Goal: Transaction & Acquisition: Book appointment/travel/reservation

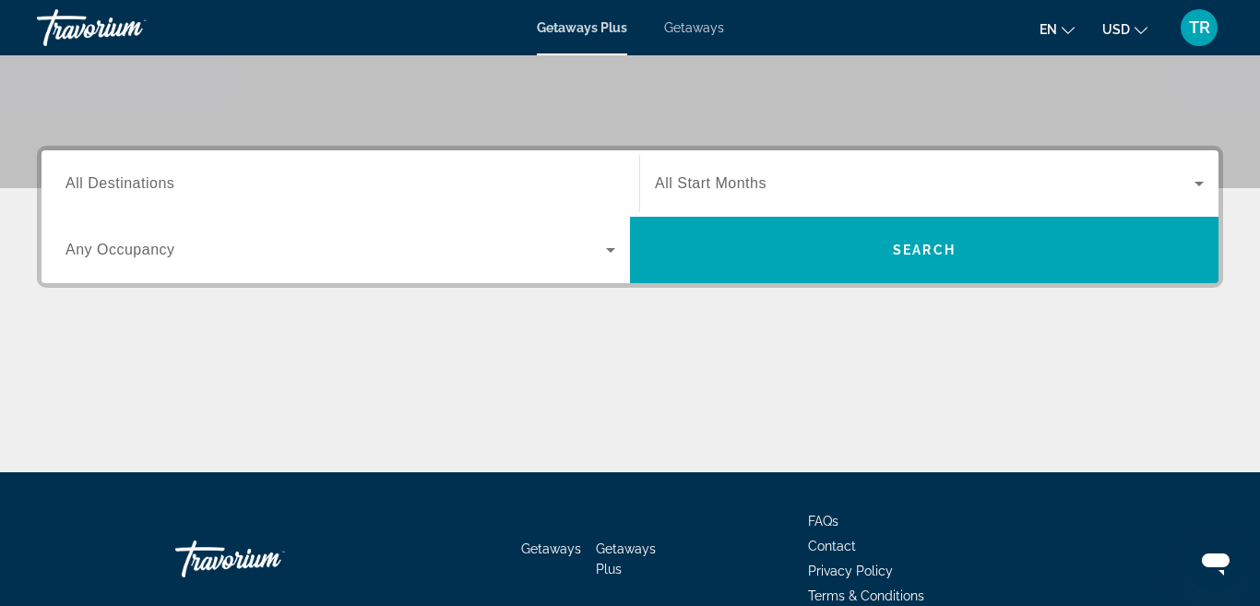
scroll to position [366, 0]
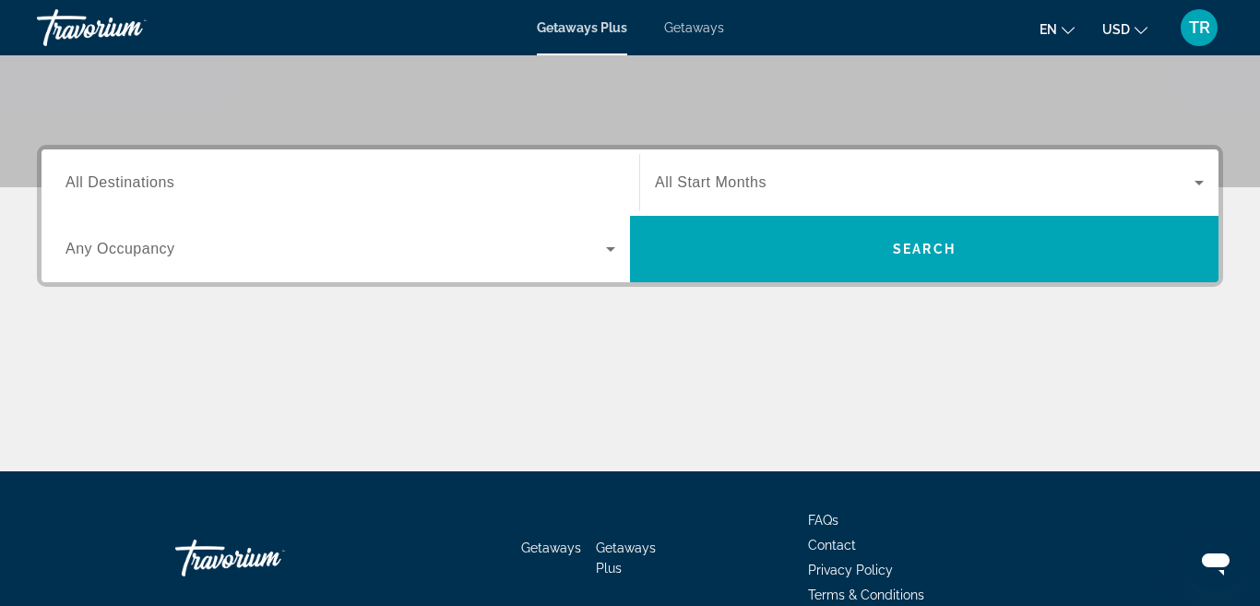
click at [157, 187] on span "All Destinations" at bounding box center [119, 182] width 109 height 16
click at [157, 187] on input "Destination All Destinations" at bounding box center [340, 183] width 550 height 22
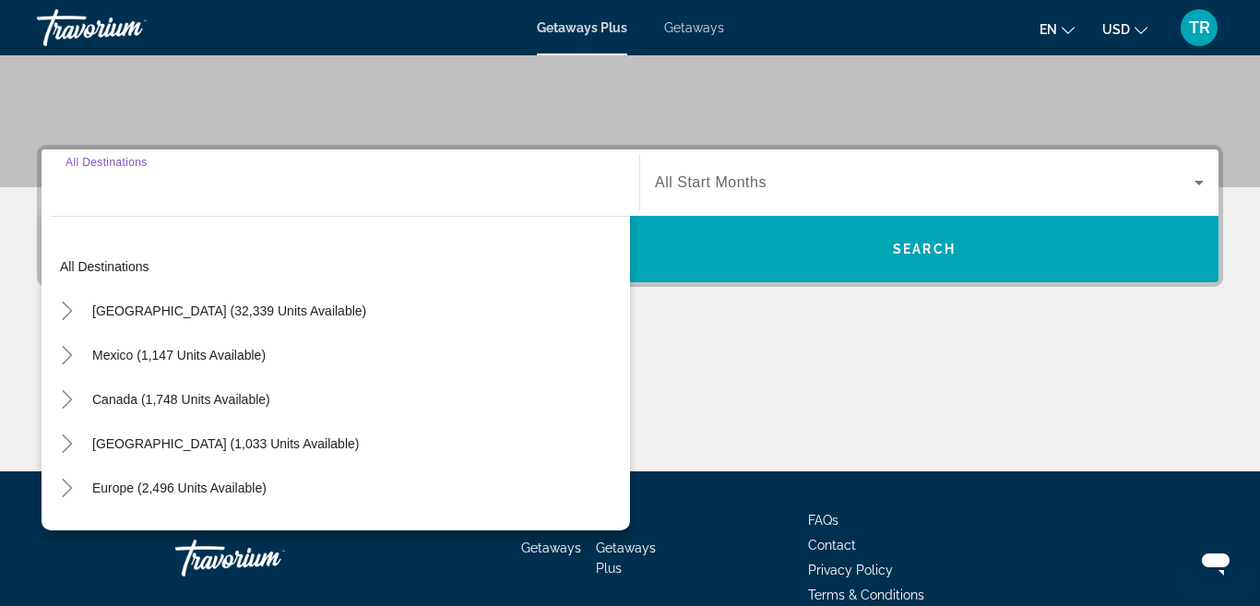
scroll to position [451, 0]
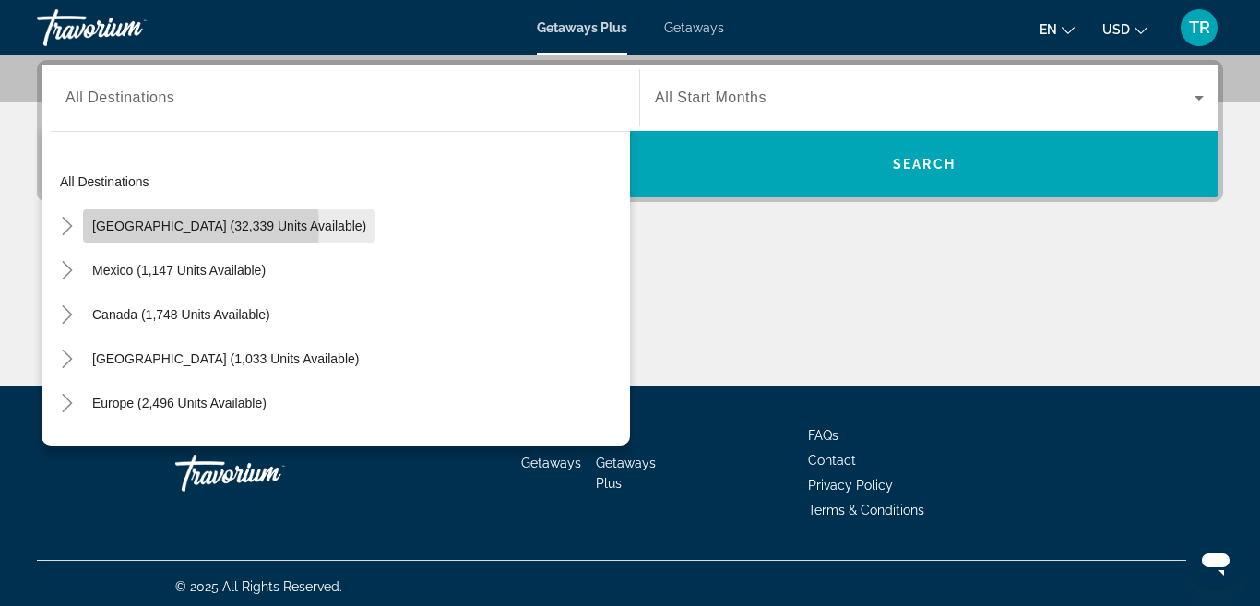
click at [154, 229] on span "[GEOGRAPHIC_DATA] (32,339 units available)" at bounding box center [229, 226] width 274 height 15
type input "**********"
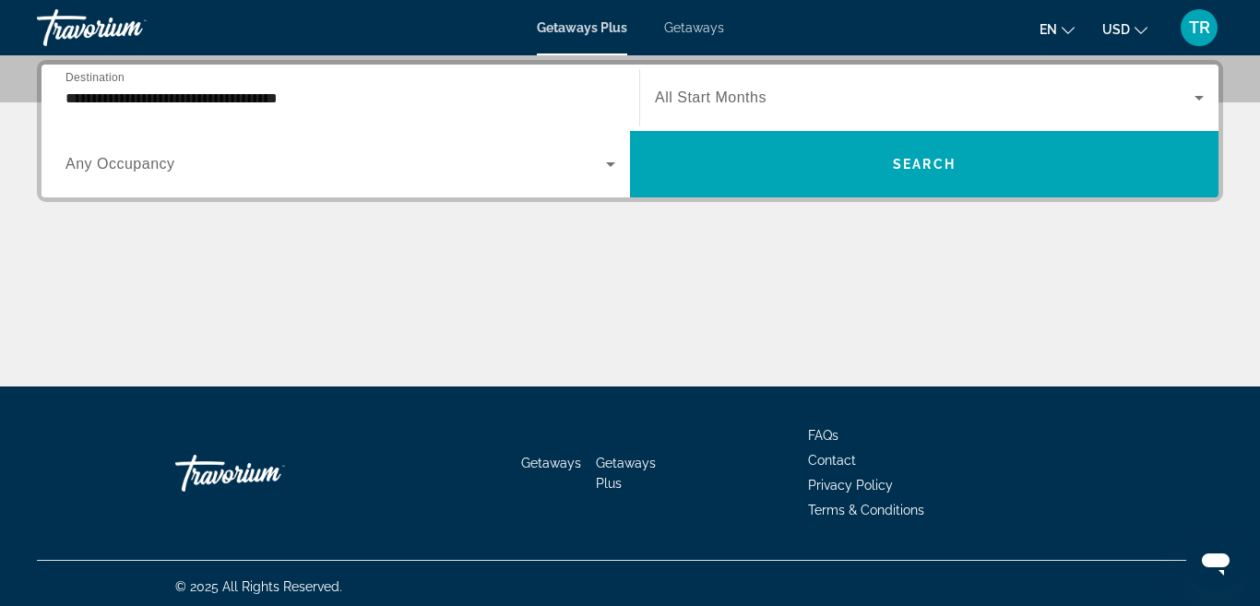
click at [135, 168] on span "Any Occupancy" at bounding box center [120, 164] width 110 height 16
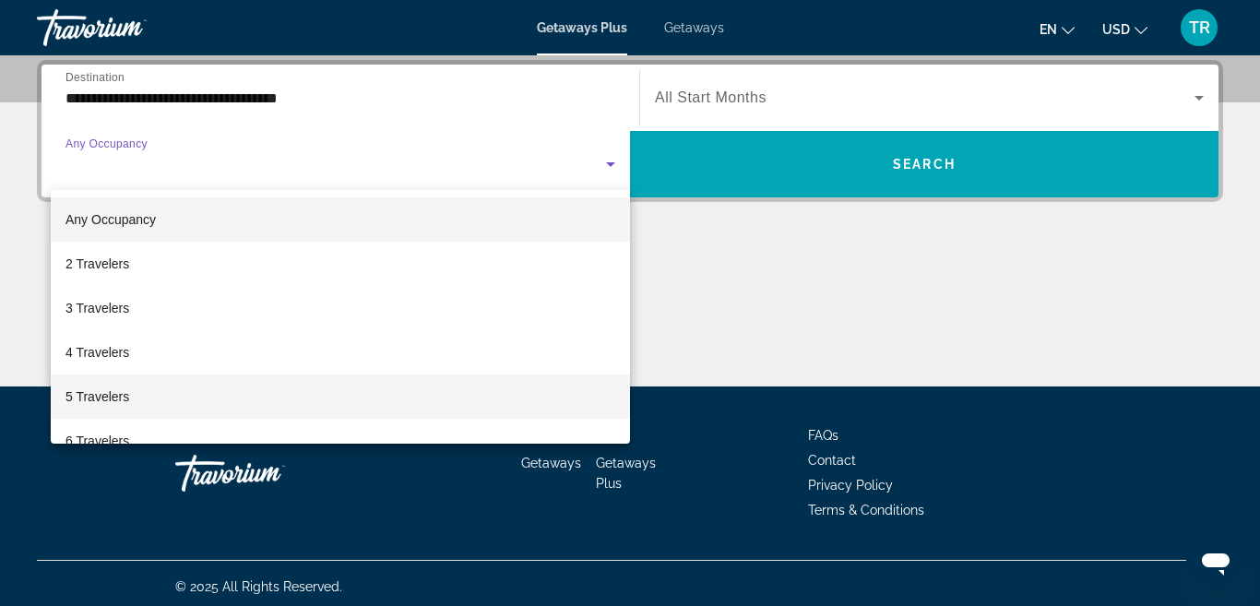
click at [115, 393] on span "5 Travelers" at bounding box center [97, 396] width 64 height 22
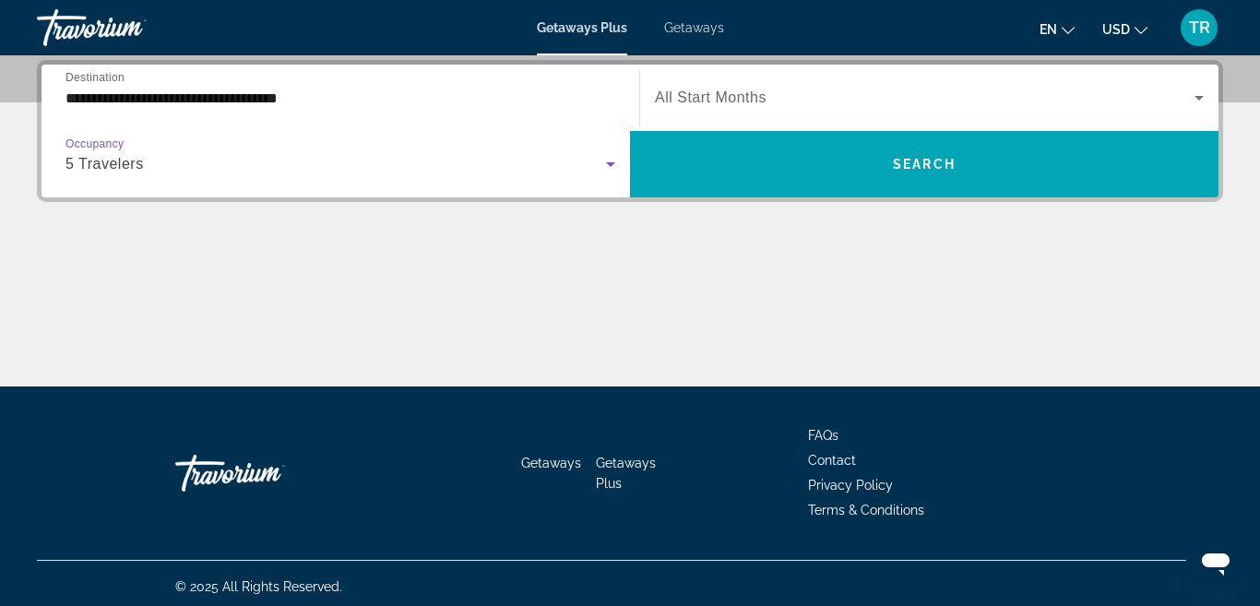
click at [1196, 105] on icon "Search widget" at bounding box center [1199, 98] width 22 height 22
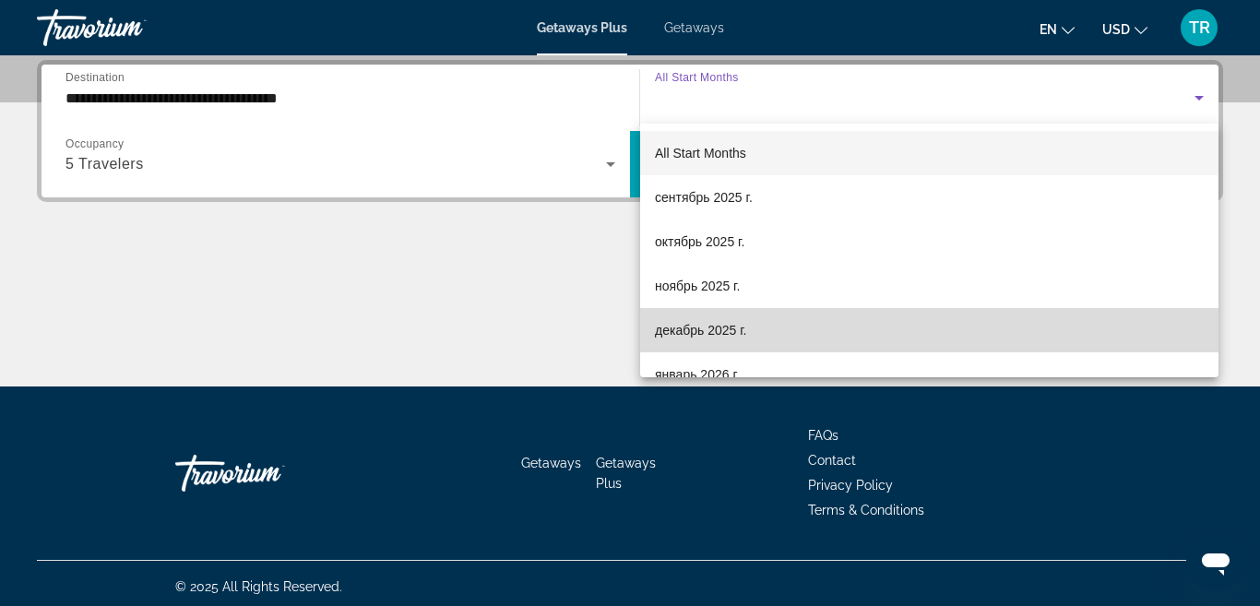
click at [712, 332] on span "декабрь 2025 г." at bounding box center [700, 330] width 91 height 22
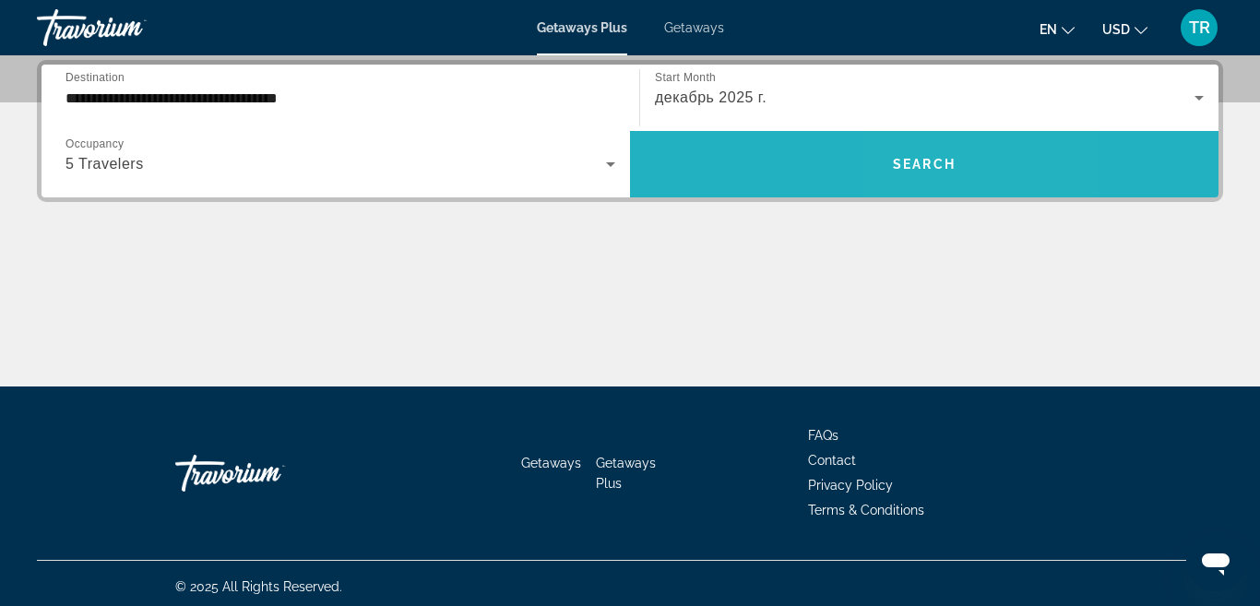
click at [937, 167] on span "Search" at bounding box center [924, 164] width 63 height 15
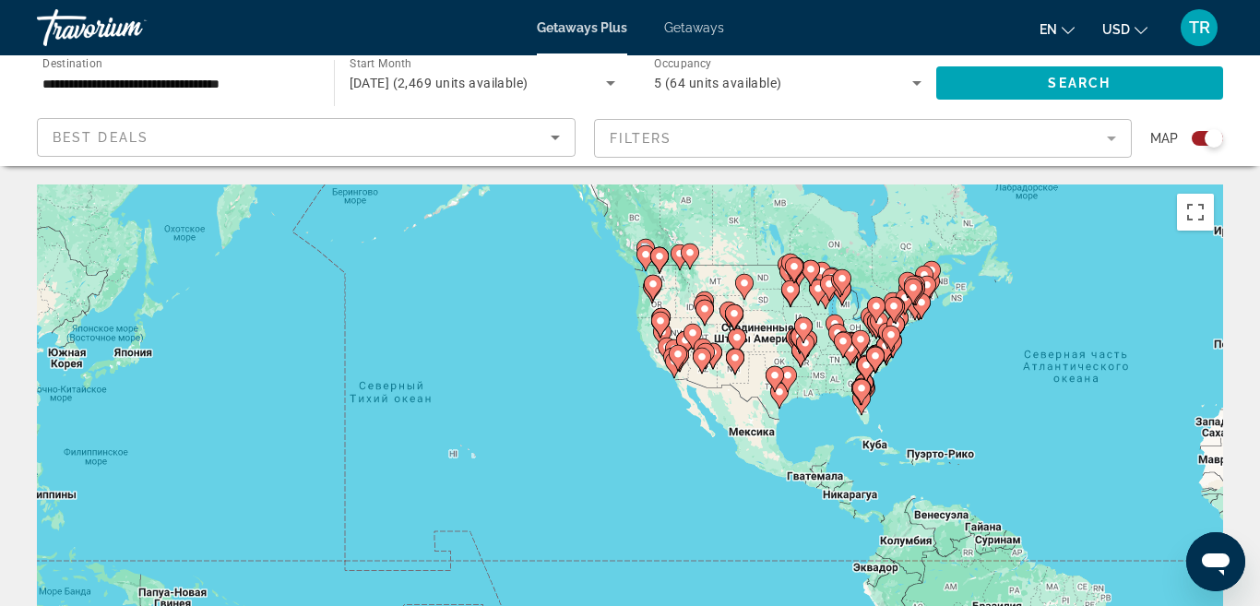
drag, startPoint x: 302, startPoint y: 415, endPoint x: 823, endPoint y: 349, distance: 526.1
click at [823, 349] on div "Чтобы активировать перетаскивание с помощью клавиатуры, нажмите Alt + Ввод. Пос…" at bounding box center [630, 460] width 1186 height 553
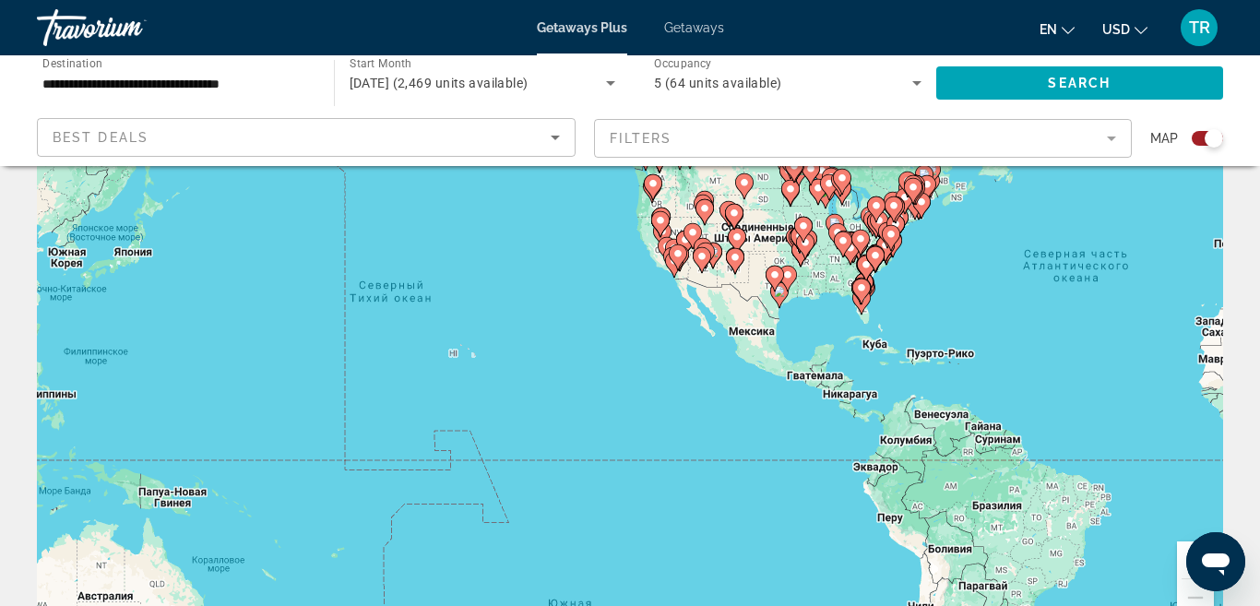
scroll to position [88, 0]
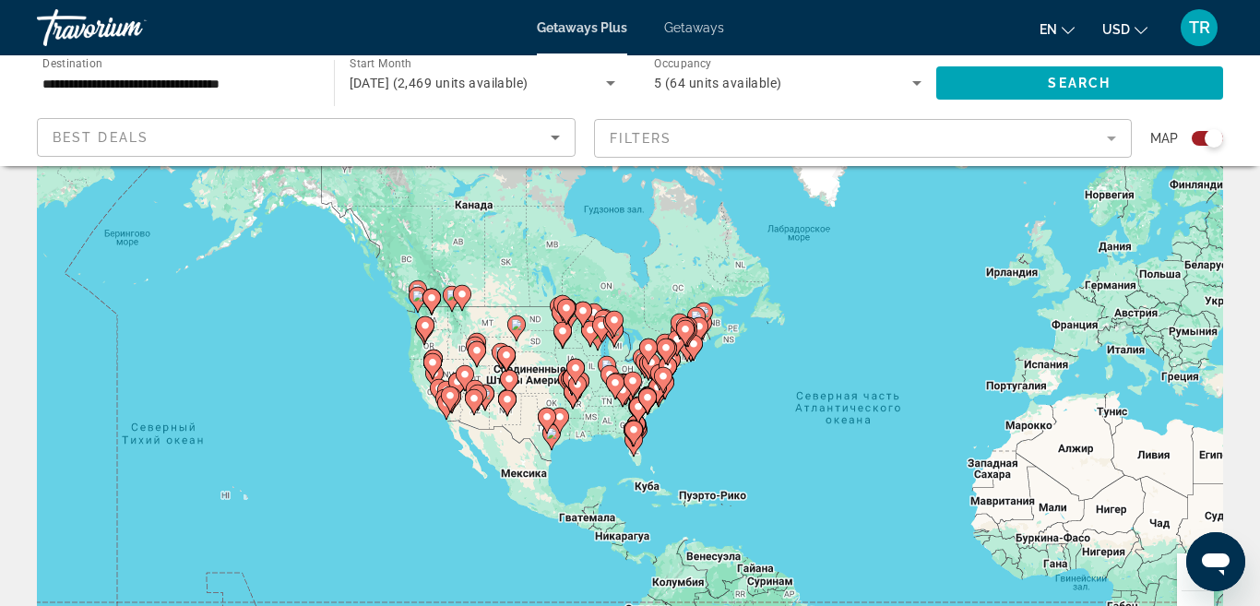
drag, startPoint x: 1030, startPoint y: 397, endPoint x: 800, endPoint y: 528, distance: 264.3
click at [800, 528] on div "Чтобы активировать перетаскивание с помощью клавиатуры, нажмите Alt + Ввод. Пос…" at bounding box center [630, 373] width 1186 height 553
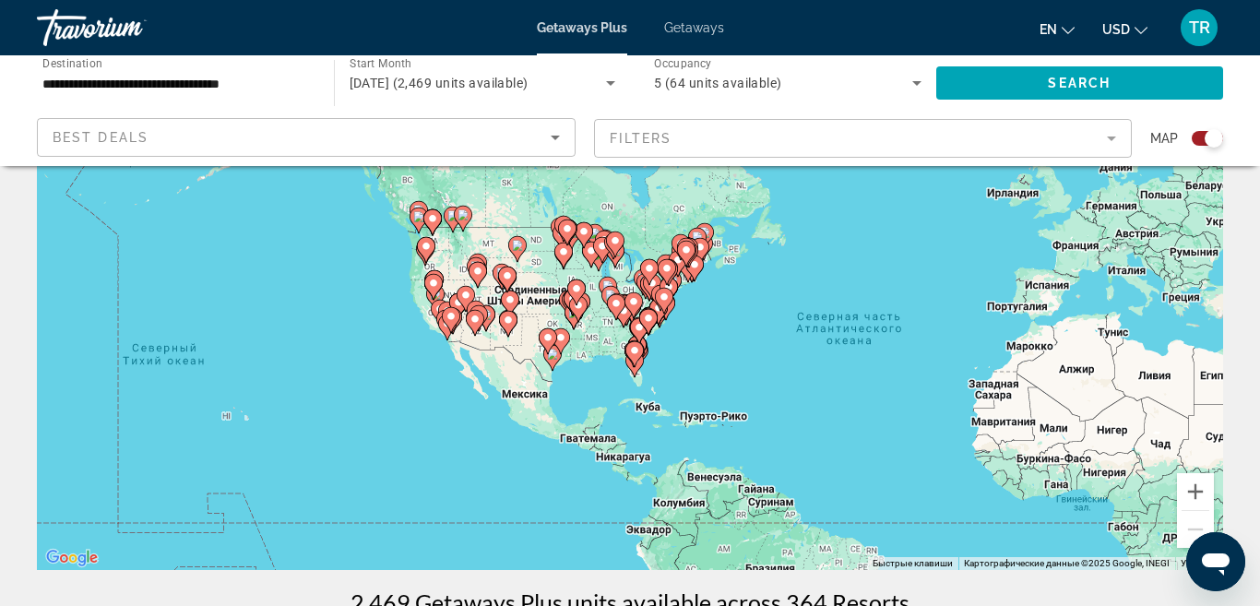
scroll to position [190, 0]
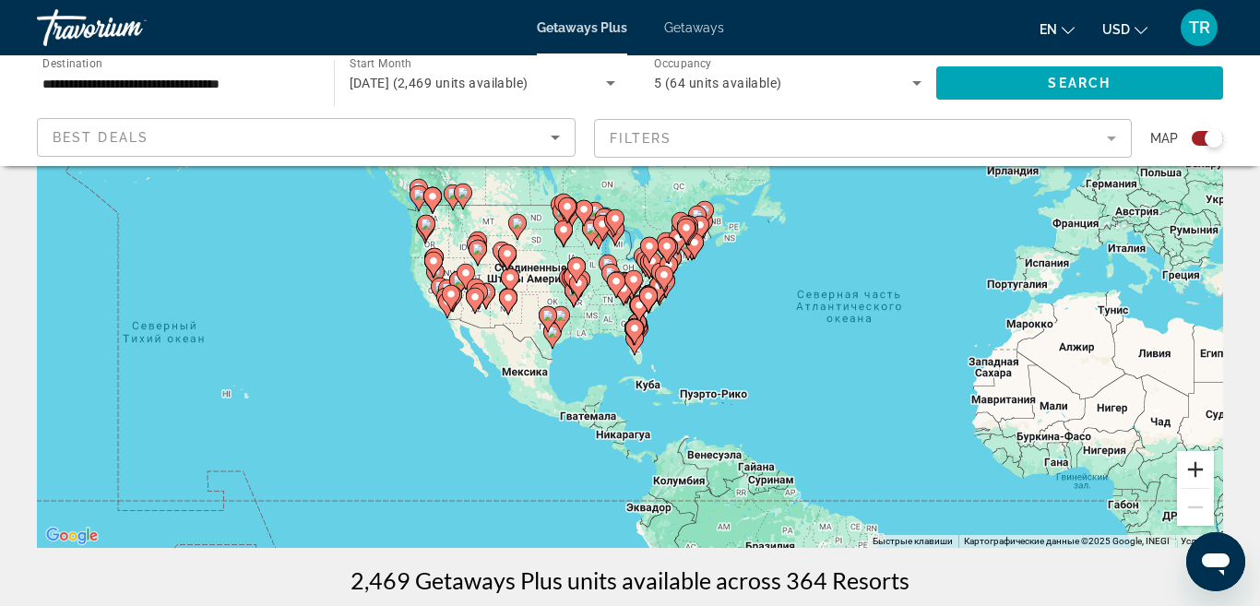
click at [1197, 477] on button "Увеличить" at bounding box center [1195, 469] width 37 height 37
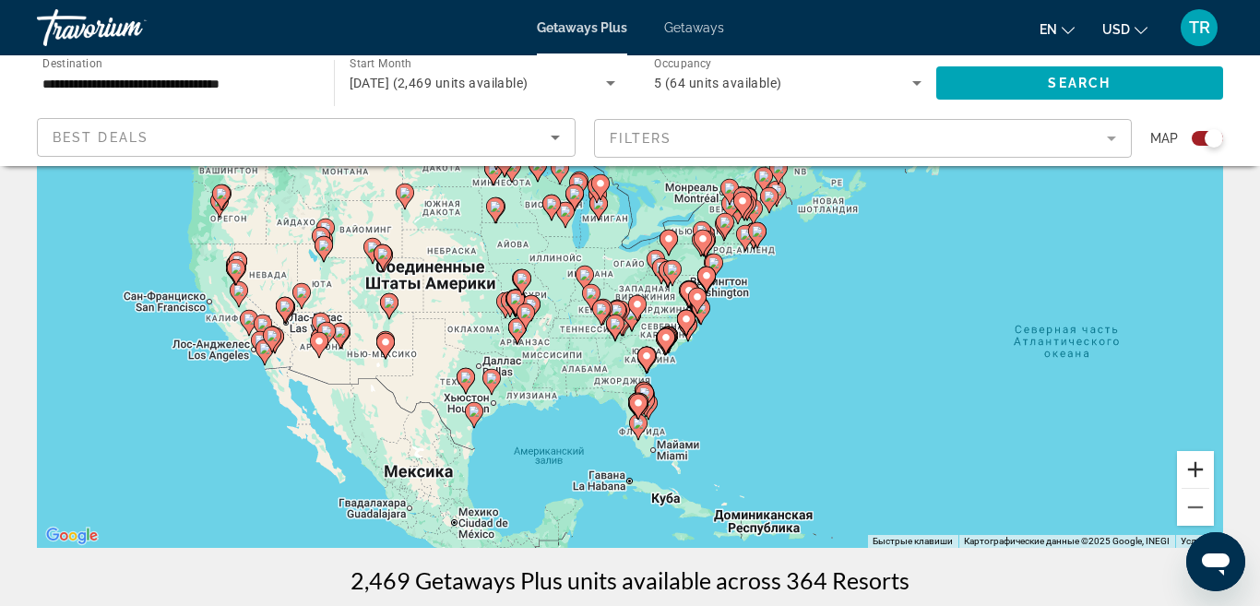
click at [1197, 477] on button "Увеличить" at bounding box center [1195, 469] width 37 height 37
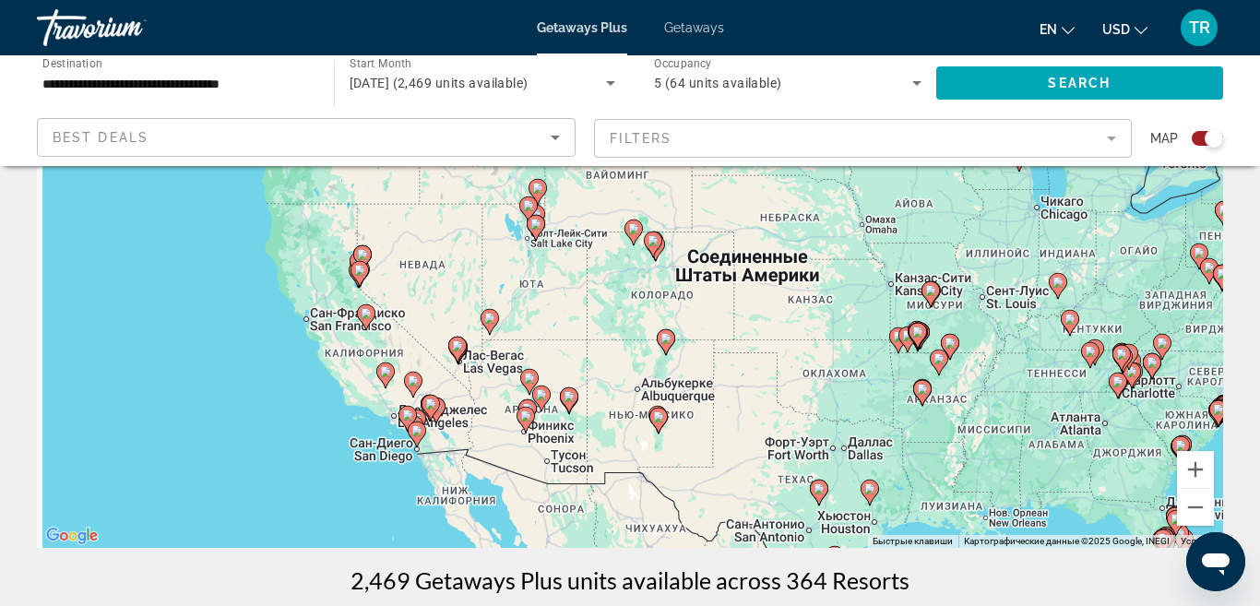
drag, startPoint x: 306, startPoint y: 325, endPoint x: 831, endPoint y: 312, distance: 524.8
click at [831, 312] on div "Чтобы активировать перетаскивание с помощью клавиатуры, нажмите Alt + Ввод. Пос…" at bounding box center [630, 270] width 1186 height 553
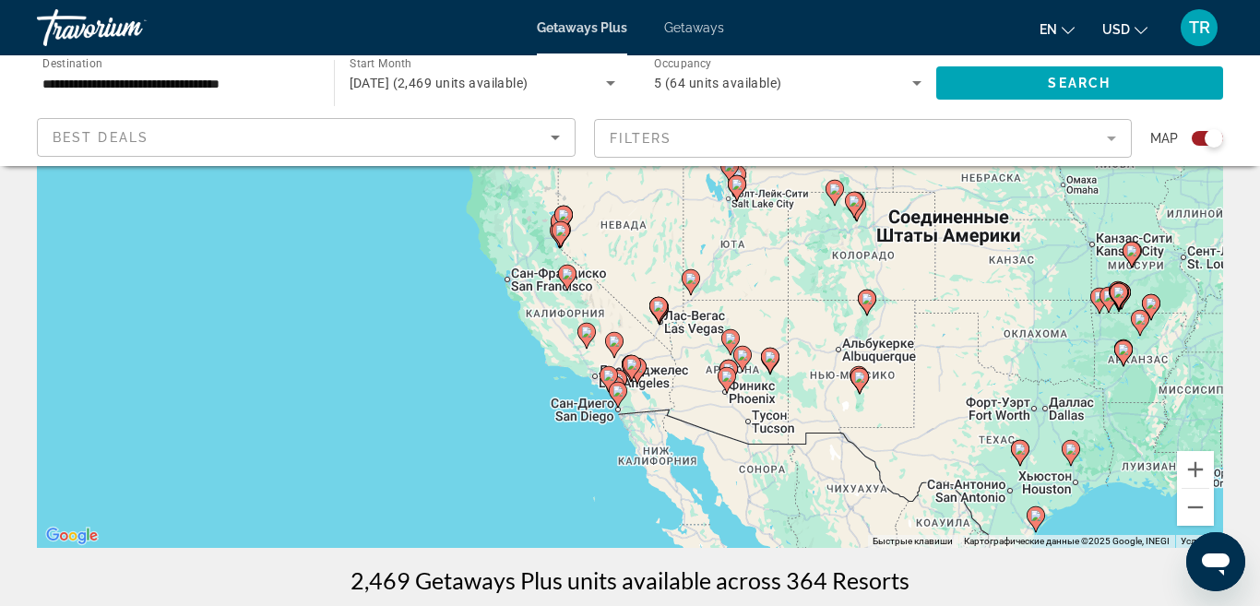
drag, startPoint x: 571, startPoint y: 309, endPoint x: 774, endPoint y: 269, distance: 206.7
click at [774, 269] on div "Чтобы активировать перетаскивание с помощью клавиатуры, нажмите Alt + Ввод. Пос…" at bounding box center [630, 270] width 1186 height 553
click at [1195, 467] on button "Увеличить" at bounding box center [1195, 469] width 37 height 37
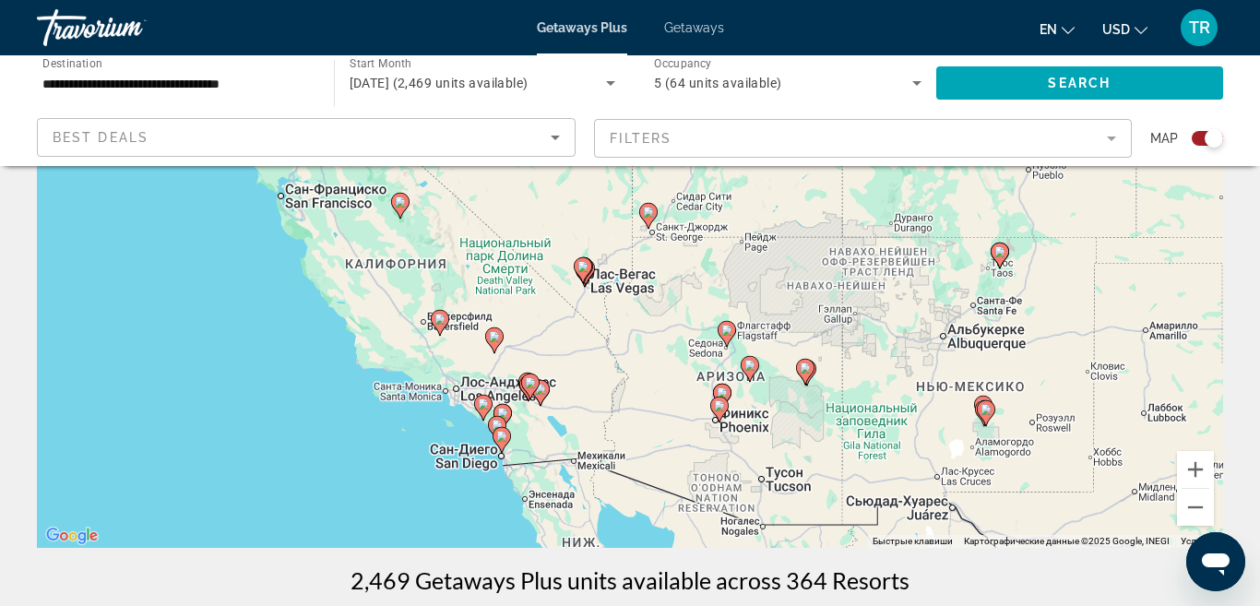
drag, startPoint x: 919, startPoint y: 401, endPoint x: 812, endPoint y: 309, distance: 141.2
click at [812, 309] on div "Чтобы активировать перетаскивание с помощью клавиатуры, нажмите Alt + Ввод. Пос…" at bounding box center [630, 270] width 1186 height 553
click at [1194, 468] on button "Увеличить" at bounding box center [1195, 469] width 37 height 37
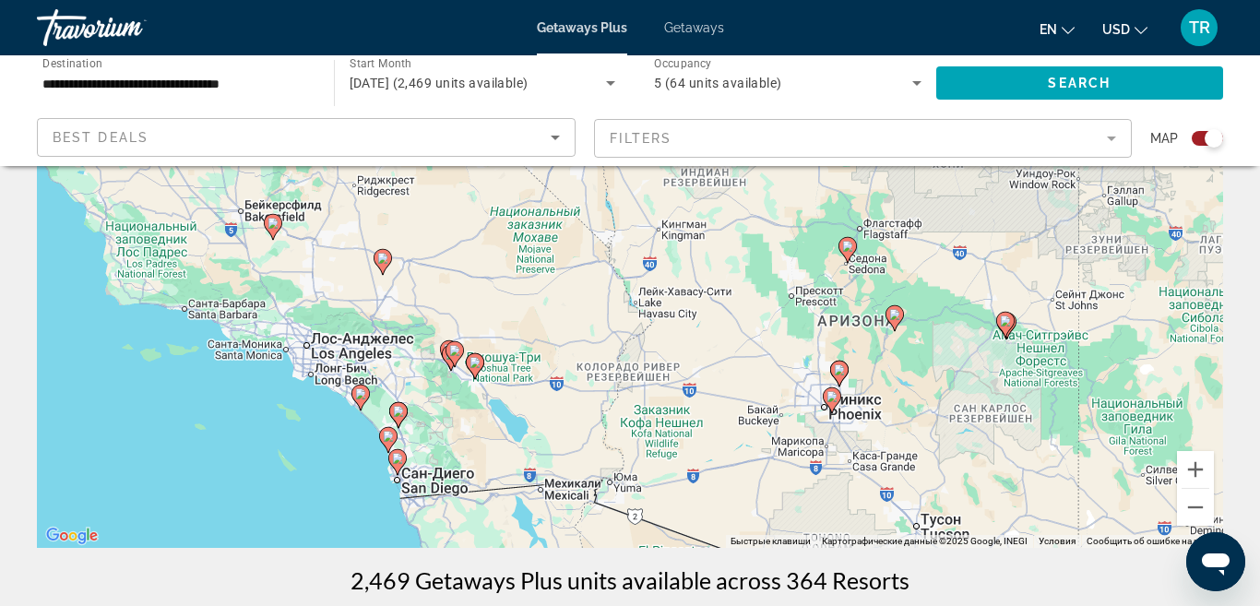
drag, startPoint x: 780, startPoint y: 481, endPoint x: 816, endPoint y: 261, distance: 223.3
click at [816, 267] on div "Чтобы активировать перетаскивание с помощью клавиатуры, нажмите Alt + Ввод. Пос…" at bounding box center [630, 270] width 1186 height 553
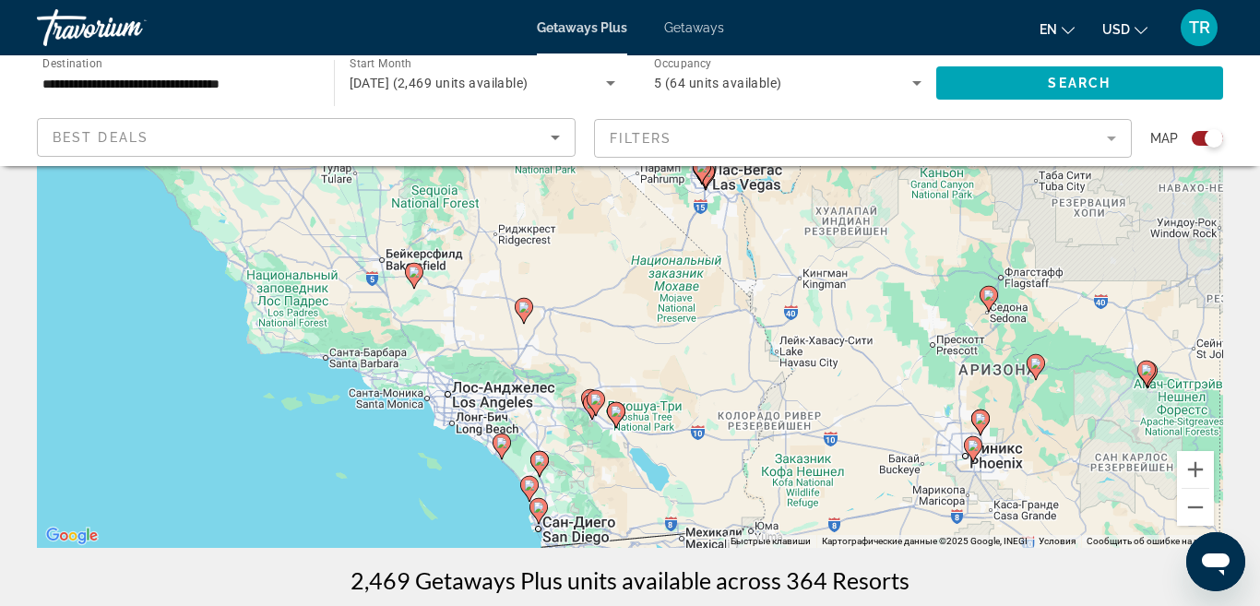
drag, startPoint x: 467, startPoint y: 280, endPoint x: 586, endPoint y: 439, distance: 197.7
click at [586, 439] on div "Чтобы активировать перетаскивание с помощью клавиатуры, нажмите Alt + Ввод. Пос…" at bounding box center [630, 270] width 1186 height 553
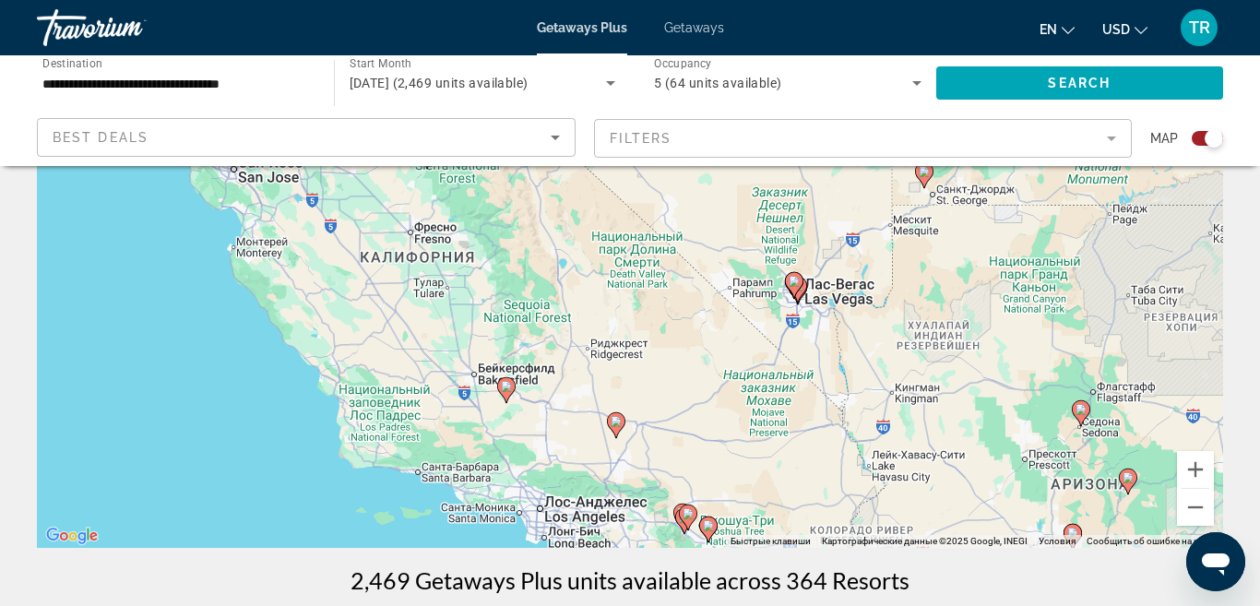
drag, startPoint x: 457, startPoint y: 378, endPoint x: 550, endPoint y: 494, distance: 148.3
click at [550, 494] on div "Чтобы активировать перетаскивание с помощью клавиатуры, нажмите Alt + Ввод. Пос…" at bounding box center [630, 270] width 1186 height 553
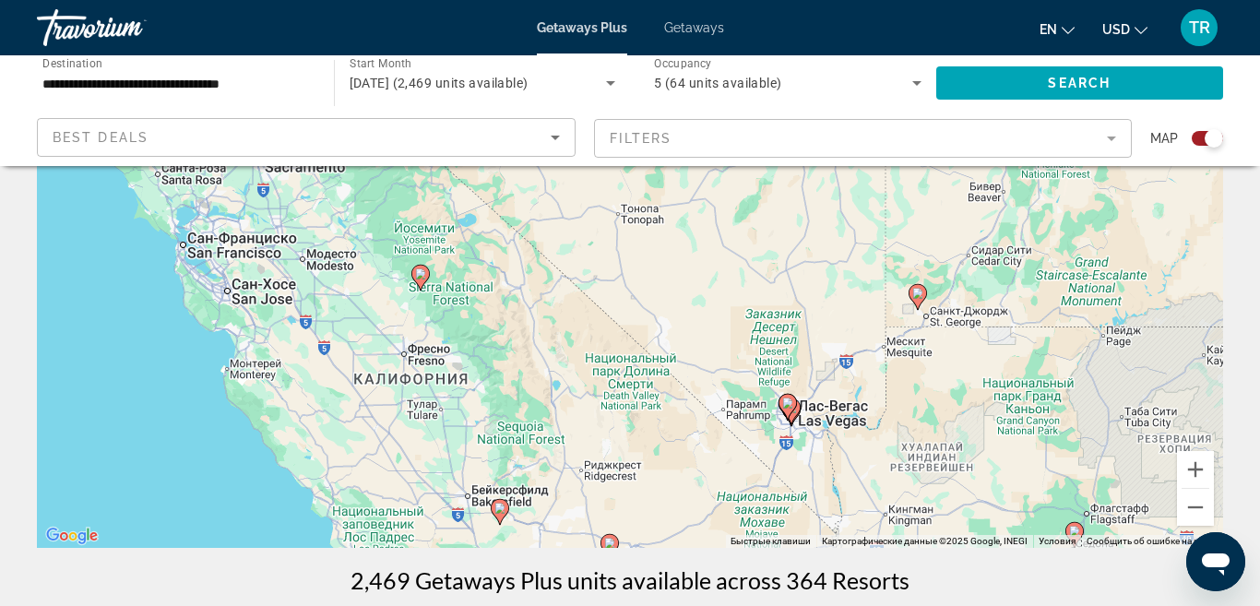
drag, startPoint x: 582, startPoint y: 354, endPoint x: 577, endPoint y: 478, distance: 123.6
click at [577, 478] on div "Чтобы активировать перетаскивание с помощью клавиатуры, нажмите Alt + Ввод. Пос…" at bounding box center [630, 270] width 1186 height 553
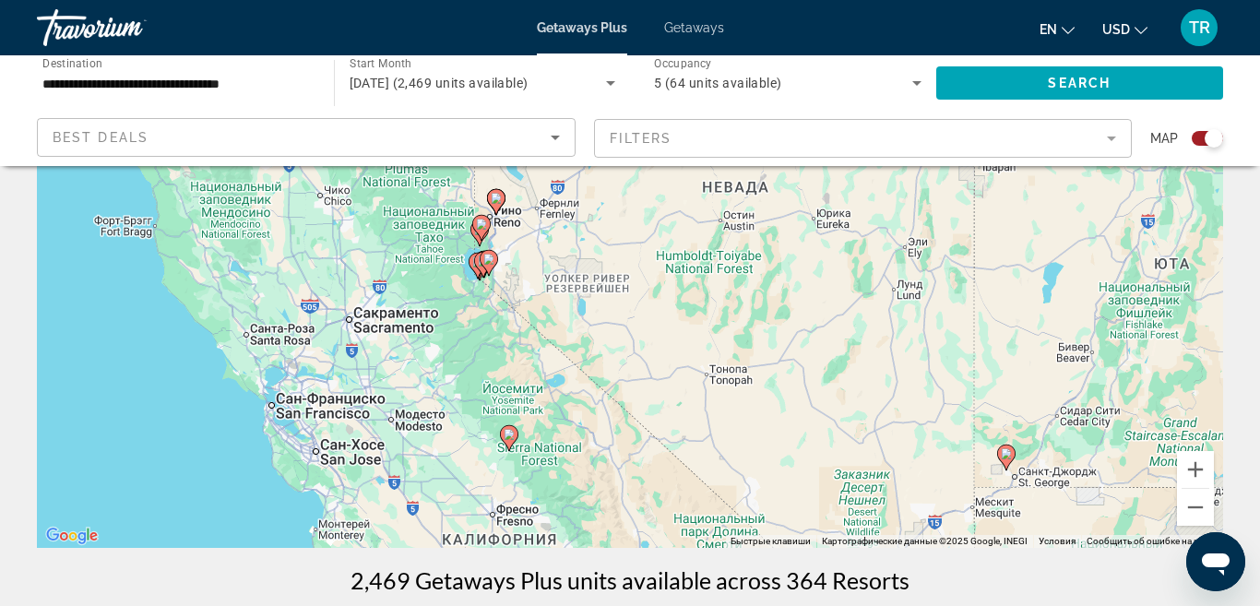
drag, startPoint x: 456, startPoint y: 269, endPoint x: 546, endPoint y: 434, distance: 187.7
click at [546, 435] on div "Чтобы активировать перетаскивание с помощью клавиатуры, нажмите Alt + Ввод. Пос…" at bounding box center [630, 270] width 1186 height 553
click at [1194, 475] on button "Увеличить" at bounding box center [1195, 469] width 37 height 37
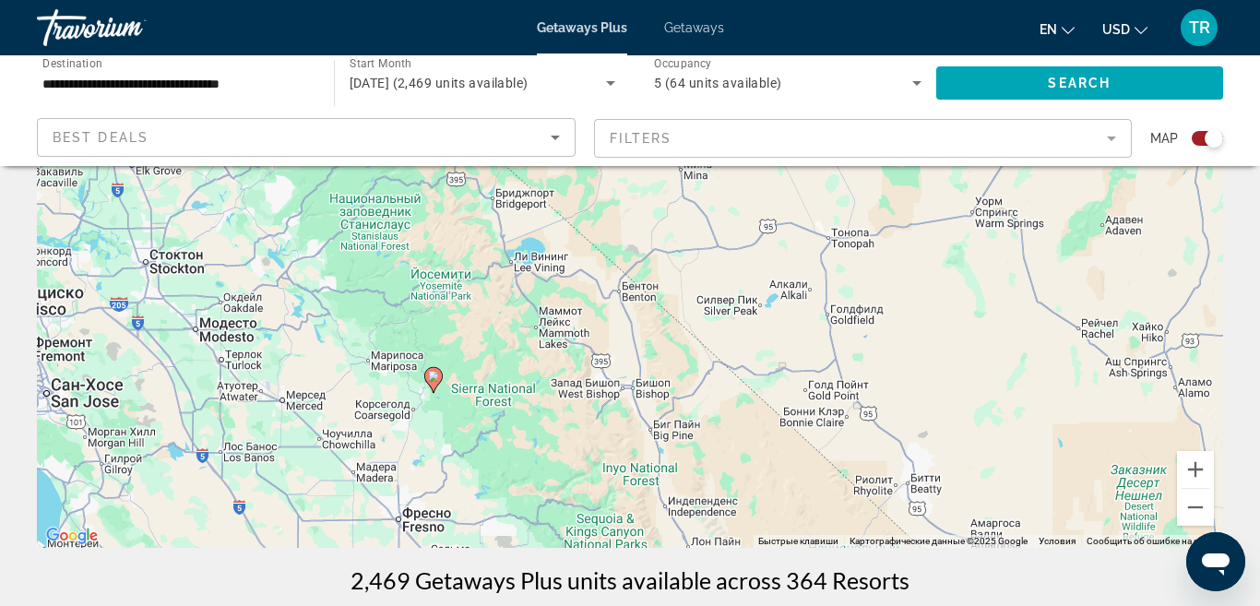
drag, startPoint x: 522, startPoint y: 455, endPoint x: 566, endPoint y: 217, distance: 242.0
click at [566, 217] on div "Чтобы активировать перетаскивание с помощью клавиатуры, нажмите Alt + Ввод. Пос…" at bounding box center [630, 270] width 1186 height 553
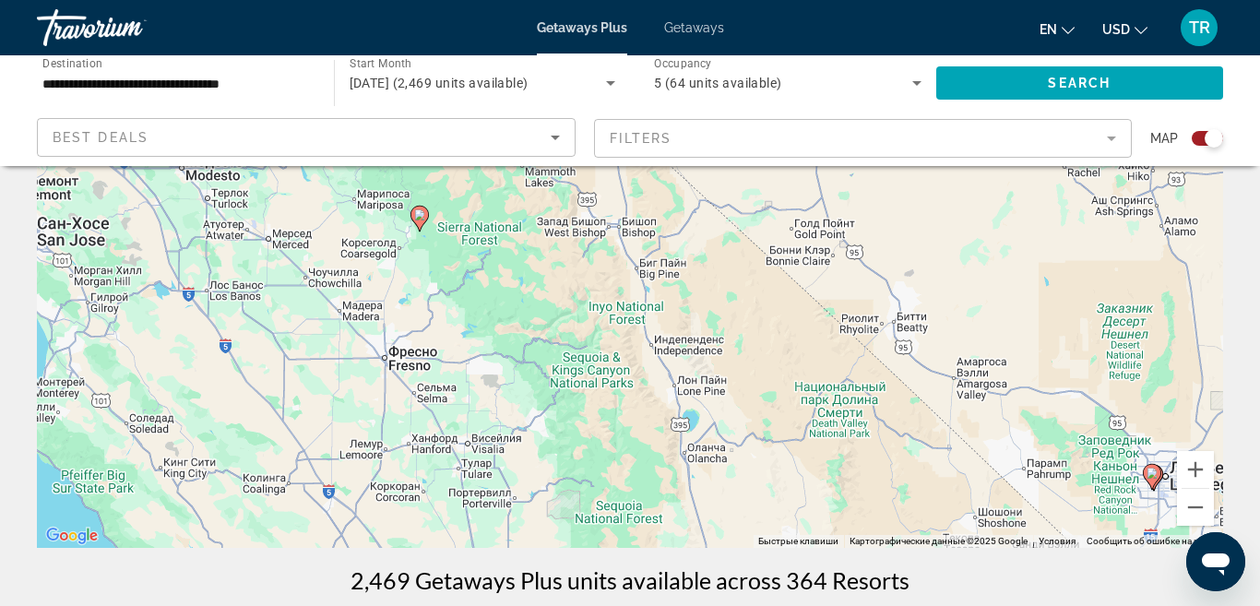
drag, startPoint x: 582, startPoint y: 452, endPoint x: 567, endPoint y: 289, distance: 163.9
click at [567, 289] on div "Чтобы активировать перетаскивание с помощью клавиатуры, нажмите Alt + Ввод. Пос…" at bounding box center [630, 270] width 1186 height 553
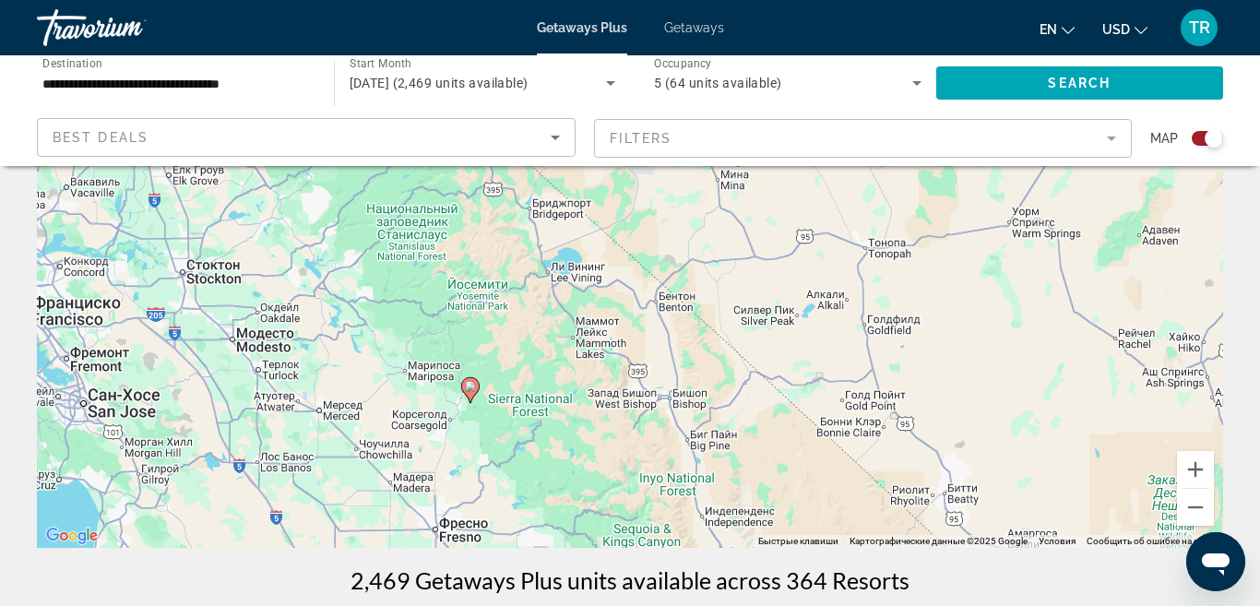
drag, startPoint x: 496, startPoint y: 280, endPoint x: 548, endPoint y: 454, distance: 180.9
click at [548, 454] on div "Чтобы активировать перетаскивание с помощью клавиатуры, нажмите Alt + Ввод. Пос…" at bounding box center [630, 270] width 1186 height 553
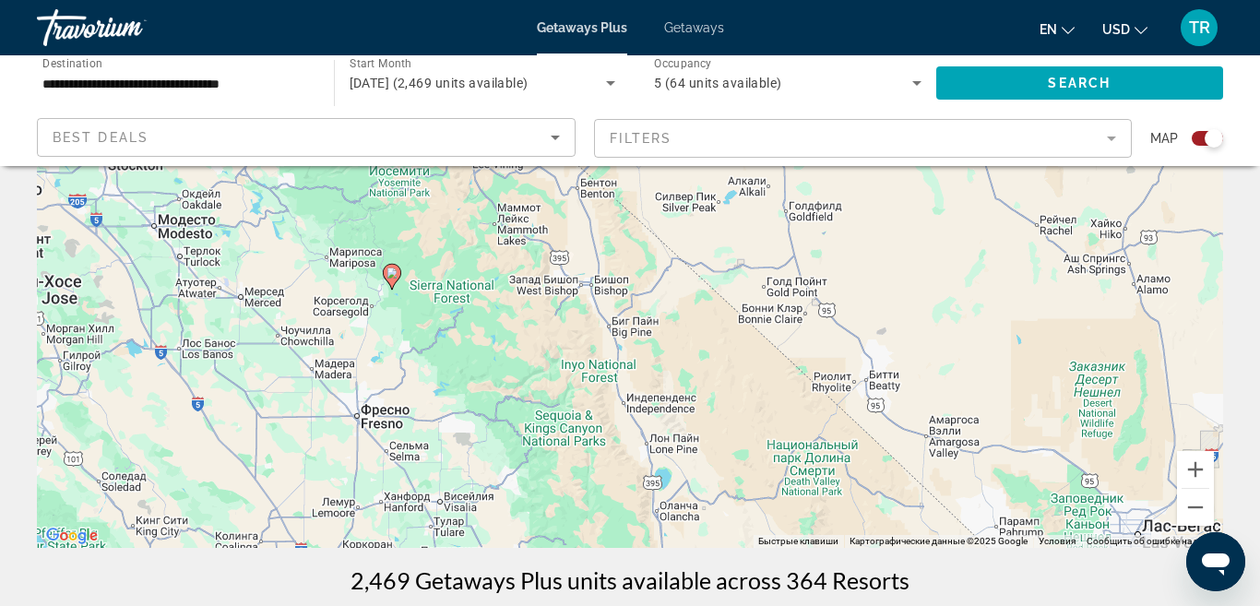
drag, startPoint x: 544, startPoint y: 315, endPoint x: 466, endPoint y: 204, distance: 136.3
click at [466, 204] on div "Чтобы активировать перетаскивание с помощью клавиатуры, нажмите Alt + Ввод. Пос…" at bounding box center [630, 270] width 1186 height 553
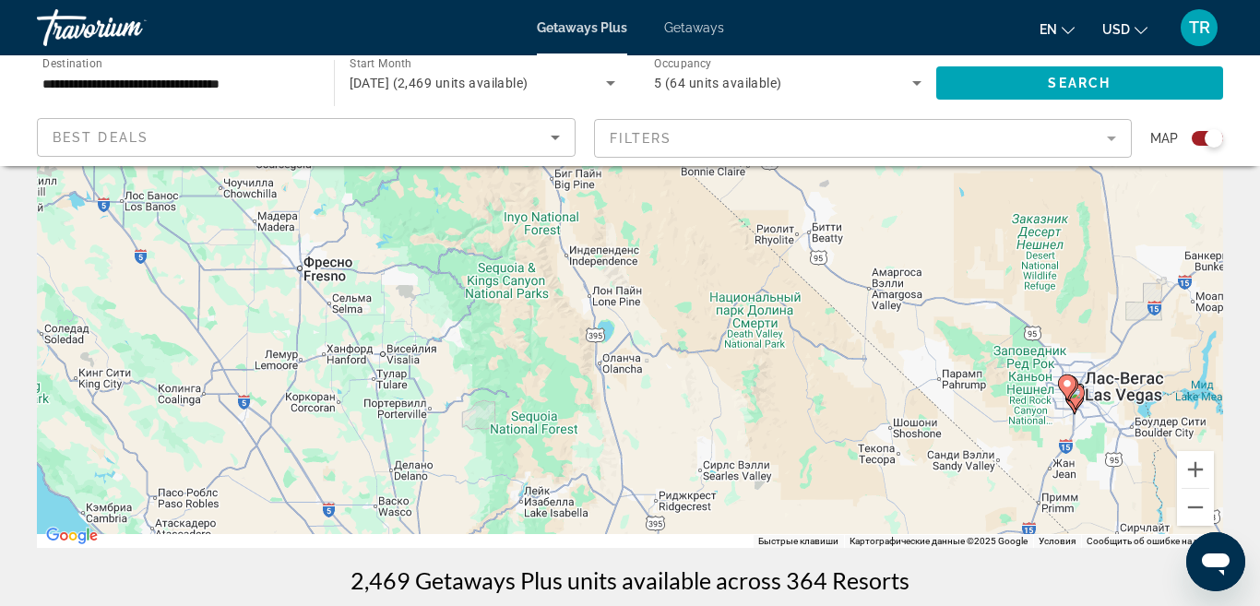
drag, startPoint x: 567, startPoint y: 377, endPoint x: 510, endPoint y: 198, distance: 187.8
click at [510, 202] on div "Чтобы активировать перетаскивание с помощью клавиатуры, нажмите Alt + Ввод. Пос…" at bounding box center [630, 270] width 1186 height 553
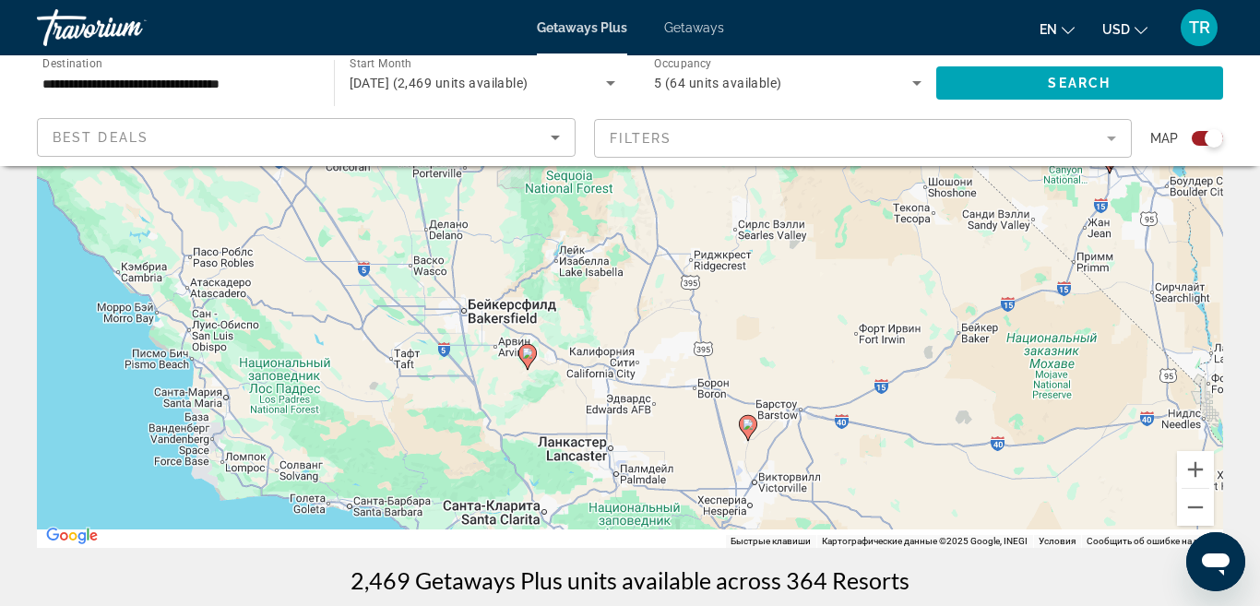
drag, startPoint x: 527, startPoint y: 384, endPoint x: 654, endPoint y: 53, distance: 354.3
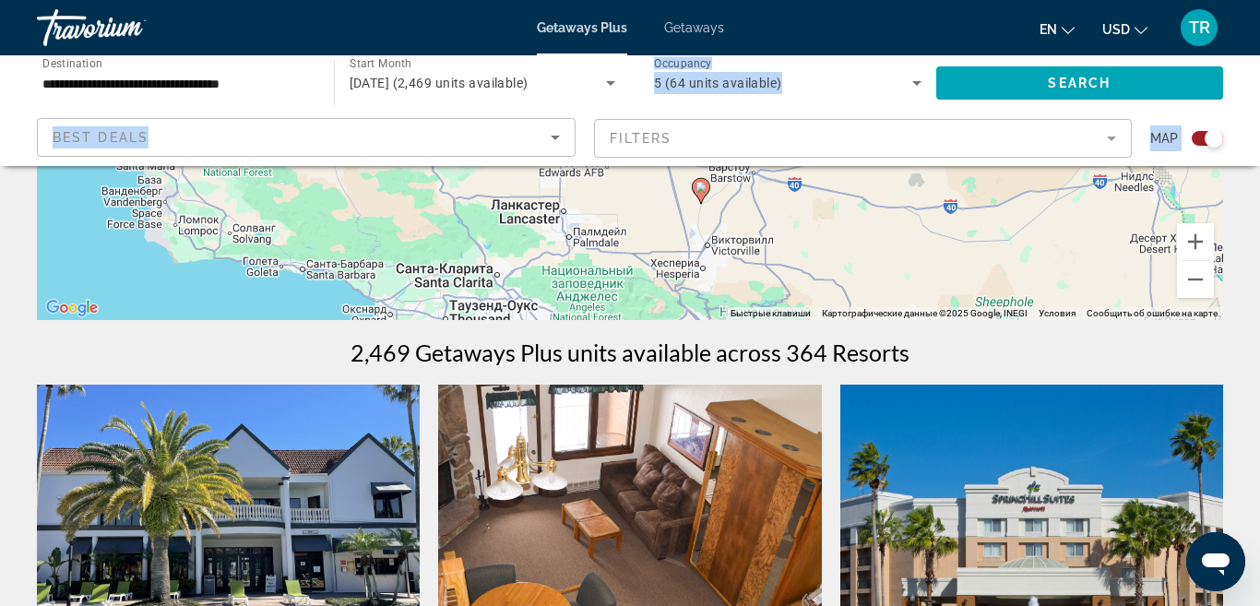
drag, startPoint x: 916, startPoint y: 287, endPoint x: 609, endPoint y: 604, distance: 440.8
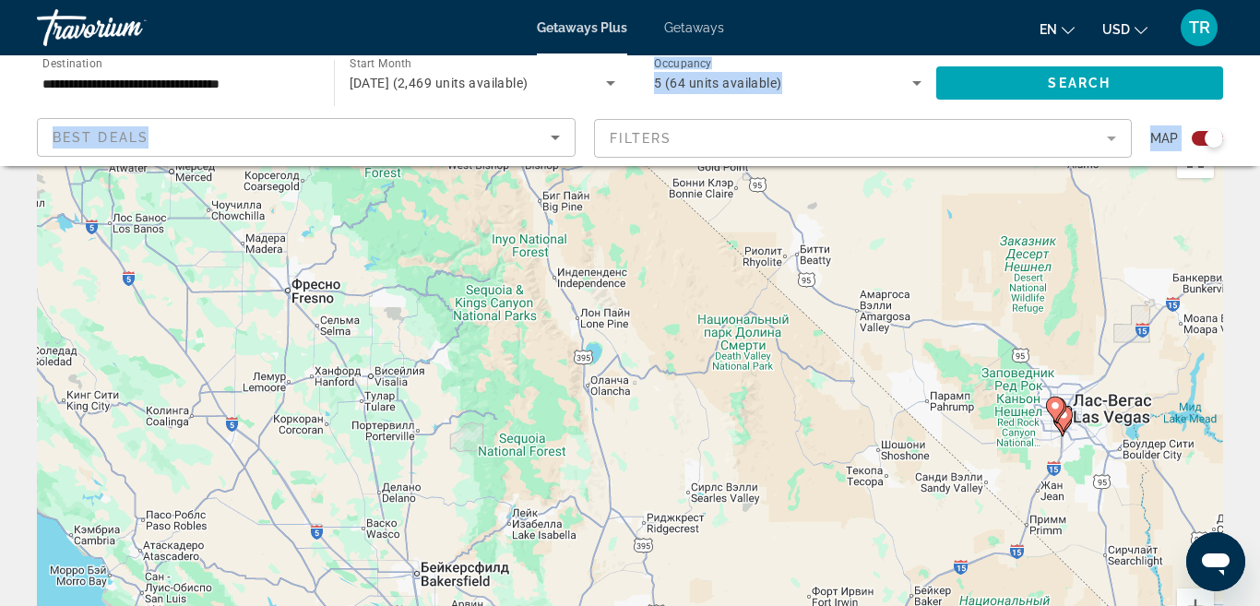
scroll to position [0, 0]
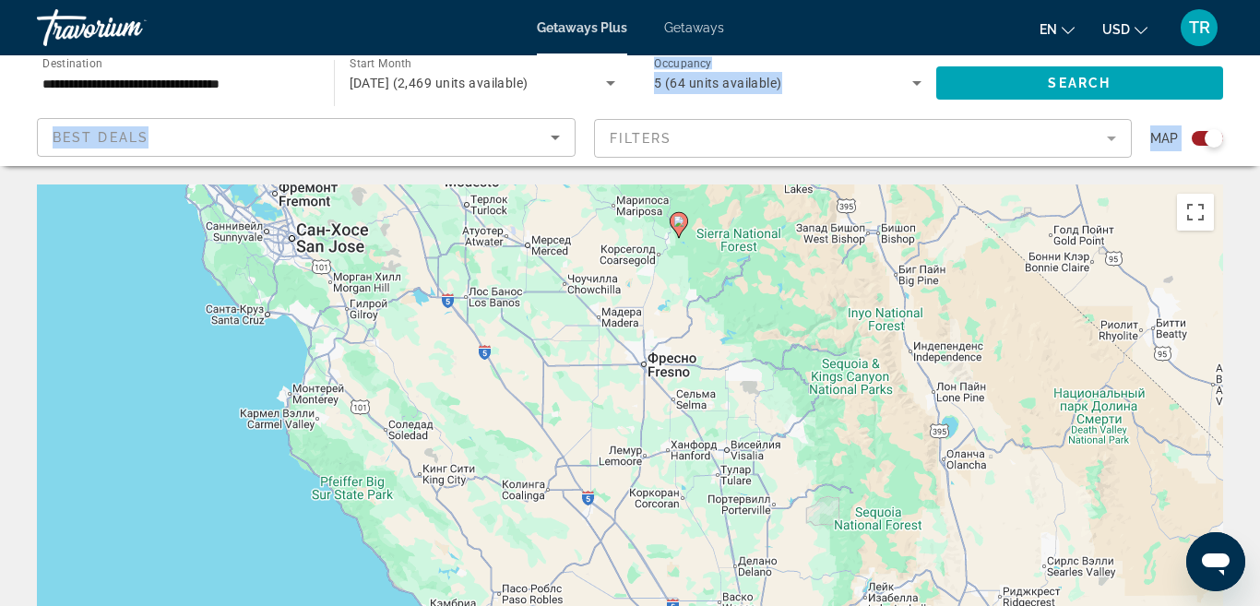
drag, startPoint x: 234, startPoint y: 324, endPoint x: 596, endPoint y: 345, distance: 362.1
click at [596, 345] on div "Чтобы активировать перетаскивание с помощью клавиатуры, нажмите Alt + Ввод. Пос…" at bounding box center [630, 460] width 1186 height 553
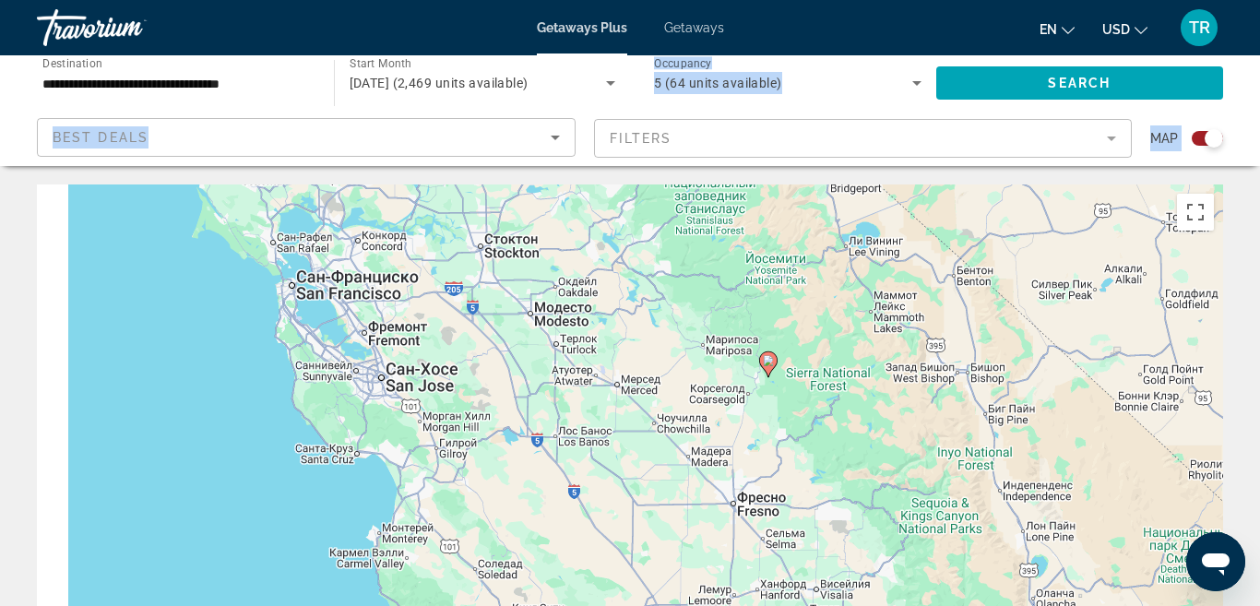
drag, startPoint x: 475, startPoint y: 322, endPoint x: 570, endPoint y: 477, distance: 181.7
click at [570, 477] on div "Чтобы активировать перетаскивание с помощью клавиатуры, нажмите Alt + Ввод. Пос…" at bounding box center [630, 460] width 1186 height 553
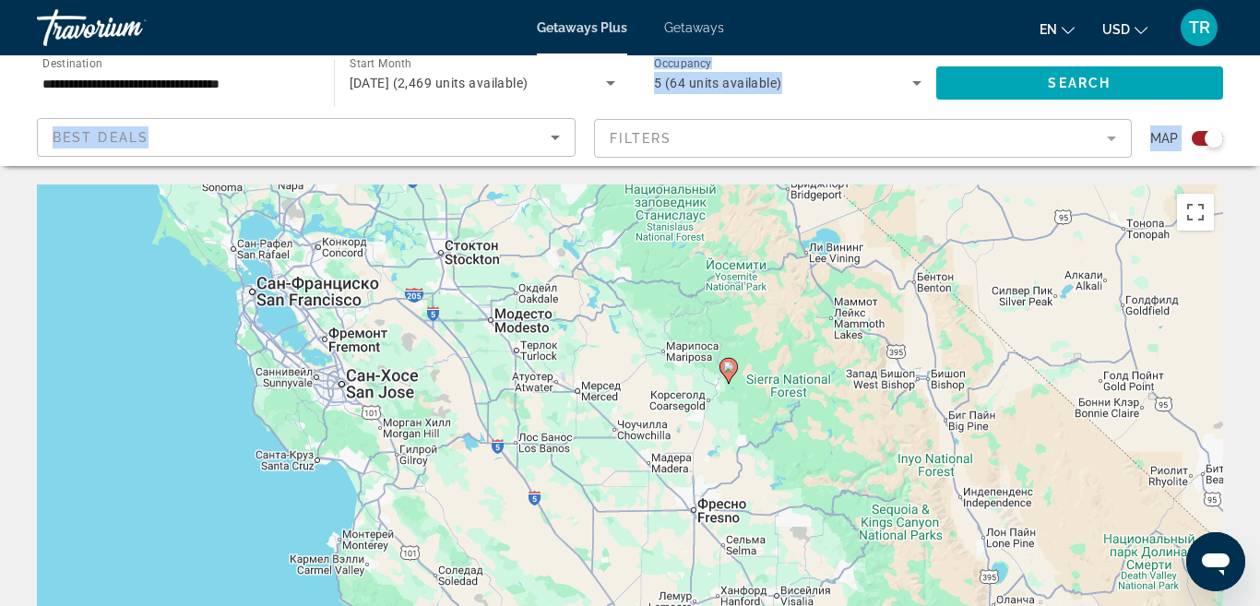
drag, startPoint x: 538, startPoint y: 362, endPoint x: 471, endPoint y: 313, distance: 83.7
click at [471, 318] on div "Чтобы активировать перетаскивание с помощью клавиатуры, нажмите Alt + Ввод. Пос…" at bounding box center [630, 460] width 1186 height 553
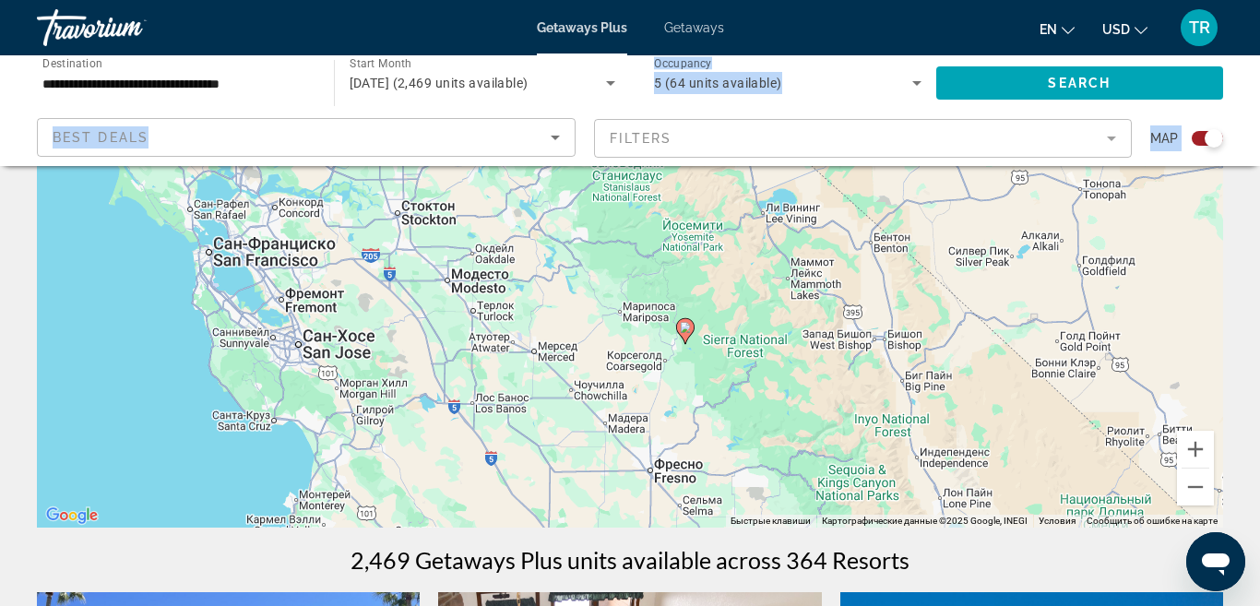
scroll to position [284, 0]
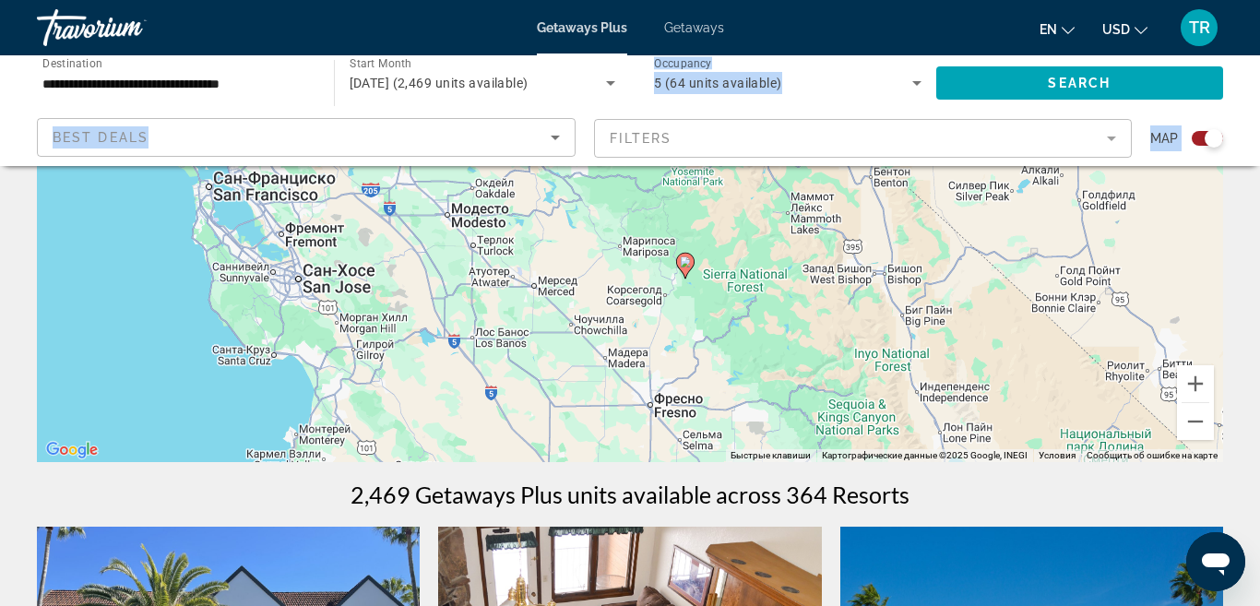
drag, startPoint x: 578, startPoint y: 383, endPoint x: 588, endPoint y: 605, distance: 222.5
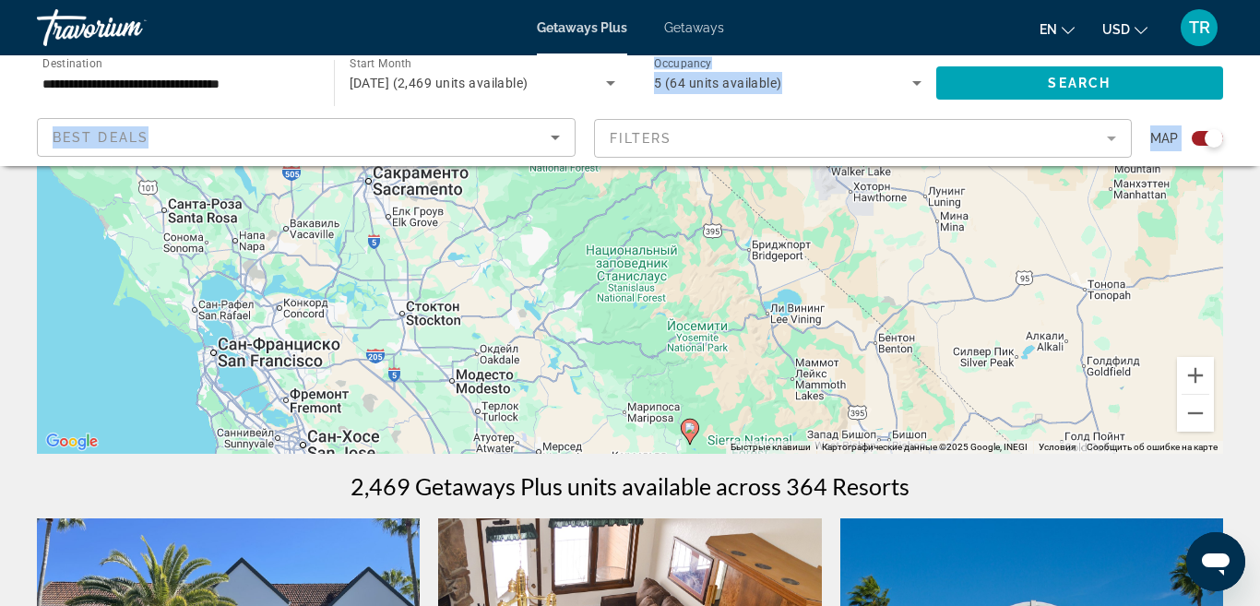
drag, startPoint x: 540, startPoint y: 306, endPoint x: 545, endPoint y: 491, distance: 184.5
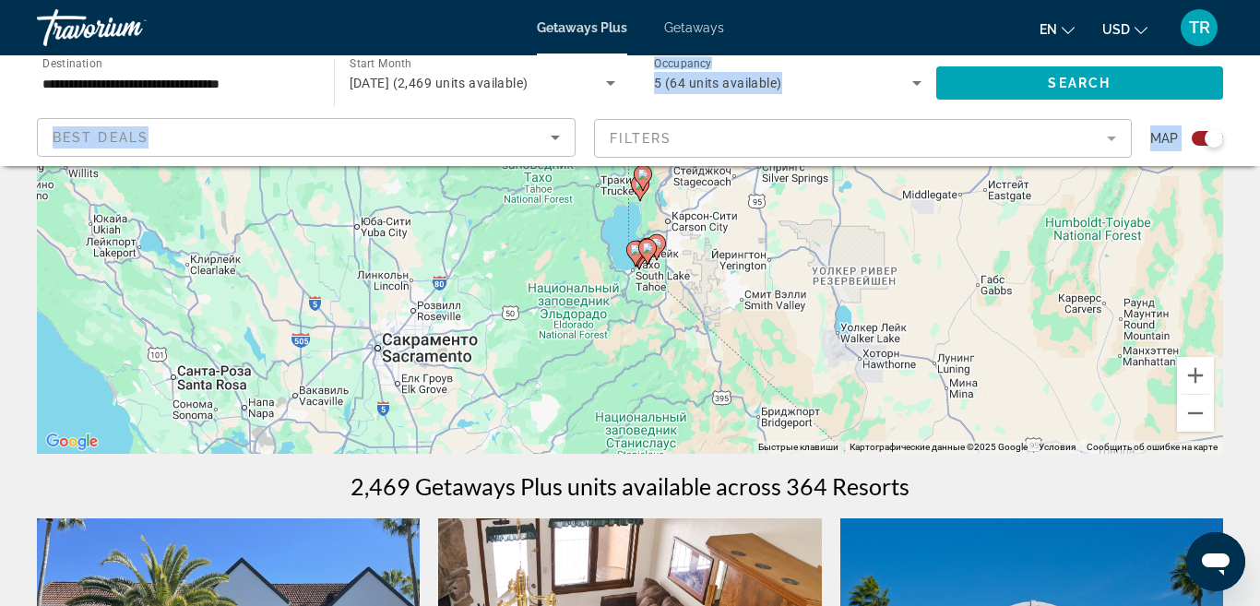
drag, startPoint x: 471, startPoint y: 307, endPoint x: 480, endPoint y: 476, distance: 169.0
click at [1201, 380] on button "Увеличить" at bounding box center [1195, 375] width 37 height 37
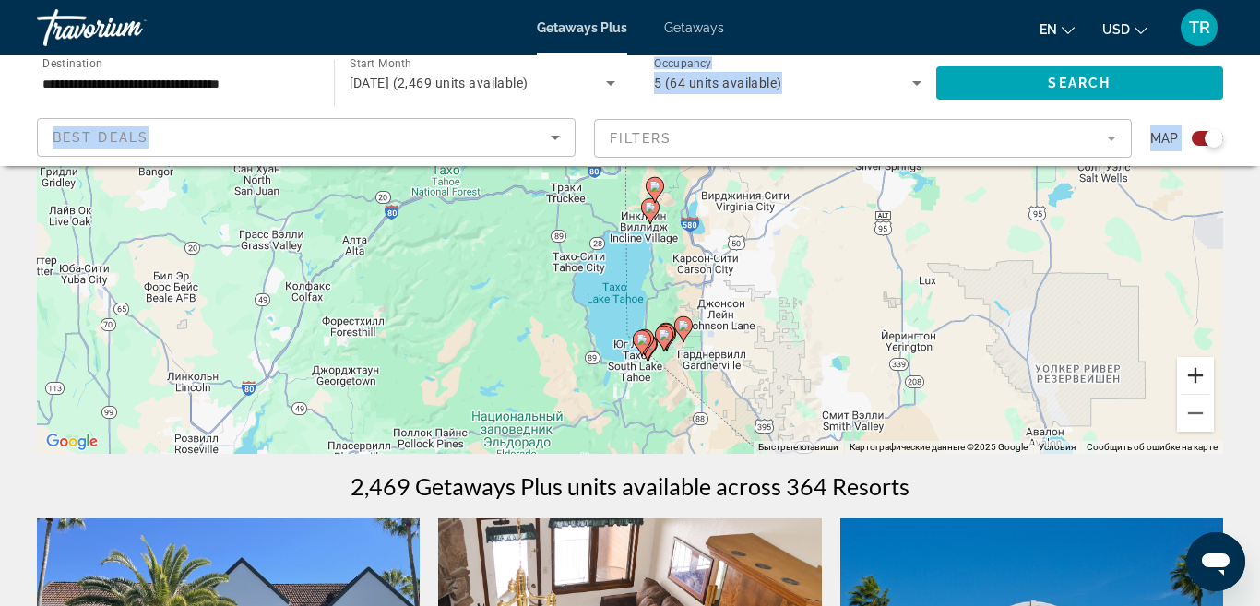
click at [1201, 380] on button "Увеличить" at bounding box center [1195, 375] width 37 height 37
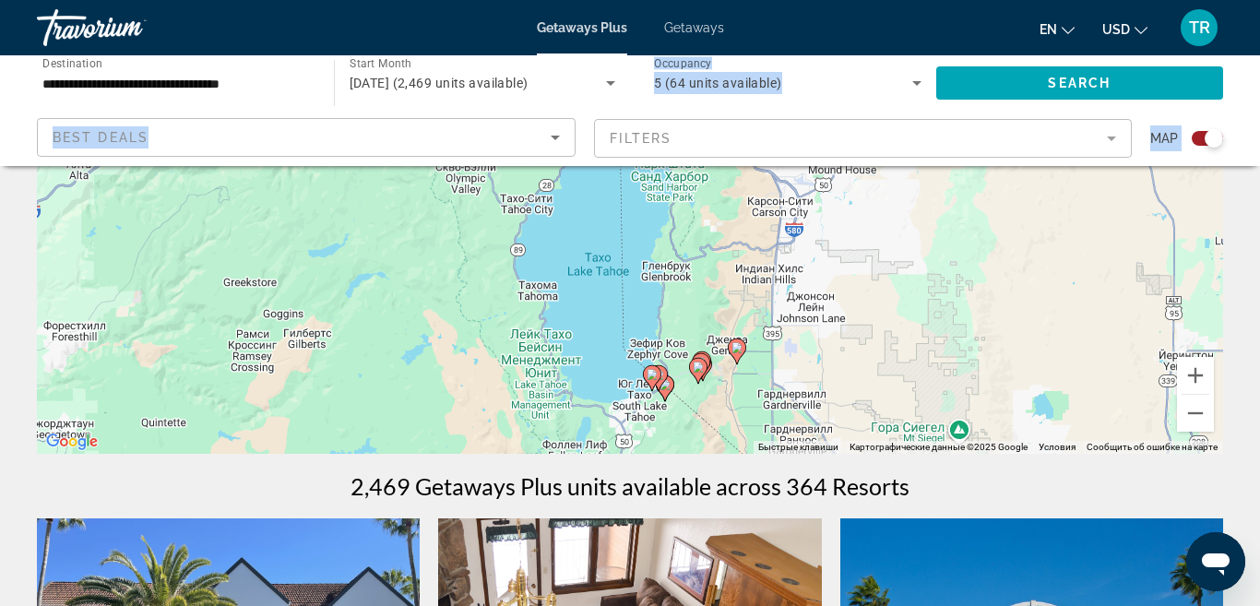
drag, startPoint x: 894, startPoint y: 373, endPoint x: 893, endPoint y: 196, distance: 177.0
click at [893, 201] on div "Чтобы активировать перетаскивание с помощью клавиатуры, нажмите Alt + Ввод. Пос…" at bounding box center [630, 176] width 1186 height 553
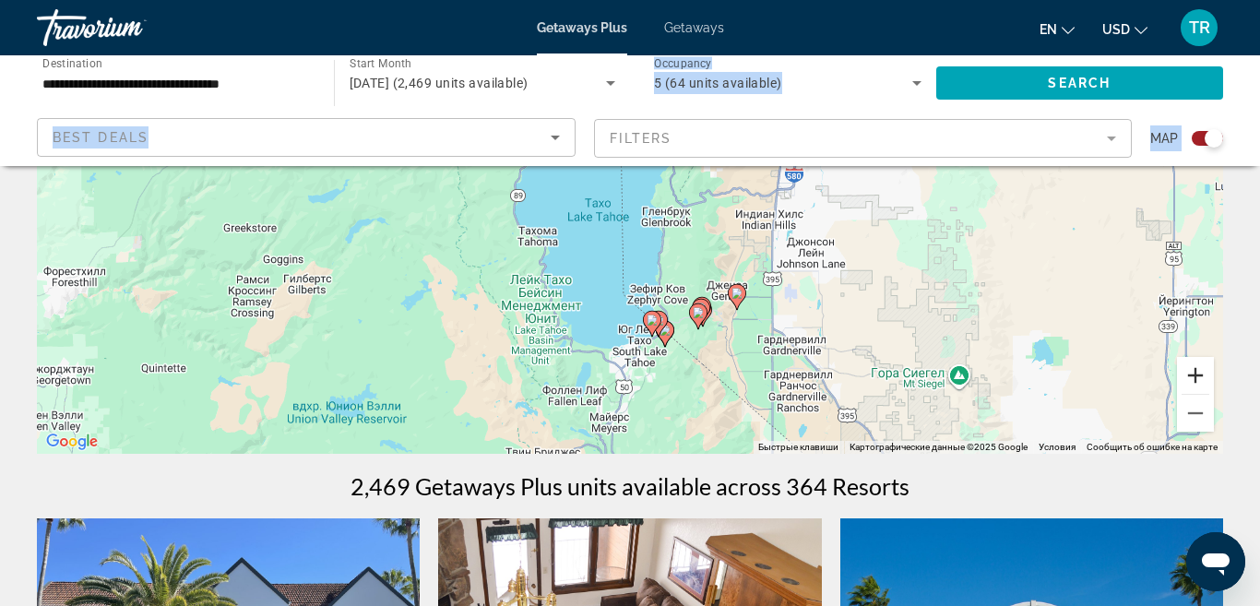
click at [1200, 376] on button "Увеличить" at bounding box center [1195, 375] width 37 height 37
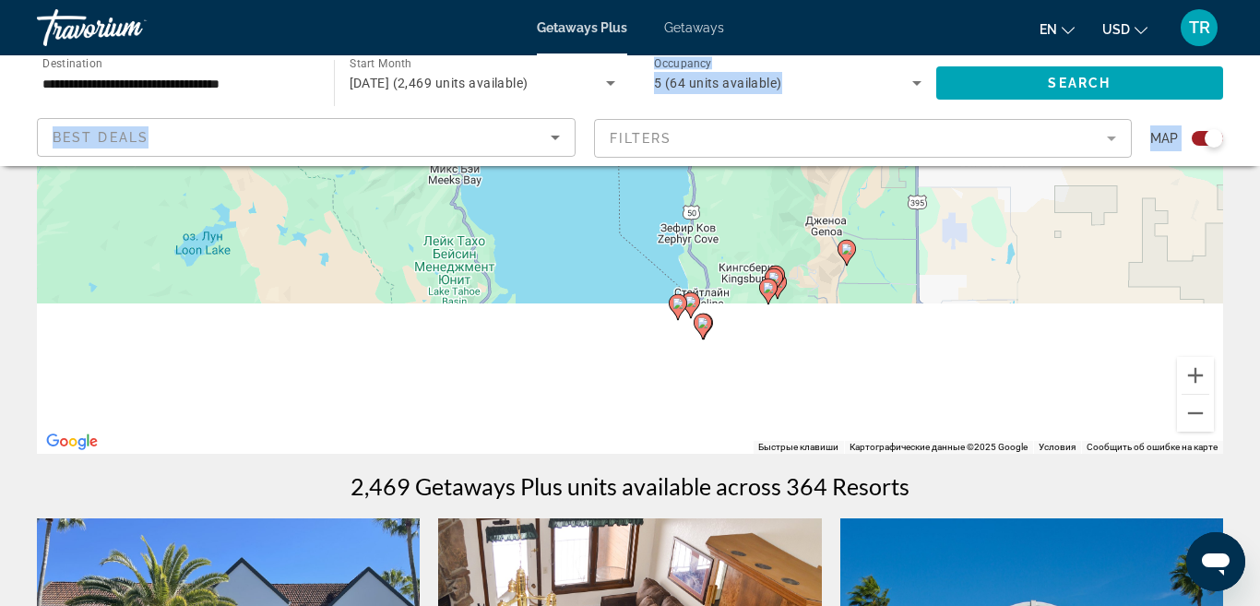
drag, startPoint x: 805, startPoint y: 386, endPoint x: 807, endPoint y: 168, distance: 218.5
click at [807, 168] on div "Чтобы активировать перетаскивание с помощью клавиатуры, нажмите Alt + Ввод. Пос…" at bounding box center [630, 176] width 1186 height 553
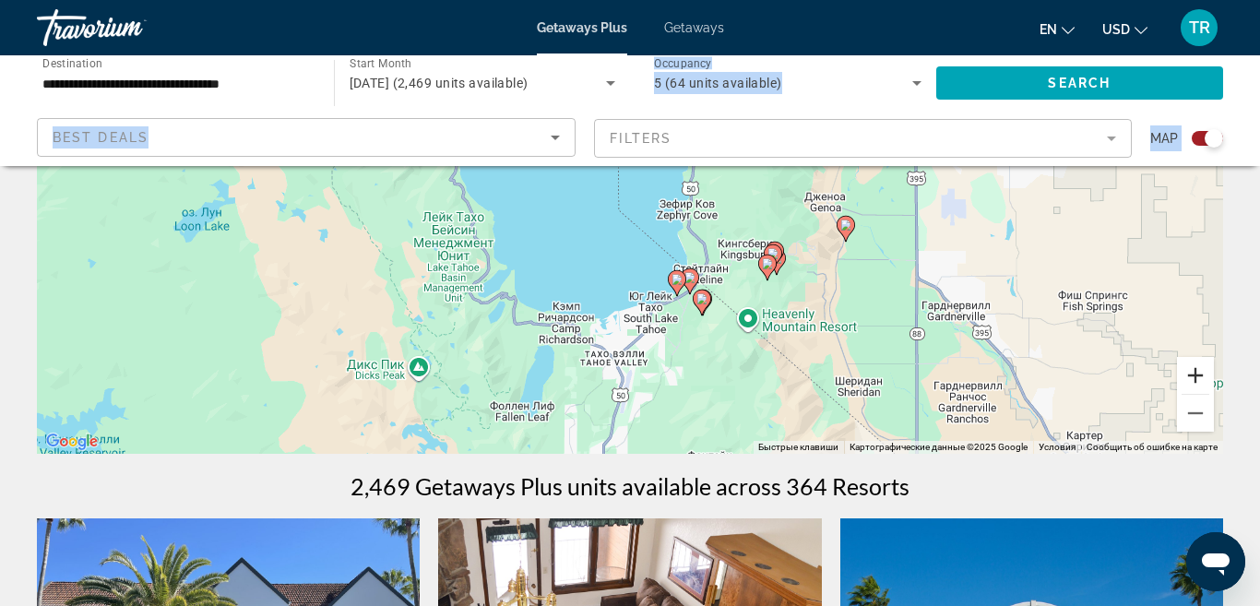
click at [1194, 385] on button "Увеличить" at bounding box center [1195, 375] width 37 height 37
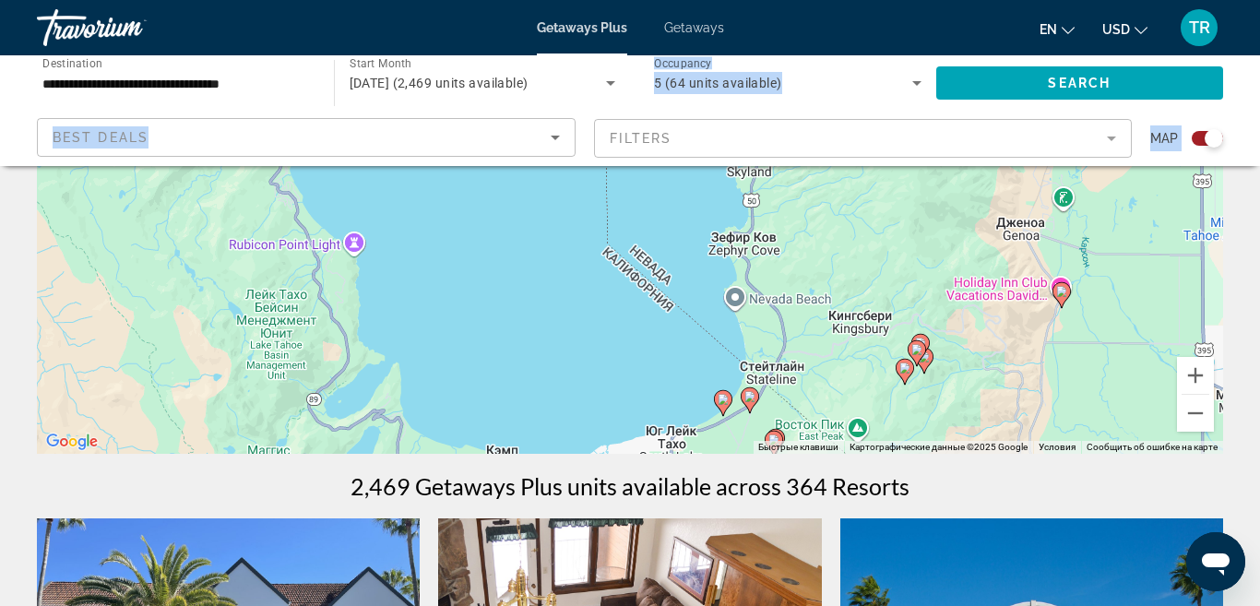
click at [722, 400] on image "Main content" at bounding box center [722, 399] width 11 height 11
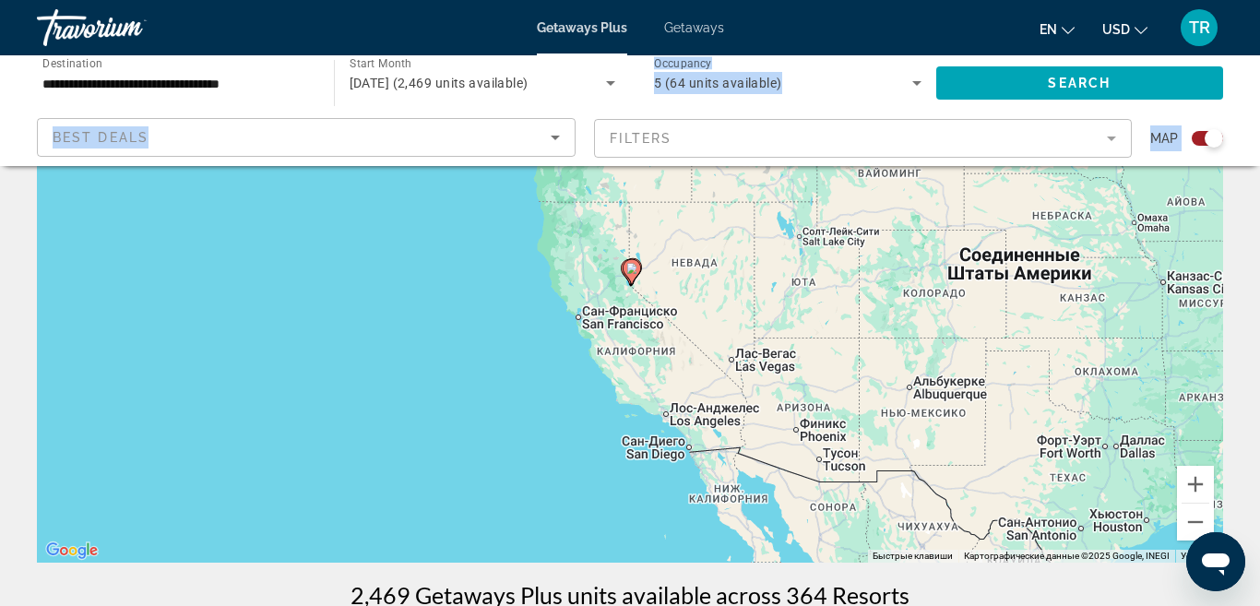
scroll to position [157, 0]
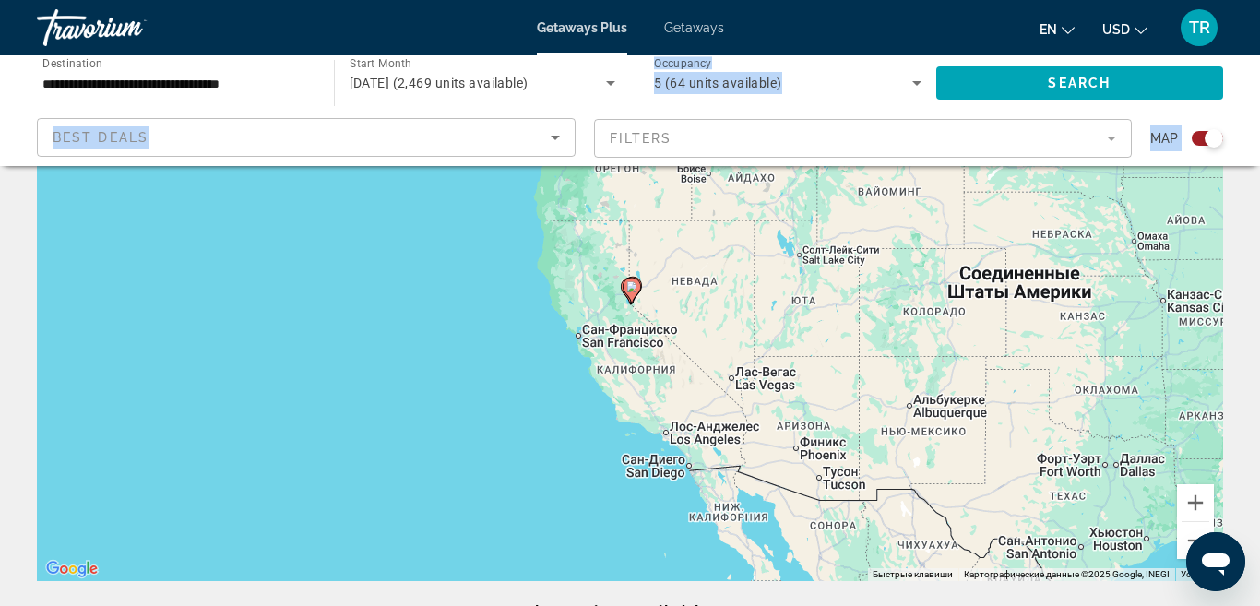
click at [635, 294] on icon "Main content" at bounding box center [631, 290] width 17 height 24
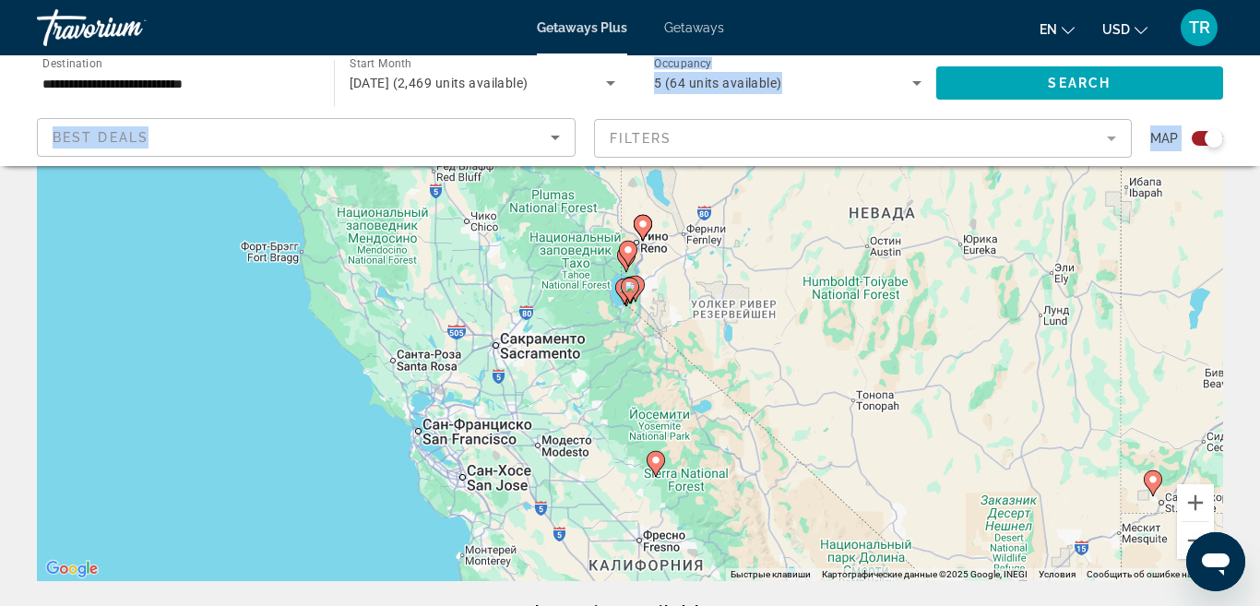
click at [625, 289] on image "Main content" at bounding box center [629, 286] width 11 height 11
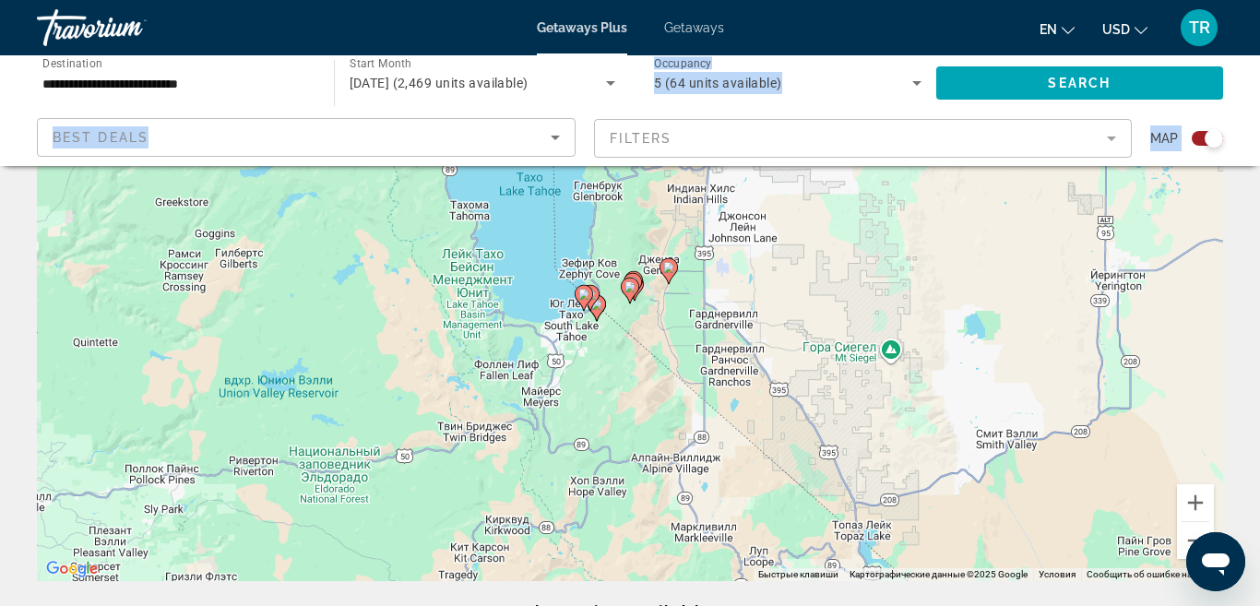
click at [586, 297] on image "Main content" at bounding box center [583, 294] width 11 height 11
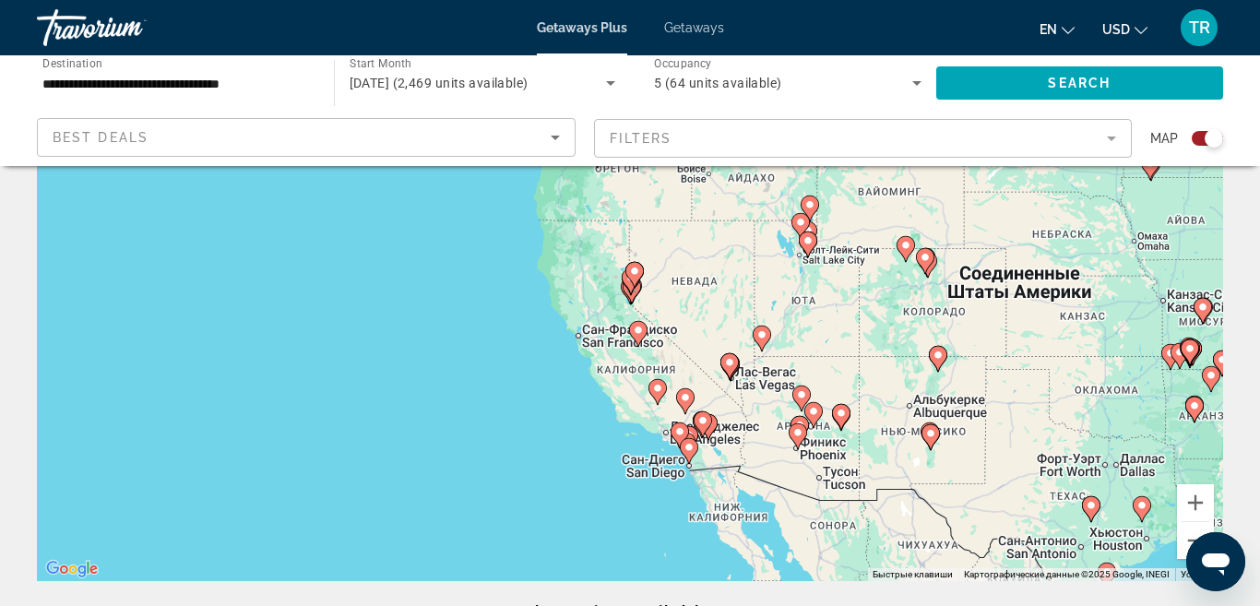
click at [632, 288] on gmp-advanced-marker "Main content" at bounding box center [634, 275] width 18 height 28
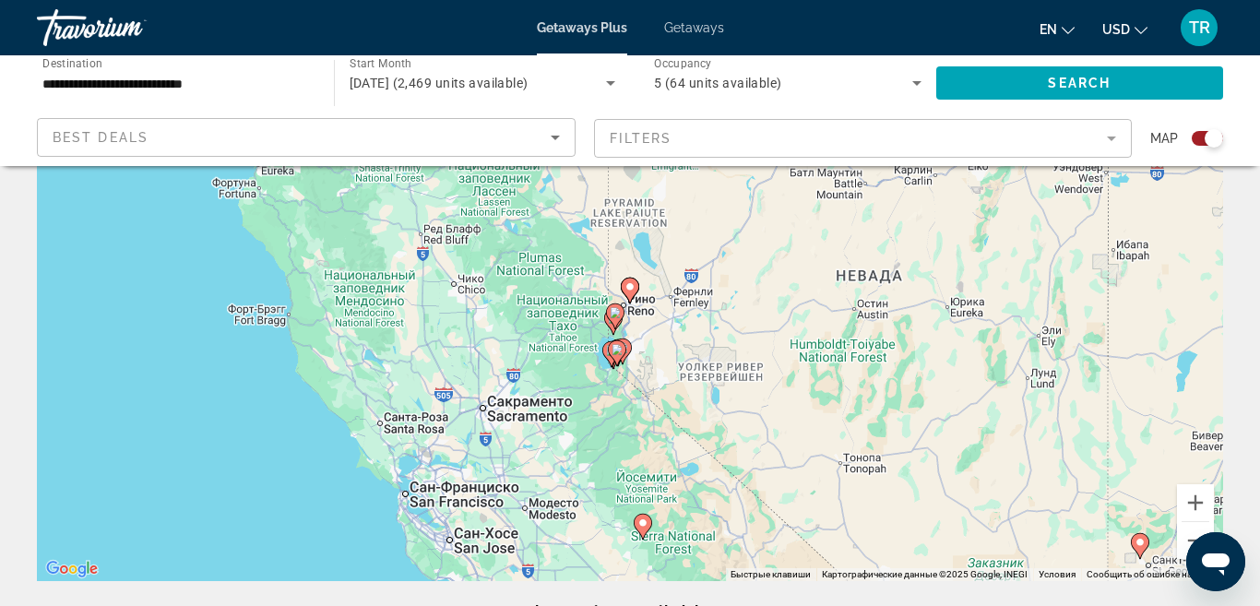
click at [612, 350] on image "Main content" at bounding box center [616, 349] width 11 height 11
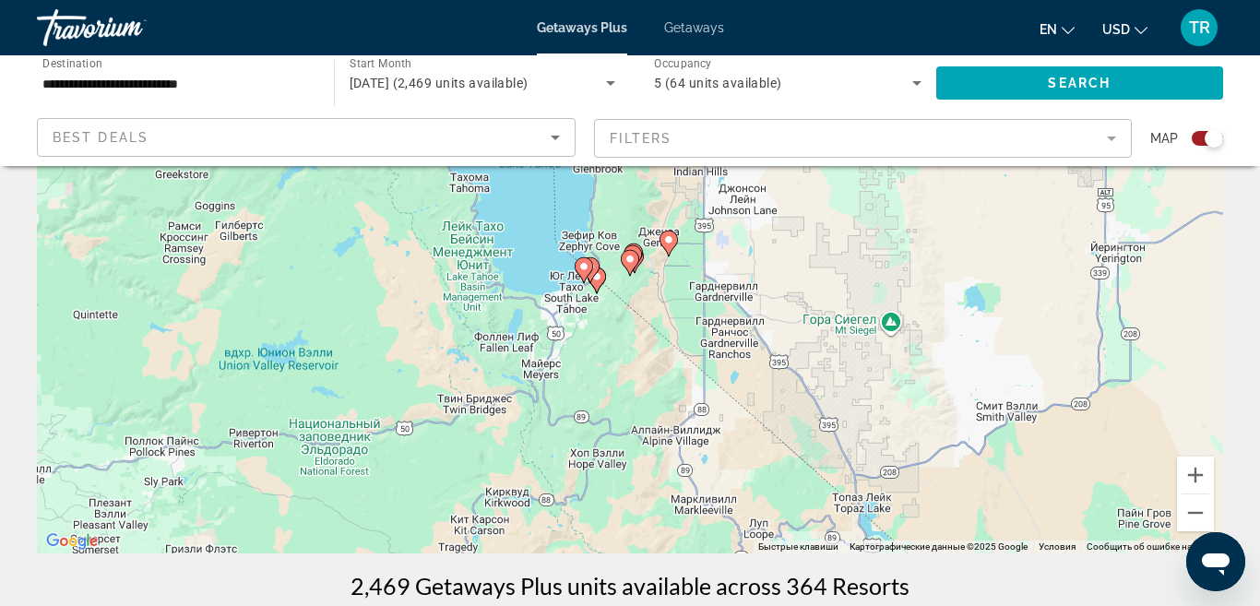
scroll to position [183, 0]
click at [584, 266] on image "Main content" at bounding box center [583, 268] width 11 height 11
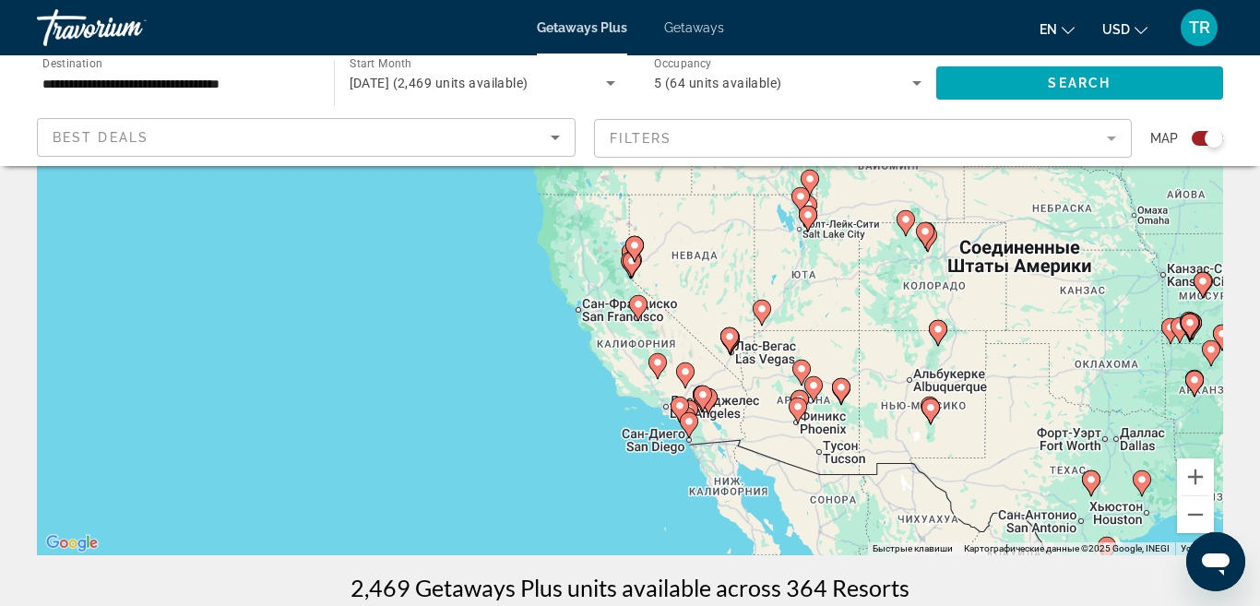
click at [802, 373] on image "Main content" at bounding box center [801, 368] width 11 height 11
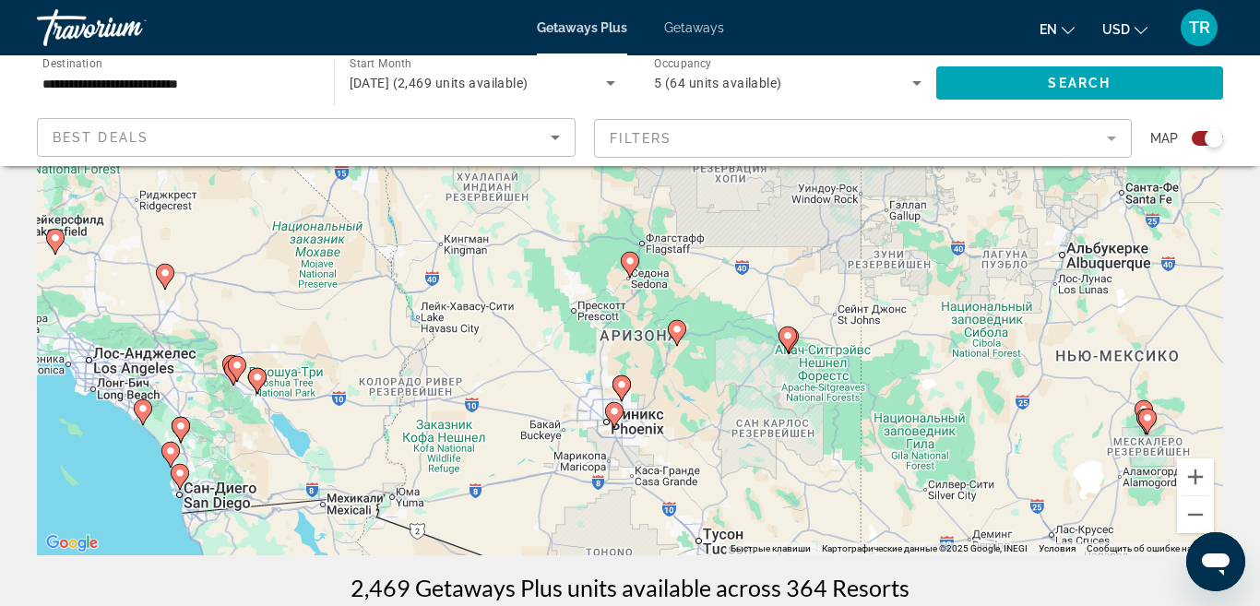
click at [634, 263] on image "Main content" at bounding box center [629, 260] width 11 height 11
type input "**********"
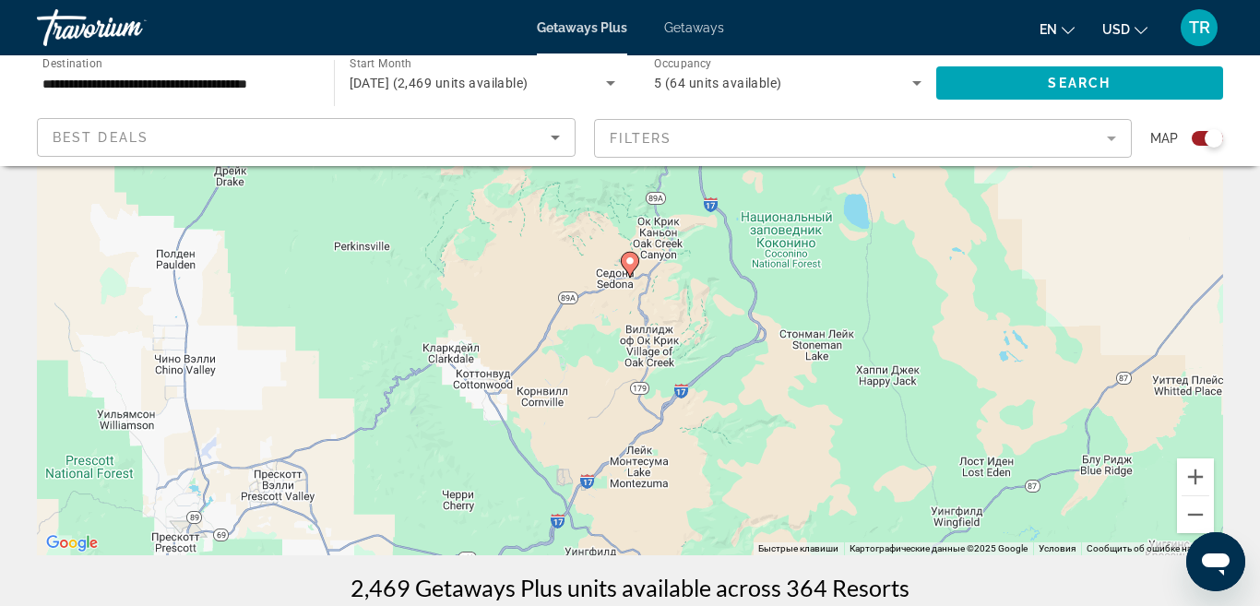
click at [631, 264] on image "Main content" at bounding box center [629, 260] width 11 height 11
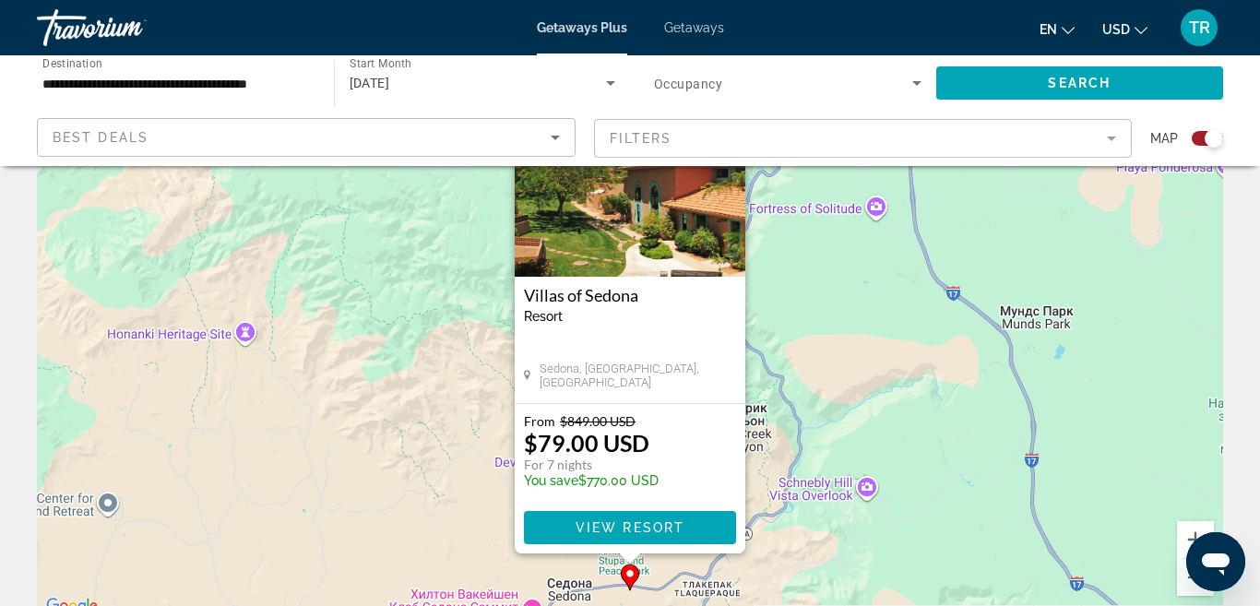
scroll to position [123, 0]
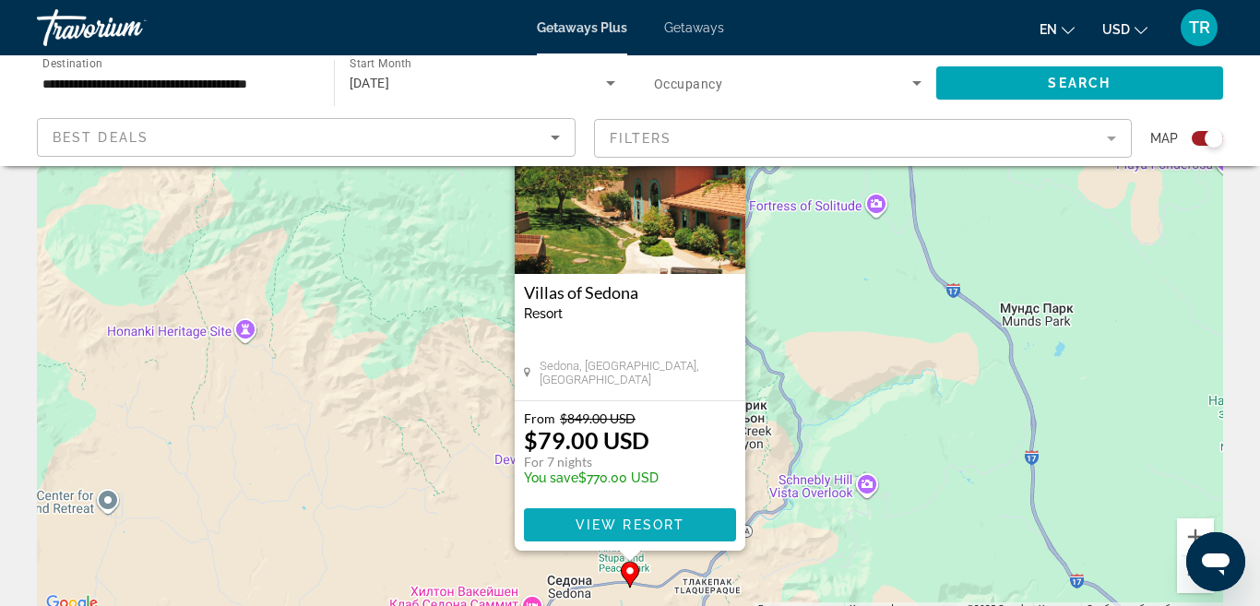
click at [656, 529] on span "View Resort" at bounding box center [629, 524] width 109 height 15
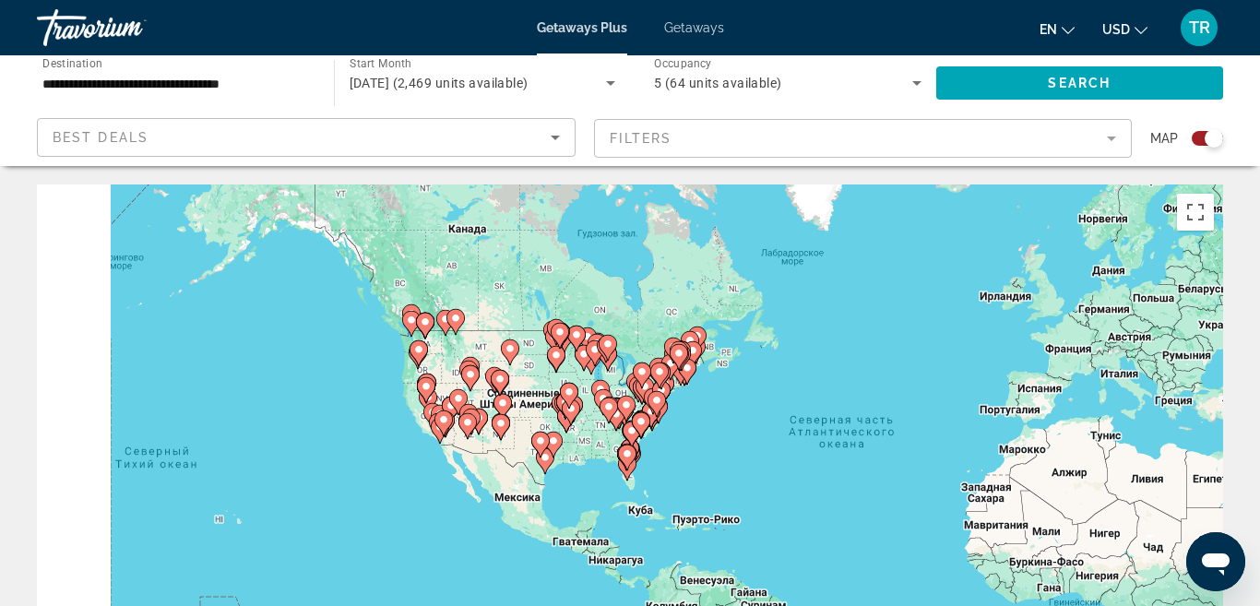
drag, startPoint x: 751, startPoint y: 417, endPoint x: 1144, endPoint y: 423, distance: 393.8
click at [1144, 423] on div "Чтобы активировать перетаскивание с помощью клавиатуры, нажмите Alt + Ввод. Пос…" at bounding box center [630, 460] width 1186 height 553
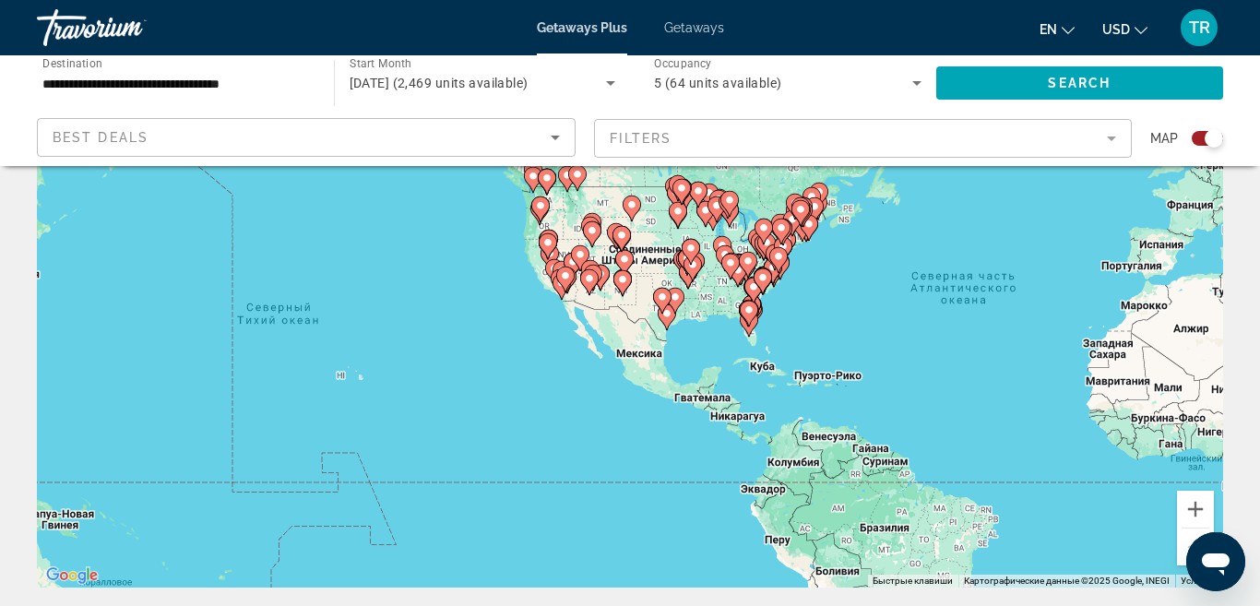
scroll to position [151, 0]
click at [1201, 503] on button "Увеличить" at bounding box center [1195, 508] width 37 height 37
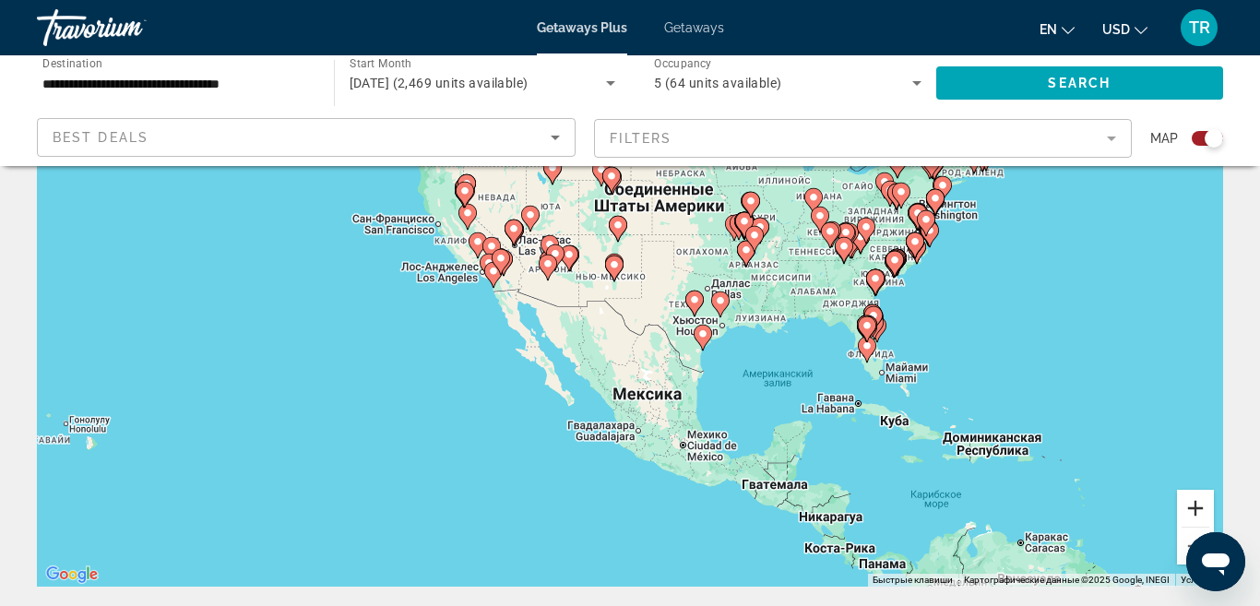
click at [1201, 503] on button "Увеличить" at bounding box center [1195, 508] width 37 height 37
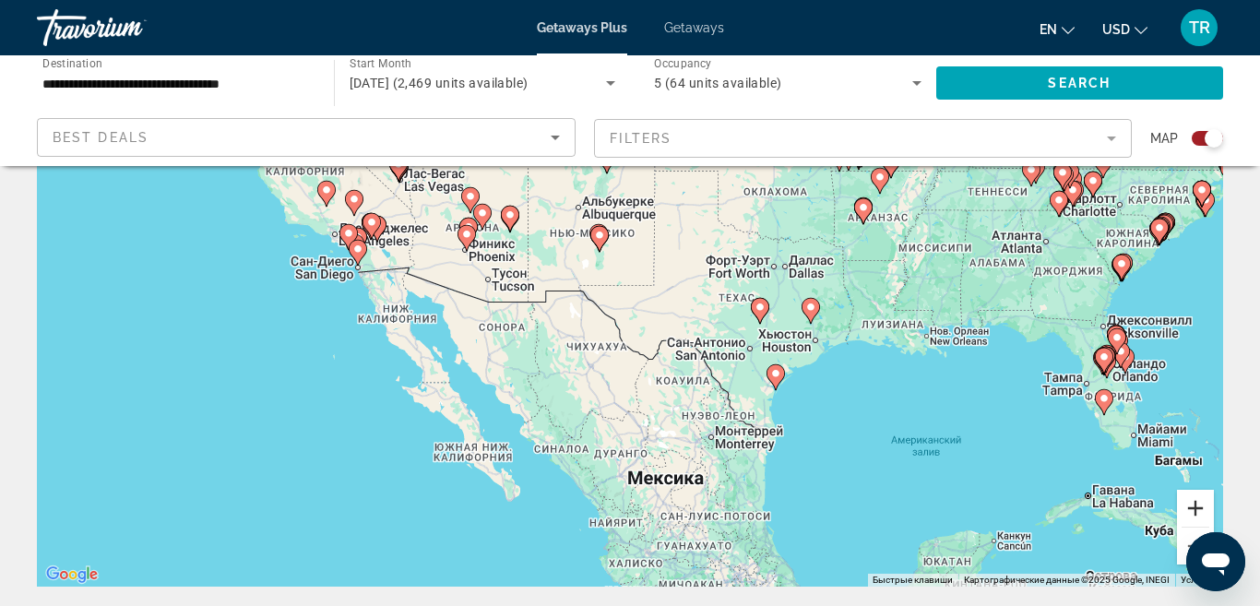
click at [1201, 503] on button "Увеличить" at bounding box center [1195, 508] width 37 height 37
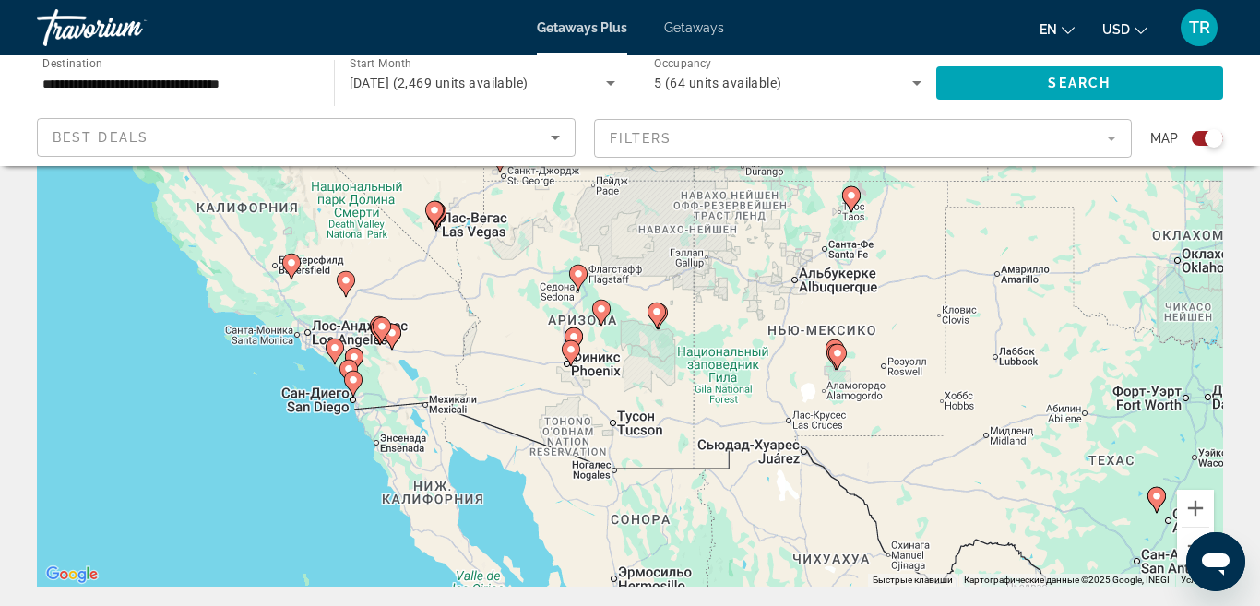
drag, startPoint x: 349, startPoint y: 232, endPoint x: 624, endPoint y: 408, distance: 326.4
click at [624, 408] on div "Чтобы активировать перетаскивание с помощью клавиатуры, нажмите Alt + Ввод. Пос…" at bounding box center [630, 309] width 1186 height 553
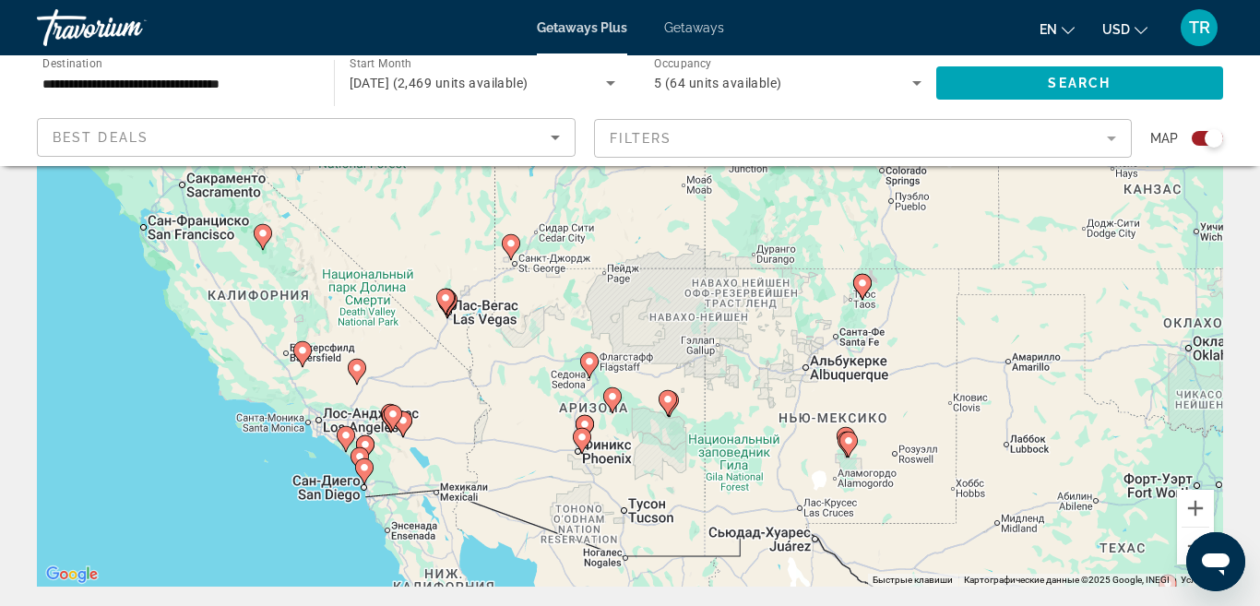
drag, startPoint x: 605, startPoint y: 280, endPoint x: 616, endPoint y: 369, distance: 89.2
click at [616, 370] on div "Чтобы активировать перетаскивание с помощью клавиатуры, нажмите Alt + Ввод. Пос…" at bounding box center [630, 309] width 1186 height 553
click at [1202, 509] on button "Увеличить" at bounding box center [1195, 508] width 37 height 37
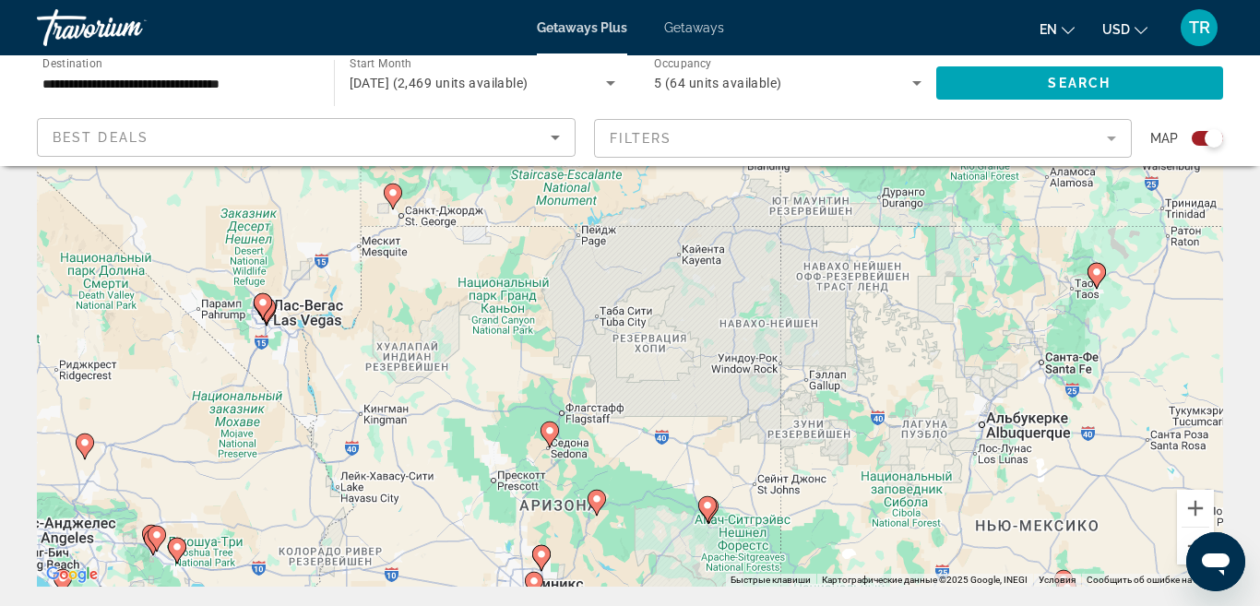
click at [396, 196] on image "Main content" at bounding box center [392, 192] width 11 height 11
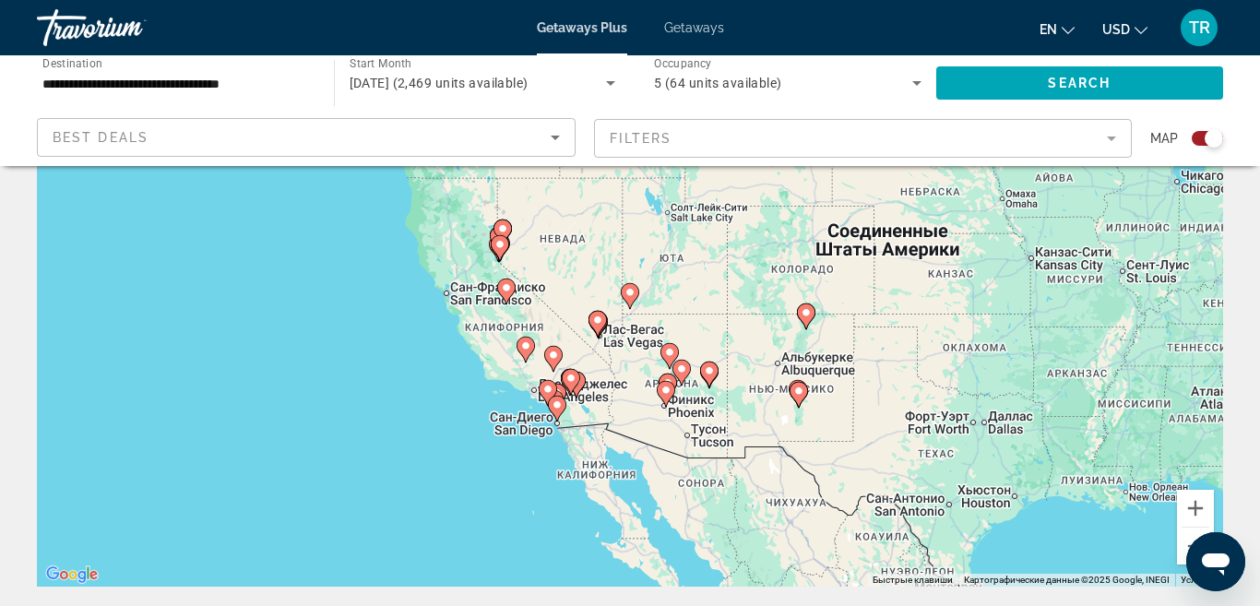
click at [633, 295] on image "Main content" at bounding box center [629, 292] width 11 height 11
type input "**********"
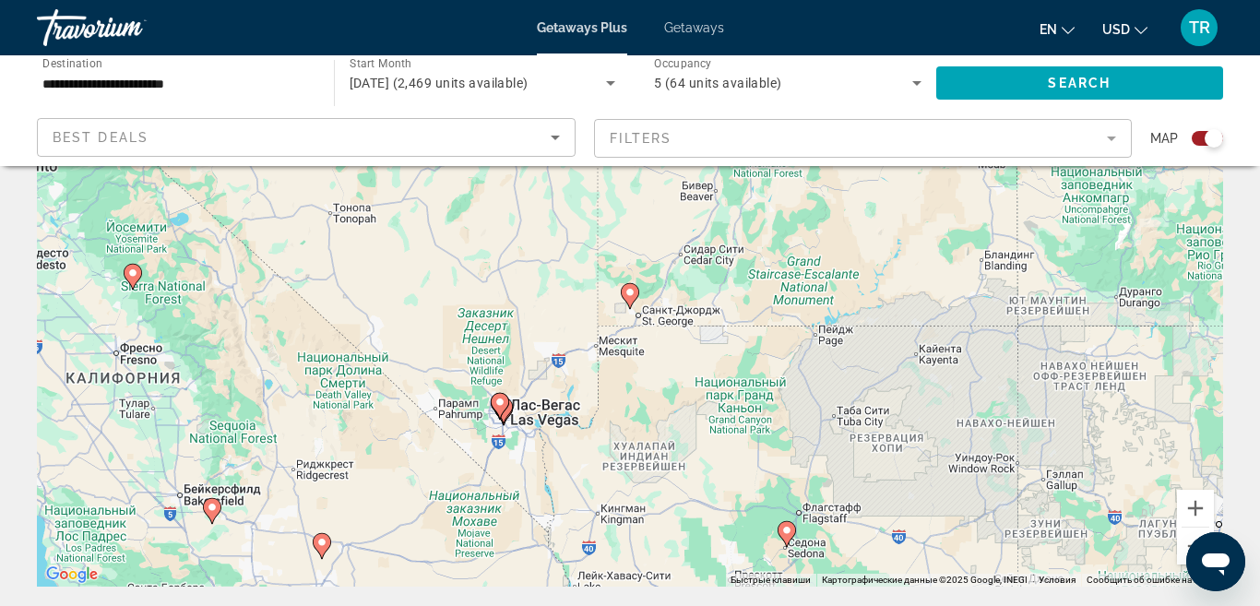
click at [633, 295] on image "Main content" at bounding box center [629, 292] width 11 height 11
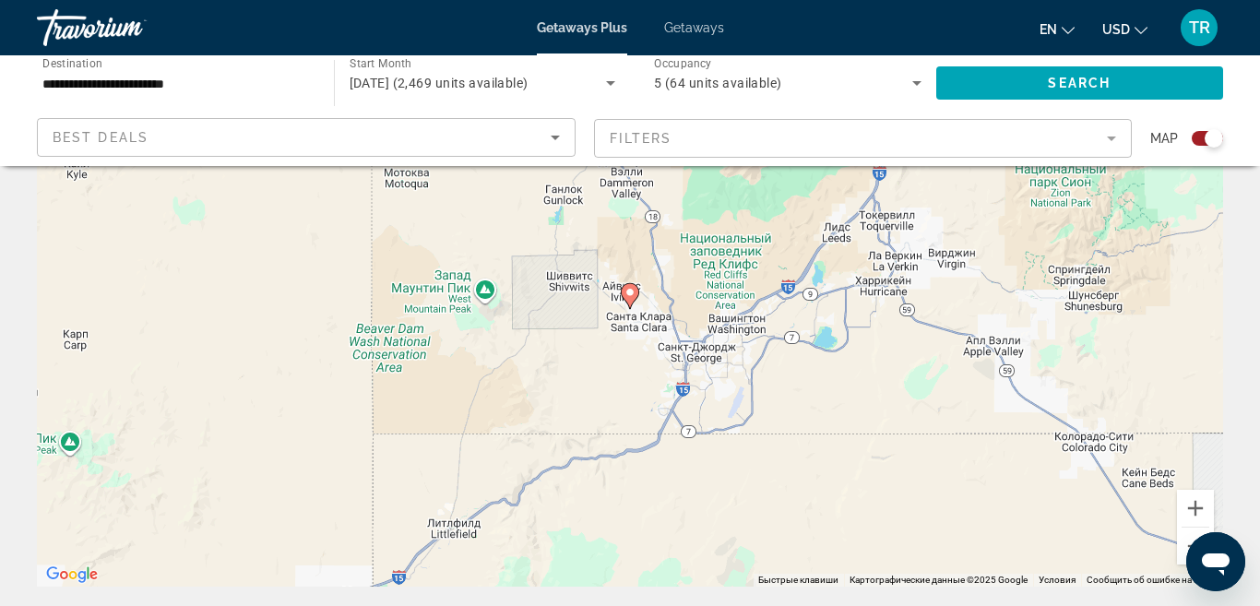
click at [633, 293] on image "Main content" at bounding box center [629, 292] width 11 height 11
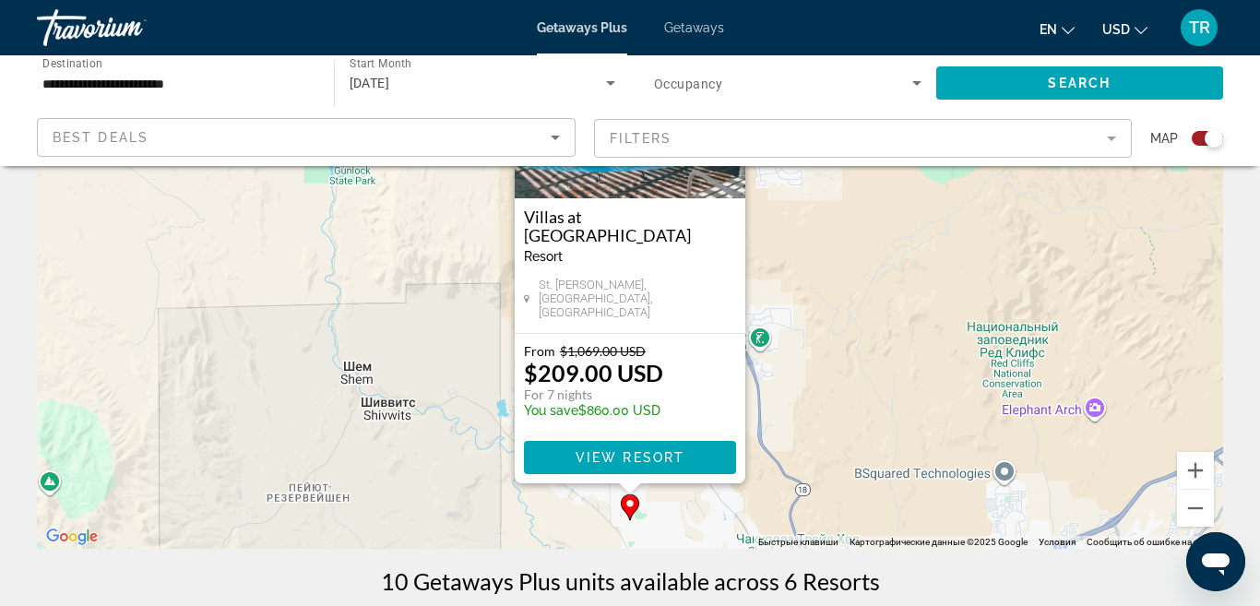
scroll to position [195, 0]
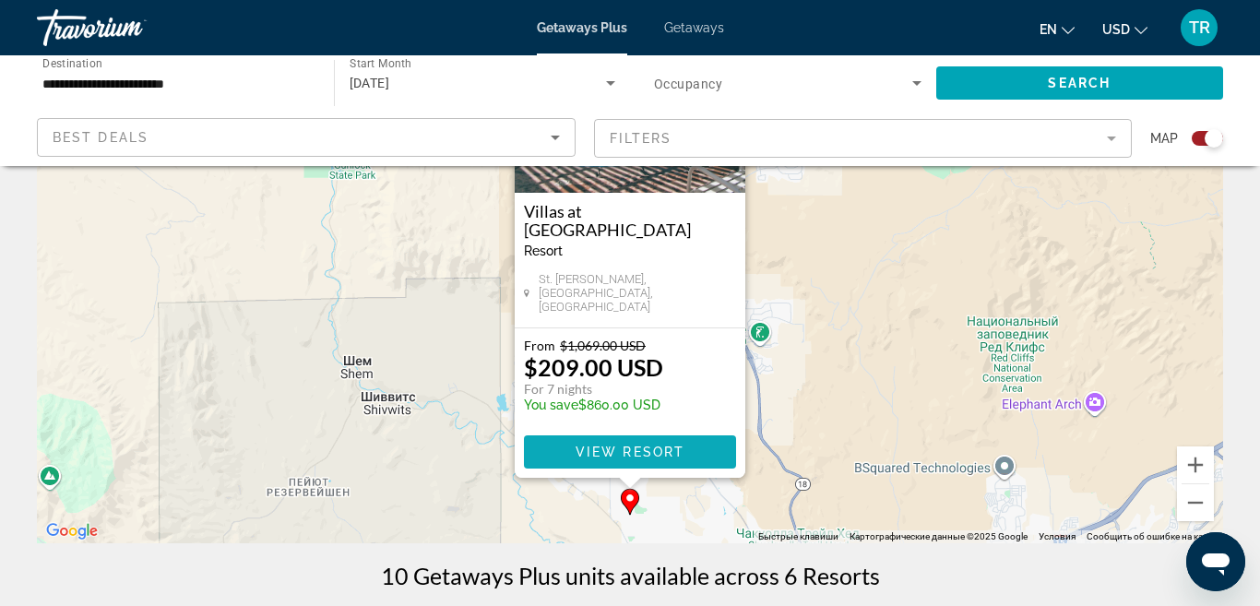
click at [660, 449] on span "View Resort" at bounding box center [629, 451] width 109 height 15
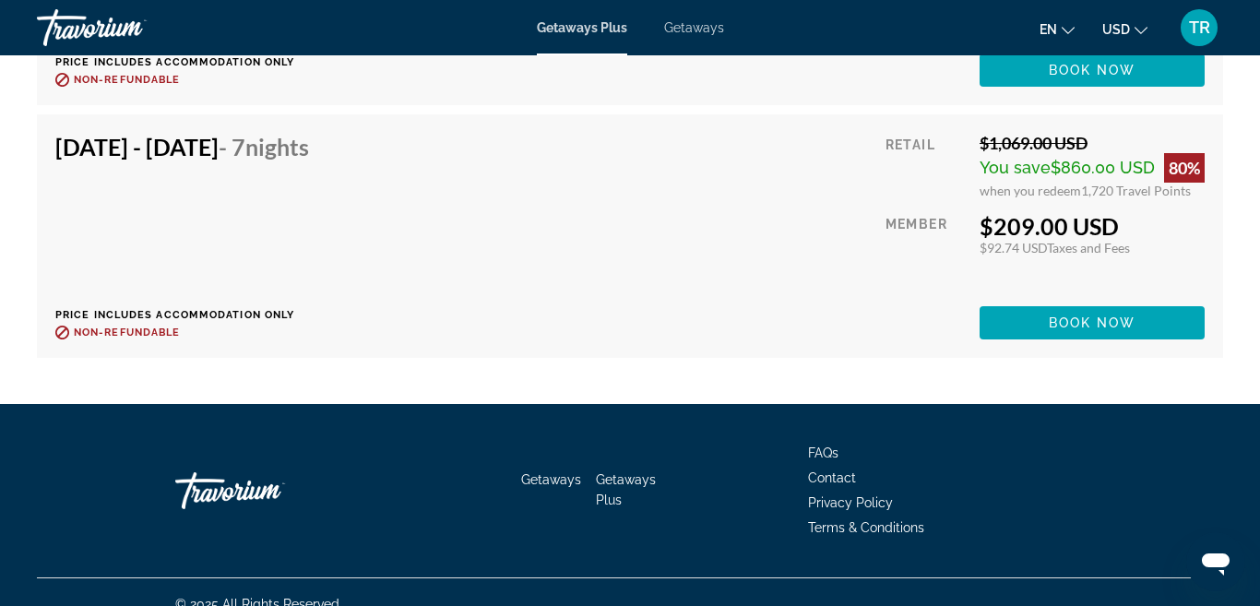
scroll to position [3917, 0]
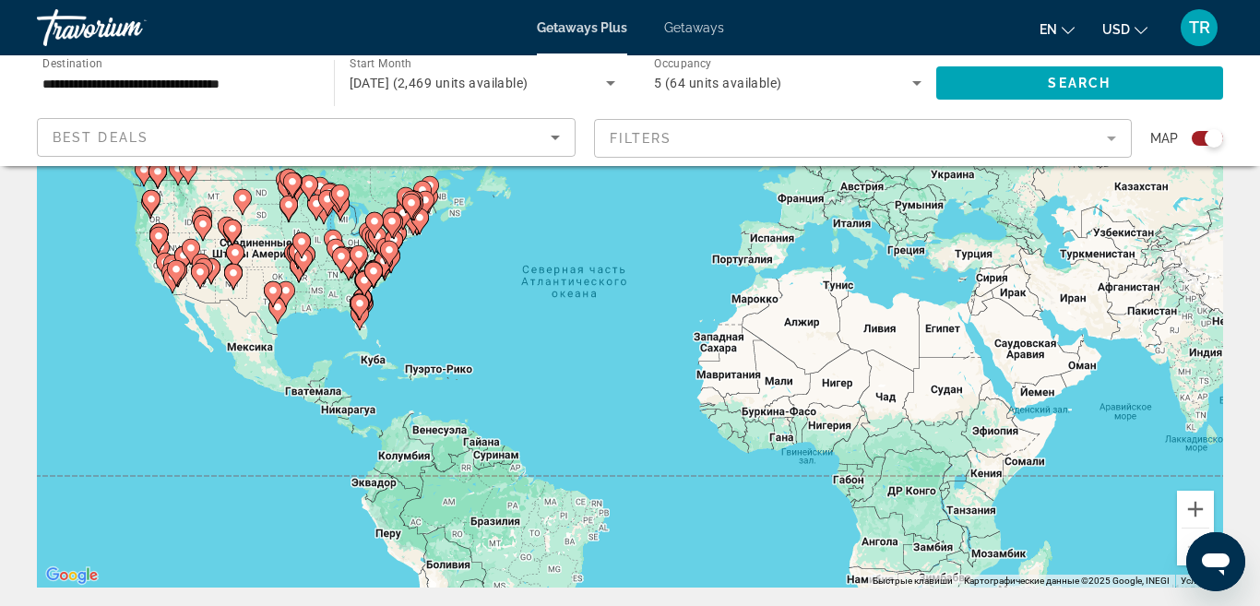
scroll to position [156, 0]
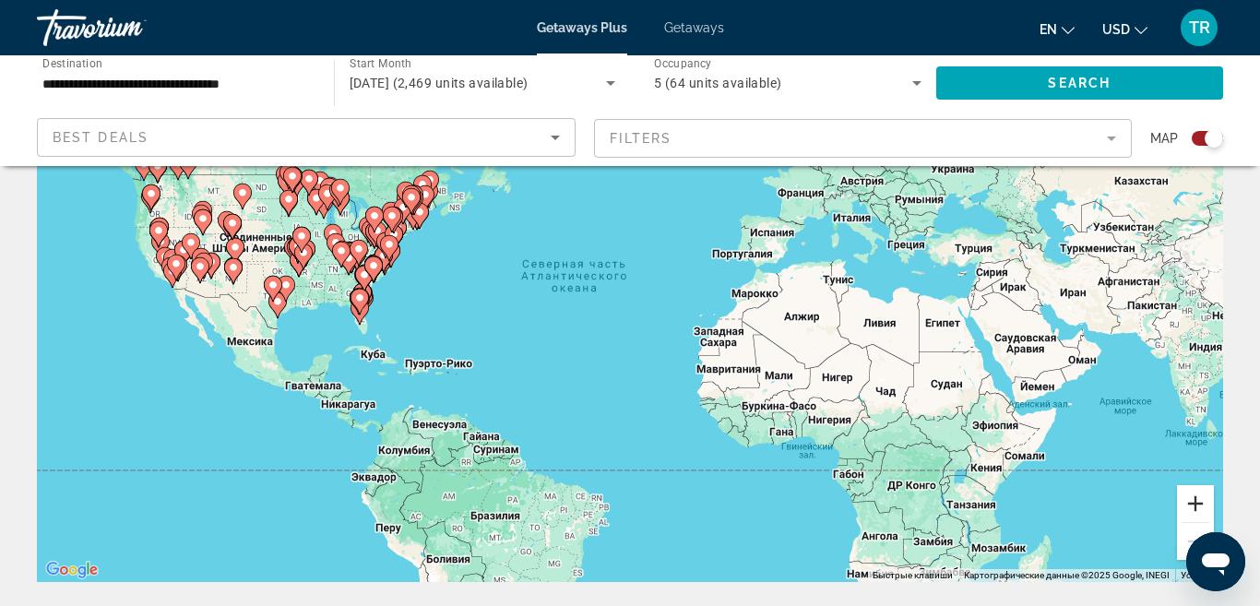
click at [1198, 503] on button "Увеличить" at bounding box center [1195, 503] width 37 height 37
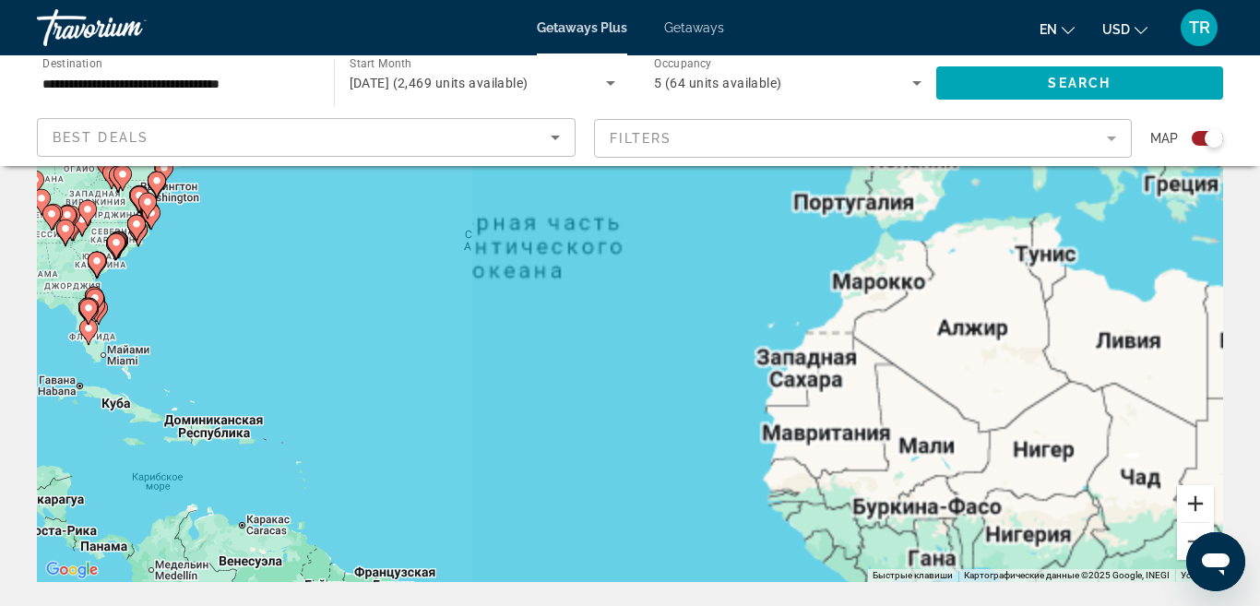
click at [1198, 503] on button "Увеличить" at bounding box center [1195, 503] width 37 height 37
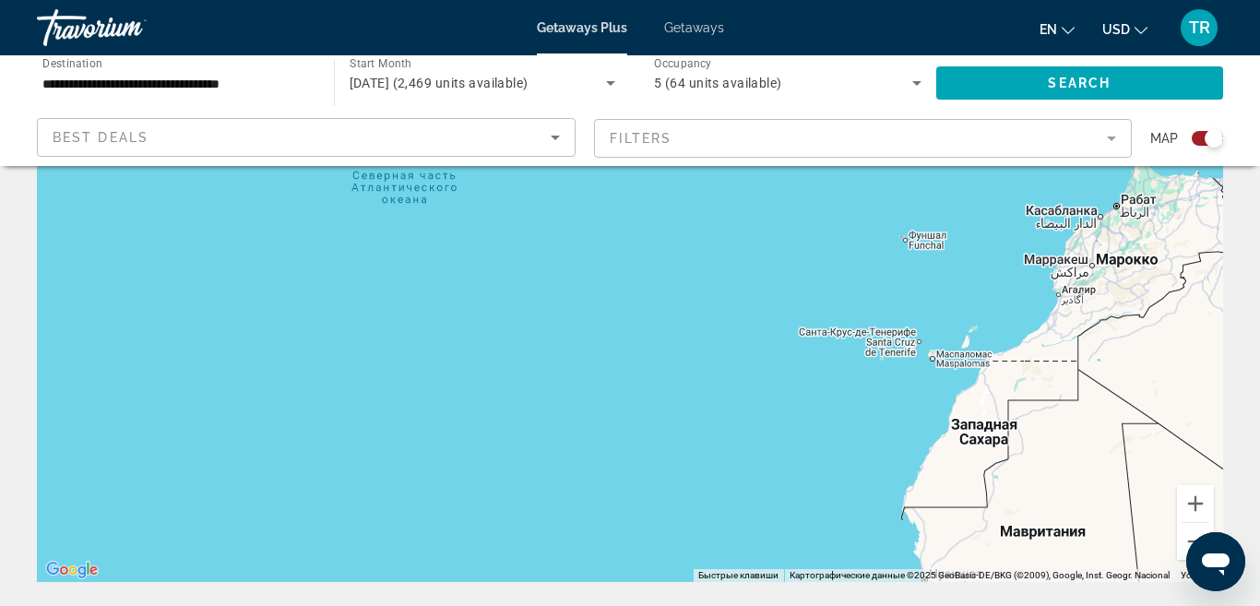
drag, startPoint x: 433, startPoint y: 393, endPoint x: 740, endPoint y: 409, distance: 306.6
click at [738, 408] on div "Чтобы активировать перетаскивание с помощью клавиатуры, нажмите Alt + Ввод. Пос…" at bounding box center [630, 305] width 1186 height 553
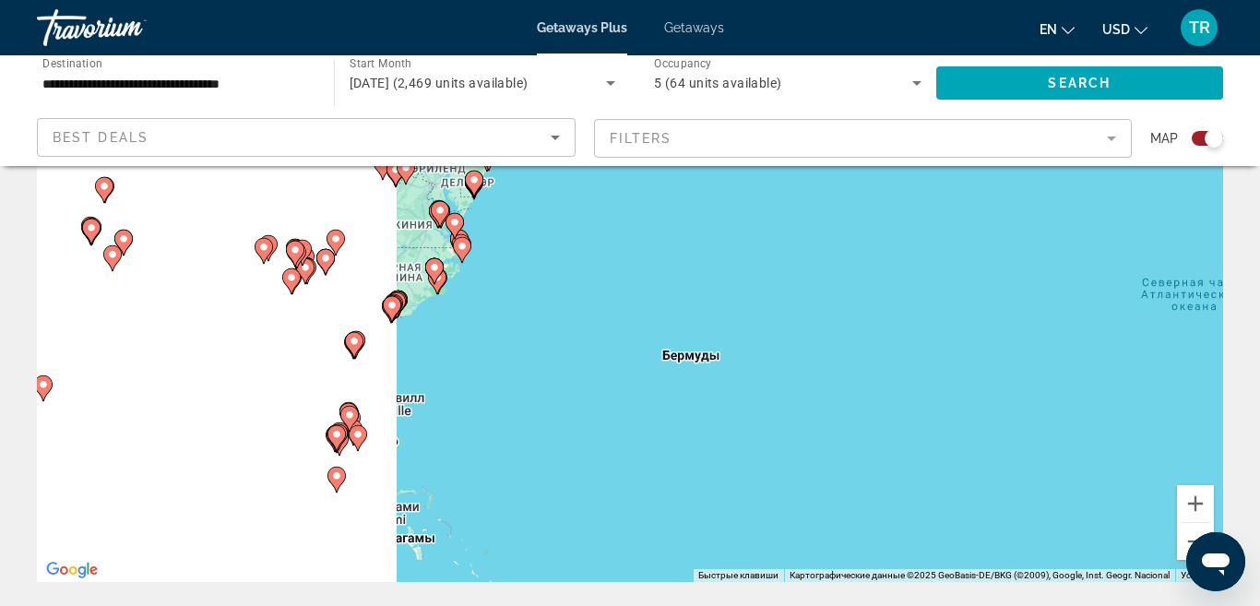
drag, startPoint x: 277, startPoint y: 304, endPoint x: 880, endPoint y: 402, distance: 610.9
click at [880, 402] on div "Чтобы активировать перетаскивание с помощью клавиатуры, нажмите Alt + Ввод. Пос…" at bounding box center [630, 305] width 1186 height 553
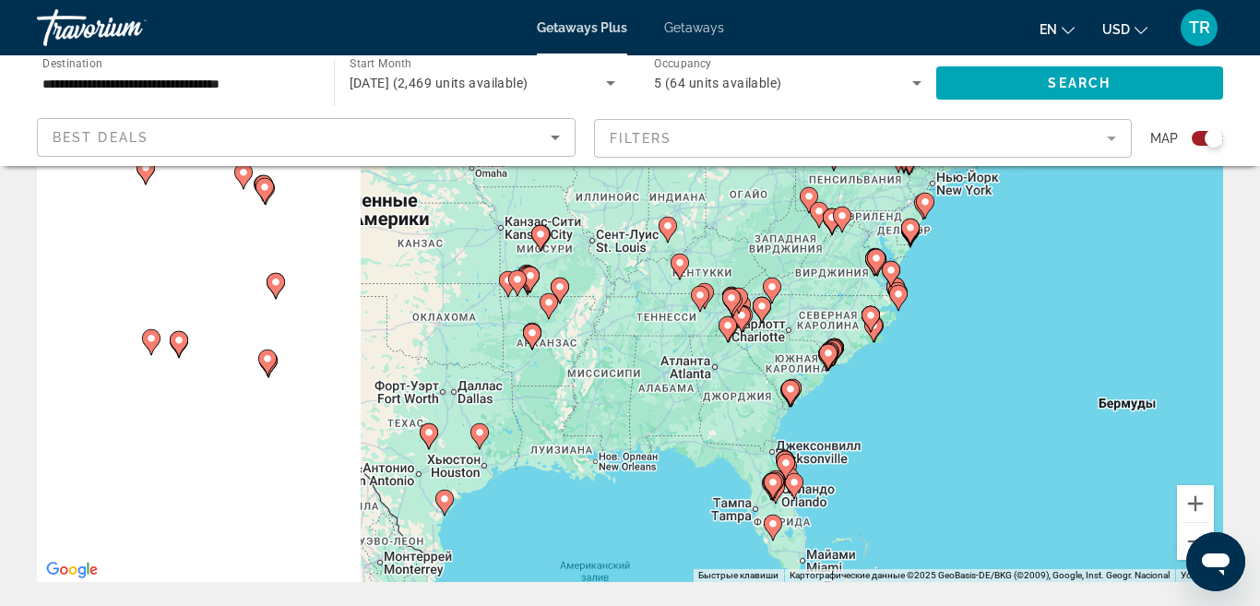
drag, startPoint x: 316, startPoint y: 305, endPoint x: 675, endPoint y: 339, distance: 360.3
click at [677, 339] on div "Чтобы активировать перетаскивание с помощью клавиатуры, нажмите Alt + Ввод. Пос…" at bounding box center [630, 305] width 1186 height 553
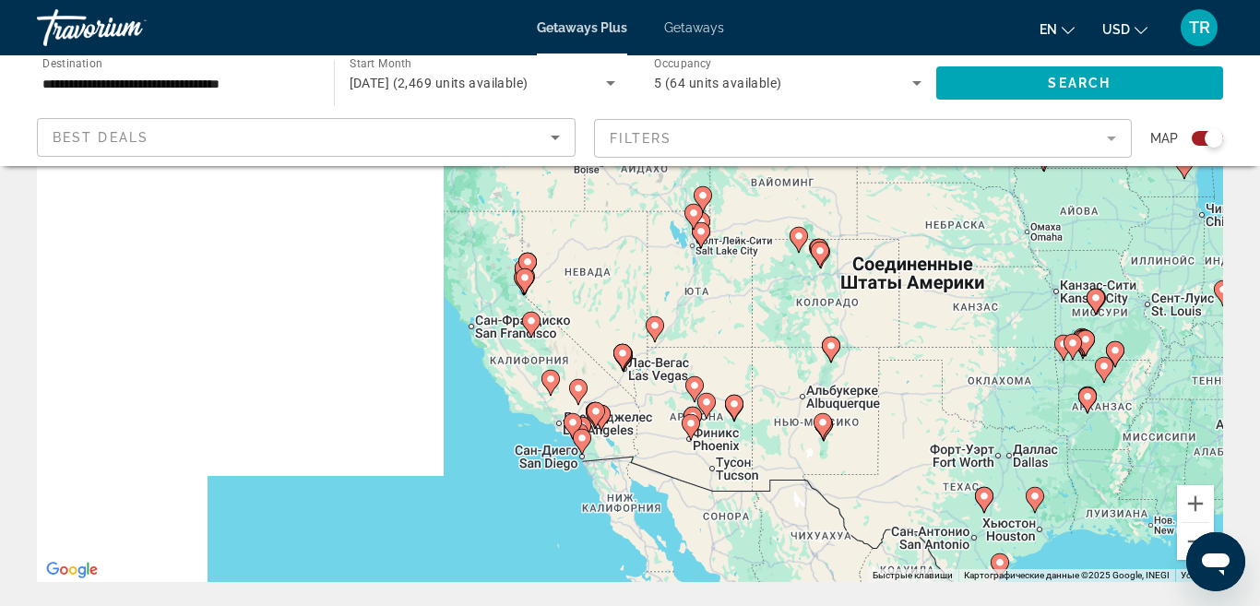
drag, startPoint x: 310, startPoint y: 337, endPoint x: 858, endPoint y: 396, distance: 551.8
click at [858, 396] on div "Чтобы активировать перетаскивание с помощью клавиатуры, нажмите Alt + Ввод. Пос…" at bounding box center [630, 305] width 1186 height 553
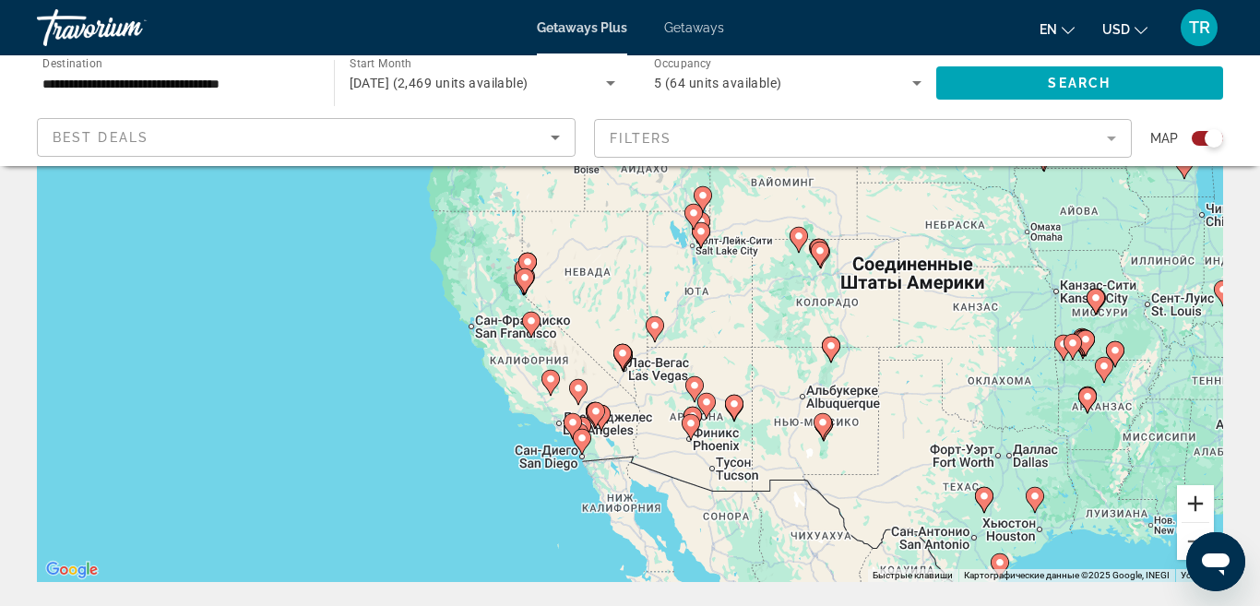
click at [1196, 498] on button "Увеличить" at bounding box center [1195, 503] width 37 height 37
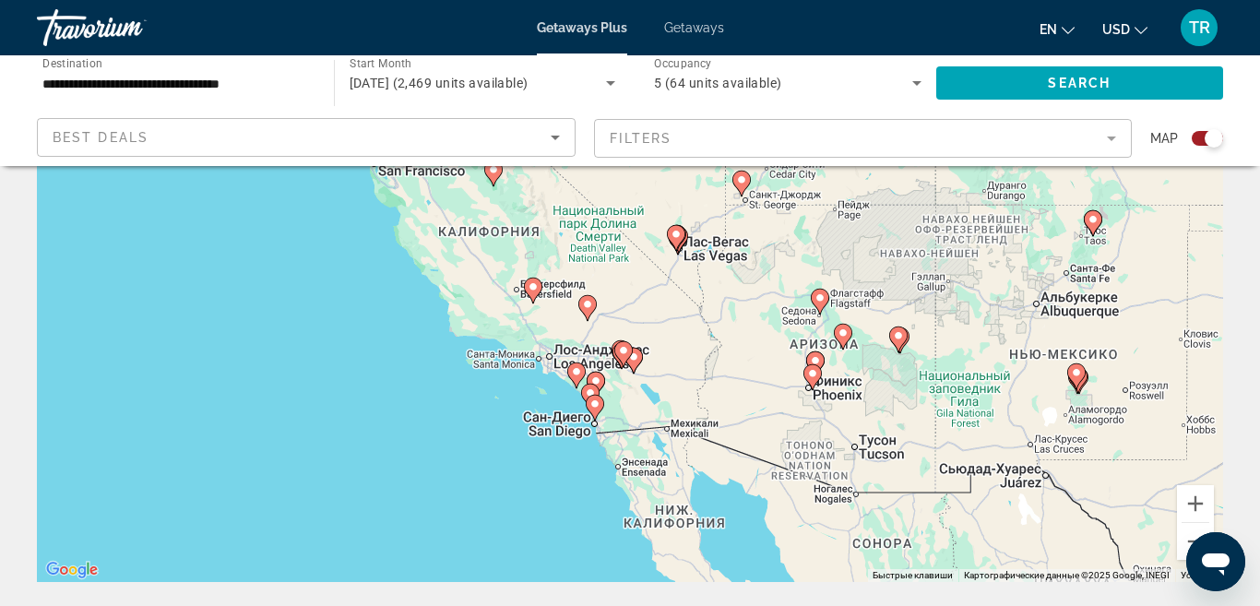
drag, startPoint x: 708, startPoint y: 467, endPoint x: 769, endPoint y: 281, distance: 196.0
click at [769, 281] on div "Чтобы активировать перетаскивание с помощью клавиатуры, нажмите Alt + Ввод. Пос…" at bounding box center [630, 305] width 1186 height 553
click at [1194, 503] on button "Увеличить" at bounding box center [1195, 503] width 37 height 37
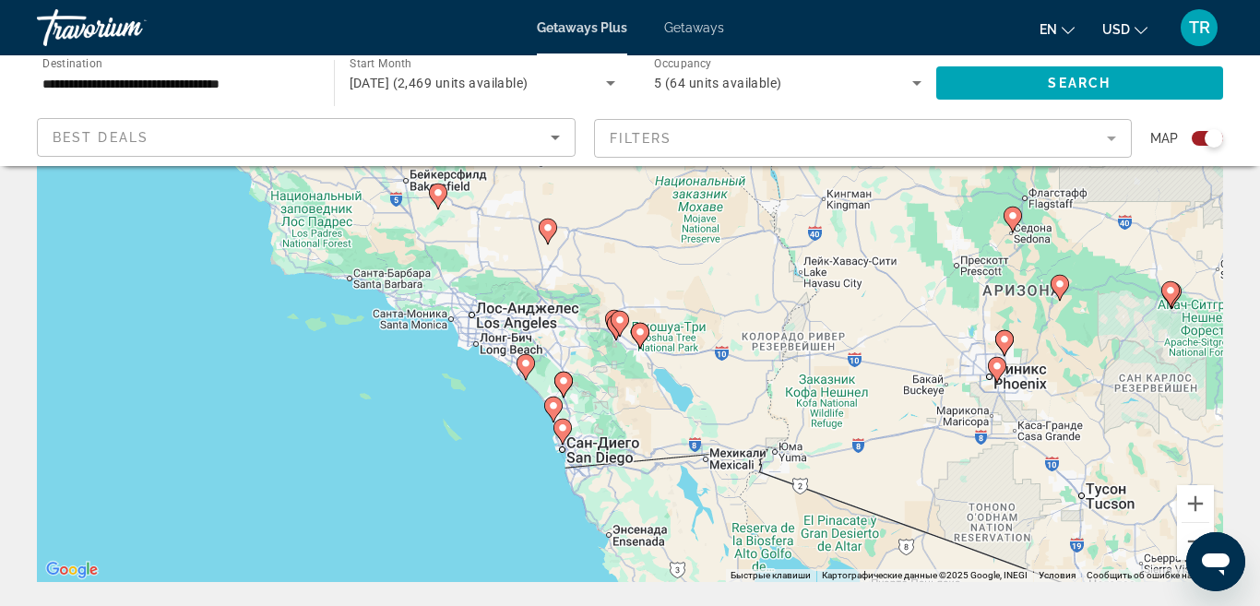
drag, startPoint x: 808, startPoint y: 456, endPoint x: 810, endPoint y: 354, distance: 102.4
click at [810, 354] on div "Чтобы активировать перетаскивание с помощью клавиатуры, нажмите Alt + Ввод. Пос…" at bounding box center [630, 305] width 1186 height 553
click at [550, 229] on image "Main content" at bounding box center [547, 228] width 11 height 11
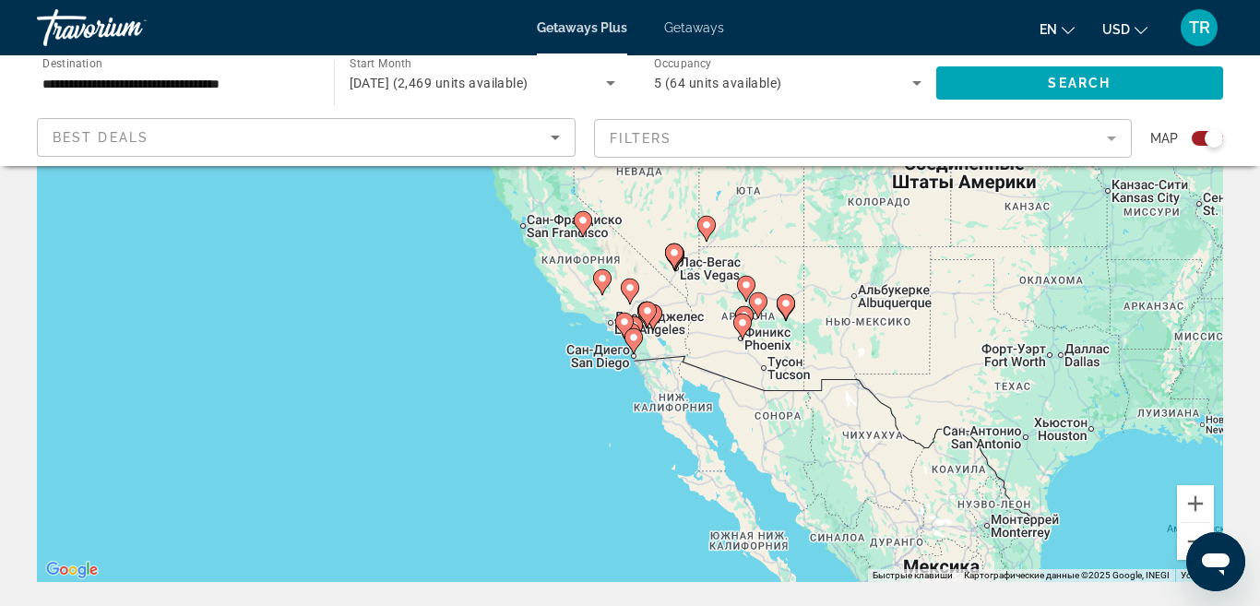
click at [633, 291] on image "Main content" at bounding box center [629, 287] width 11 height 11
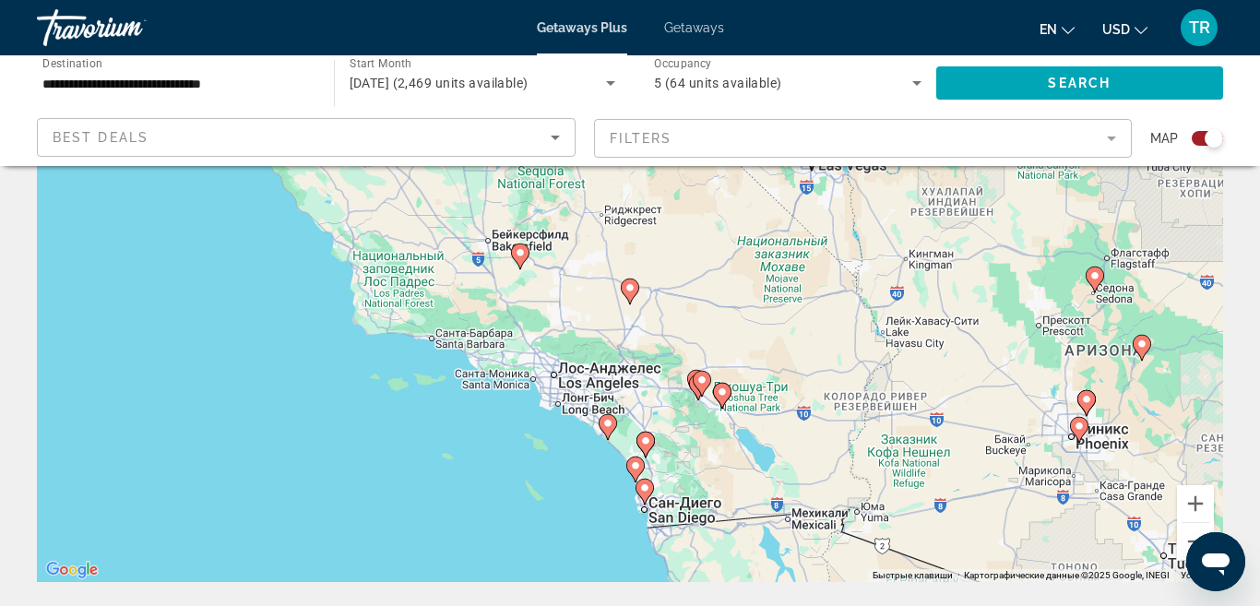
click at [633, 287] on image "Main content" at bounding box center [629, 287] width 11 height 11
type input "**********"
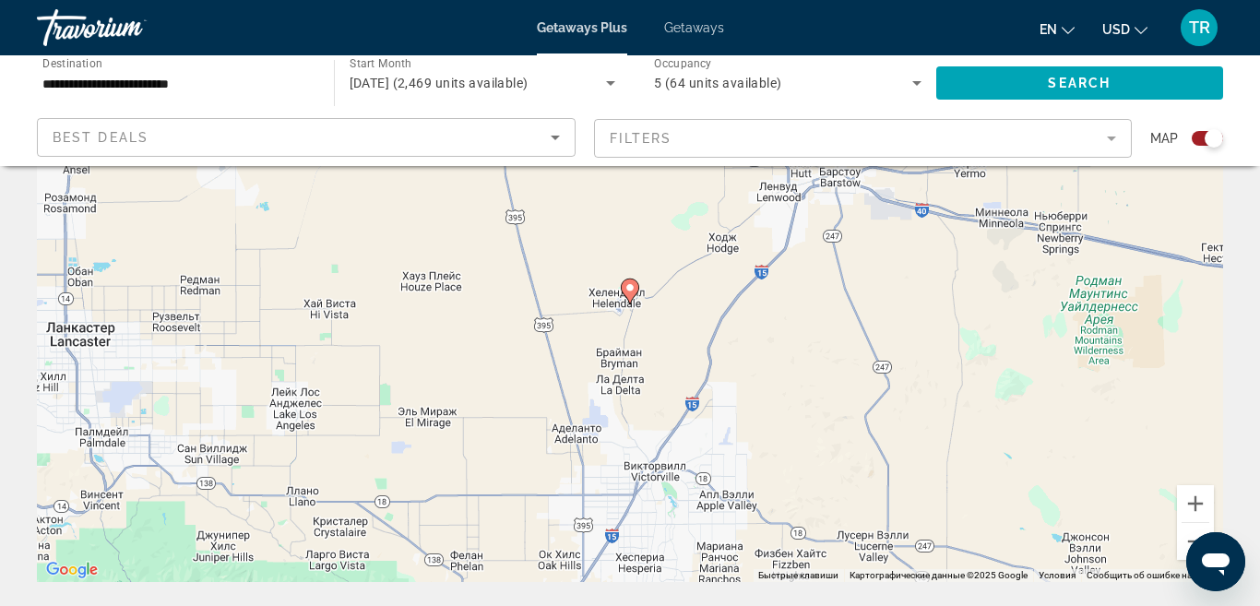
click at [629, 287] on image "Main content" at bounding box center [629, 287] width 11 height 11
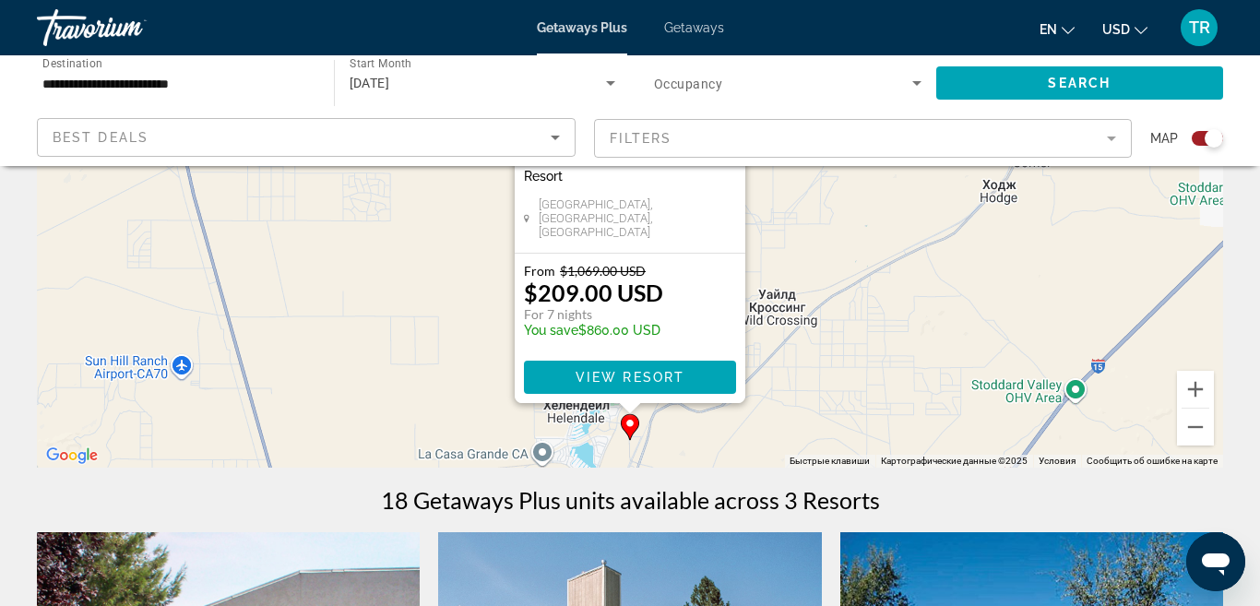
scroll to position [271, 0]
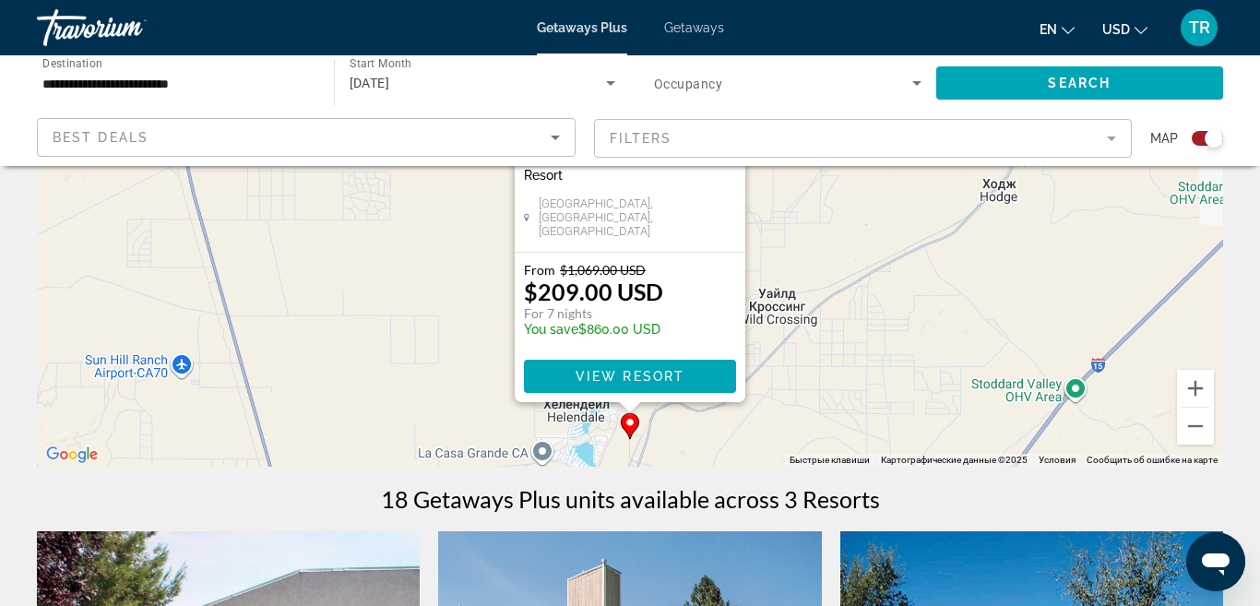
click at [831, 414] on div "Чтобы активировать перетаскивание с помощью клавиатуры, нажмите Alt + Ввод. Пос…" at bounding box center [630, 189] width 1186 height 553
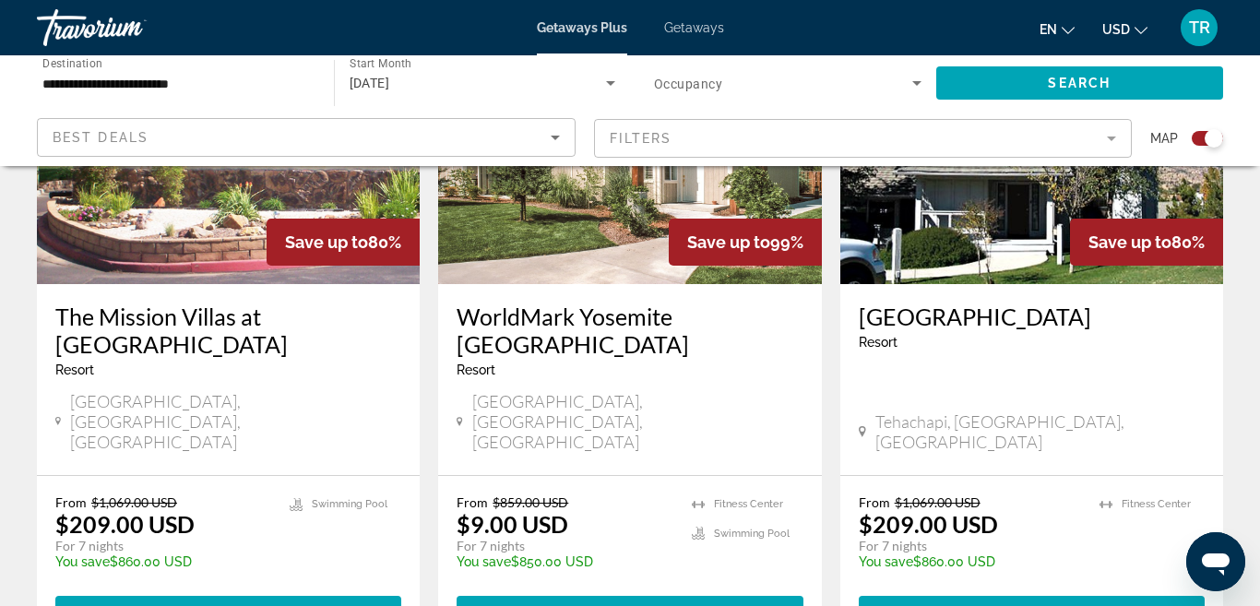
scroll to position [814, 0]
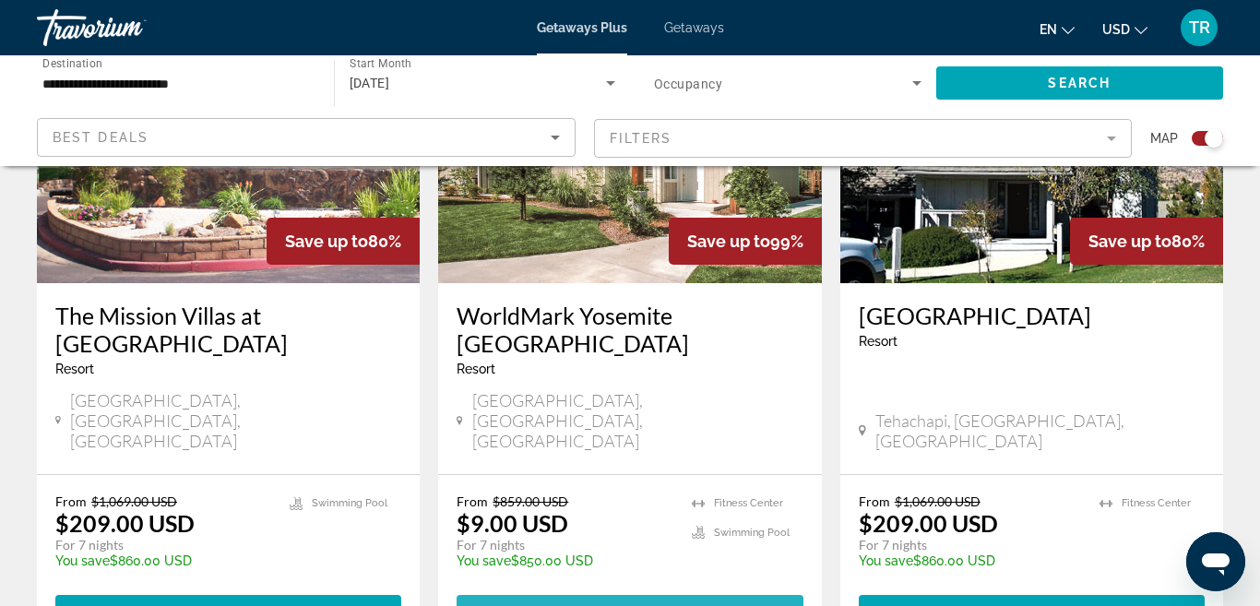
click at [599, 552] on span "View Resort" at bounding box center [585, 611] width 109 height 15
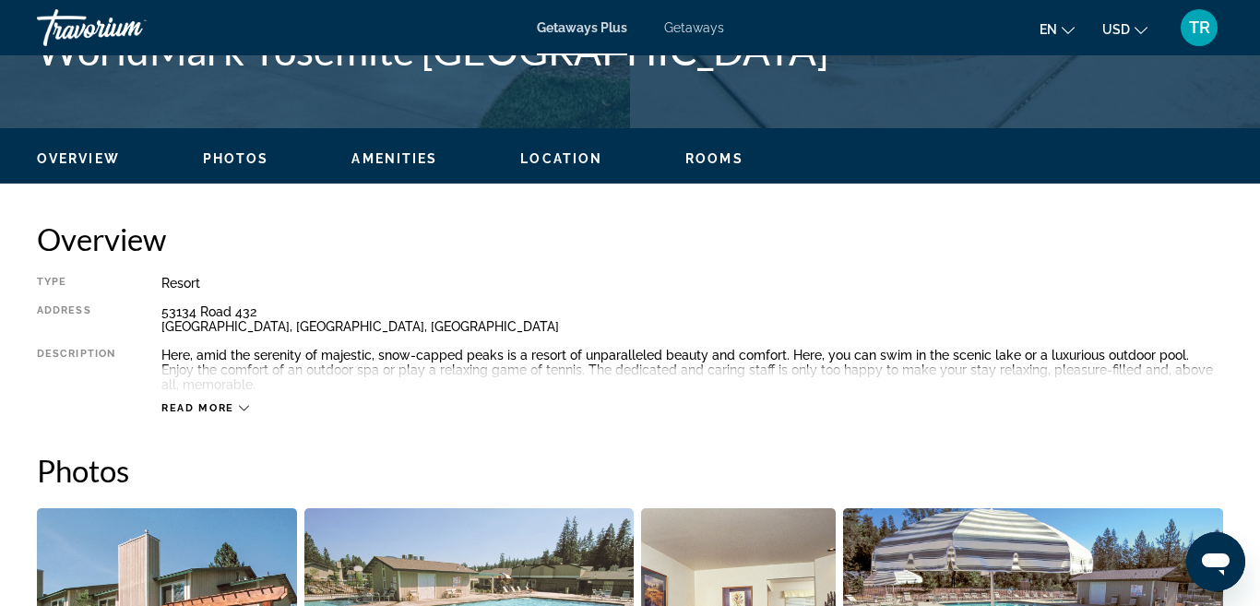
scroll to position [400, 0]
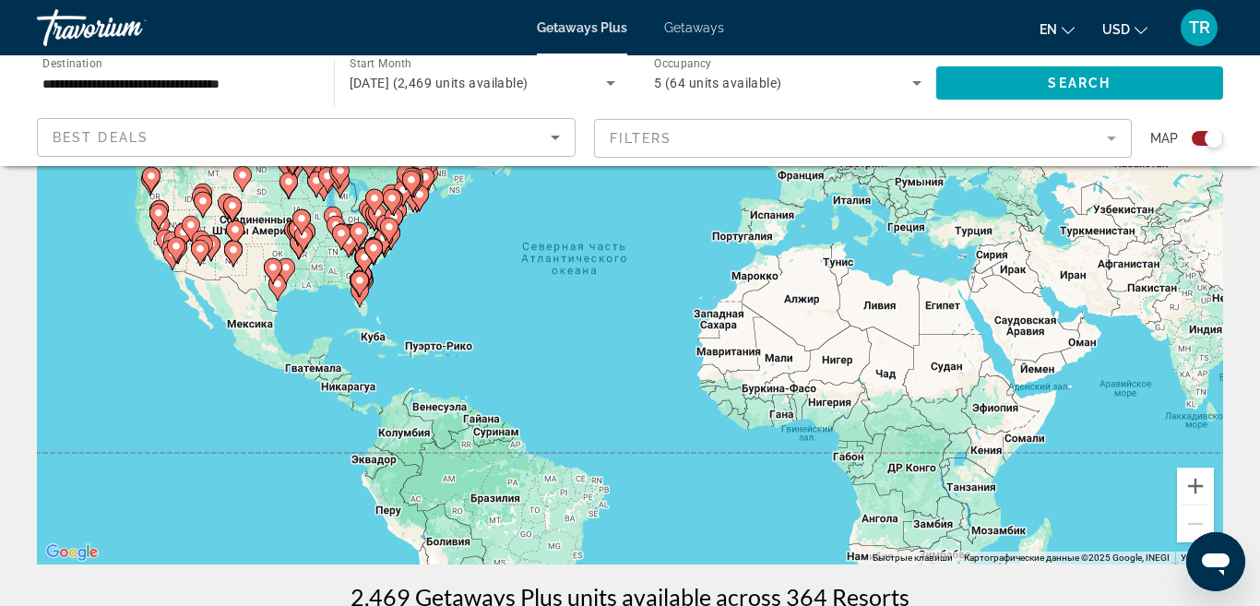
scroll to position [186, 0]
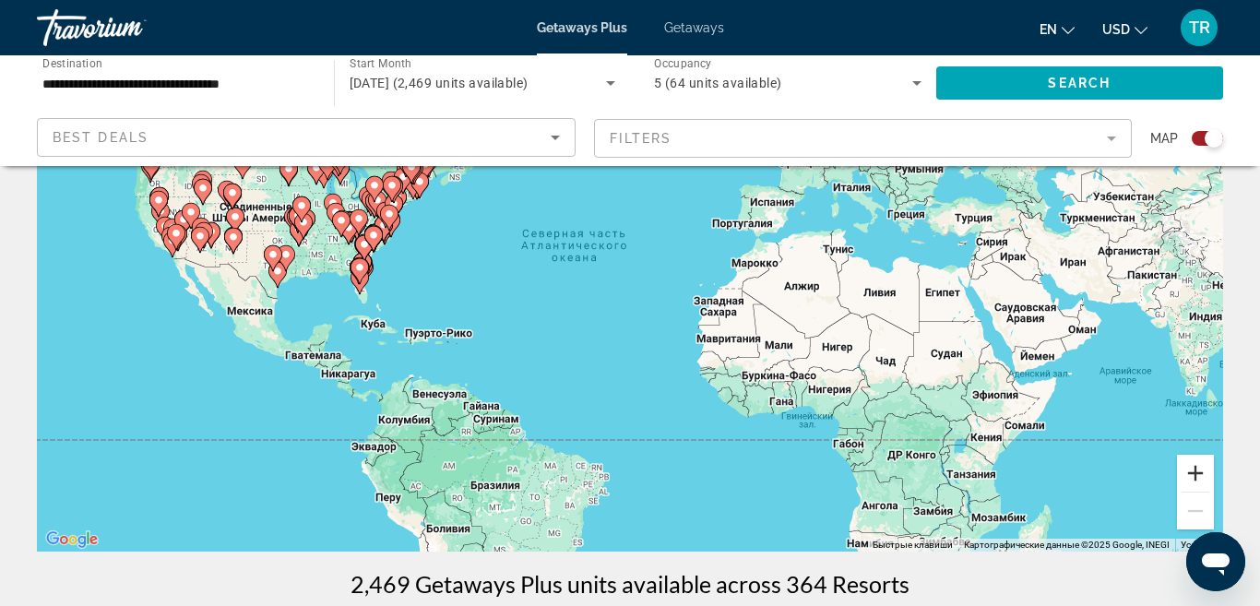
click at [1196, 474] on button "Увеличить" at bounding box center [1195, 473] width 37 height 37
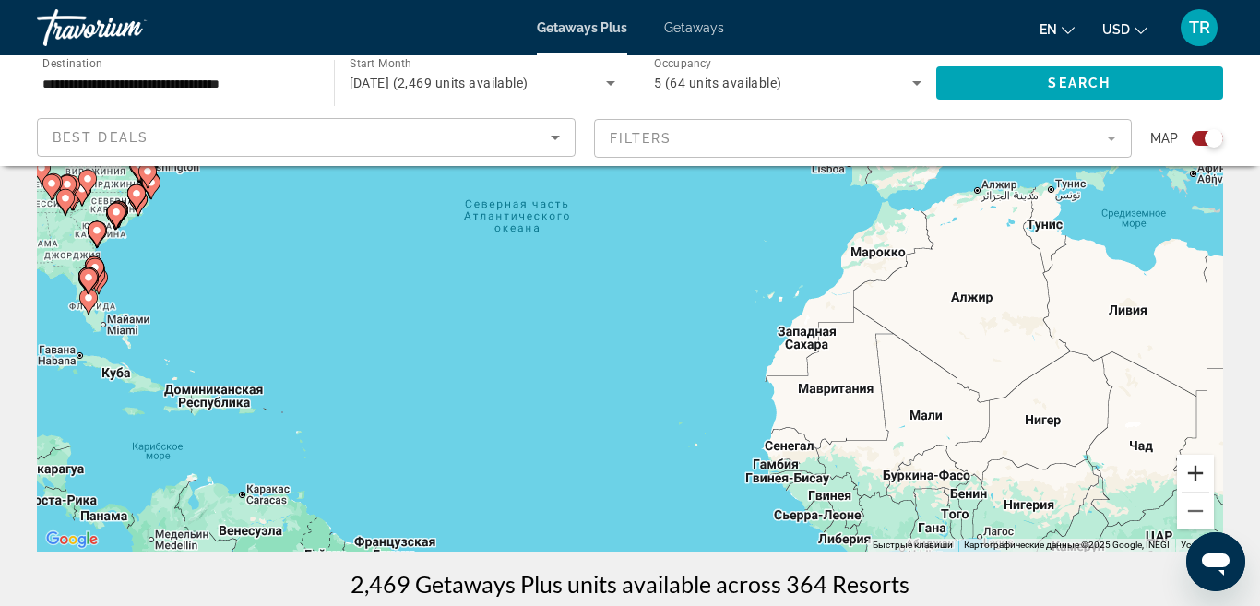
click at [1196, 474] on button "Увеличить" at bounding box center [1195, 473] width 37 height 37
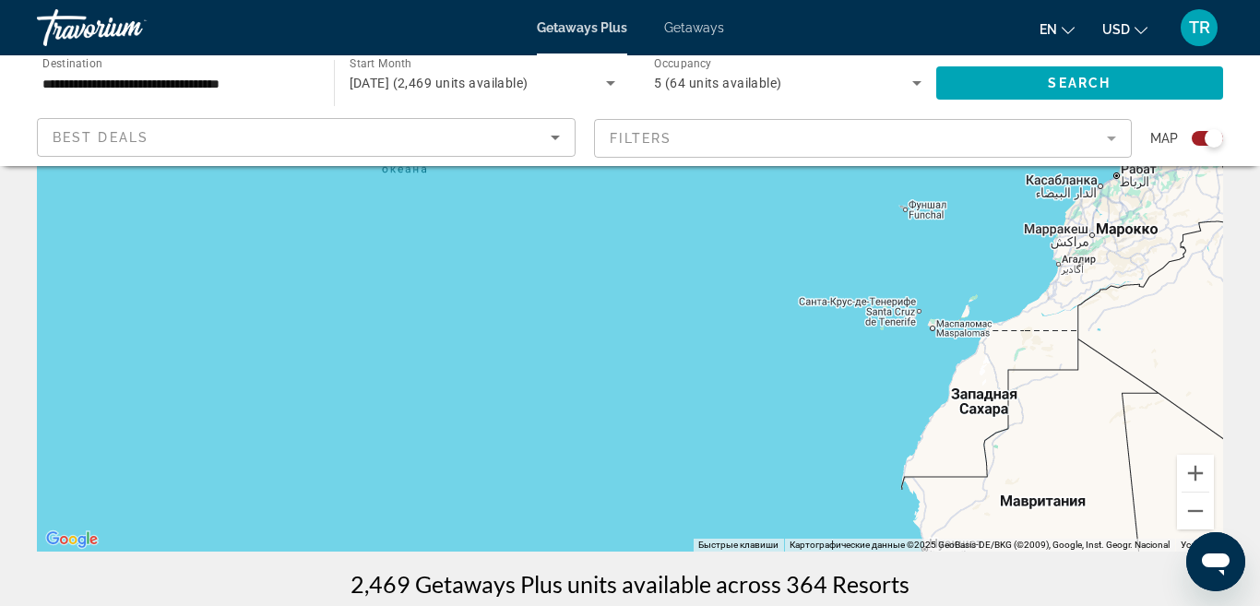
drag, startPoint x: 586, startPoint y: 396, endPoint x: 1071, endPoint y: 446, distance: 486.6
click at [1060, 445] on div "Чтобы активировать перетаскивание с помощью клавиатуры, нажмите Alt + Ввод. Пос…" at bounding box center [630, 274] width 1186 height 553
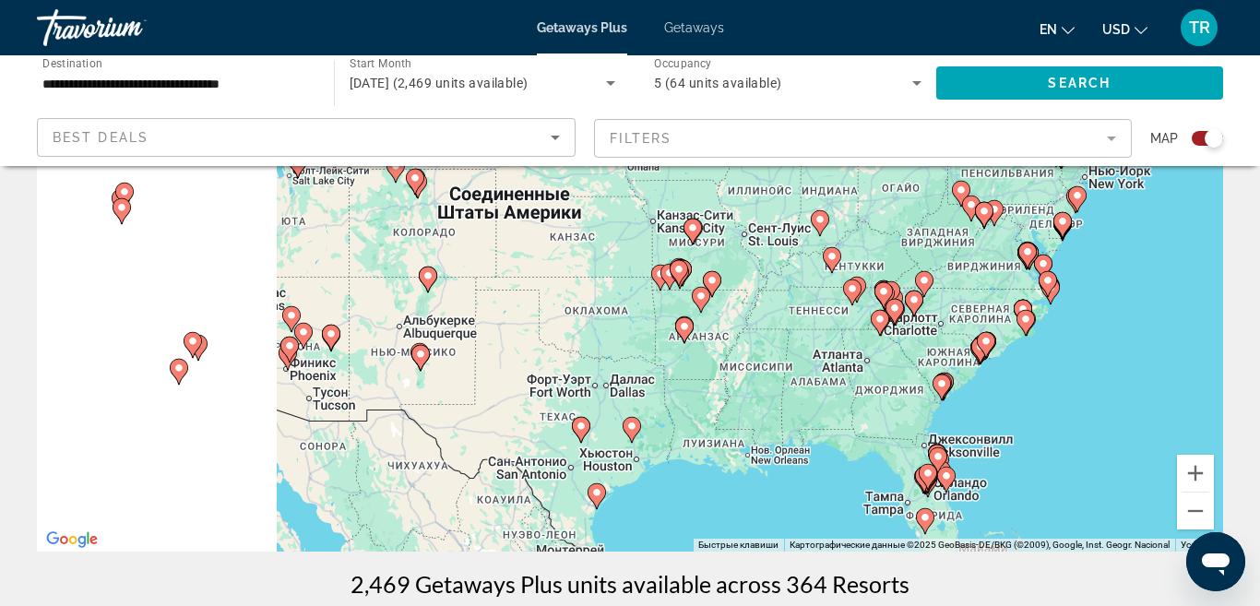
drag, startPoint x: 456, startPoint y: 364, endPoint x: 979, endPoint y: 419, distance: 525.6
click at [979, 419] on div "Чтобы активировать перетаскивание с помощью клавиатуры, нажмите Alt + Ввод. Пос…" at bounding box center [630, 274] width 1186 height 553
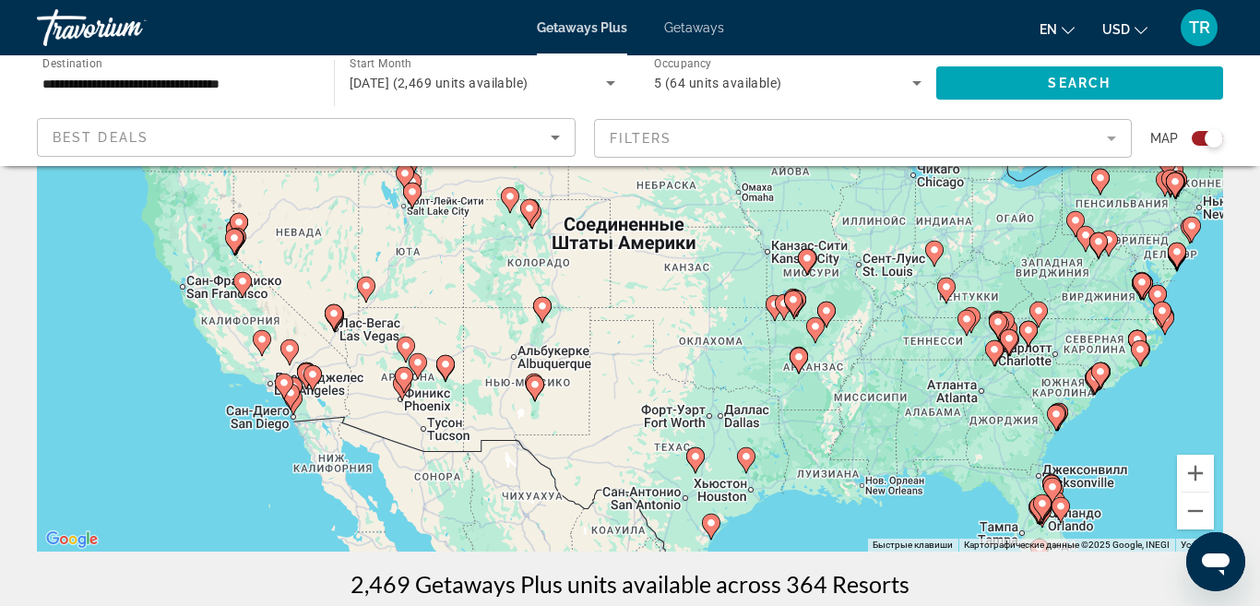
drag, startPoint x: 631, startPoint y: 358, endPoint x: 949, endPoint y: 311, distance: 321.6
click at [949, 311] on div "Чтобы активировать перетаскивание с помощью клавиатуры, нажмите Alt + Ввод. Пос…" at bounding box center [630, 274] width 1186 height 553
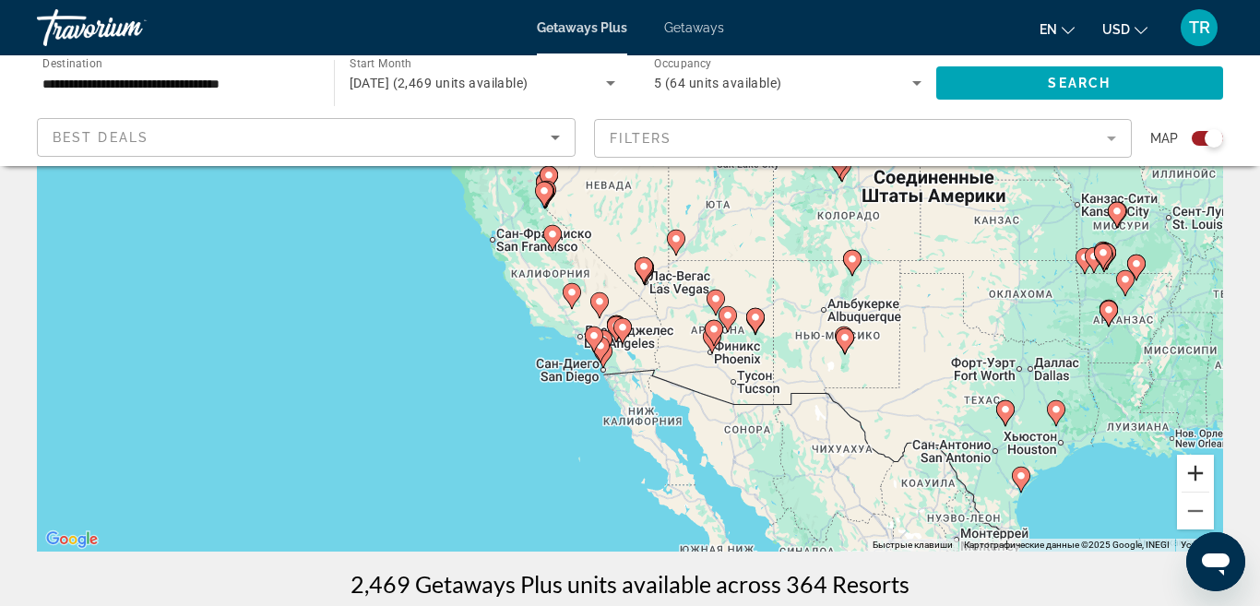
click at [1187, 473] on button "Увеличить" at bounding box center [1195, 473] width 37 height 37
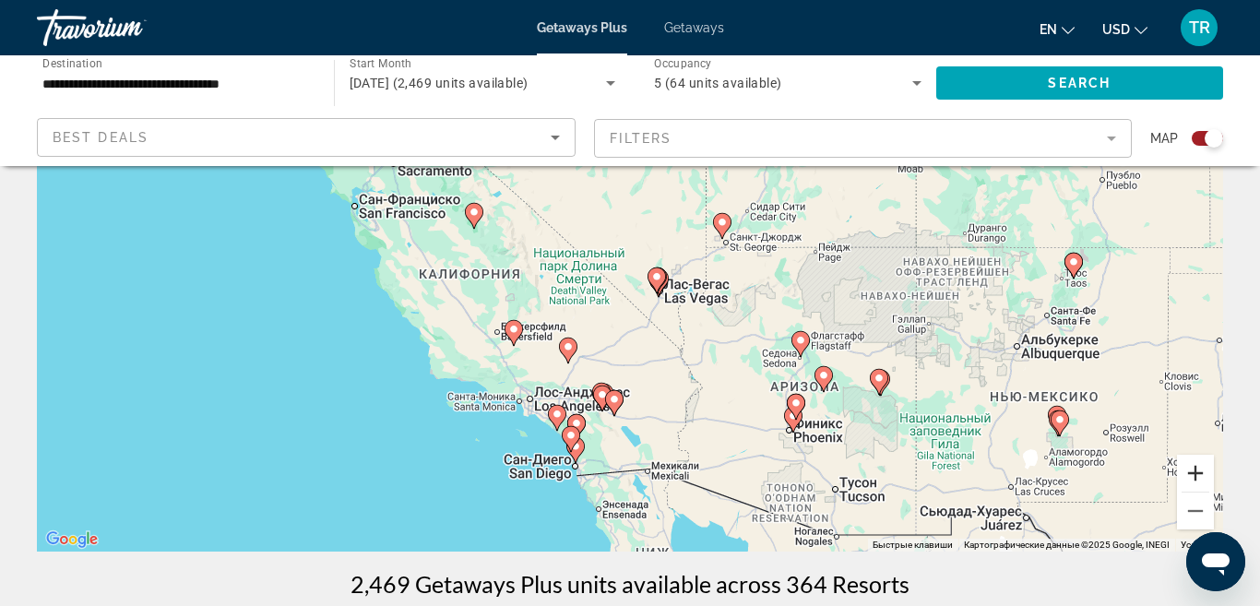
click at [1206, 474] on button "Увеличить" at bounding box center [1195, 473] width 37 height 37
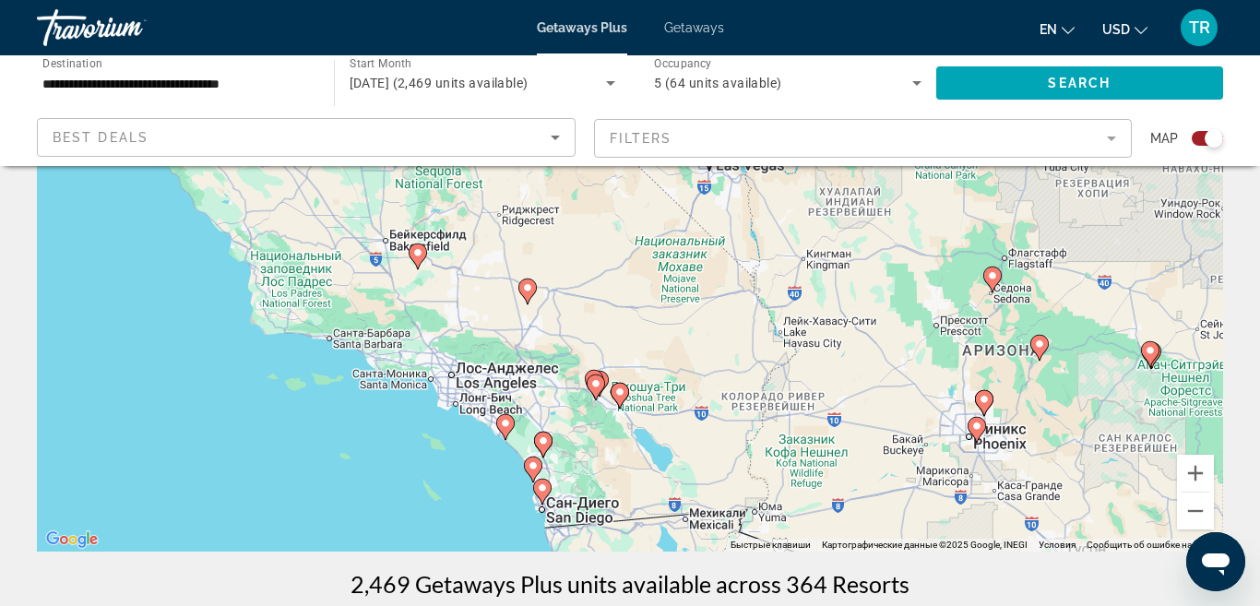
drag, startPoint x: 714, startPoint y: 421, endPoint x: 734, endPoint y: 239, distance: 183.7
click at [734, 242] on div "Чтобы активировать перетаскивание с помощью клавиатуры, нажмите Alt + Ввод. Пос…" at bounding box center [630, 274] width 1186 height 553
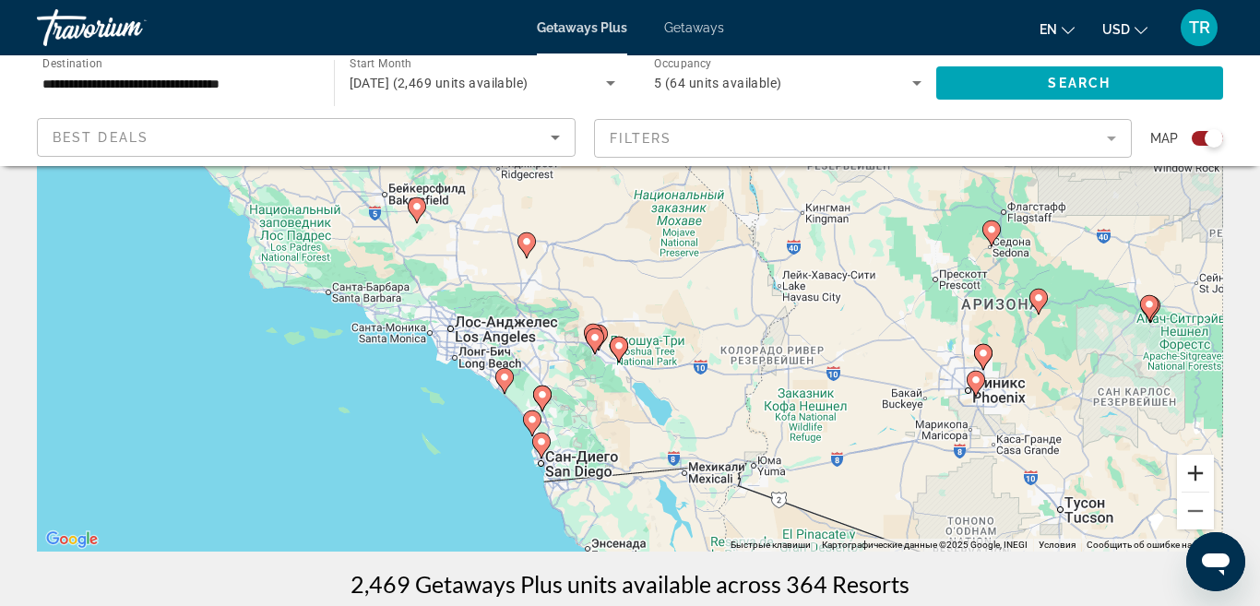
click at [1193, 469] on button "Увеличить" at bounding box center [1195, 473] width 37 height 37
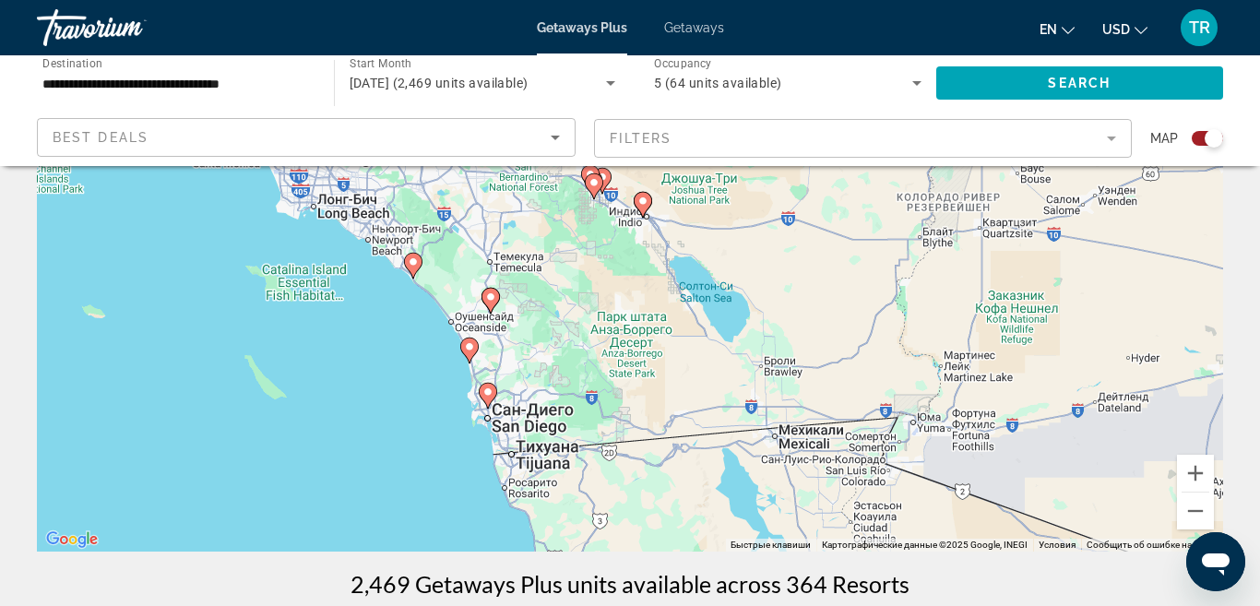
drag, startPoint x: 659, startPoint y: 499, endPoint x: 695, endPoint y: 251, distance: 250.6
click at [695, 251] on div "Чтобы активировать перетаскивание с помощью клавиатуры, нажмите Alt + Ввод. Пос…" at bounding box center [630, 274] width 1186 height 553
click at [413, 266] on image "Main content" at bounding box center [413, 262] width 11 height 11
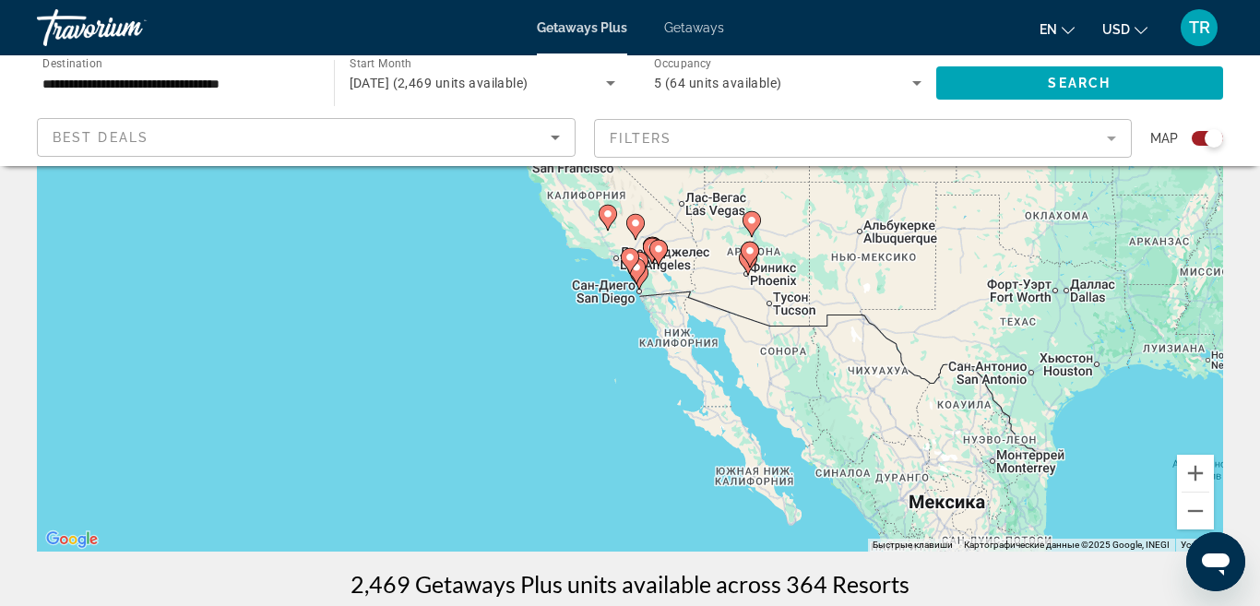
click at [631, 261] on image "Main content" at bounding box center [629, 257] width 11 height 11
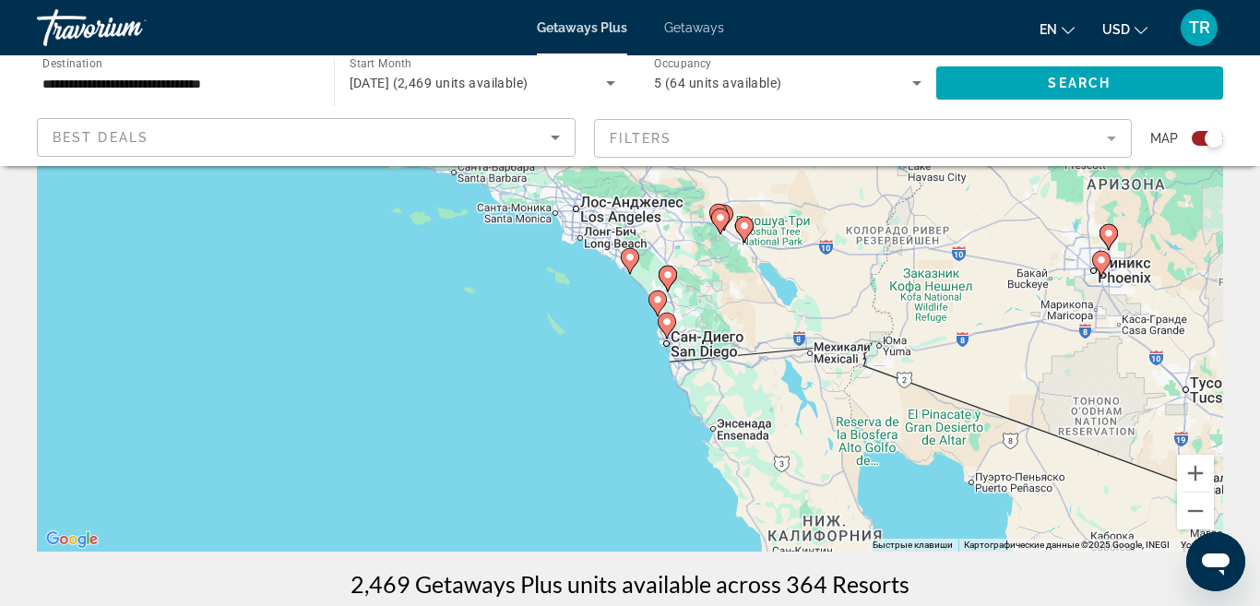
click at [631, 261] on image "Main content" at bounding box center [629, 257] width 11 height 11
type input "**********"
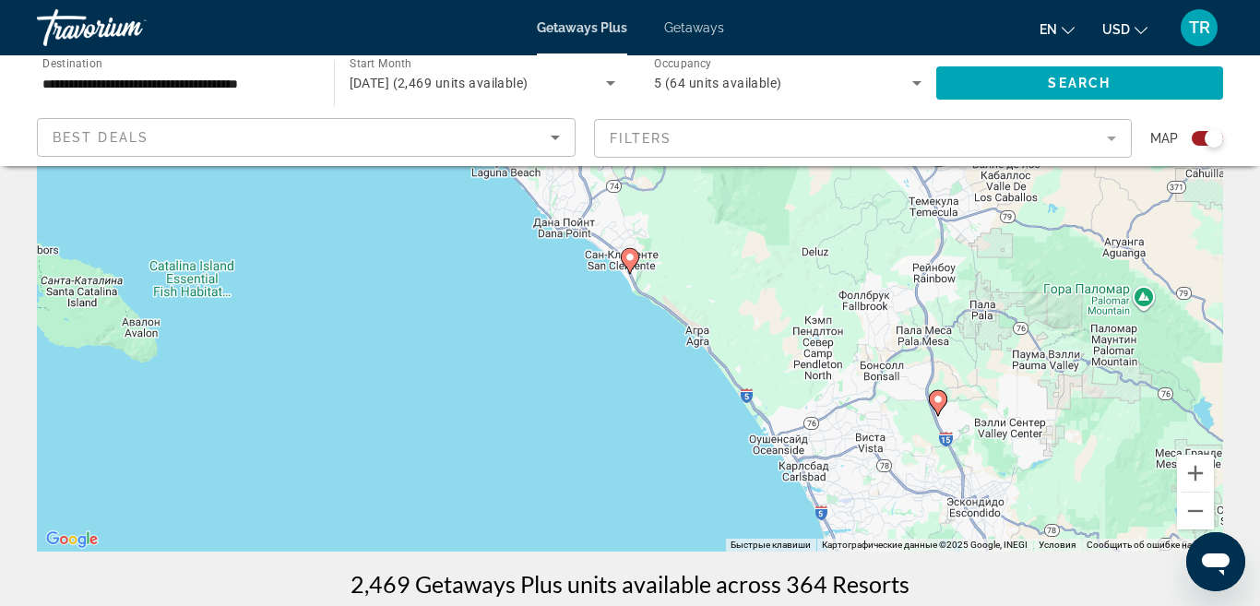
click at [631, 261] on image "Main content" at bounding box center [629, 257] width 11 height 11
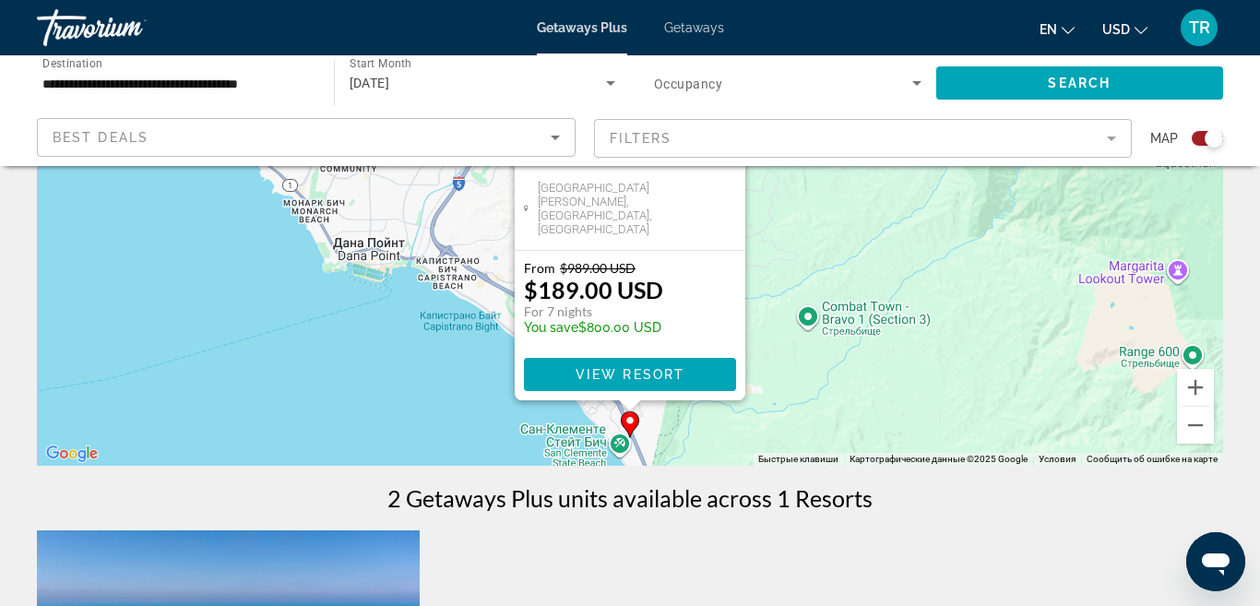
scroll to position [282, 0]
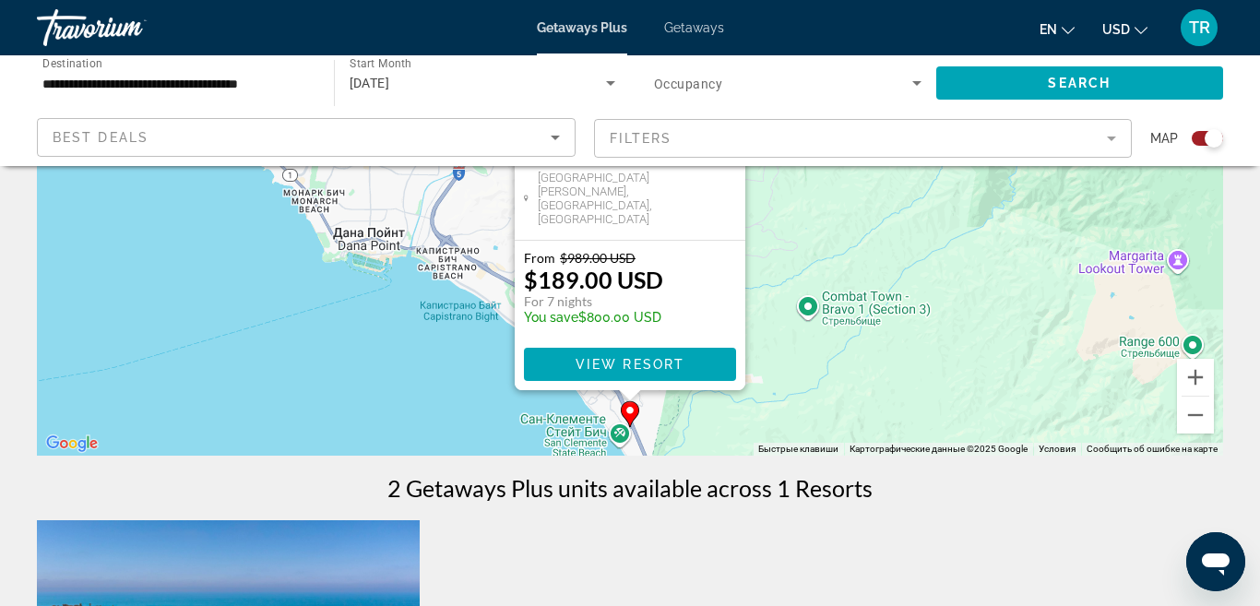
click at [852, 335] on div "Чтобы активировать перетаскивание с помощью клавиатуры, нажмите Alt + Ввод. Пос…" at bounding box center [630, 178] width 1186 height 553
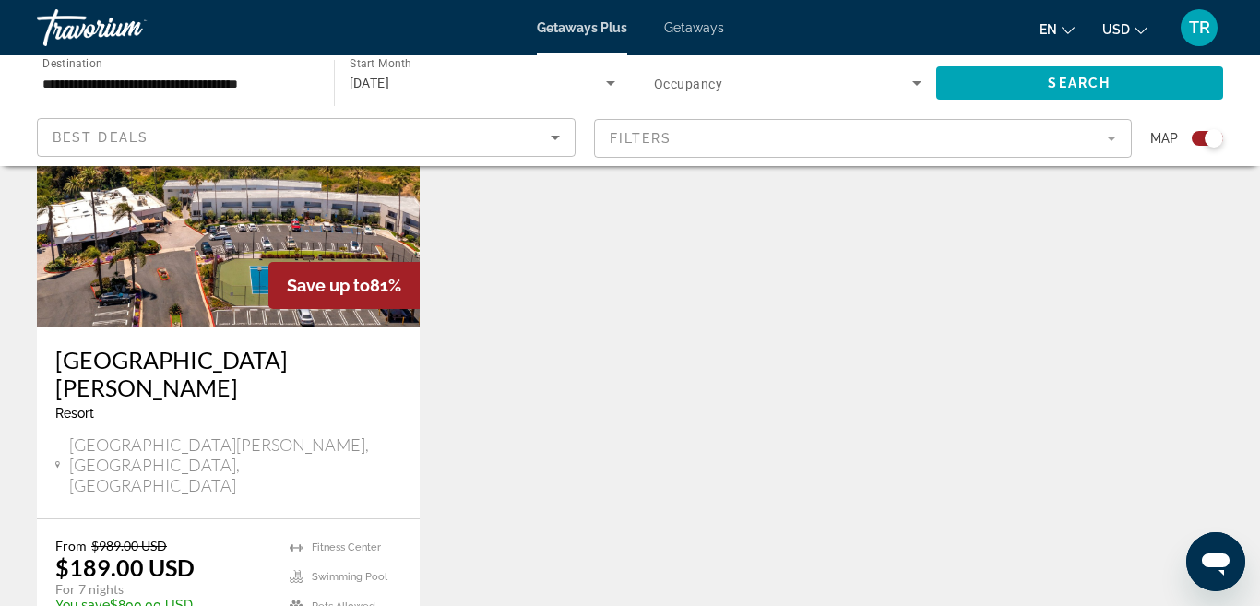
scroll to position [0, 0]
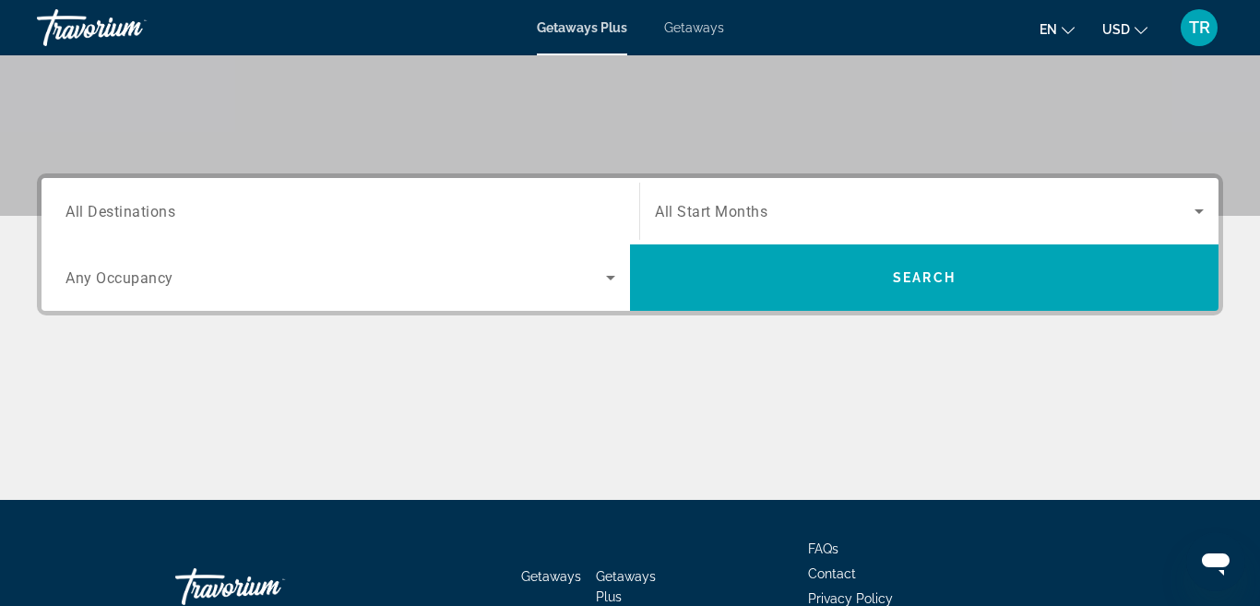
scroll to position [340, 0]
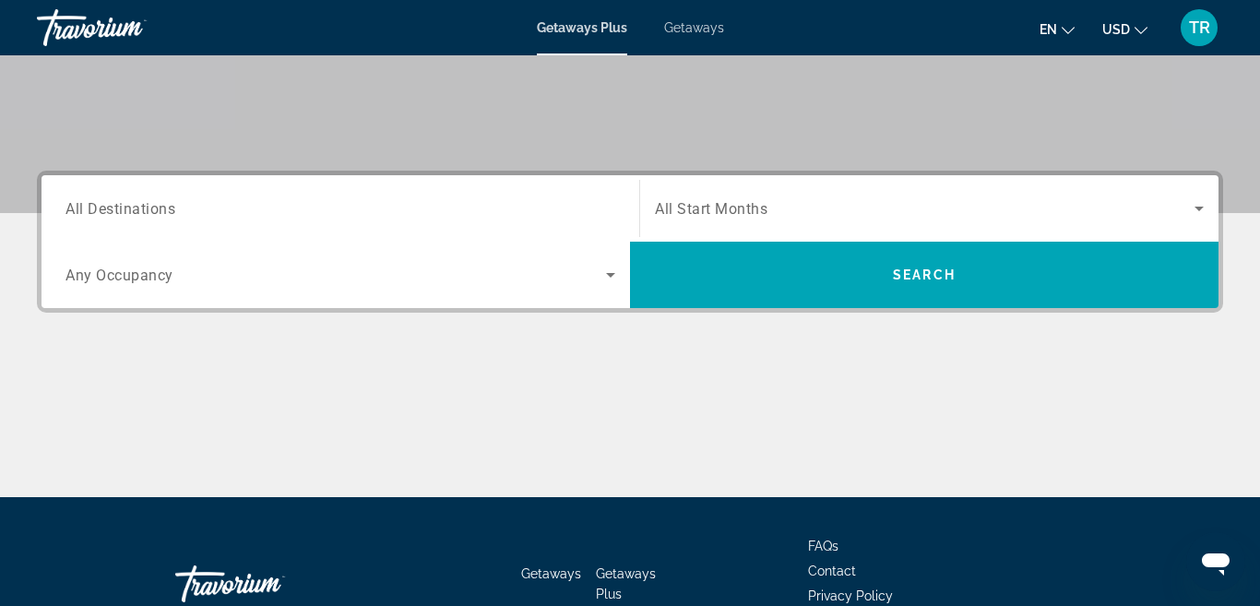
click at [420, 231] on div "Search widget" at bounding box center [340, 209] width 550 height 53
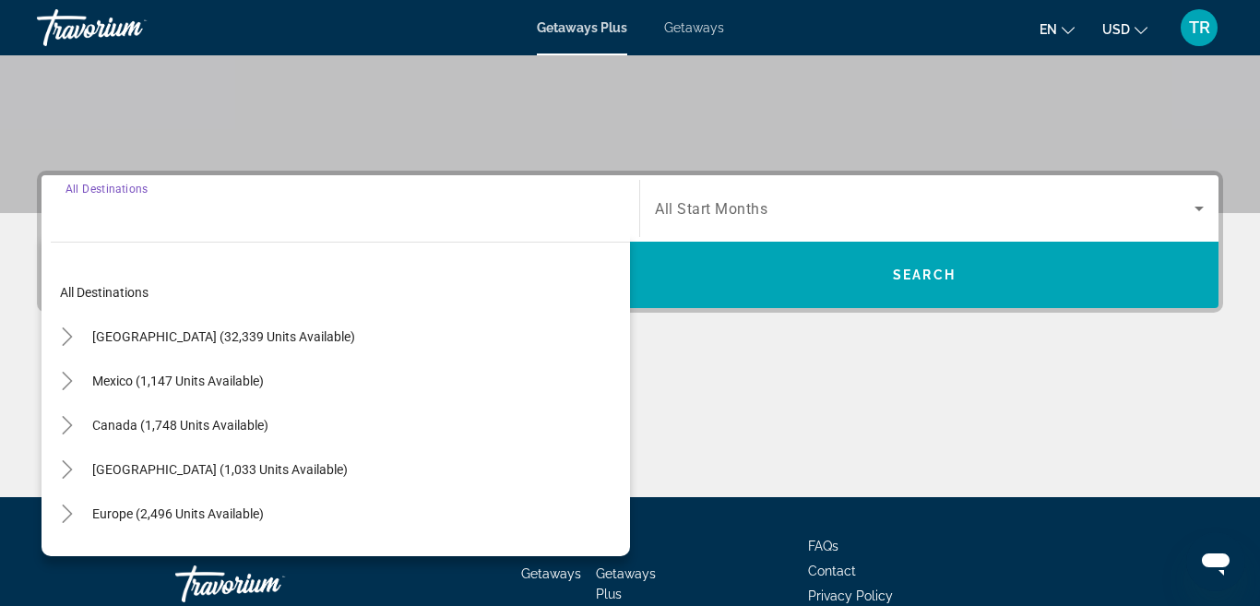
scroll to position [451, 0]
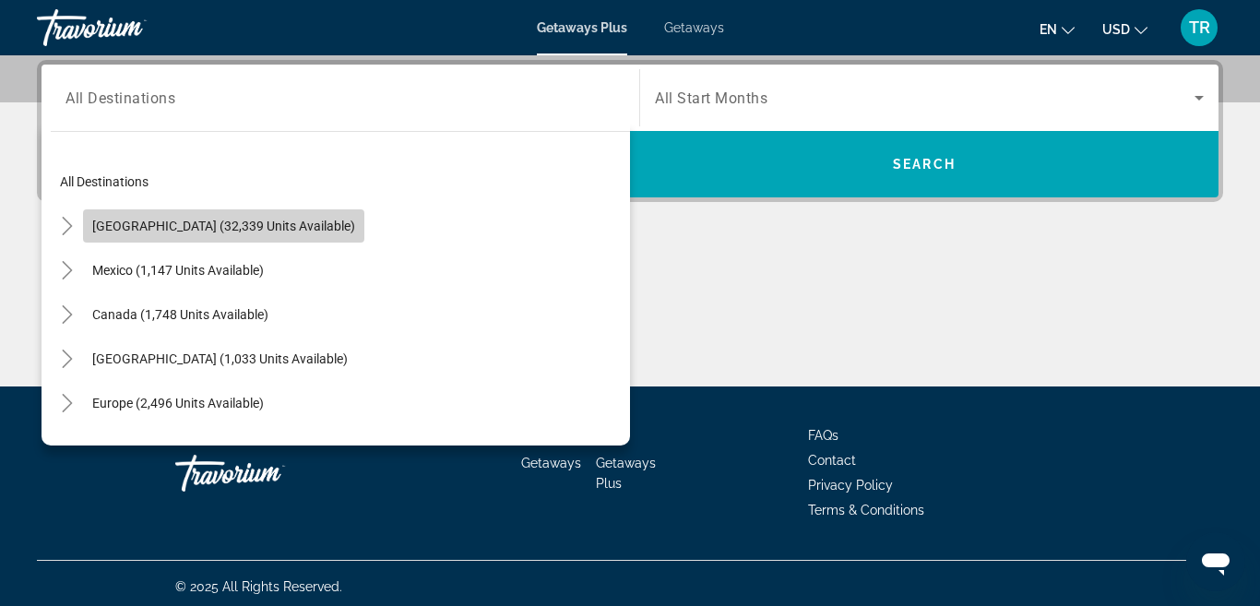
click at [262, 228] on span "[GEOGRAPHIC_DATA] (32,339 units available)" at bounding box center [223, 226] width 263 height 15
type input "**********"
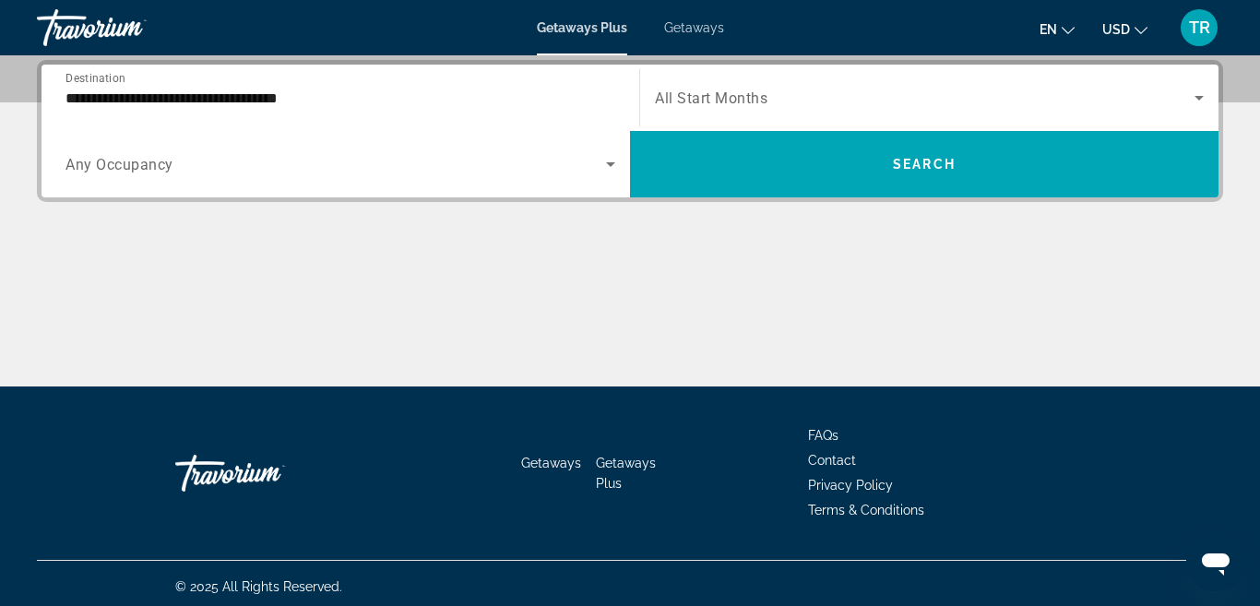
click at [322, 177] on div "Search widget" at bounding box center [340, 164] width 550 height 52
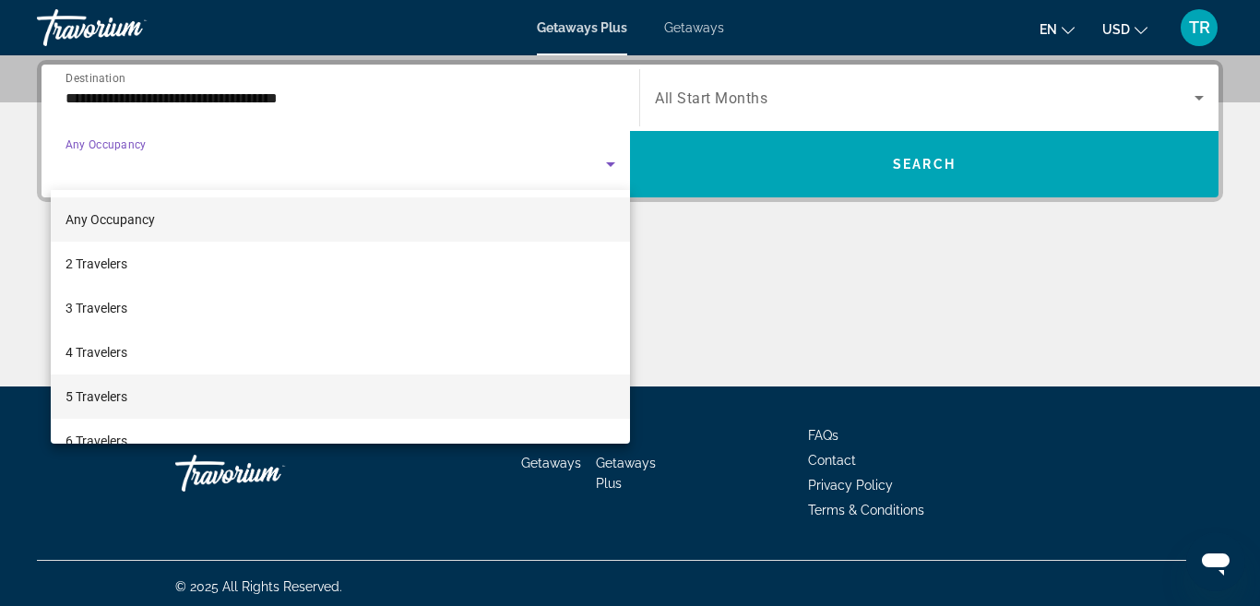
click at [225, 394] on mat-option "5 Travelers" at bounding box center [340, 396] width 579 height 44
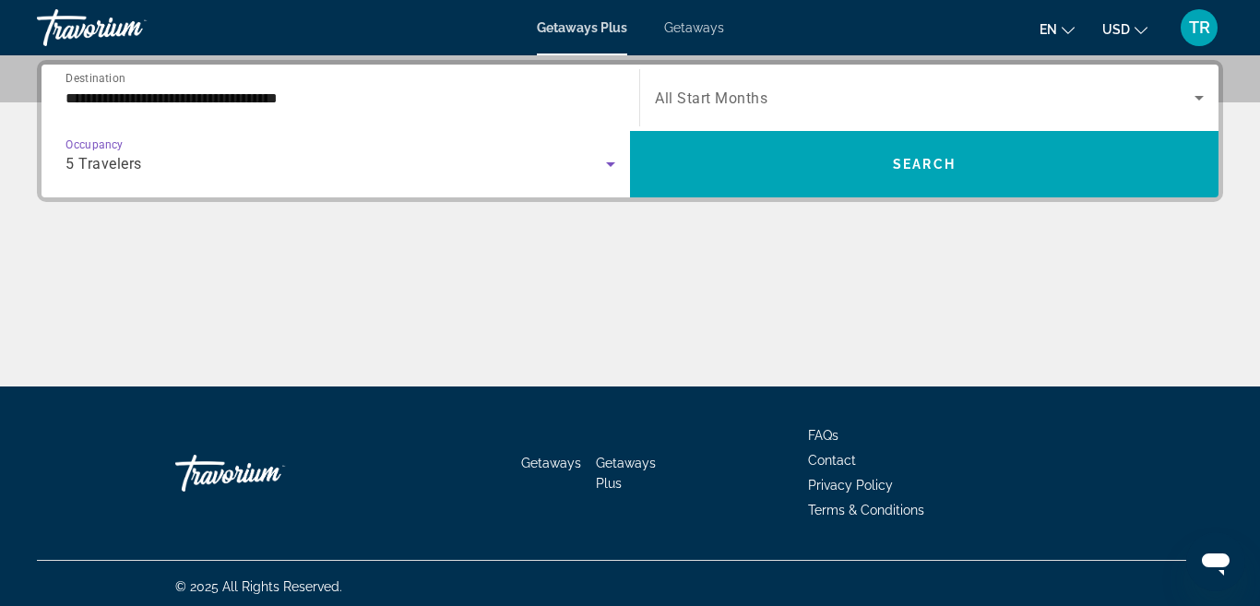
click at [1205, 102] on icon "Search widget" at bounding box center [1199, 98] width 22 height 22
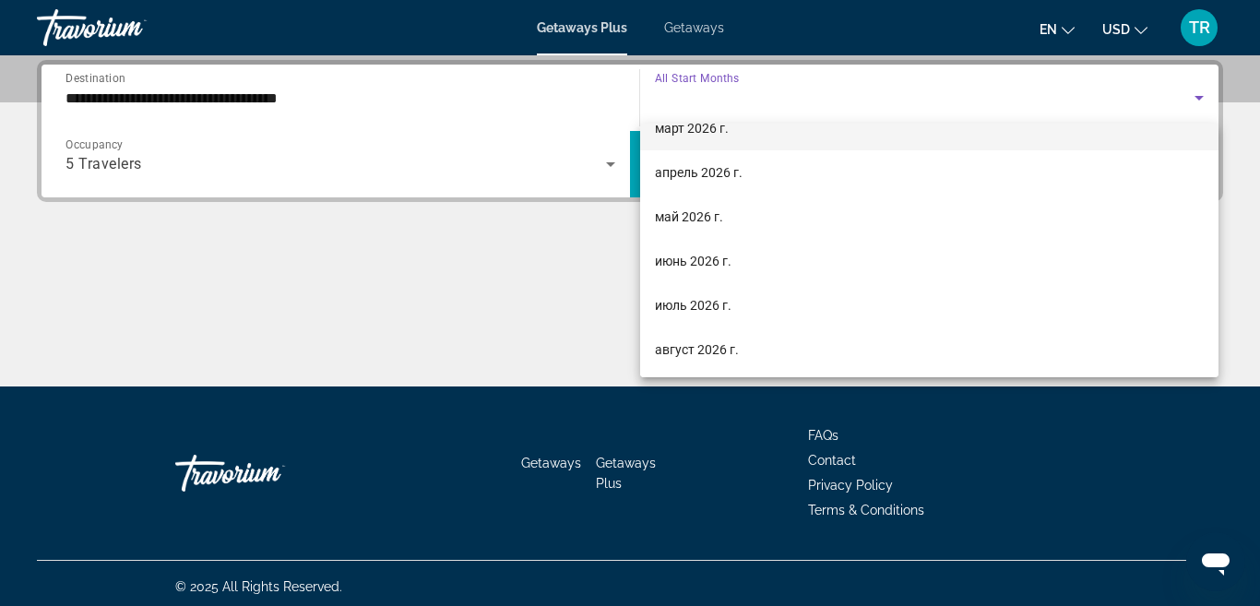
scroll to position [359, 0]
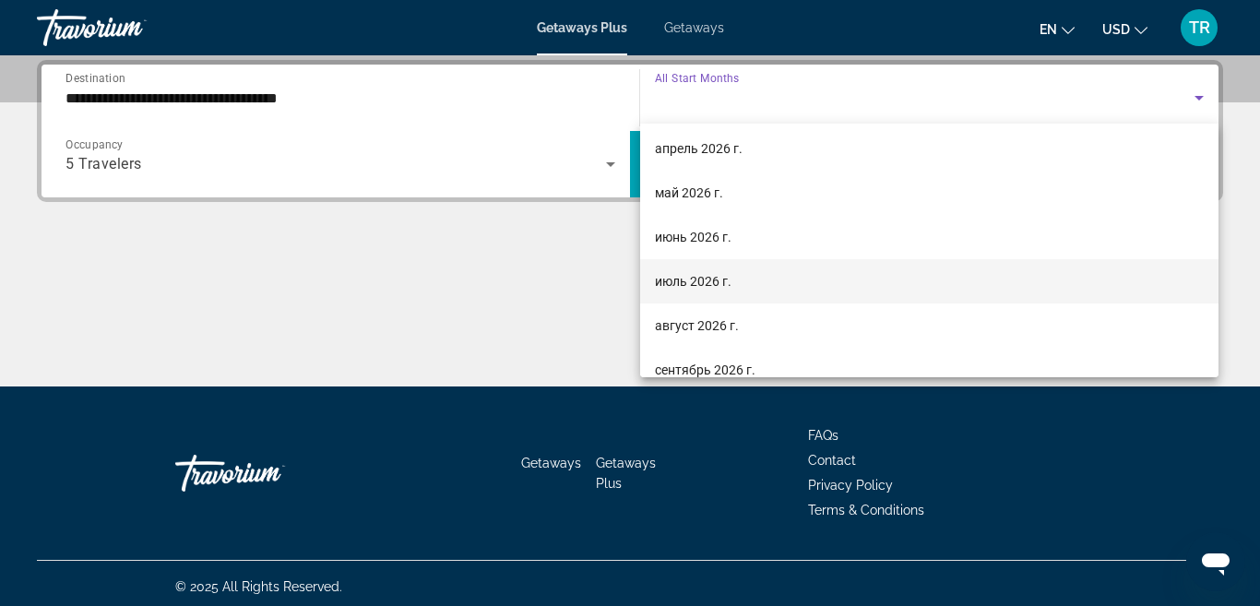
click at [718, 278] on span "июль 2026 г." at bounding box center [693, 281] width 77 height 22
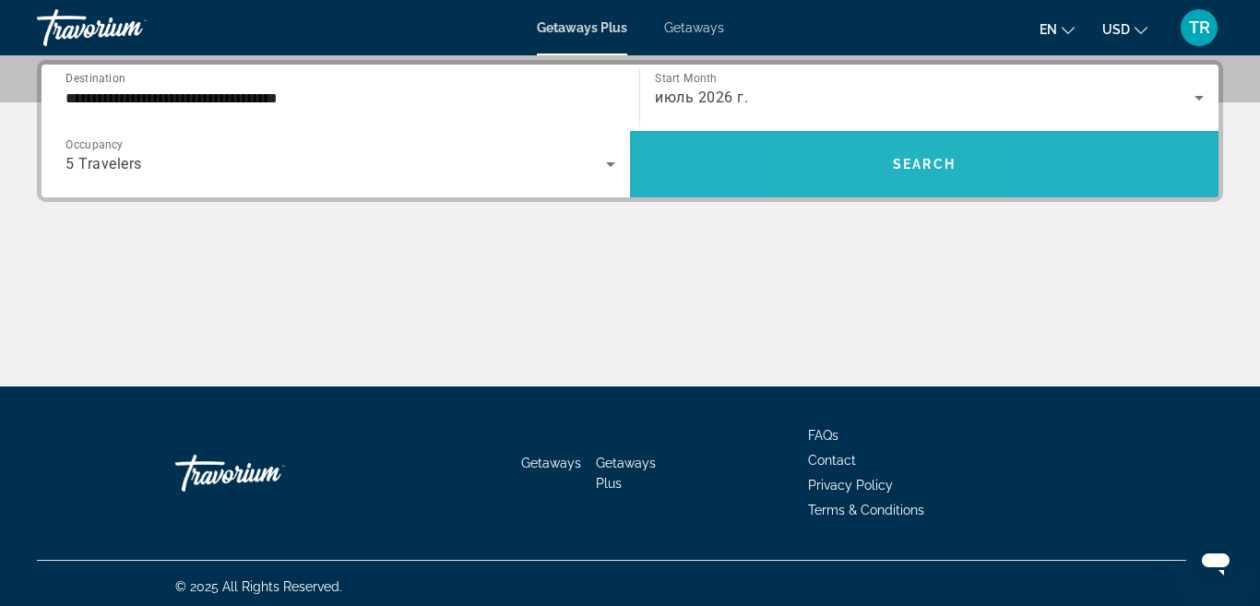
click at [878, 163] on span "Search widget" at bounding box center [924, 164] width 588 height 44
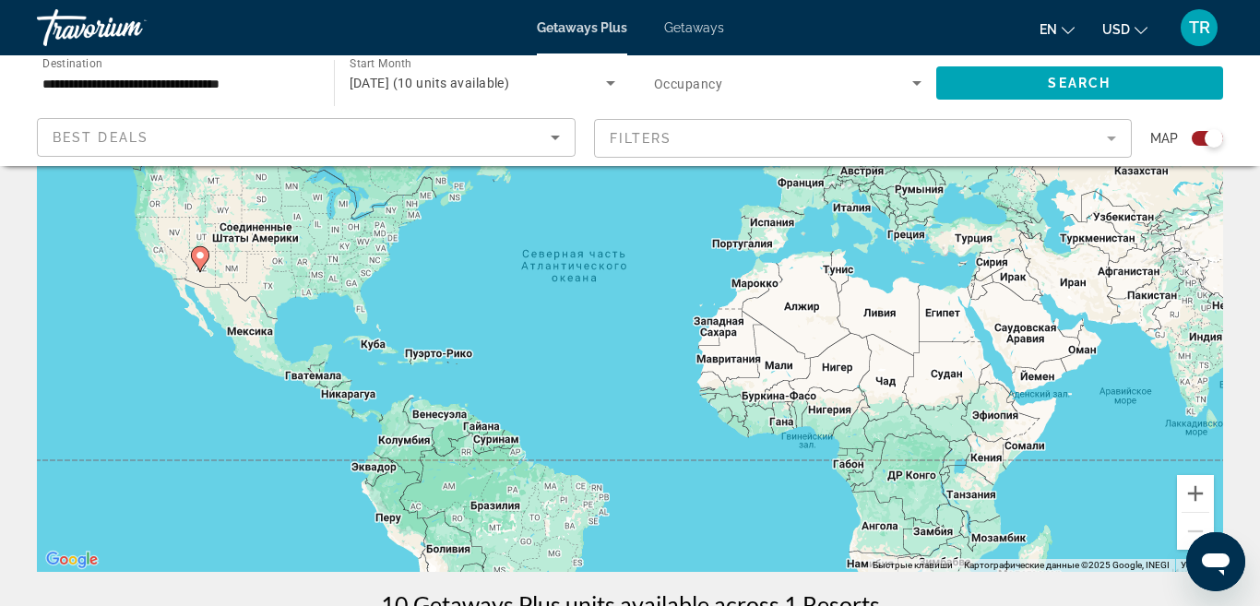
scroll to position [173, 0]
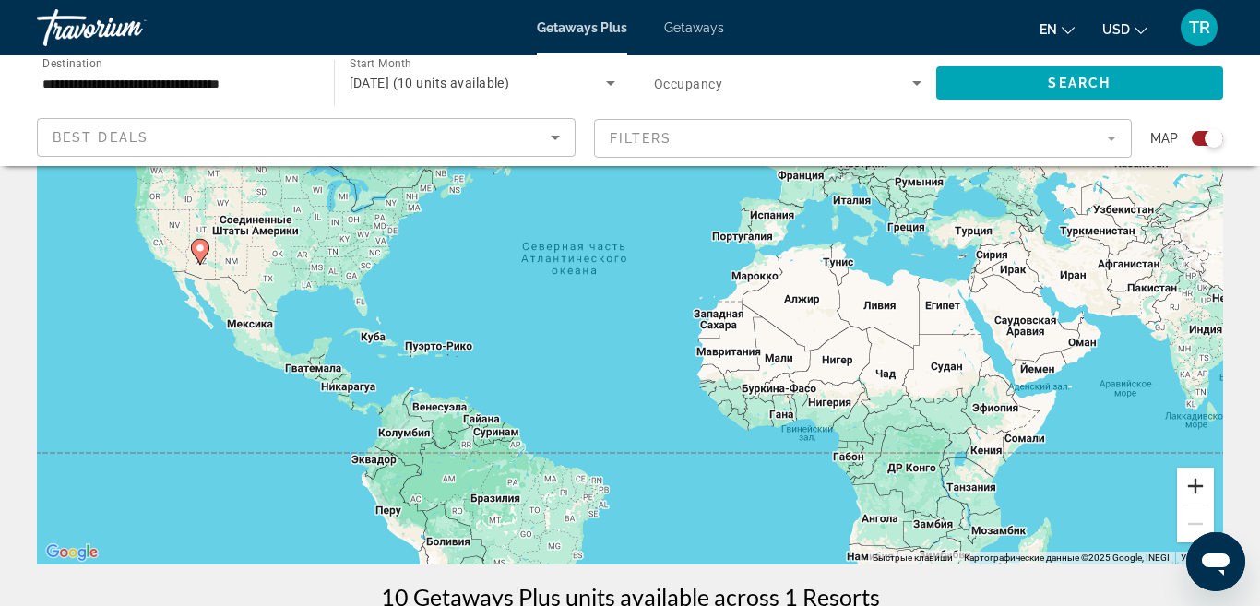
click at [1197, 482] on button "Увеличить" at bounding box center [1195, 485] width 37 height 37
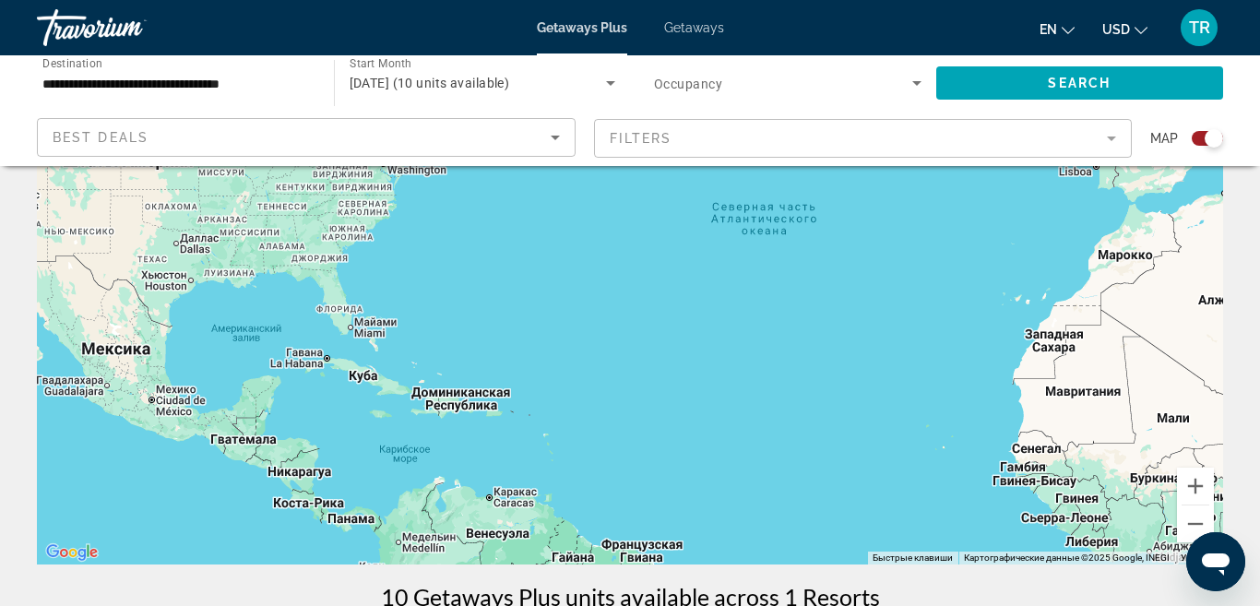
drag, startPoint x: 550, startPoint y: 339, endPoint x: 1054, endPoint y: 365, distance: 504.1
click at [1054, 365] on div "Чтобы активировать перетаскивание с помощью клавиатуры, нажмите Alt + Ввод. Пос…" at bounding box center [630, 287] width 1186 height 553
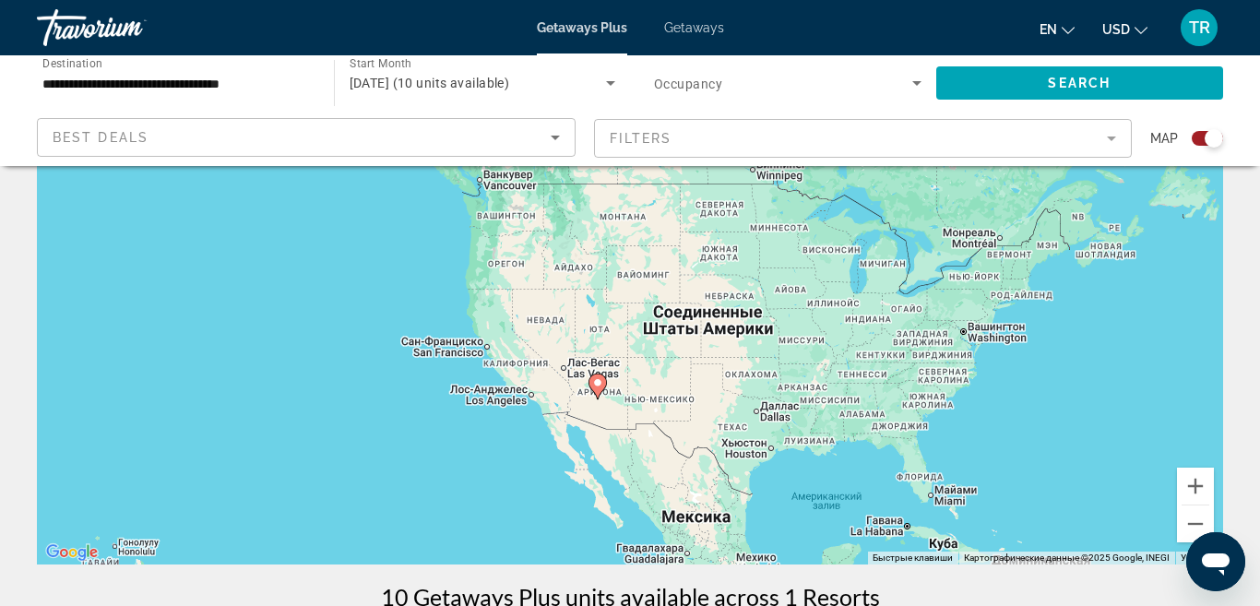
drag, startPoint x: 538, startPoint y: 335, endPoint x: 872, endPoint y: 458, distance: 355.9
click at [873, 459] on div "Чтобы активировать перетаскивание с помощью клавиатуры, нажмите Alt + Ввод. Пос…" at bounding box center [630, 287] width 1186 height 553
click at [598, 383] on image "Main content" at bounding box center [597, 381] width 11 height 11
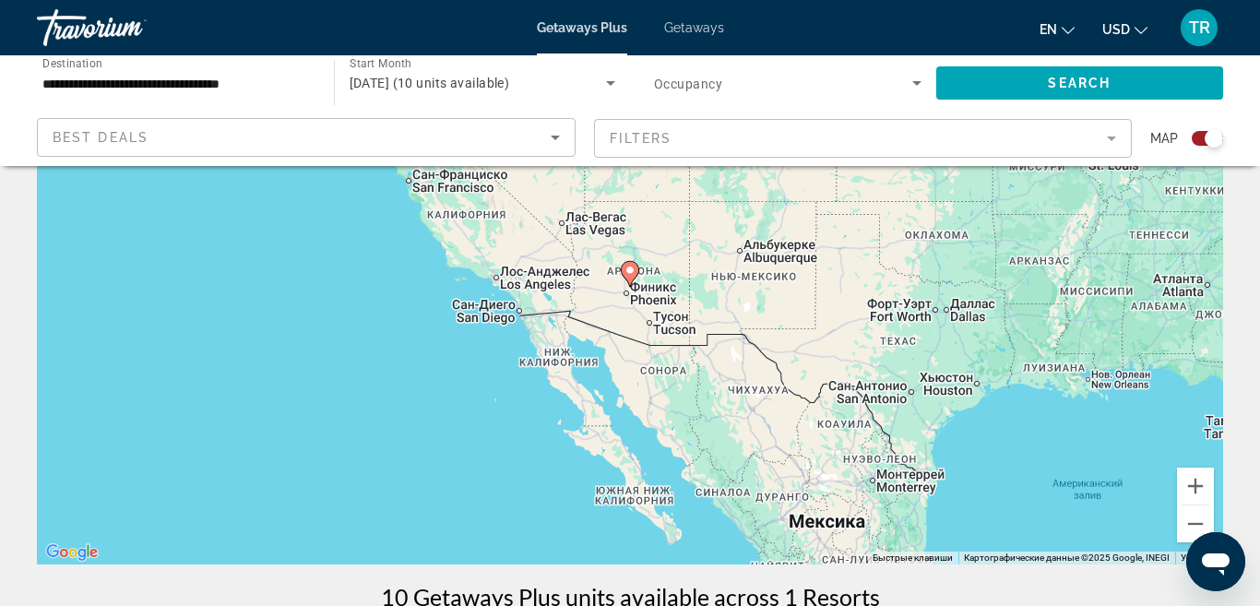
click at [635, 275] on icon "Main content" at bounding box center [629, 274] width 17 height 24
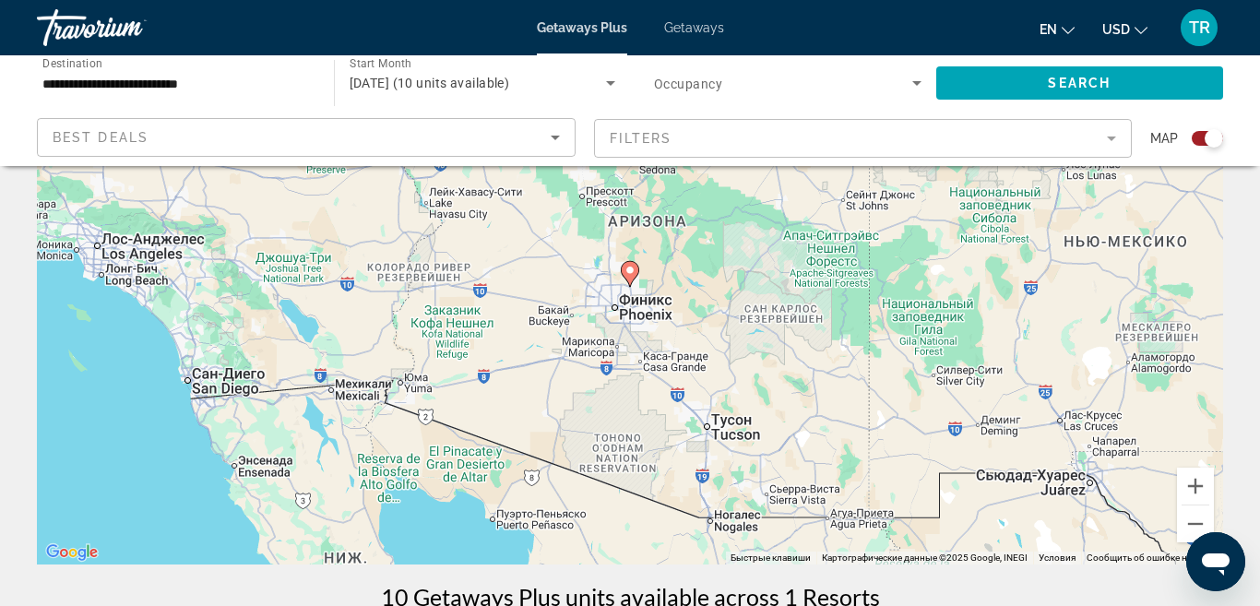
click at [635, 275] on icon "Main content" at bounding box center [629, 274] width 17 height 24
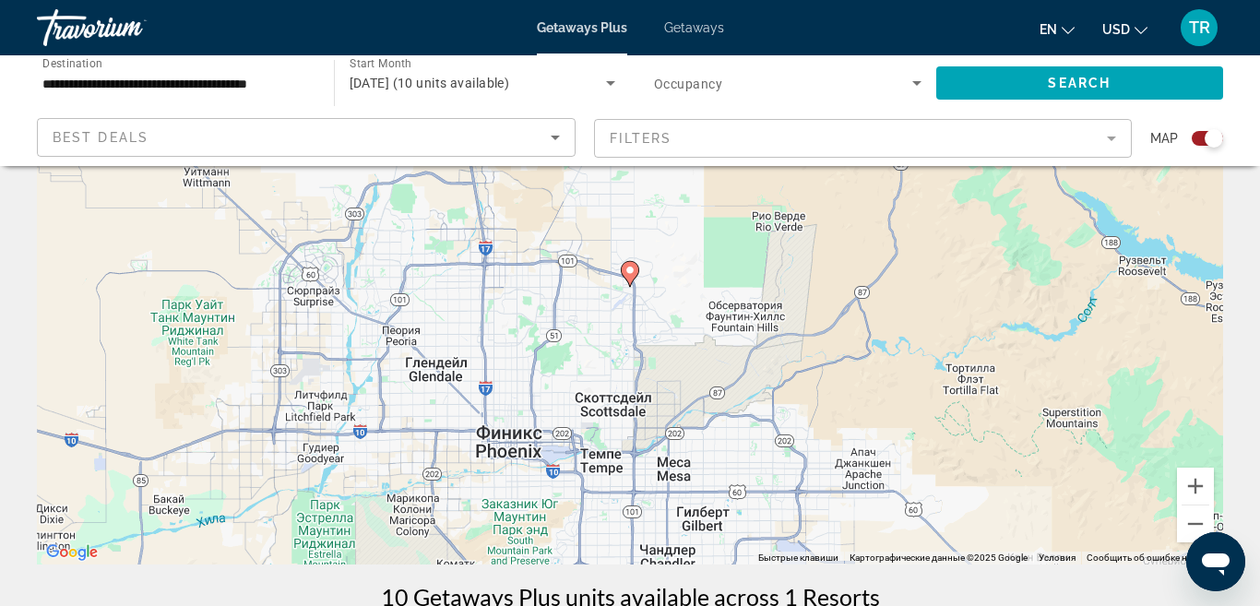
click at [635, 275] on icon "Main content" at bounding box center [629, 274] width 17 height 24
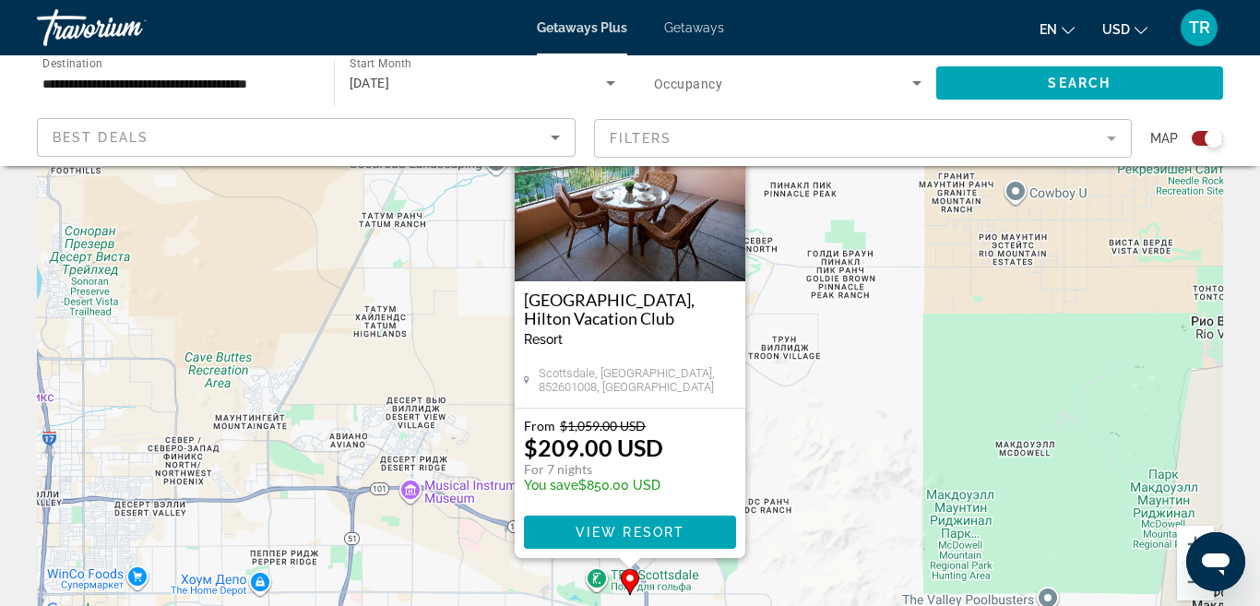
scroll to position [107, 0]
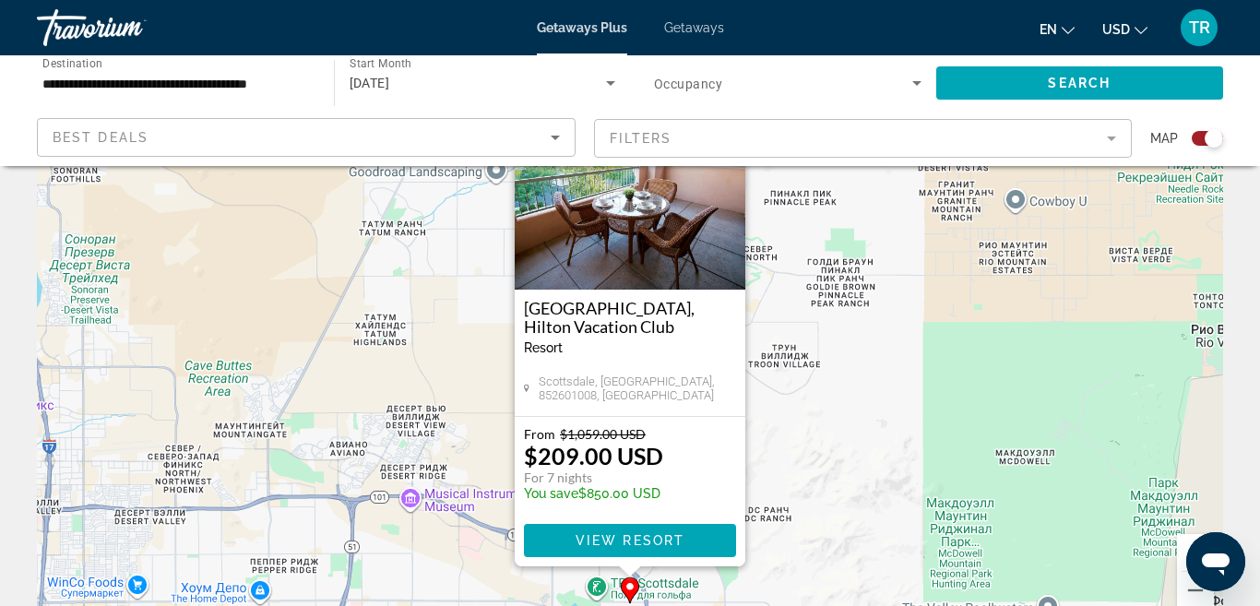
click at [839, 301] on div "Чтобы активировать перетаскивание с помощью клавиатуры, нажмите Alt + Ввод. Пос…" at bounding box center [630, 353] width 1186 height 553
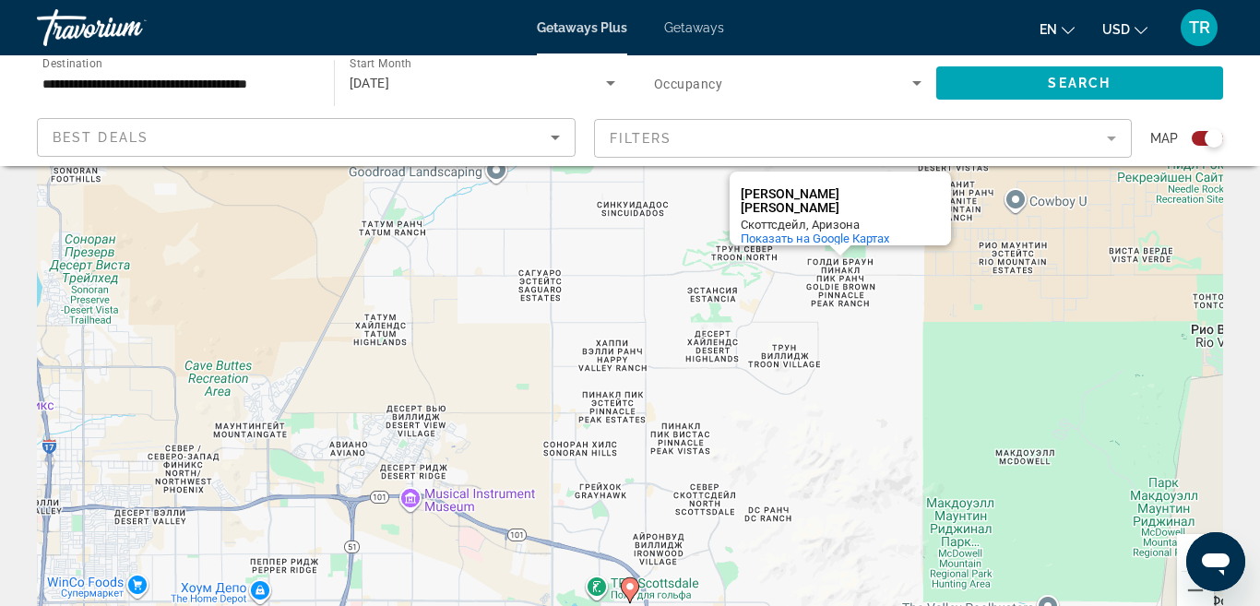
scroll to position [0, 0]
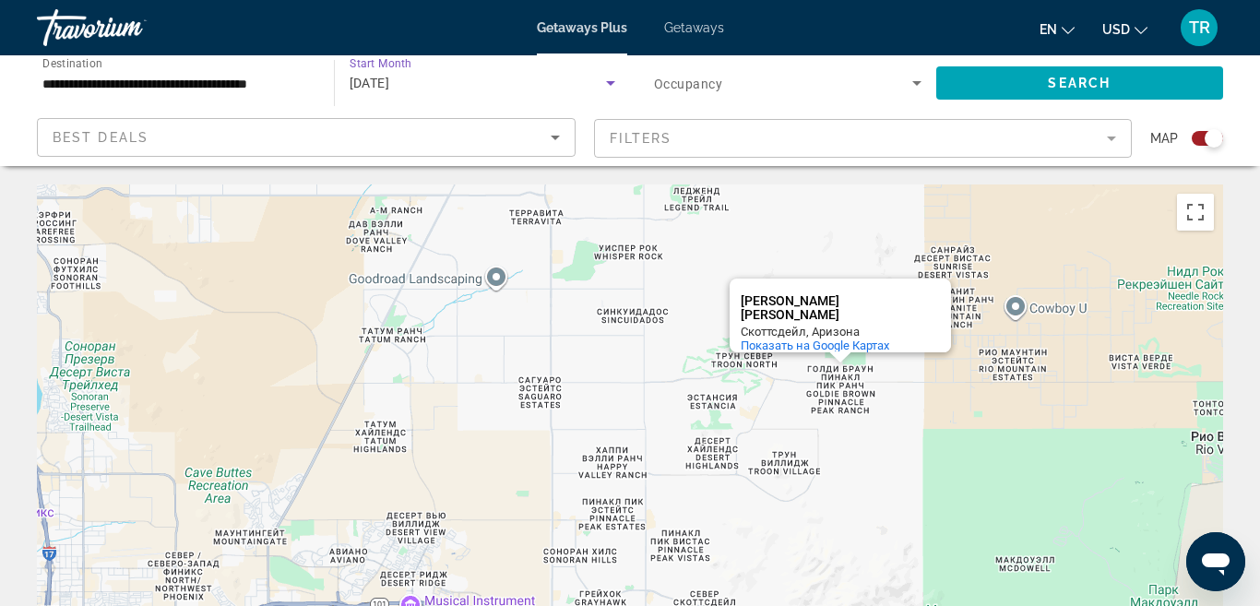
click at [389, 92] on div "[DATE]" at bounding box center [477, 83] width 257 height 22
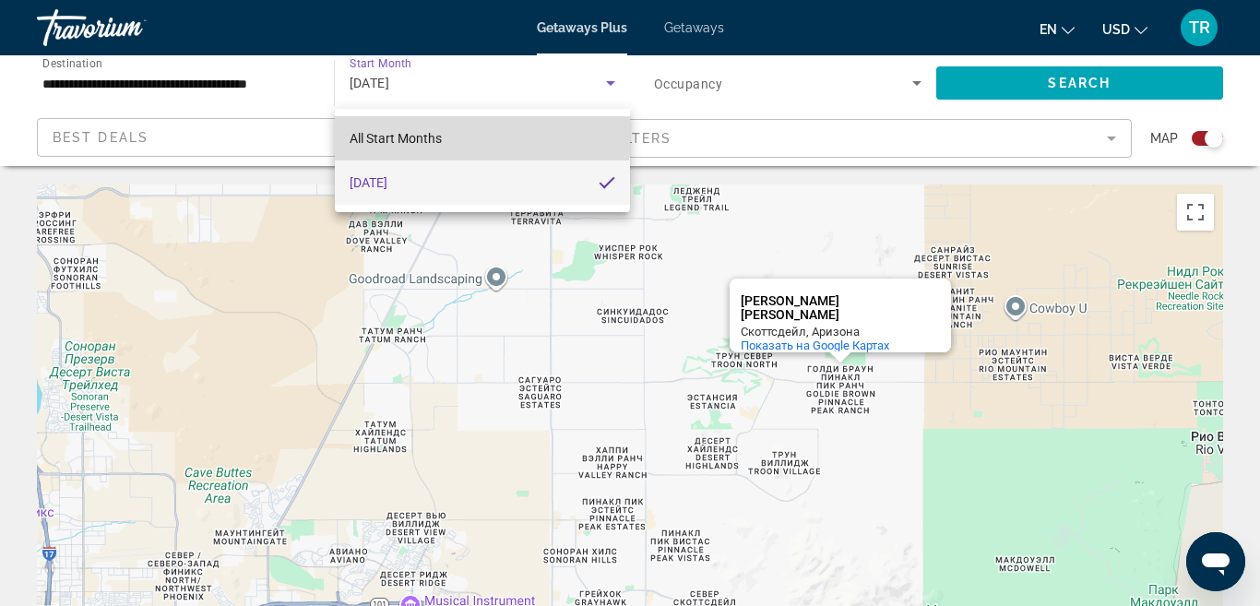
click at [441, 135] on span "All Start Months" at bounding box center [395, 138] width 92 height 15
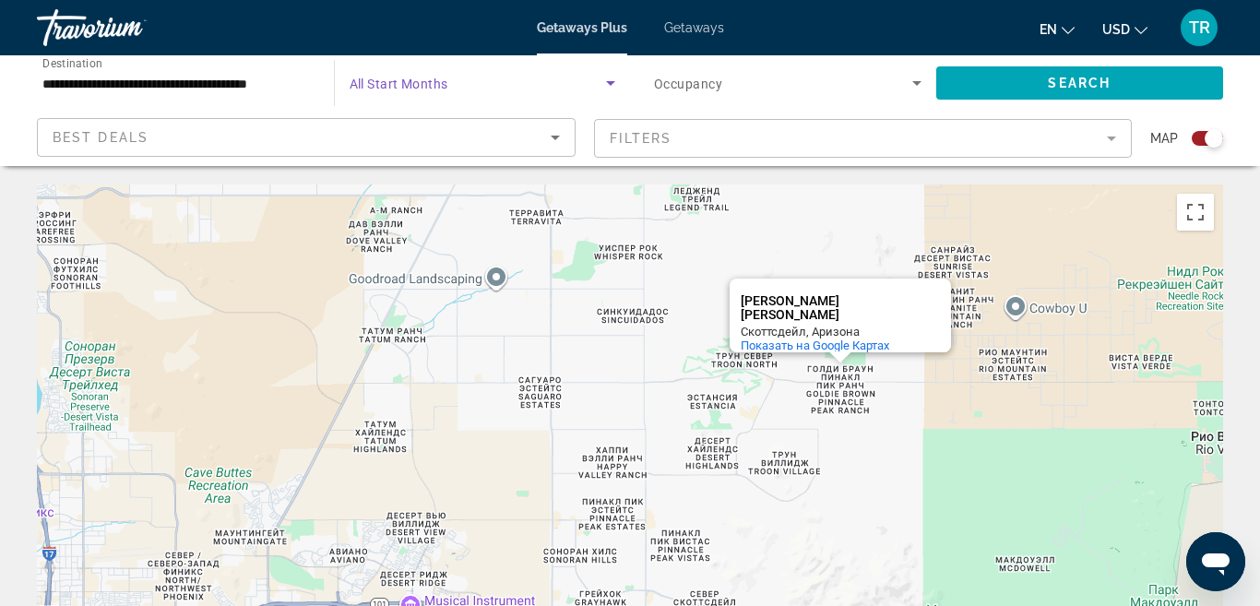
click at [609, 80] on icon "Search widget" at bounding box center [610, 83] width 22 height 22
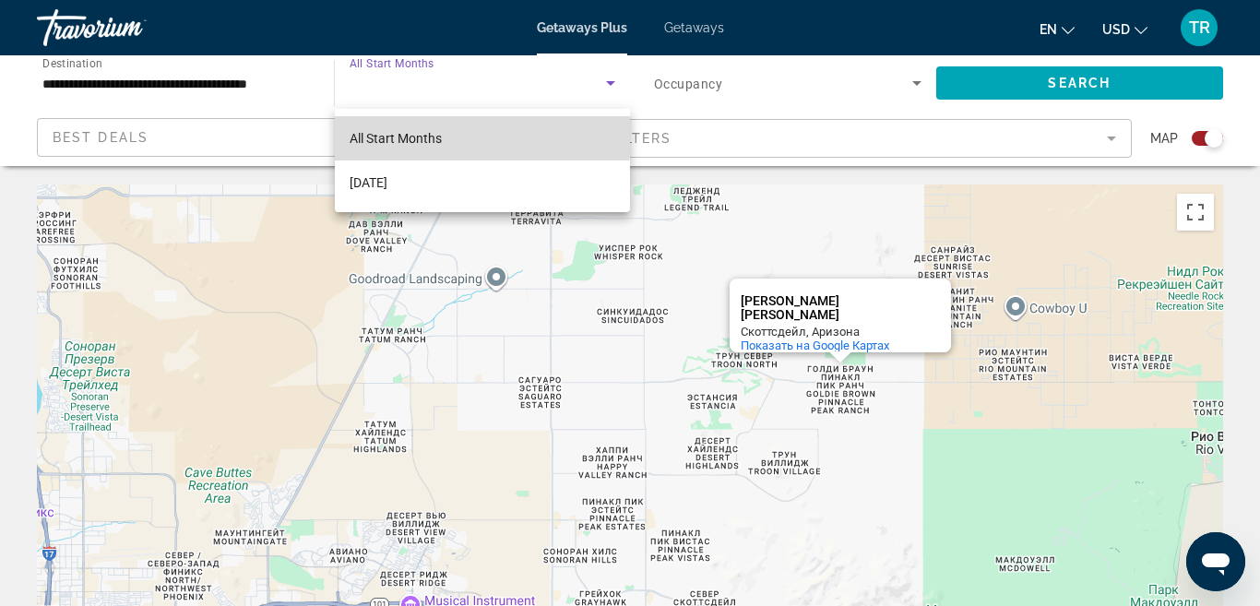
click at [440, 136] on span "All Start Months" at bounding box center [395, 138] width 92 height 15
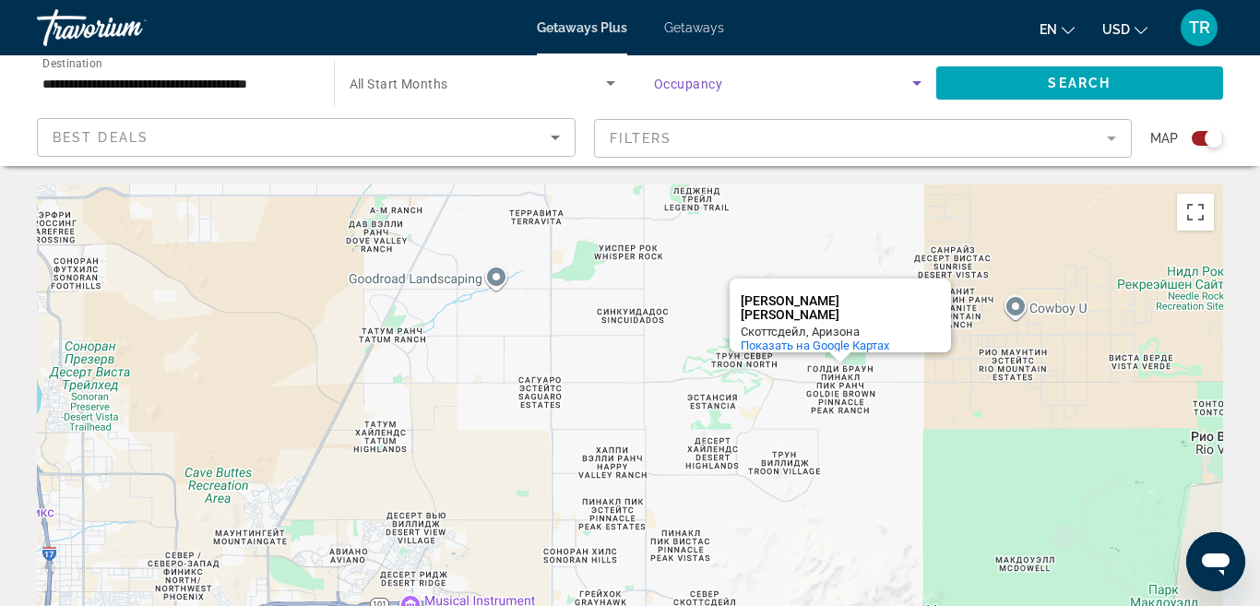
click at [918, 88] on icon "Search widget" at bounding box center [916, 83] width 22 height 22
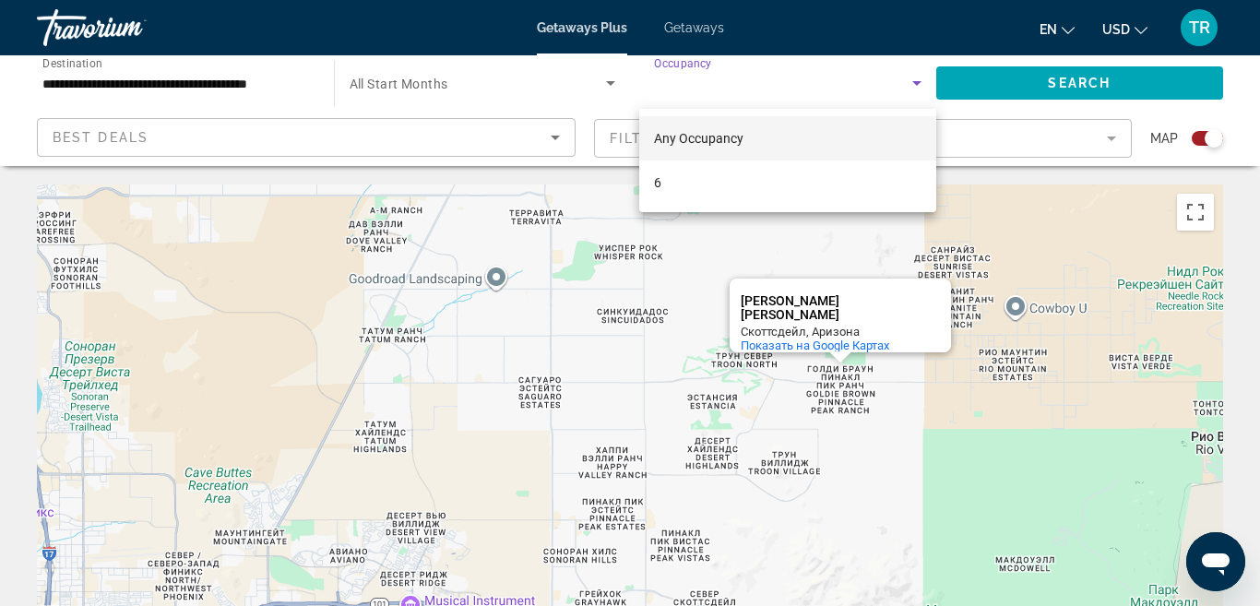
click at [277, 80] on div at bounding box center [630, 303] width 1260 height 606
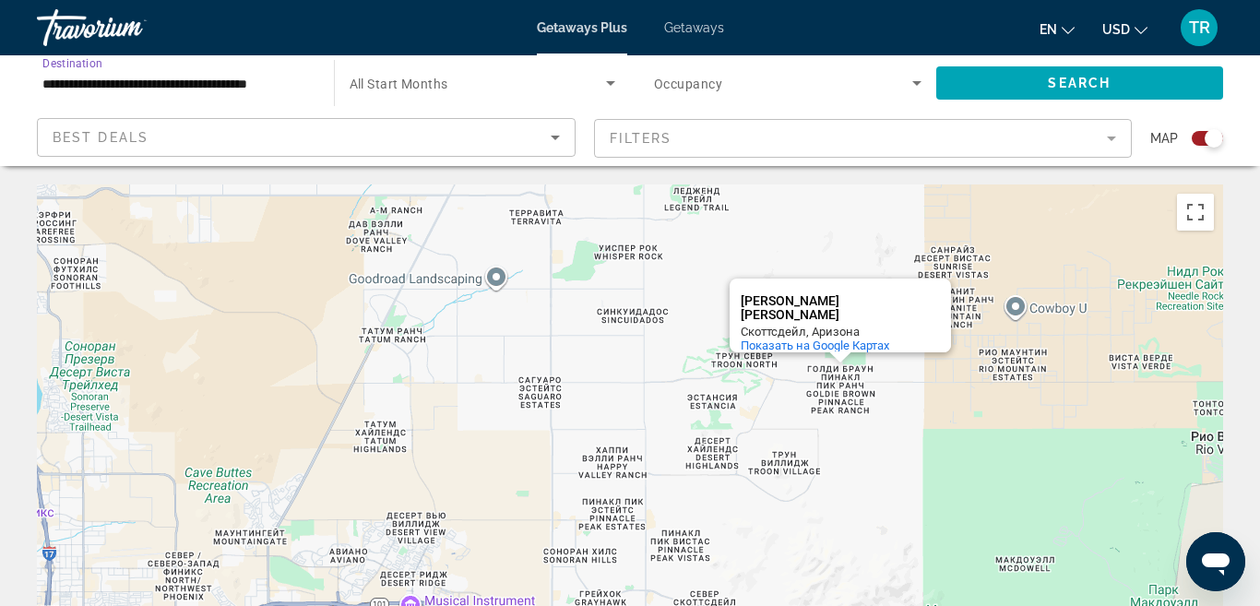
click at [277, 80] on input "**********" at bounding box center [175, 84] width 267 height 22
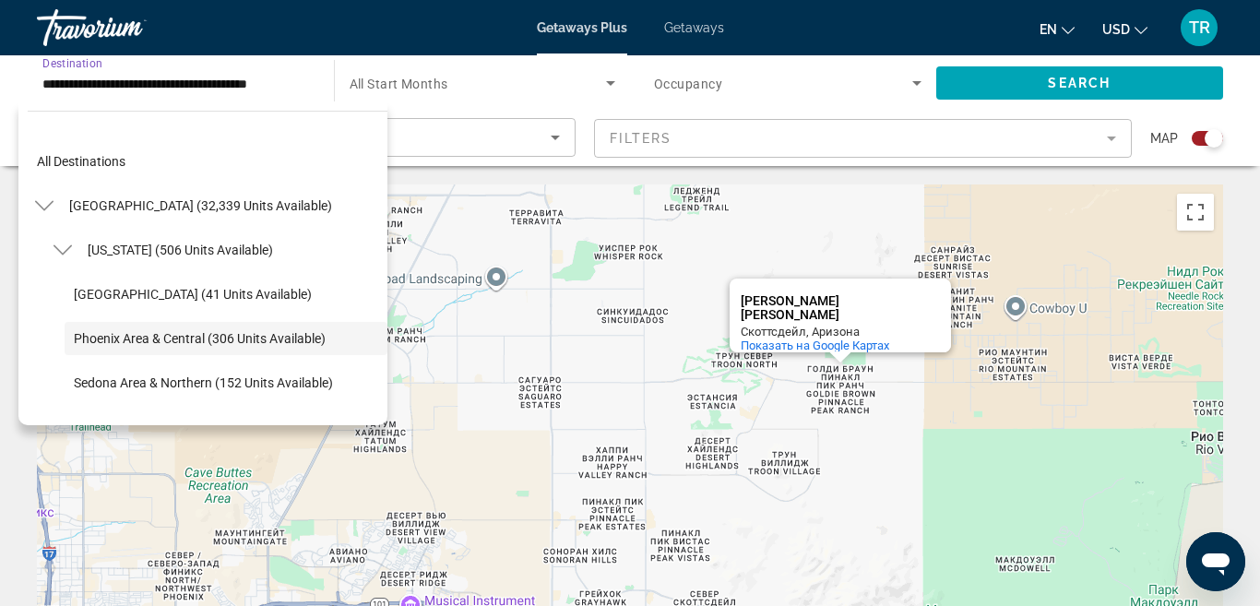
scroll to position [65, 0]
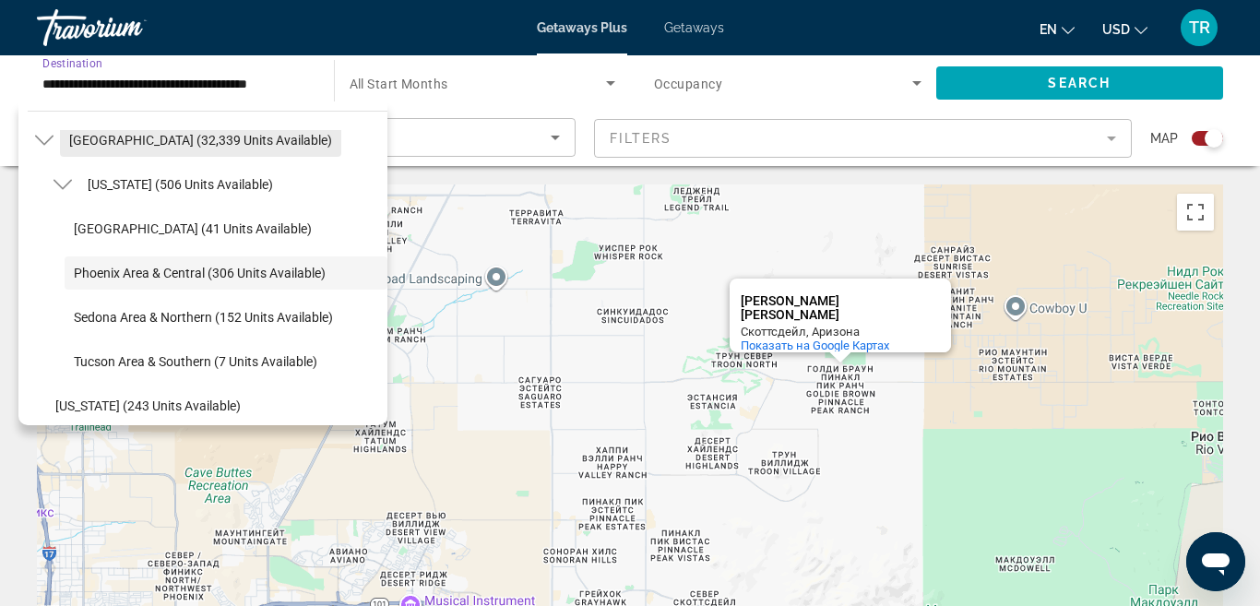
click at [175, 138] on span "[GEOGRAPHIC_DATA] (32,339 units available)" at bounding box center [200, 140] width 263 height 15
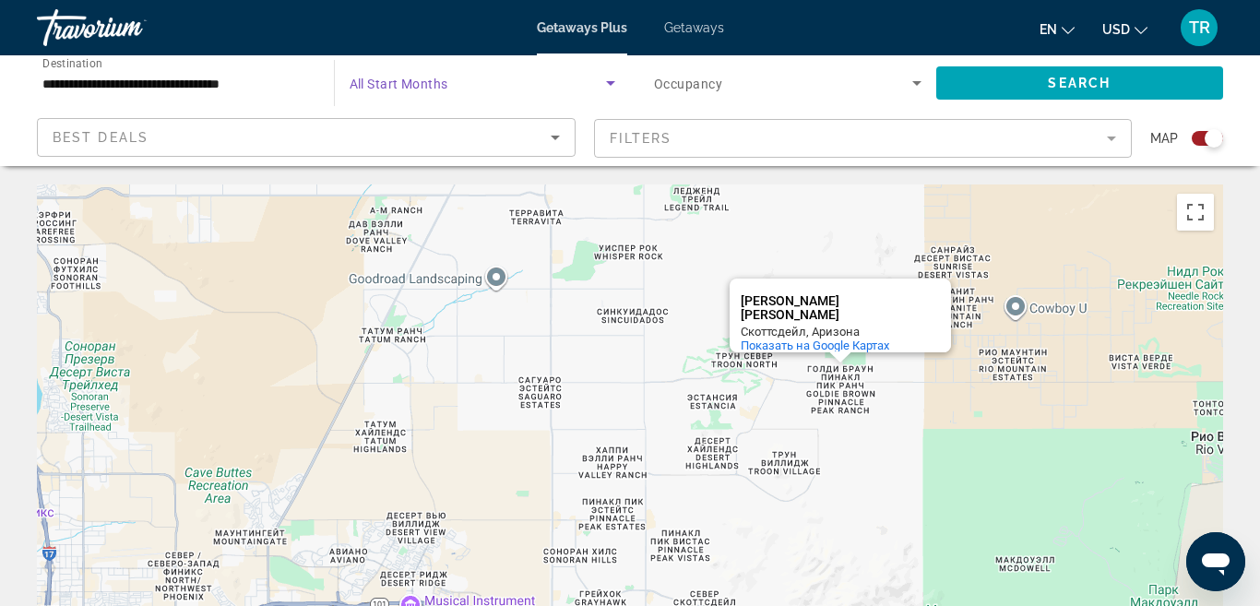
click at [607, 89] on icon "Search widget" at bounding box center [610, 83] width 22 height 22
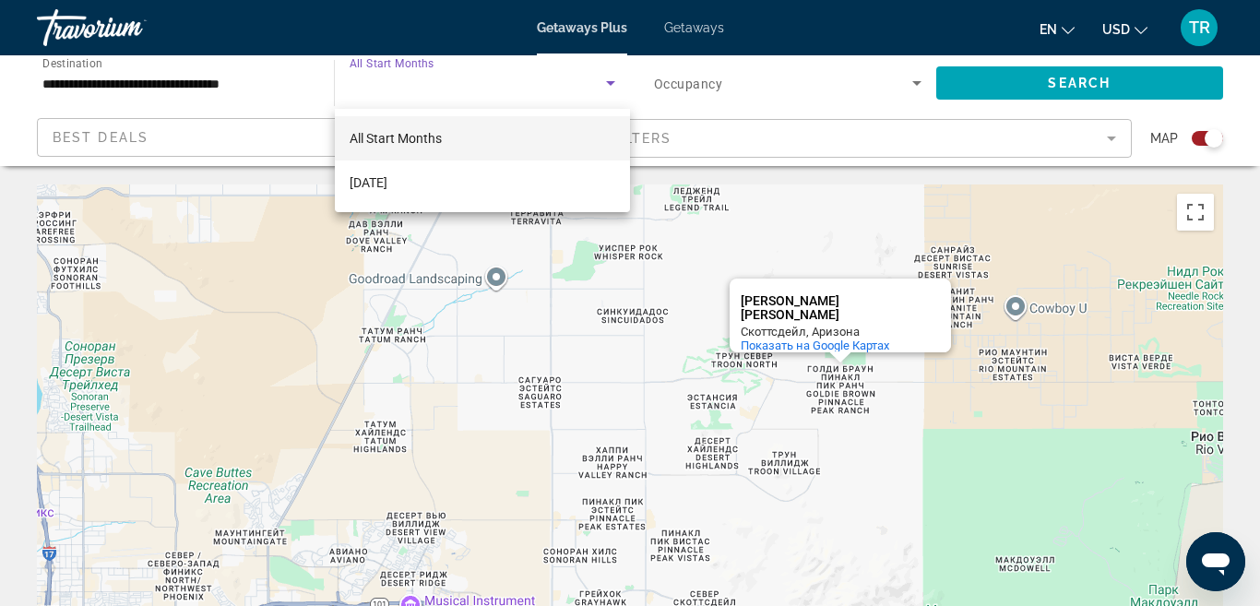
click at [607, 89] on div at bounding box center [630, 303] width 1260 height 606
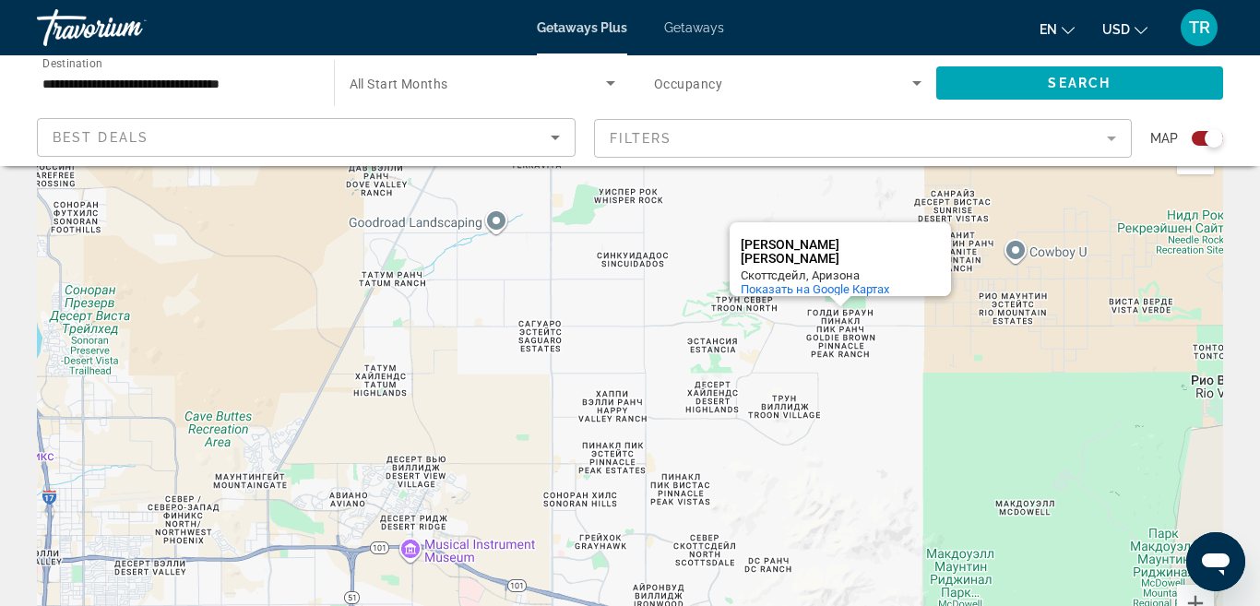
scroll to position [104, 0]
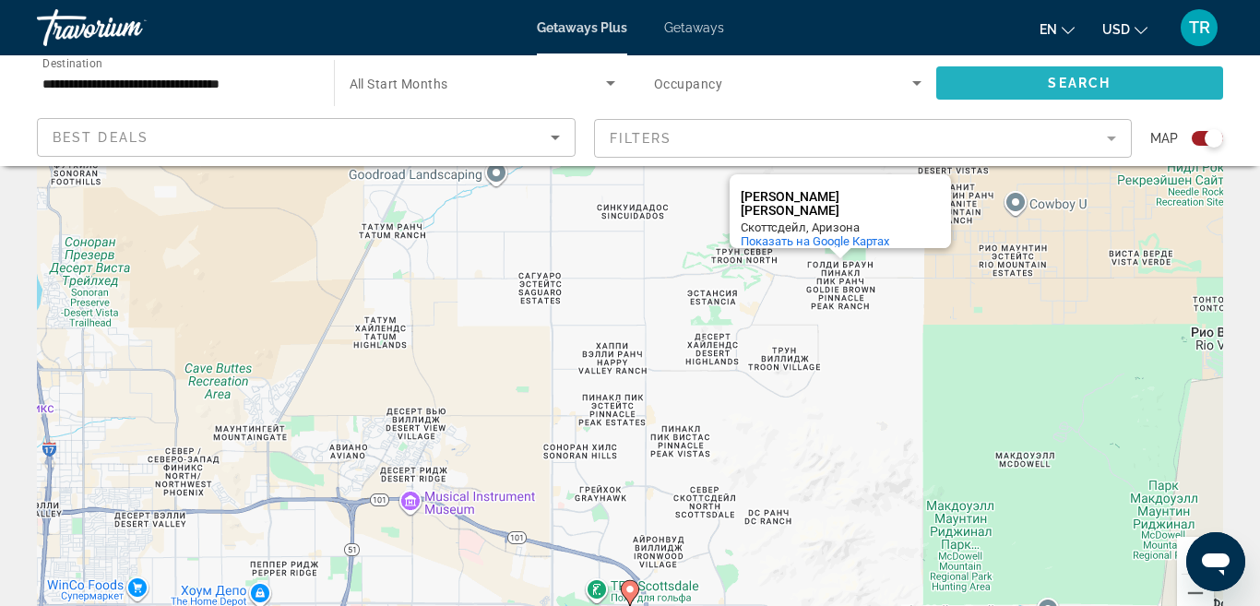
click at [1059, 77] on span "Search" at bounding box center [1078, 83] width 63 height 15
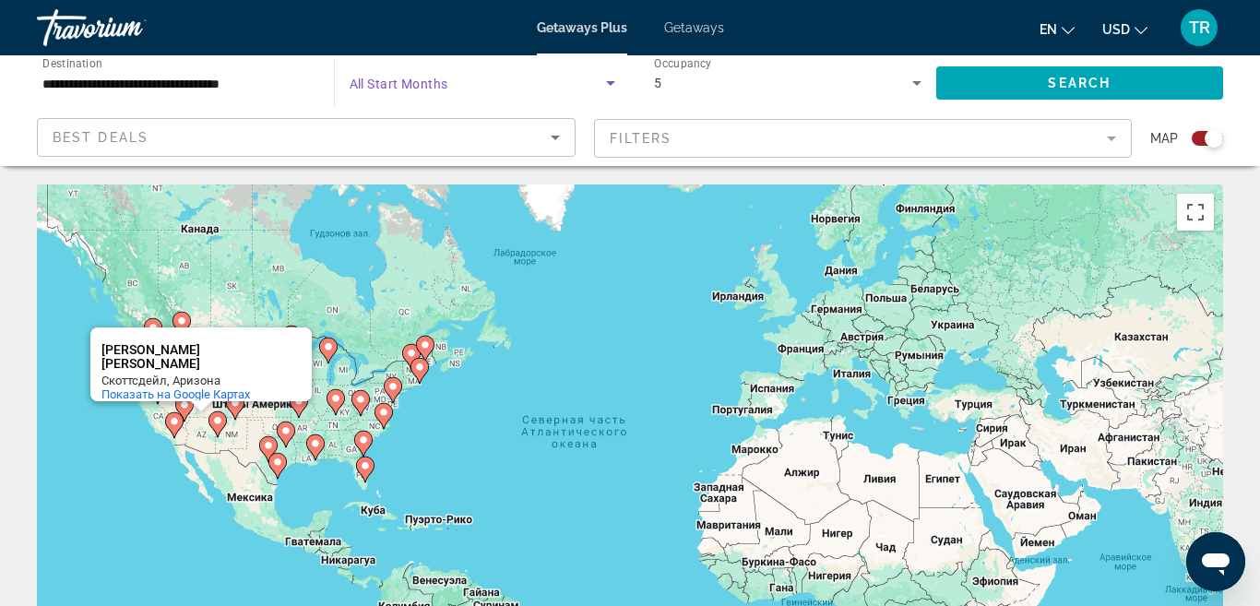
click at [612, 81] on icon "Search widget" at bounding box center [610, 83] width 9 height 5
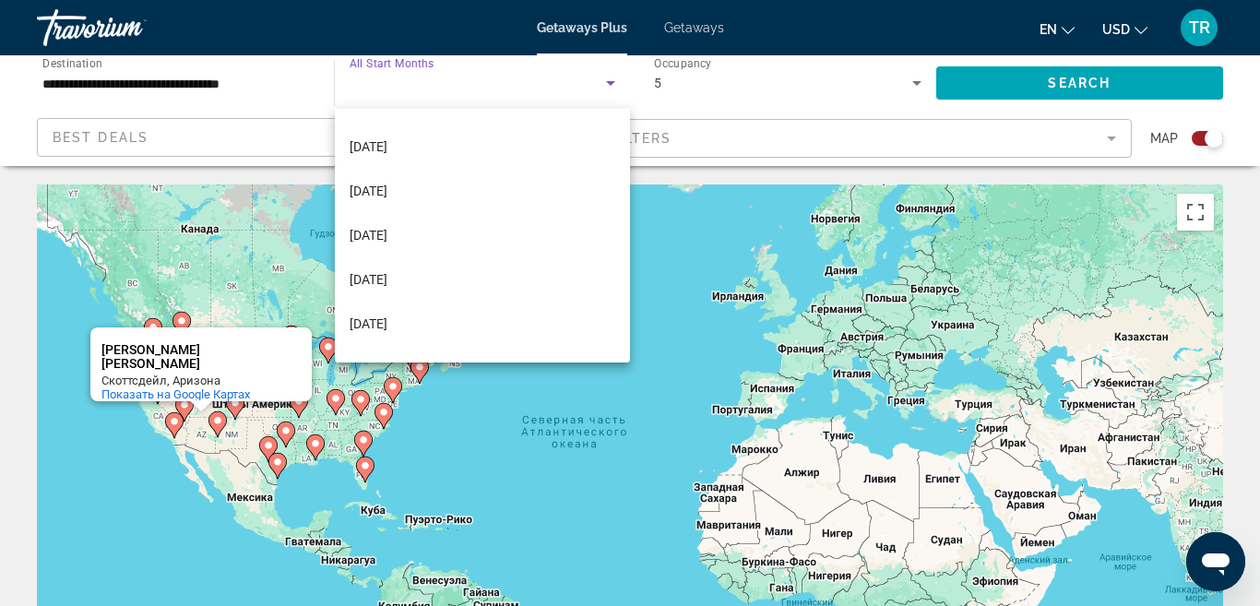
scroll to position [256, 0]
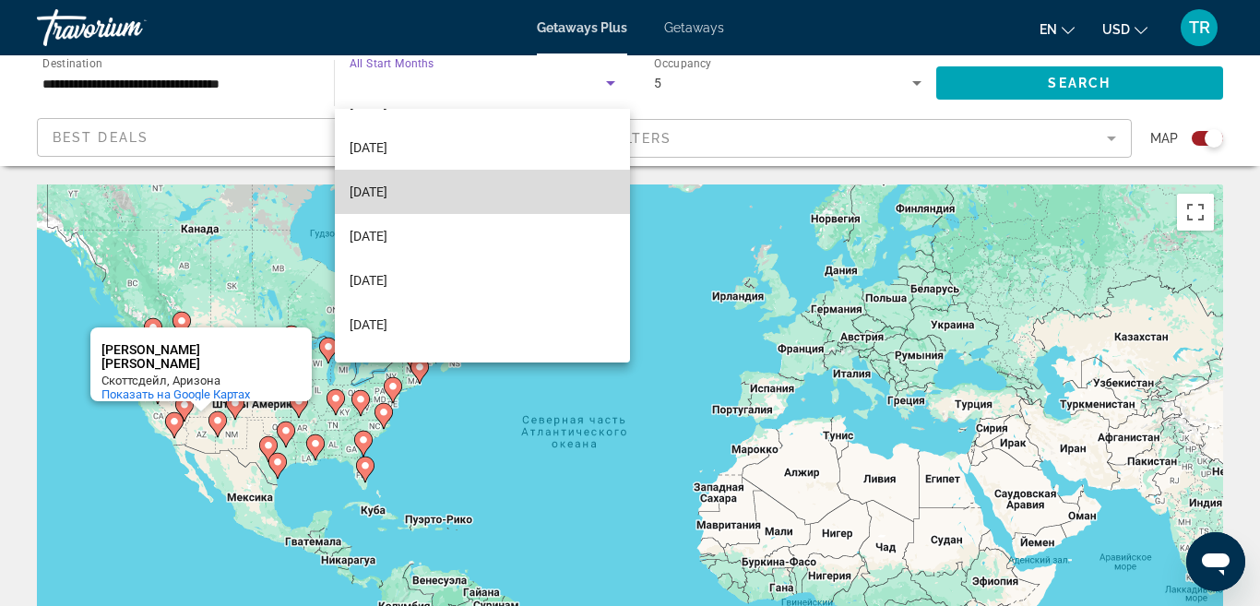
click at [440, 191] on mat-option "[DATE]" at bounding box center [483, 192] width 296 height 44
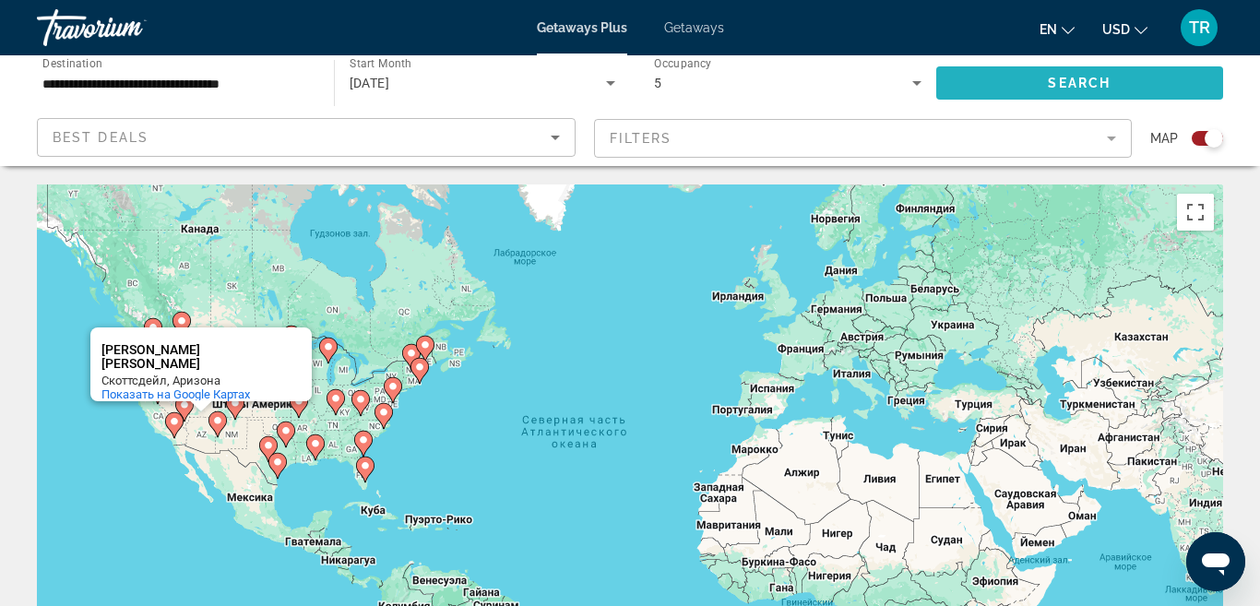
click at [1166, 84] on span "Search widget" at bounding box center [1080, 83] width 288 height 44
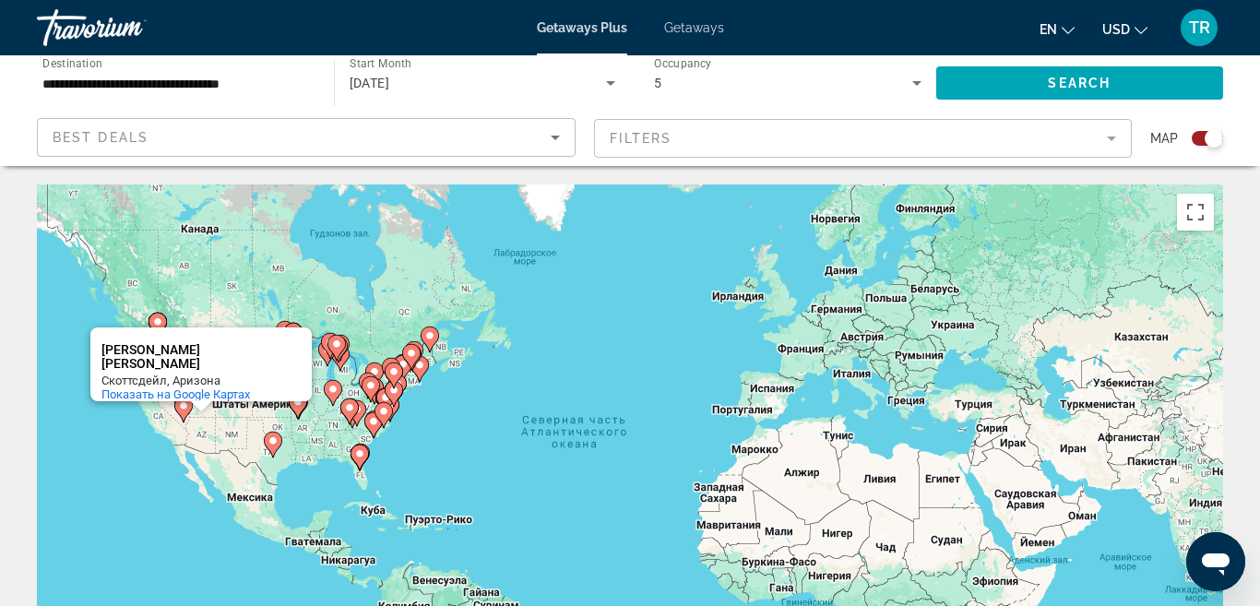
click at [501, 467] on div "Чтобы активировать перетаскивание с помощью клавиатуры, нажмите Alt + Ввод. Пос…" at bounding box center [630, 460] width 1186 height 553
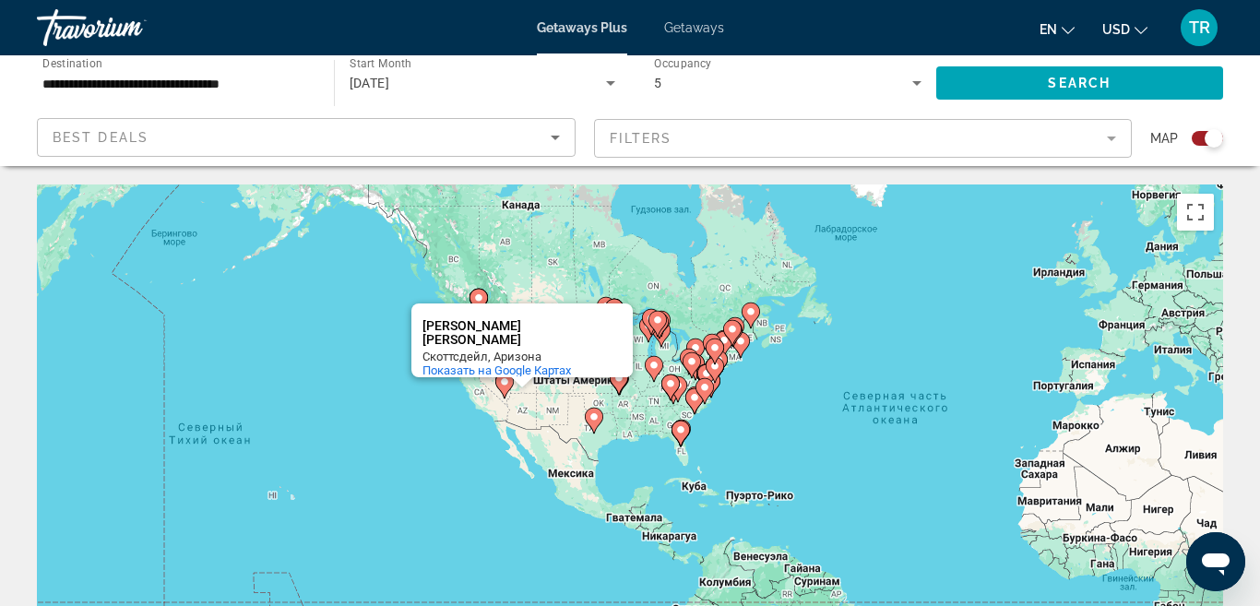
drag, startPoint x: 673, startPoint y: 453, endPoint x: 996, endPoint y: 429, distance: 323.6
click at [996, 429] on div "Чтобы активировать перетаскивание с помощью клавиатуры, нажмите Alt + Ввод. Пос…" at bounding box center [630, 460] width 1186 height 553
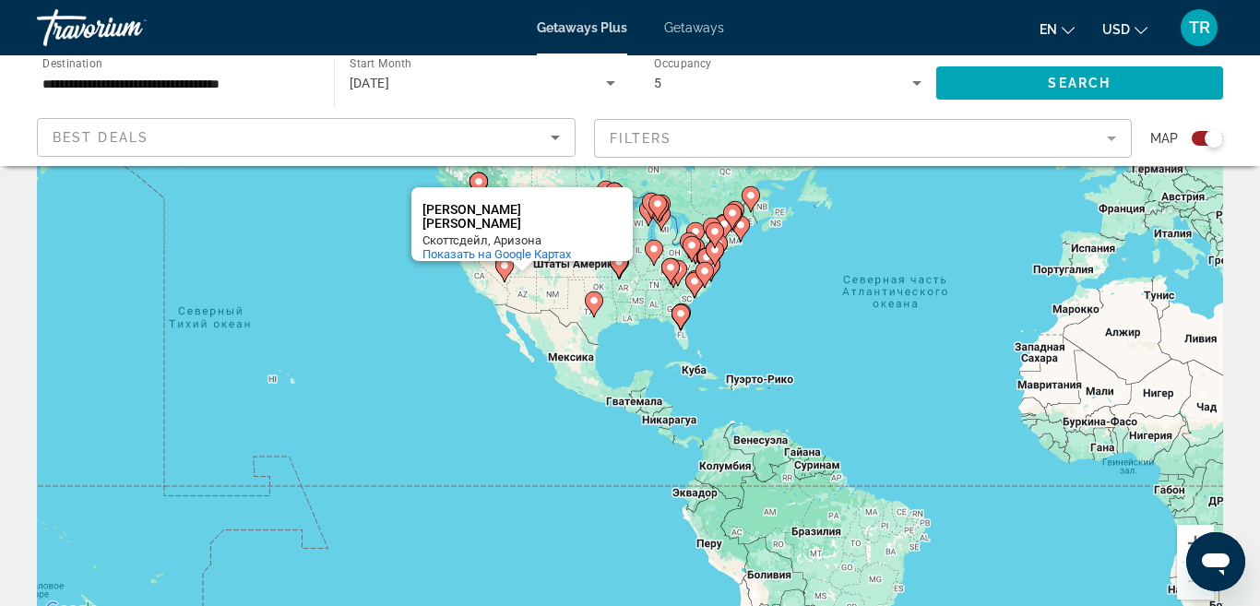
scroll to position [130, 0]
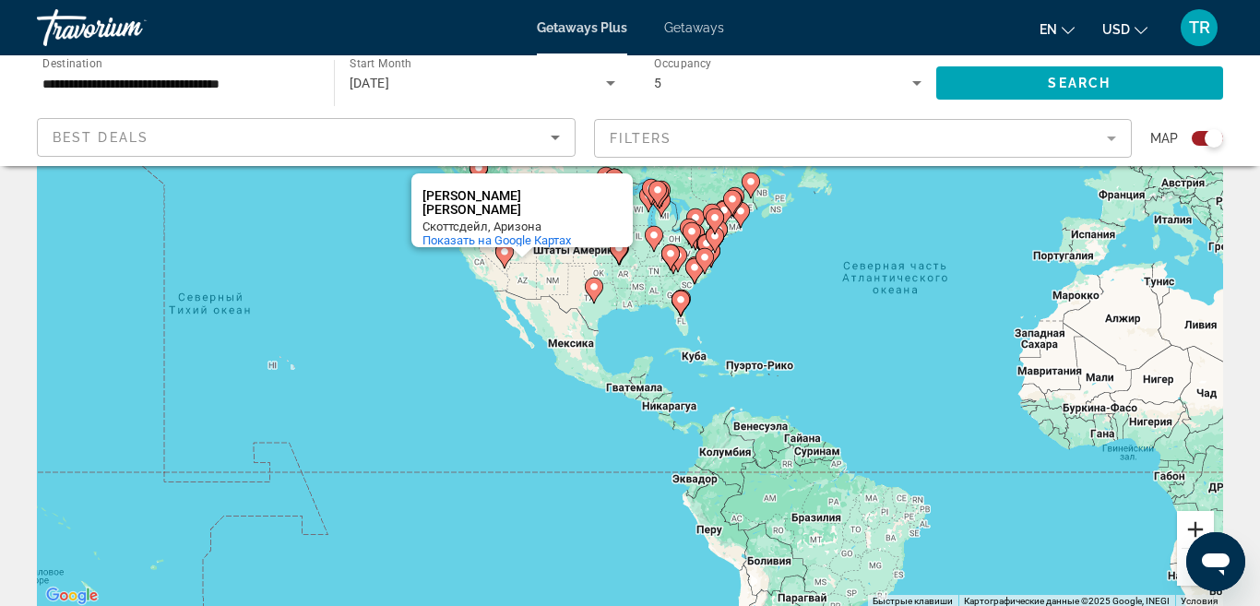
click at [1193, 530] on button "Увеличить" at bounding box center [1195, 529] width 37 height 37
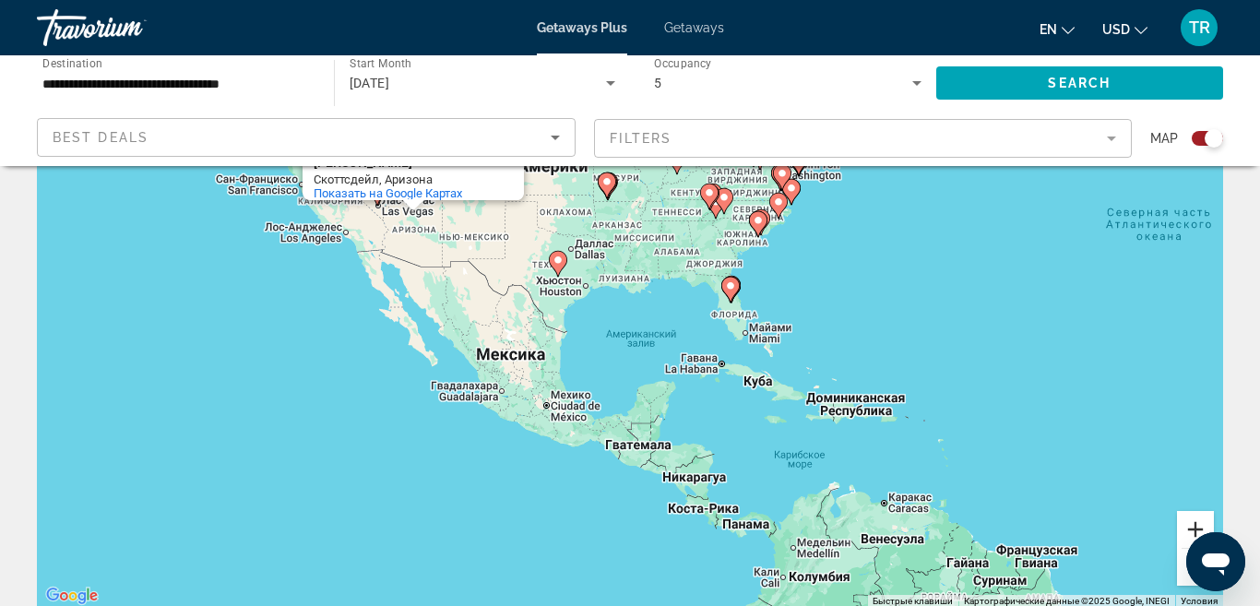
click at [1193, 530] on button "Увеличить" at bounding box center [1195, 529] width 37 height 37
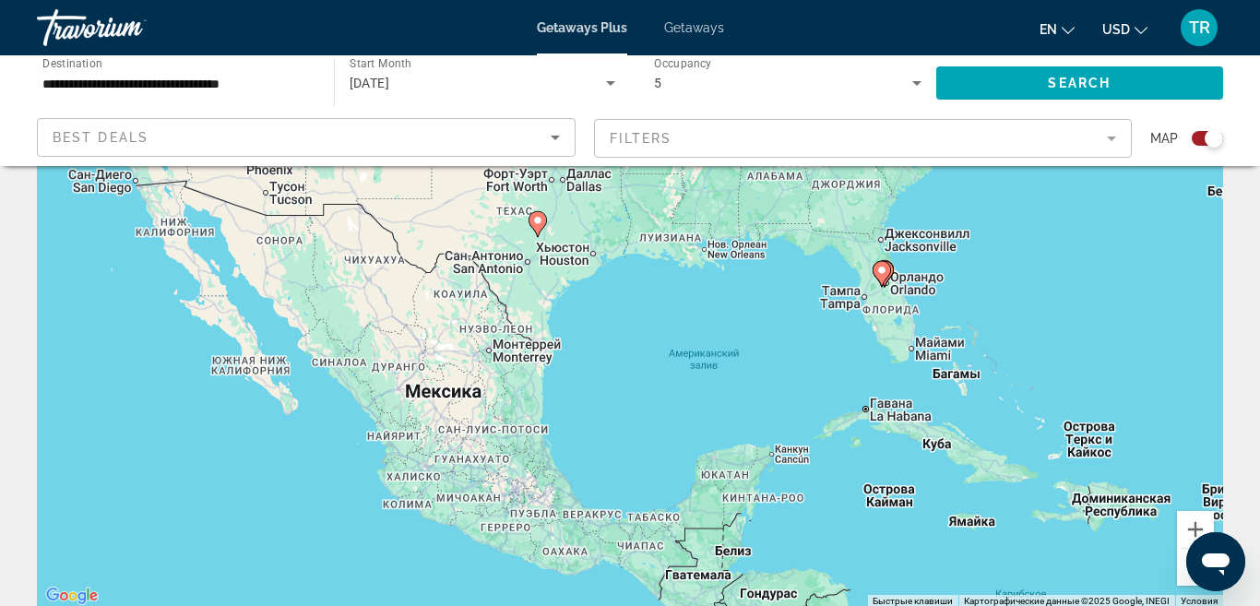
drag, startPoint x: 635, startPoint y: 355, endPoint x: 871, endPoint y: 481, distance: 267.7
click at [871, 481] on div "Чтобы активировать перетаскивание с помощью клавиатуры, нажмите Alt + Ввод. Пос…" at bounding box center [630, 330] width 1186 height 553
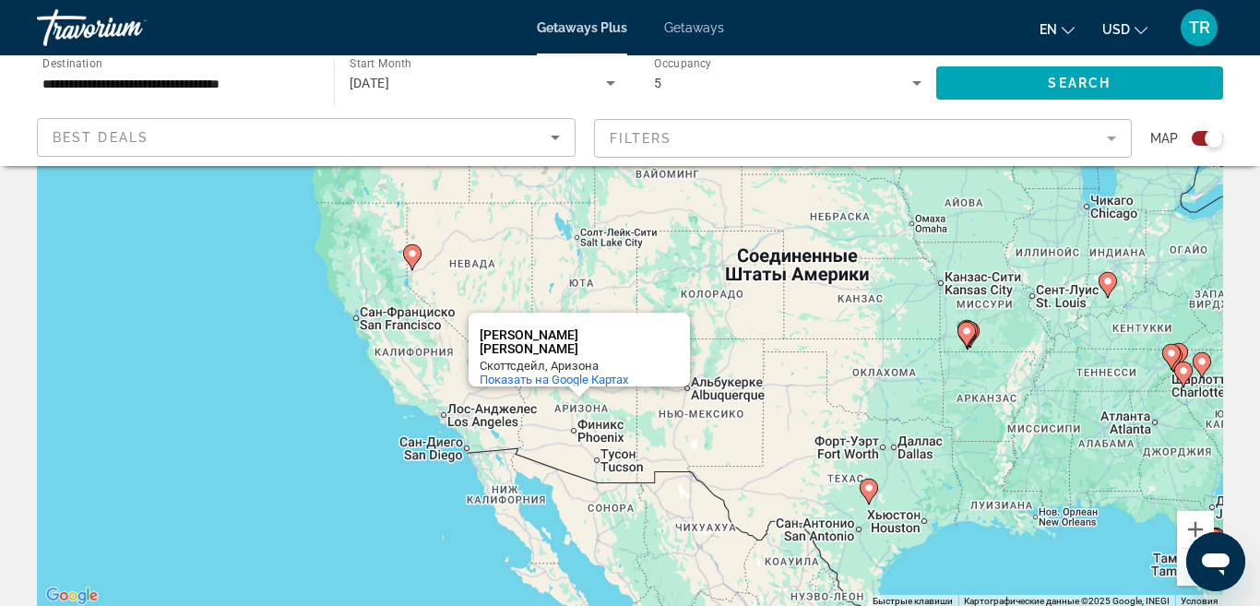
drag, startPoint x: 482, startPoint y: 383, endPoint x: 647, endPoint y: 535, distance: 224.5
click at [648, 537] on div "Чтобы активировать перетаскивание с помощью клавиатуры, нажмите Alt + Ввод. Пос…" at bounding box center [630, 330] width 1186 height 553
click at [815, 499] on div "Чтобы активировать перетаскивание с помощью клавиатуры, нажмите Alt + Ввод. Пос…" at bounding box center [630, 330] width 1186 height 553
click at [419, 259] on icon "Main content" at bounding box center [413, 256] width 18 height 26
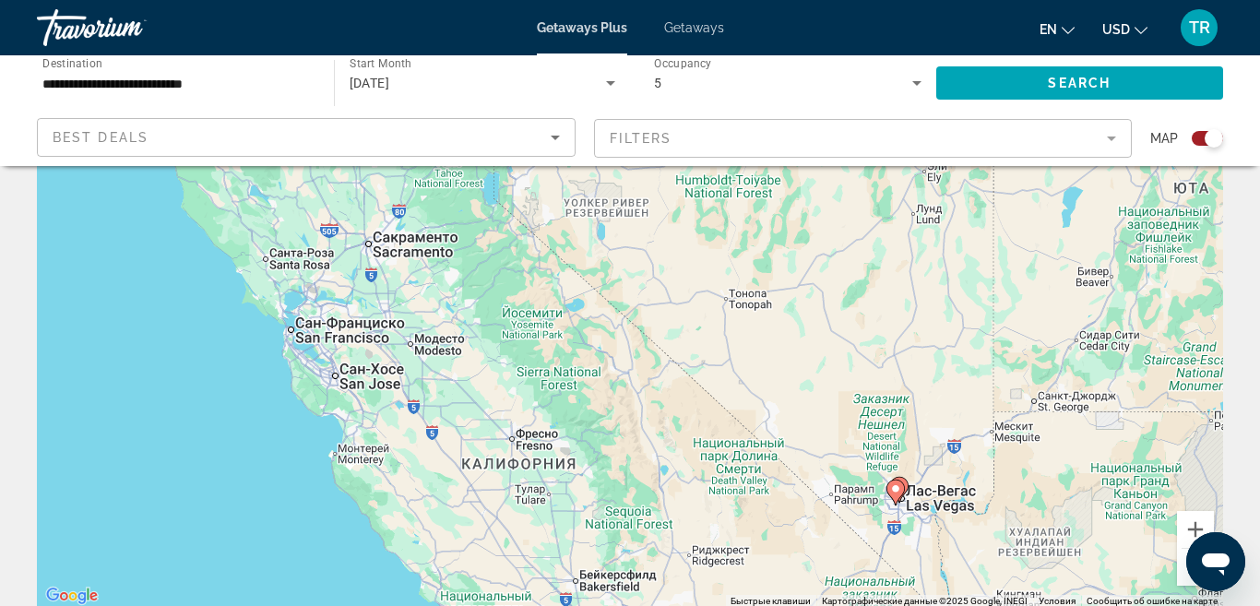
drag, startPoint x: 847, startPoint y: 447, endPoint x: 733, endPoint y: 254, distance: 224.1
click at [733, 254] on div "Чтобы активировать перетаскивание с помощью клавиатуры, нажмите Alt + Ввод. Пос…" at bounding box center [630, 330] width 1186 height 553
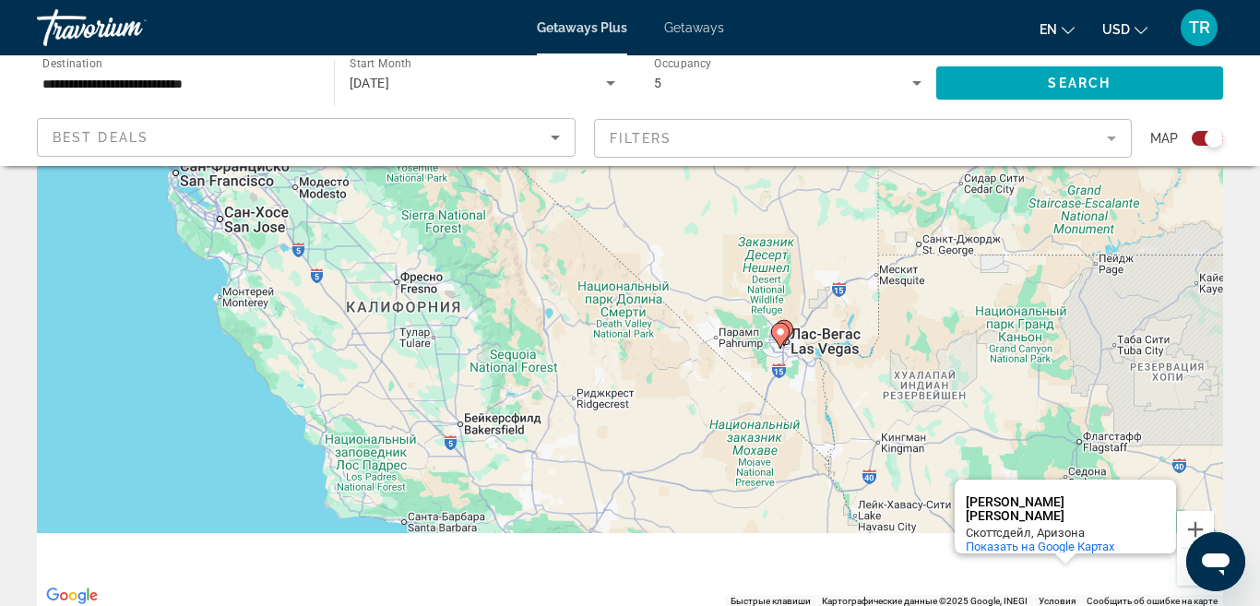
drag, startPoint x: 959, startPoint y: 445, endPoint x: 786, endPoint y: 206, distance: 295.8
click at [787, 207] on div "Чтобы активировать перетаскивание с помощью клавиатуры, нажмите Alt + Ввод. Пос…" at bounding box center [630, 330] width 1186 height 553
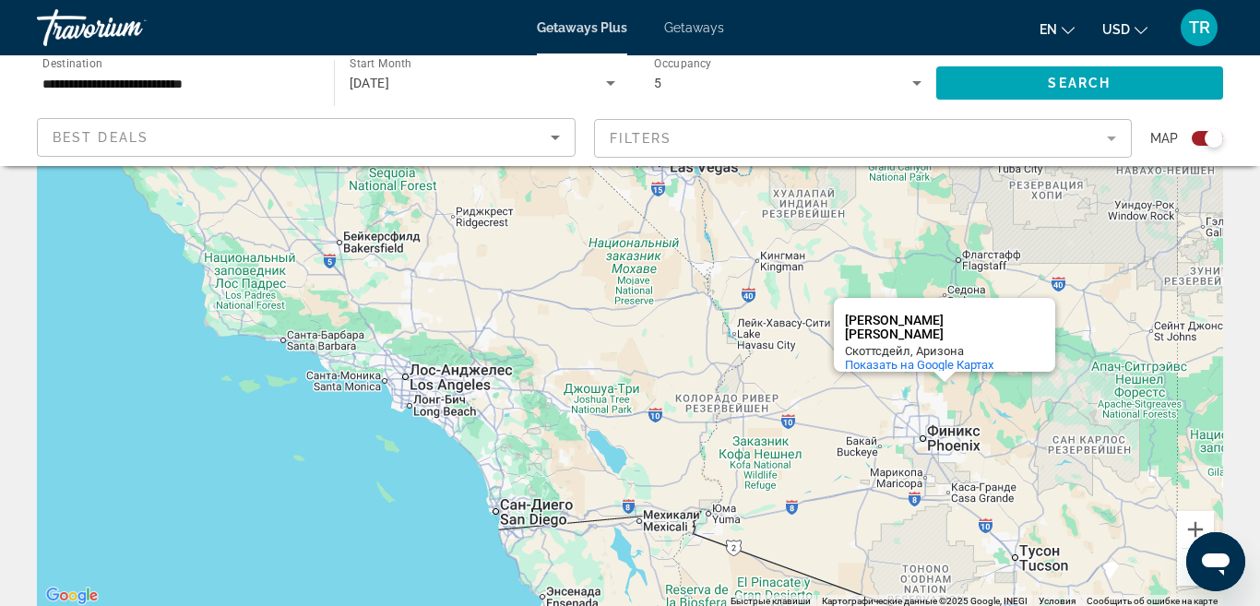
click at [1024, 409] on div "Чтобы активировать перетаскивание с помощью клавиатуры, нажмите Alt + Ввод. Пос…" at bounding box center [630, 330] width 1186 height 553
click at [976, 401] on div "Чтобы активировать перетаскивание с помощью клавиатуры, нажмите Alt + Ввод. Пос…" at bounding box center [630, 330] width 1186 height 553
click at [1030, 315] on button "Закрыть" at bounding box center [1033, 320] width 44 height 44
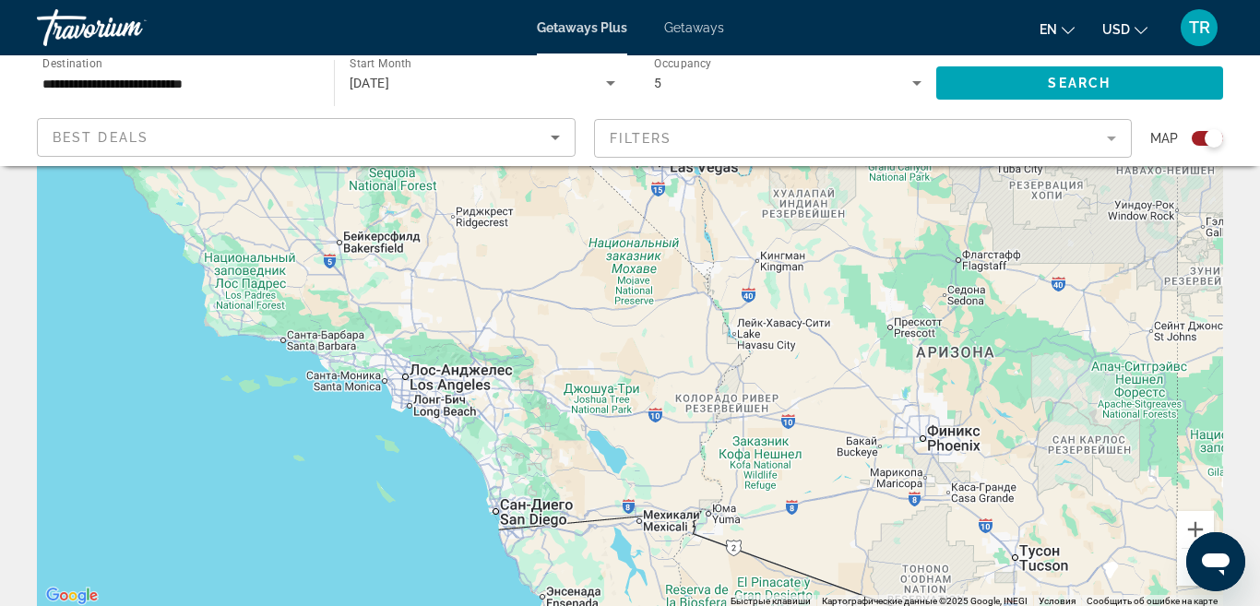
click at [858, 382] on div "Чтобы активировать перетаскивание с помощью клавиатуры, нажмите Alt + Ввод. Пос…" at bounding box center [630, 330] width 1186 height 553
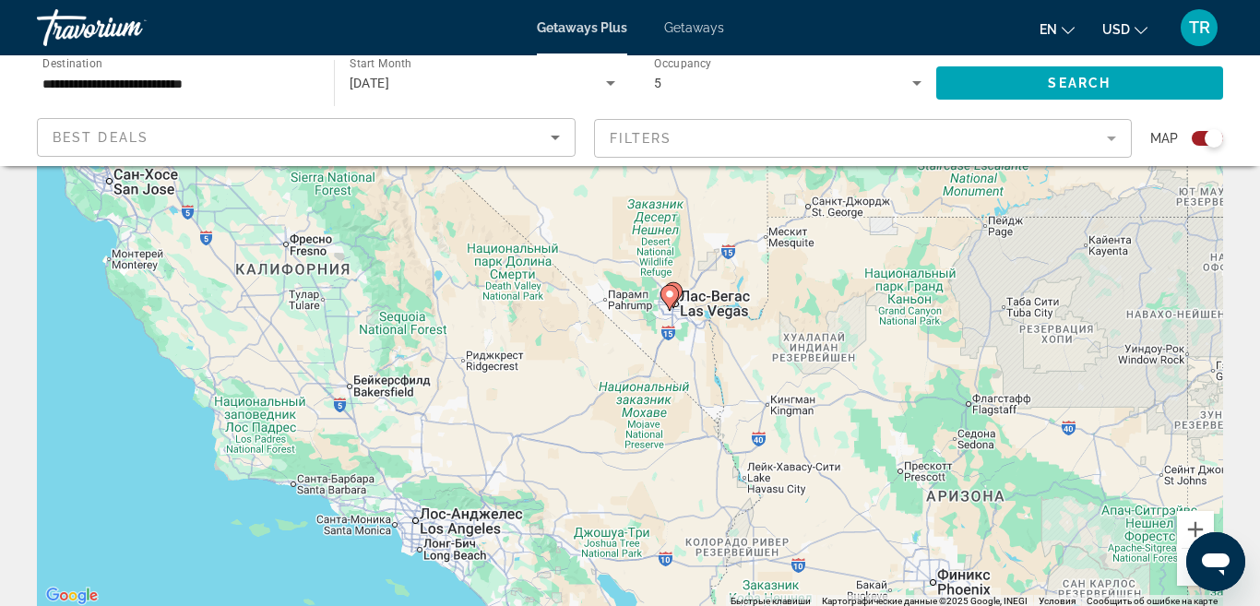
drag, startPoint x: 781, startPoint y: 284, endPoint x: 798, endPoint y: 465, distance: 181.5
click at [798, 465] on div "Чтобы активировать перетаскивание с помощью клавиатуры, нажмите Alt + Ввод. Пос…" at bounding box center [630, 330] width 1186 height 553
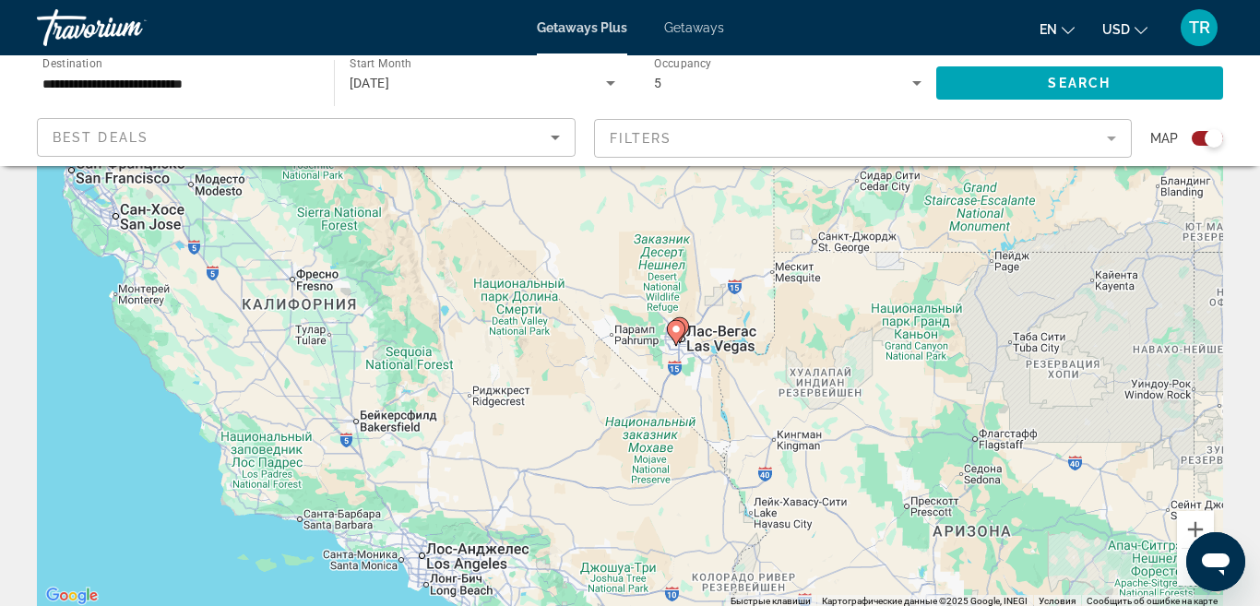
click at [678, 332] on image "Main content" at bounding box center [675, 329] width 11 height 11
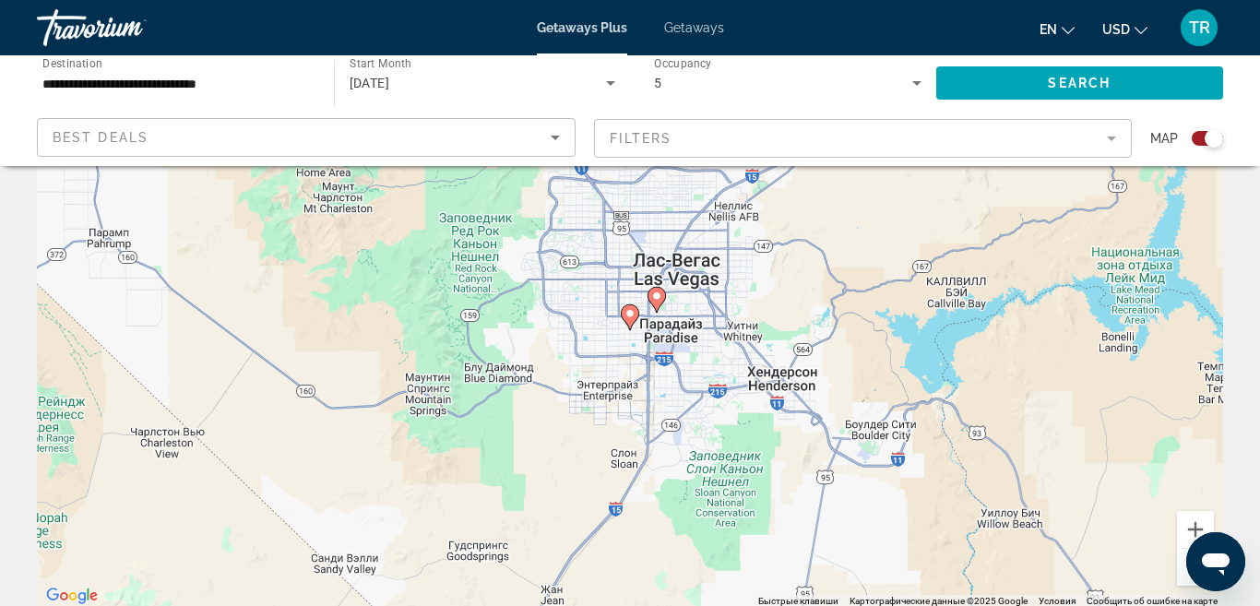
click at [656, 300] on image "Main content" at bounding box center [656, 295] width 11 height 11
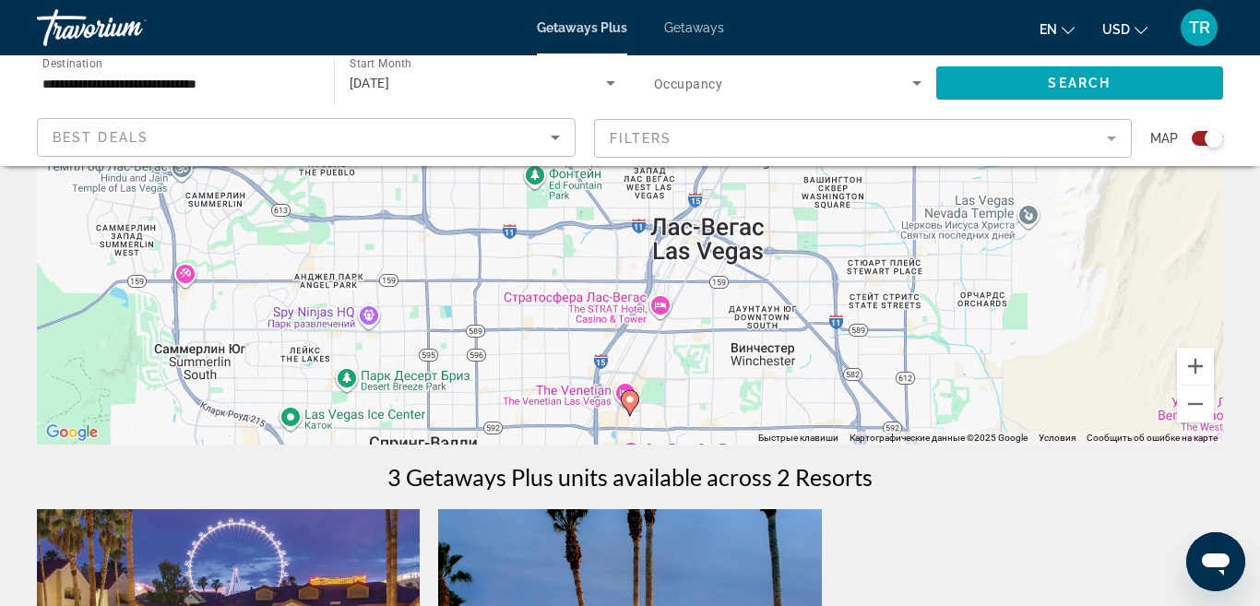
scroll to position [297, 0]
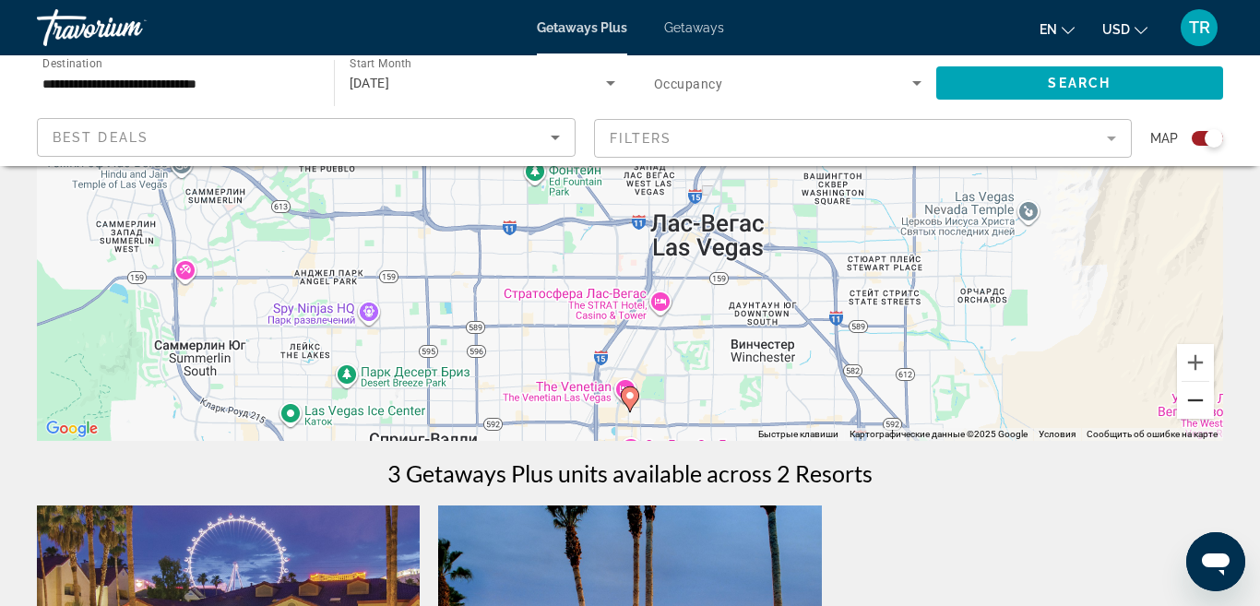
click at [1191, 401] on button "Уменьшить" at bounding box center [1195, 400] width 37 height 37
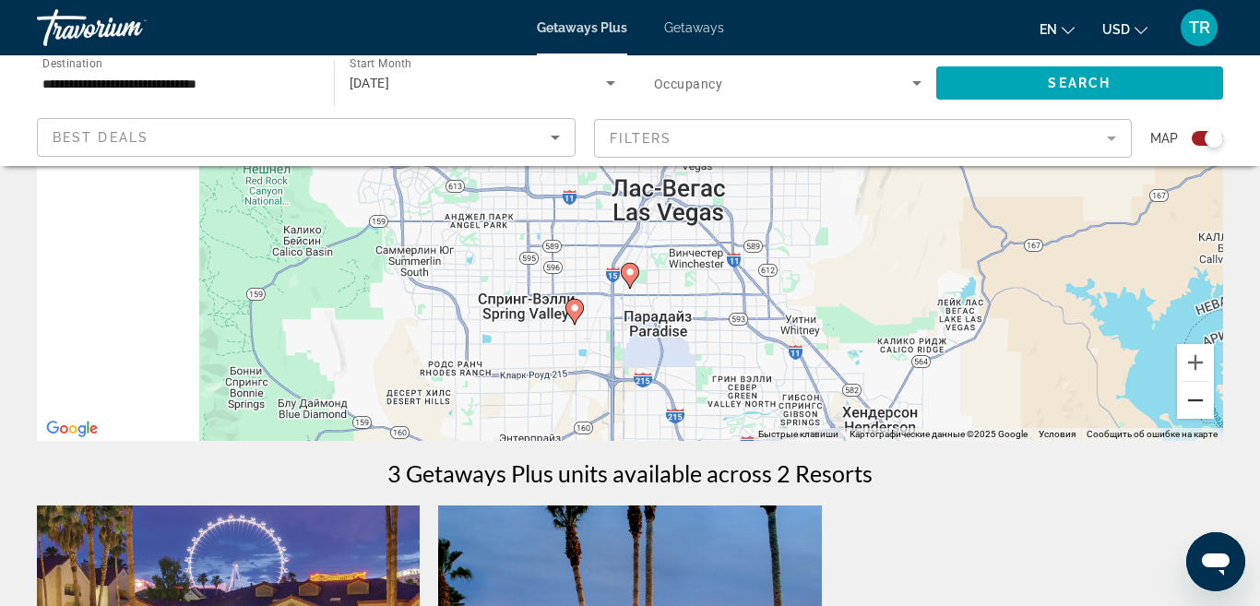
click at [1191, 401] on button "Уменьшить" at bounding box center [1195, 400] width 37 height 37
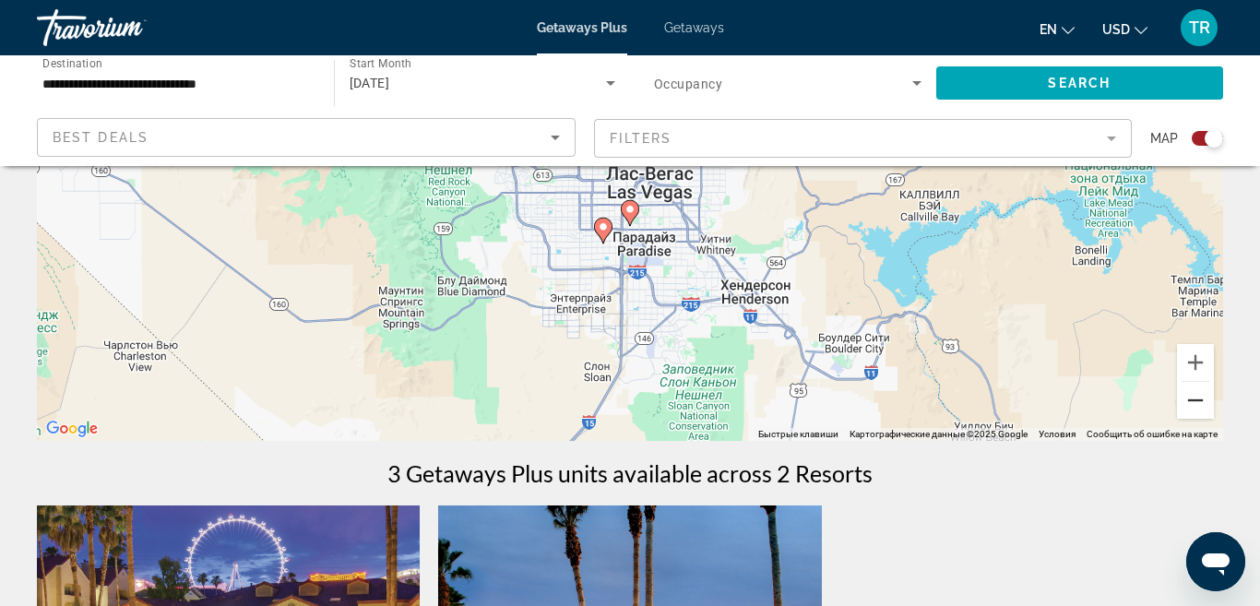
click at [1191, 401] on button "Уменьшить" at bounding box center [1195, 400] width 37 height 37
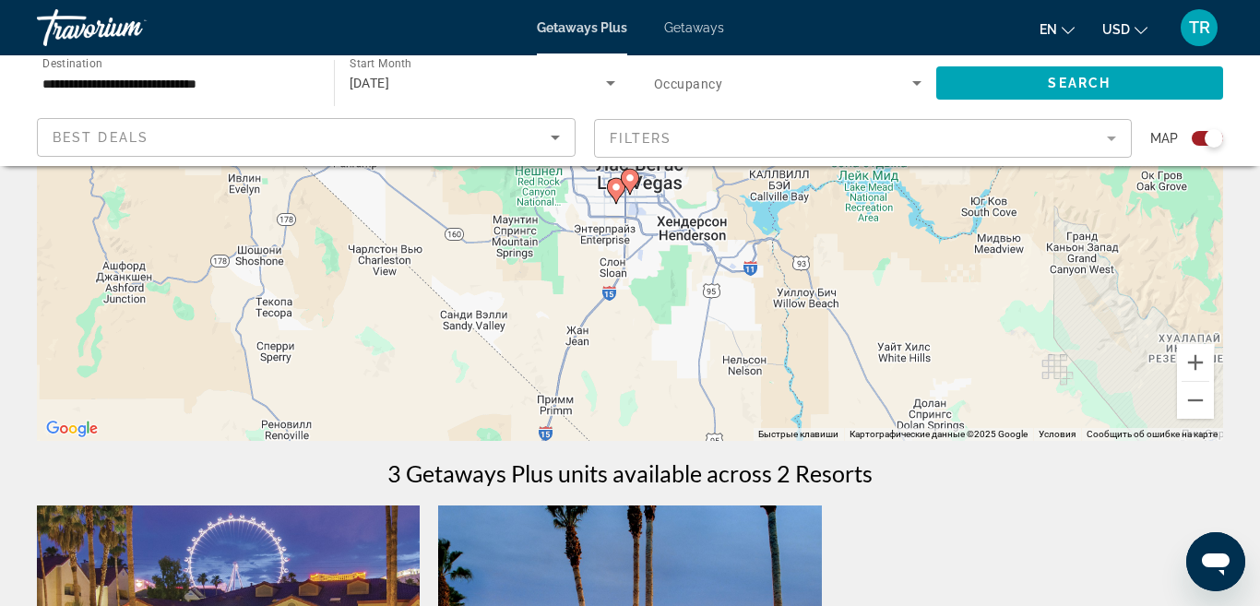
click at [244, 82] on input "**********" at bounding box center [175, 84] width 267 height 22
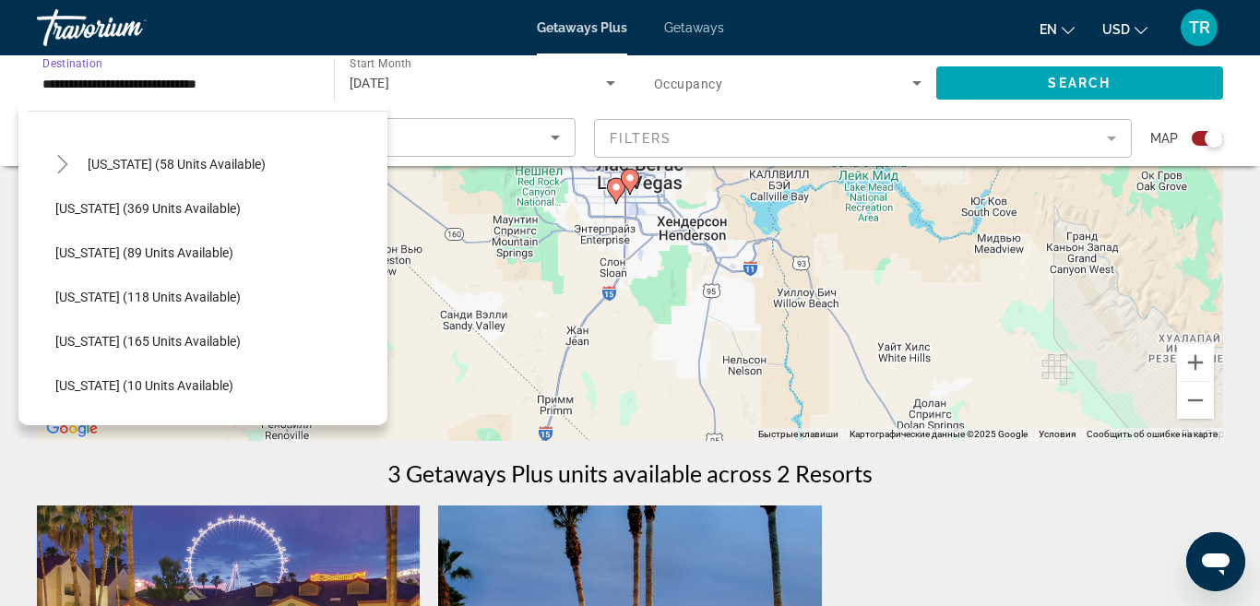
scroll to position [0, 0]
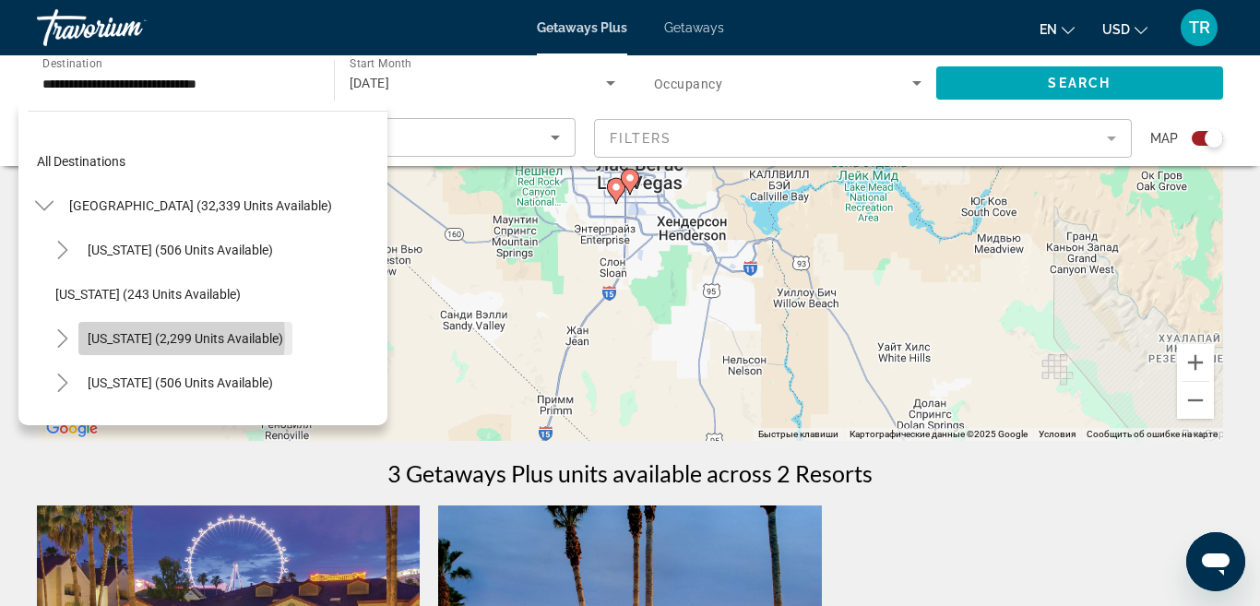
click at [138, 337] on span "California (2,299 units available)" at bounding box center [185, 338] width 195 height 15
type input "**********"
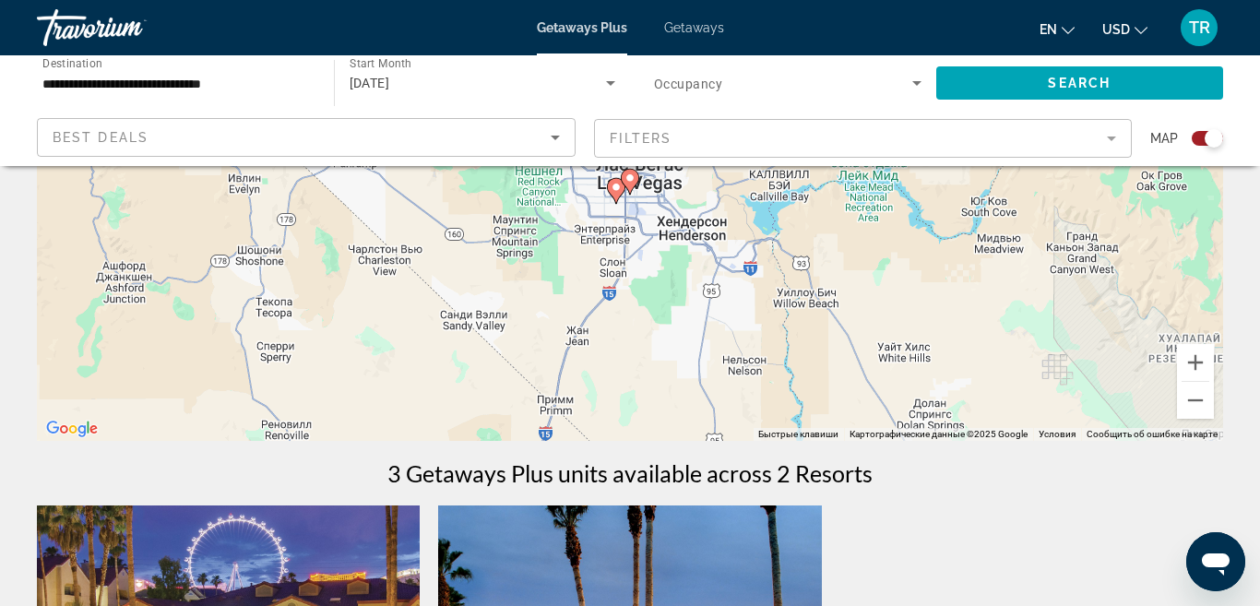
click at [1111, 147] on mat-form-field "Filters" at bounding box center [863, 138] width 538 height 39
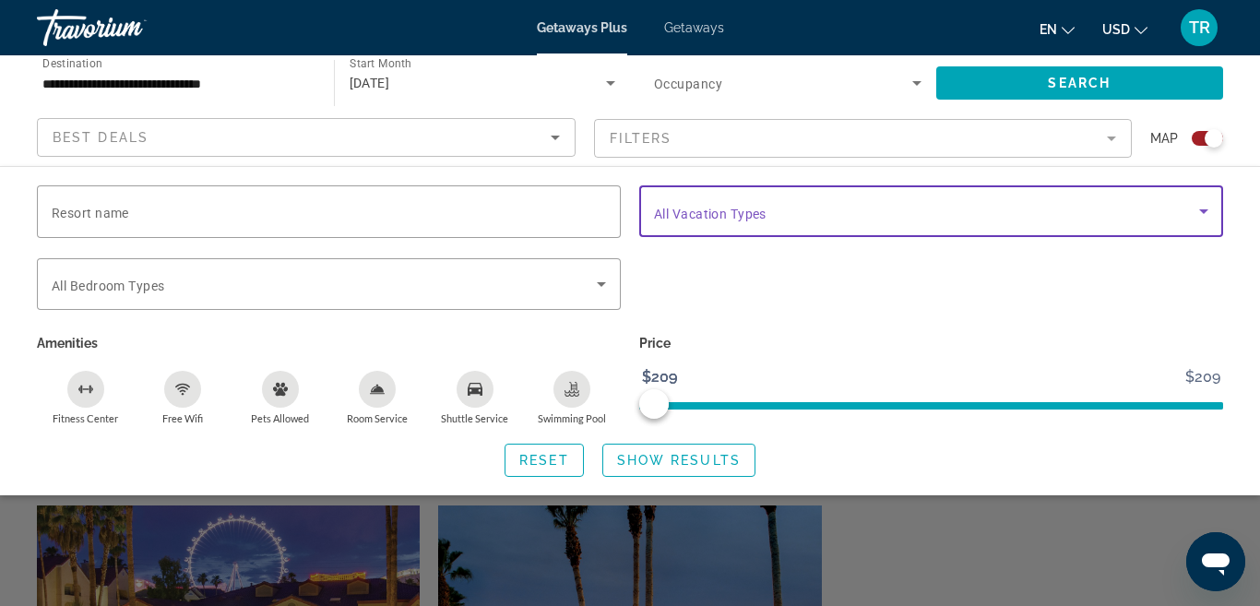
click at [1209, 211] on icon "Search widget" at bounding box center [1203, 211] width 22 height 22
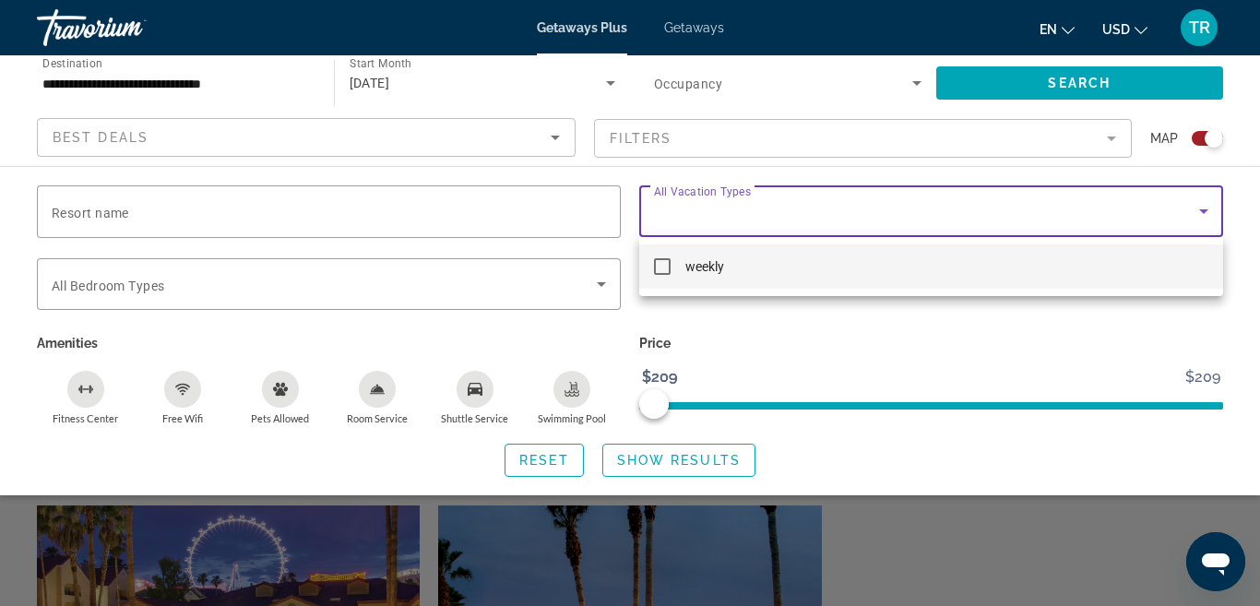
click at [1209, 211] on div at bounding box center [630, 303] width 1260 height 606
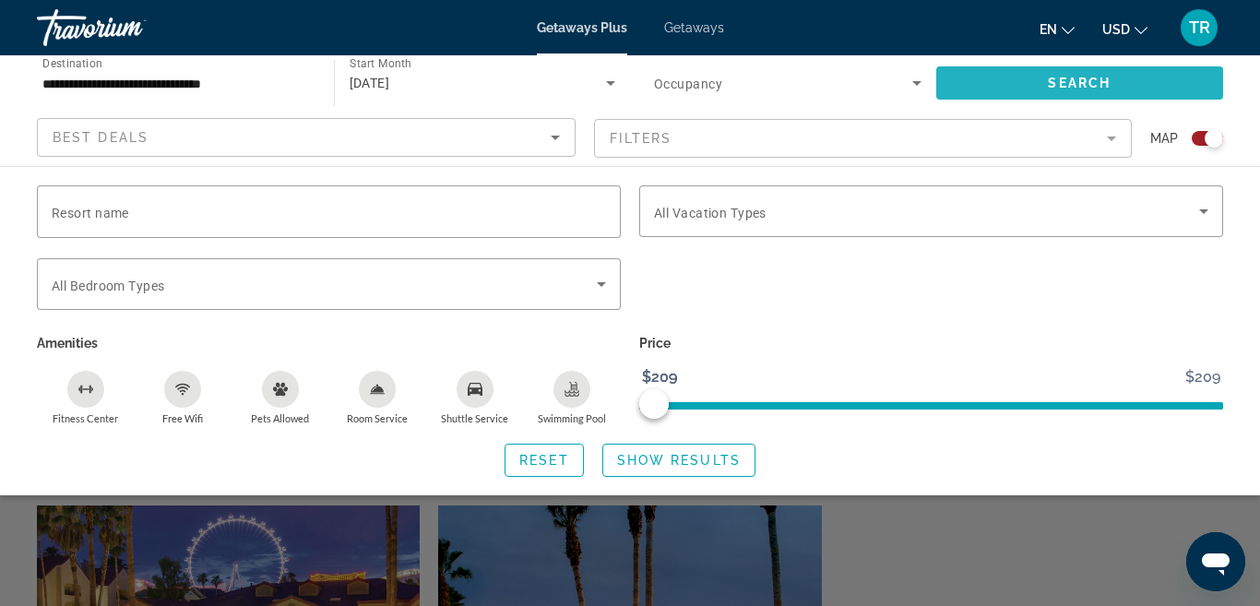
click at [1065, 77] on span "Search" at bounding box center [1078, 83] width 63 height 15
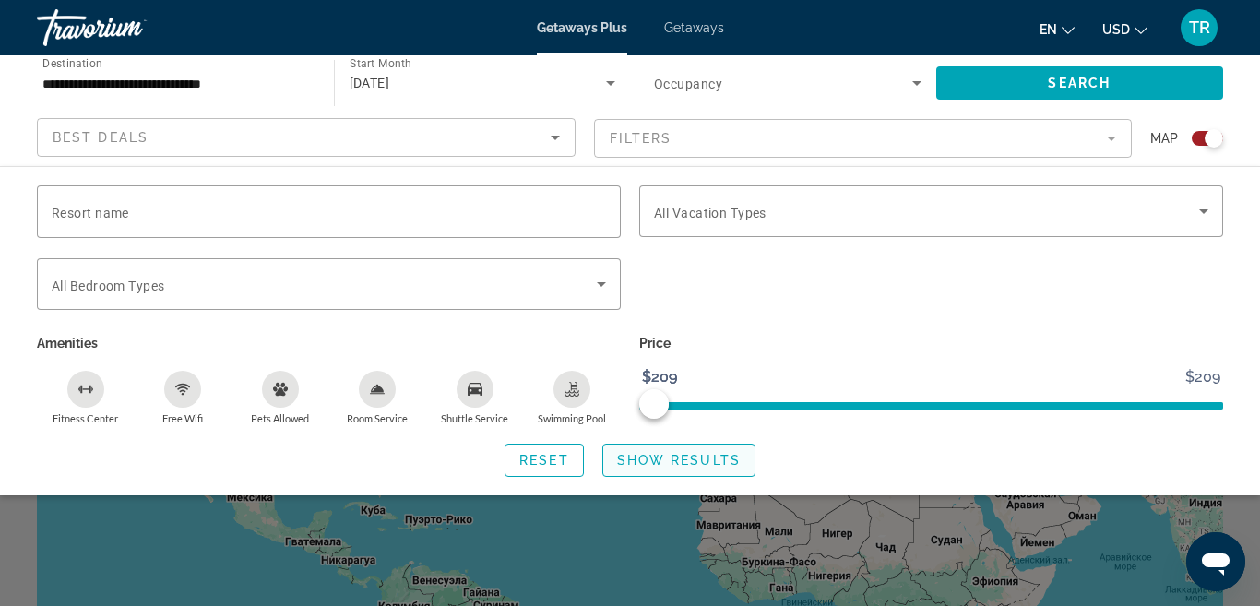
click at [676, 457] on span "Show Results" at bounding box center [679, 460] width 124 height 15
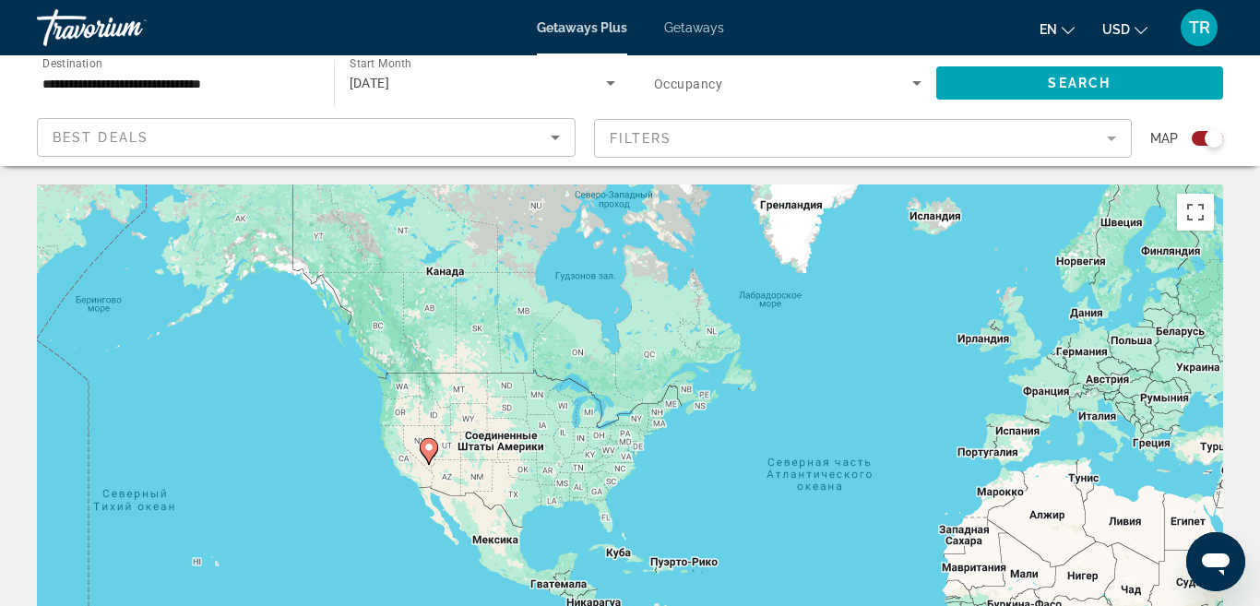
drag, startPoint x: 415, startPoint y: 340, endPoint x: 669, endPoint y: 383, distance: 258.0
click at [669, 383] on div "Чтобы активировать перетаскивание с помощью клавиатуры, нажмите Alt + Ввод. Пос…" at bounding box center [630, 460] width 1186 height 553
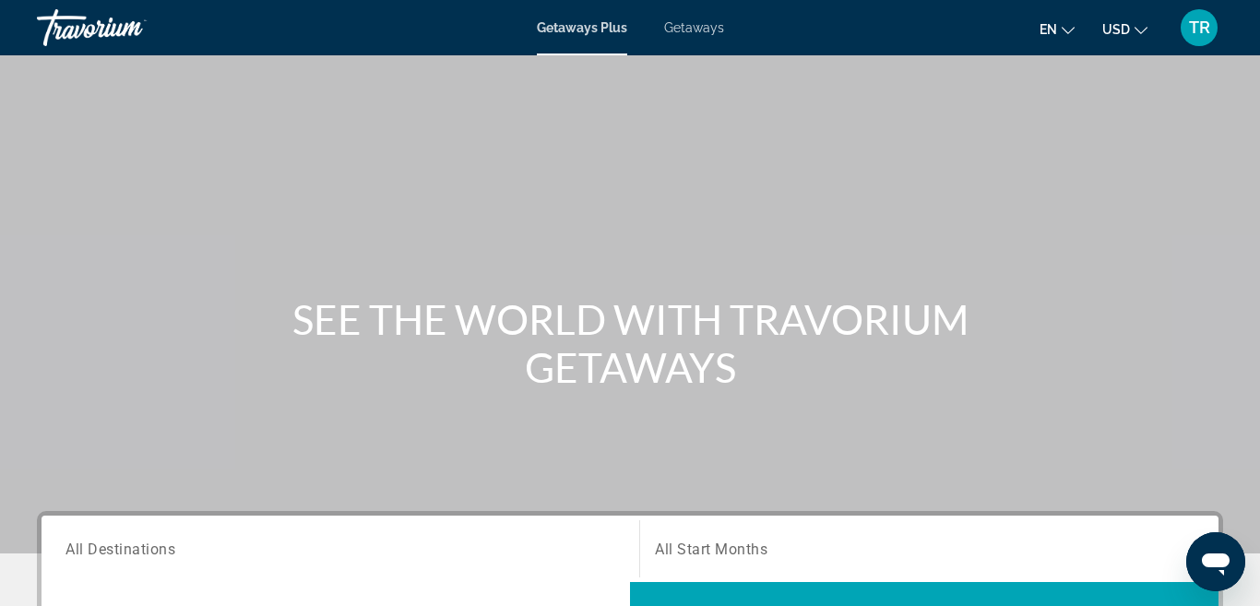
click at [703, 20] on span "Getaways" at bounding box center [694, 27] width 60 height 15
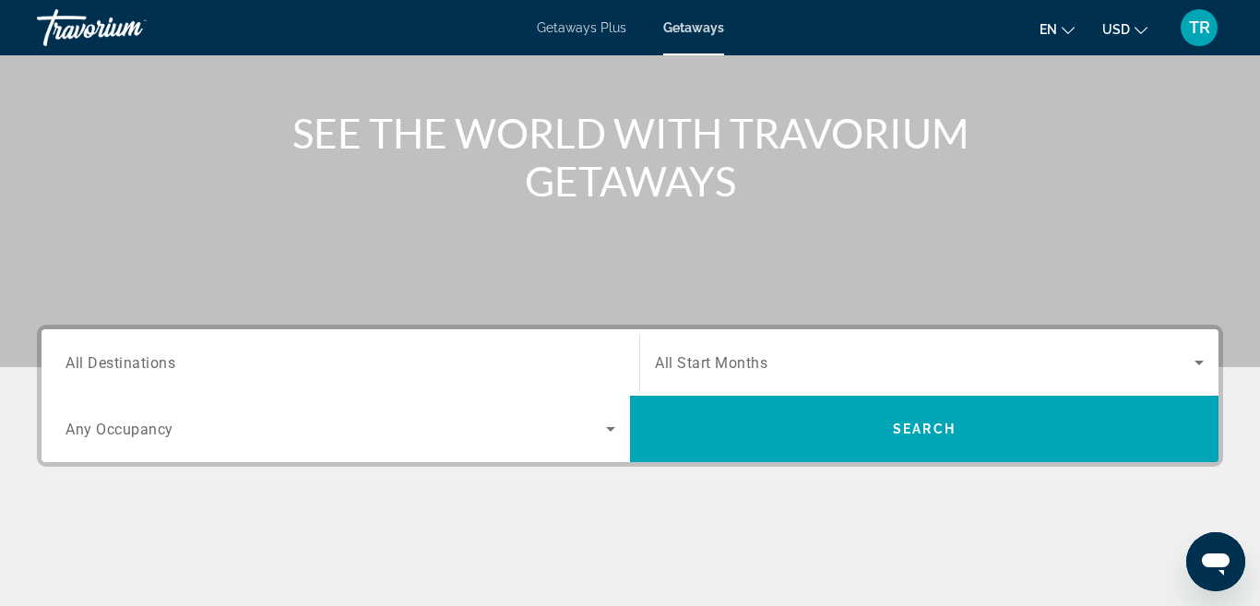
click at [209, 348] on div "Search widget" at bounding box center [340, 363] width 550 height 53
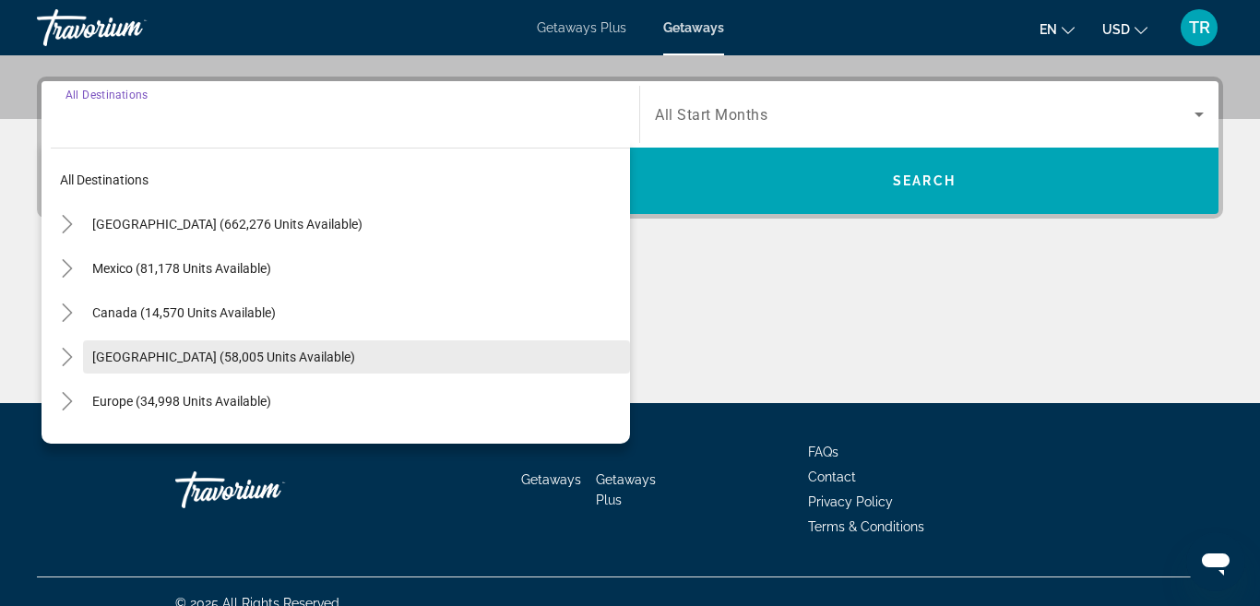
scroll to position [451, 0]
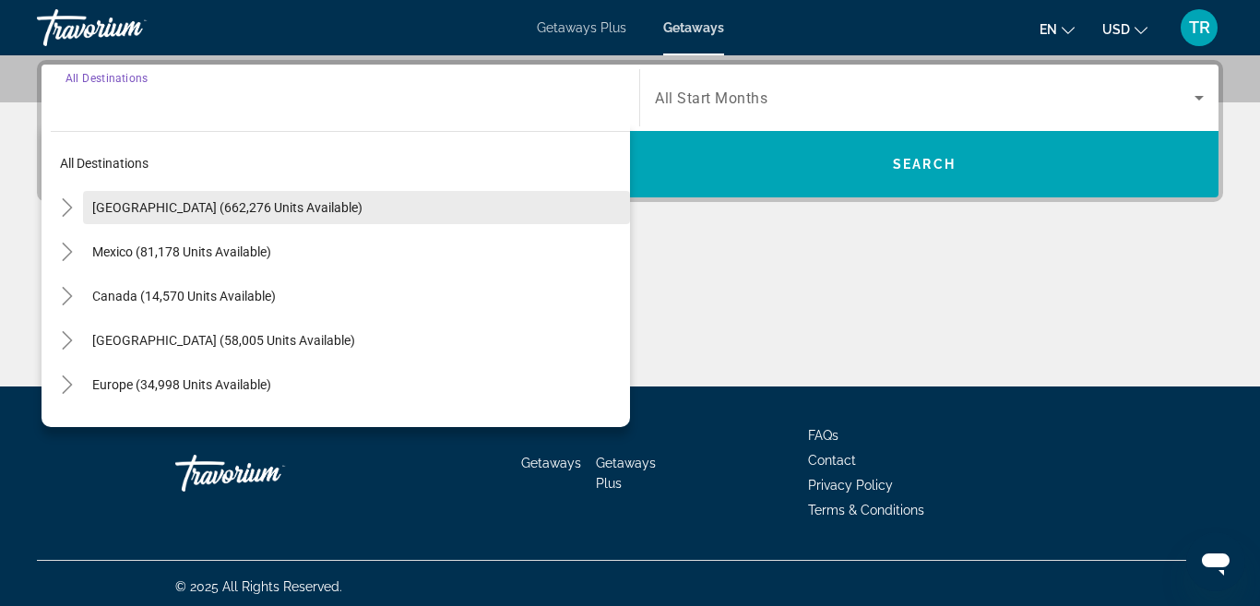
click at [156, 223] on span "Search widget" at bounding box center [356, 207] width 547 height 44
type input "**********"
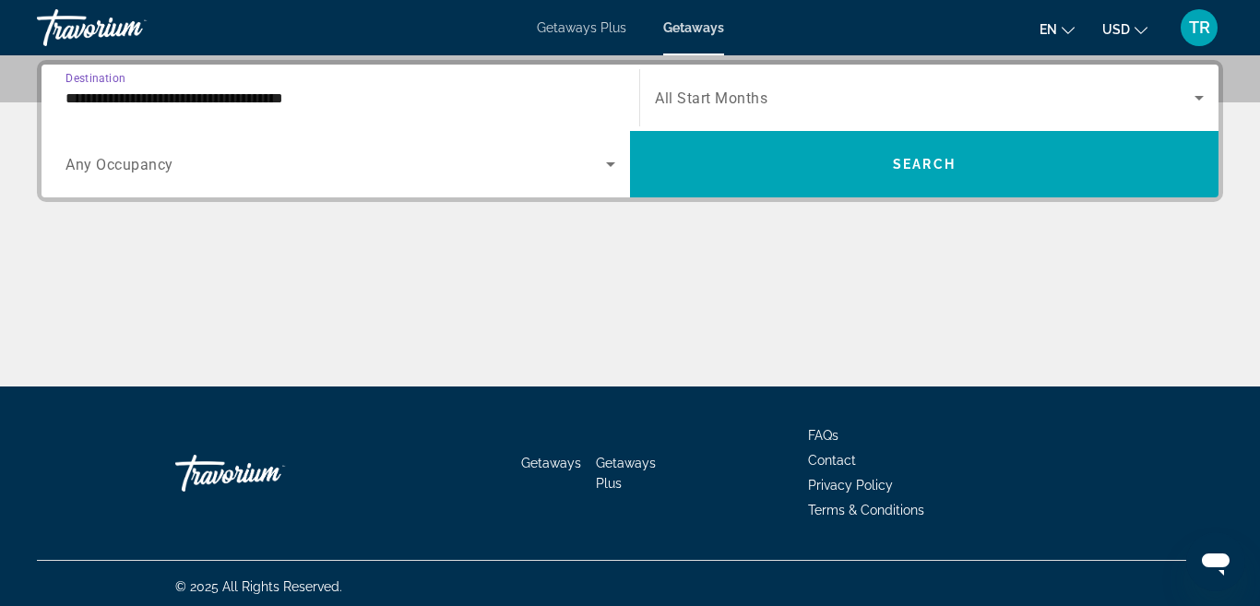
click at [138, 159] on span "Any Occupancy" at bounding box center [119, 165] width 108 height 18
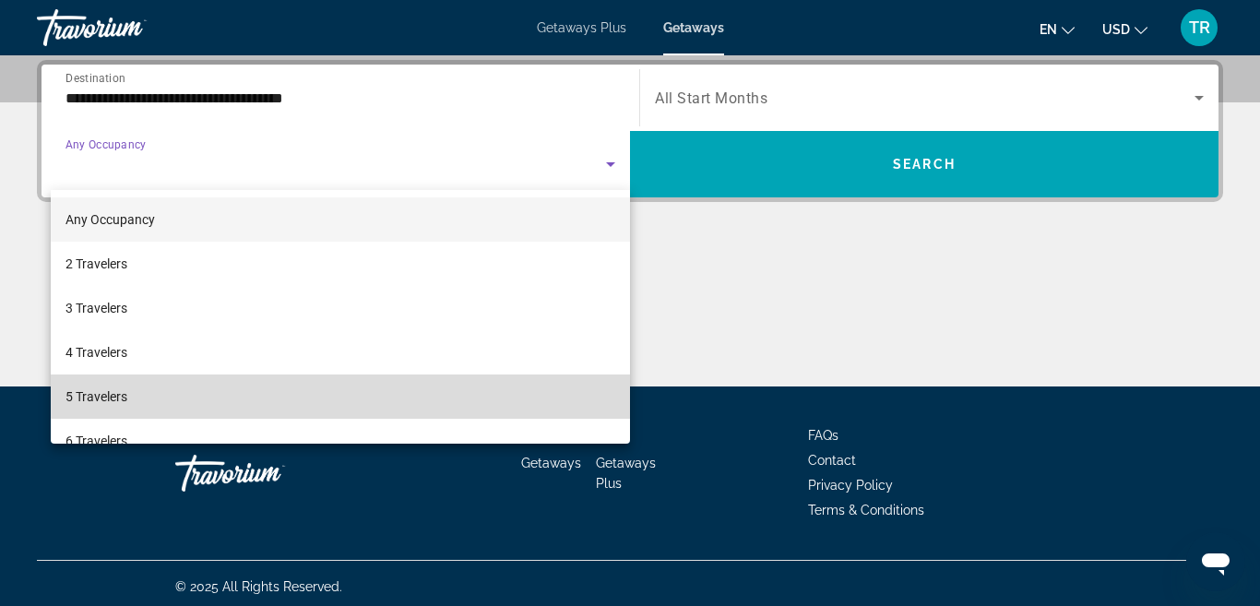
click at [139, 396] on mat-option "5 Travelers" at bounding box center [340, 396] width 579 height 44
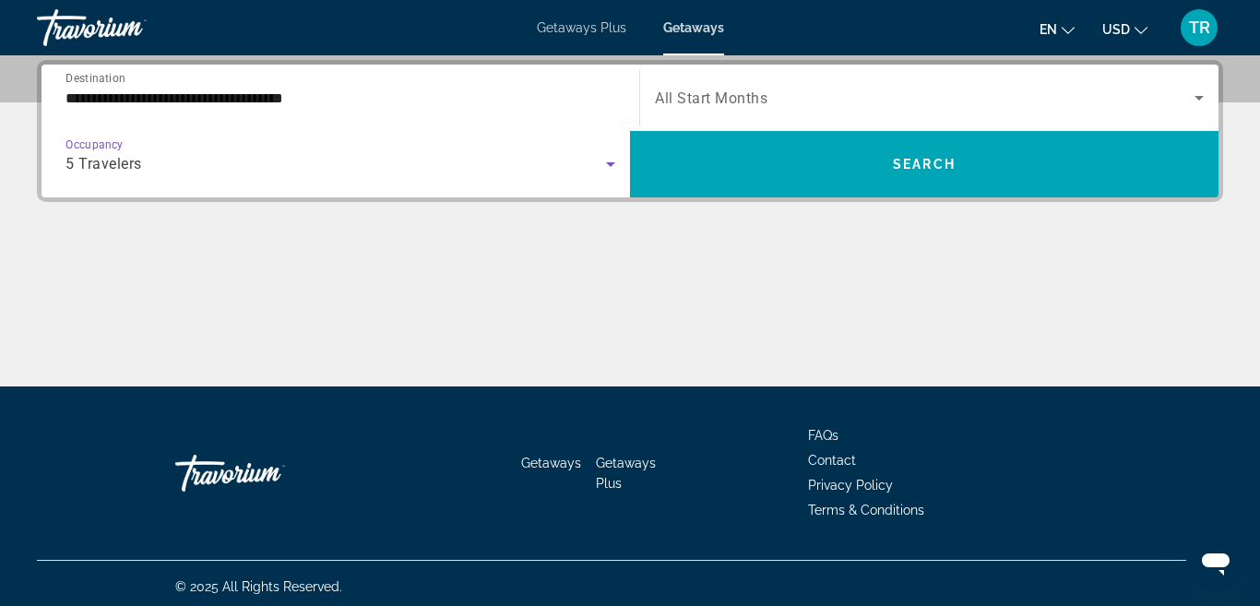
click at [893, 105] on span "Search widget" at bounding box center [924, 98] width 539 height 22
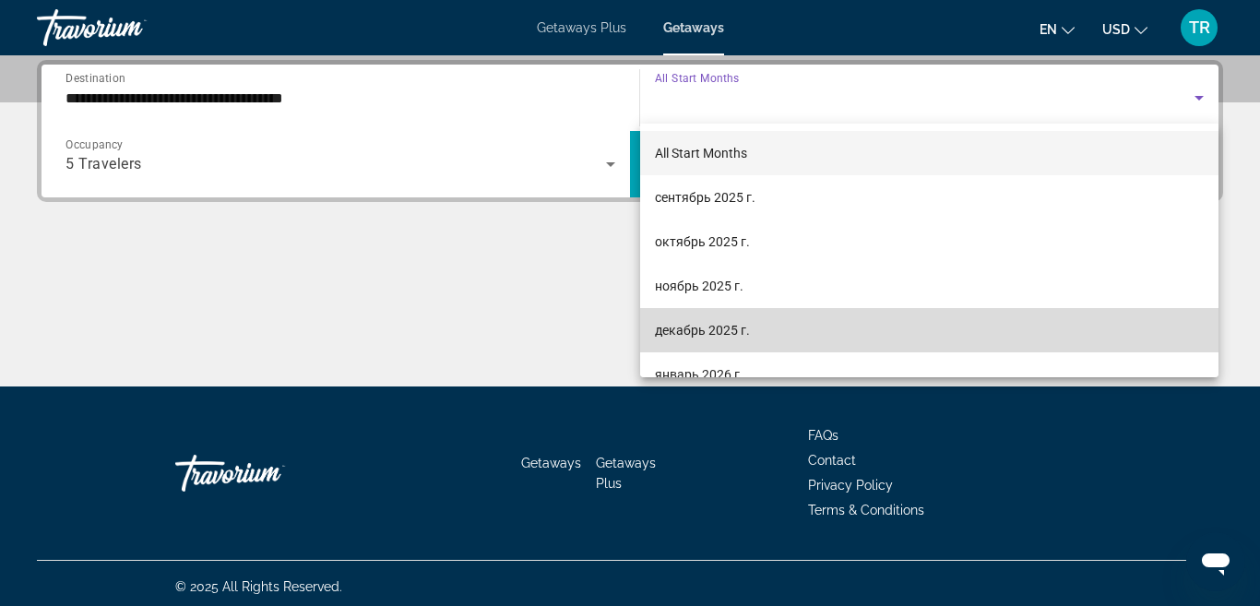
click at [707, 325] on span "декабрь 2025 г." at bounding box center [702, 330] width 95 height 22
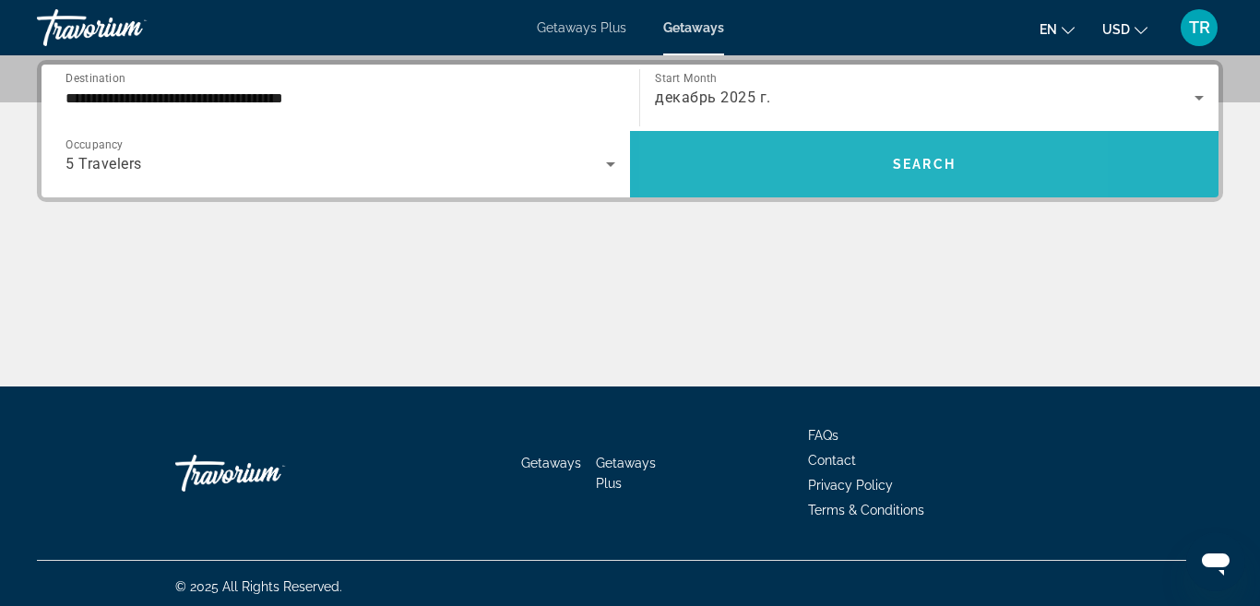
click at [811, 164] on span "Search widget" at bounding box center [924, 164] width 588 height 44
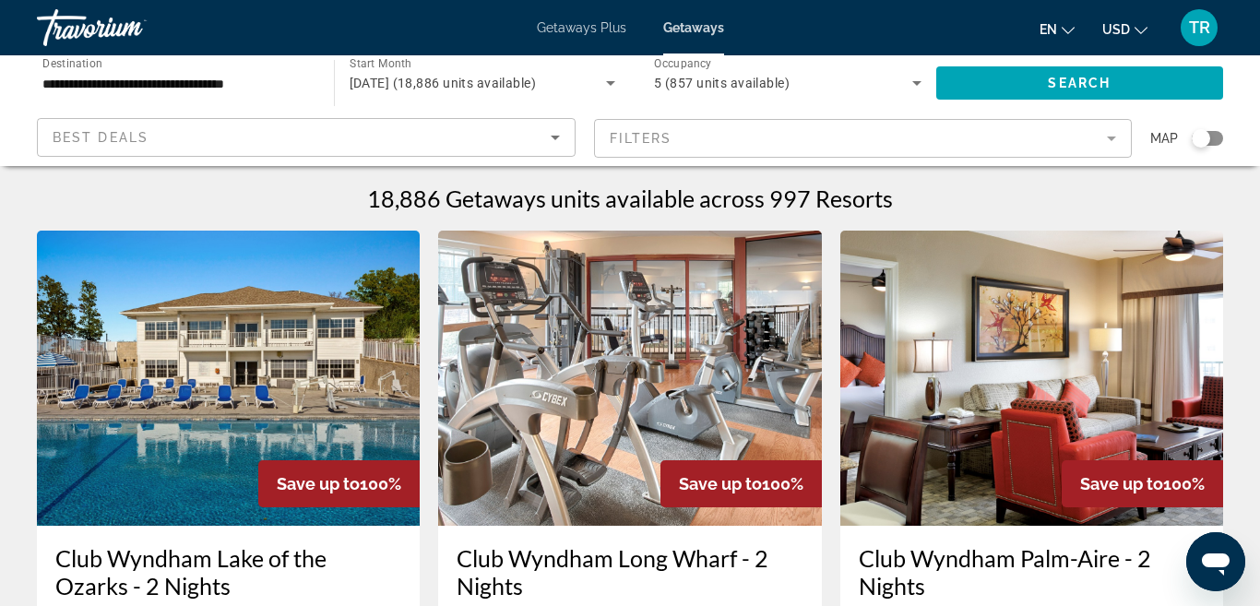
click at [1207, 136] on div "Search widget" at bounding box center [1200, 138] width 18 height 18
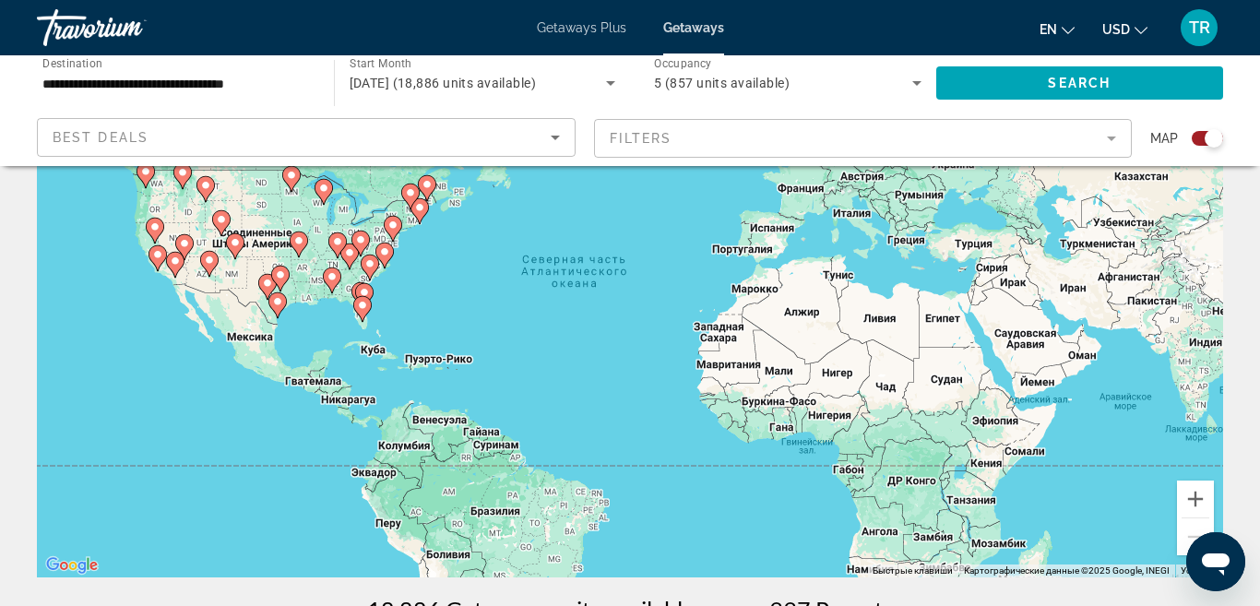
scroll to position [156, 0]
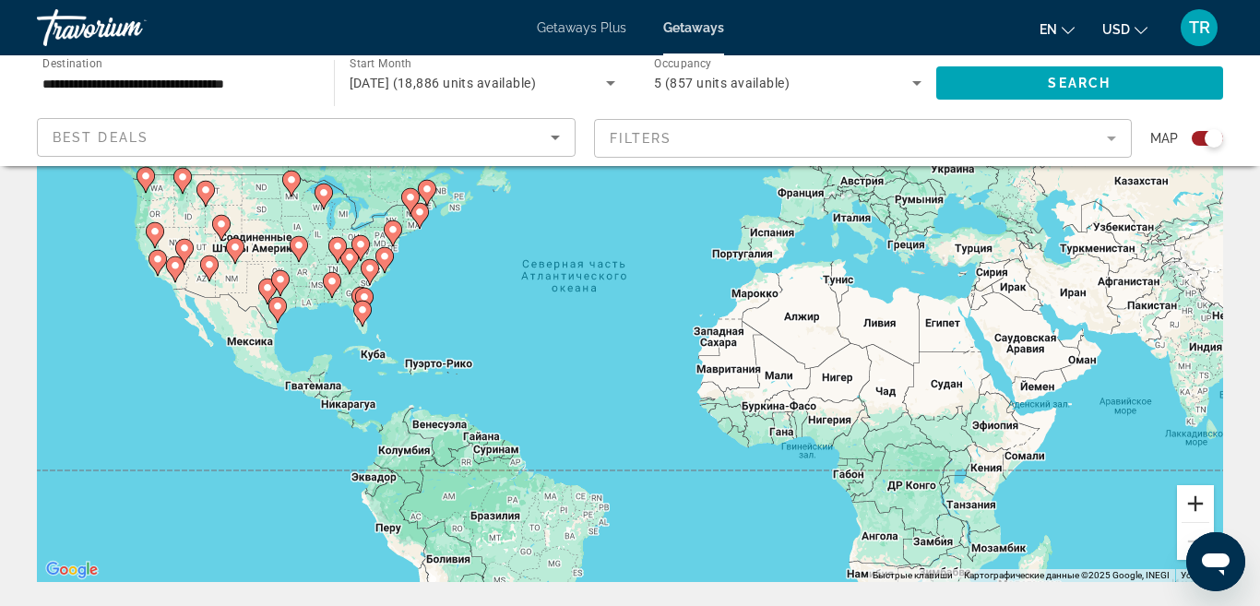
click at [1192, 509] on button "Увеличить" at bounding box center [1195, 503] width 37 height 37
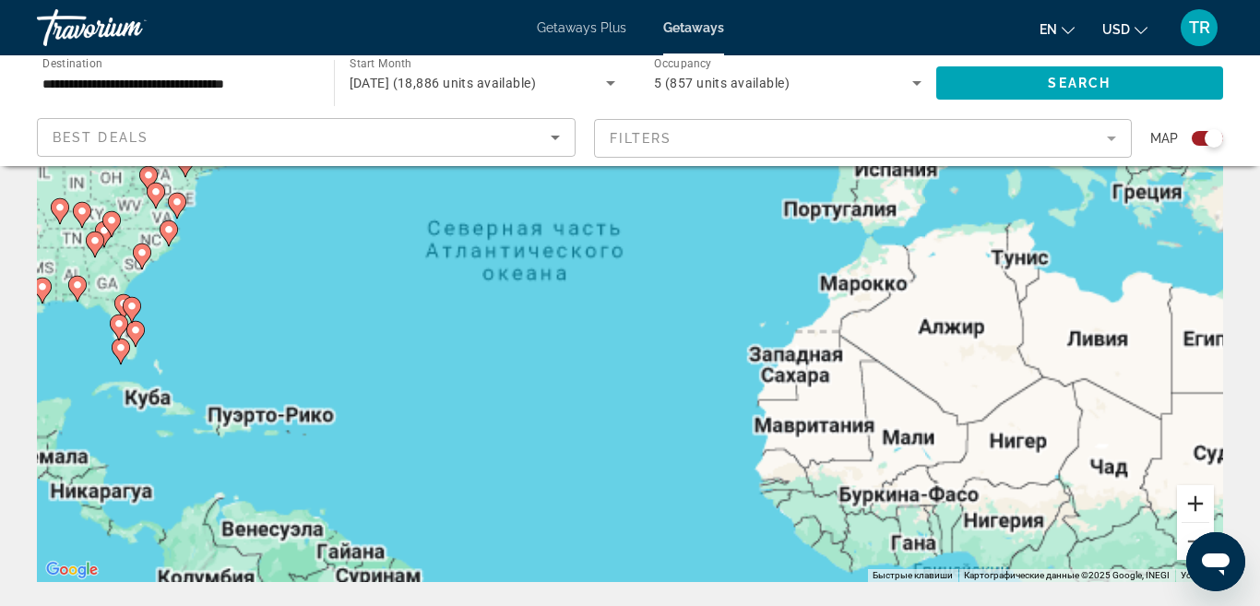
click at [1192, 509] on button "Увеличить" at bounding box center [1195, 503] width 37 height 37
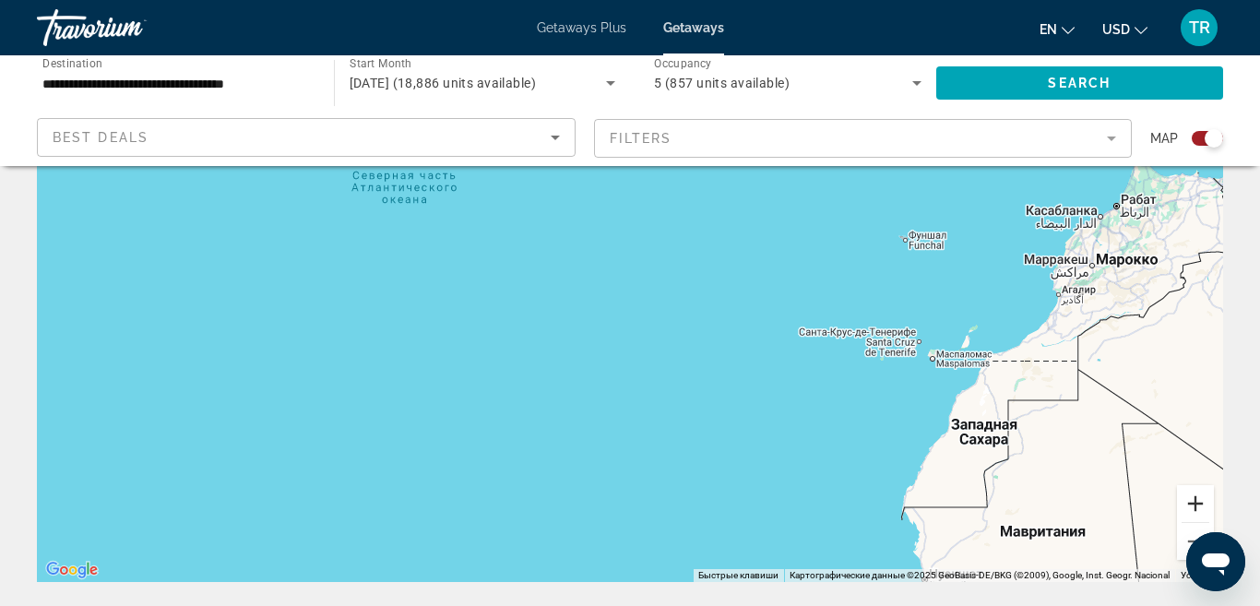
click at [1192, 509] on button "Увеличить" at bounding box center [1195, 503] width 37 height 37
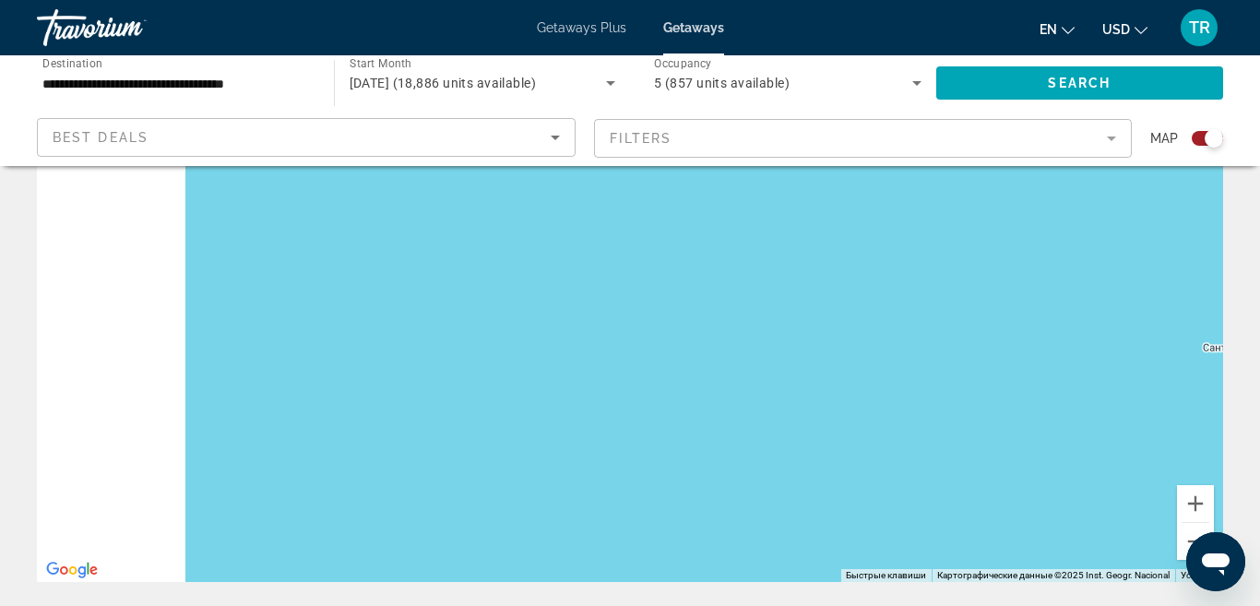
drag, startPoint x: 659, startPoint y: 350, endPoint x: 1150, endPoint y: 407, distance: 493.8
click at [1150, 407] on div "Main content" at bounding box center [630, 305] width 1186 height 553
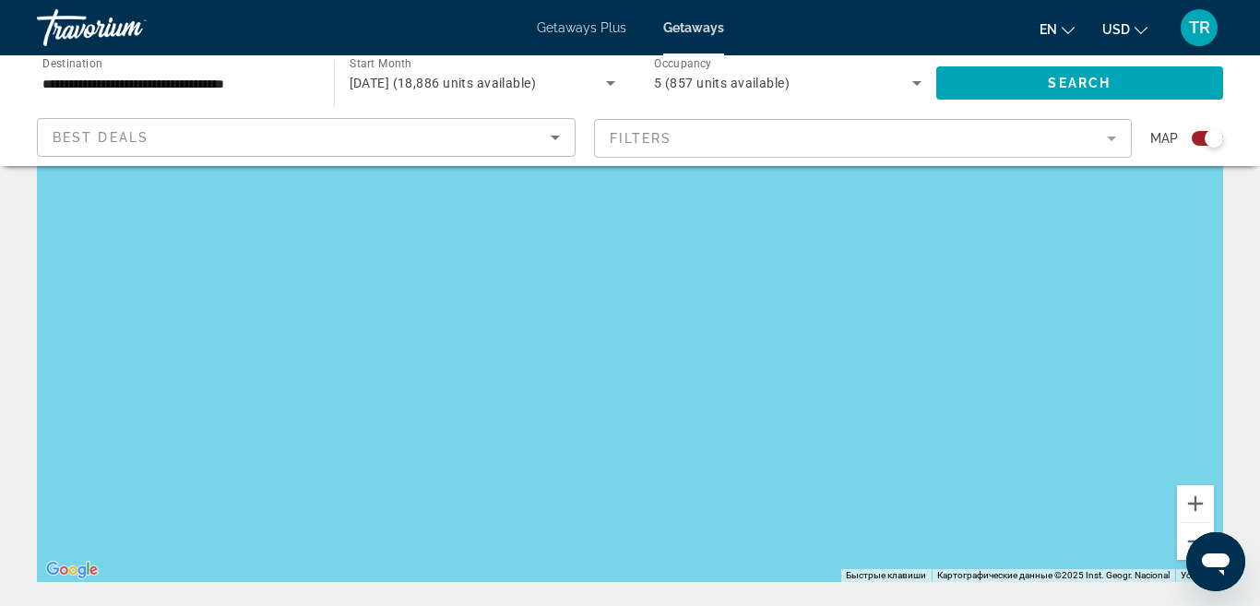
drag, startPoint x: 538, startPoint y: 423, endPoint x: 901, endPoint y: 462, distance: 364.4
click at [901, 462] on div "Main content" at bounding box center [630, 305] width 1186 height 553
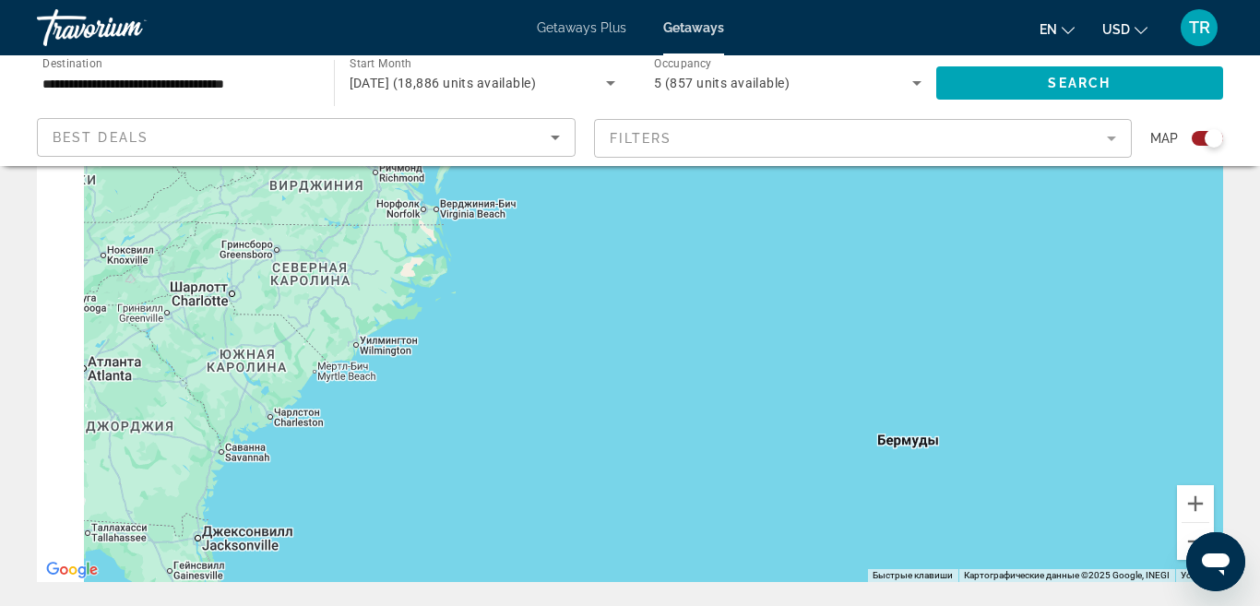
drag, startPoint x: 218, startPoint y: 305, endPoint x: 930, endPoint y: 385, distance: 717.3
click at [930, 385] on div "Main content" at bounding box center [630, 305] width 1186 height 553
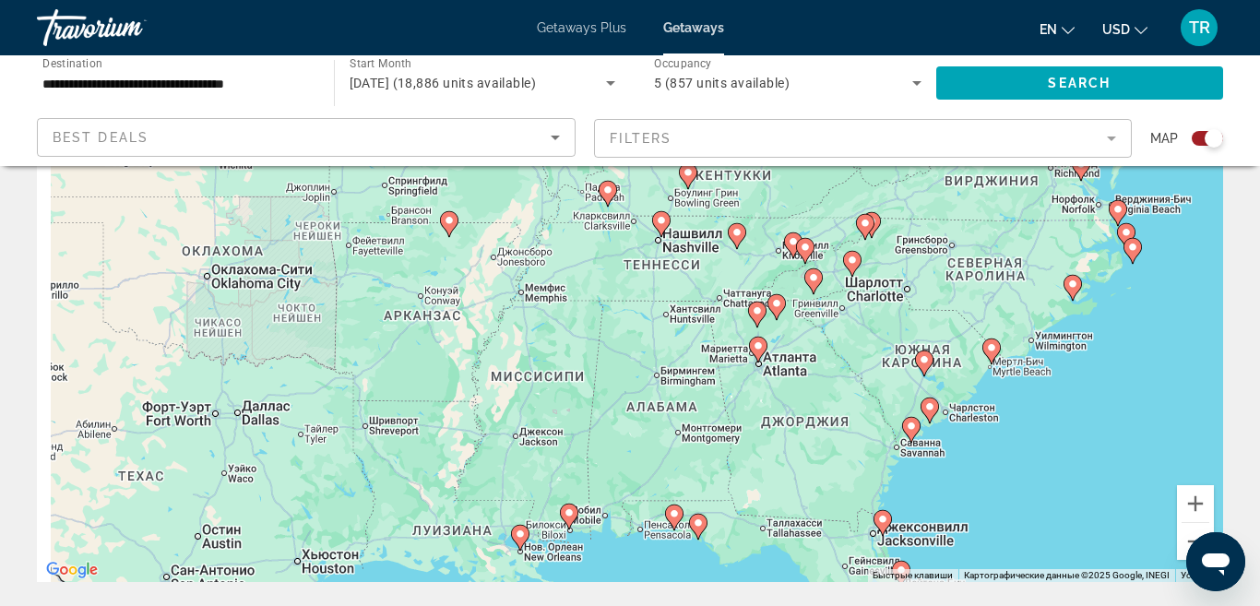
drag, startPoint x: 316, startPoint y: 390, endPoint x: 979, endPoint y: 367, distance: 663.4
click at [977, 366] on div "Чтобы активировать перетаскивание с помощью клавиатуры, нажмите Alt + Ввод. Пос…" at bounding box center [630, 305] width 1186 height 553
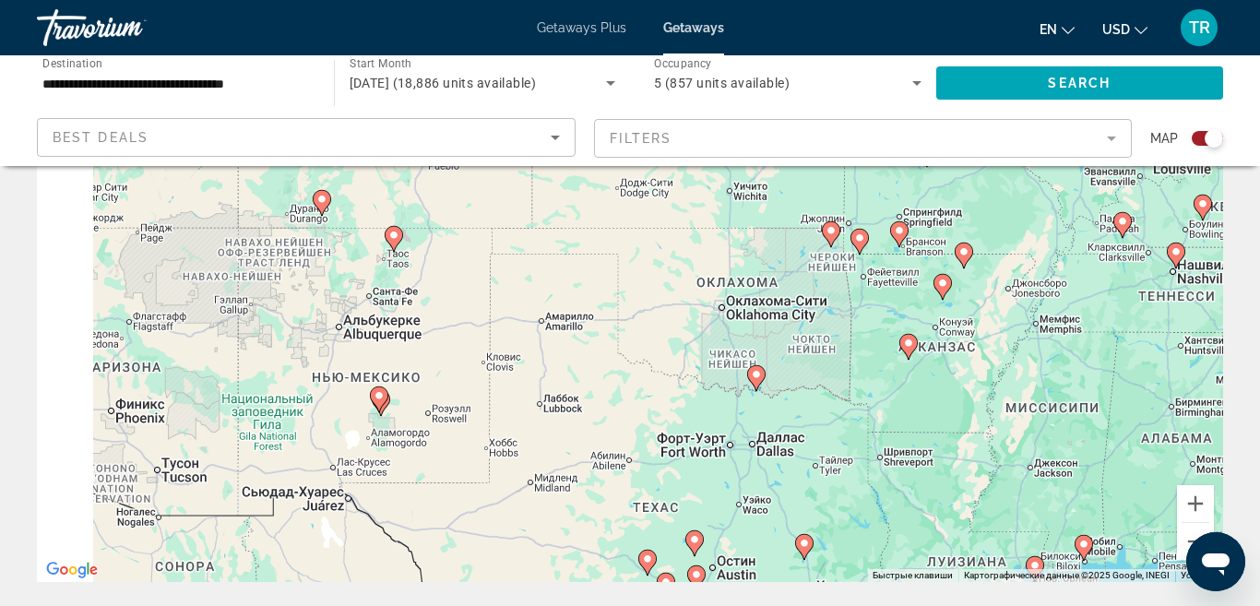
drag, startPoint x: 486, startPoint y: 350, endPoint x: 993, endPoint y: 380, distance: 508.0
click at [993, 380] on div "Чтобы активировать перетаскивание с помощью клавиатуры, нажмите Alt + Ввод. Пос…" at bounding box center [630, 305] width 1186 height 553
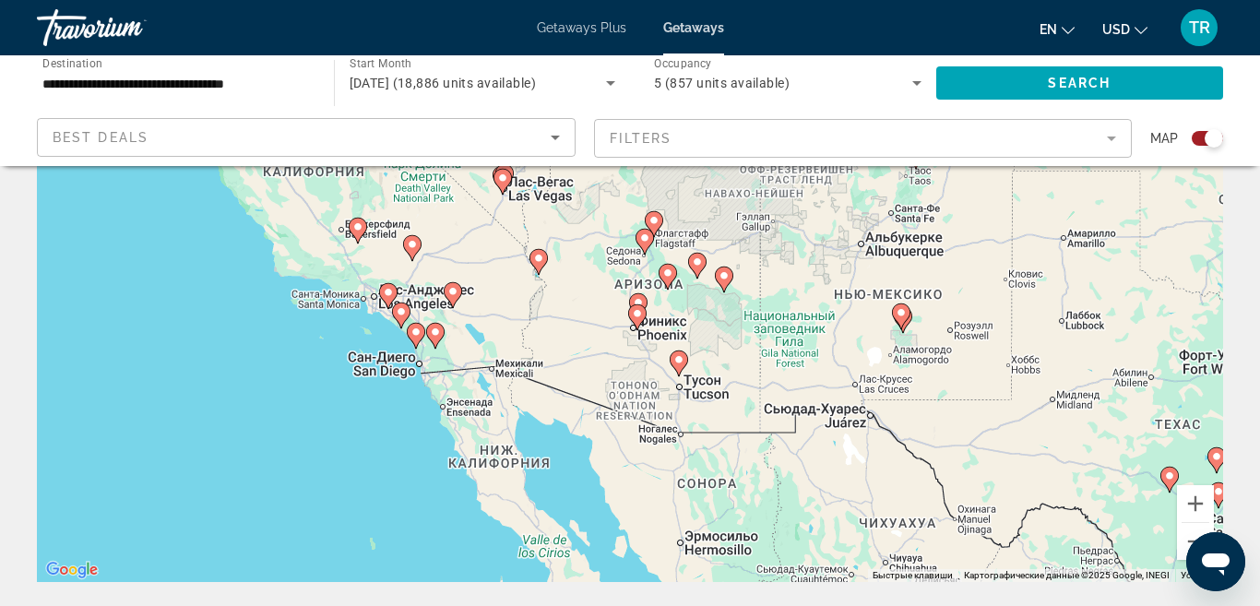
drag, startPoint x: 323, startPoint y: 496, endPoint x: 858, endPoint y: 411, distance: 541.5
click at [858, 411] on div "Чтобы активировать перетаскивание с помощью клавиатуры, нажмите Alt + Ввод. Пос…" at bounding box center [630, 305] width 1186 height 553
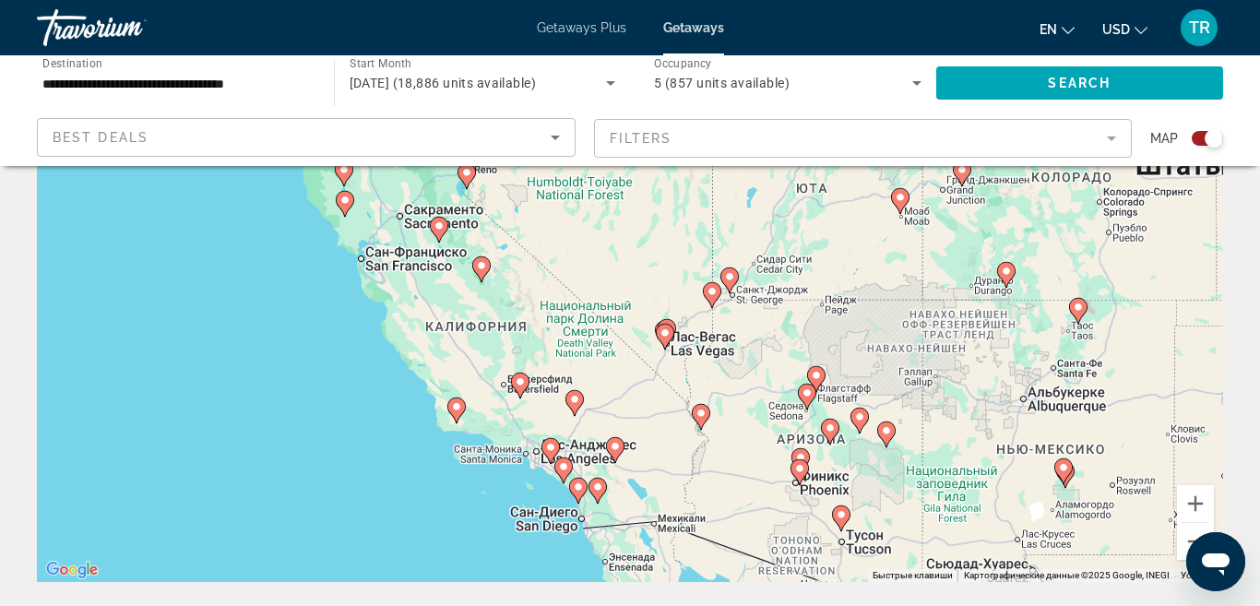
drag, startPoint x: 518, startPoint y: 263, endPoint x: 683, endPoint y: 418, distance: 226.4
click at [683, 418] on div "Чтобы активировать перетаскивание с помощью клавиатуры, нажмите Alt + Ввод. Пос…" at bounding box center [630, 305] width 1186 height 553
click at [804, 396] on image "Main content" at bounding box center [806, 392] width 11 height 11
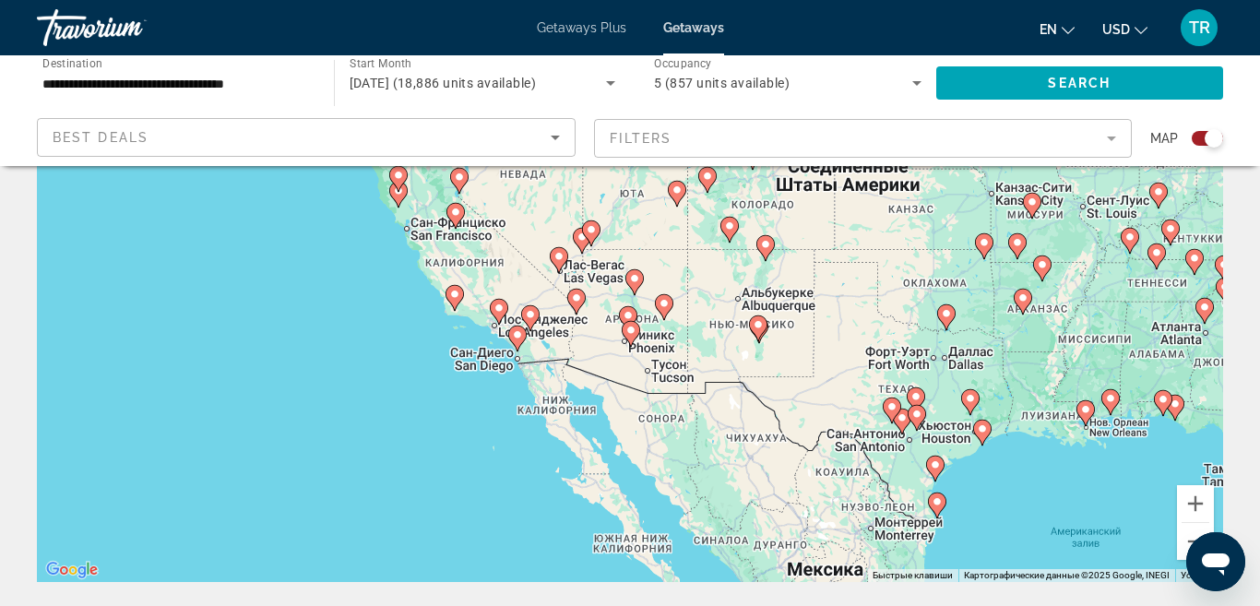
click at [629, 313] on image "Main content" at bounding box center [627, 315] width 11 height 11
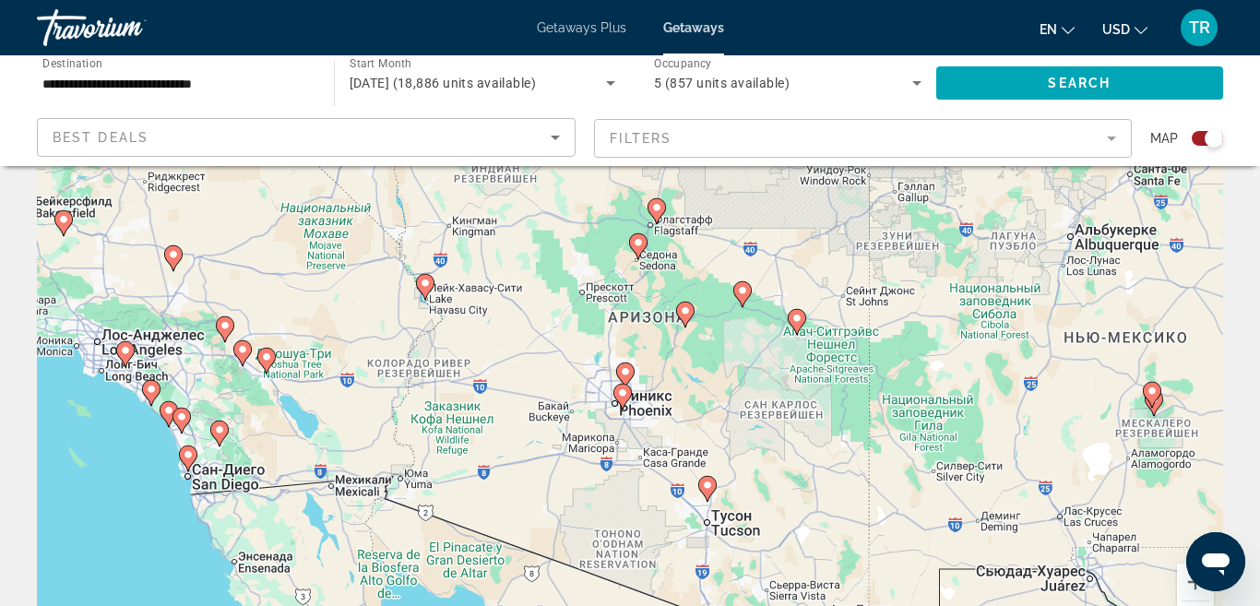
scroll to position [77, 0]
click at [657, 207] on image "Main content" at bounding box center [656, 208] width 11 height 11
type input "**********"
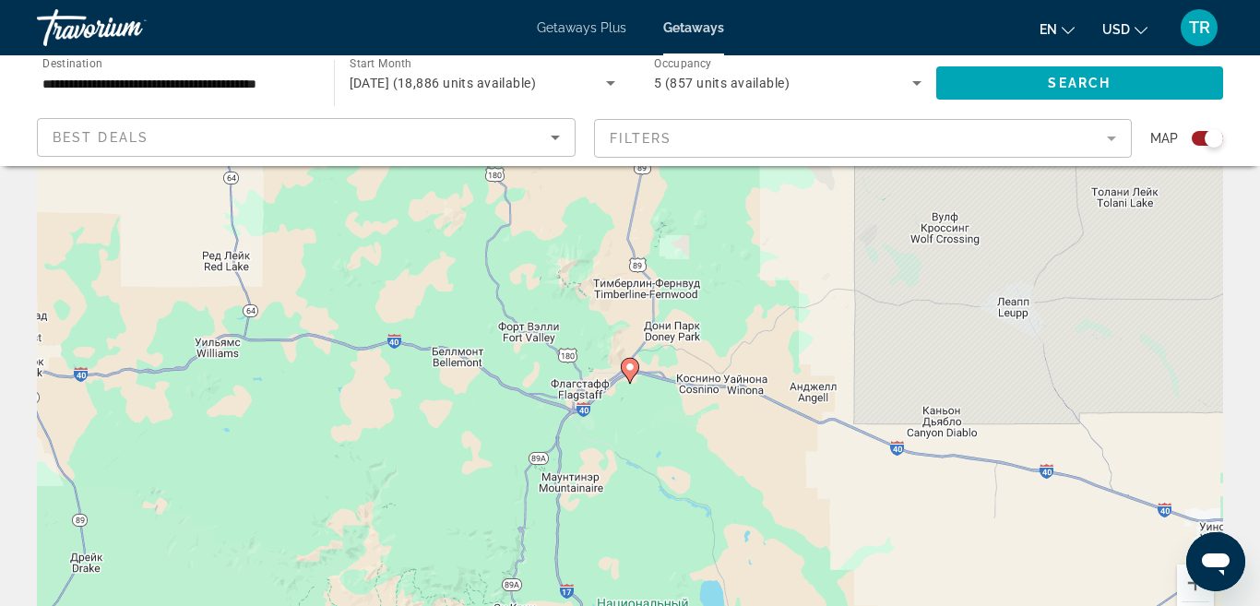
click at [626, 370] on image "Main content" at bounding box center [629, 366] width 11 height 11
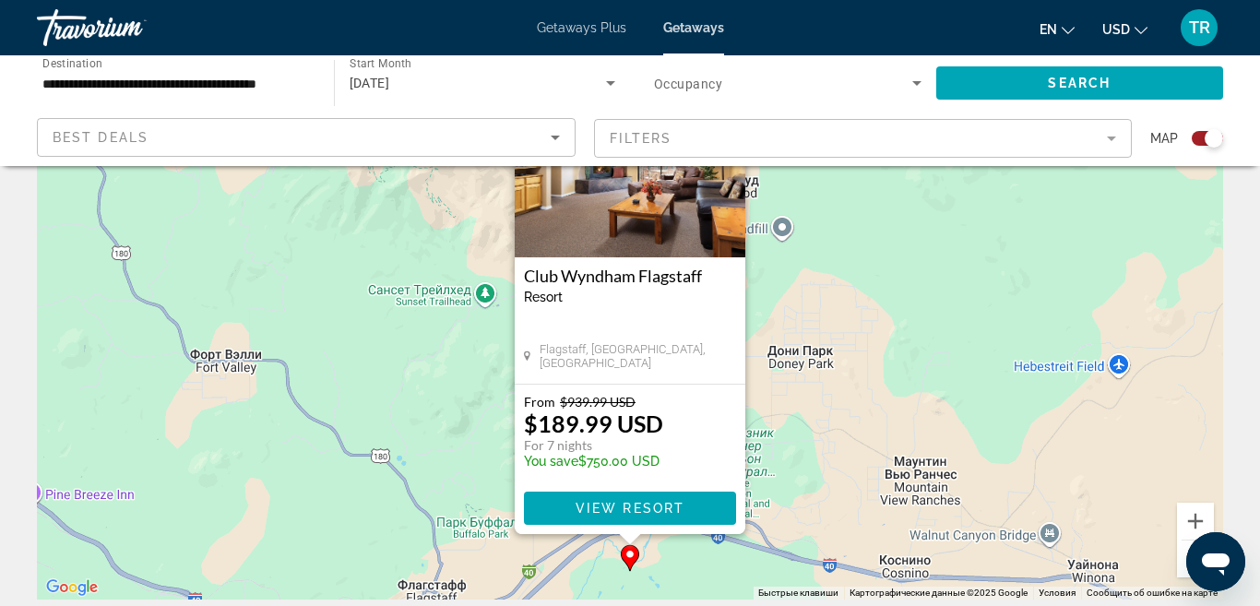
scroll to position [148, 0]
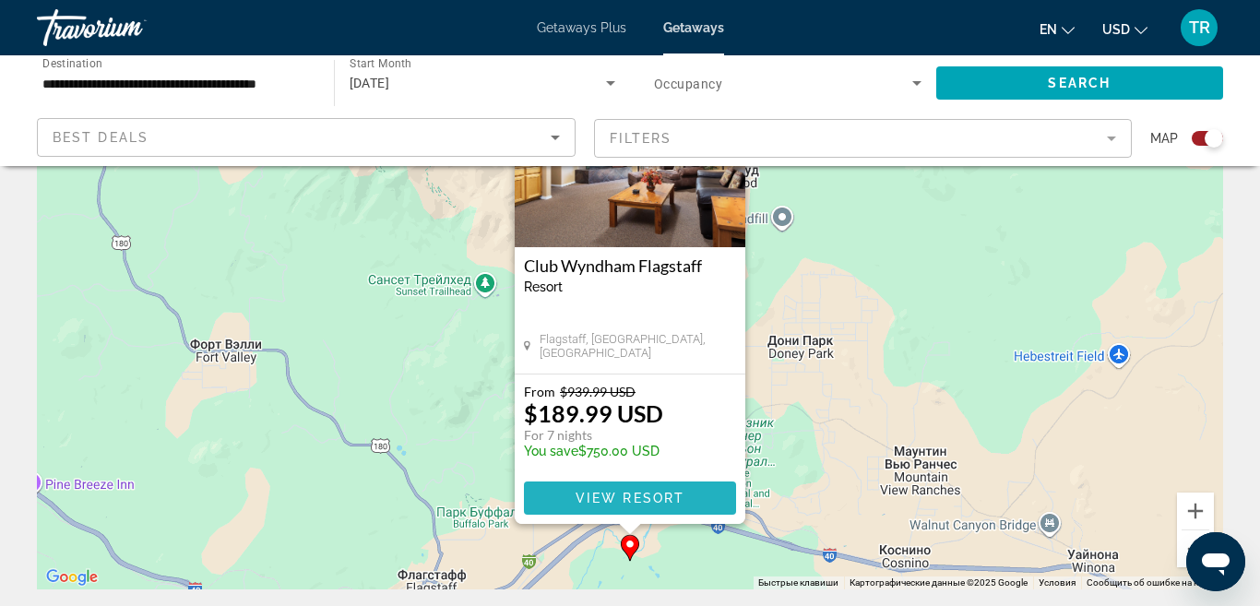
click at [644, 503] on span "View Resort" at bounding box center [629, 498] width 109 height 15
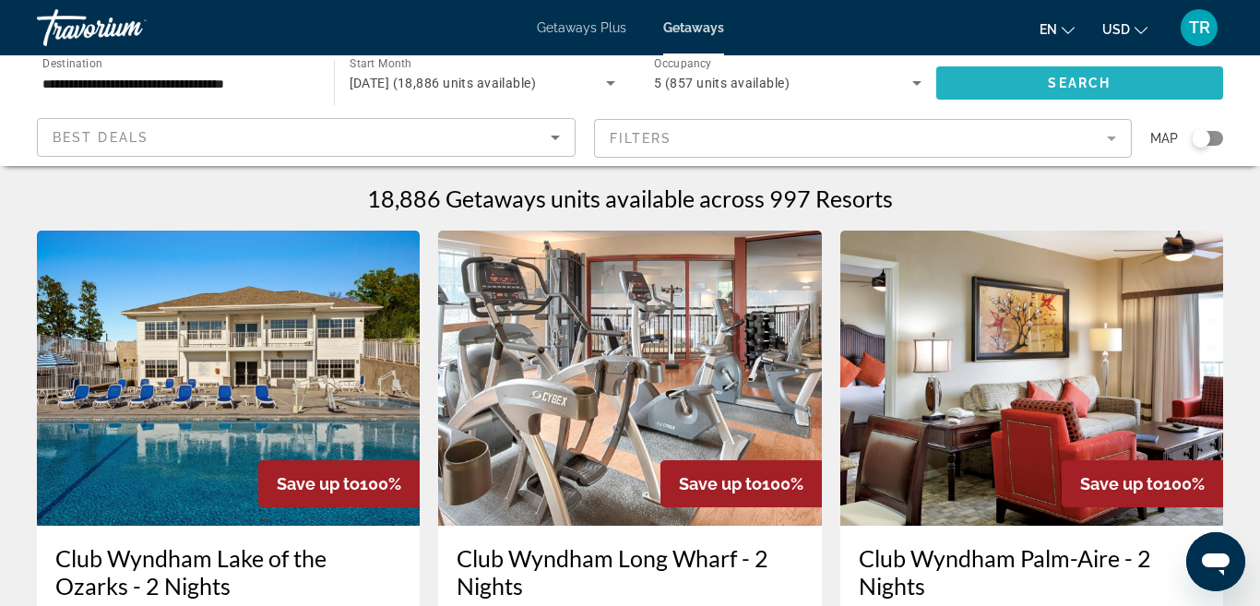
click at [1028, 84] on span "Search widget" at bounding box center [1080, 83] width 288 height 44
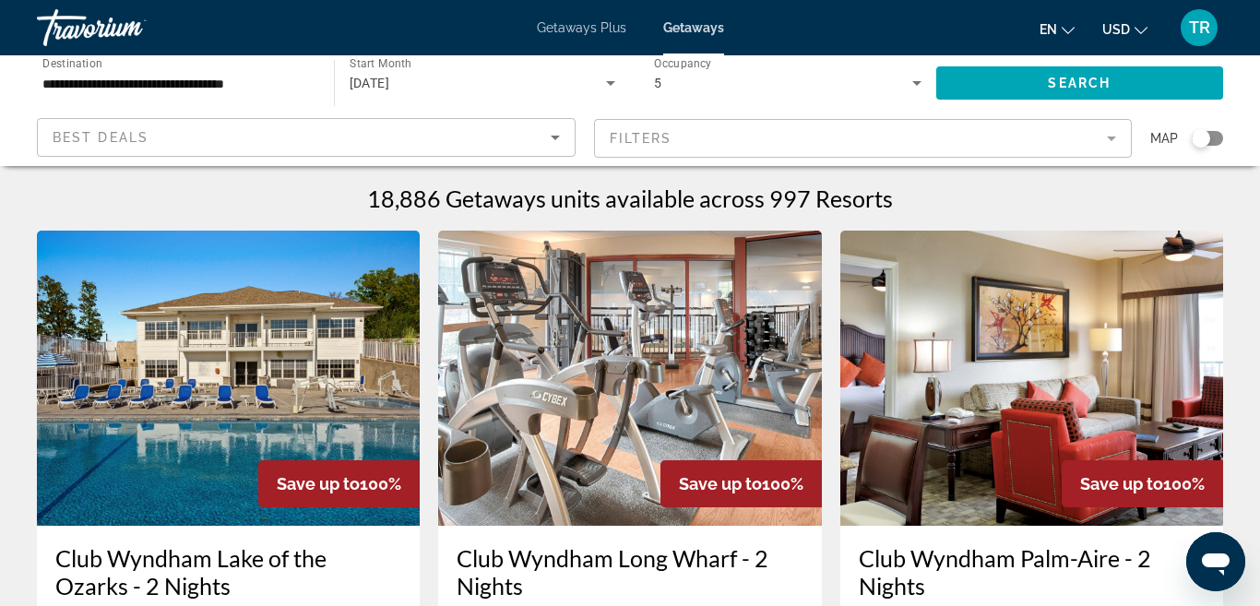
click at [1201, 137] on div "Search widget" at bounding box center [1200, 138] width 18 height 18
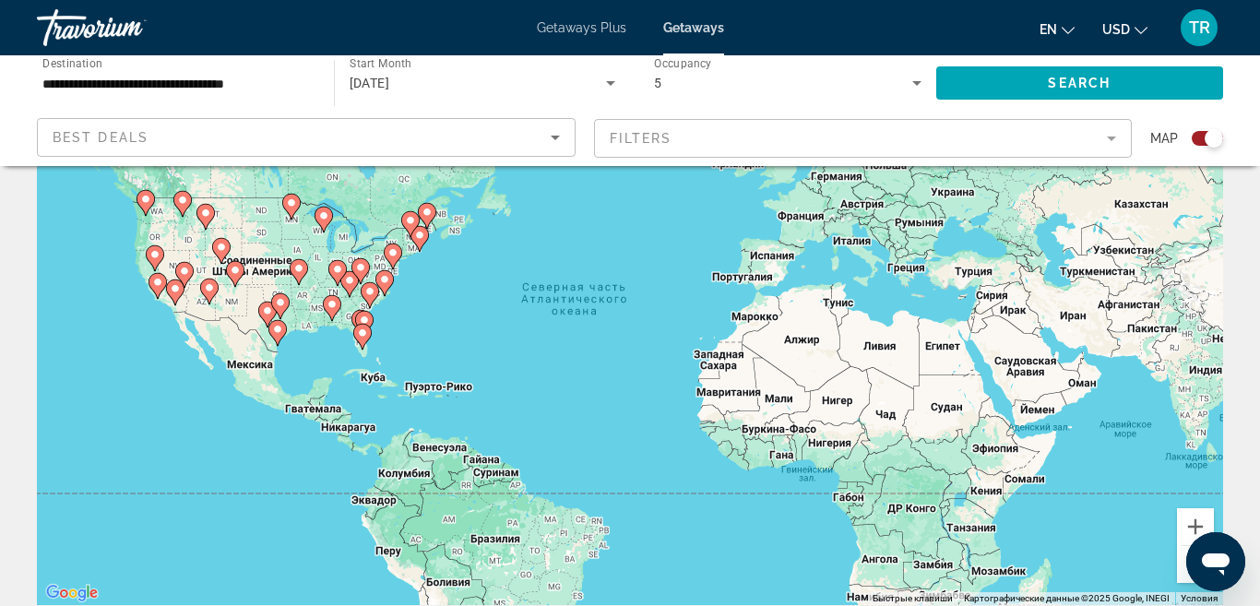
scroll to position [132, 0]
click at [1201, 525] on button "Увеличить" at bounding box center [1195, 527] width 37 height 37
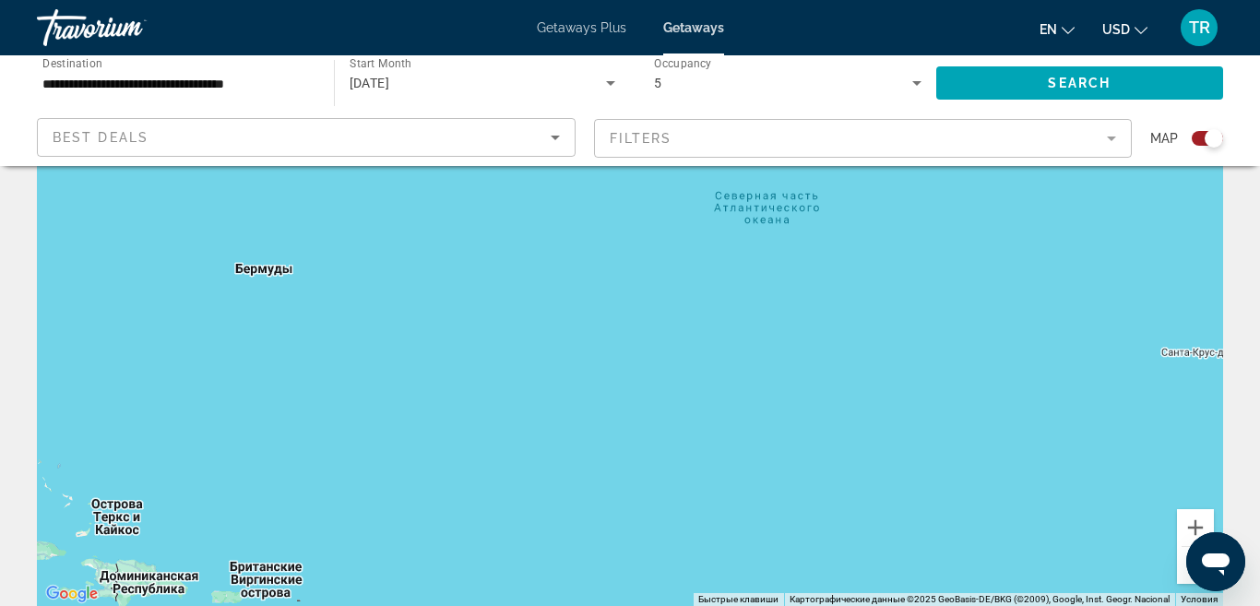
drag, startPoint x: 147, startPoint y: 330, endPoint x: 676, endPoint y: 346, distance: 529.5
click at [675, 345] on div "Чтобы активировать перетаскивание с помощью клавиатуры, нажмите Alt + Ввод. Пос…" at bounding box center [630, 329] width 1186 height 553
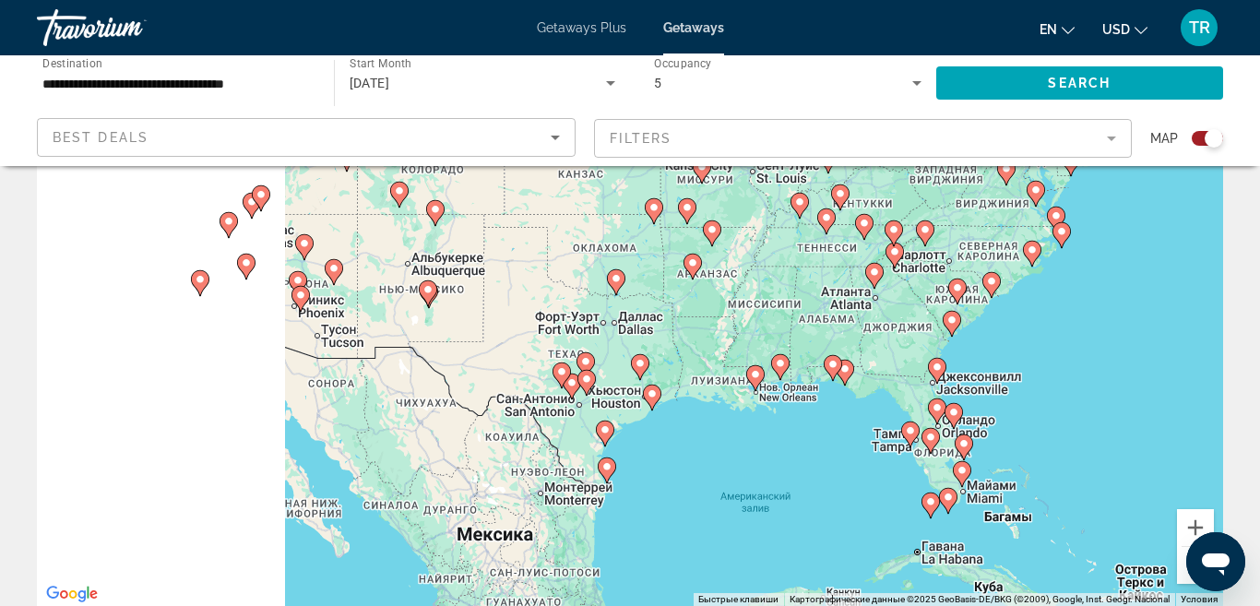
drag, startPoint x: 676, startPoint y: 346, endPoint x: 1142, endPoint y: 354, distance: 466.6
click at [1142, 354] on div "Чтобы активировать перетаскивание с помощью клавиатуры, нажмите Alt + Ввод. Пос…" at bounding box center [630, 329] width 1186 height 553
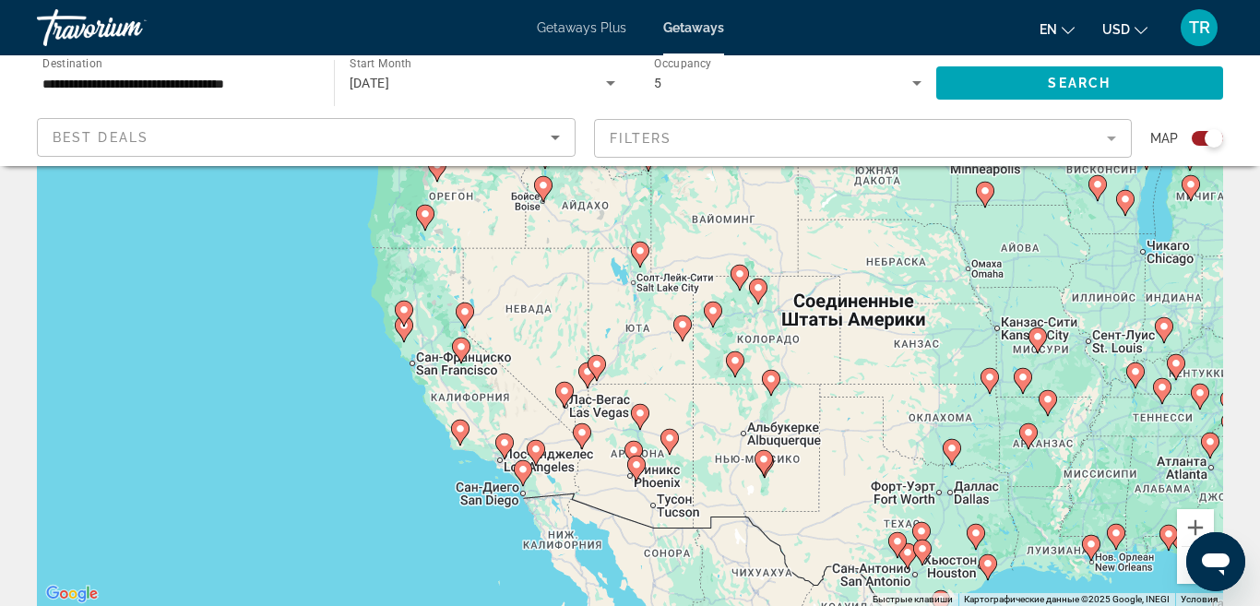
drag, startPoint x: 573, startPoint y: 314, endPoint x: 757, endPoint y: 458, distance: 233.9
click at [757, 458] on gmp-advanced-marker "Main content" at bounding box center [763, 463] width 18 height 28
click at [1205, 526] on button "Увеличить" at bounding box center [1195, 527] width 37 height 37
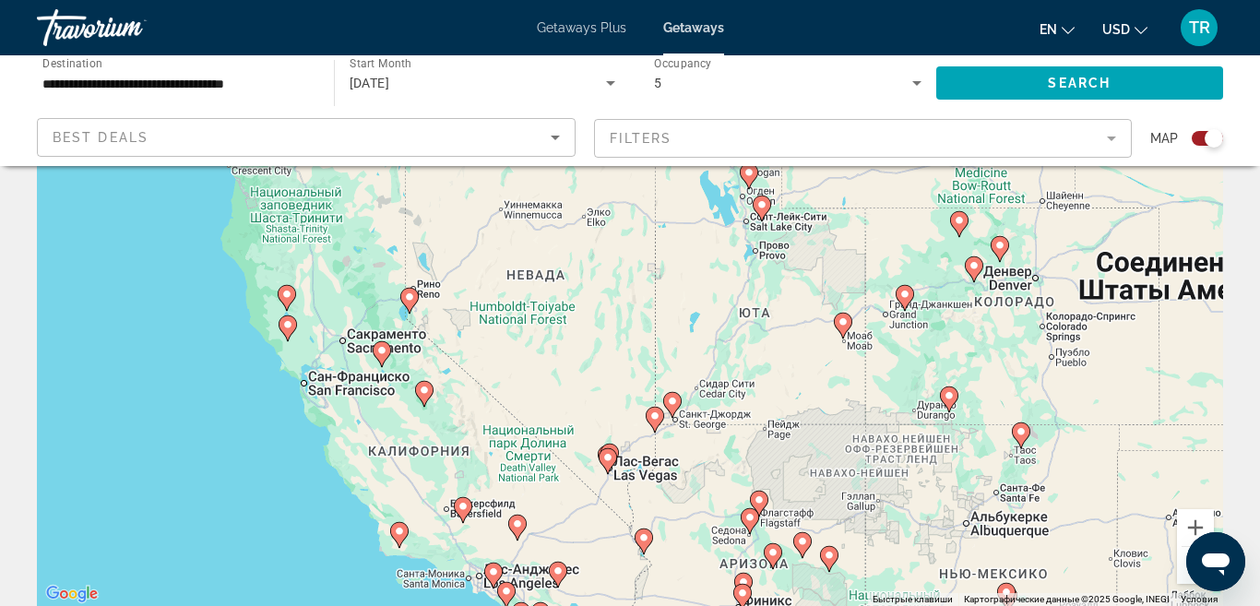
drag, startPoint x: 522, startPoint y: 438, endPoint x: 686, endPoint y: 417, distance: 165.5
click at [686, 417] on div "Чтобы активировать перетаскивание с помощью клавиатуры, нажмите Alt + Ввод. Пос…" at bounding box center [630, 329] width 1186 height 553
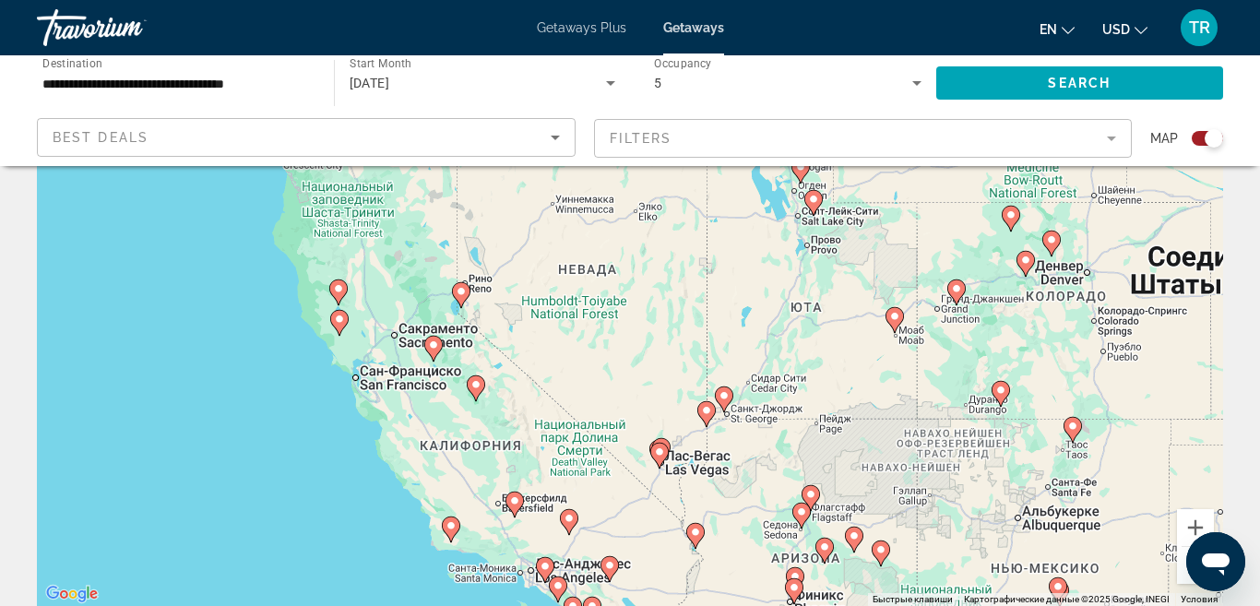
click at [465, 295] on image "Main content" at bounding box center [461, 291] width 11 height 11
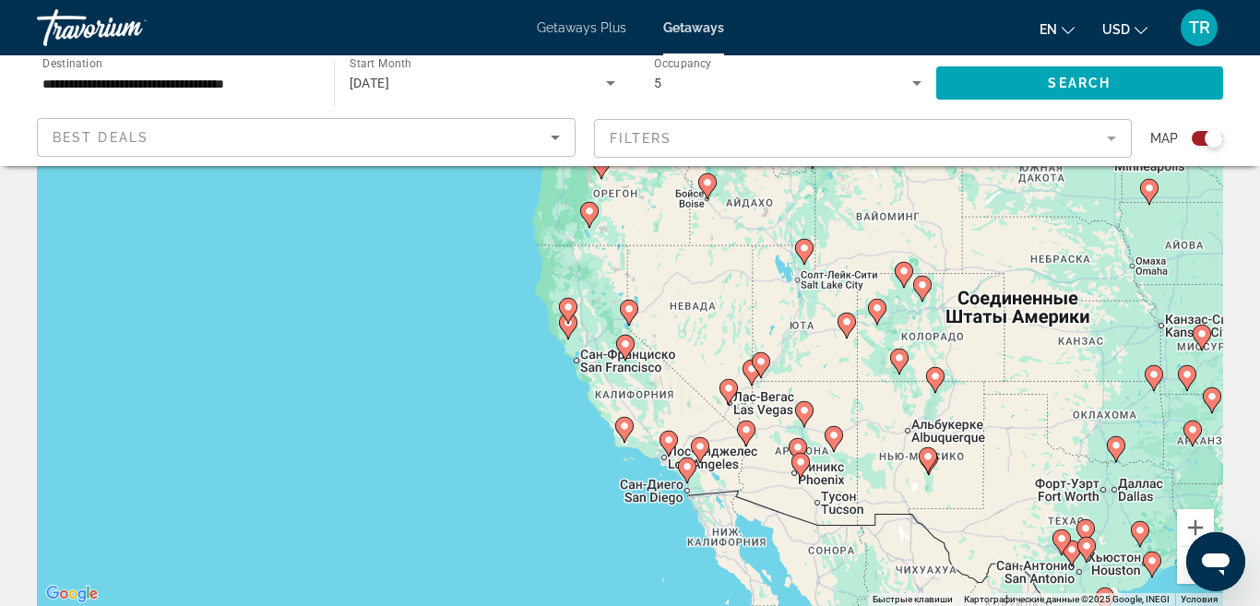
click at [630, 311] on image "Main content" at bounding box center [628, 308] width 11 height 11
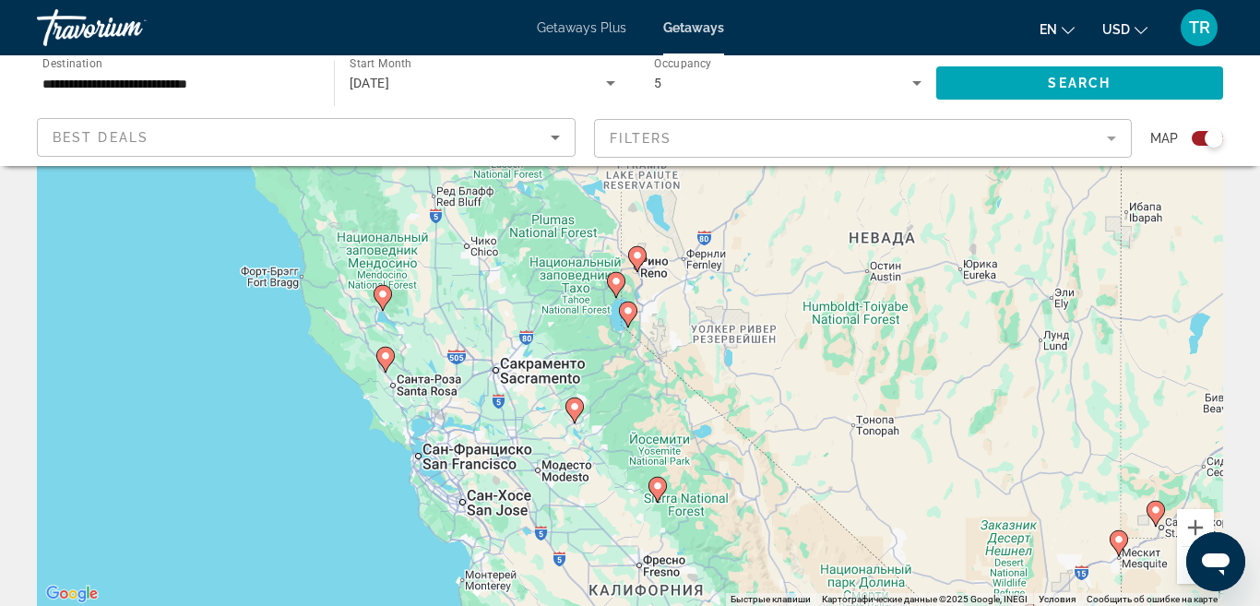
click at [629, 314] on image "Main content" at bounding box center [627, 310] width 11 height 11
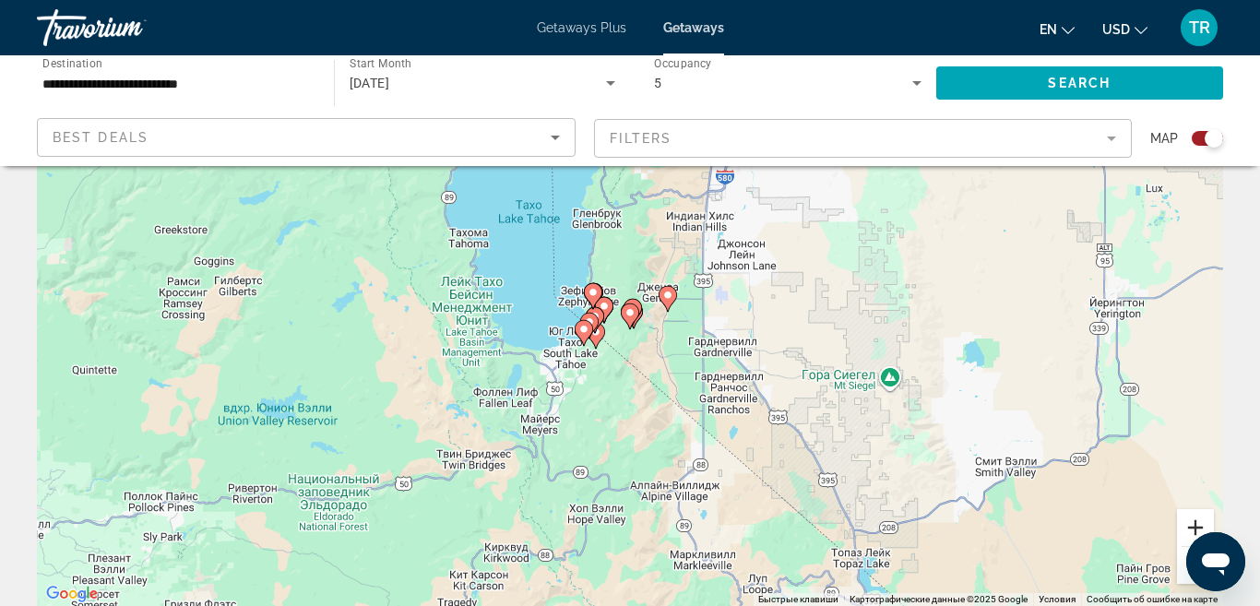
click at [1190, 526] on button "Увеличить" at bounding box center [1195, 527] width 37 height 37
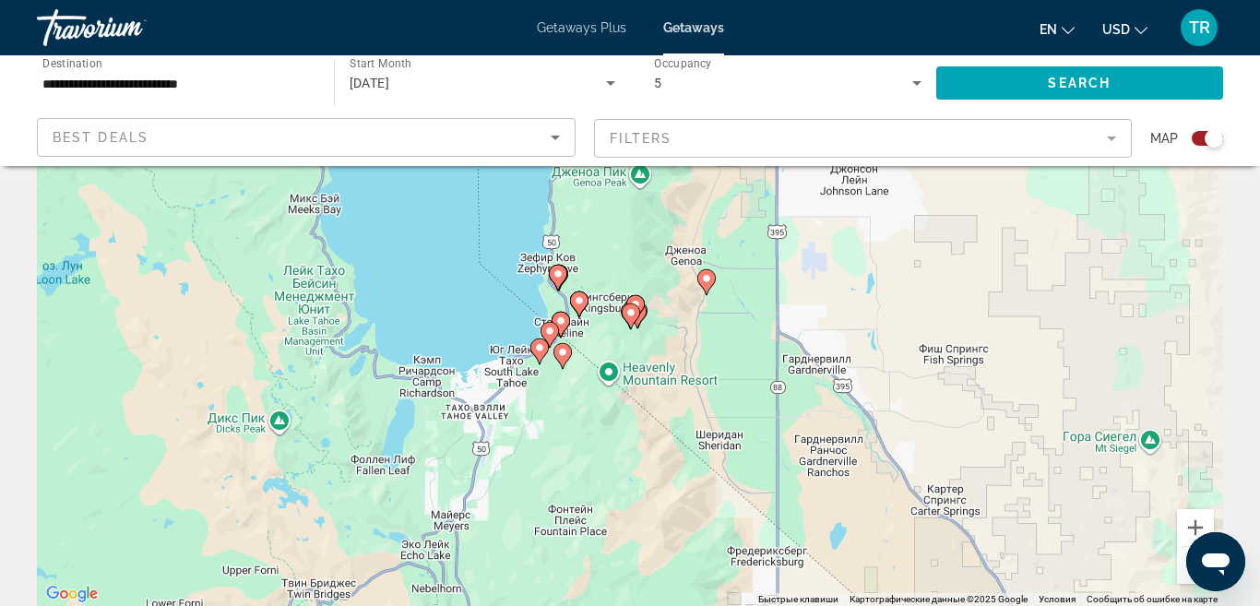
click at [562, 324] on image "Main content" at bounding box center [560, 320] width 11 height 11
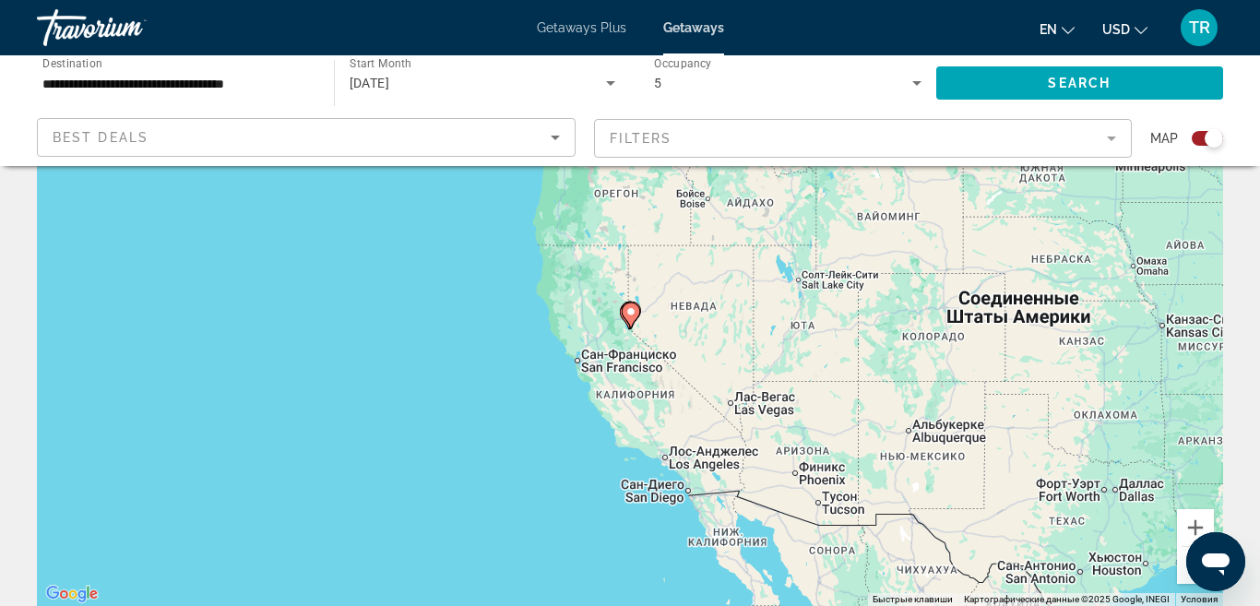
click at [632, 313] on image "Main content" at bounding box center [630, 311] width 11 height 11
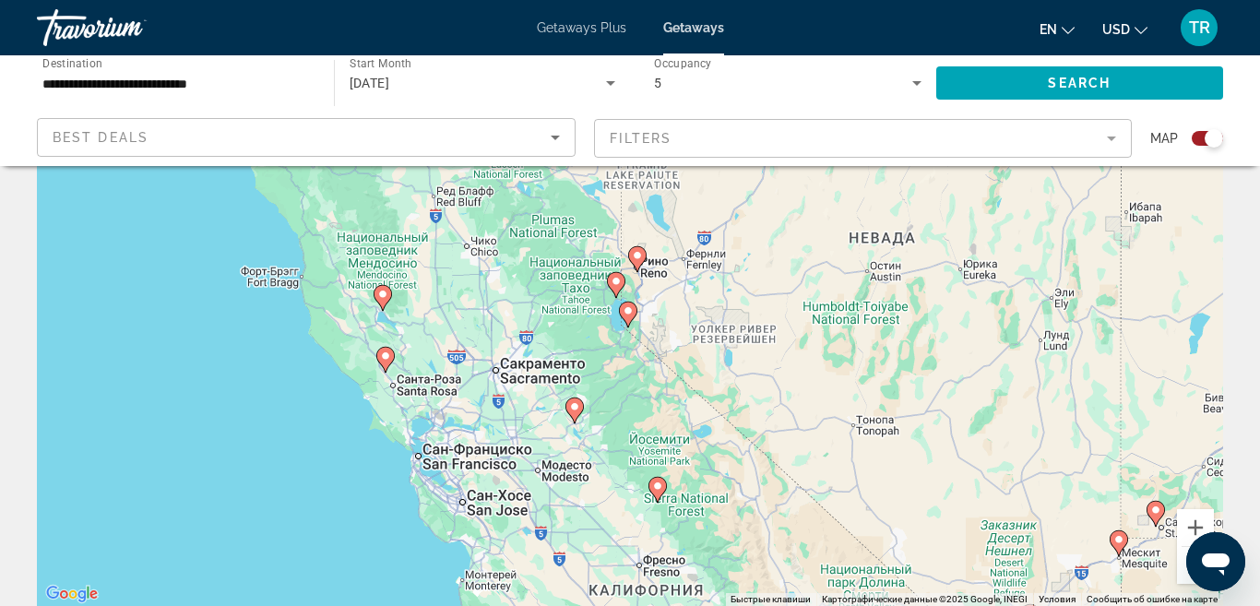
click at [626, 309] on image "Main content" at bounding box center [627, 310] width 11 height 11
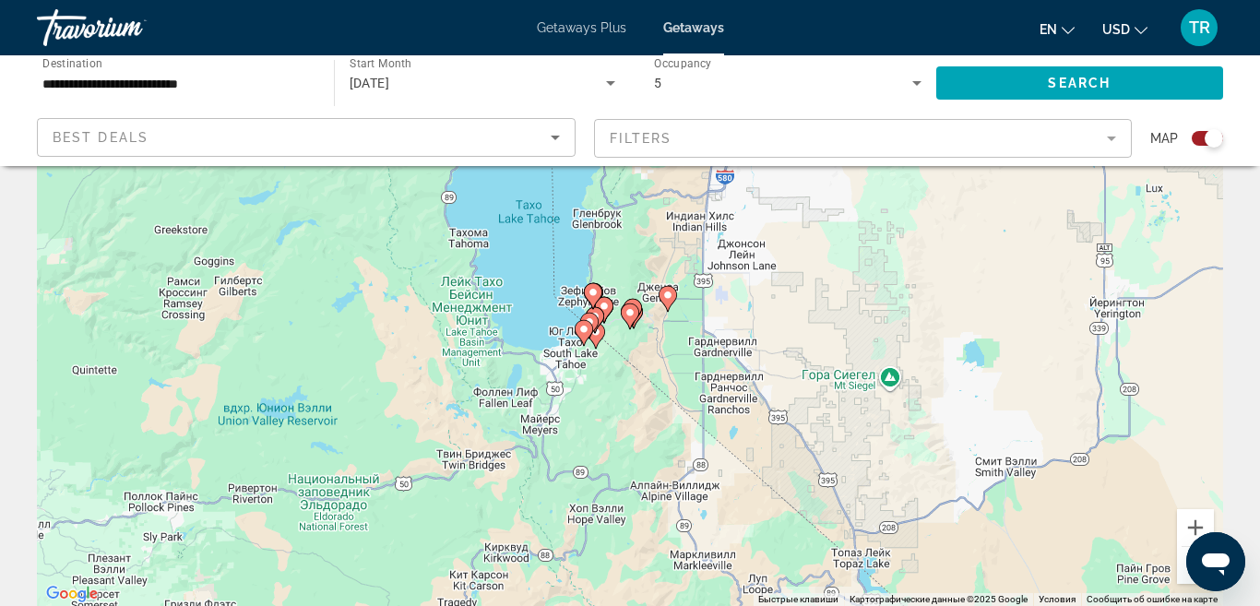
click at [583, 328] on image "Main content" at bounding box center [583, 329] width 11 height 11
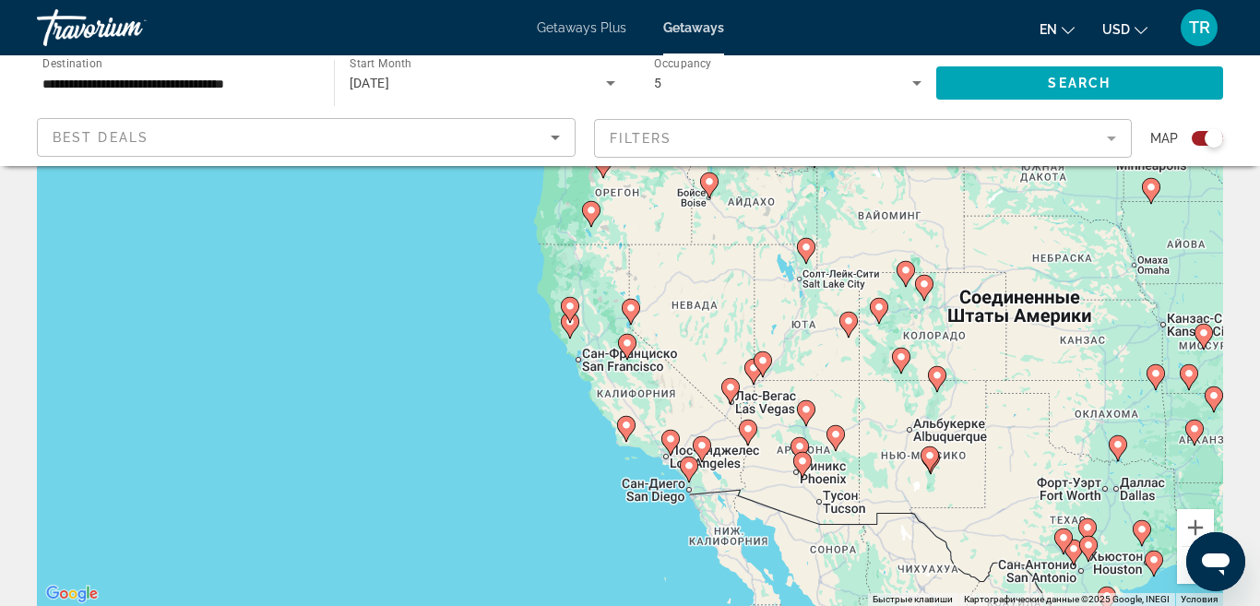
click at [629, 346] on image "Main content" at bounding box center [626, 342] width 11 height 11
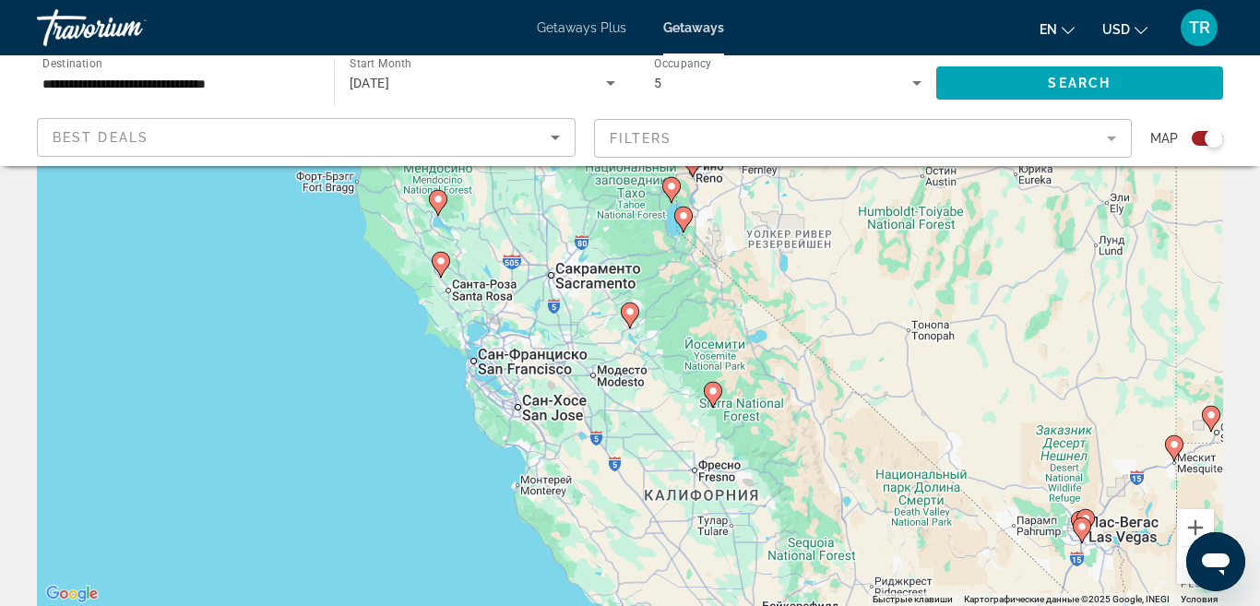
click at [686, 219] on image "Main content" at bounding box center [683, 215] width 11 height 11
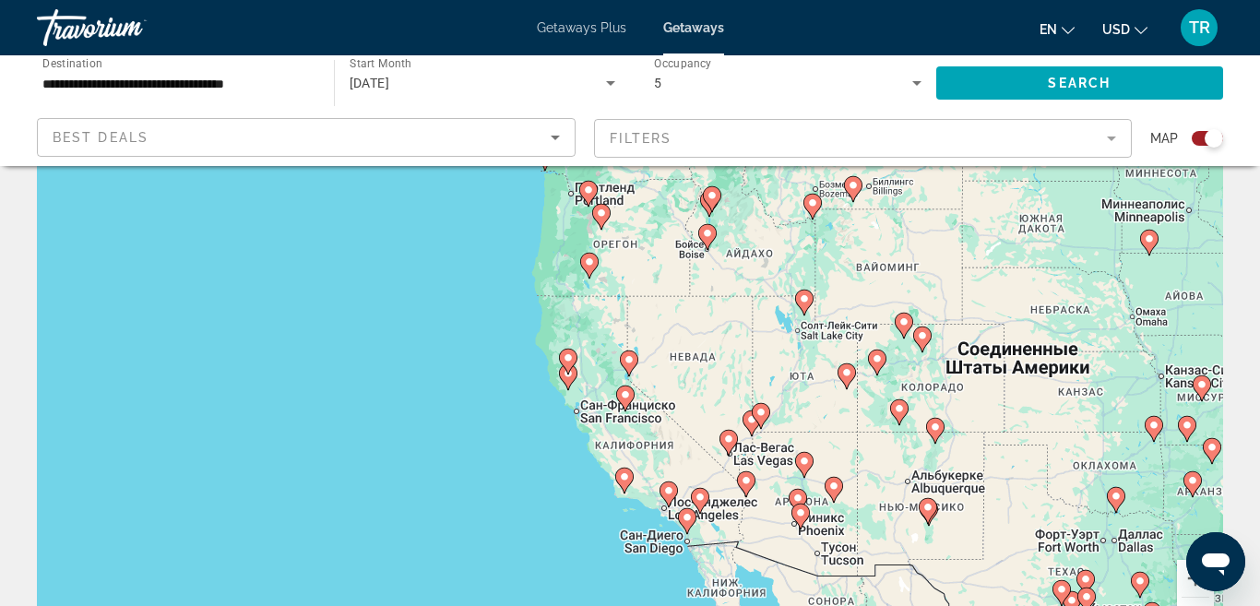
scroll to position [86, 0]
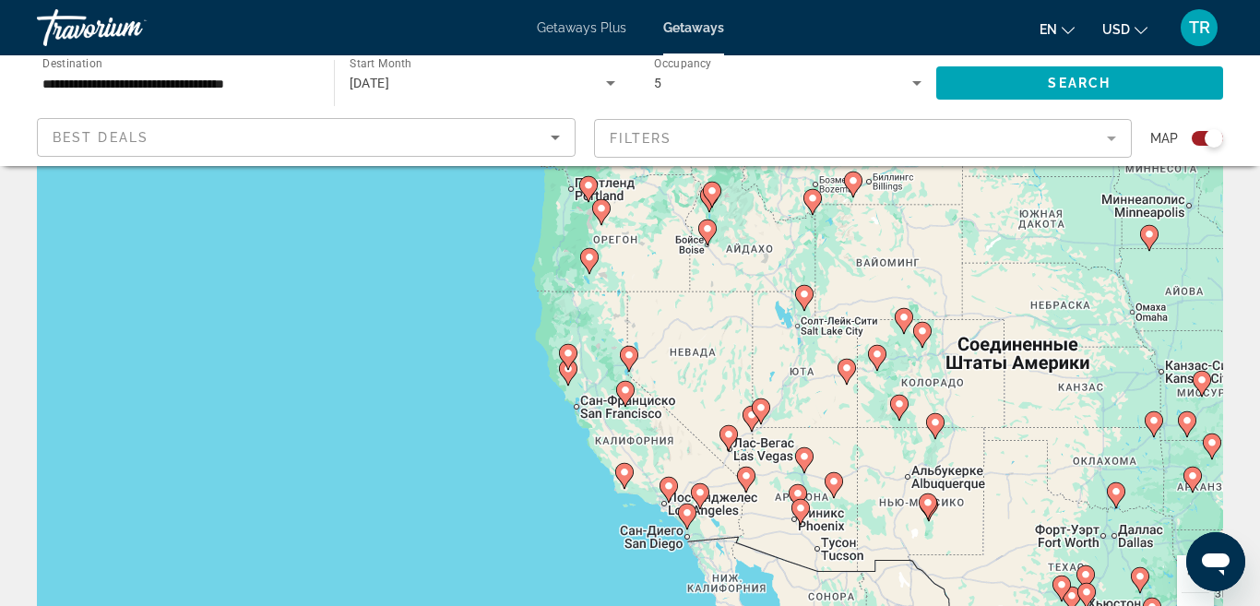
click at [632, 356] on image "Main content" at bounding box center [628, 354] width 11 height 11
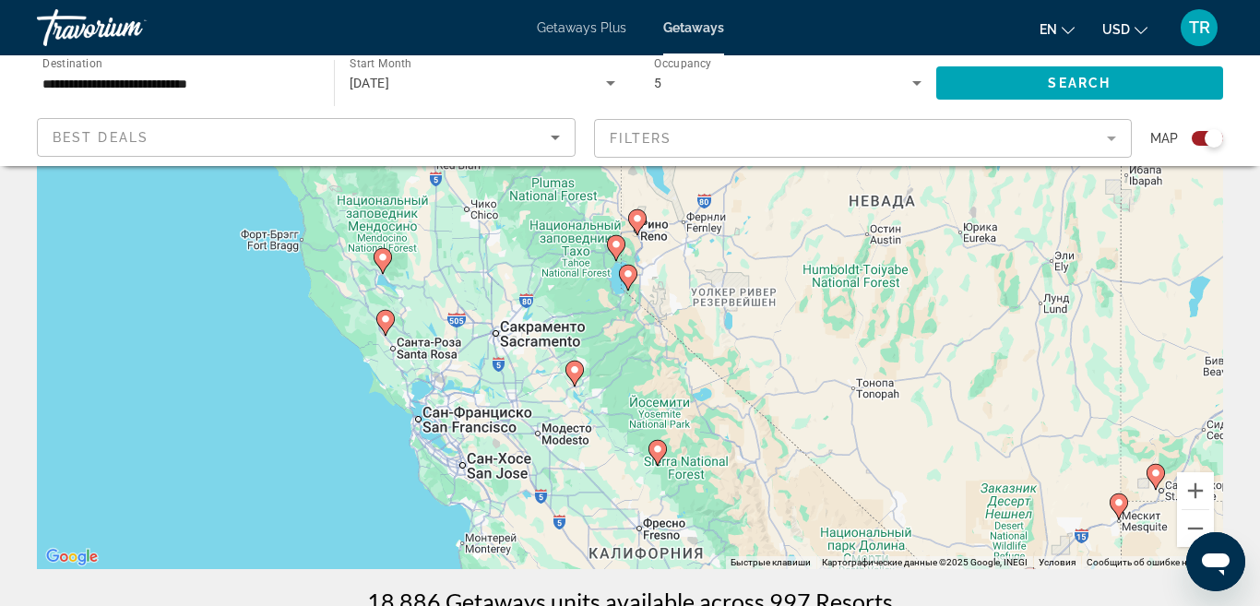
scroll to position [176, 0]
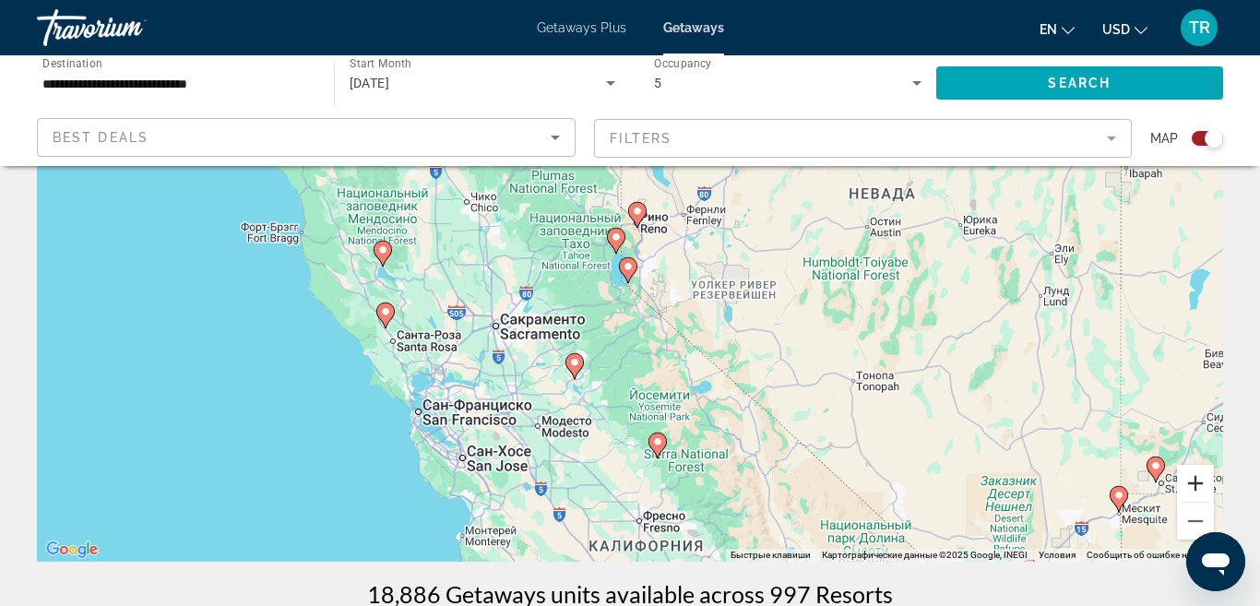
click at [1198, 479] on button "Увеличить" at bounding box center [1195, 483] width 37 height 37
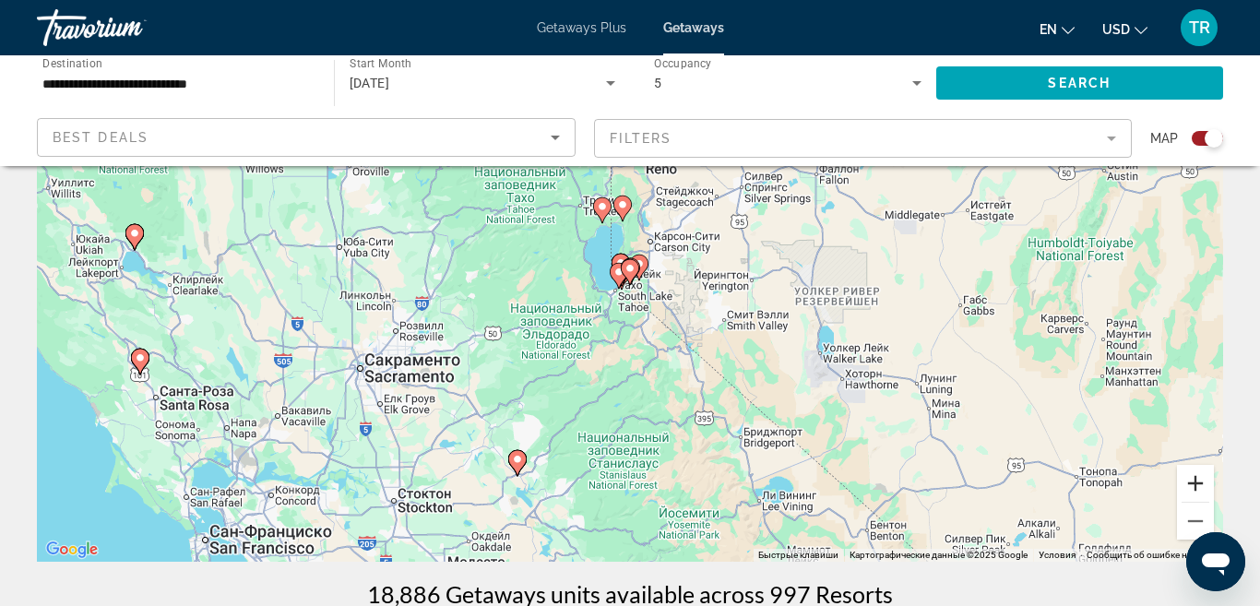
click at [1193, 483] on button "Увеличить" at bounding box center [1195, 483] width 37 height 37
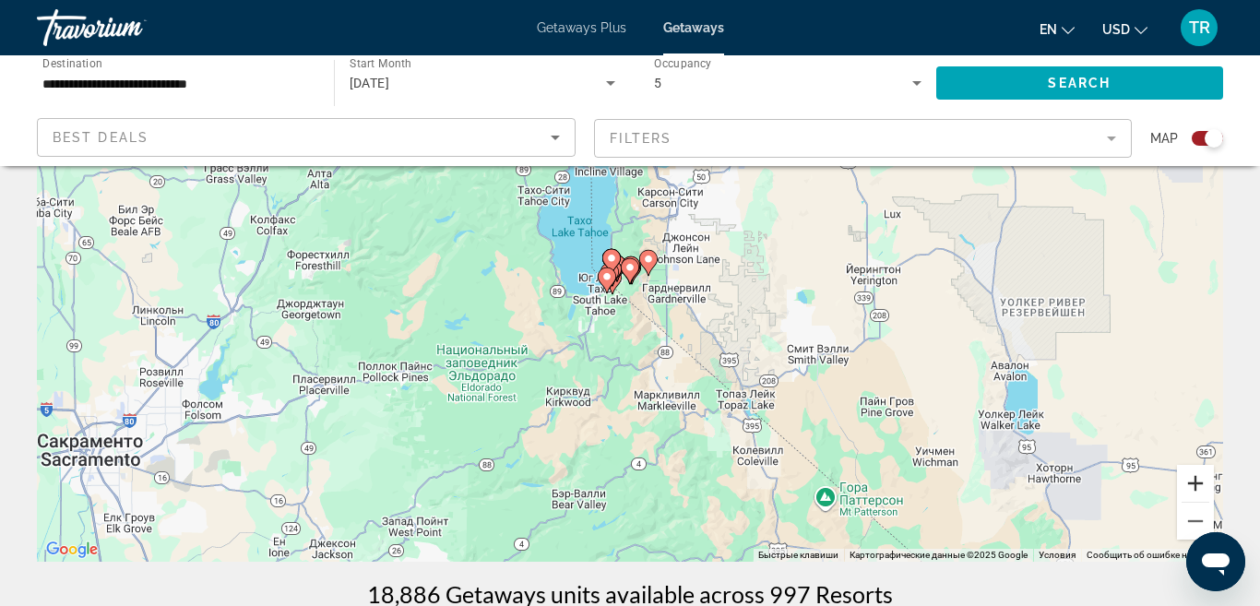
click at [1193, 483] on button "Увеличить" at bounding box center [1195, 483] width 37 height 37
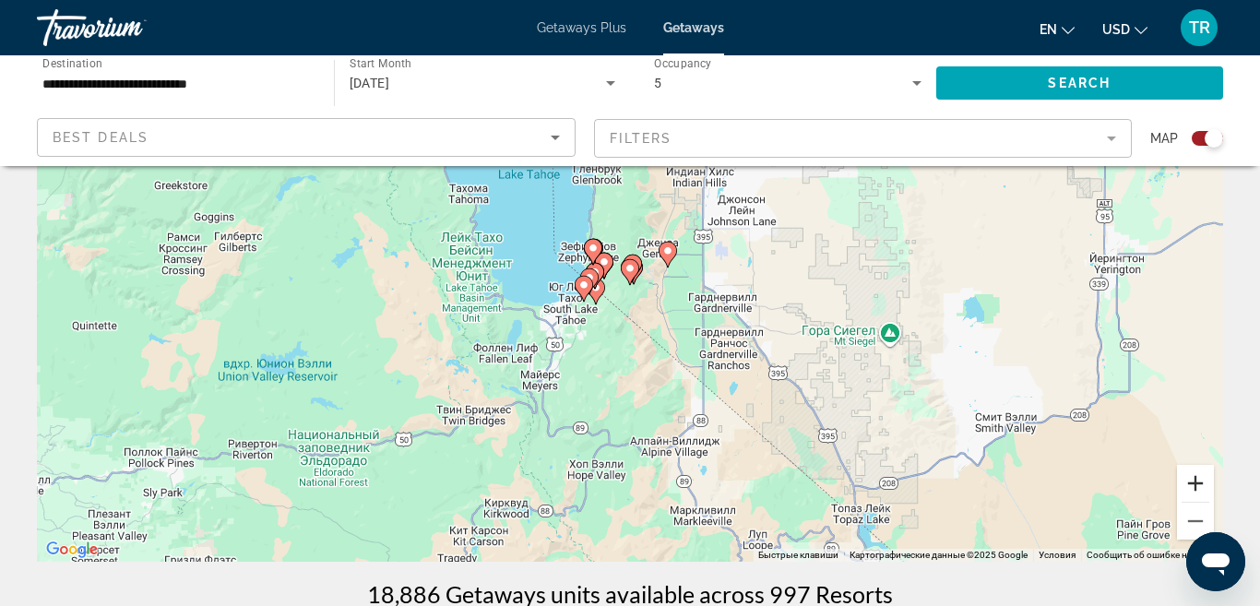
click at [1193, 483] on button "Увеличить" at bounding box center [1195, 483] width 37 height 37
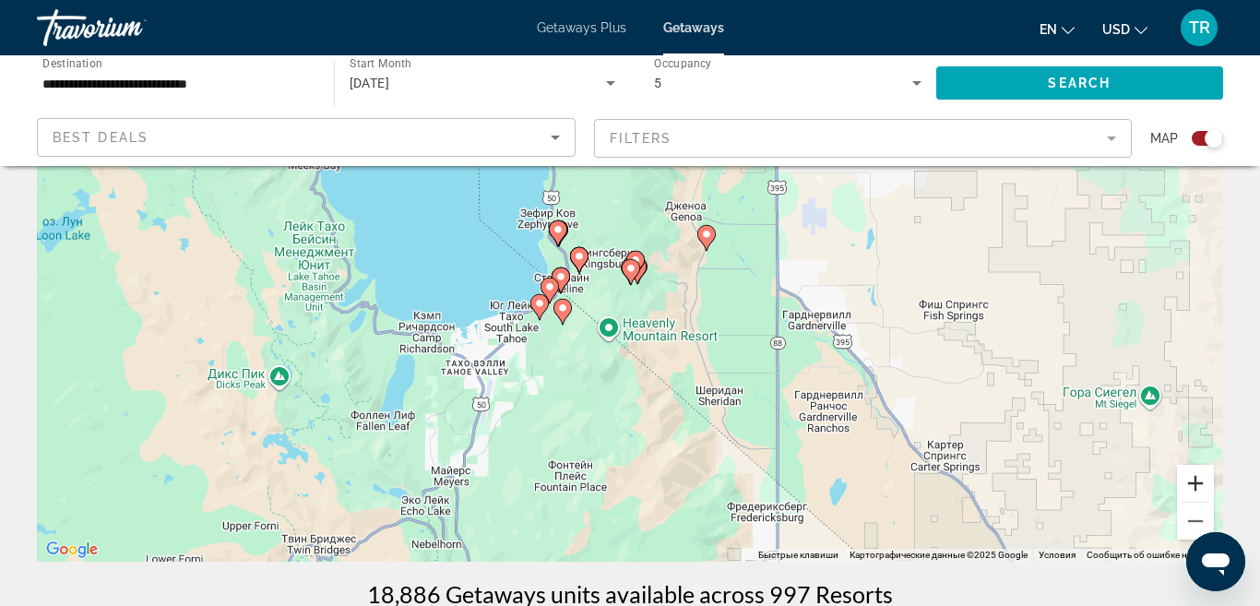
click at [1193, 483] on button "Увеличить" at bounding box center [1195, 483] width 37 height 37
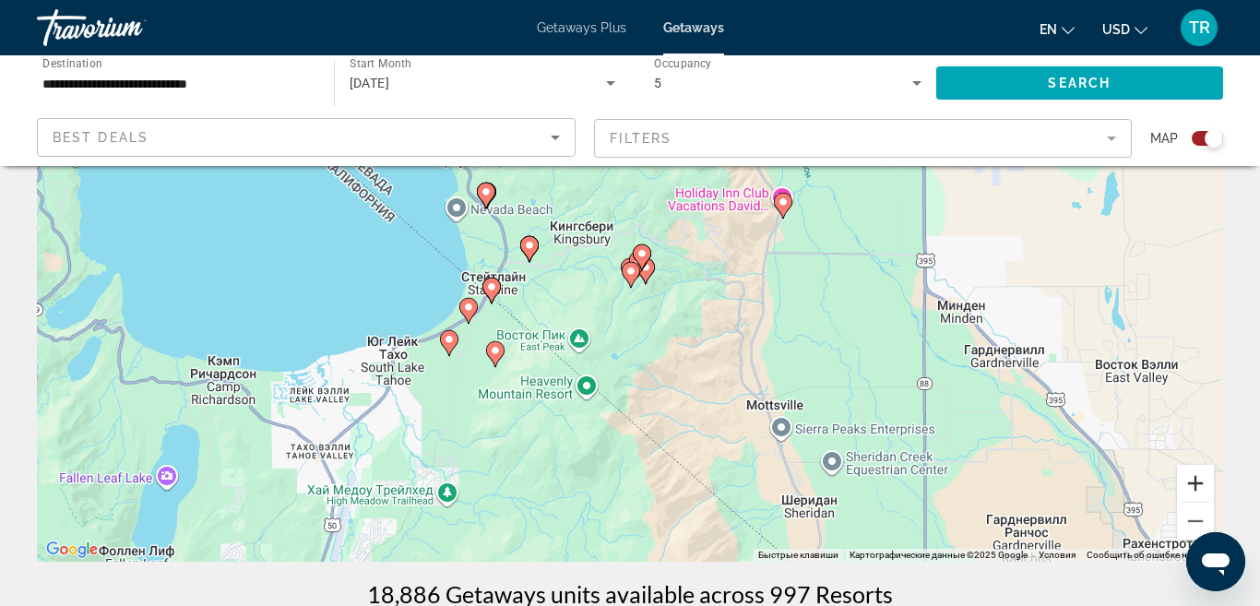
click at [1193, 483] on button "Увеличить" at bounding box center [1195, 483] width 37 height 37
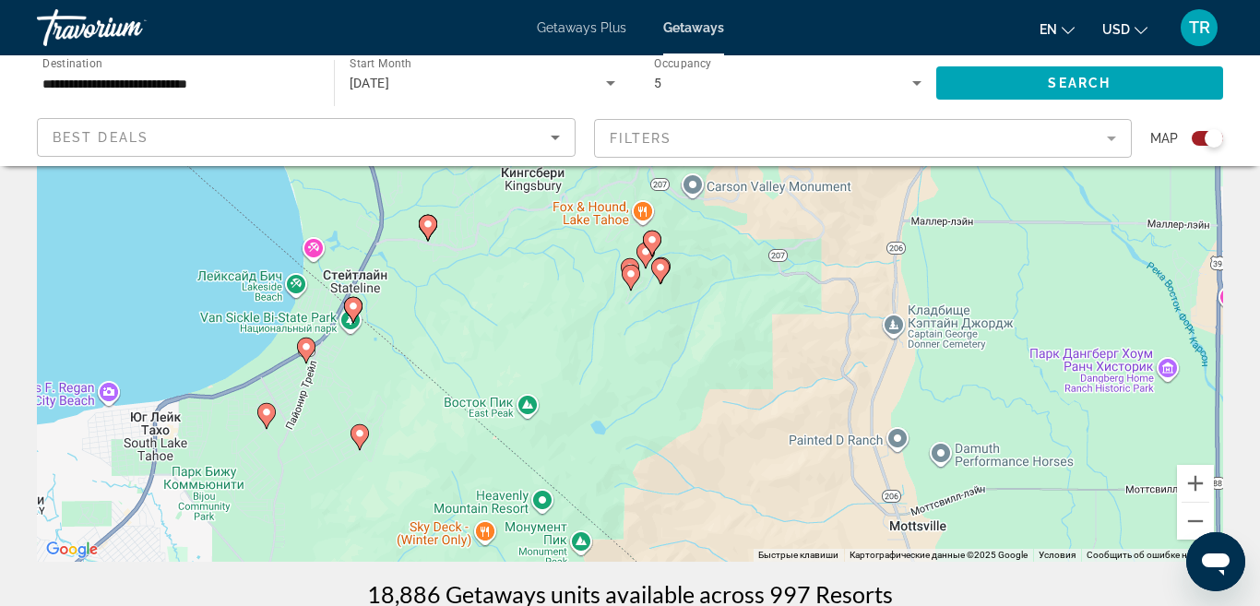
click at [305, 346] on image "Main content" at bounding box center [306, 346] width 11 height 11
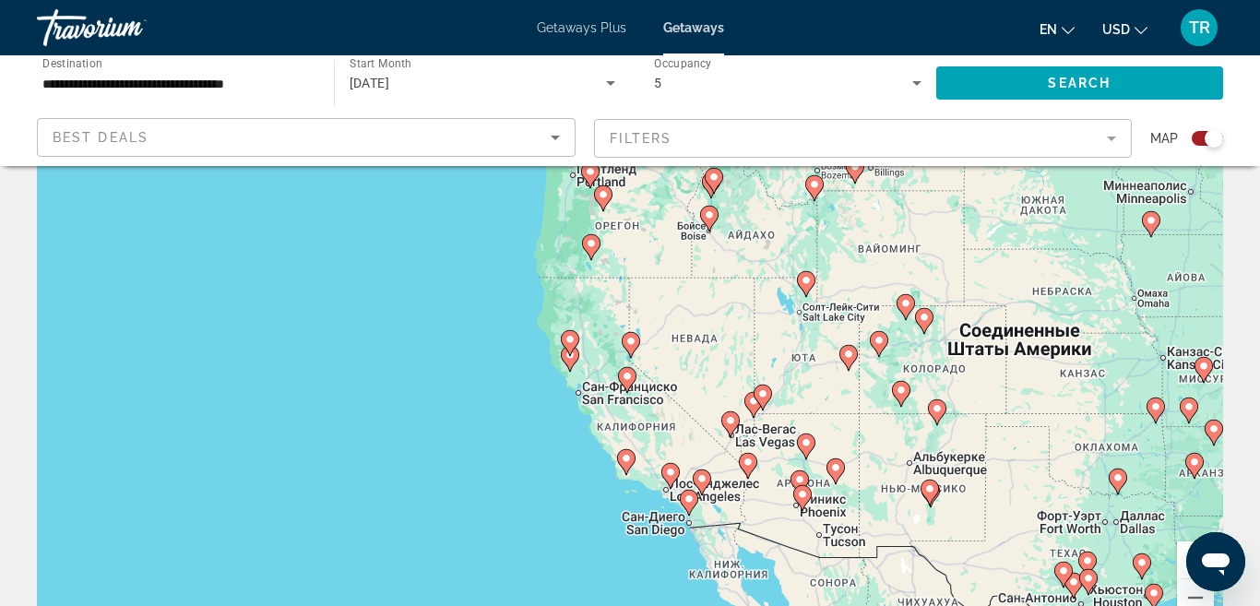
scroll to position [120, 0]
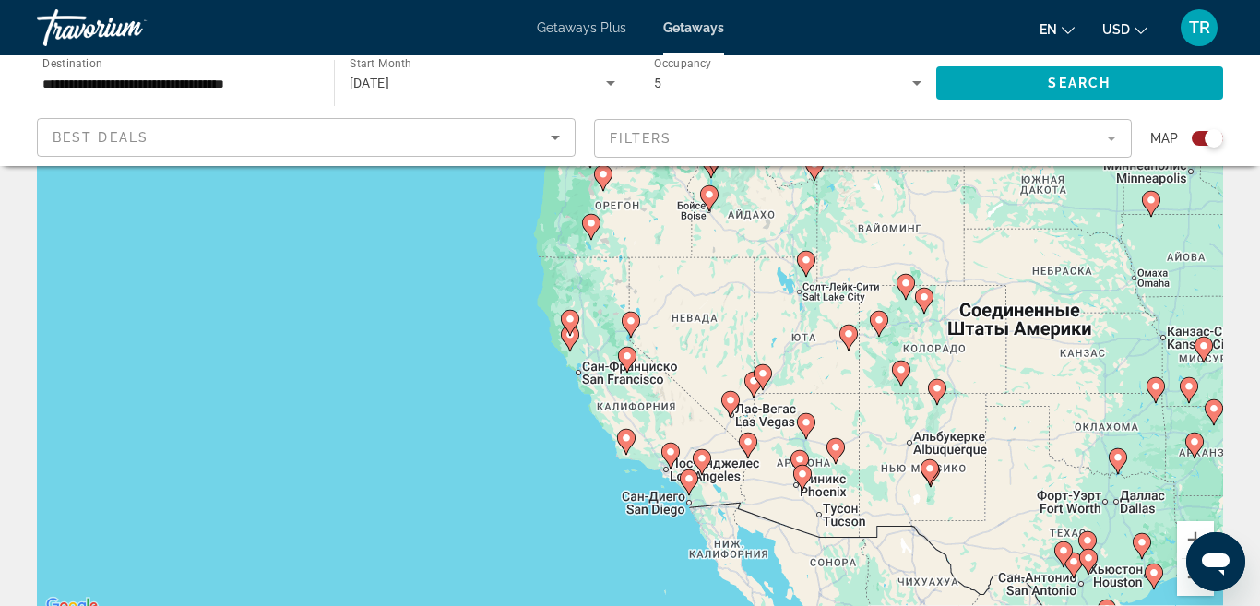
click at [569, 335] on gmp-advanced-marker "Main content" at bounding box center [570, 323] width 18 height 28
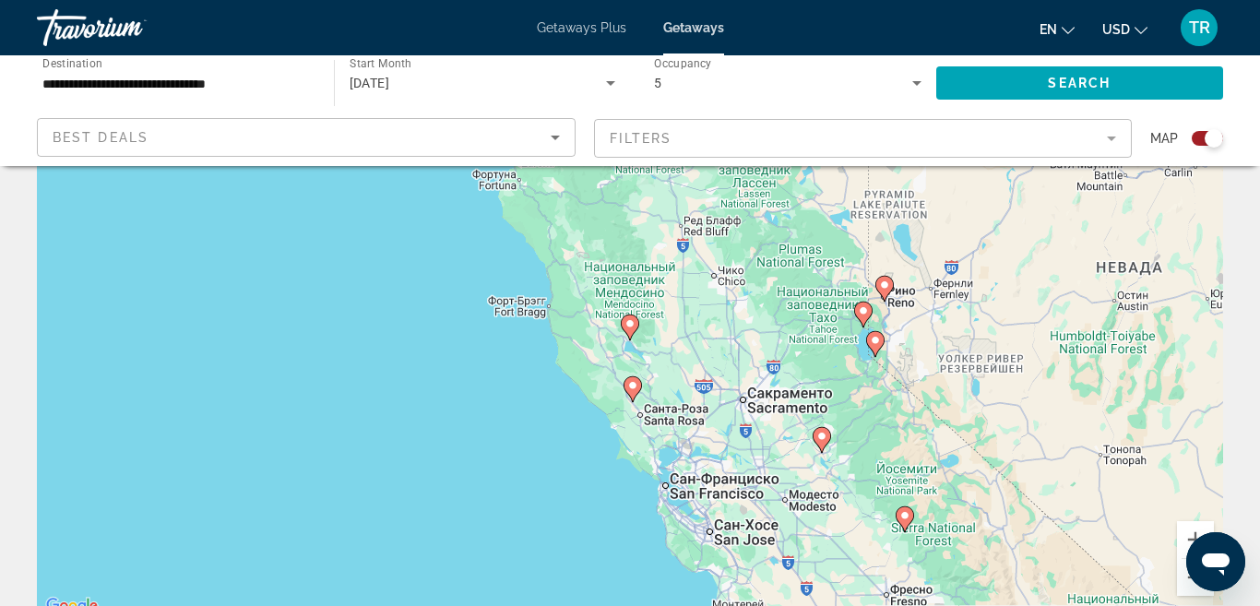
click at [633, 389] on image "Main content" at bounding box center [632, 385] width 11 height 11
type input "**********"
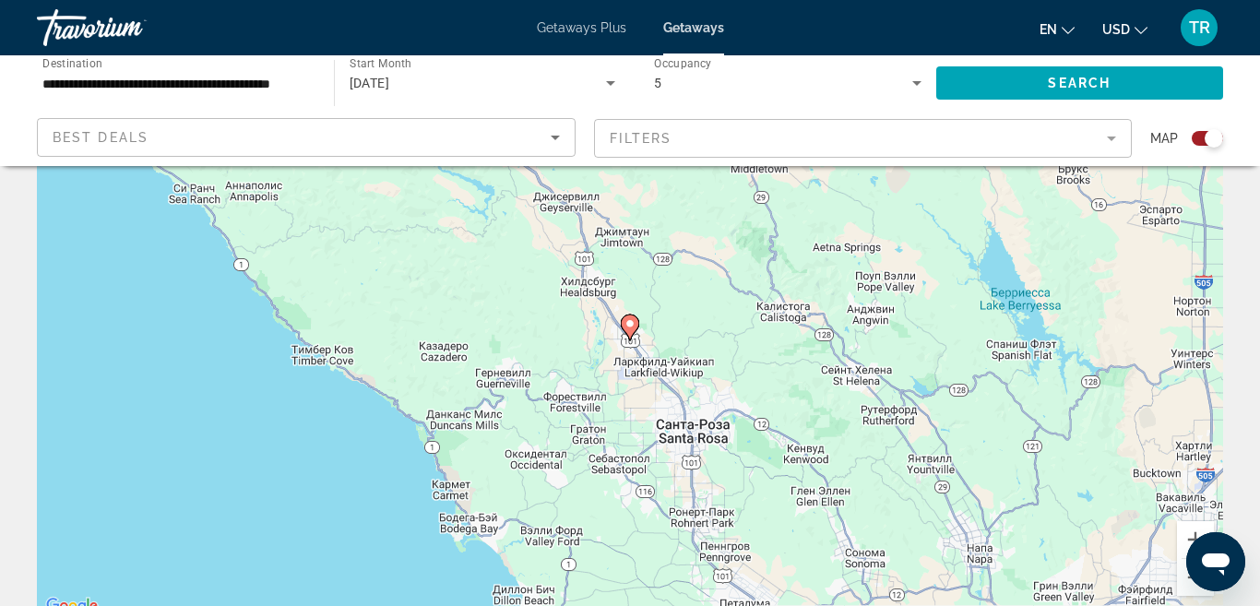
click at [632, 327] on image "Main content" at bounding box center [629, 323] width 11 height 11
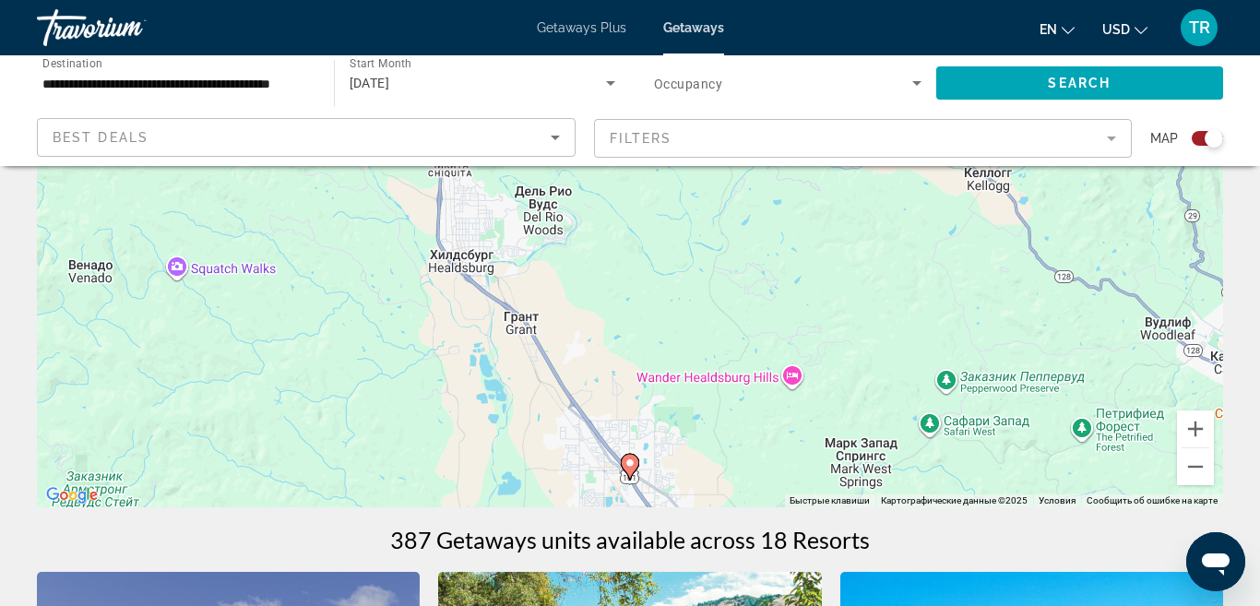
scroll to position [0, 0]
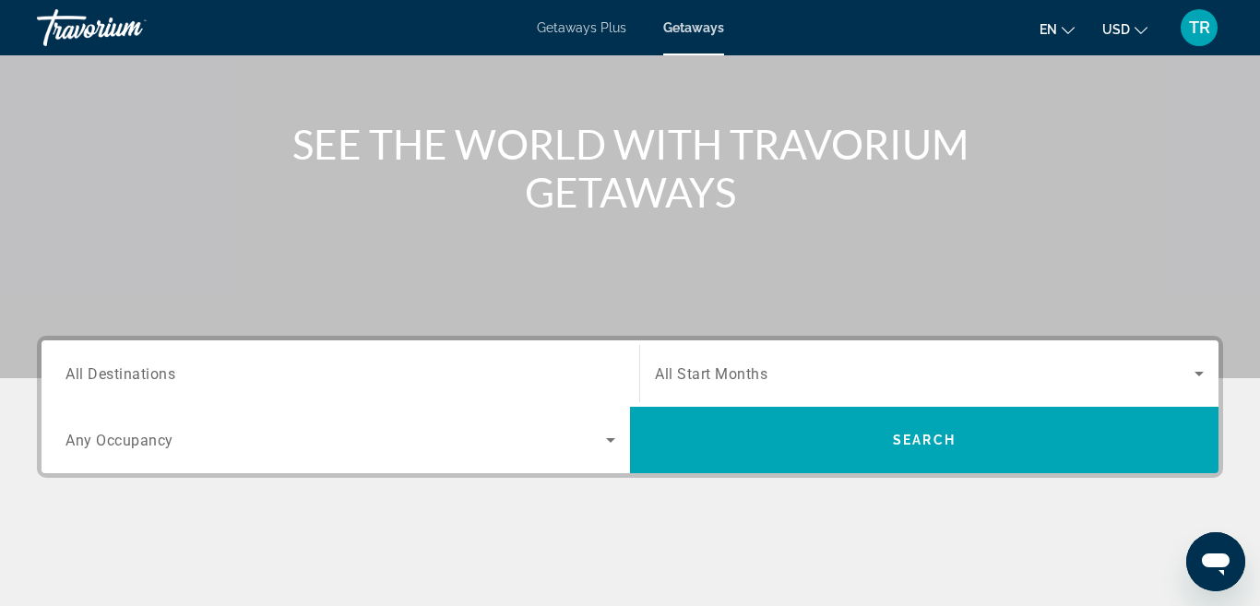
scroll to position [183, 0]
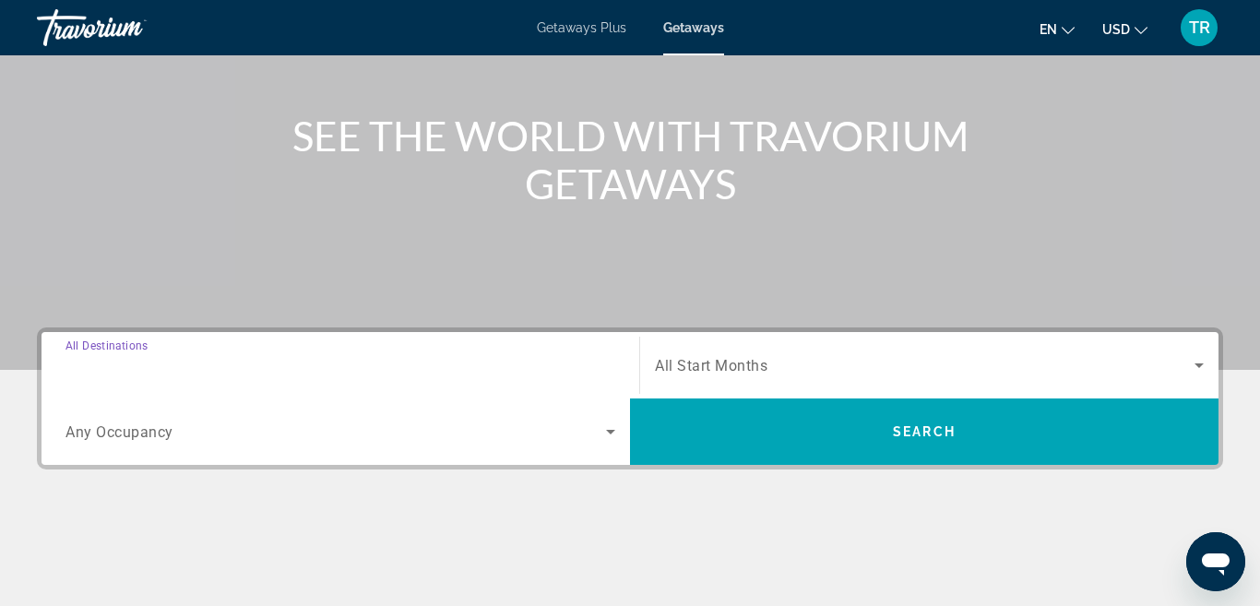
click at [202, 358] on input "Destination All Destinations" at bounding box center [340, 366] width 550 height 22
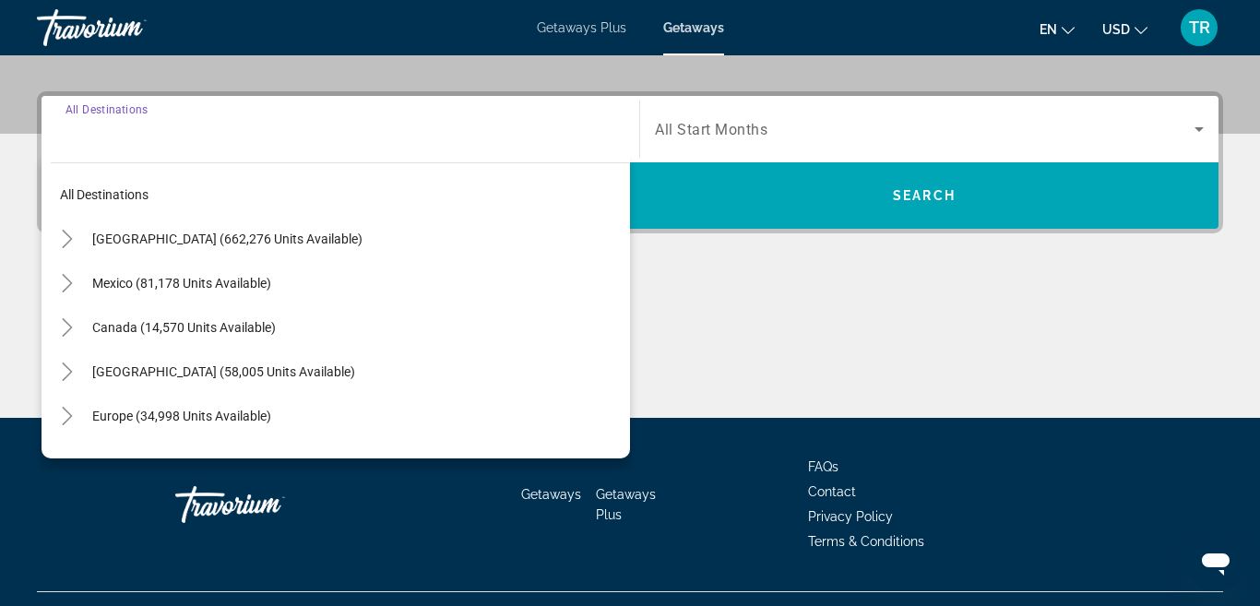
scroll to position [451, 0]
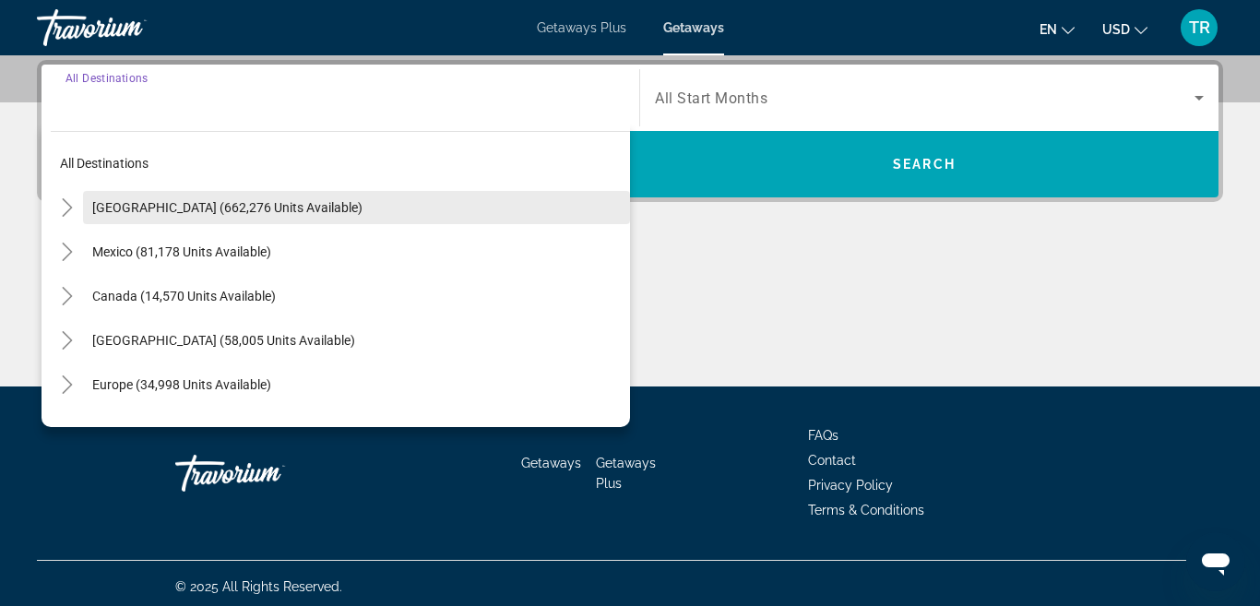
click at [180, 213] on span "[GEOGRAPHIC_DATA] (662,276 units available)" at bounding box center [227, 207] width 270 height 15
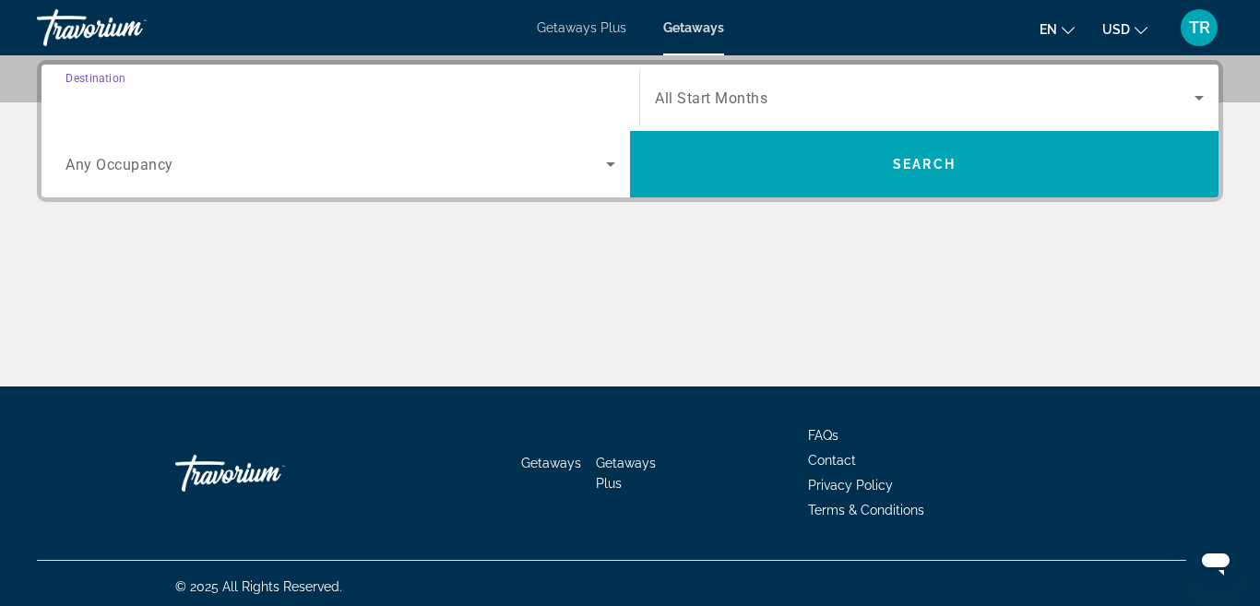
type input "**********"
click at [193, 174] on span "Search widget" at bounding box center [335, 164] width 540 height 22
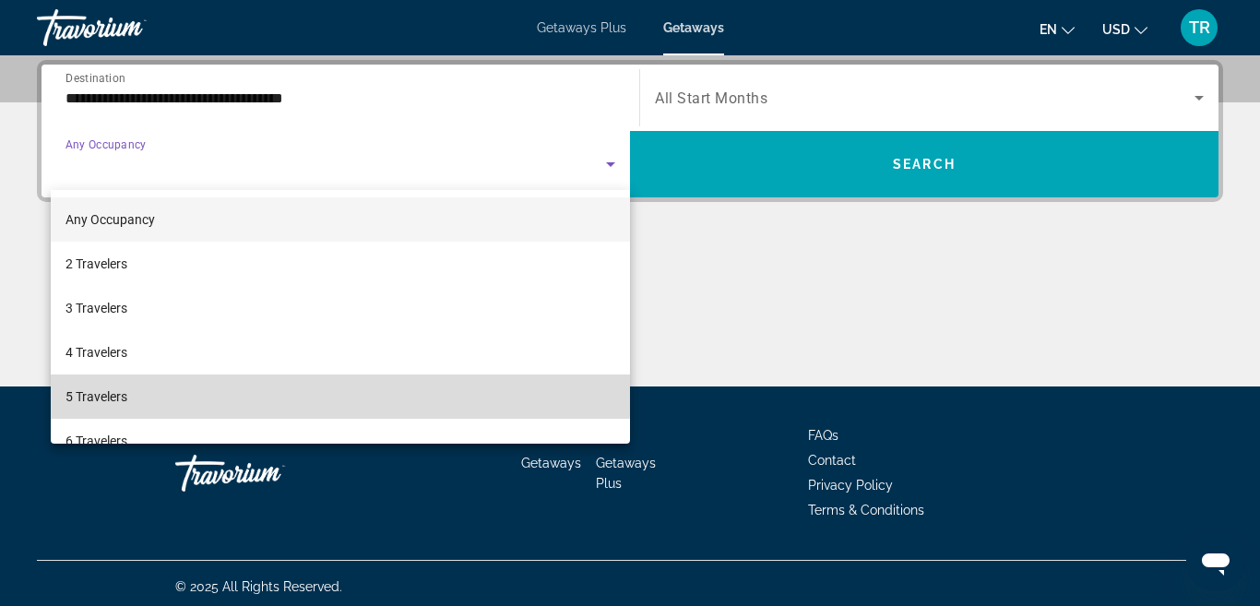
click at [176, 385] on mat-option "5 Travelers" at bounding box center [340, 396] width 579 height 44
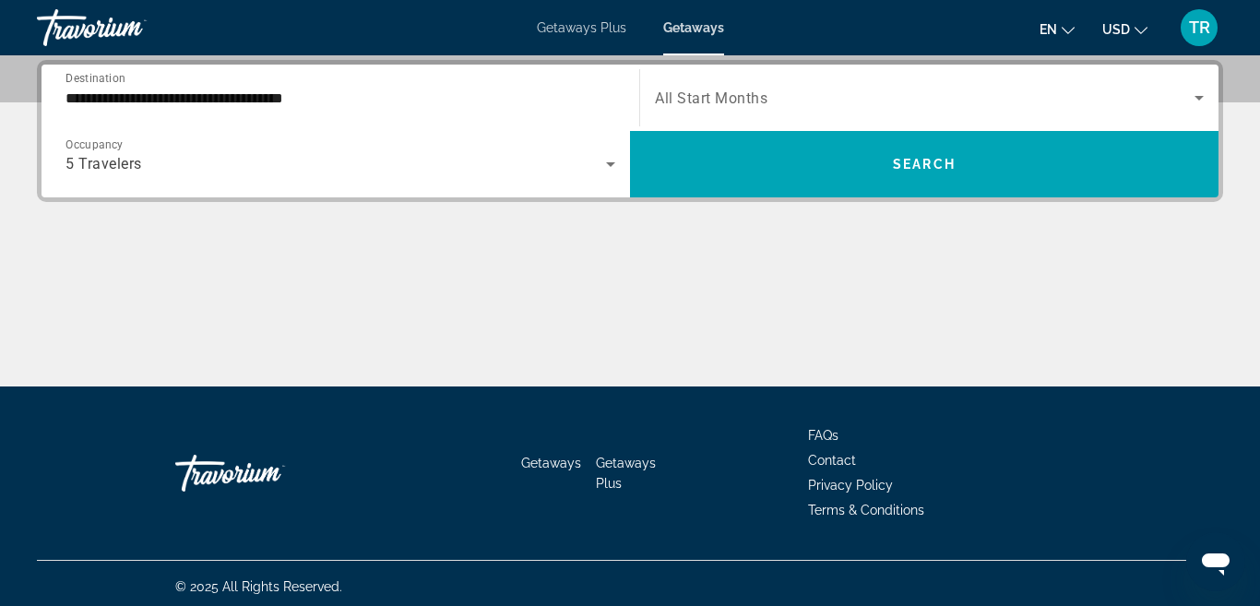
click at [723, 89] on span "All Start Months" at bounding box center [711, 98] width 112 height 18
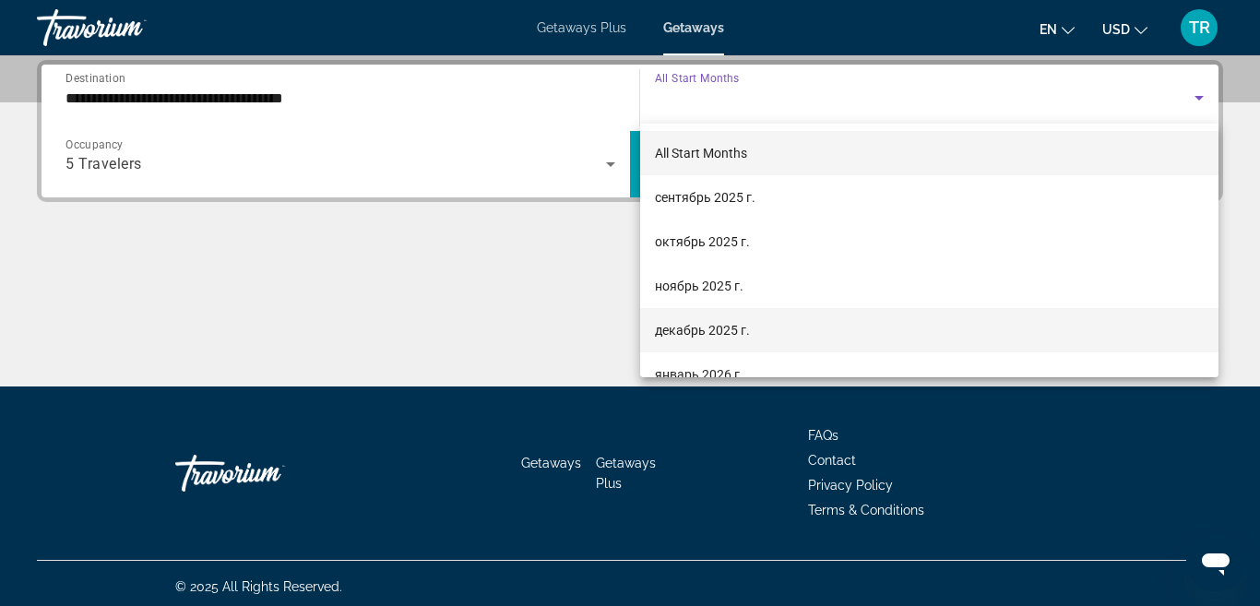
click at [697, 334] on span "декабрь 2025 г." at bounding box center [702, 330] width 95 height 22
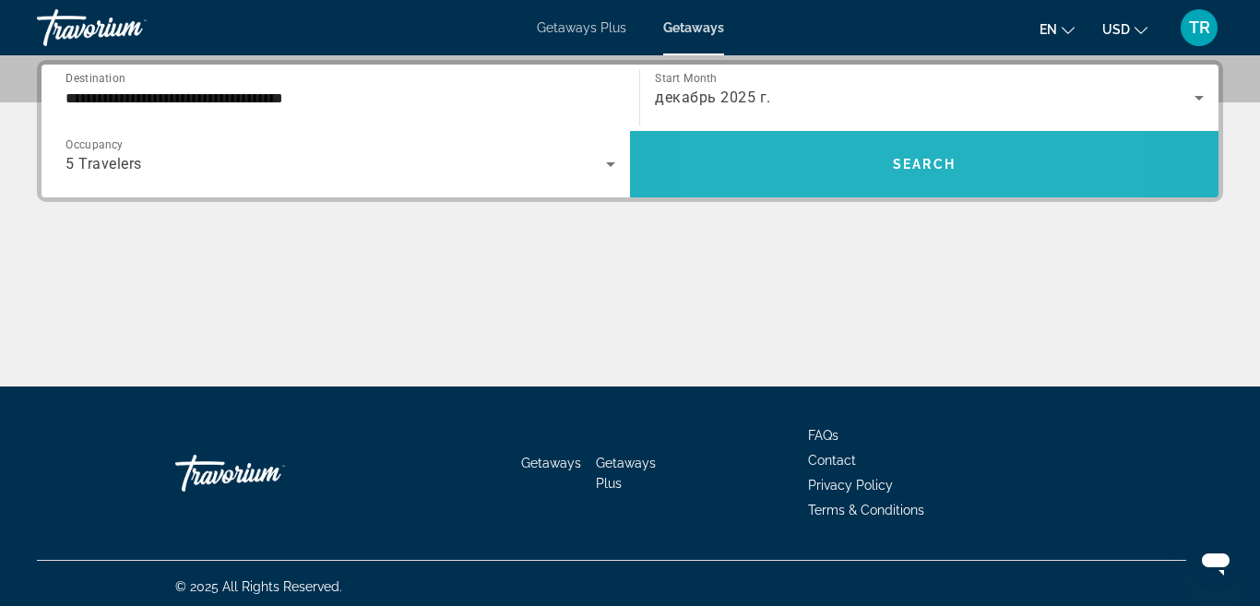
click at [832, 176] on span "Search widget" at bounding box center [924, 164] width 588 height 44
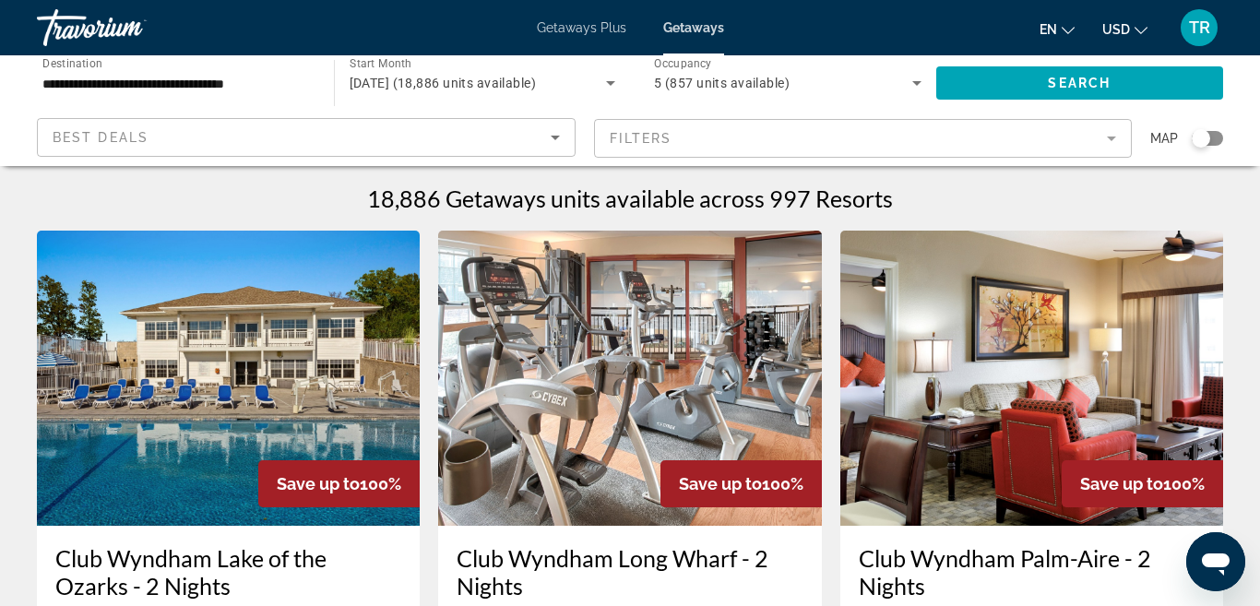
click at [1205, 138] on div "Search widget" at bounding box center [1200, 138] width 18 height 18
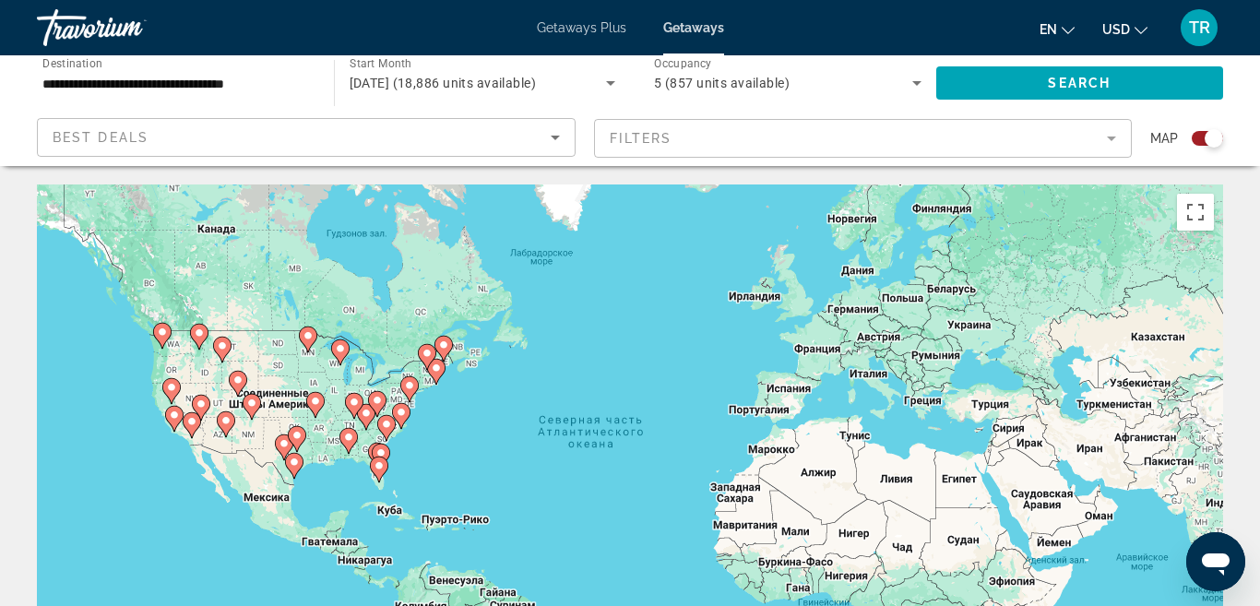
drag, startPoint x: 354, startPoint y: 408, endPoint x: 591, endPoint y: 408, distance: 237.0
click at [386, 408] on gmp-advanced-marker "Main content" at bounding box center [377, 404] width 18 height 28
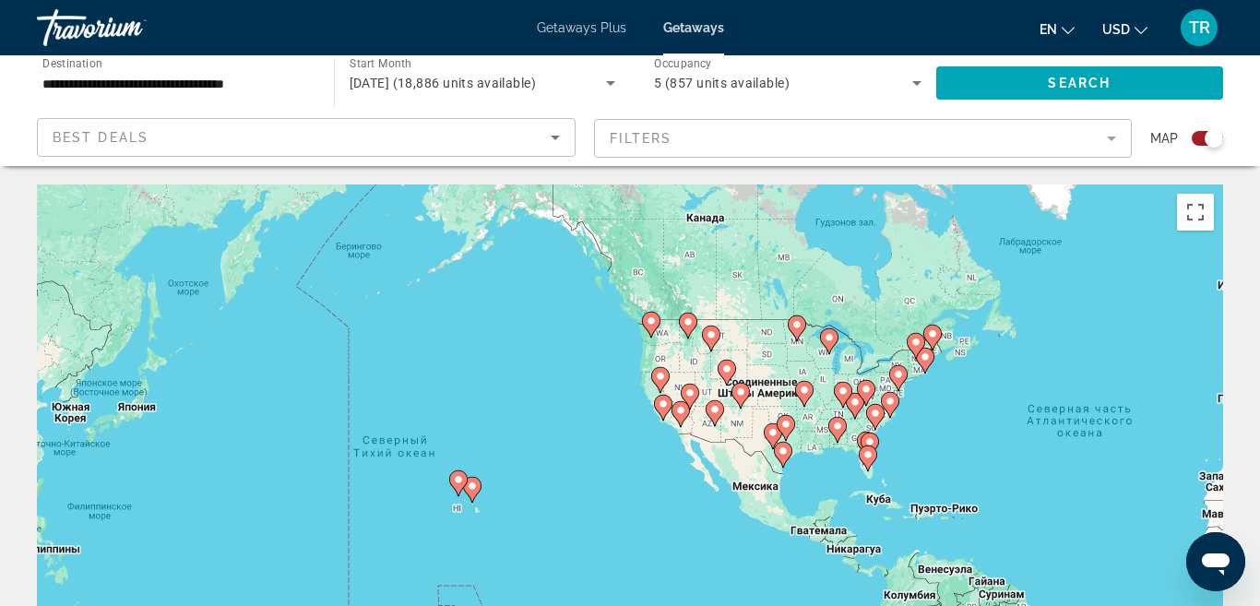
drag, startPoint x: 503, startPoint y: 389, endPoint x: 776, endPoint y: 373, distance: 273.4
click at [776, 373] on div "Чтобы активировать перетаскивание с помощью клавиатуры, нажмите Alt + Ввод. Пос…" at bounding box center [630, 460] width 1186 height 553
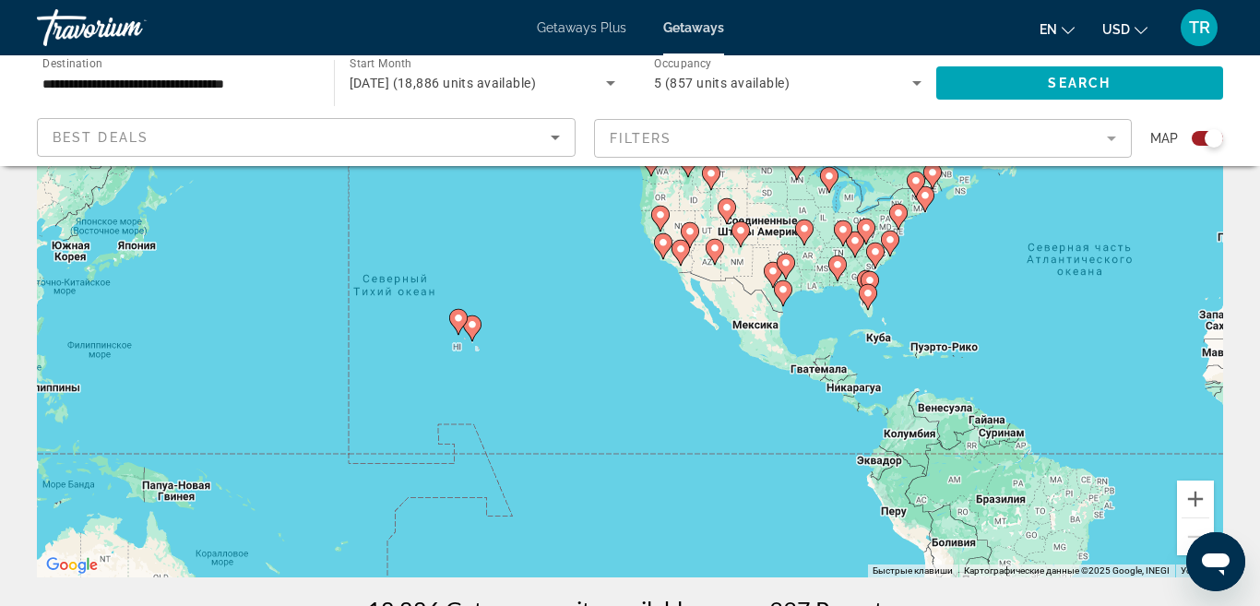
scroll to position [168, 0]
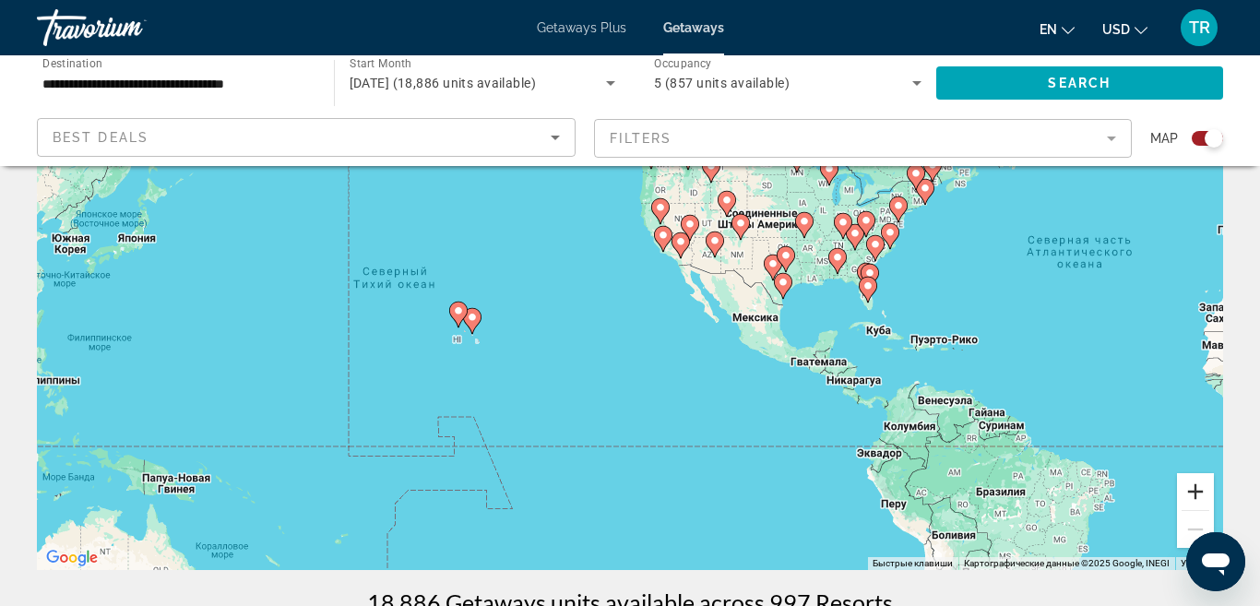
click at [1200, 490] on button "Увеличить" at bounding box center [1195, 491] width 37 height 37
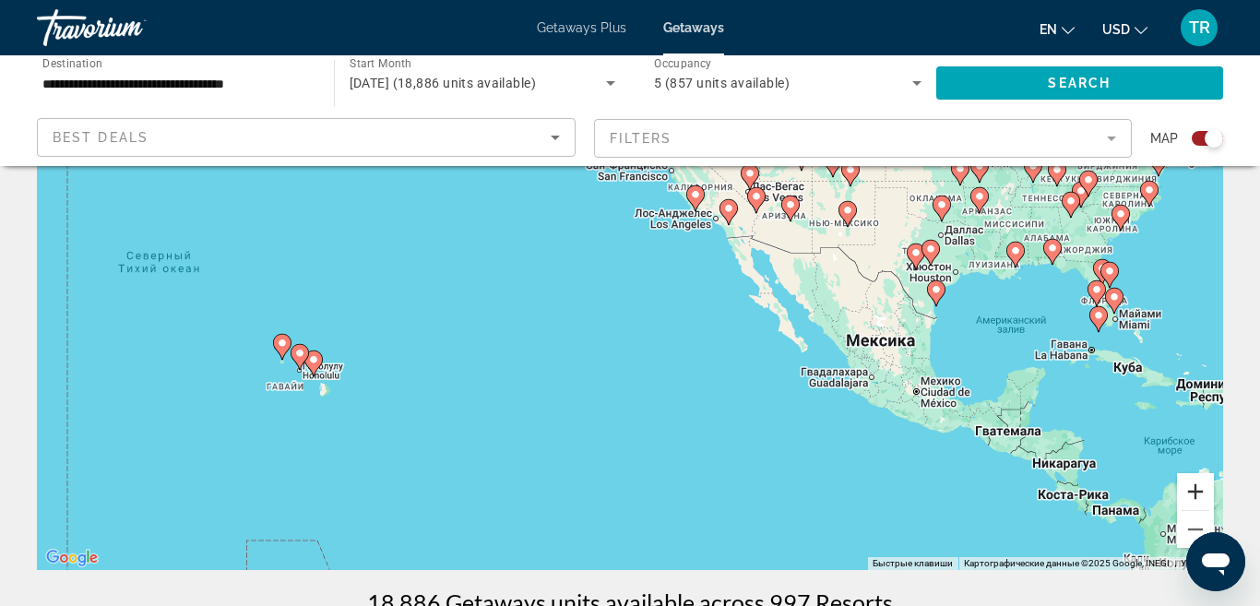
click at [1200, 490] on button "Увеличить" at bounding box center [1195, 491] width 37 height 37
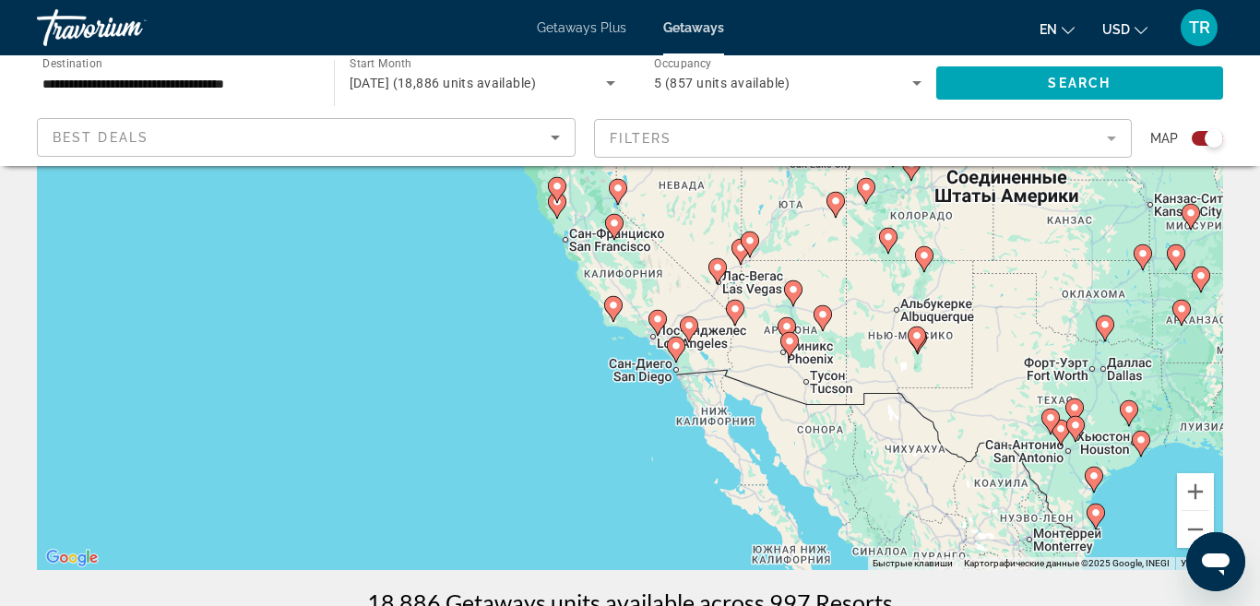
drag, startPoint x: 1028, startPoint y: 334, endPoint x: 881, endPoint y: 534, distance: 248.6
click at [881, 534] on div "Чтобы активировать перетаскивание с помощью клавиатуры, нажмите Alt + Ввод. Пос…" at bounding box center [630, 293] width 1186 height 553
click at [1189, 494] on button "Увеличить" at bounding box center [1195, 491] width 37 height 37
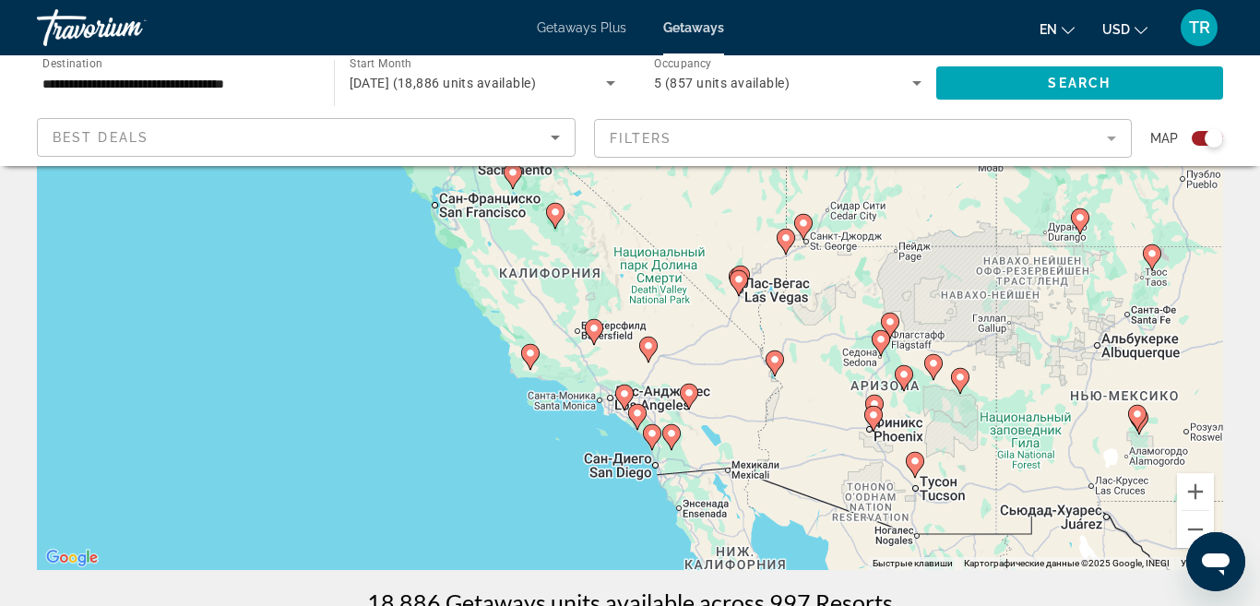
drag, startPoint x: 1142, startPoint y: 479, endPoint x: 1073, endPoint y: 499, distance: 71.8
click at [1072, 498] on div "Чтобы активировать перетаскивание с помощью клавиатуры, нажмите Alt + Ввод. Пос…" at bounding box center [630, 293] width 1186 height 553
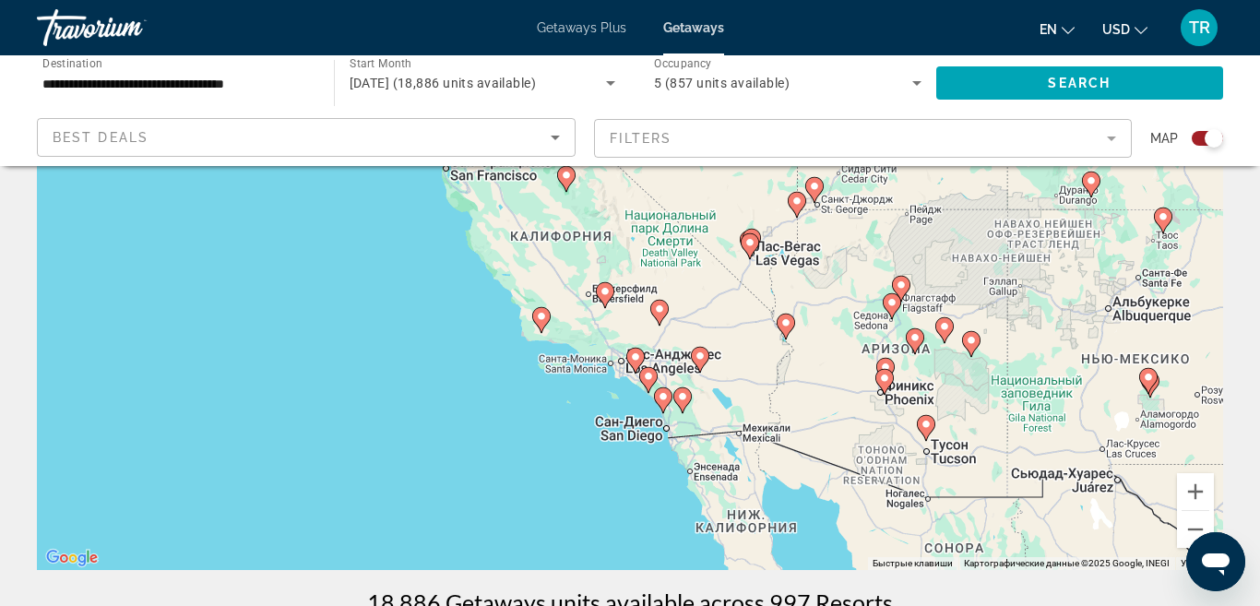
drag, startPoint x: 1107, startPoint y: 445, endPoint x: 1118, endPoint y: 412, distance: 35.0
click at [1118, 412] on div "Чтобы активировать перетаскивание с помощью клавиатуры, нажмите Alt + Ввод. Пос…" at bounding box center [630, 293] width 1186 height 553
click at [1193, 498] on button "Увеличить" at bounding box center [1195, 491] width 37 height 37
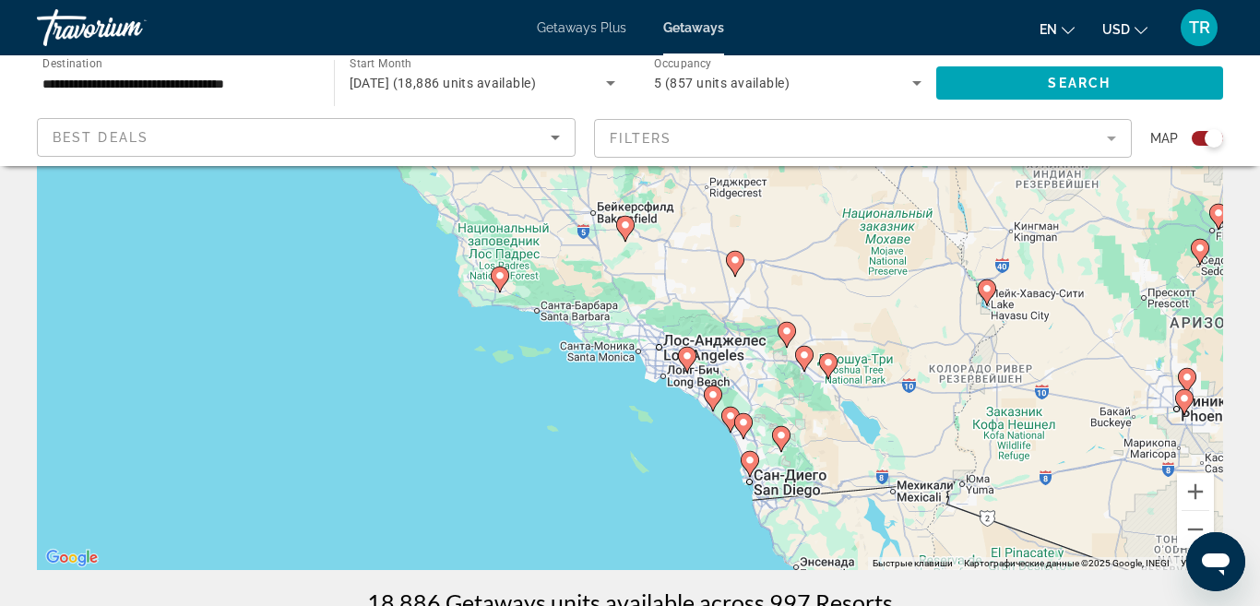
drag, startPoint x: 880, startPoint y: 424, endPoint x: 926, endPoint y: 340, distance: 95.7
click at [926, 340] on div "Чтобы активировать перетаскивание с помощью клавиатуры, нажмите Alt + Ввод. Пос…" at bounding box center [630, 293] width 1186 height 553
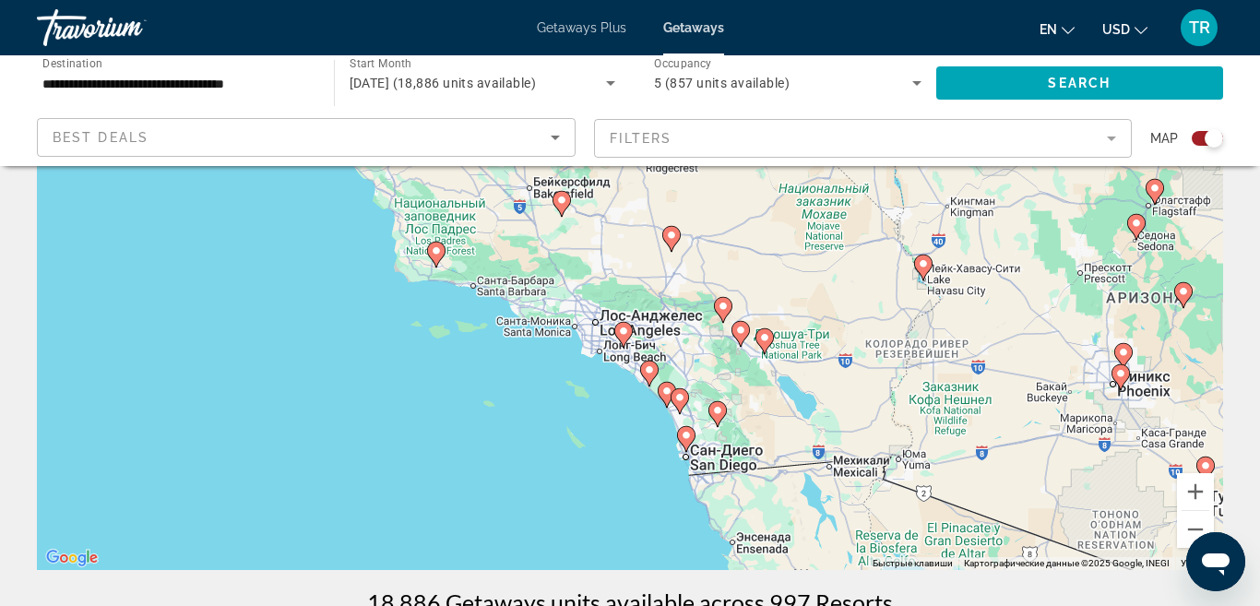
drag, startPoint x: 888, startPoint y: 352, endPoint x: 822, endPoint y: 329, distance: 70.3
click at [822, 329] on div "Чтобы активировать перетаскивание с помощью клавиатуры, нажмите Alt + Ввод. Пос…" at bounding box center [630, 293] width 1186 height 553
click at [1201, 490] on button "Увеличить" at bounding box center [1195, 491] width 37 height 37
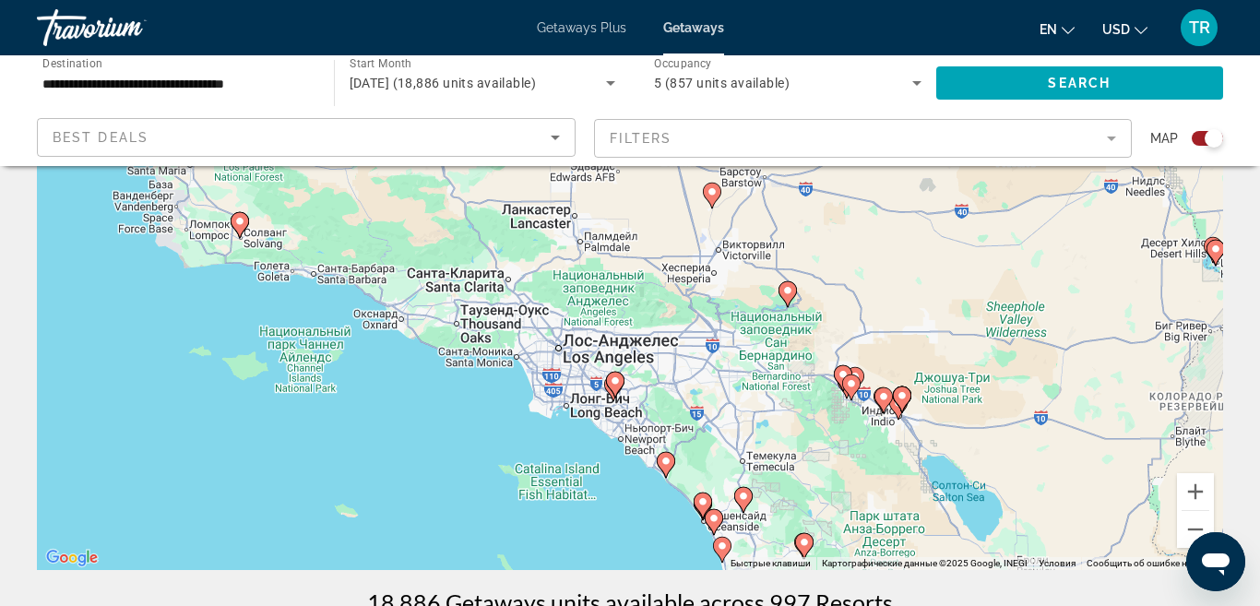
drag, startPoint x: 905, startPoint y: 413, endPoint x: 905, endPoint y: 231, distance: 182.6
click at [905, 293] on div "Main content" at bounding box center [1223, 293] width 1186 height 0
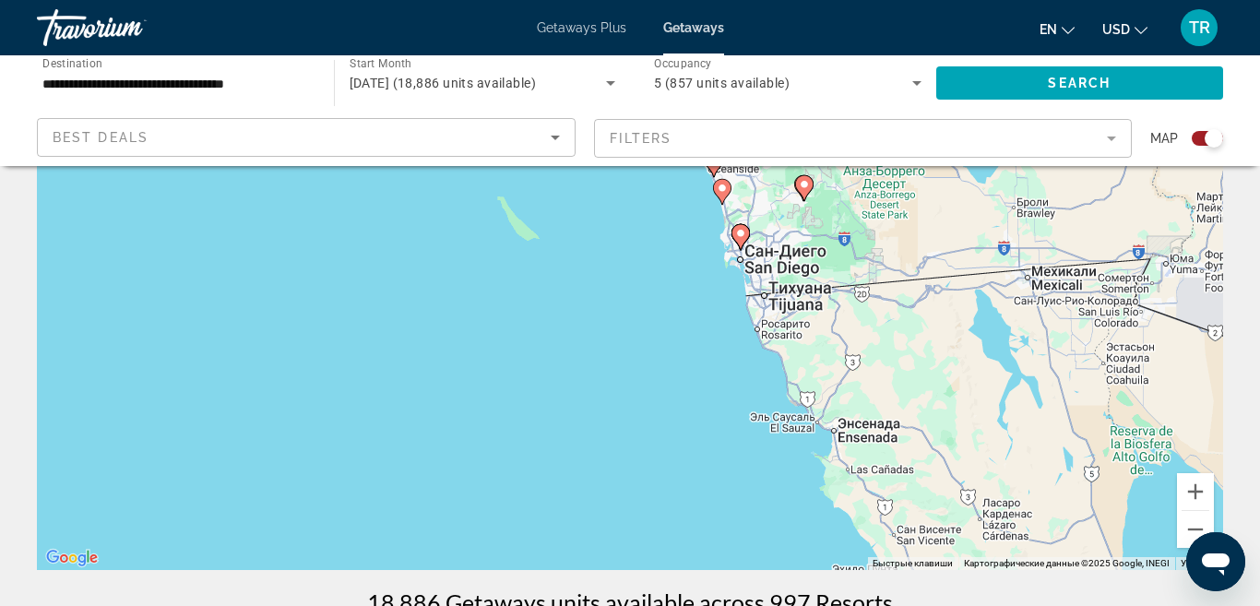
click at [808, 188] on image "Main content" at bounding box center [804, 184] width 11 height 11
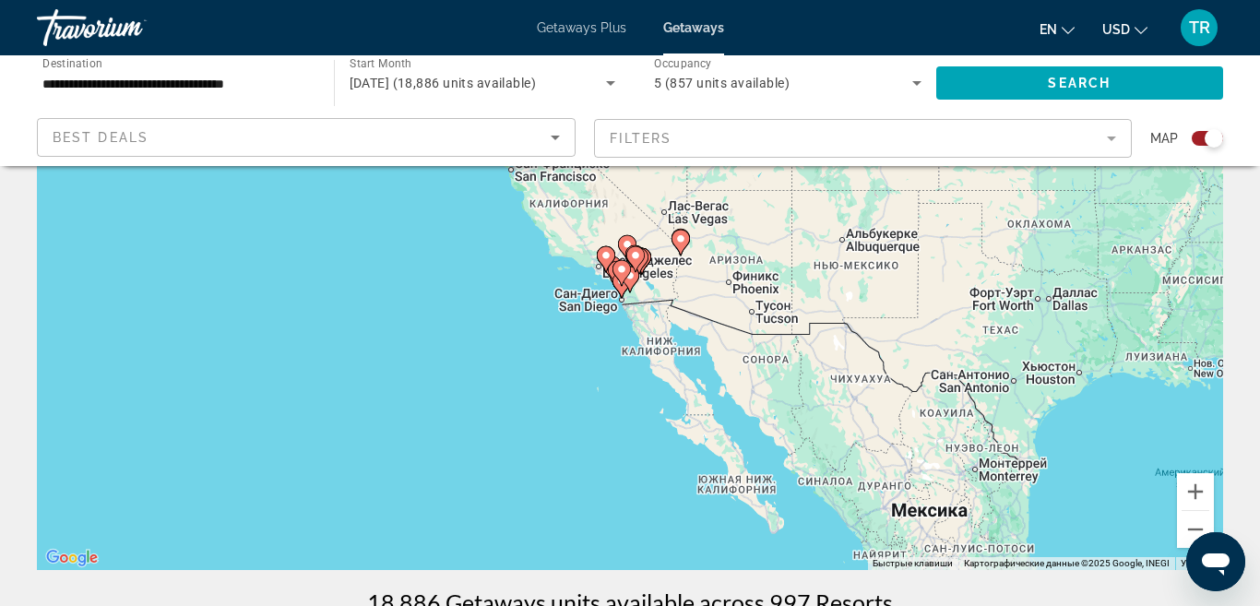
click at [631, 282] on icon "Main content" at bounding box center [629, 279] width 17 height 24
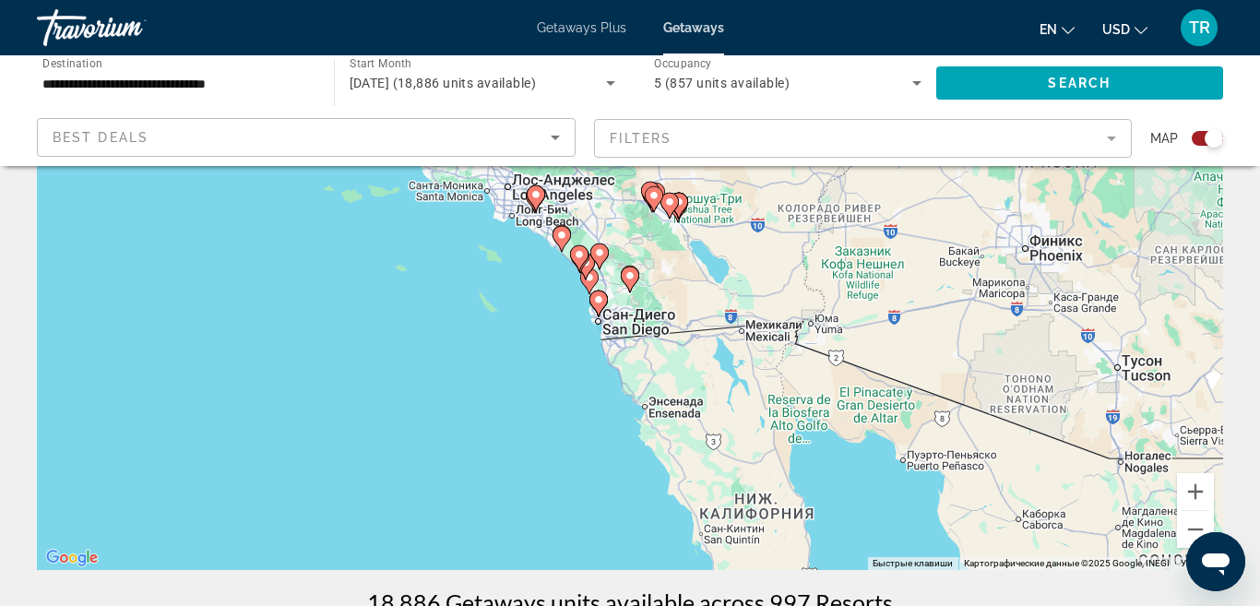
click at [631, 282] on icon "Main content" at bounding box center [629, 279] width 17 height 24
type input "**********"
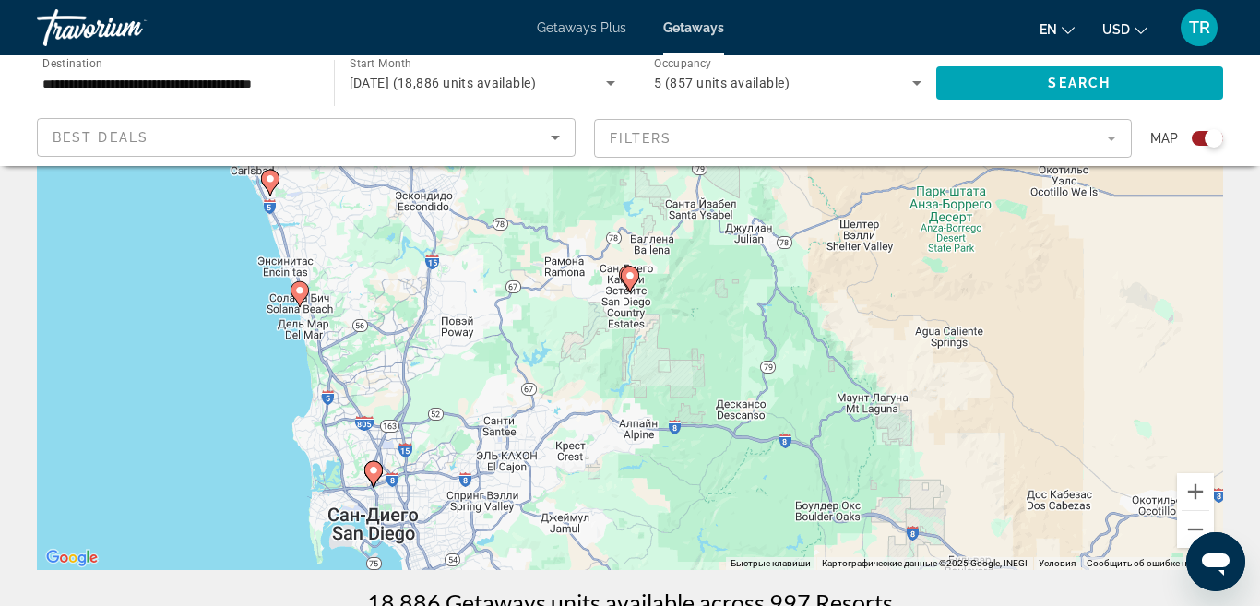
click at [626, 279] on image "Main content" at bounding box center [629, 275] width 11 height 11
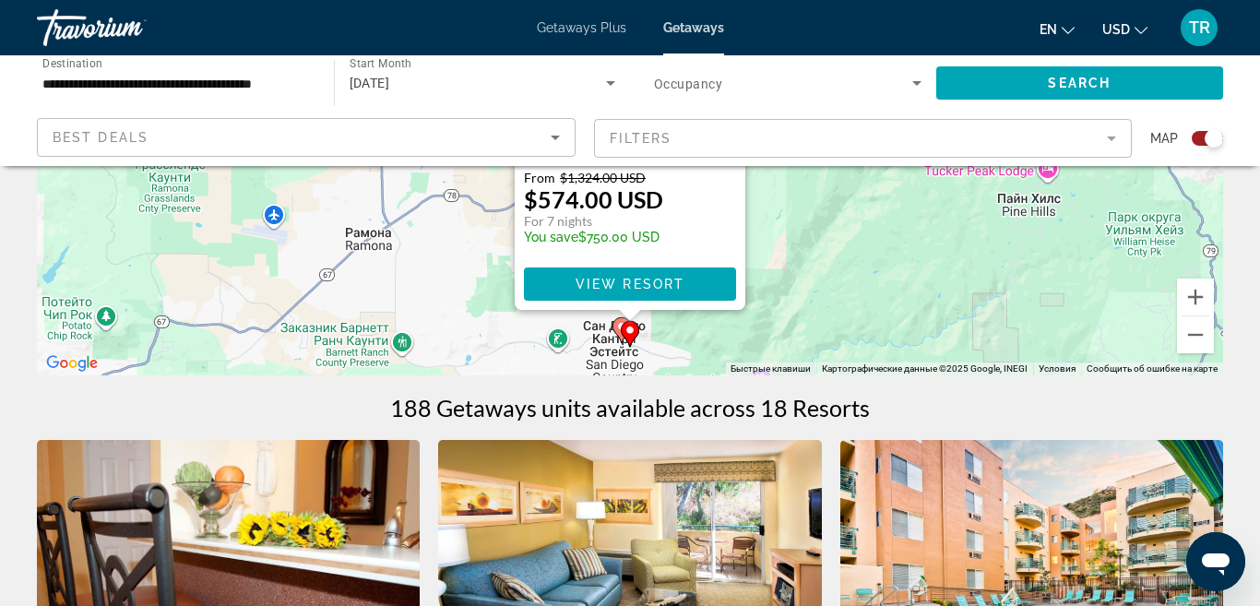
scroll to position [375, 0]
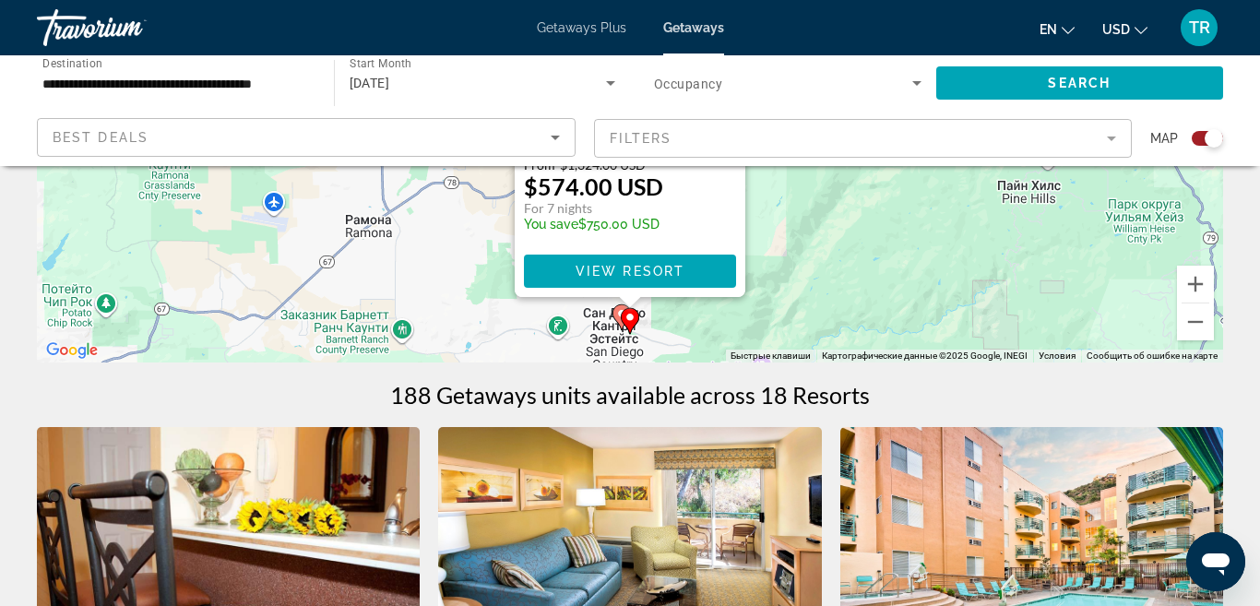
click at [621, 310] on gmp-advanced-marker "Main content" at bounding box center [630, 321] width 18 height 28
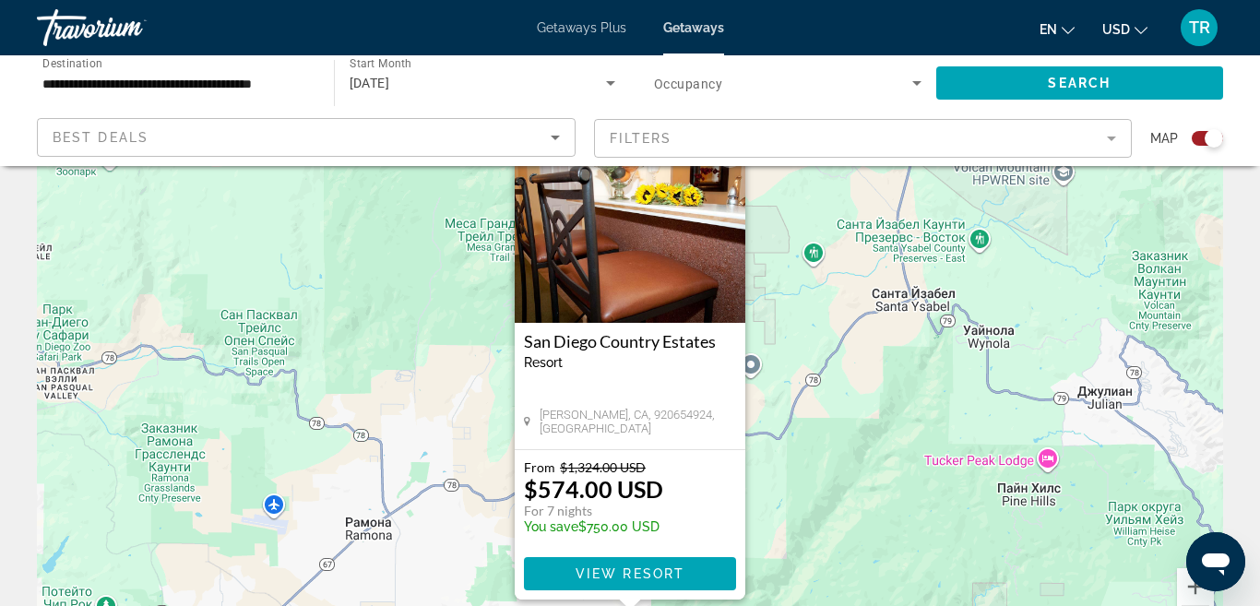
scroll to position [0, 0]
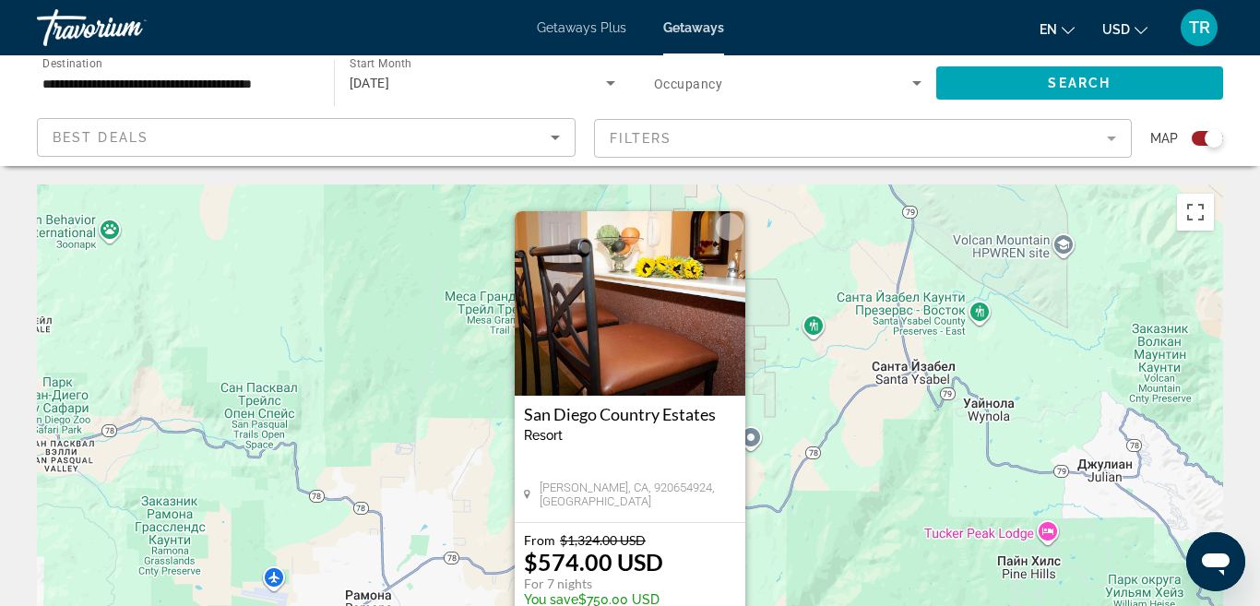
click at [869, 498] on div "Чтобы активировать перетаскивание с помощью клавиатуры, нажмите Alt + Ввод. Пос…" at bounding box center [630, 460] width 1186 height 553
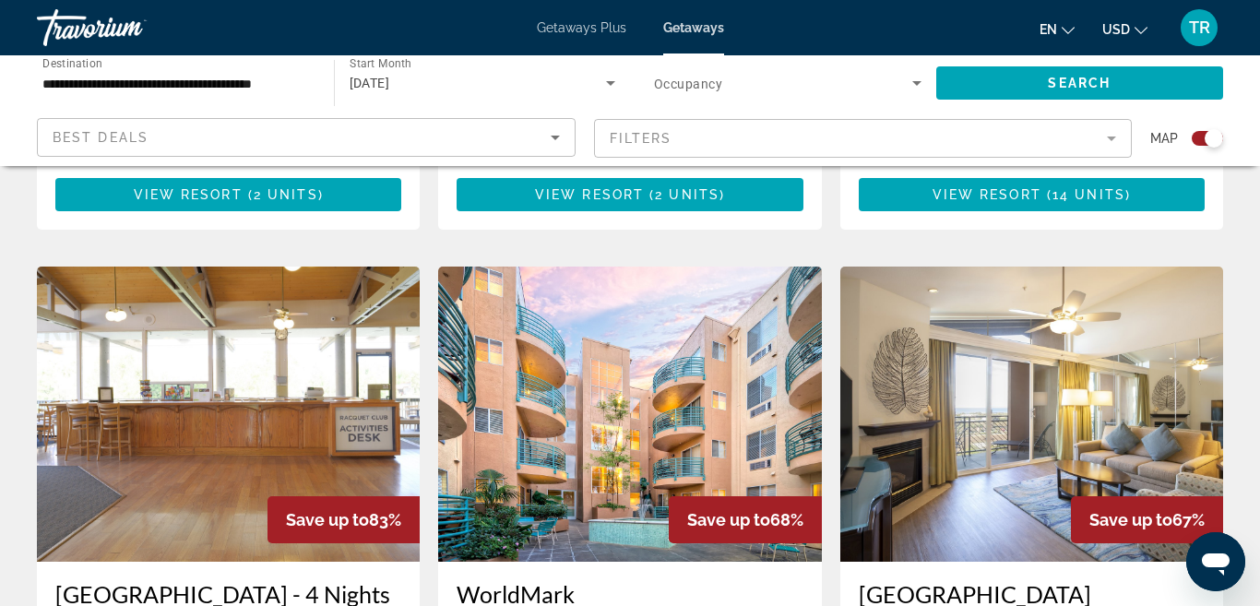
scroll to position [2598, 0]
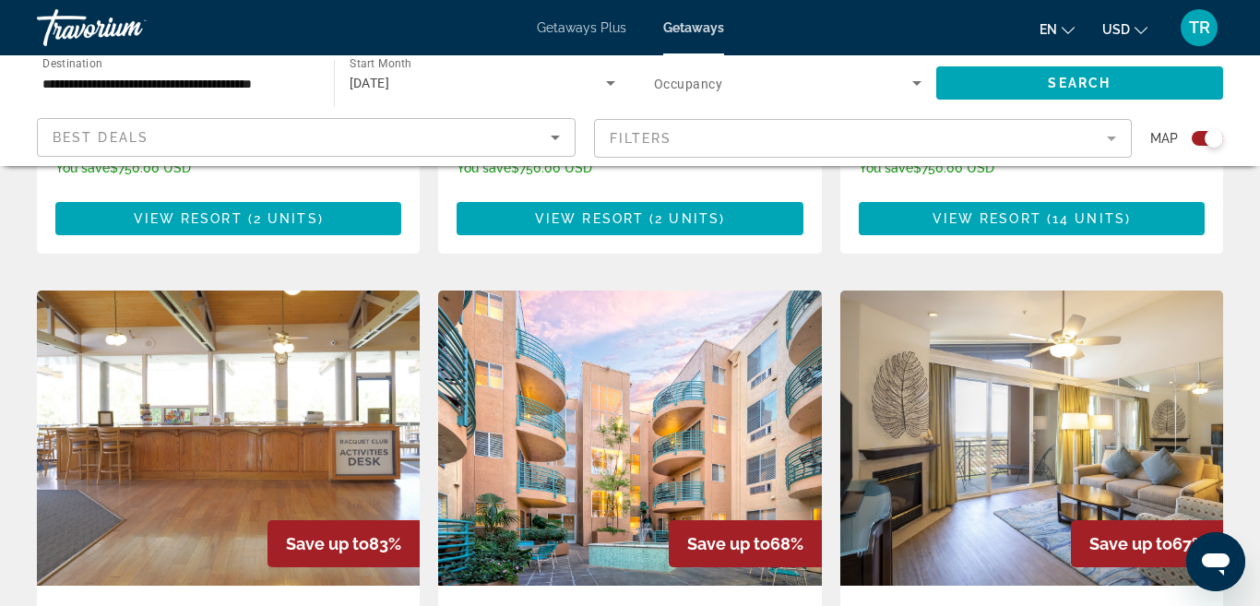
click at [205, 412] on img "Main content" at bounding box center [228, 437] width 383 height 295
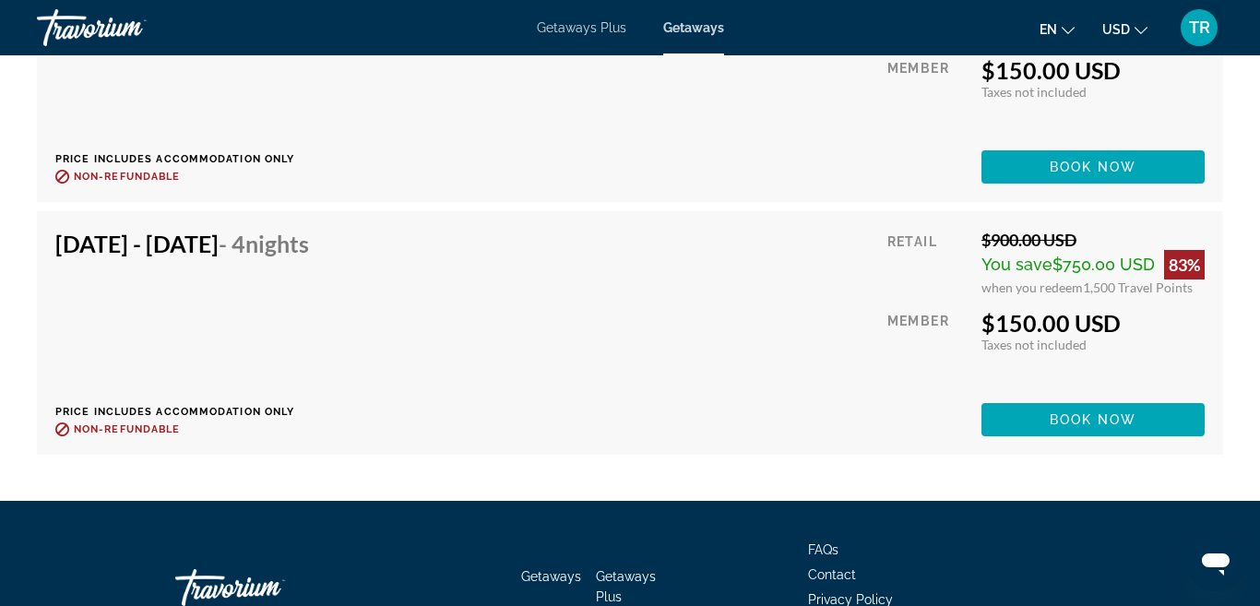
scroll to position [4337, 0]
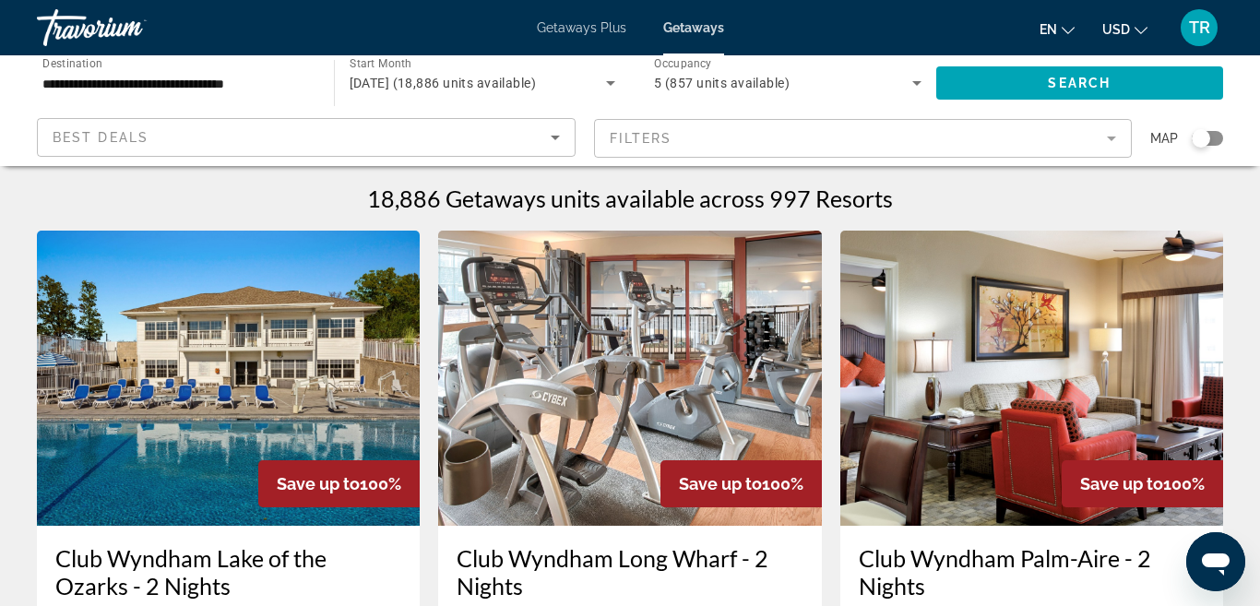
click at [1207, 140] on div "Search widget" at bounding box center [1200, 138] width 18 height 18
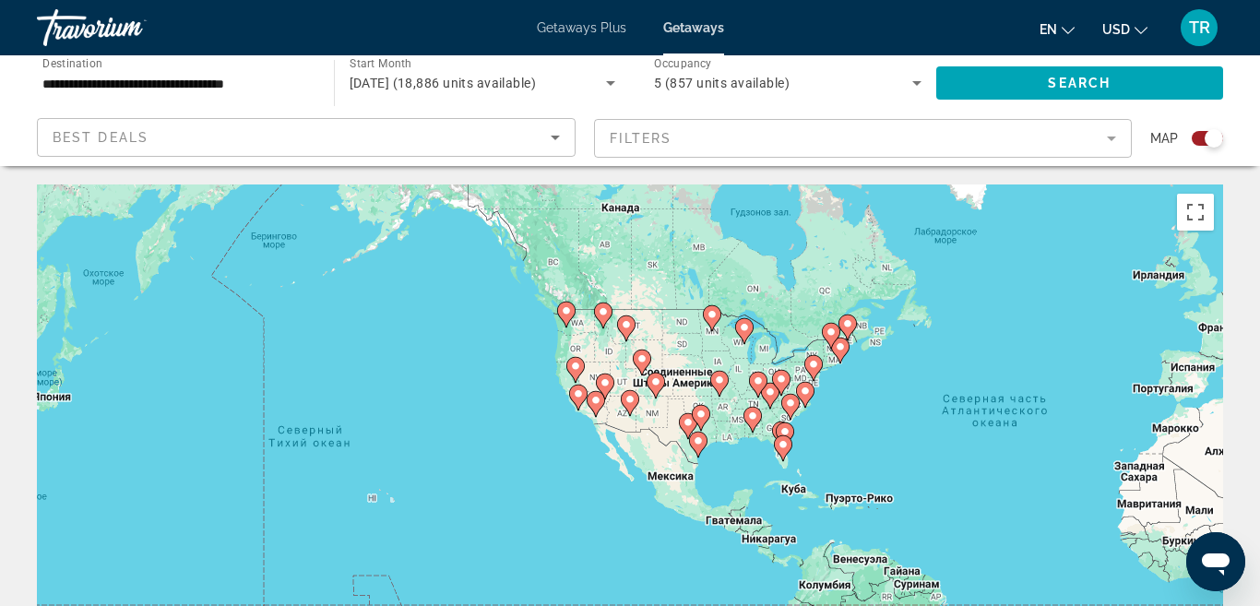
drag, startPoint x: 467, startPoint y: 478, endPoint x: 890, endPoint y: 456, distance: 422.8
click at [890, 456] on div "Чтобы активировать перетаскивание с помощью клавиатуры, нажмите Alt + Ввод. Пос…" at bounding box center [630, 460] width 1186 height 553
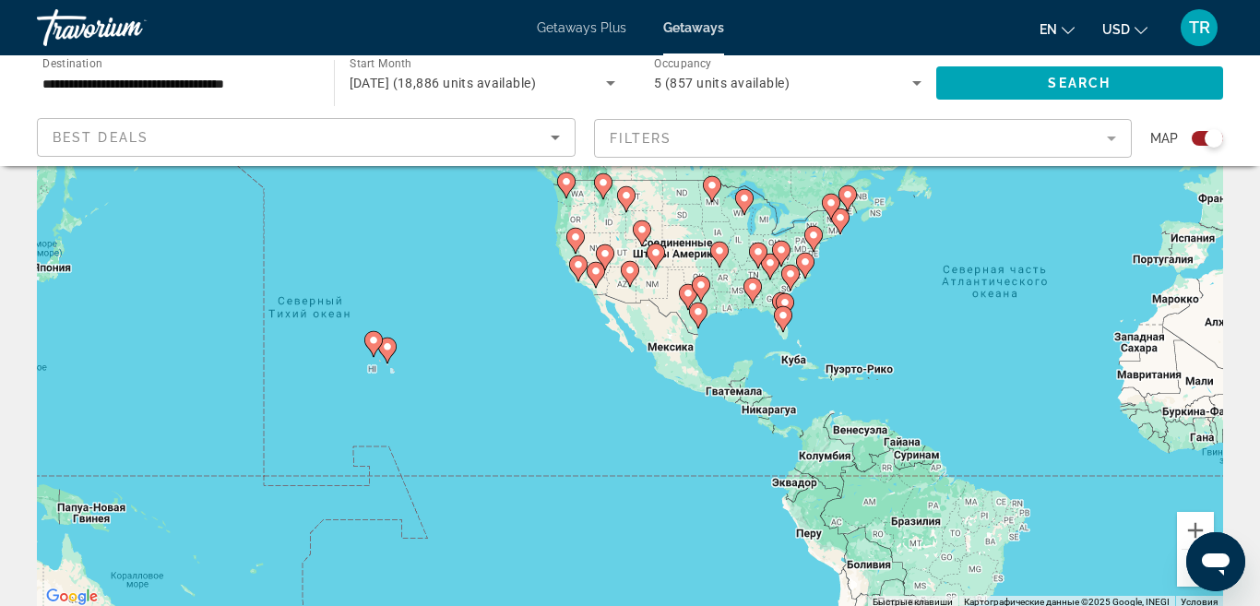
scroll to position [125, 0]
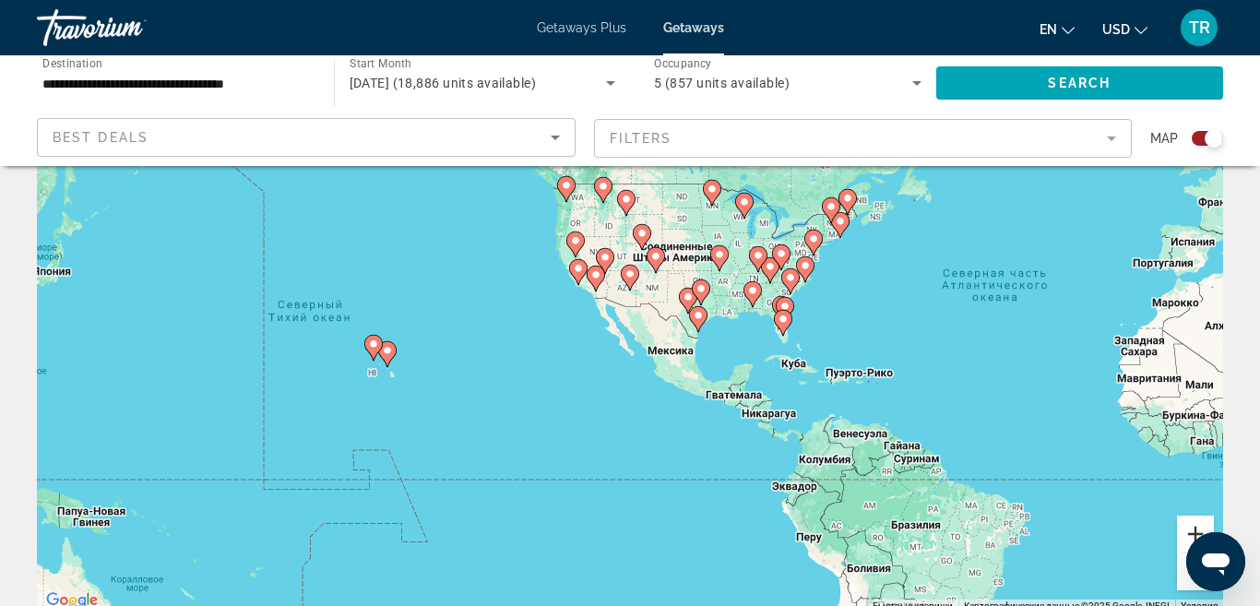
click at [1193, 528] on button "Увеличить" at bounding box center [1195, 533] width 37 height 37
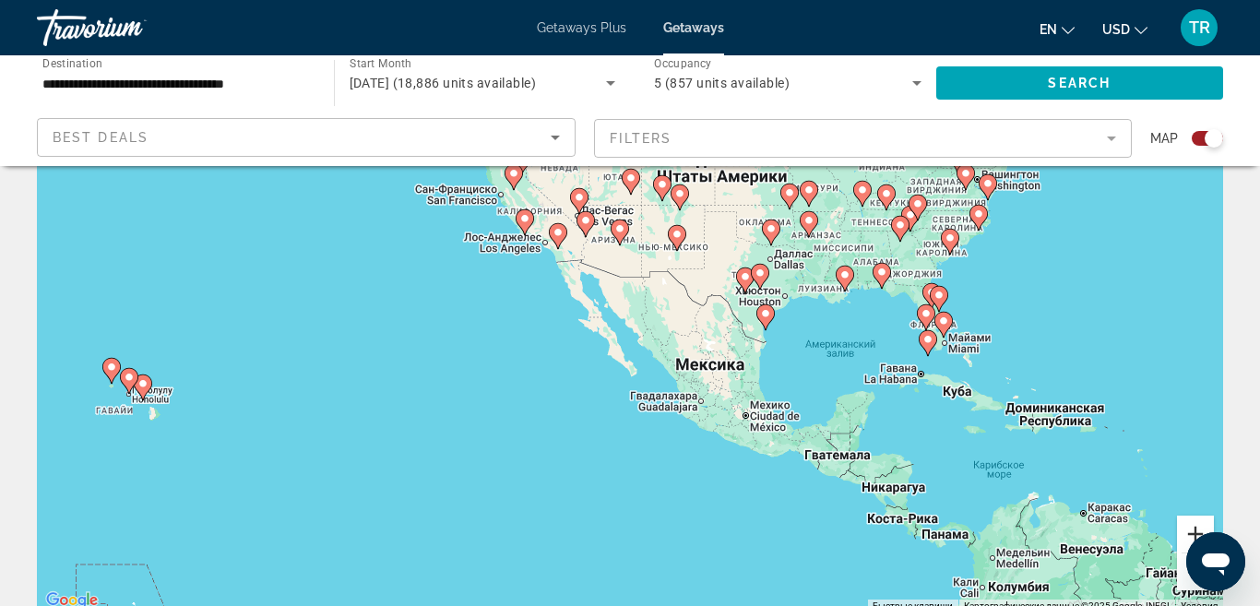
click at [1193, 528] on button "Увеличить" at bounding box center [1195, 533] width 37 height 37
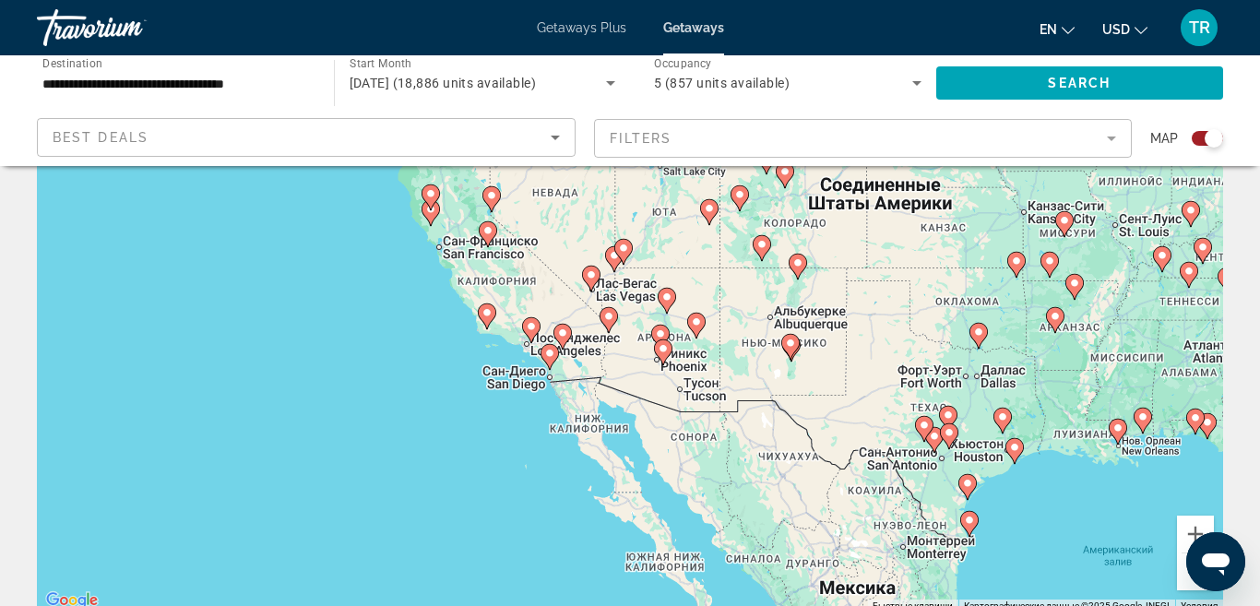
drag, startPoint x: 872, startPoint y: 377, endPoint x: 938, endPoint y: 584, distance: 216.7
click at [938, 552] on div "Чтобы активировать перетаскивание с помощью клавиатуры, нажмите Alt + Ввод. Пос…" at bounding box center [630, 335] width 1186 height 553
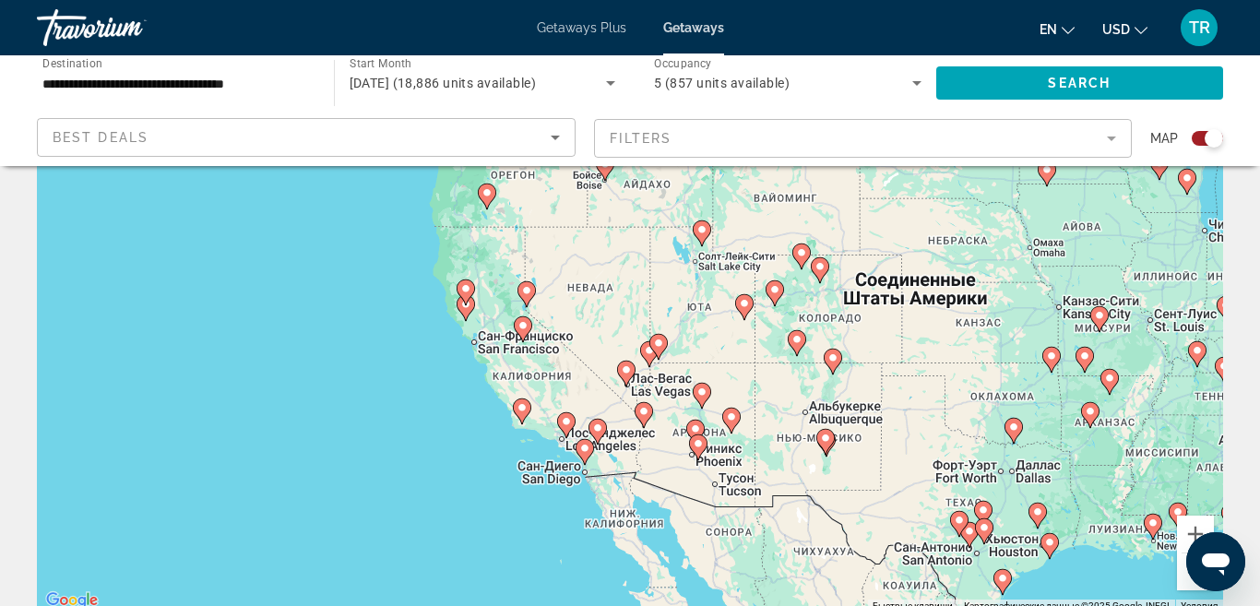
drag, startPoint x: 870, startPoint y: 457, endPoint x: 905, endPoint y: 547, distance: 96.1
click at [905, 547] on div "Чтобы активировать перетаскивание с помощью клавиатуры, нажмите Alt + Ввод. Пос…" at bounding box center [630, 335] width 1186 height 553
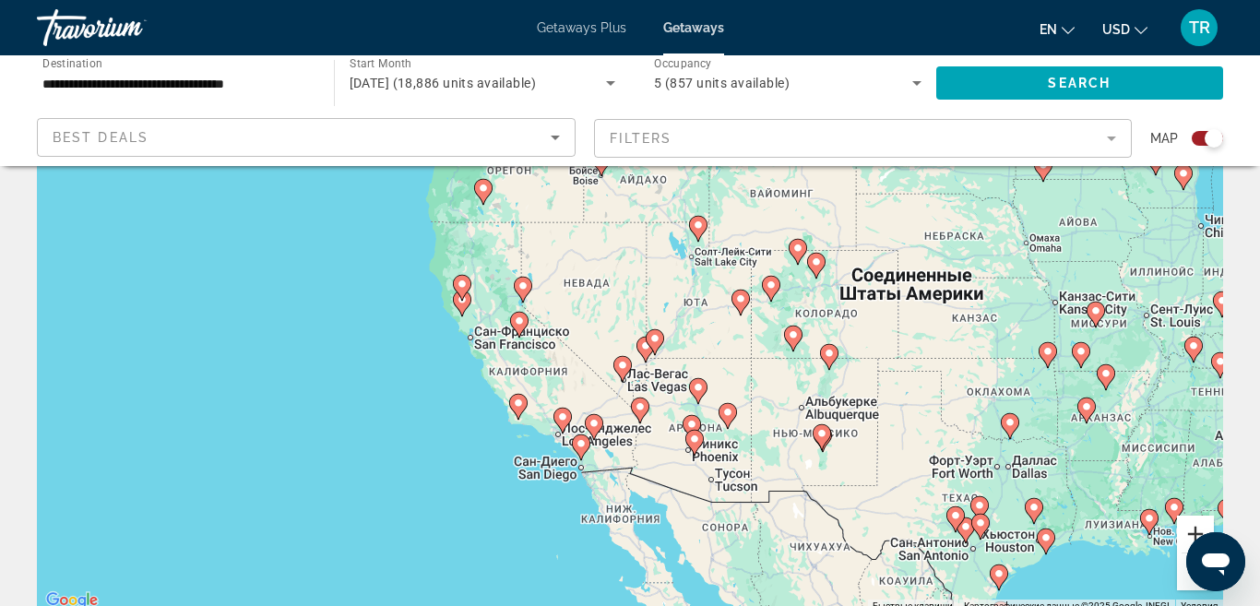
click at [1190, 521] on button "Увеличить" at bounding box center [1195, 533] width 37 height 37
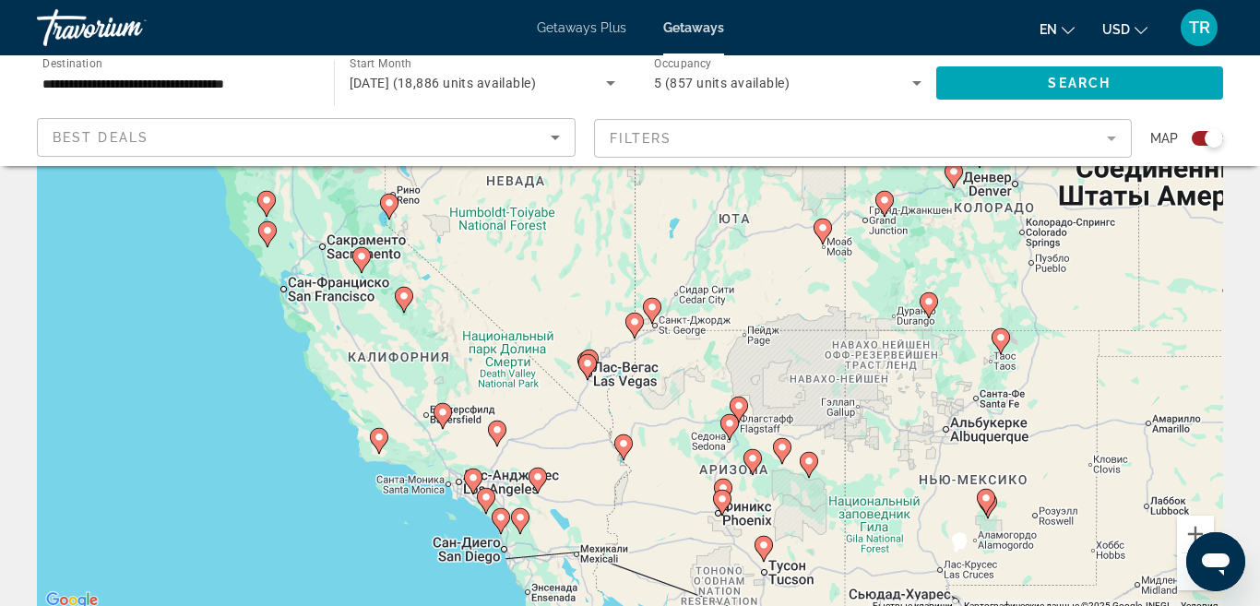
drag, startPoint x: 719, startPoint y: 489, endPoint x: 683, endPoint y: 402, distance: 93.8
click at [683, 402] on div "Чтобы активировать перетаскивание с помощью клавиатуры, нажмите Alt + Ввод. Пос…" at bounding box center [630, 335] width 1186 height 553
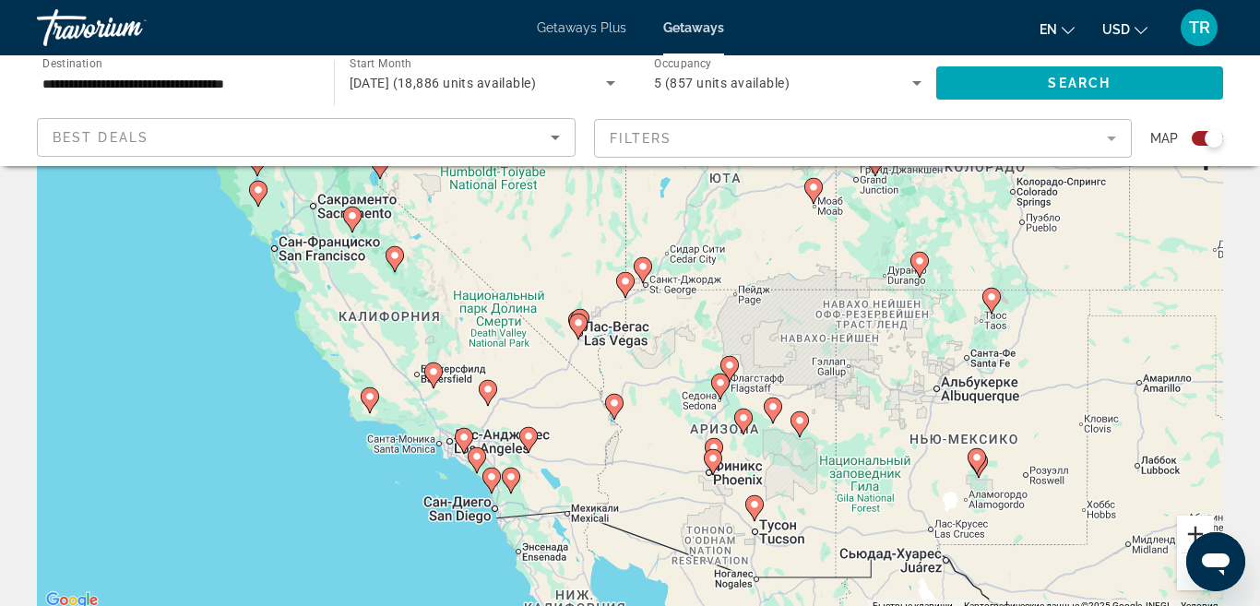
click at [1199, 529] on button "Увеличить" at bounding box center [1195, 533] width 37 height 37
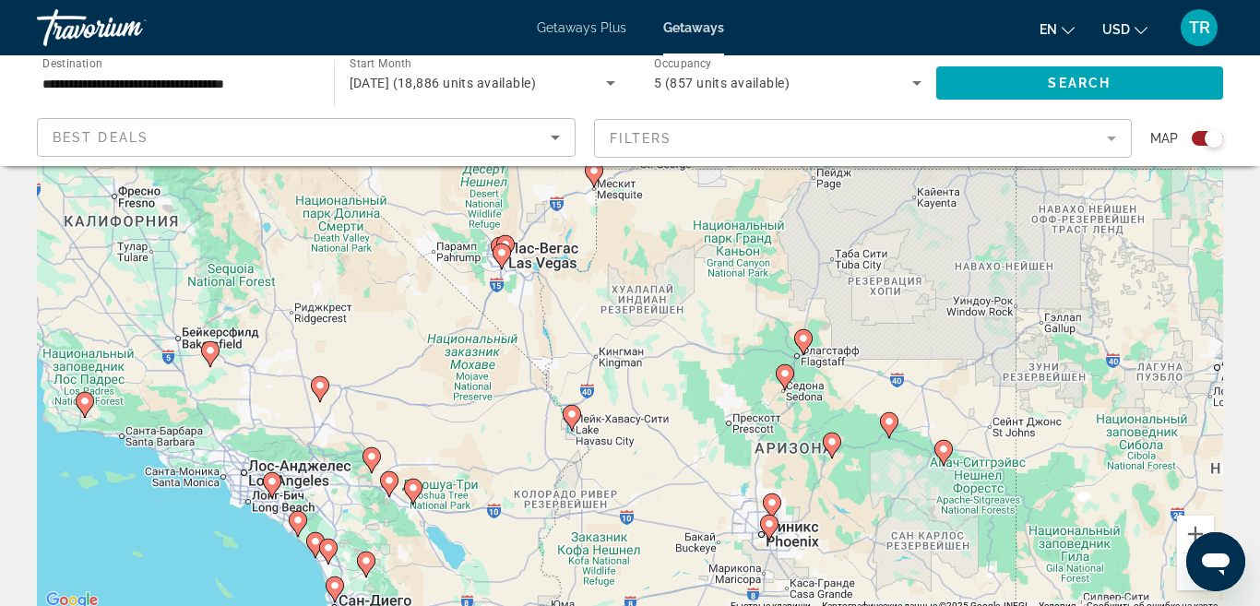
drag, startPoint x: 846, startPoint y: 505, endPoint x: 806, endPoint y: 321, distance: 188.6
click at [806, 324] on div "Чтобы активировать перетаскивание с помощью клавиатуры, нажмите Alt + Ввод. Пос…" at bounding box center [630, 335] width 1186 height 553
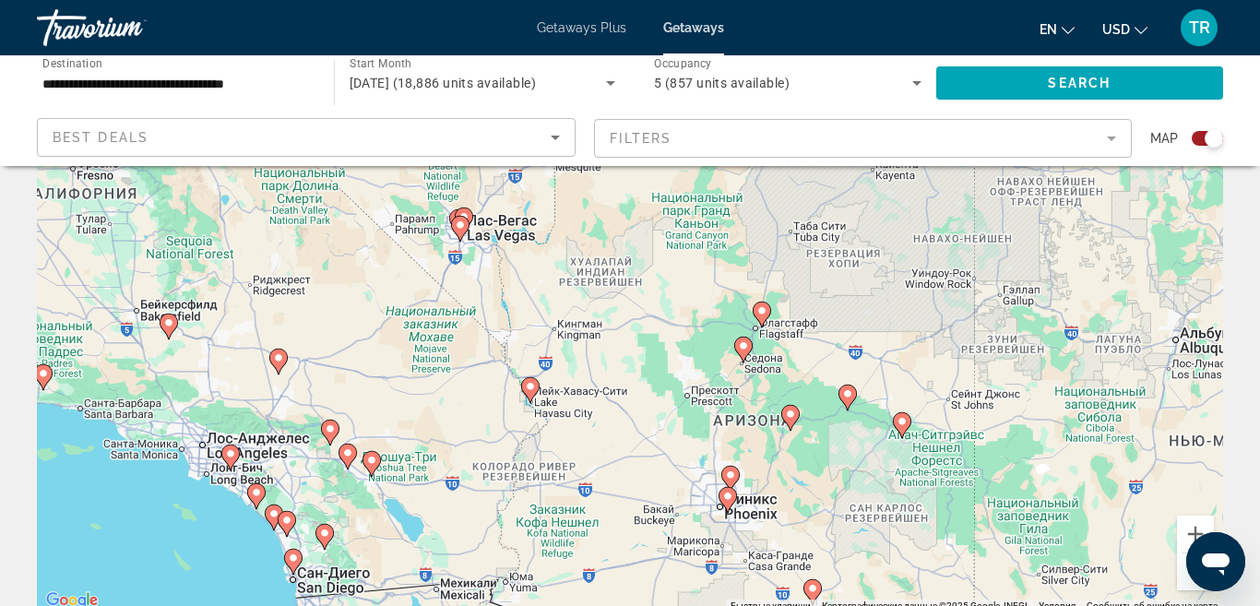
drag, startPoint x: 887, startPoint y: 338, endPoint x: 860, endPoint y: 454, distance: 118.3
click at [860, 454] on div "Чтобы активировать перетаскивание с помощью клавиатуры, нажмите Alt + Ввод. Пос…" at bounding box center [630, 335] width 1186 height 553
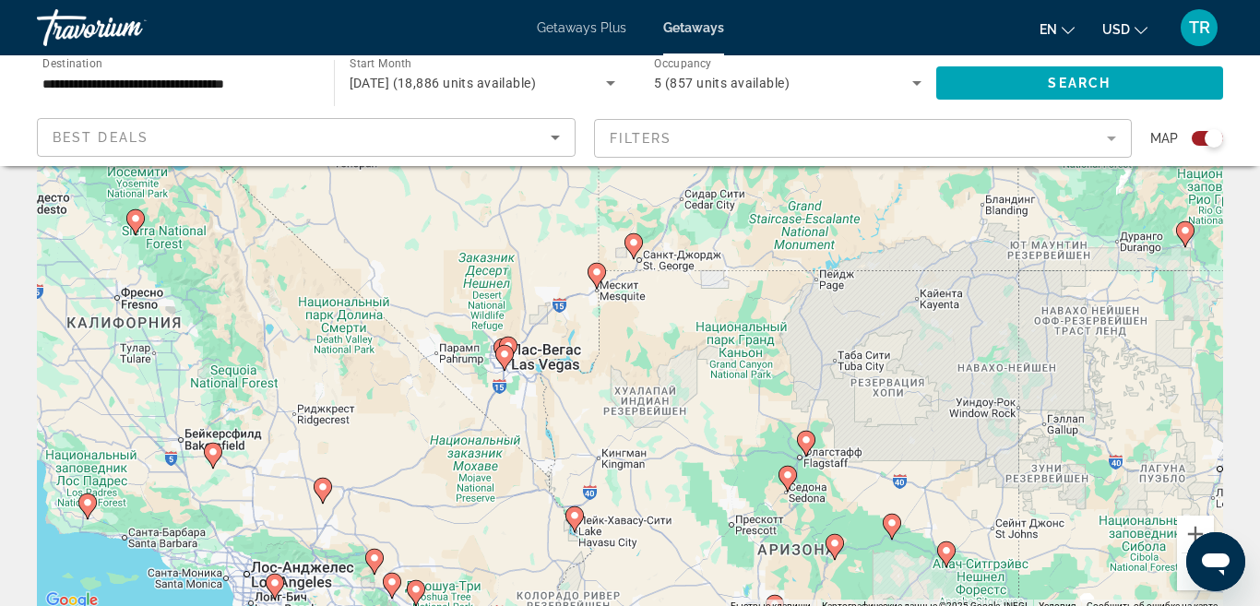
drag, startPoint x: 762, startPoint y: 414, endPoint x: 806, endPoint y: 545, distance: 138.2
click at [806, 545] on div "Чтобы активировать перетаскивание с помощью клавиатуры, нажмите Alt + Ввод. Пос…" at bounding box center [630, 335] width 1186 height 553
click at [635, 248] on icon "Main content" at bounding box center [633, 246] width 17 height 24
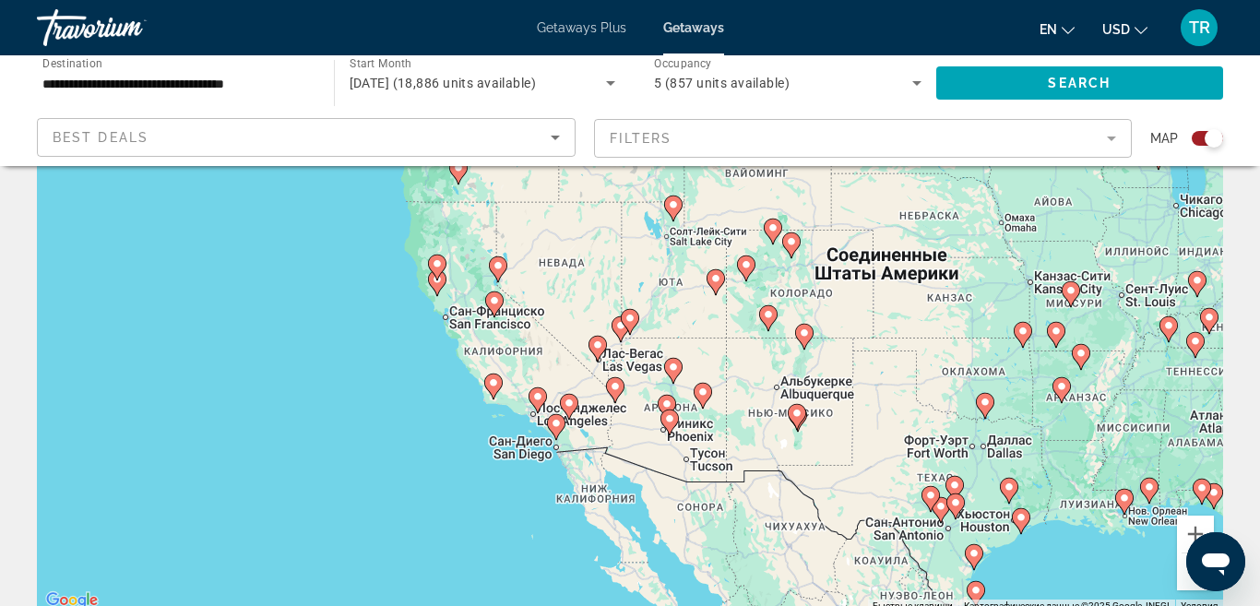
click at [630, 323] on image "Main content" at bounding box center [629, 318] width 11 height 11
type input "**********"
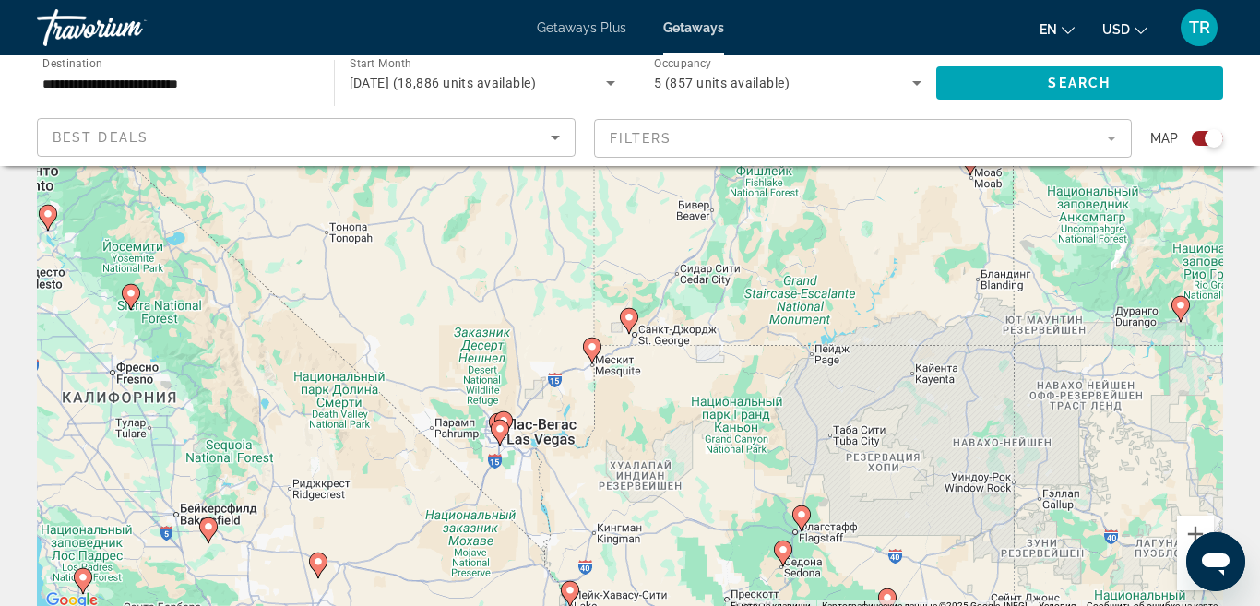
click at [630, 323] on icon "Main content" at bounding box center [629, 321] width 17 height 24
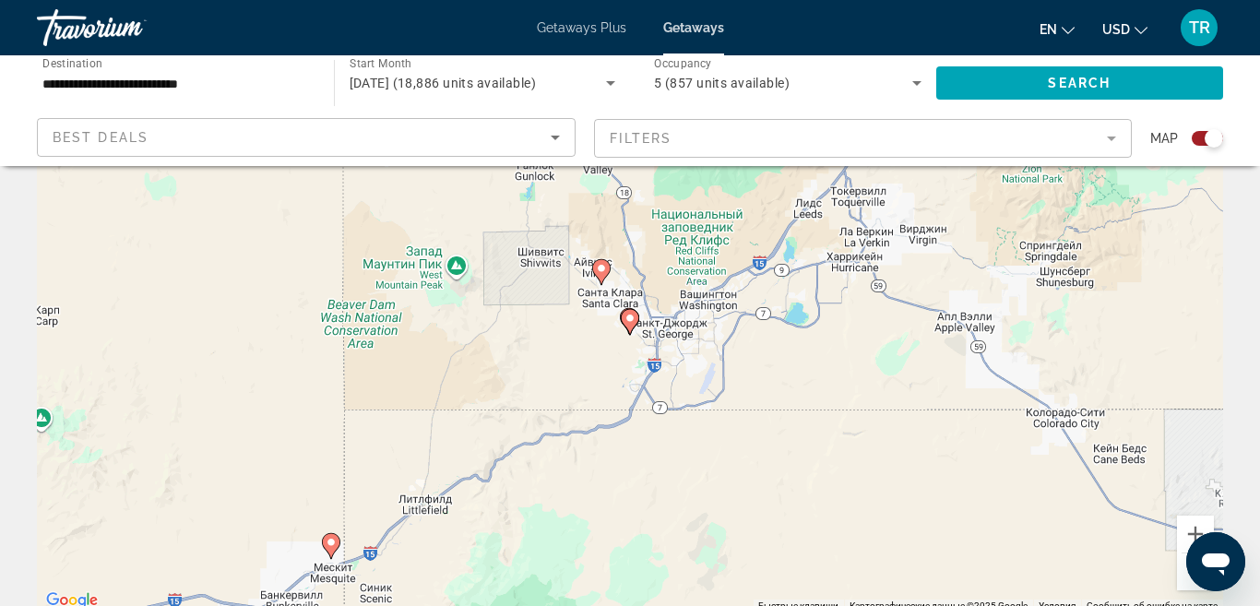
click at [631, 321] on image "Main content" at bounding box center [629, 318] width 11 height 11
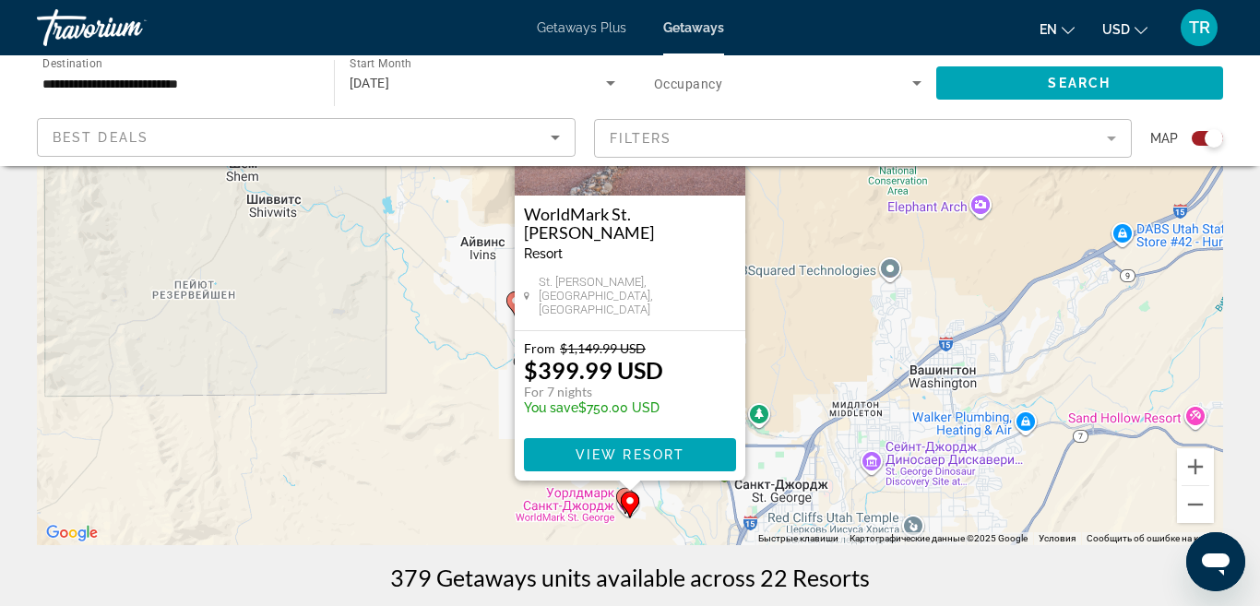
scroll to position [196, 0]
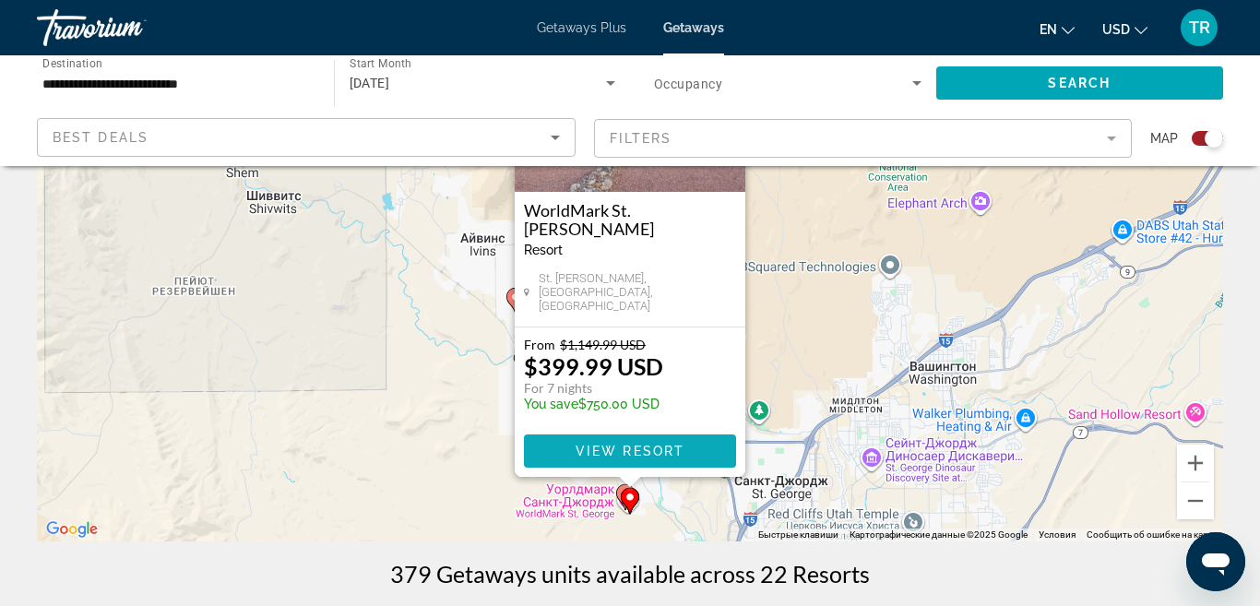
click at [632, 452] on span "View Resort" at bounding box center [629, 451] width 109 height 15
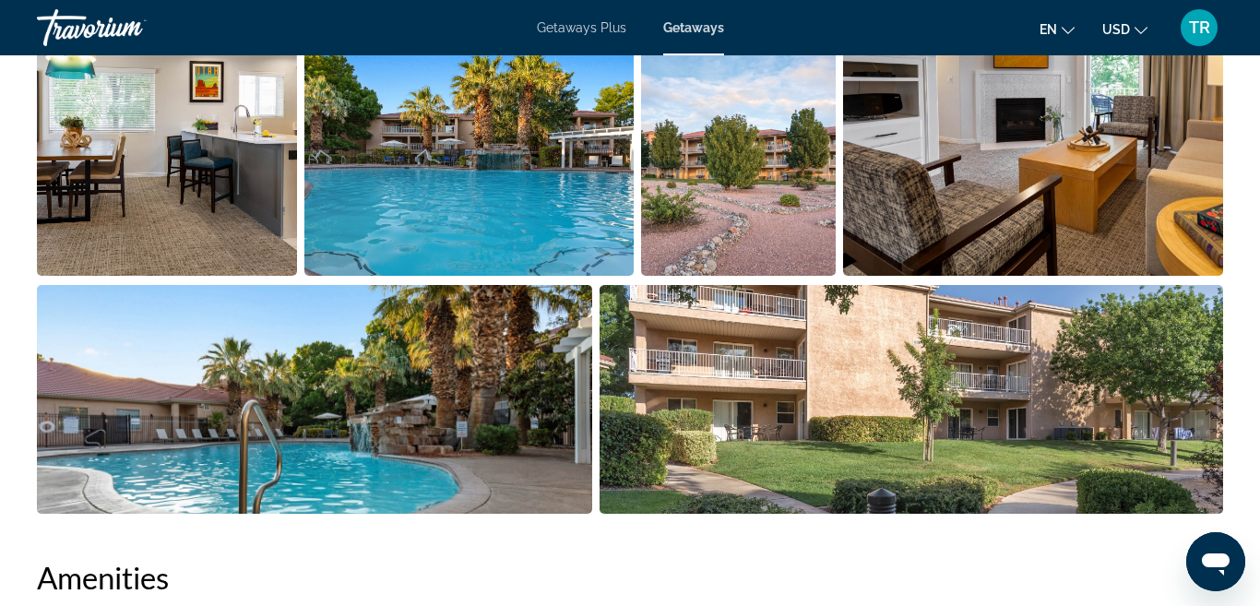
scroll to position [1216, 0]
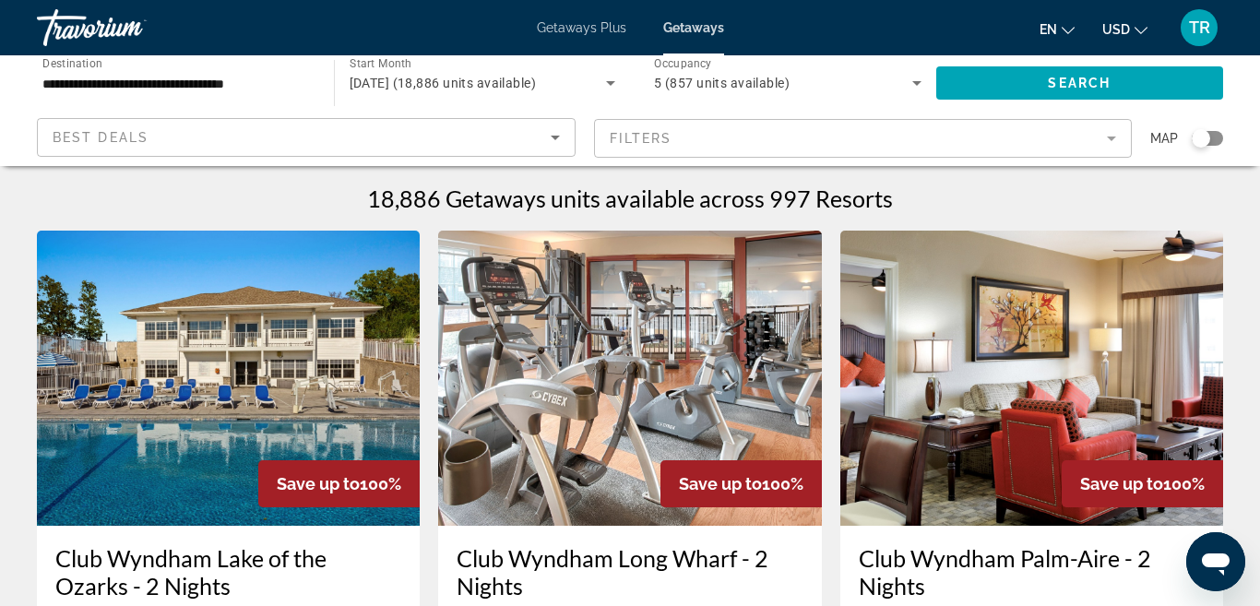
click at [1200, 141] on div "Search widget" at bounding box center [1200, 138] width 18 height 18
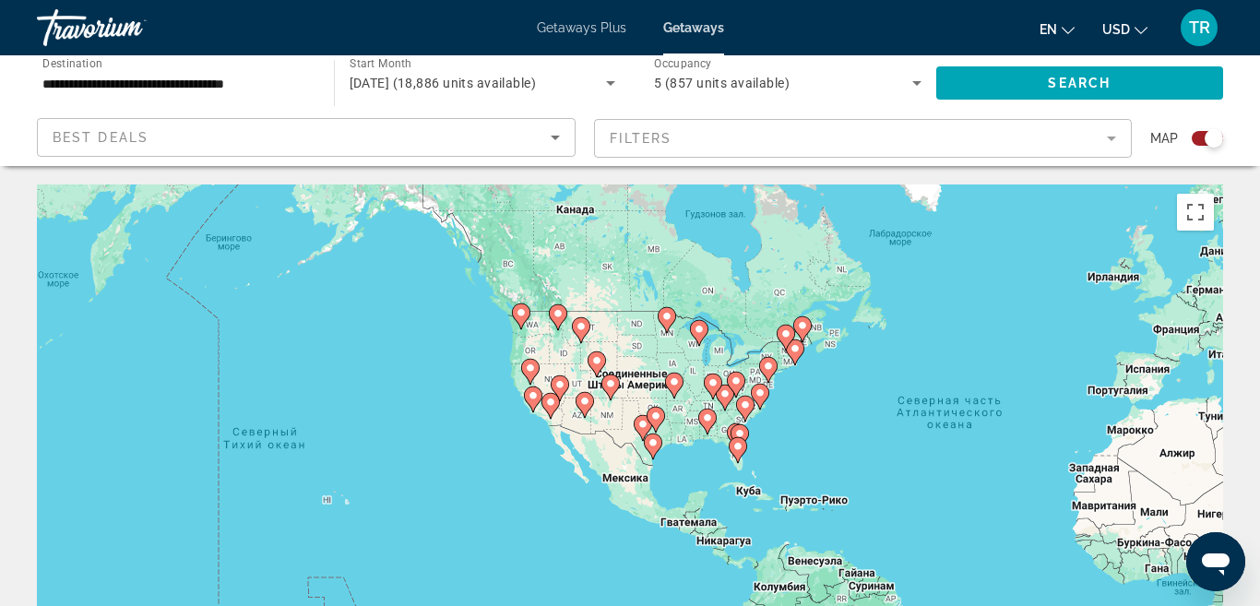
drag, startPoint x: 545, startPoint y: 431, endPoint x: 963, endPoint y: 416, distance: 418.0
click at [963, 416] on div "Чтобы активировать перетаскивание с помощью клавиатуры, нажмите Alt + Ввод. Пос…" at bounding box center [630, 460] width 1186 height 553
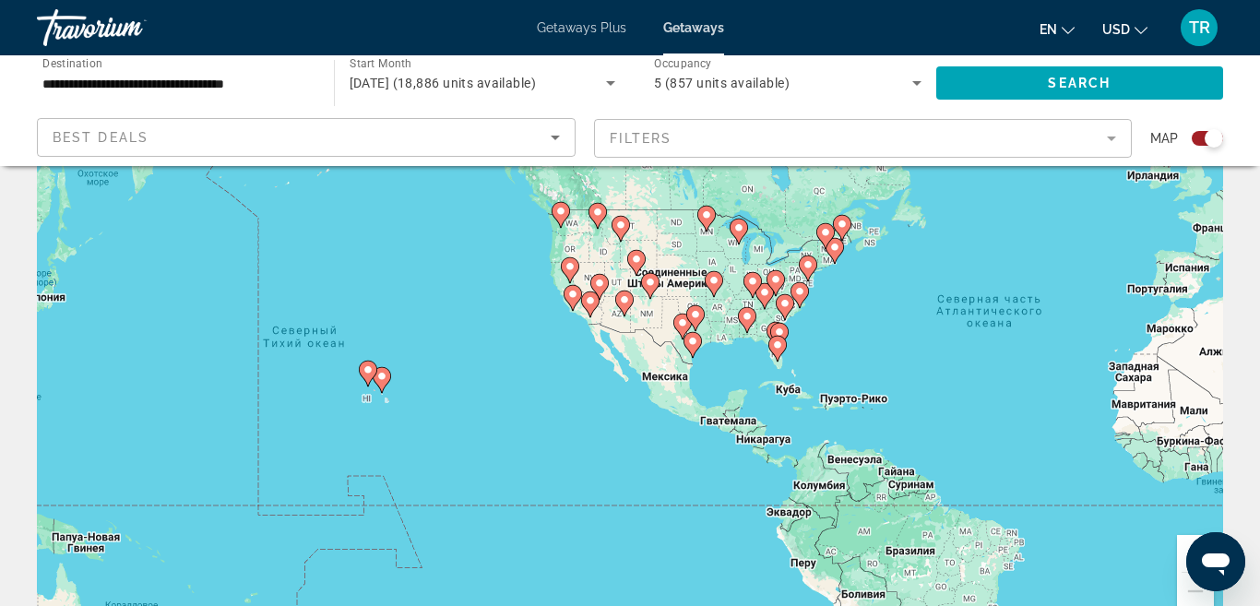
scroll to position [115, 0]
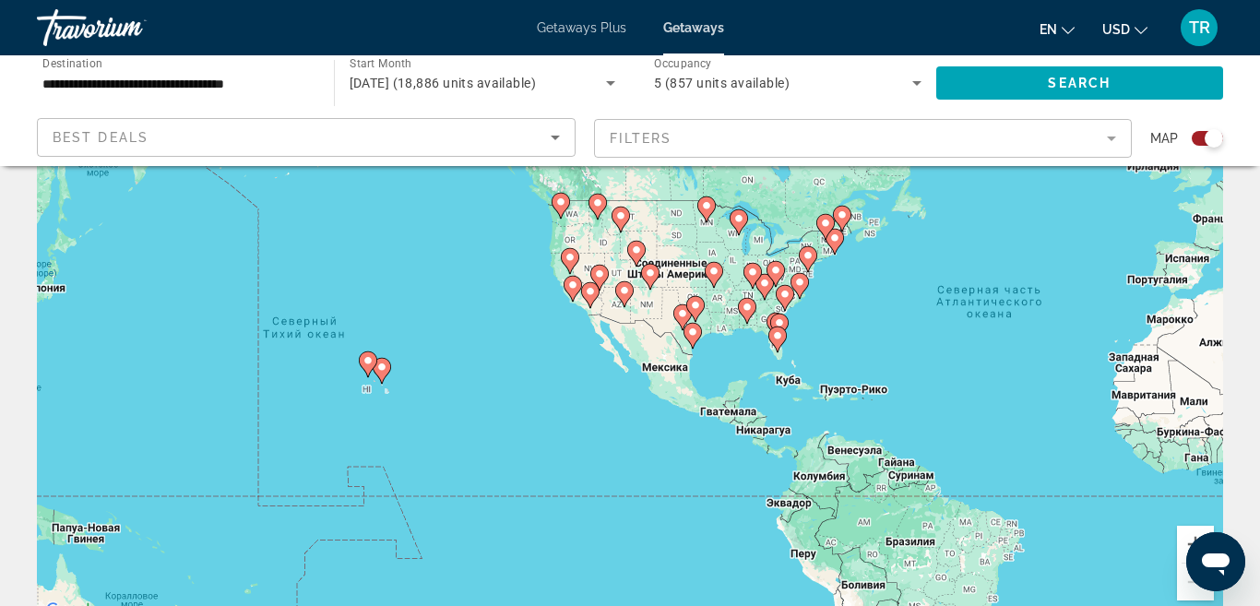
click at [1203, 552] on icon "Открыть окно обмена сообщениями" at bounding box center [1215, 564] width 28 height 22
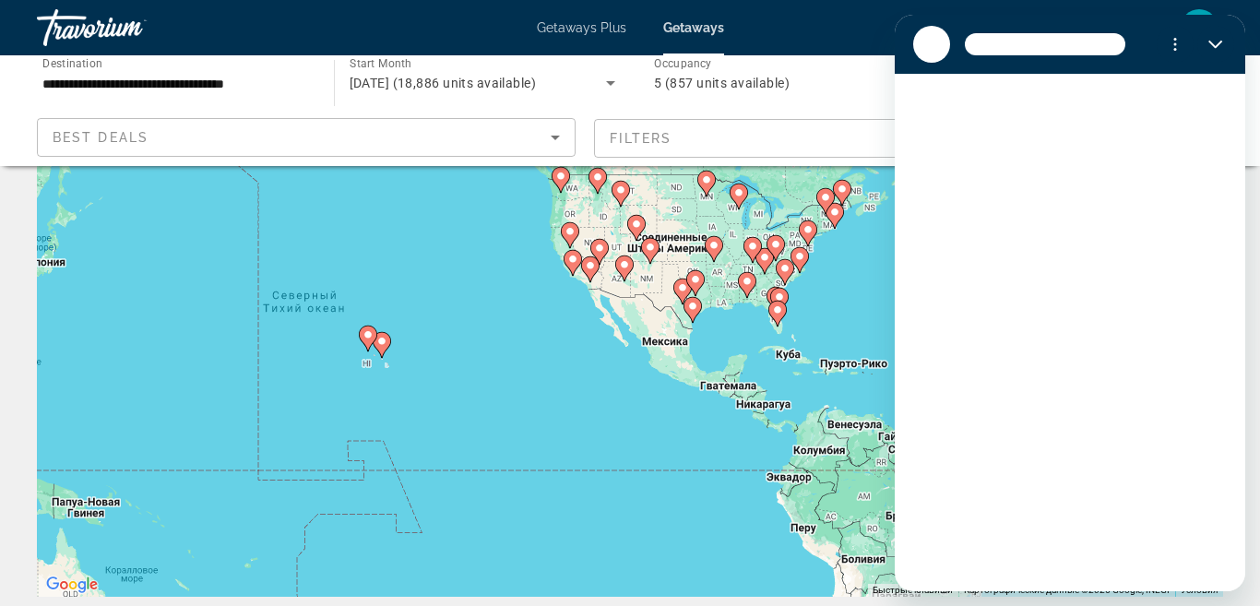
scroll to position [147, 0]
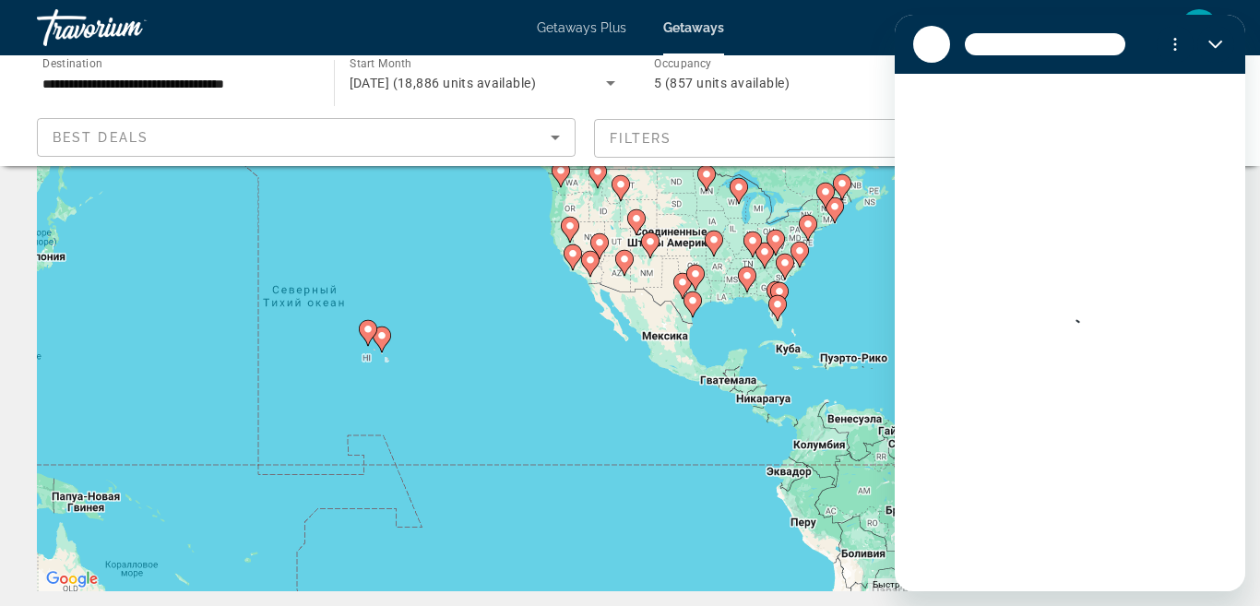
click at [801, 428] on div "Чтобы активировать перетаскивание с помощью клавиатуры, нажмите Alt + Ввод. Пос…" at bounding box center [630, 314] width 1186 height 553
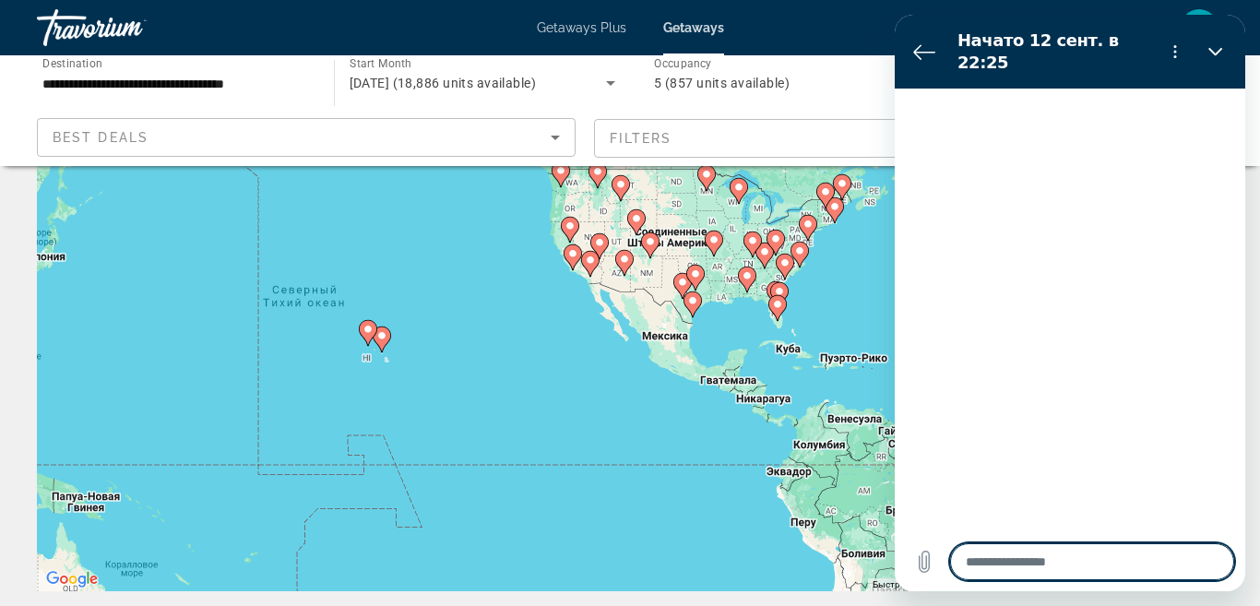
type textarea "*"
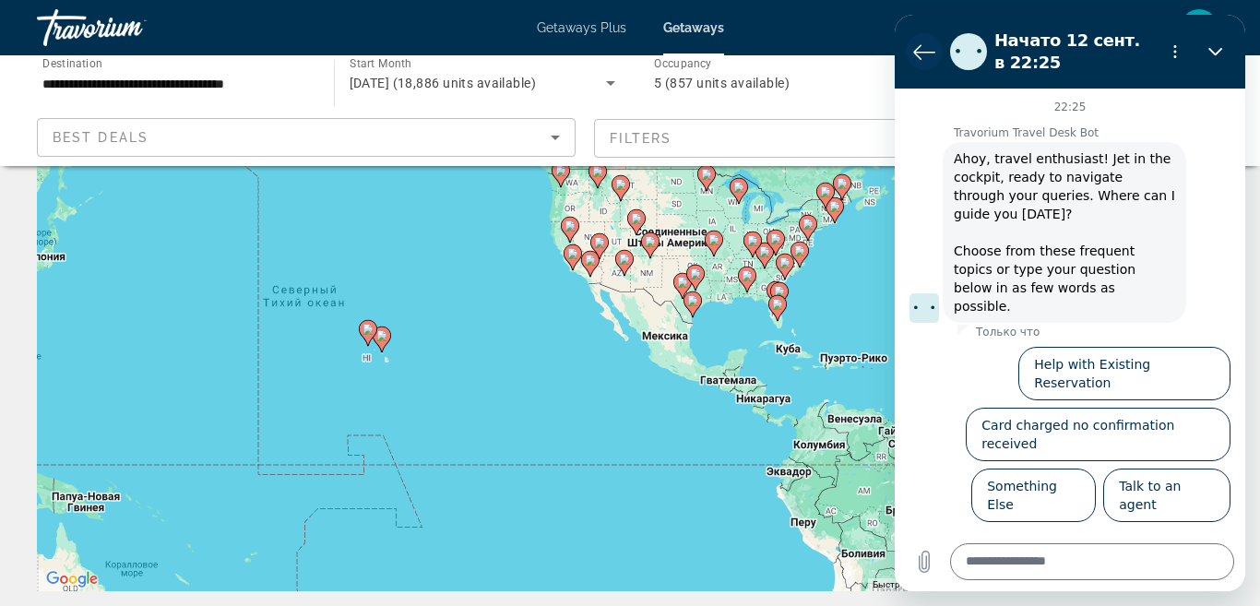
click at [929, 51] on icon "Вернуться к списку разговоров" at bounding box center [924, 52] width 22 height 22
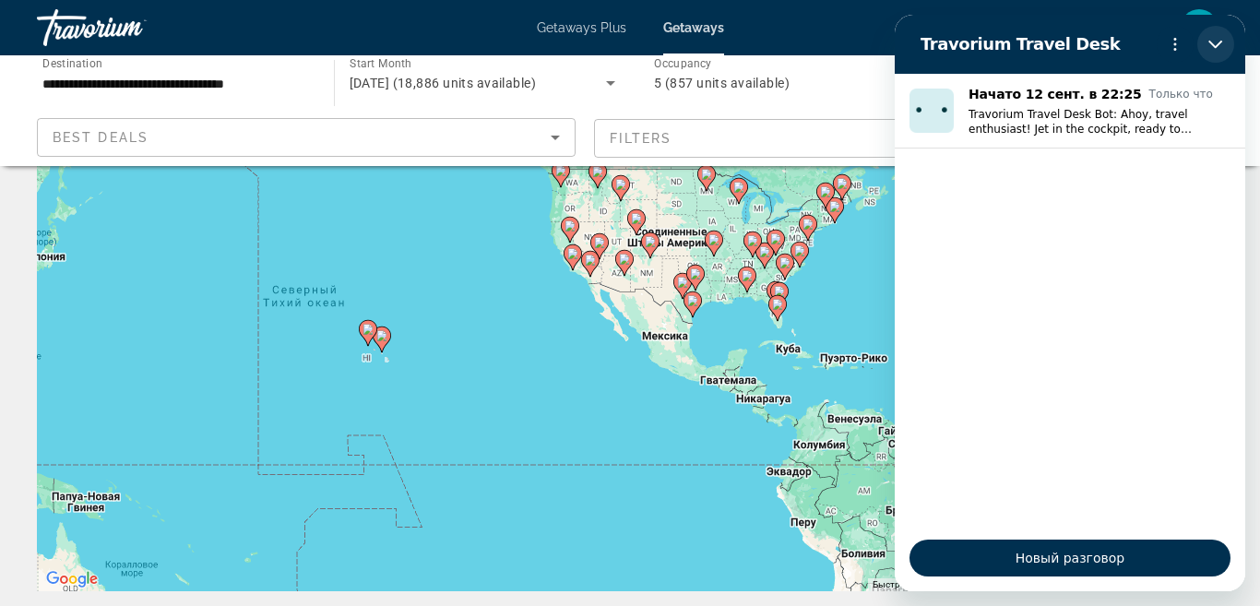
click at [1216, 44] on icon "Закрыть" at bounding box center [1215, 45] width 14 height 8
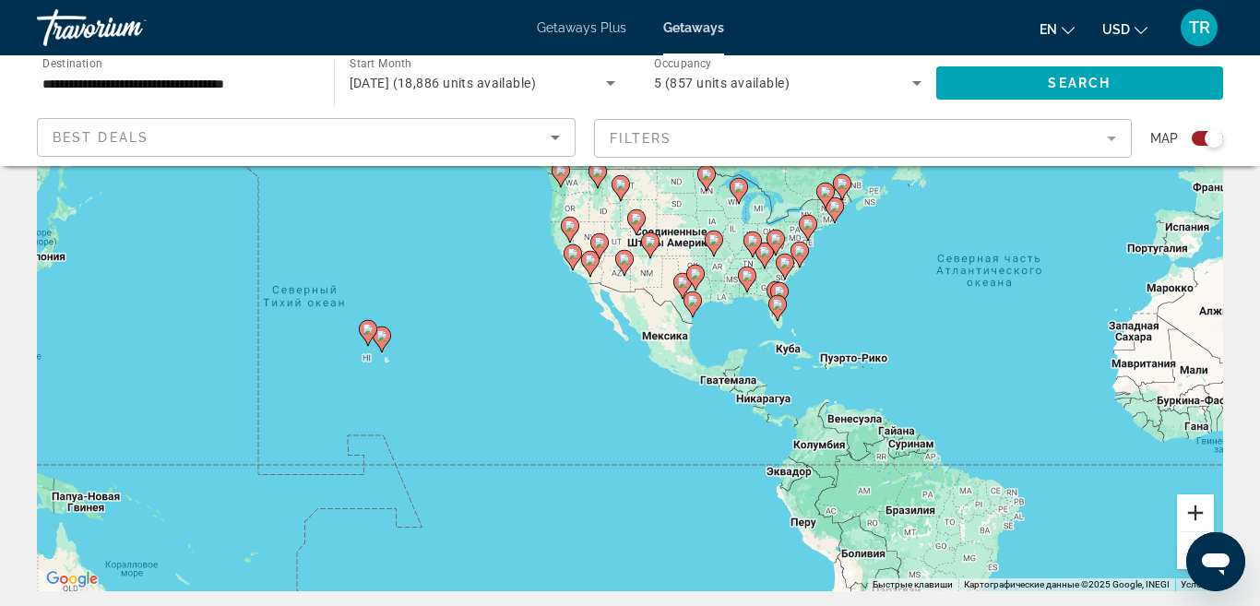
click at [1204, 509] on button "Увеличить" at bounding box center [1195, 512] width 37 height 37
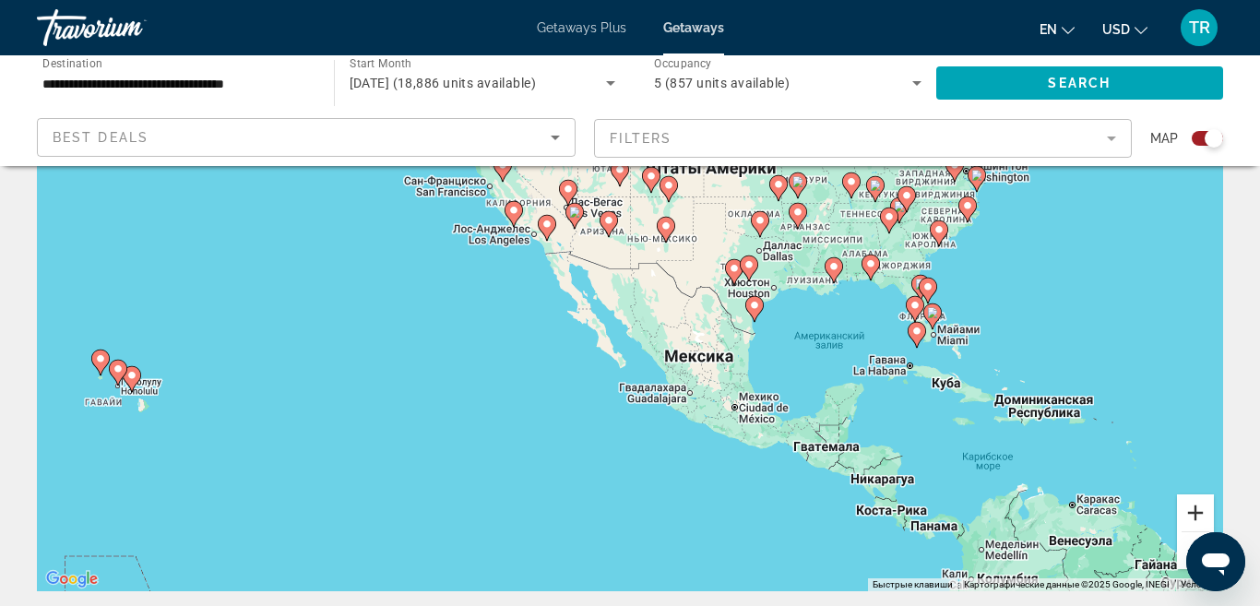
click at [1189, 510] on button "Увеличить" at bounding box center [1195, 512] width 37 height 37
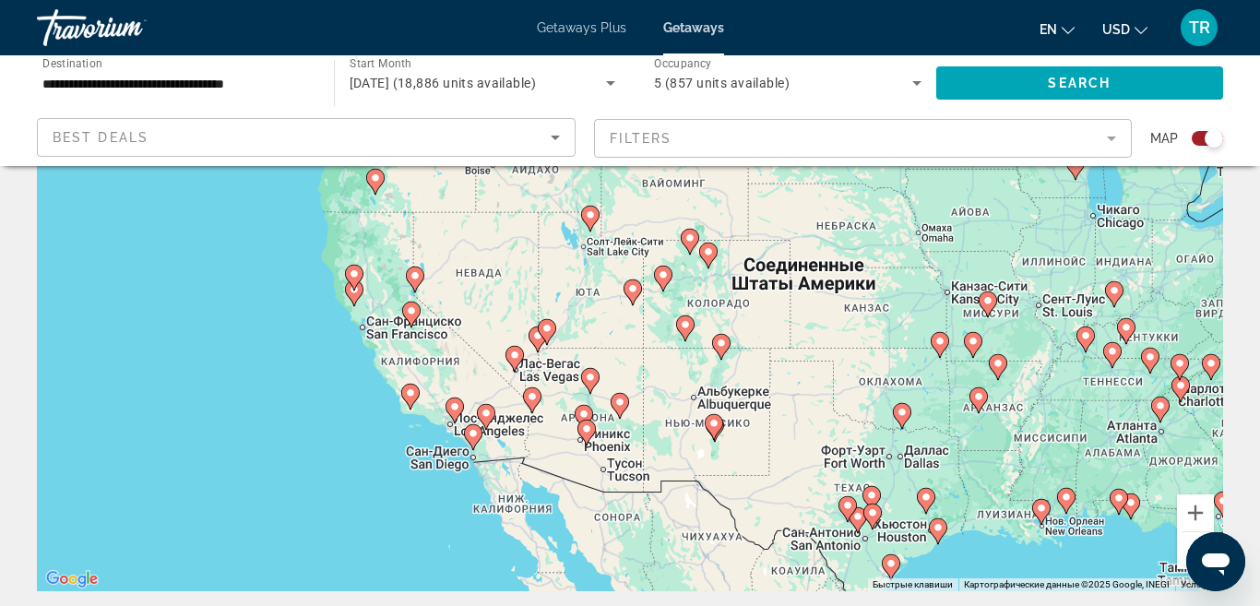
drag, startPoint x: 767, startPoint y: 227, endPoint x: 779, endPoint y: 504, distance: 277.8
click at [779, 504] on div "Чтобы активировать перетаскивание с помощью клавиатуры, нажмите Alt + Ввод. Пос…" at bounding box center [630, 314] width 1186 height 553
click at [1202, 506] on button "Увеличить" at bounding box center [1195, 512] width 37 height 37
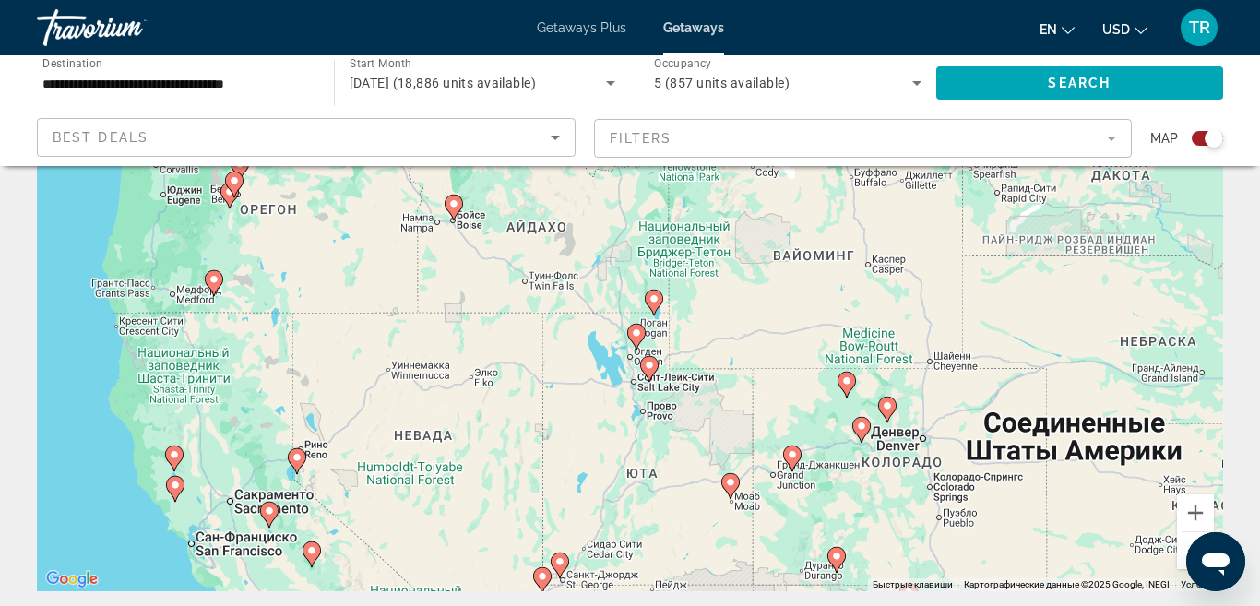
drag, startPoint x: 658, startPoint y: 294, endPoint x: 758, endPoint y: 502, distance: 230.1
click at [758, 502] on div "Чтобы активировать перетаскивание с помощью клавиатуры, нажмите Alt + Ввод. Пос…" at bounding box center [630, 314] width 1186 height 553
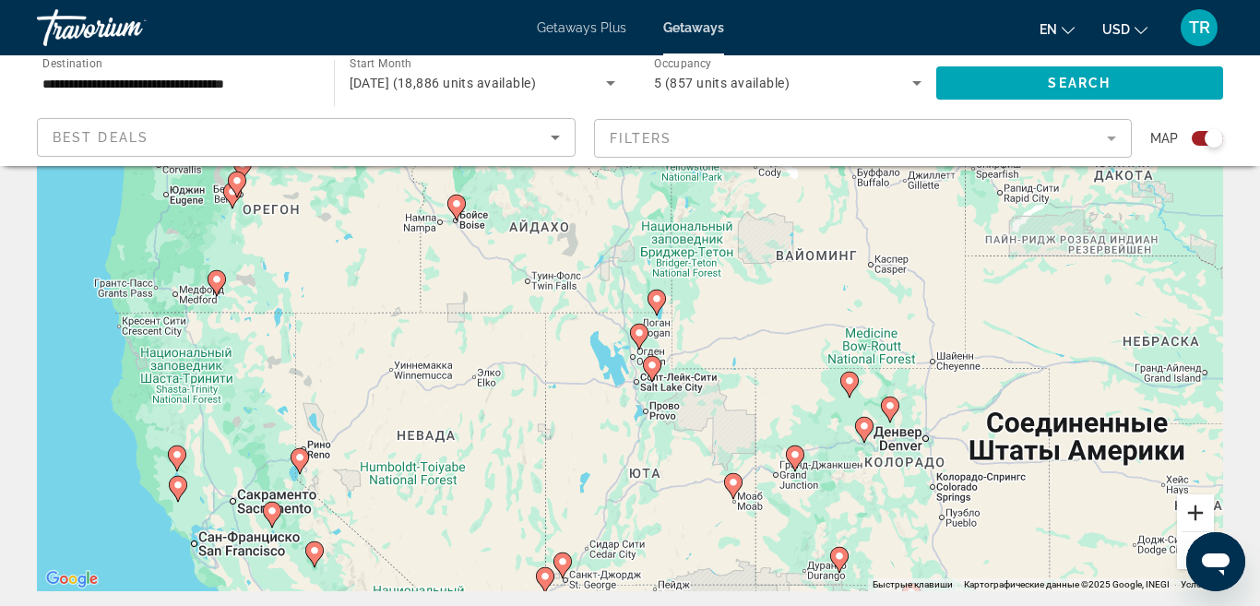
click at [1198, 512] on button "Увеличить" at bounding box center [1195, 512] width 37 height 37
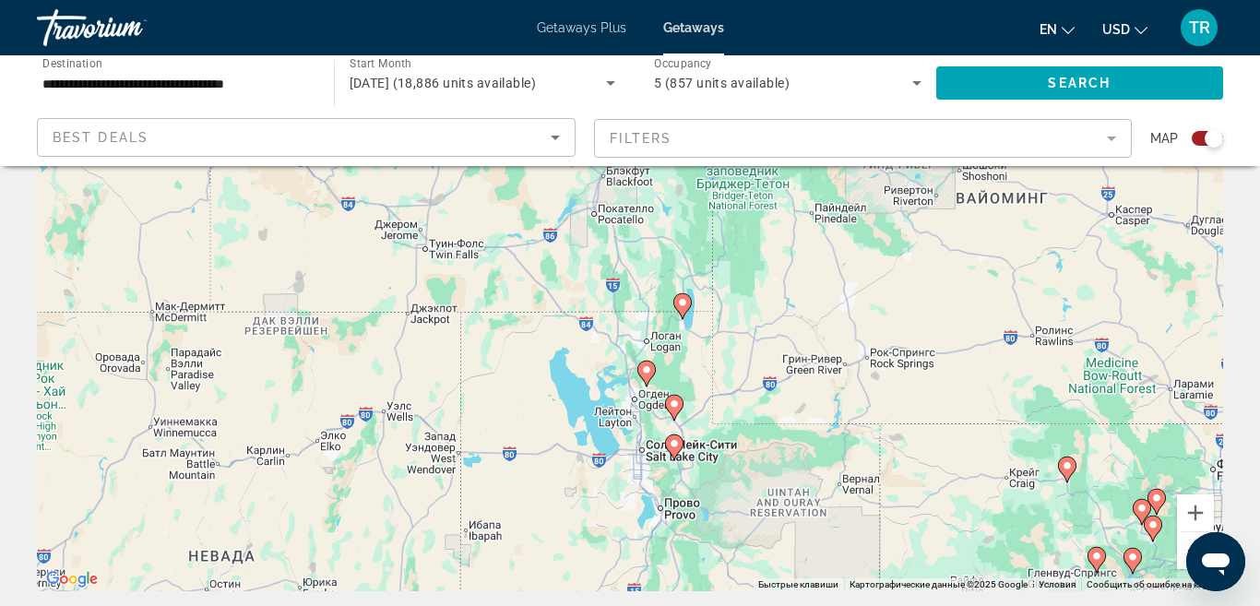
click at [674, 447] on image "Main content" at bounding box center [674, 443] width 11 height 11
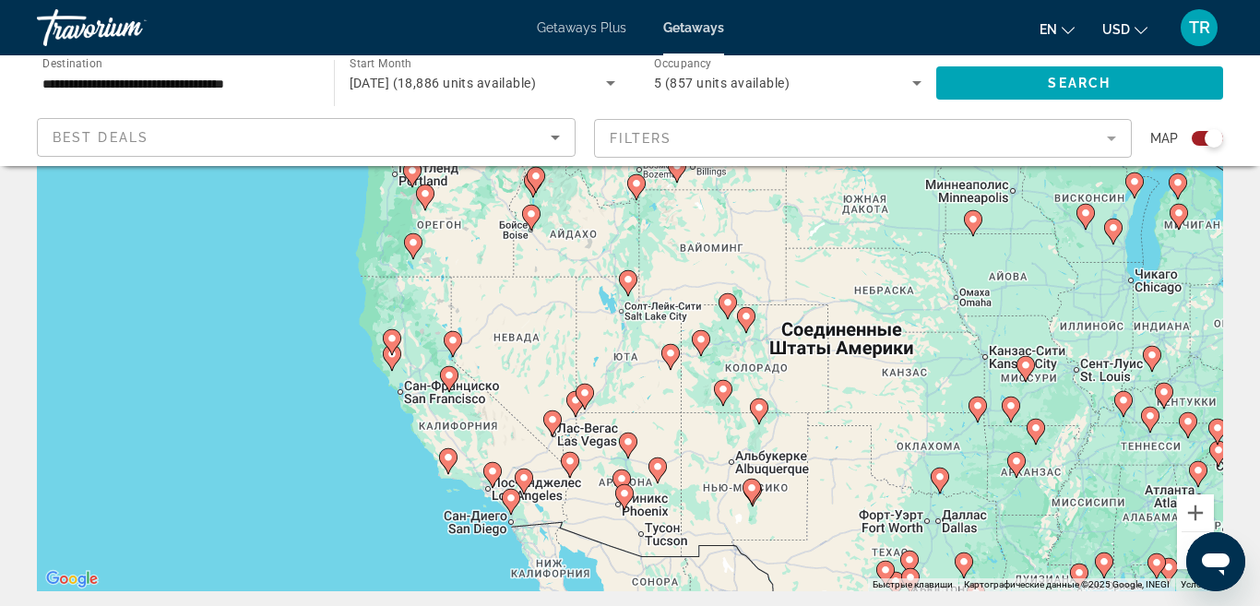
click at [628, 281] on image "Main content" at bounding box center [627, 279] width 11 height 11
type input "**********"
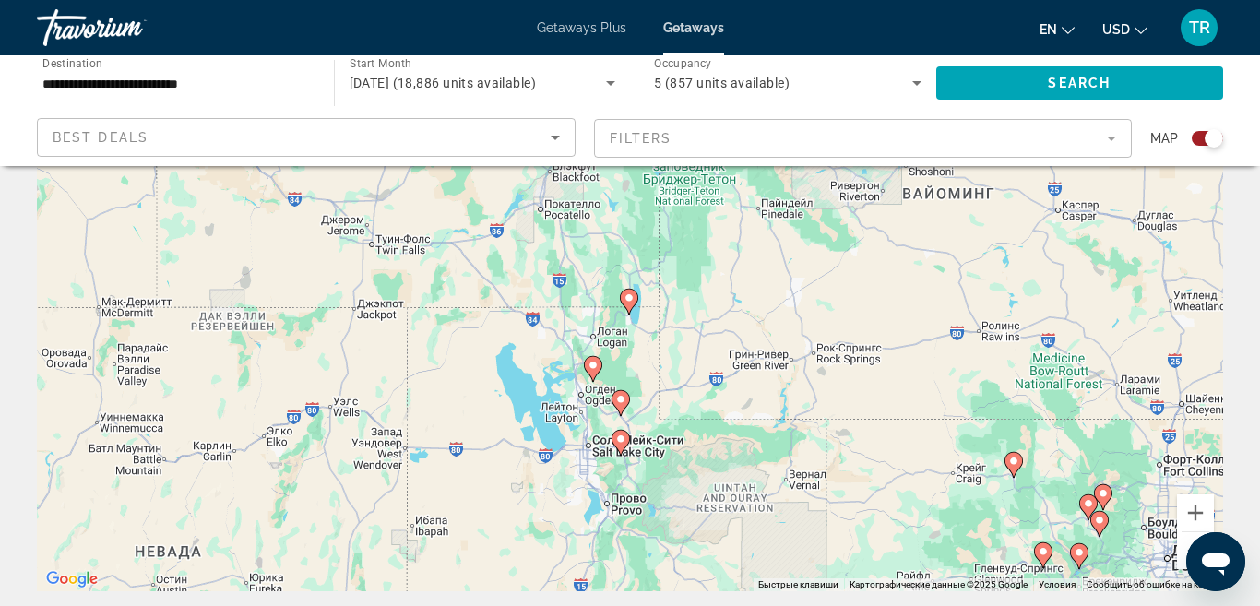
click at [621, 439] on image "Main content" at bounding box center [620, 438] width 11 height 11
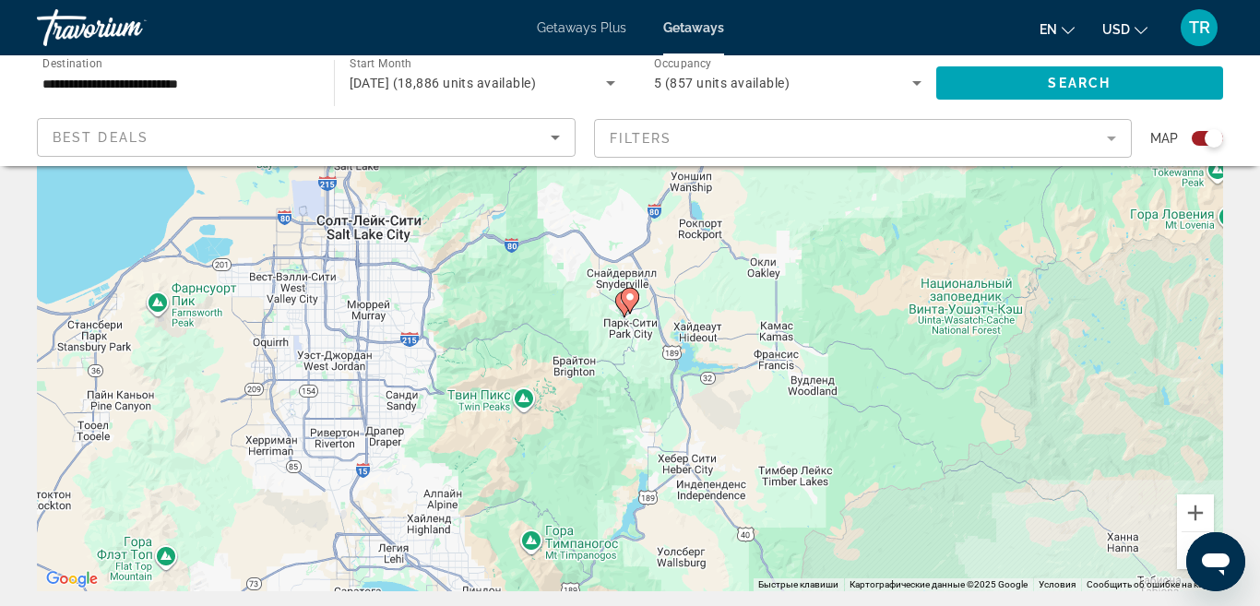
click at [628, 299] on image "Main content" at bounding box center [629, 296] width 11 height 11
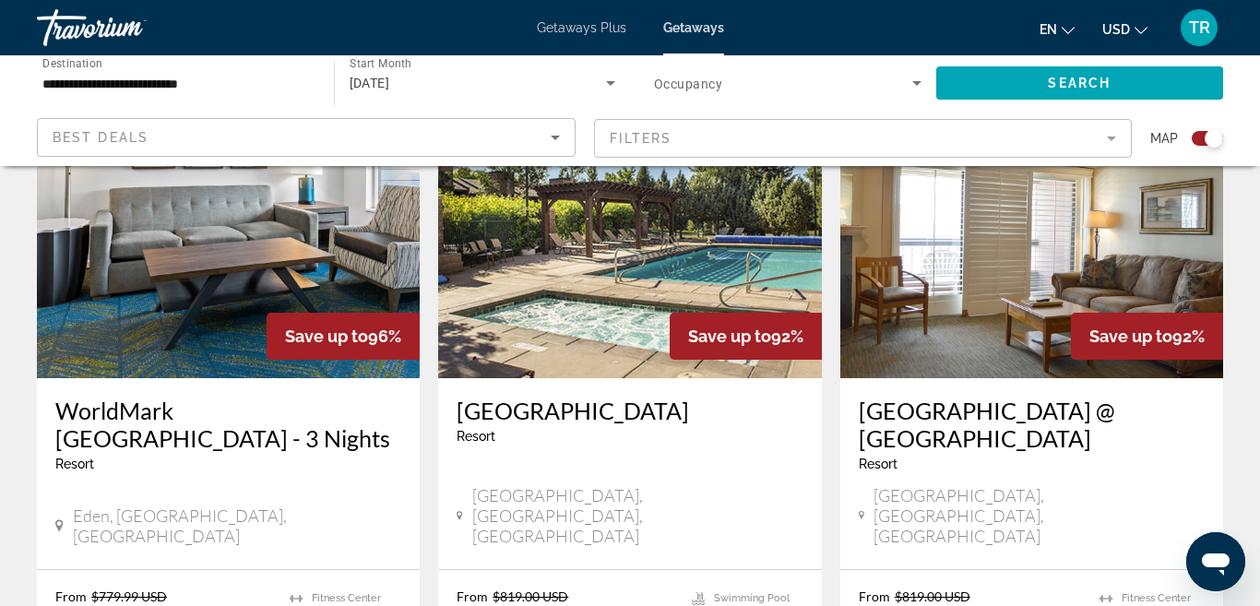
scroll to position [2077, 0]
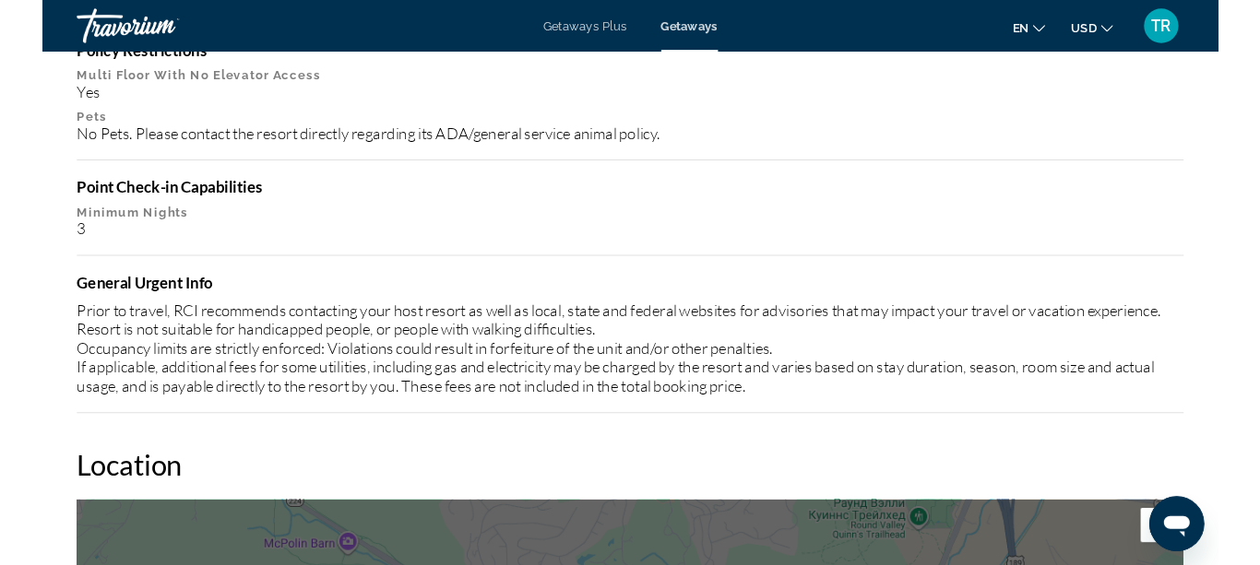
scroll to position [2136, 0]
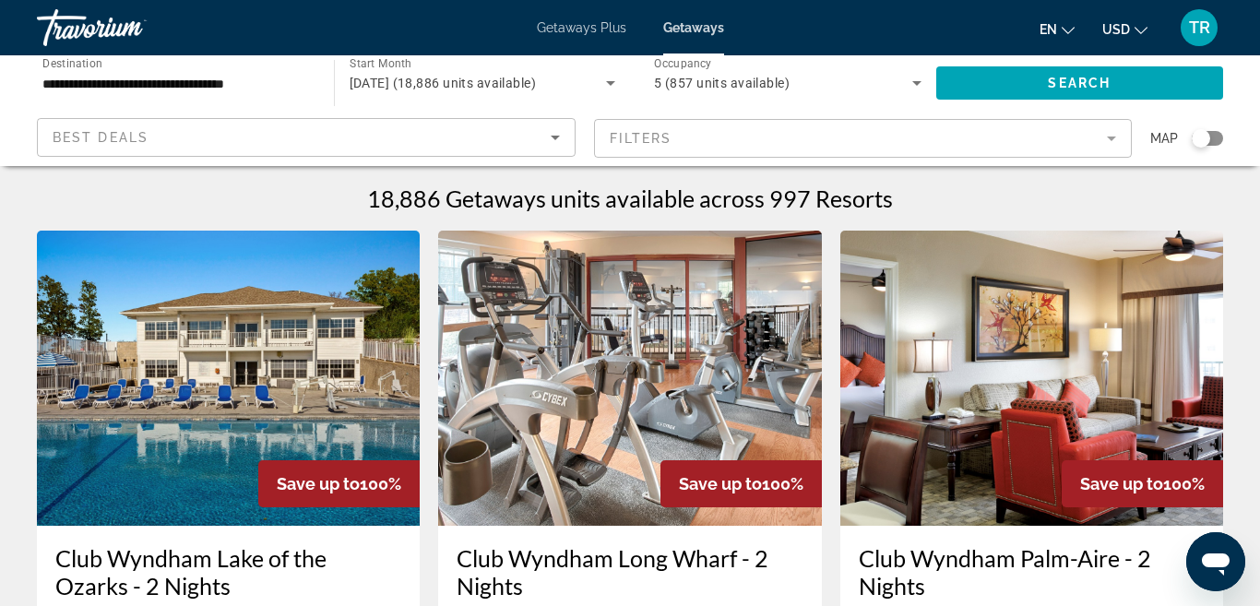
click at [1204, 140] on div "Search widget" at bounding box center [1200, 138] width 18 height 18
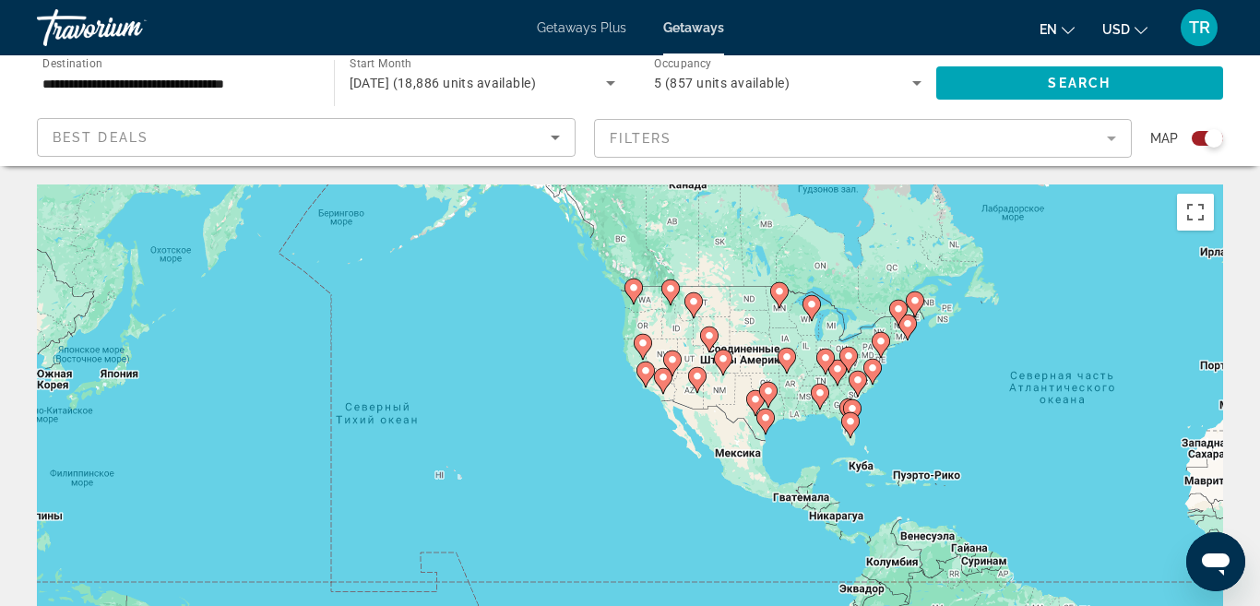
drag, startPoint x: 265, startPoint y: 408, endPoint x: 758, endPoint y: 361, distance: 495.5
click at [758, 361] on div "Чтобы активировать перетаскивание с помощью клавиатуры, нажмите Alt + Ввод. Пос…" at bounding box center [630, 460] width 1186 height 553
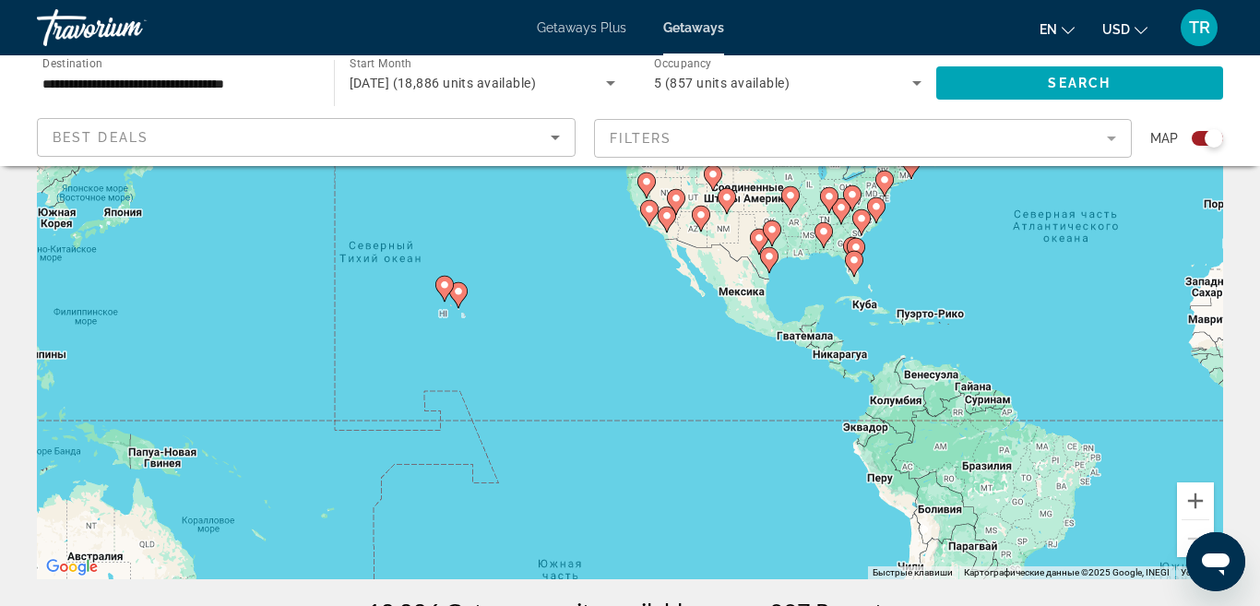
scroll to position [174, 0]
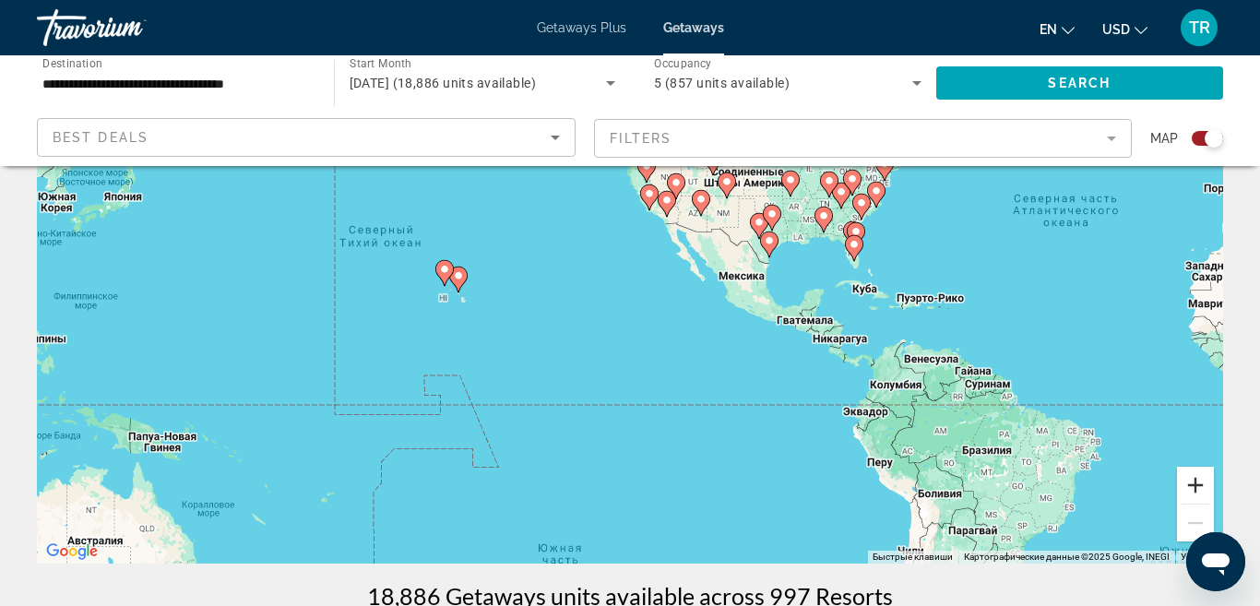
click at [1204, 479] on button "Увеличить" at bounding box center [1195, 485] width 37 height 37
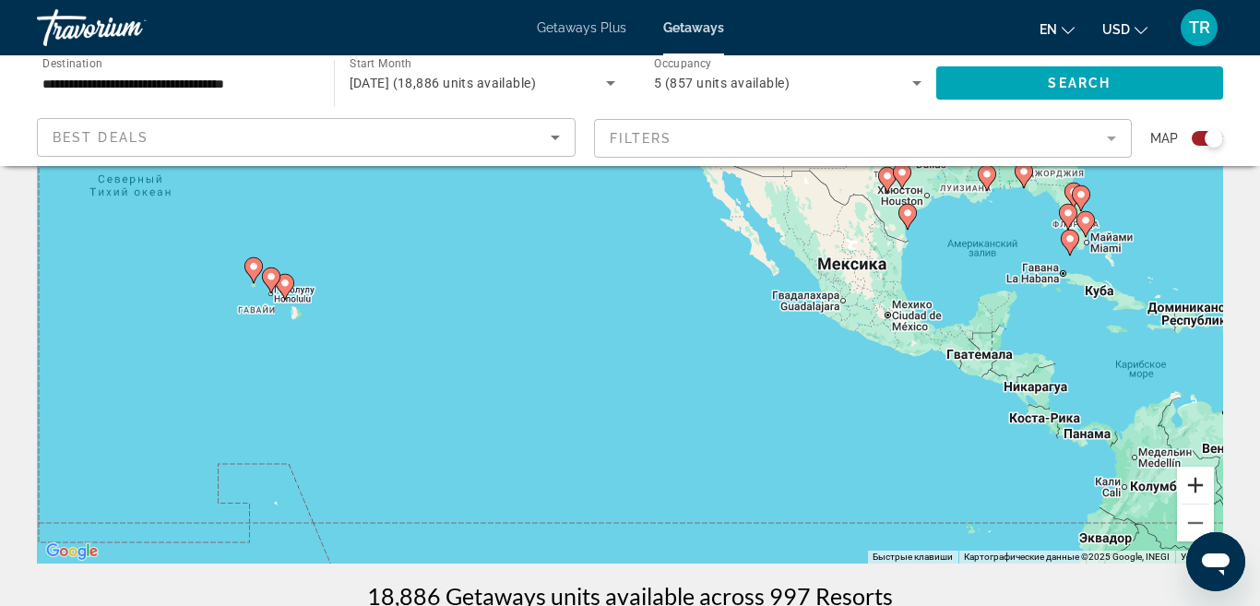
click at [1204, 479] on button "Увеличить" at bounding box center [1195, 485] width 37 height 37
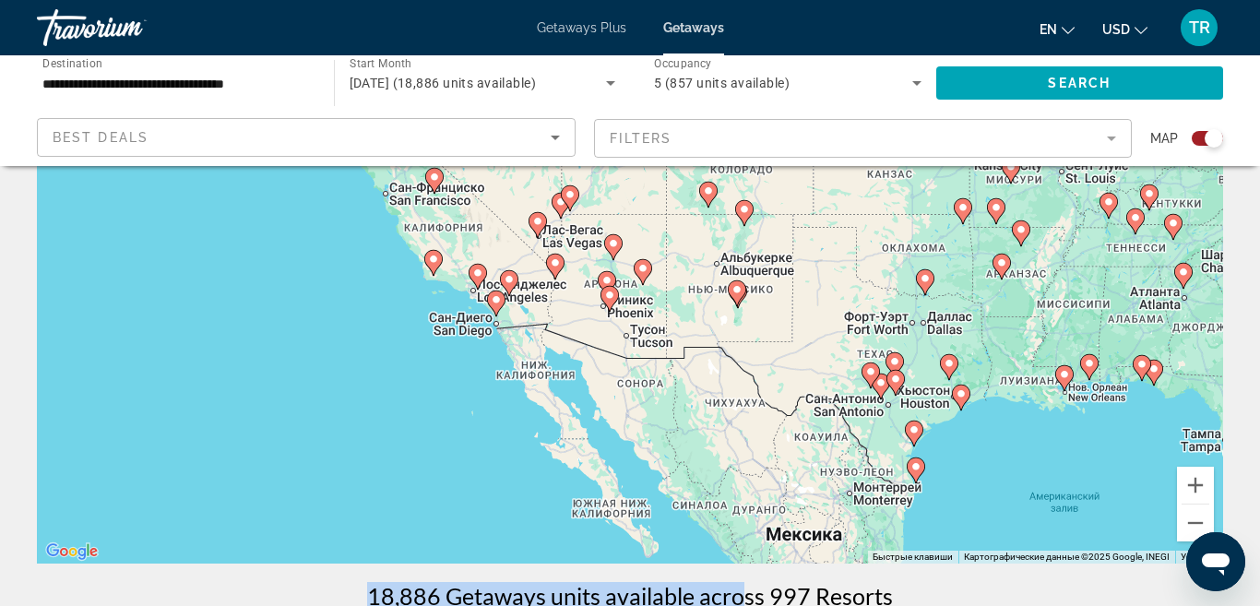
drag, startPoint x: 1024, startPoint y: 282, endPoint x: 746, endPoint y: 582, distance: 409.1
click at [1201, 483] on button "Увеличить" at bounding box center [1195, 485] width 37 height 37
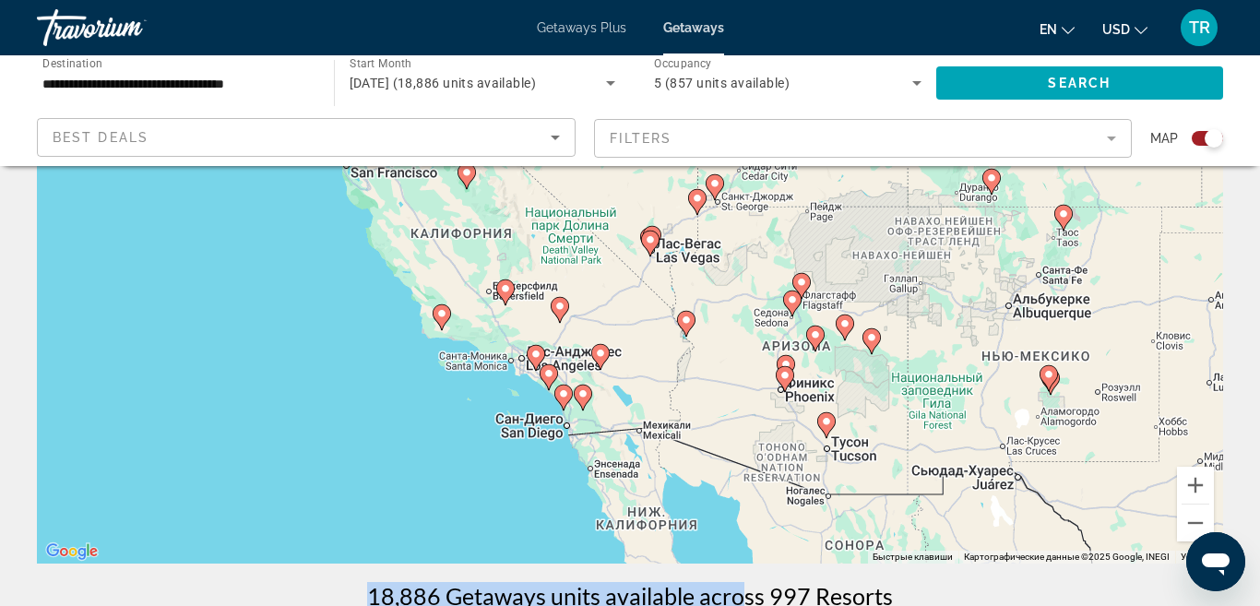
drag, startPoint x: 558, startPoint y: 360, endPoint x: 770, endPoint y: 426, distance: 222.2
click at [770, 426] on div "Чтобы активировать перетаскивание с помощью клавиатуры, нажмите Alt + Ввод. Пос…" at bounding box center [630, 286] width 1186 height 553
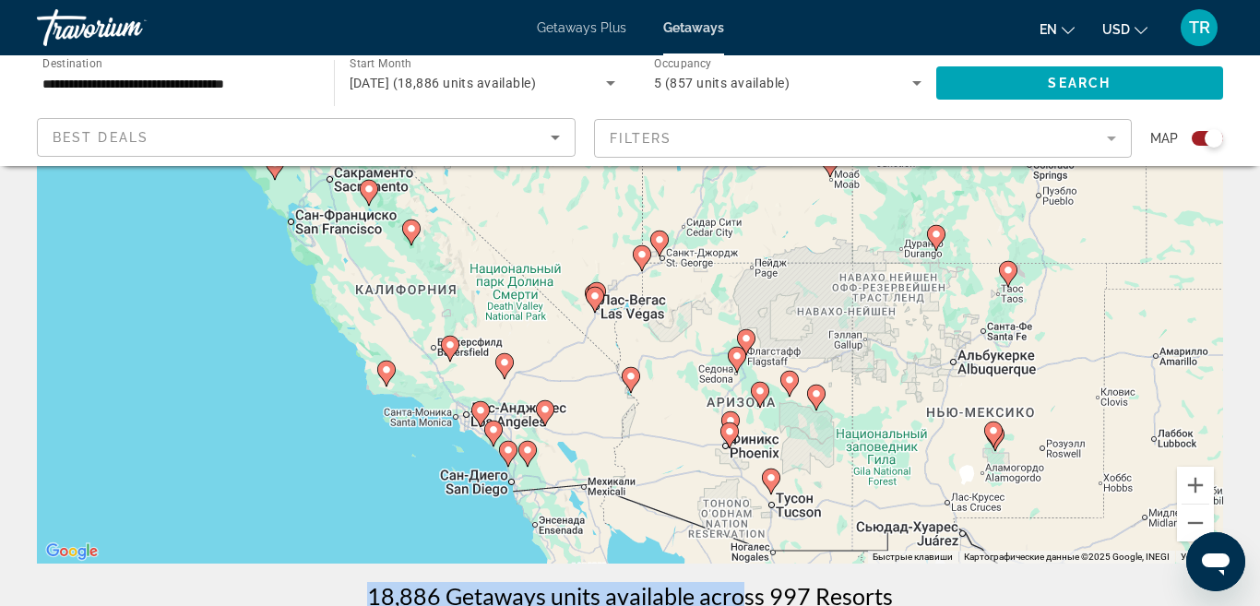
drag, startPoint x: 724, startPoint y: 361, endPoint x: 669, endPoint y: 421, distance: 80.9
click at [669, 421] on div "Чтобы активировать перетаскивание с помощью клавиатуры, нажмите Alt + Ввод. Пос…" at bounding box center [630, 286] width 1186 height 553
click at [546, 417] on icon "Main content" at bounding box center [546, 413] width 17 height 24
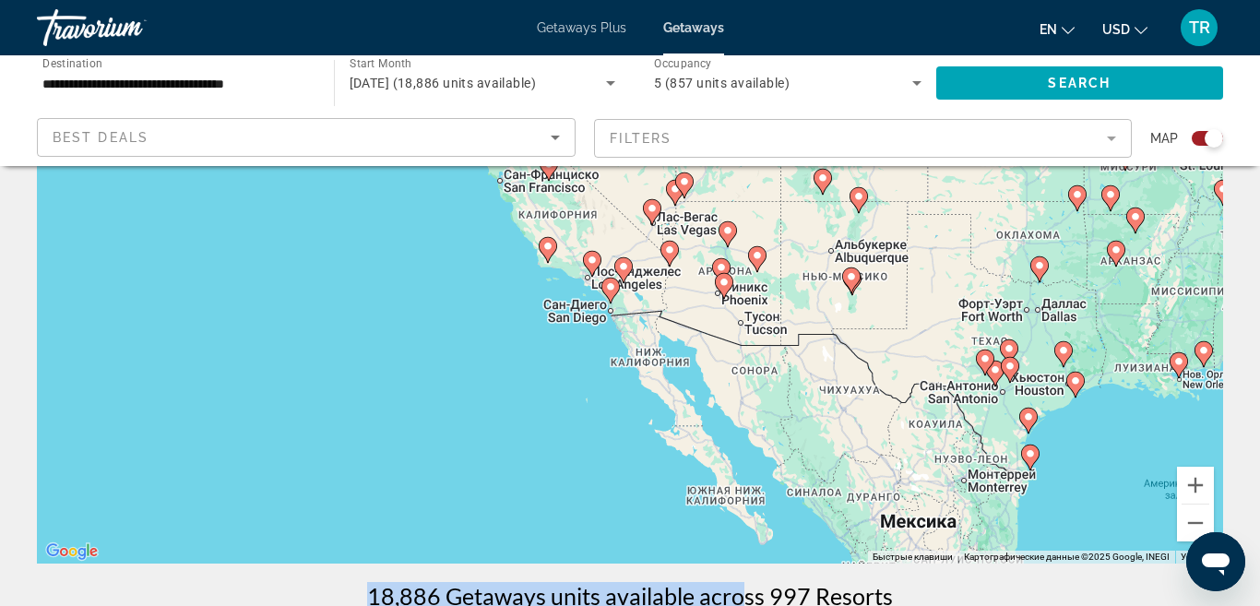
click at [669, 254] on image "Main content" at bounding box center [669, 249] width 11 height 11
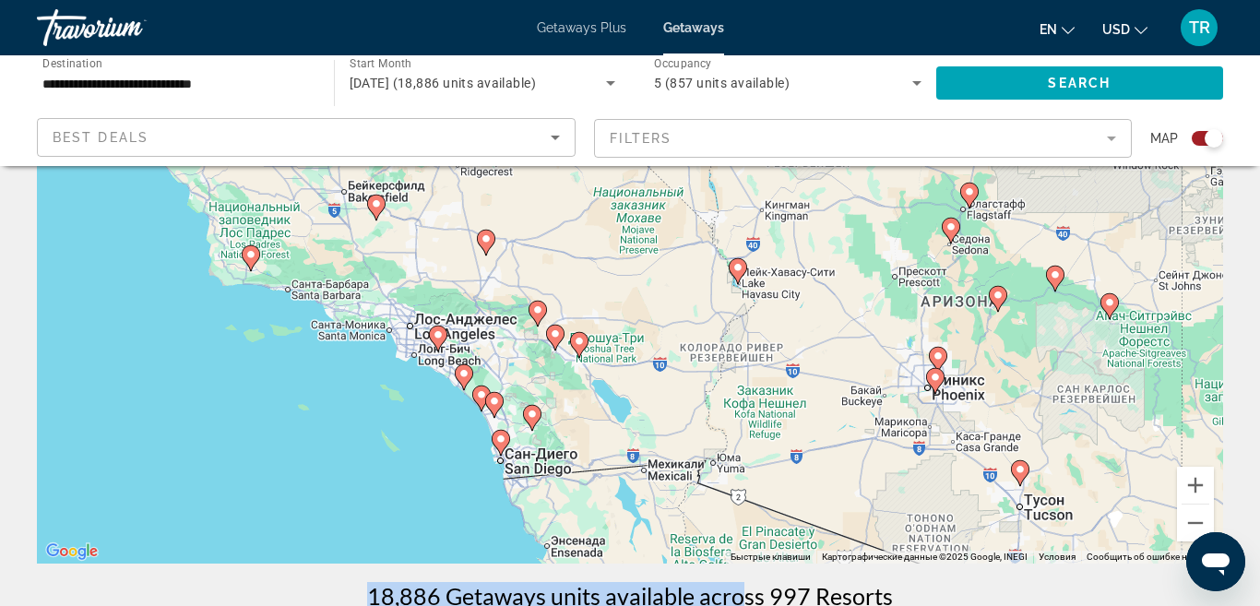
drag, startPoint x: 504, startPoint y: 373, endPoint x: 618, endPoint y: 372, distance: 113.4
click at [618, 372] on div "Для навигации используйте клавиши со стрелками. Чтобы активировать перетаскиван…" at bounding box center [630, 286] width 1186 height 553
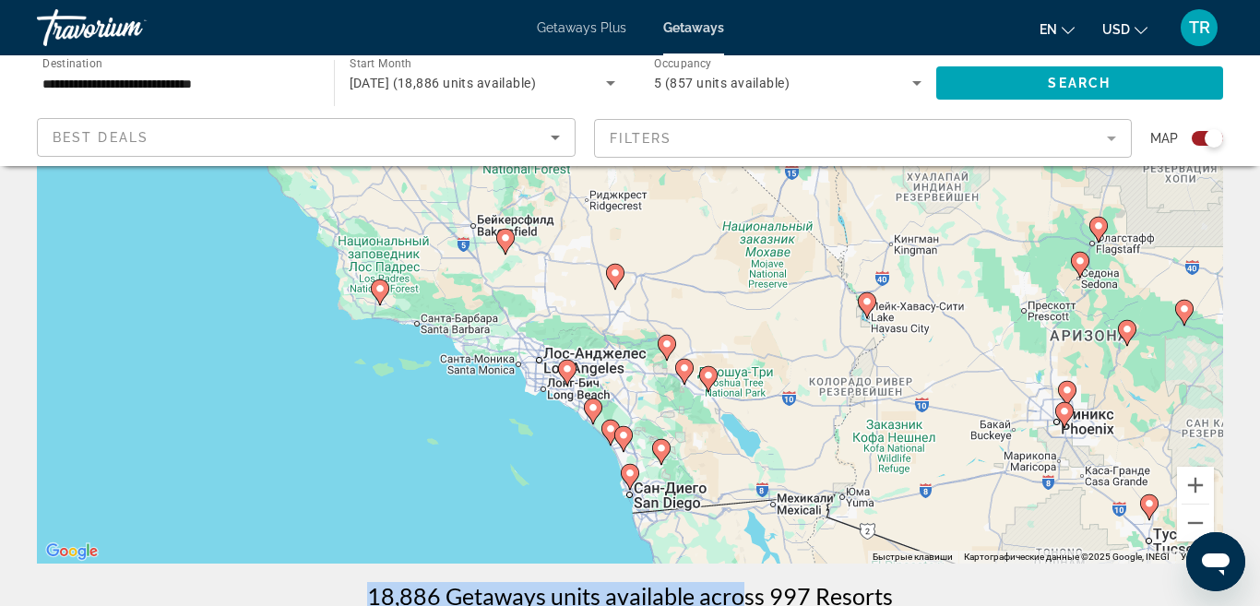
drag, startPoint x: 618, startPoint y: 372, endPoint x: 775, endPoint y: 415, distance: 162.6
click at [775, 415] on div "Для навигации используйте клавиши со стрелками. Чтобы активировать перетаскиван…" at bounding box center [630, 286] width 1186 height 553
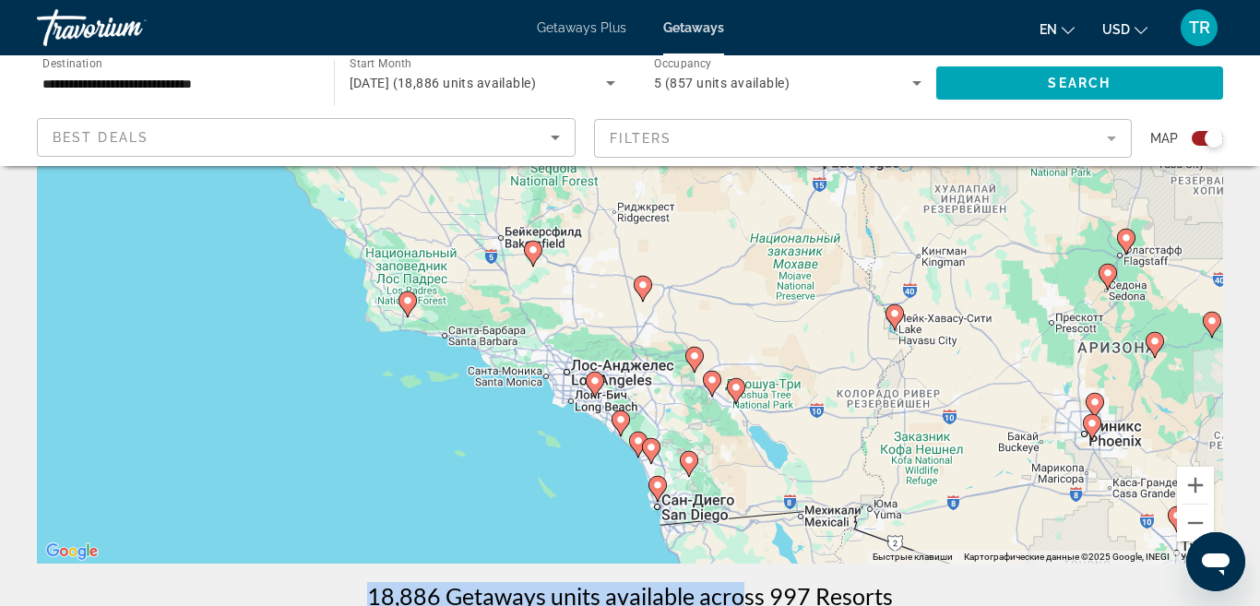
click at [532, 251] on image "Main content" at bounding box center [532, 249] width 11 height 11
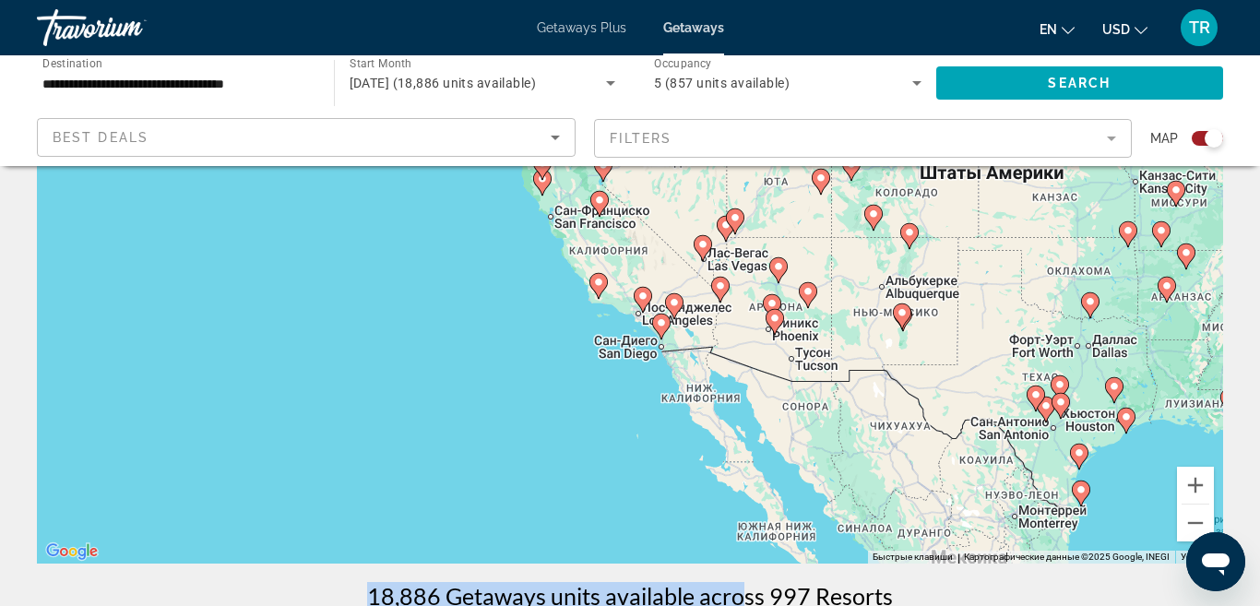
click at [599, 199] on image "Main content" at bounding box center [599, 200] width 11 height 11
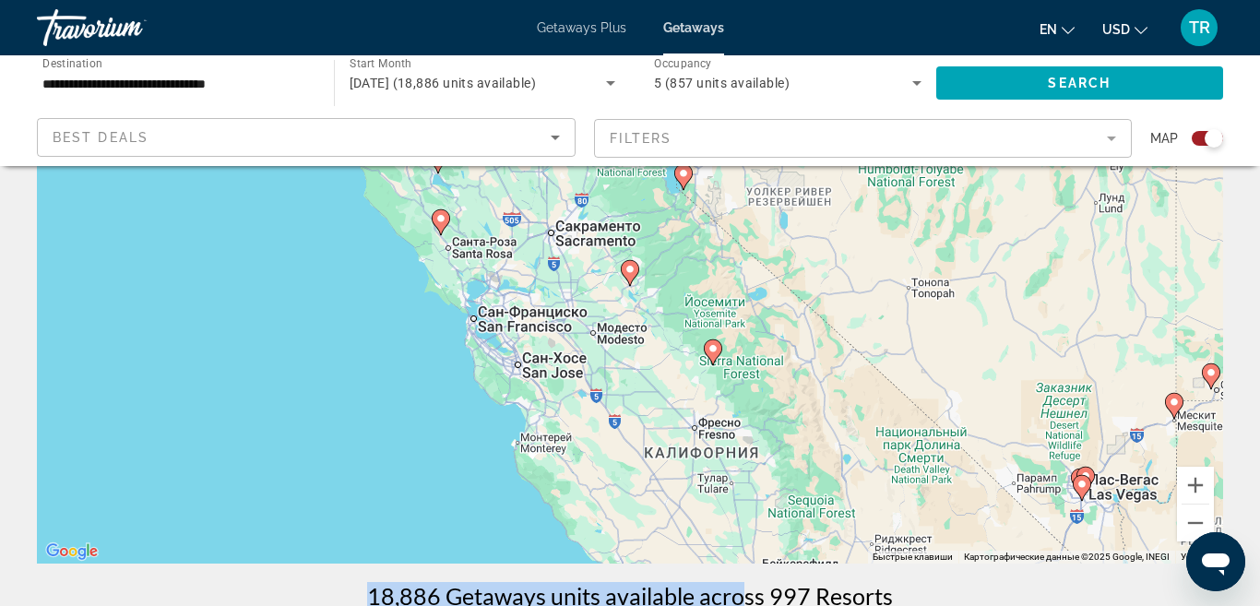
click at [630, 271] on image "Main content" at bounding box center [629, 269] width 11 height 11
type input "**********"
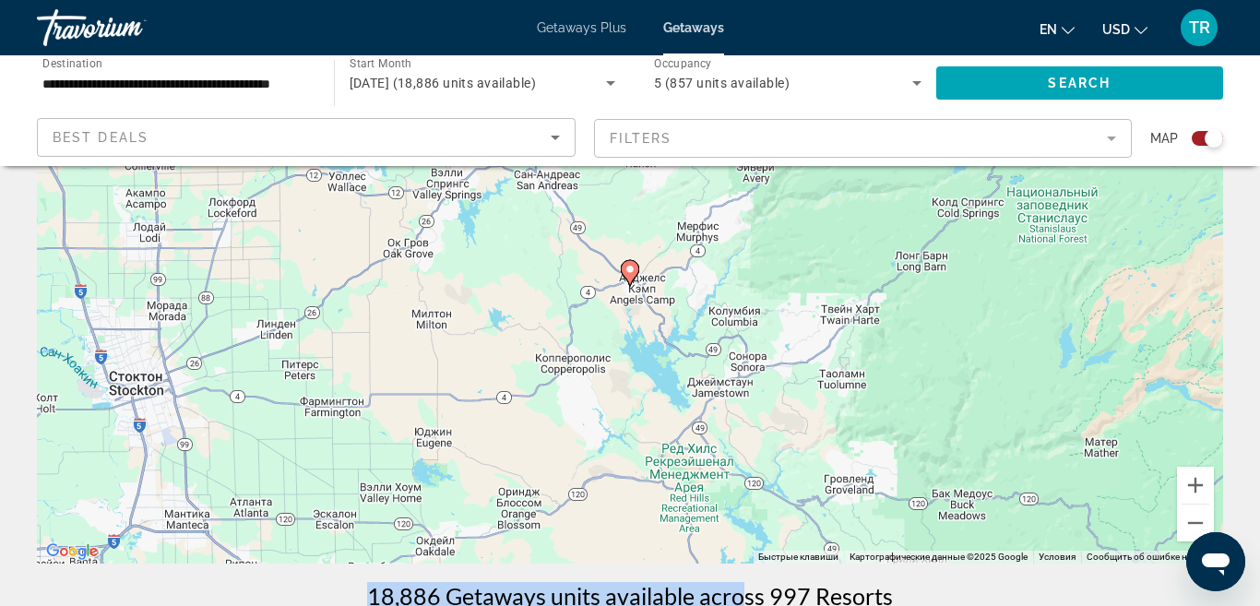
click at [630, 271] on image "Main content" at bounding box center [629, 269] width 11 height 11
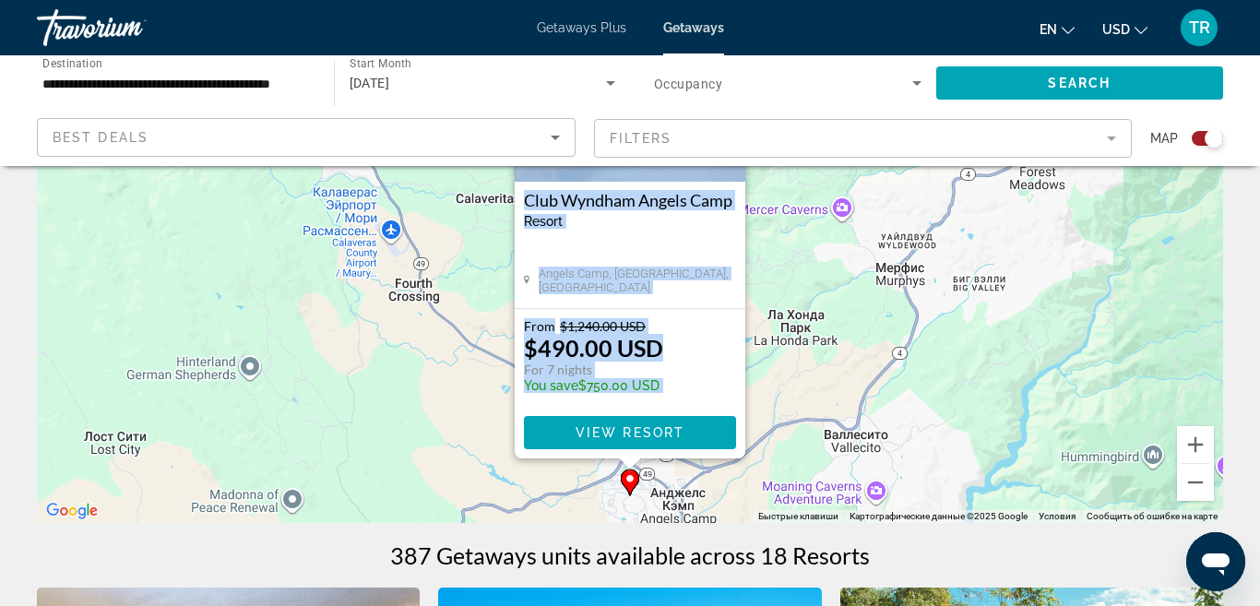
scroll to position [218, 0]
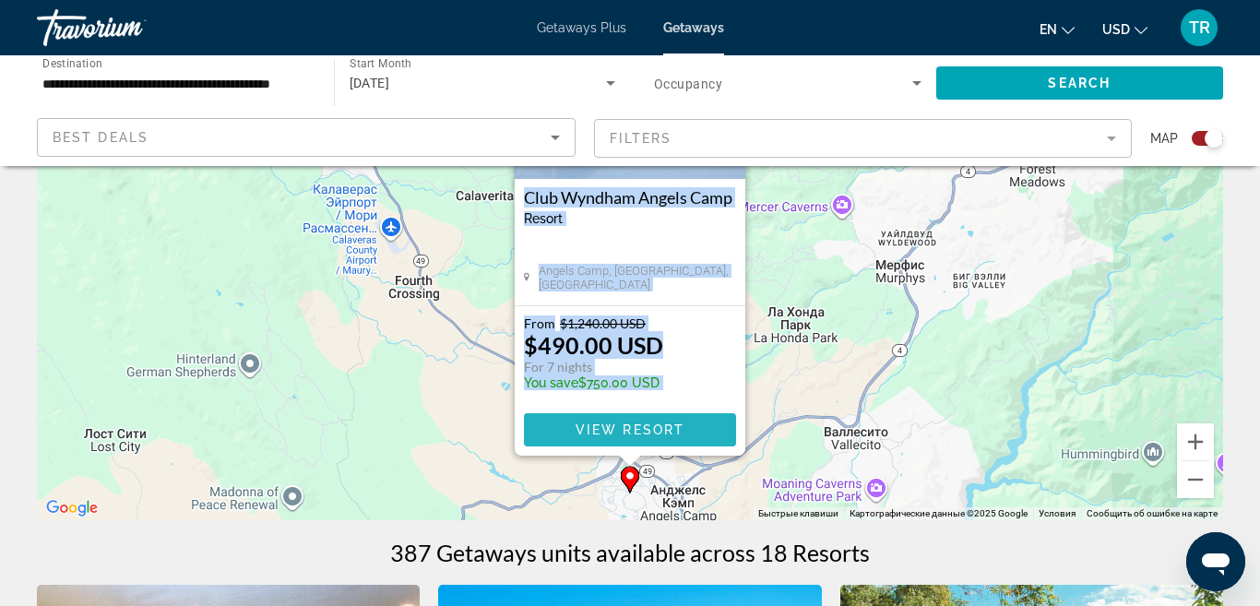
click at [677, 426] on span "View Resort" at bounding box center [629, 429] width 109 height 15
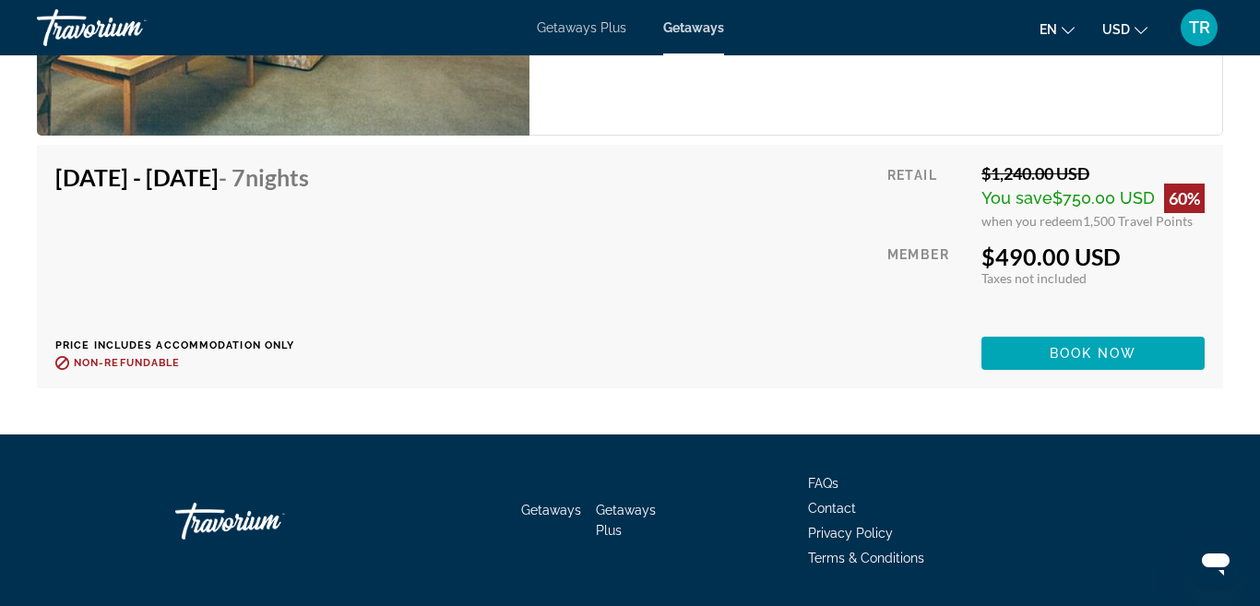
scroll to position [4053, 0]
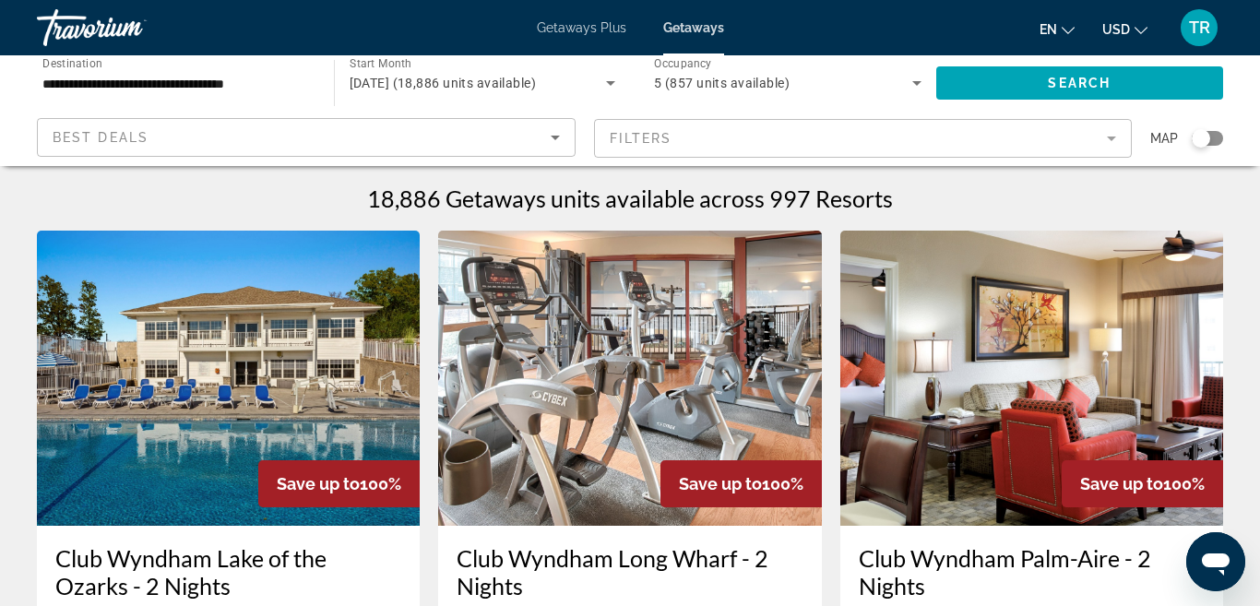
click at [1206, 136] on div "Search widget" at bounding box center [1200, 138] width 18 height 18
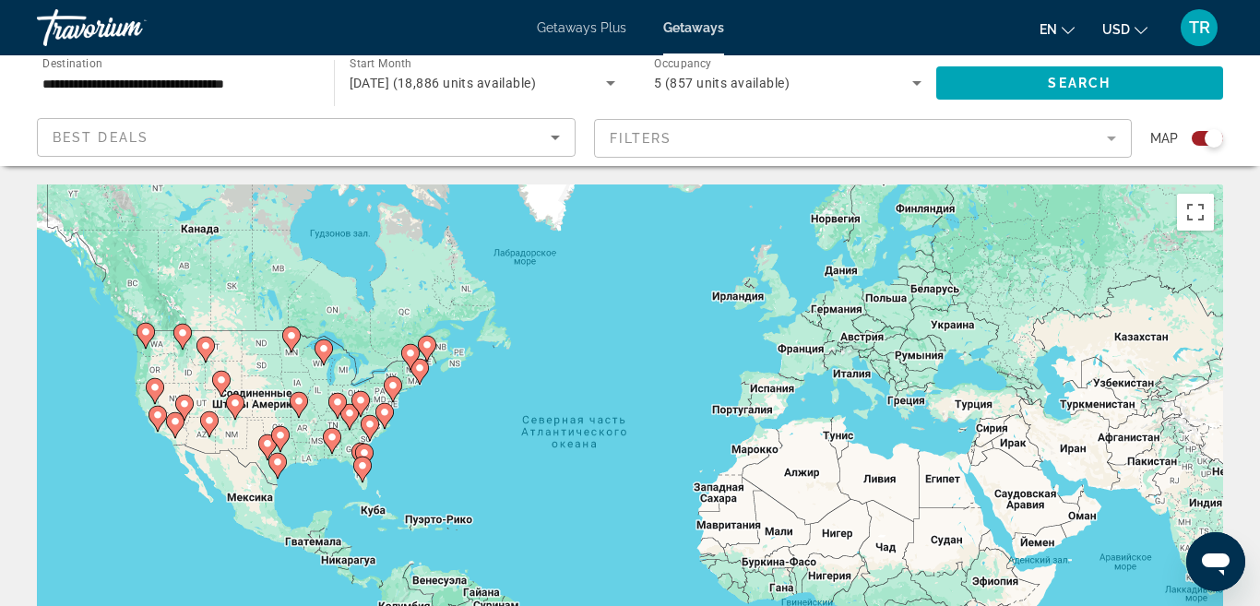
click at [586, 22] on span "Getaways Plus" at bounding box center [581, 27] width 89 height 15
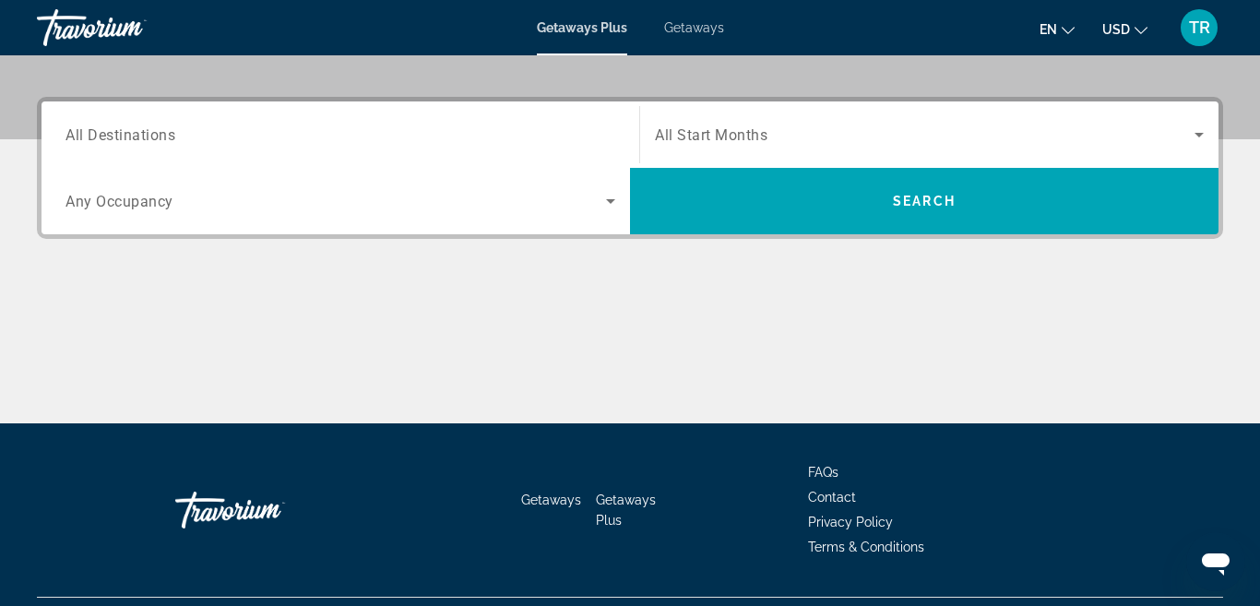
scroll to position [422, 0]
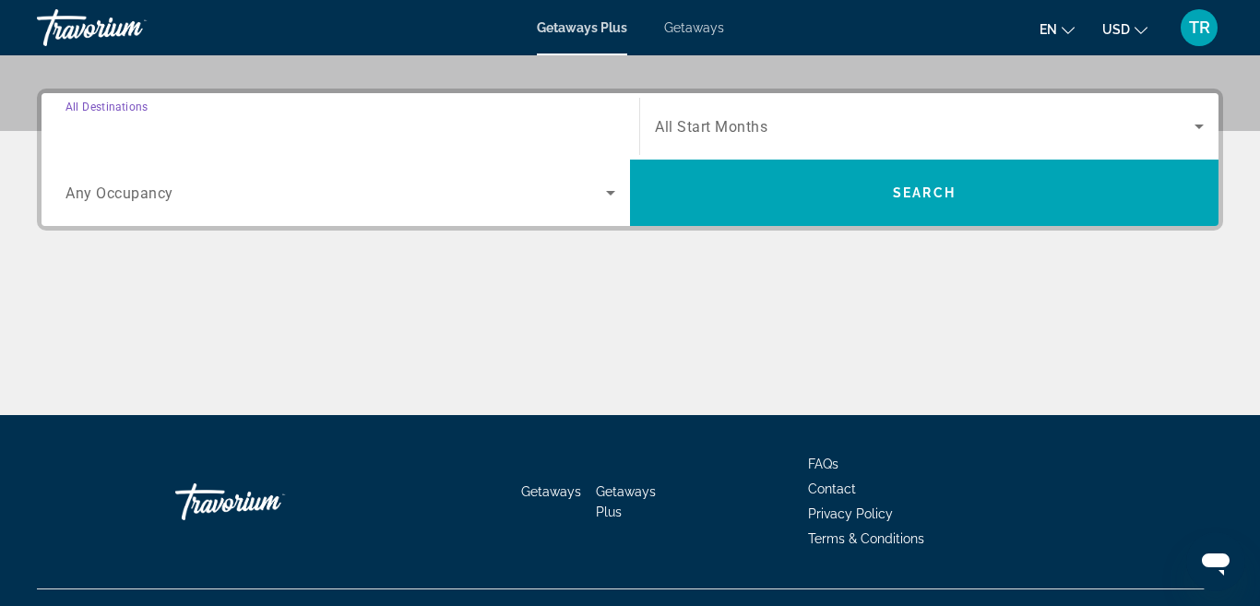
click at [157, 136] on input "Destination All Destinations" at bounding box center [340, 127] width 550 height 22
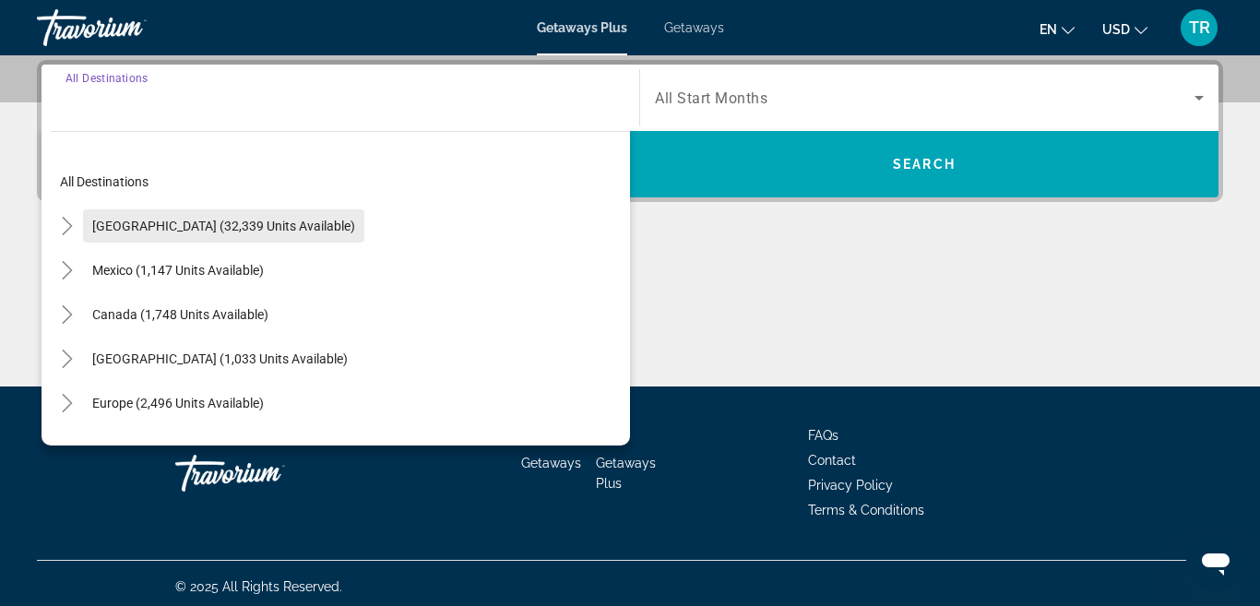
click at [175, 220] on span "[GEOGRAPHIC_DATA] (32,339 units available)" at bounding box center [223, 226] width 263 height 15
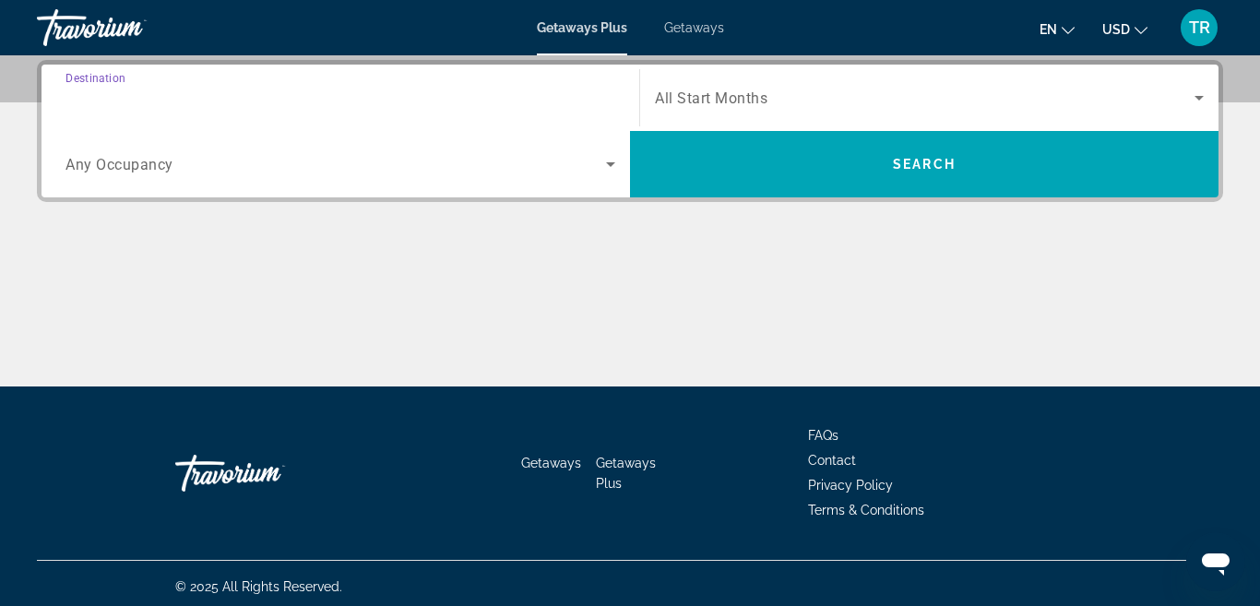
type input "**********"
click at [171, 178] on div "Search widget" at bounding box center [340, 164] width 550 height 52
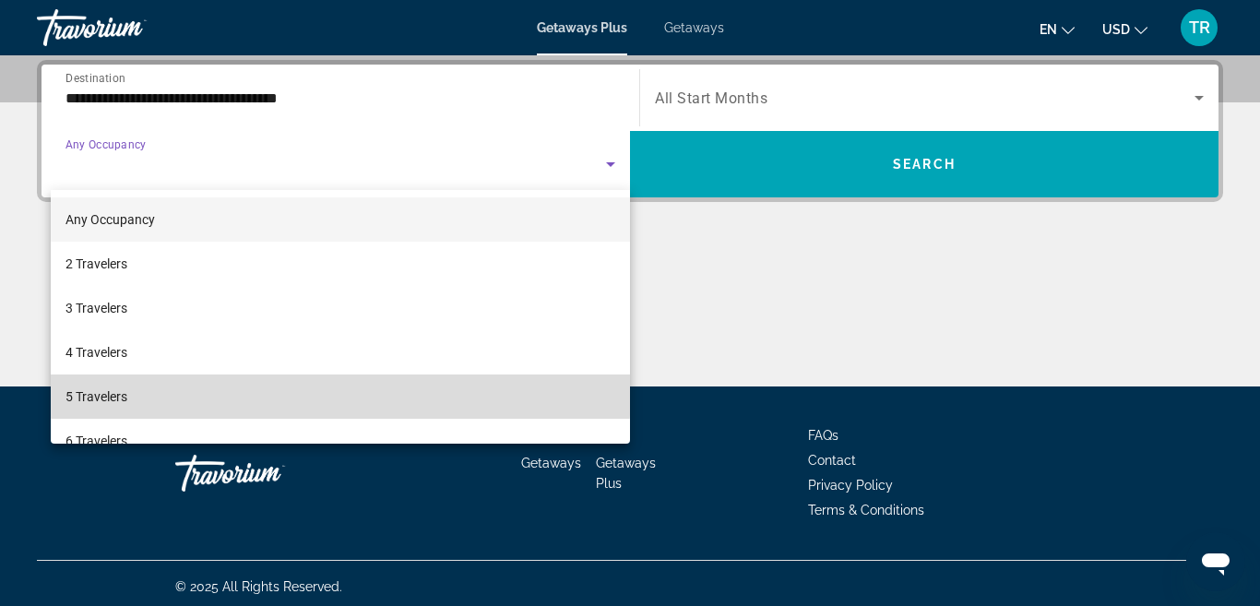
click at [148, 386] on mat-option "5 Travelers" at bounding box center [340, 396] width 579 height 44
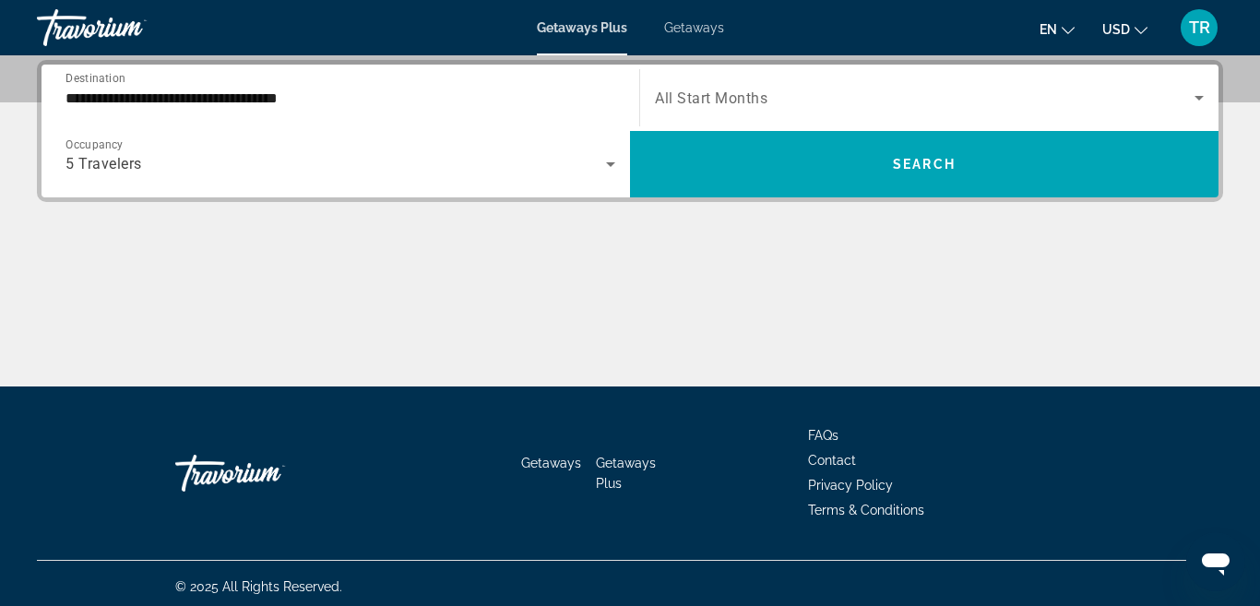
click at [690, 100] on span "All Start Months" at bounding box center [711, 98] width 112 height 18
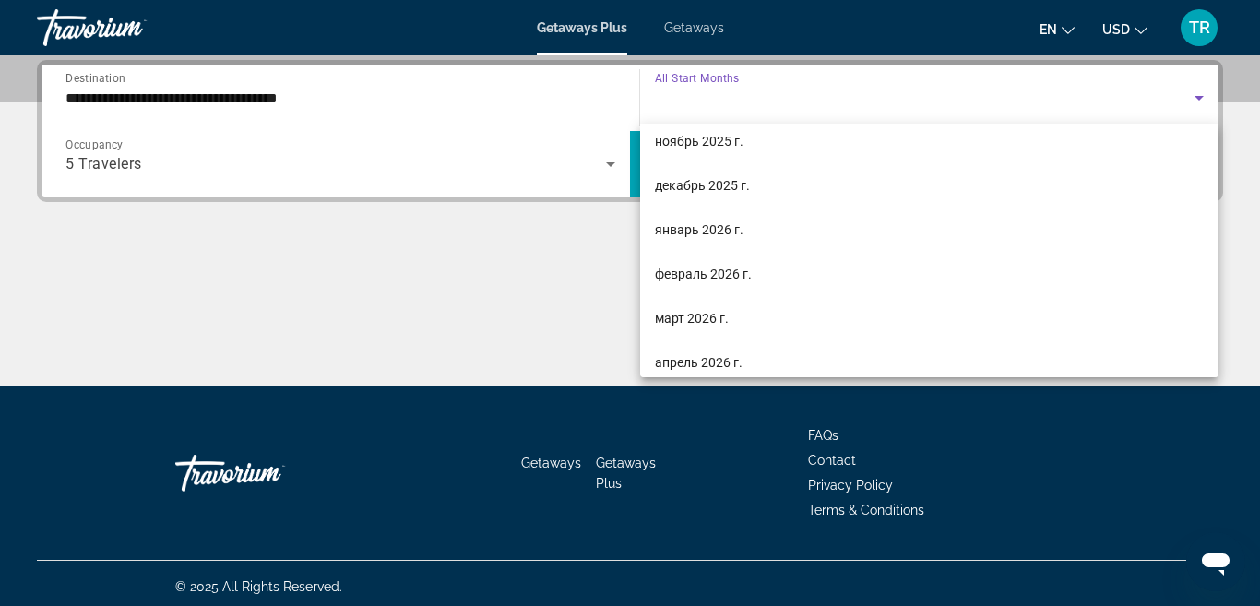
scroll to position [147, 0]
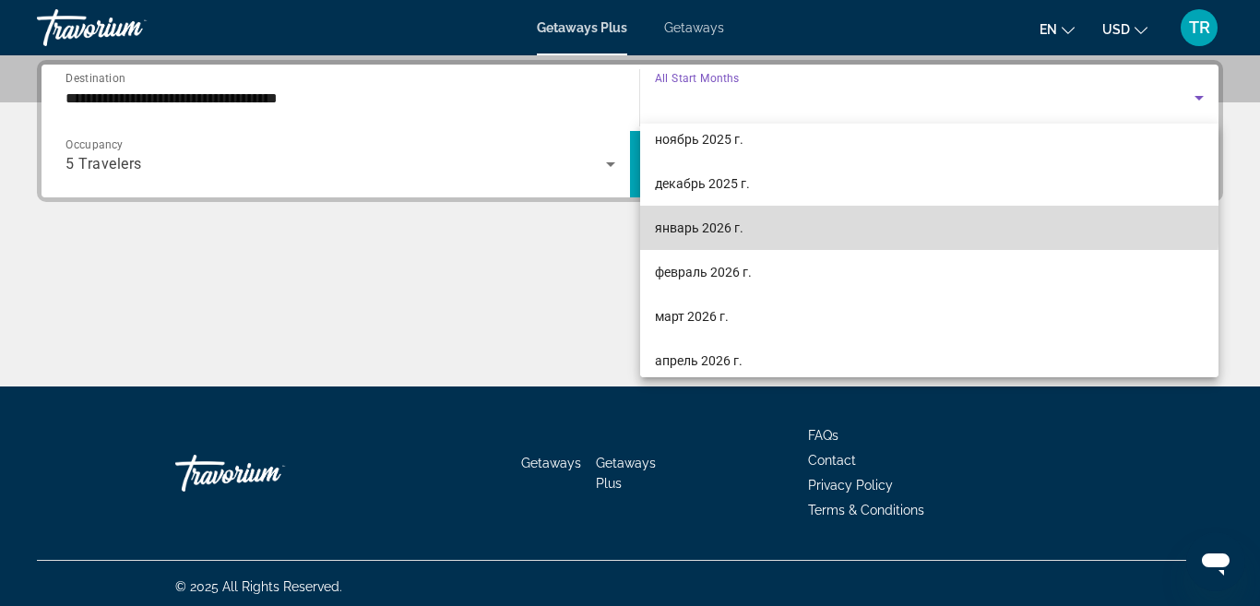
click at [712, 217] on span "январь 2026 г." at bounding box center [699, 228] width 89 height 22
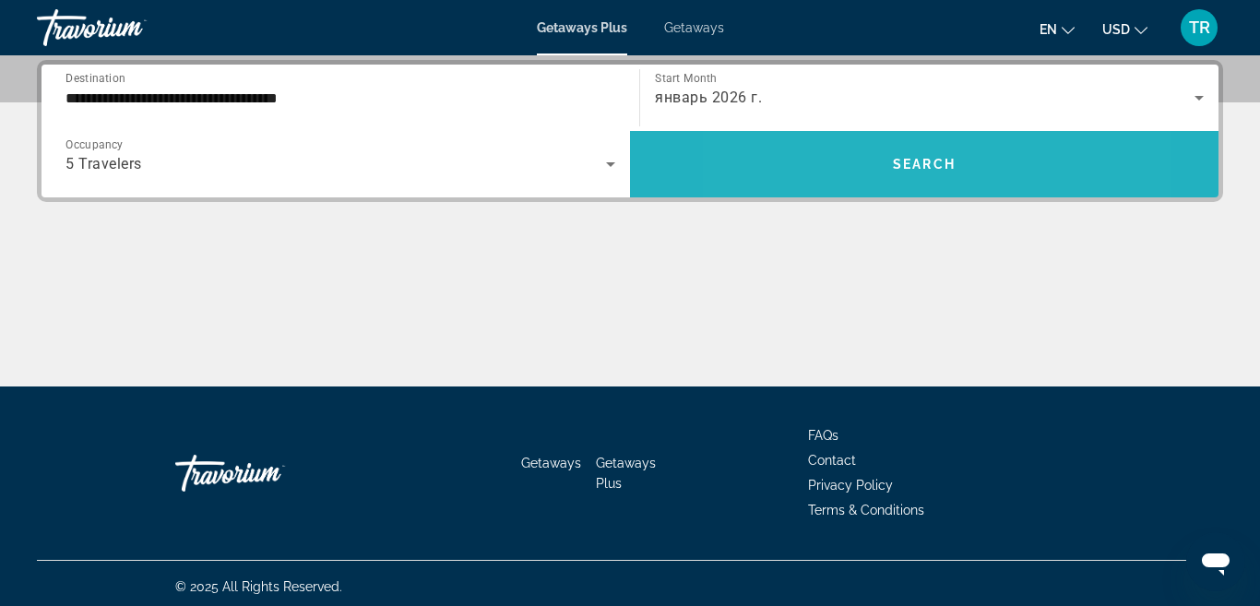
click at [844, 161] on span "Search widget" at bounding box center [924, 164] width 588 height 44
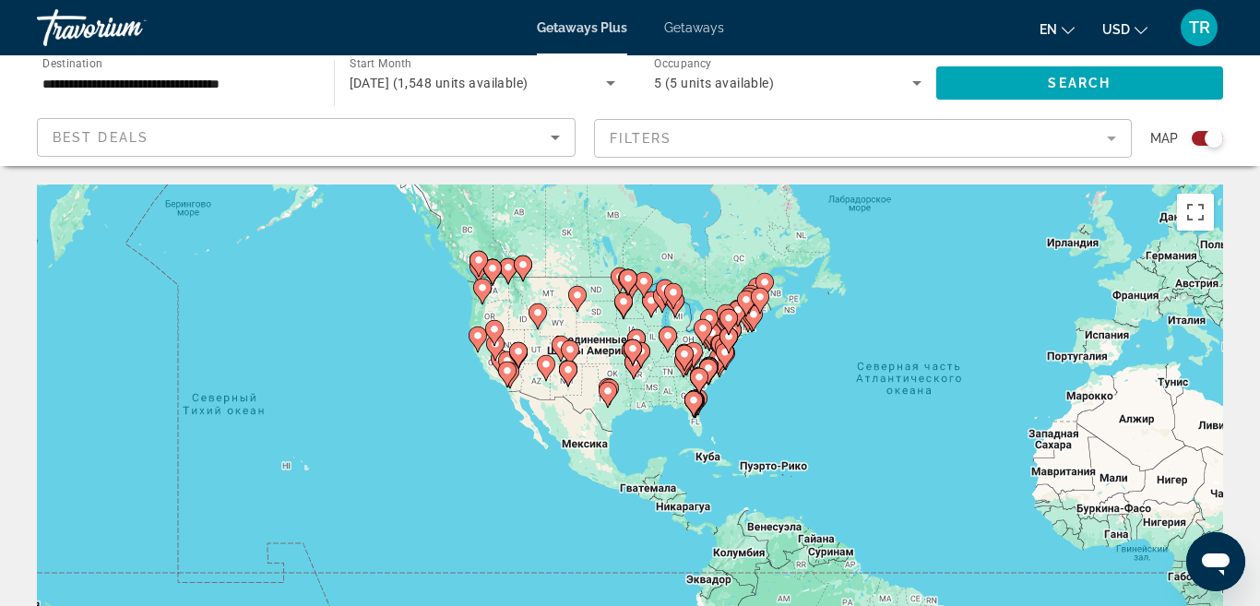
drag, startPoint x: 922, startPoint y: 438, endPoint x: 1259, endPoint y: 384, distance: 340.9
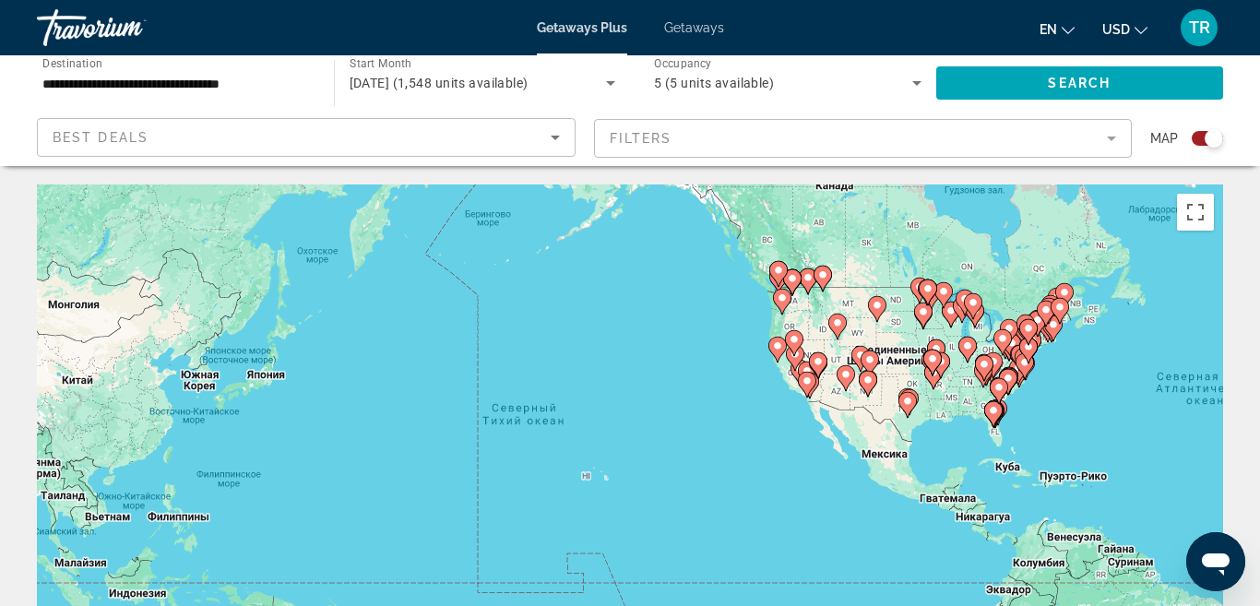
drag, startPoint x: 776, startPoint y: 369, endPoint x: 1079, endPoint y: 380, distance: 302.6
click at [1079, 380] on div "Чтобы активировать перетаскивание с помощью клавиатуры, нажмите Alt + Ввод. Пос…" at bounding box center [630, 460] width 1186 height 553
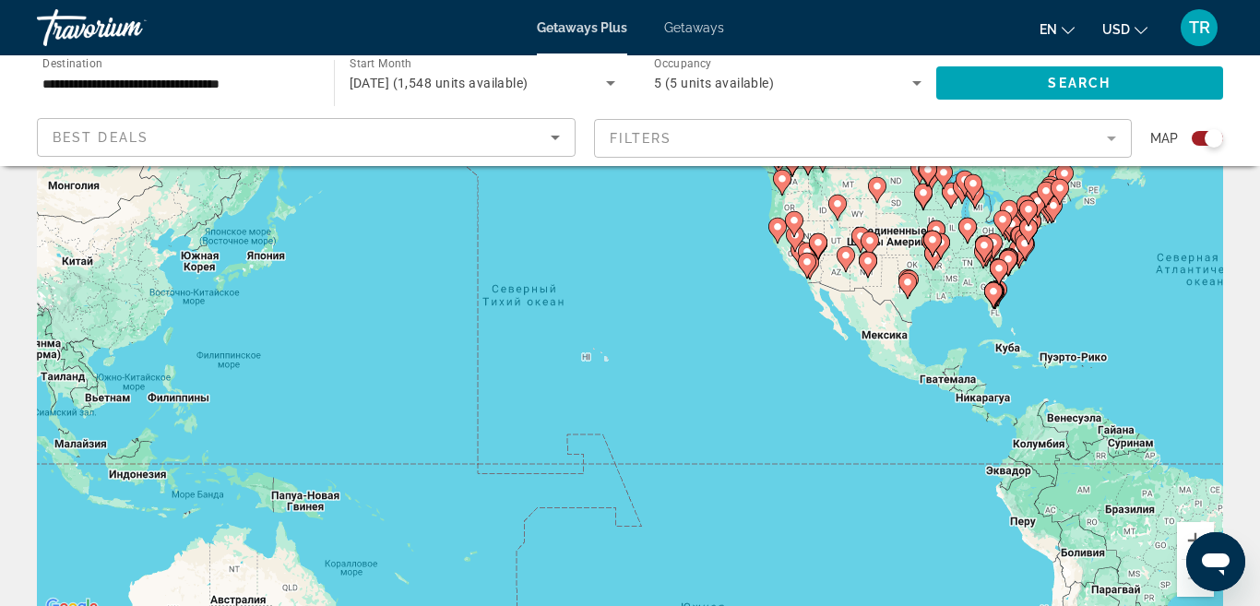
scroll to position [133, 0]
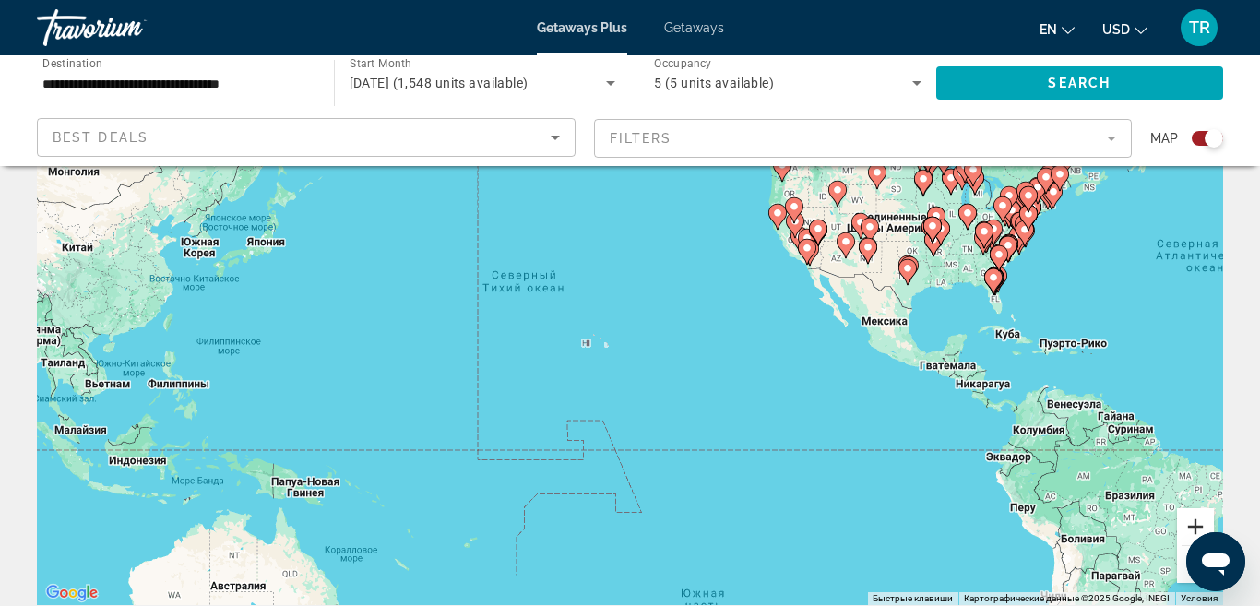
click at [1195, 531] on button "Увеличить" at bounding box center [1195, 526] width 37 height 37
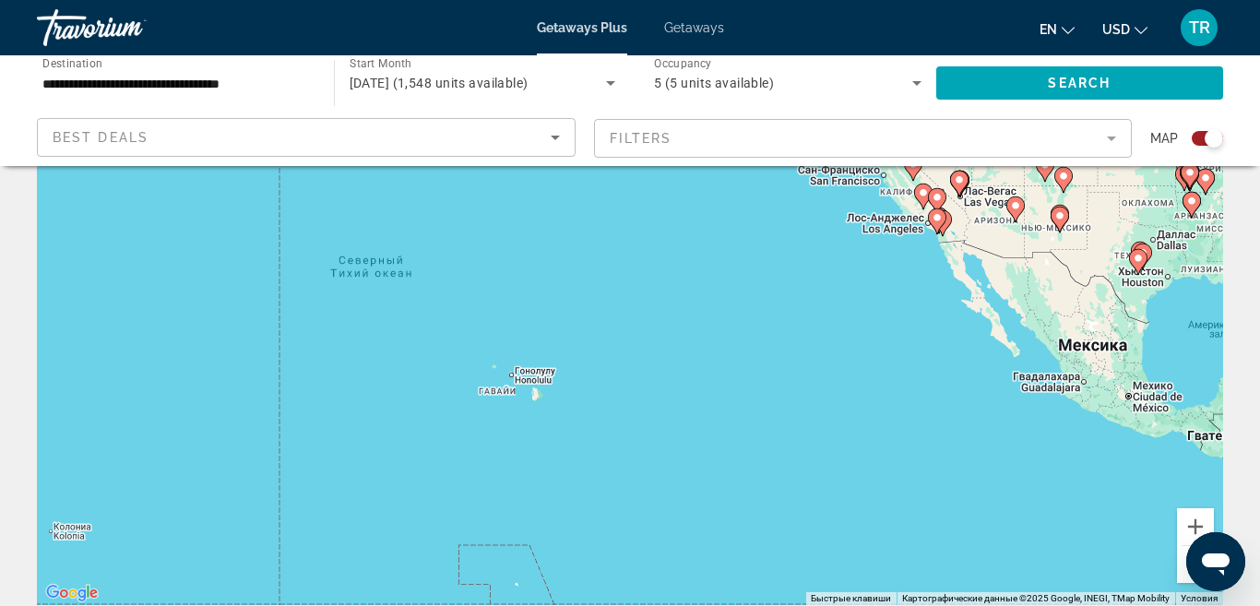
drag, startPoint x: 1048, startPoint y: 267, endPoint x: 961, endPoint y: 338, distance: 112.8
click at [961, 338] on div "Чтобы активировать перетаскивание с помощью клавиатуры, нажмите Alt + Ввод. Пос…" at bounding box center [630, 328] width 1186 height 553
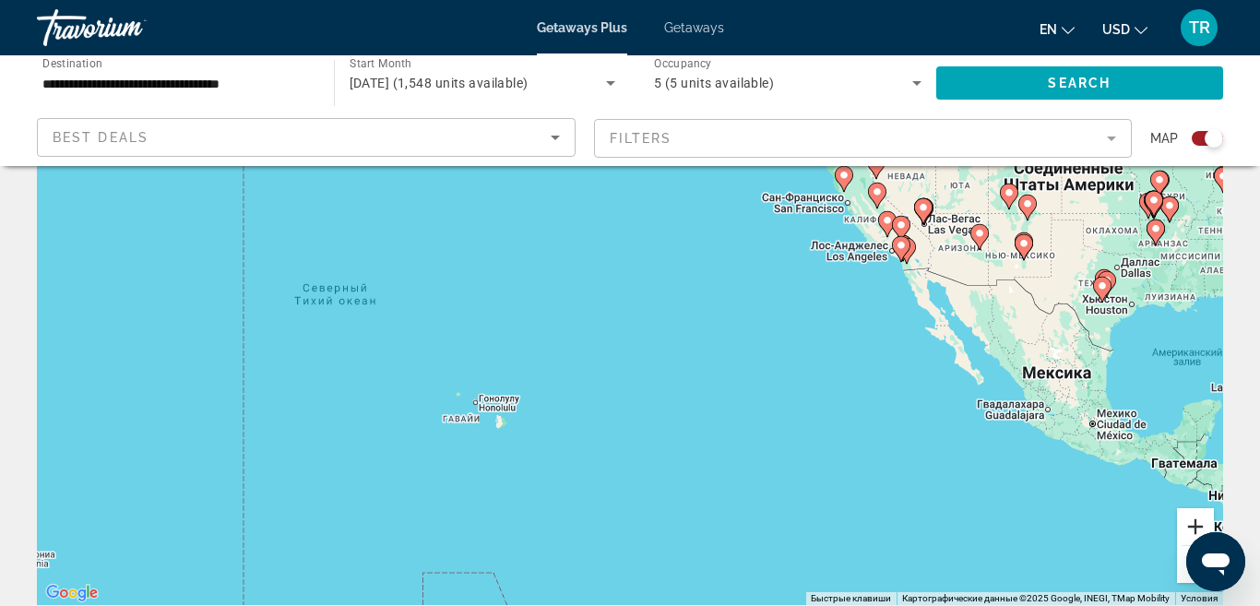
click at [1198, 530] on button "Увеличить" at bounding box center [1195, 526] width 37 height 37
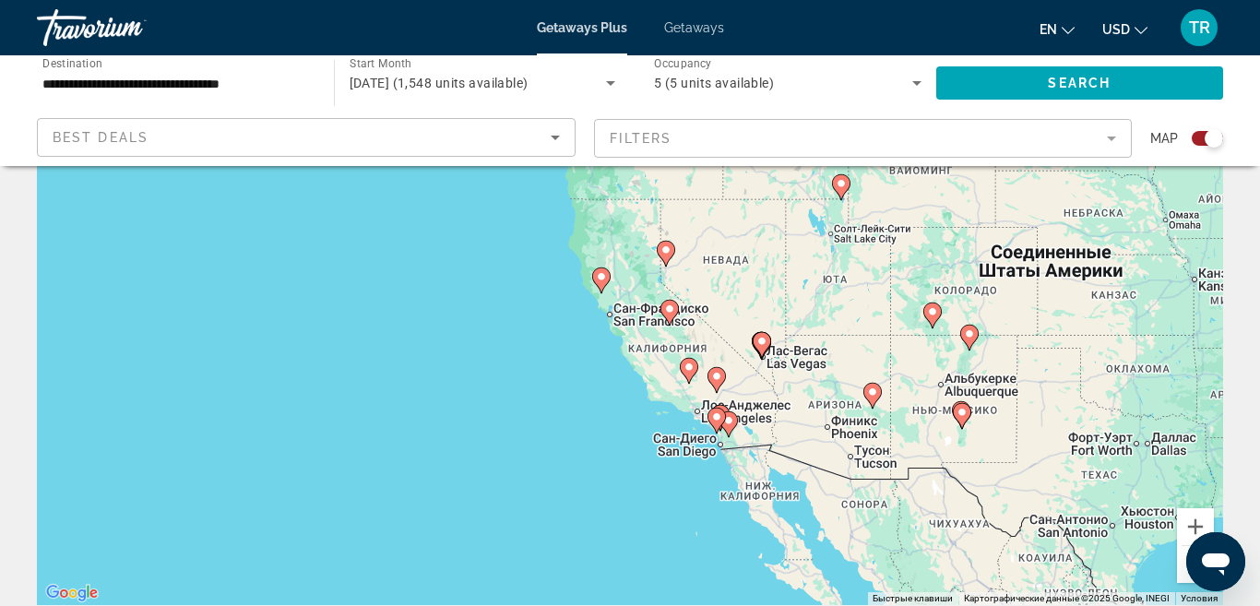
drag, startPoint x: 1124, startPoint y: 175, endPoint x: 668, endPoint y: 413, distance: 514.7
click at [668, 413] on div "Чтобы активировать перетаскивание с помощью клавиатуры, нажмите Alt + Ввод. Пос…" at bounding box center [630, 328] width 1186 height 553
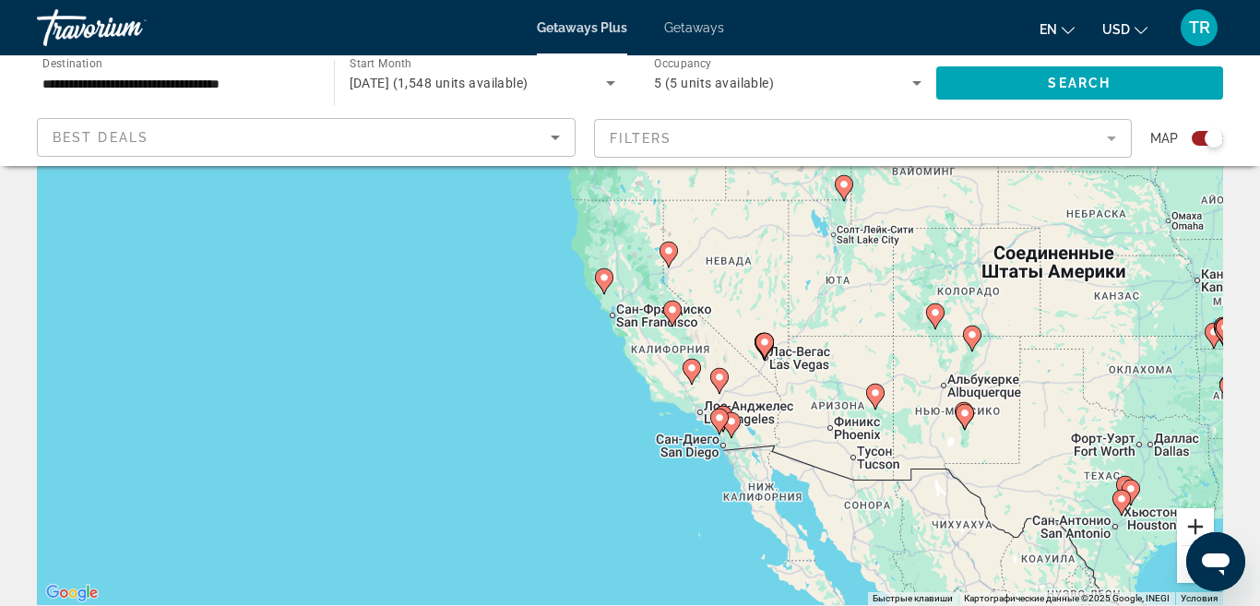
click at [1205, 529] on button "Увеличить" at bounding box center [1195, 526] width 37 height 37
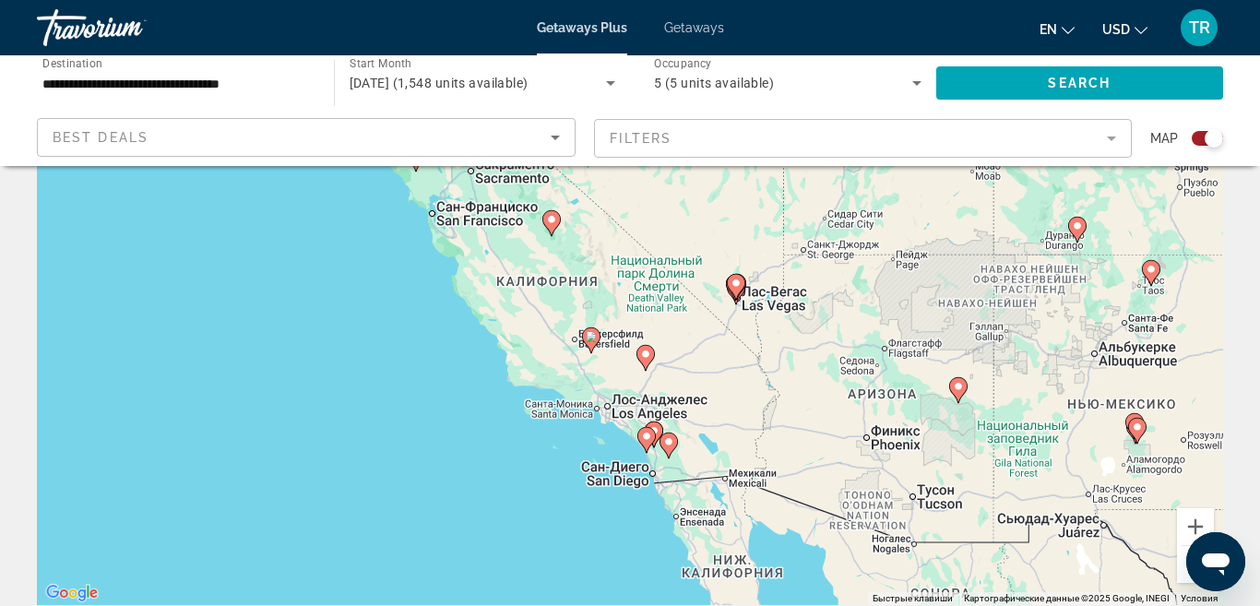
drag, startPoint x: 943, startPoint y: 436, endPoint x: 777, endPoint y: 348, distance: 188.1
click at [777, 348] on div "Чтобы активировать перетаскивание с помощью клавиатуры, нажмите Alt + Ввод. Пос…" at bounding box center [630, 328] width 1186 height 553
click at [962, 385] on image "Main content" at bounding box center [958, 386] width 11 height 11
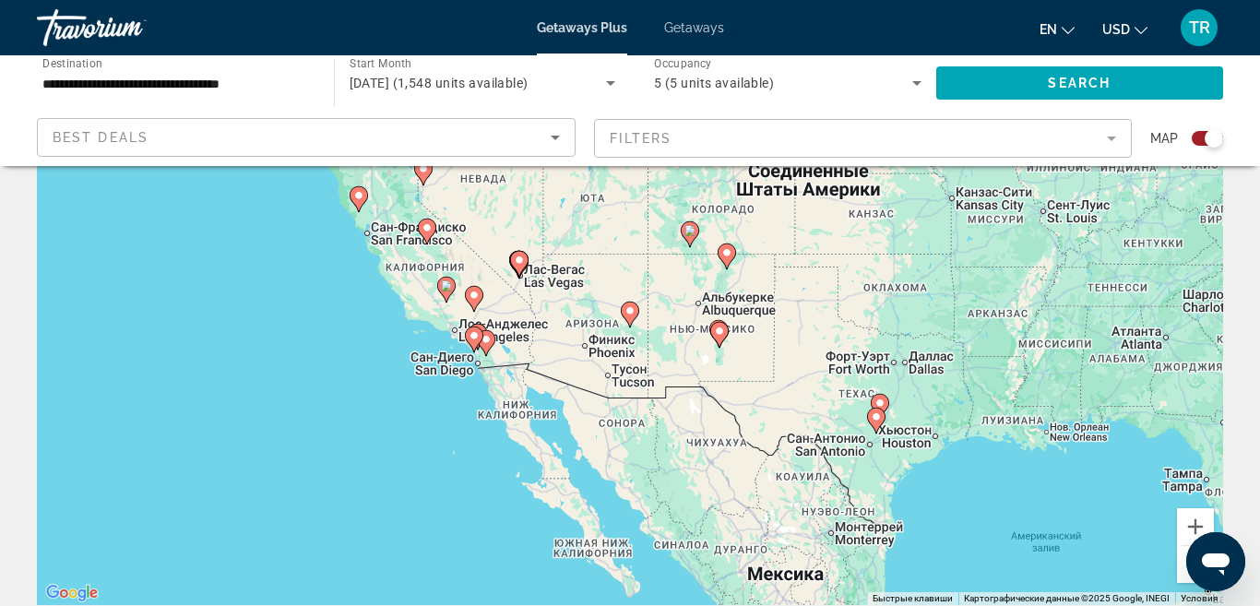
click at [628, 319] on icon "Main content" at bounding box center [629, 314] width 17 height 24
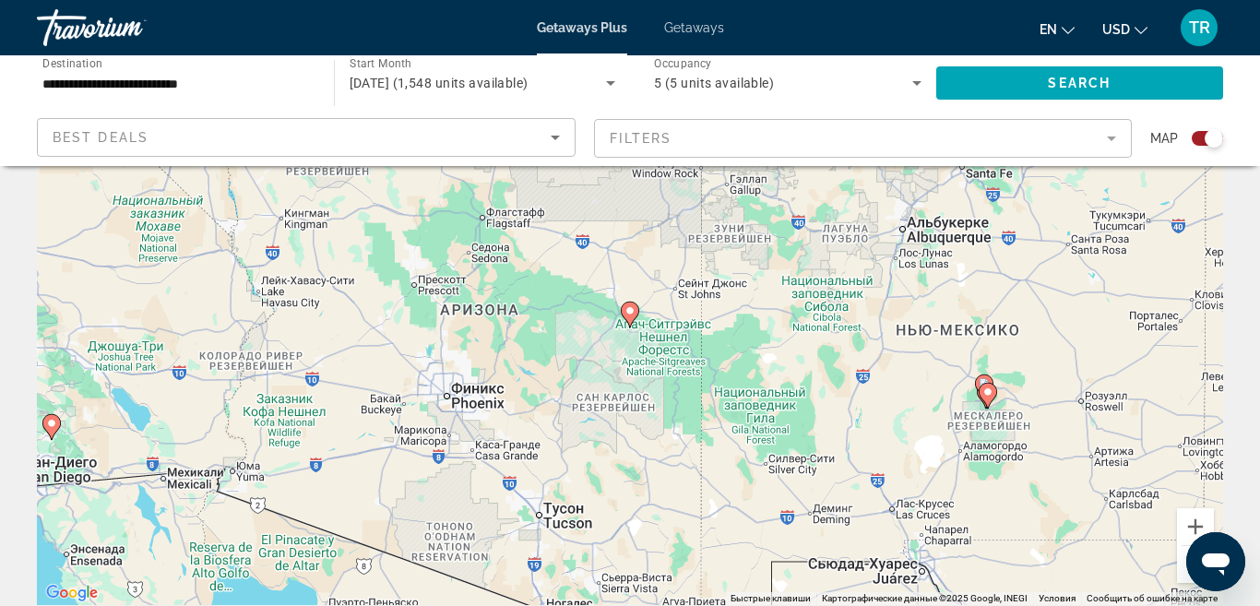
click at [630, 312] on image "Main content" at bounding box center [629, 310] width 11 height 11
type input "**********"
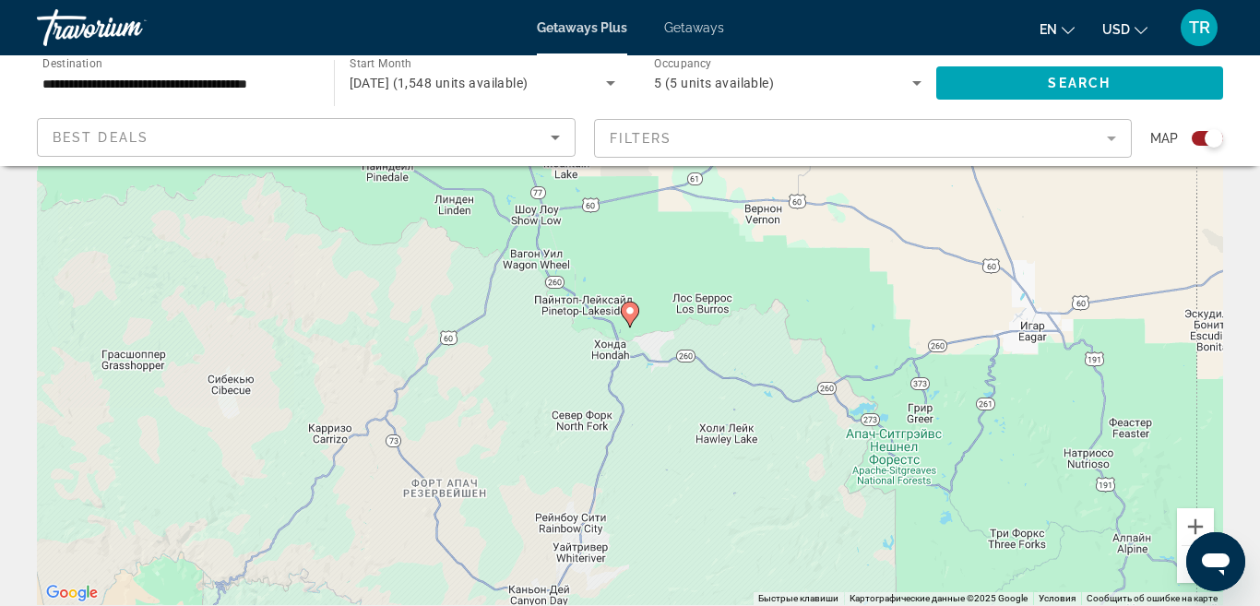
click at [630, 312] on image "Main content" at bounding box center [629, 310] width 11 height 11
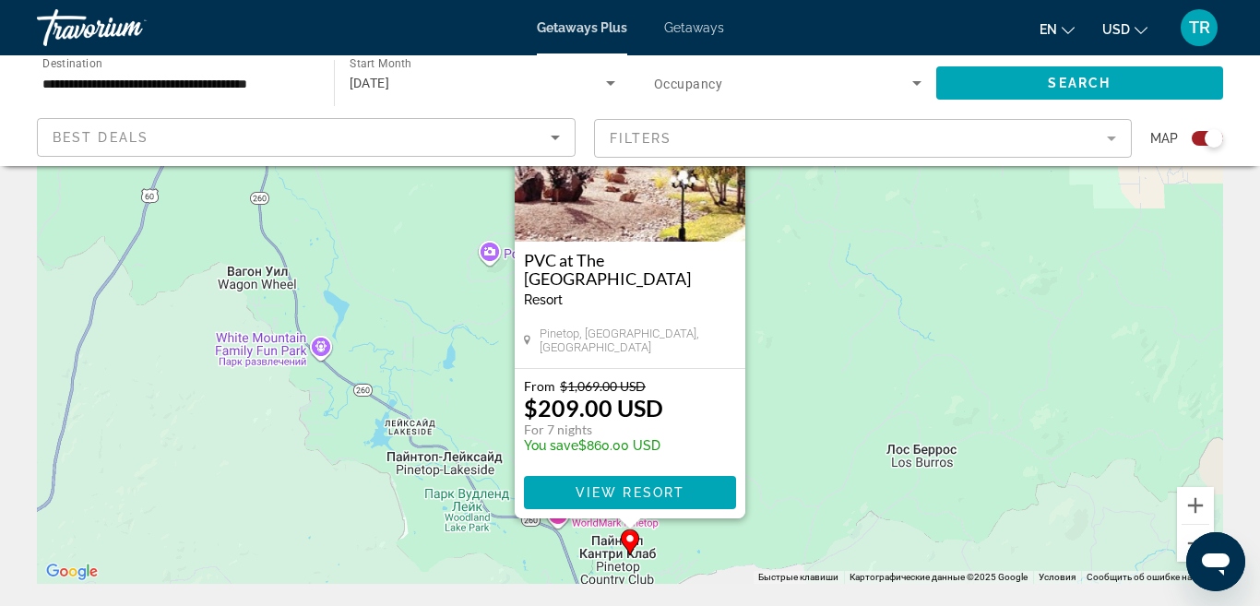
scroll to position [163, 0]
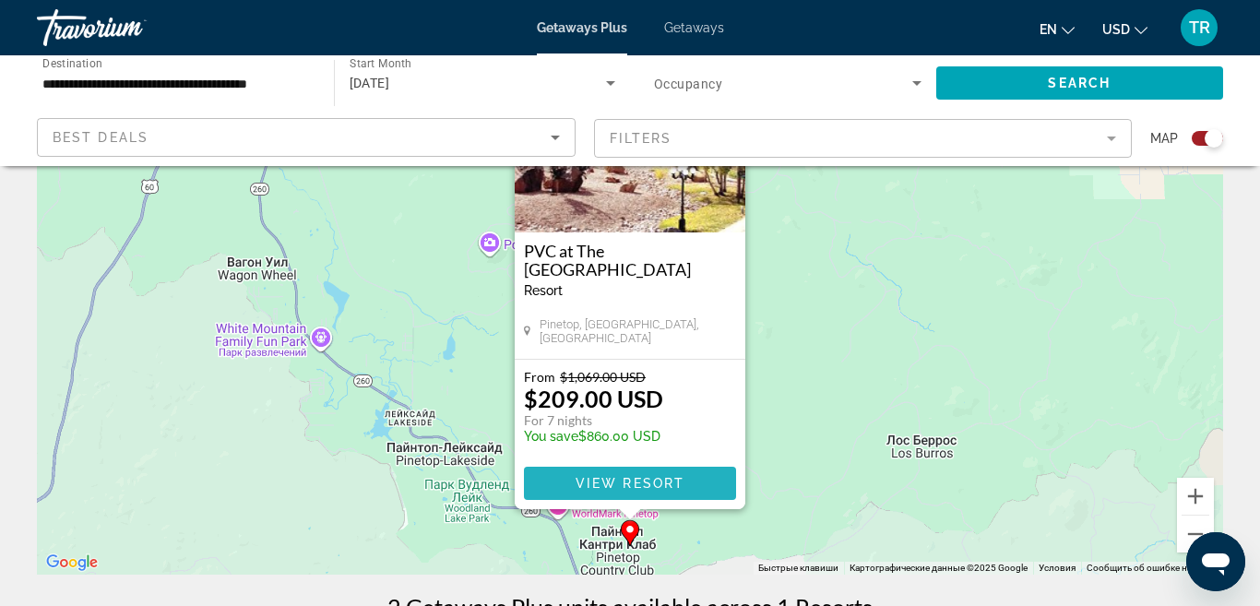
click at [664, 482] on span "View Resort" at bounding box center [629, 483] width 109 height 15
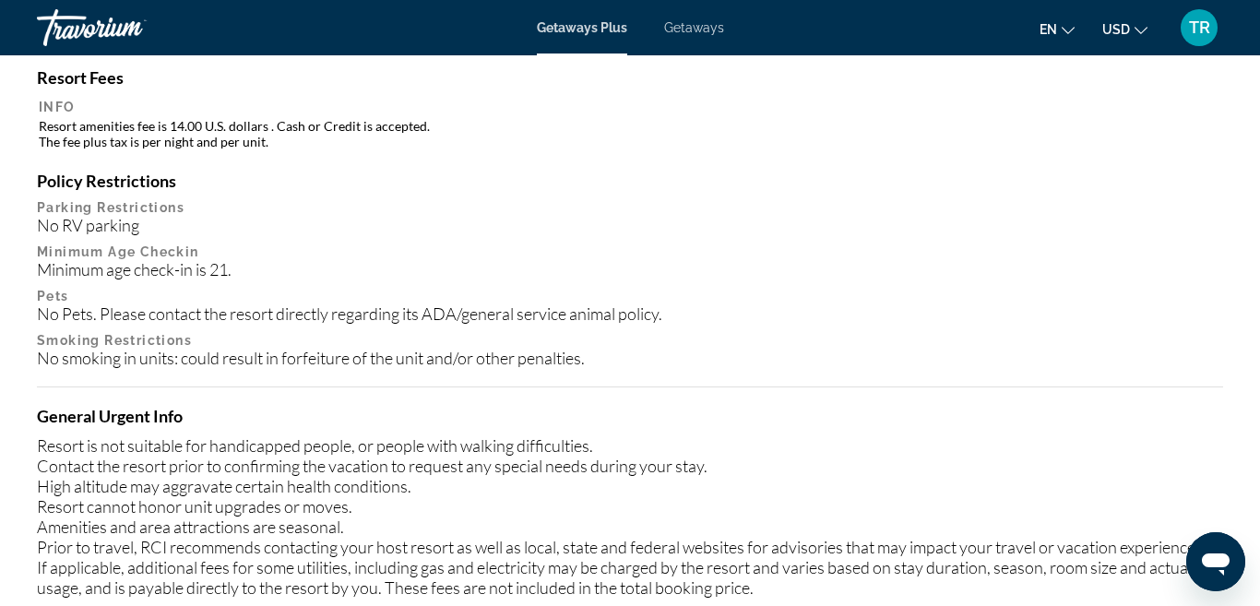
scroll to position [1927, 0]
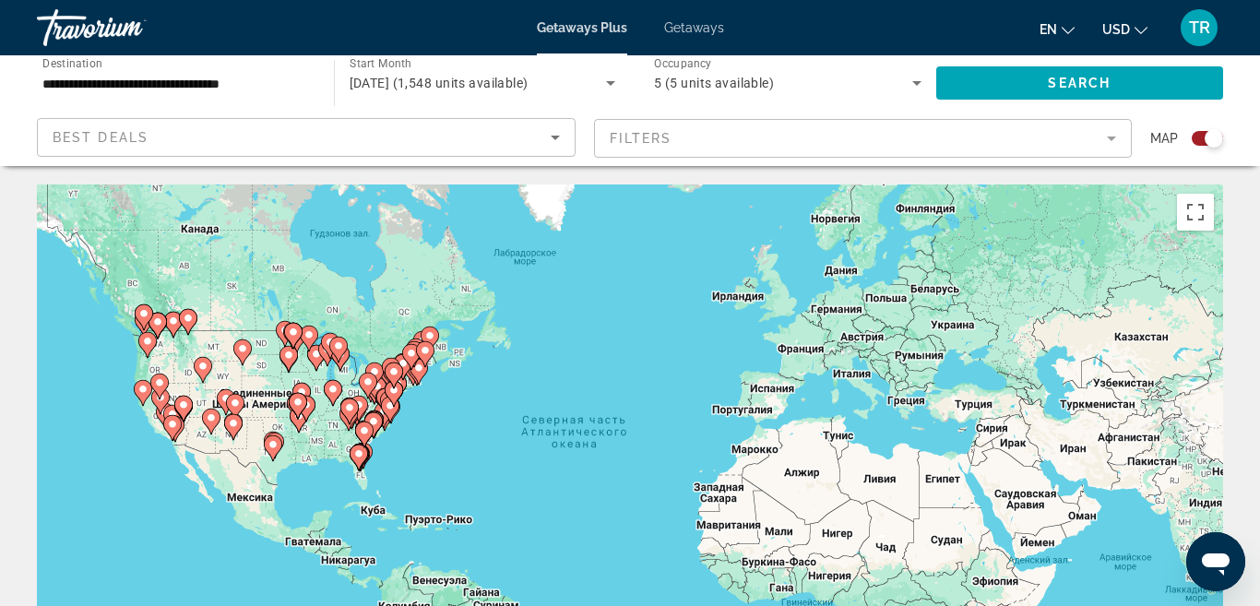
click at [1211, 138] on div "Search widget" at bounding box center [1213, 138] width 18 height 18
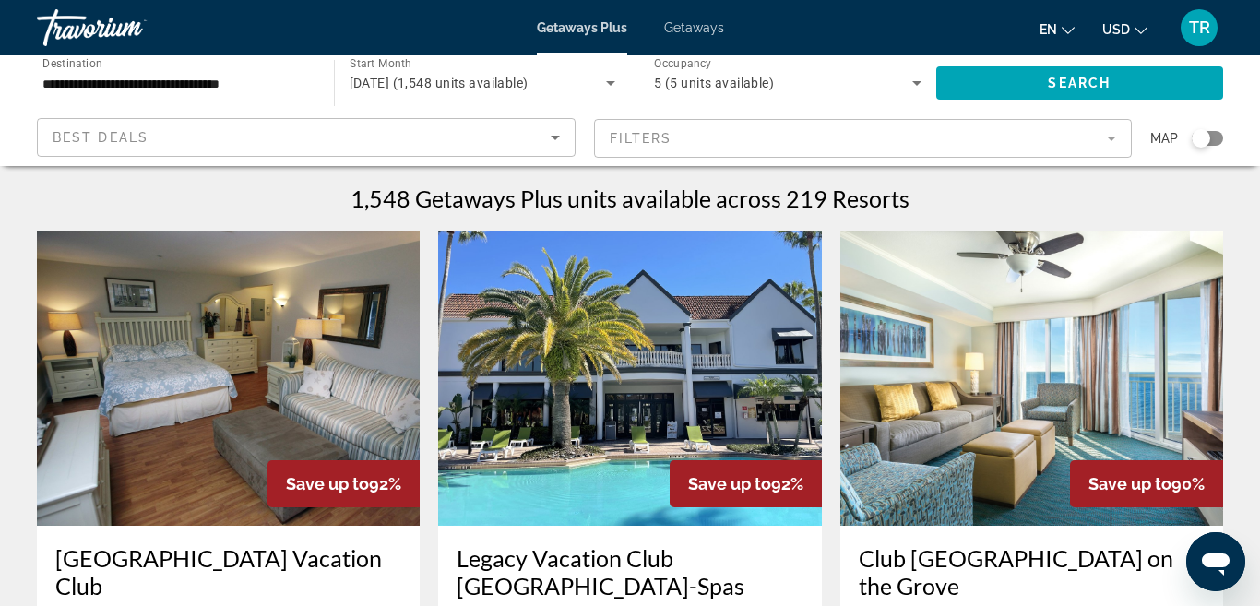
click at [1206, 136] on div "Search widget" at bounding box center [1200, 138] width 18 height 18
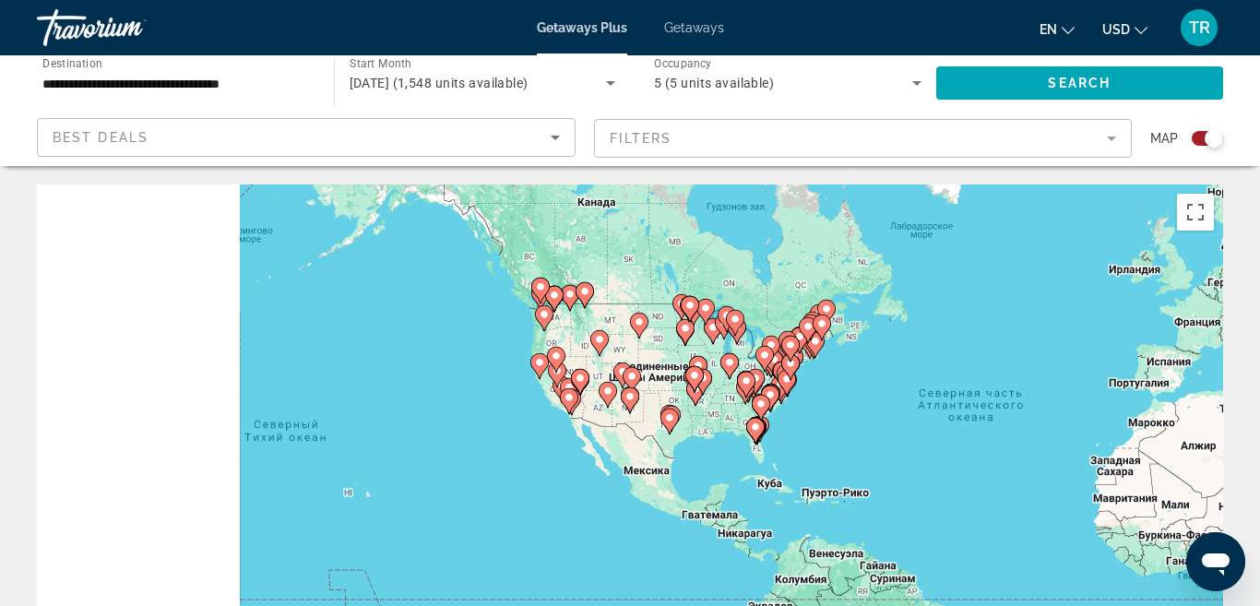
drag, startPoint x: 574, startPoint y: 440, endPoint x: 1005, endPoint y: 415, distance: 432.3
click at [1005, 415] on div "Чтобы активировать перетаскивание с помощью клавиатуры, нажмите Alt + Ввод. Пос…" at bounding box center [630, 460] width 1186 height 553
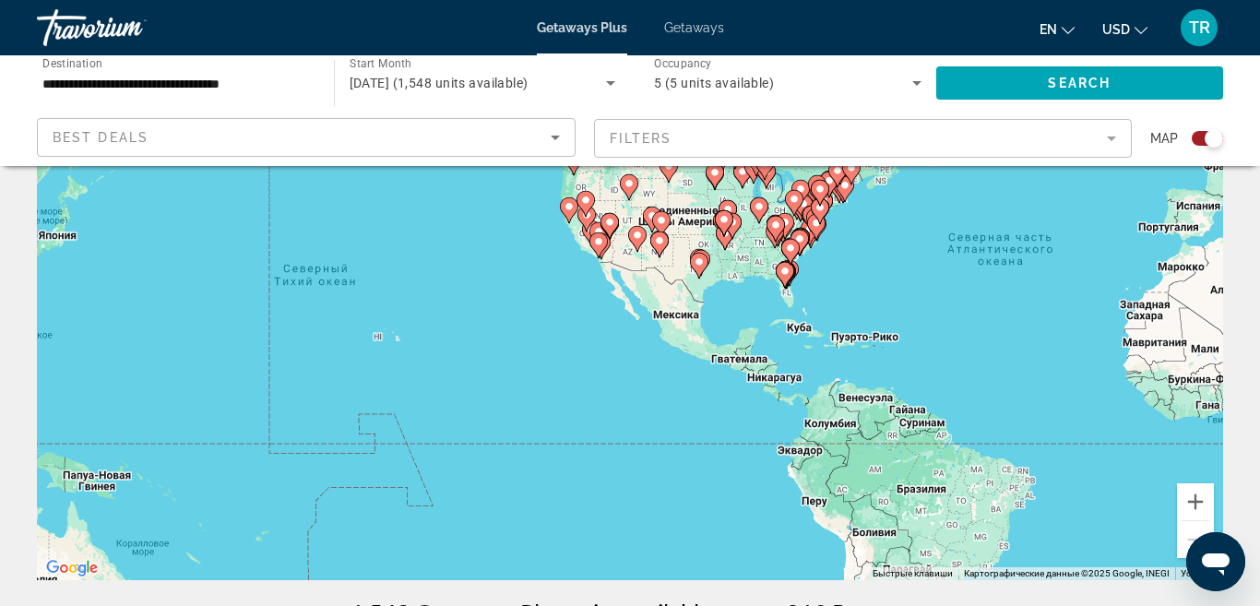
scroll to position [159, 0]
click at [1201, 497] on button "Увеличить" at bounding box center [1195, 500] width 37 height 37
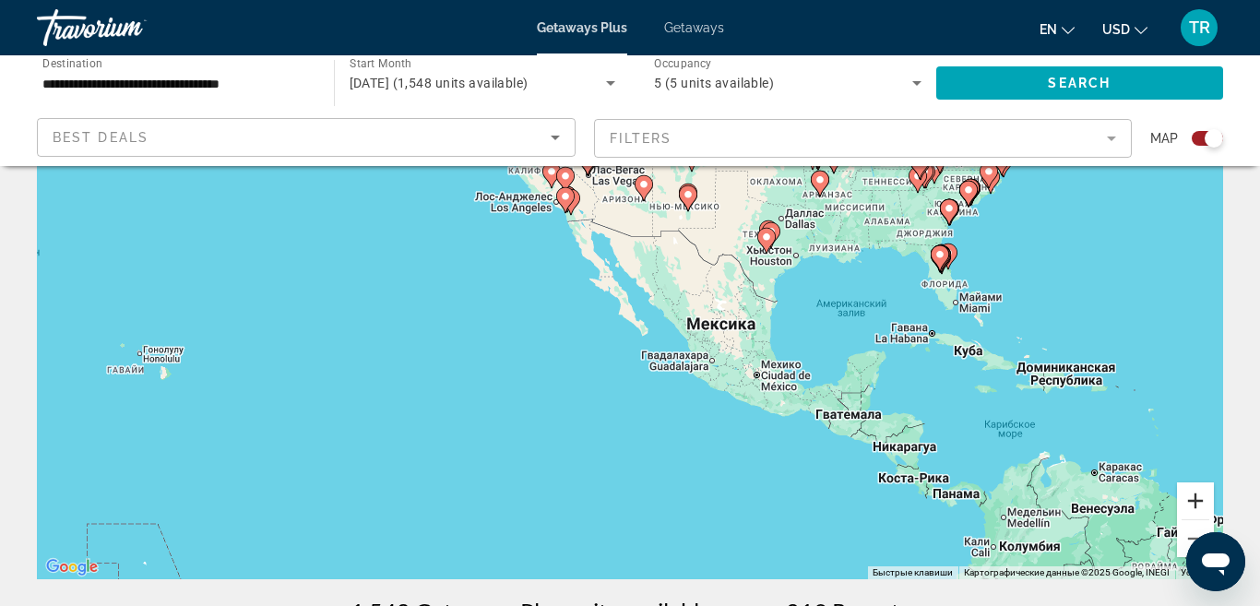
click at [1201, 497] on button "Увеличить" at bounding box center [1195, 500] width 37 height 37
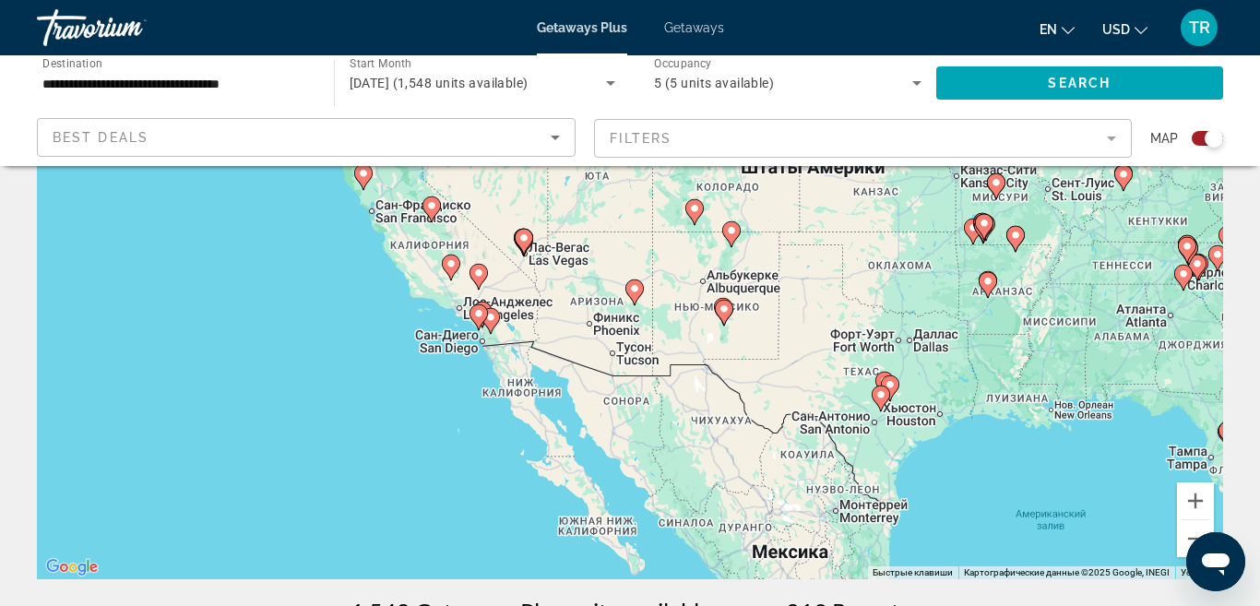
drag, startPoint x: 899, startPoint y: 248, endPoint x: 874, endPoint y: 461, distance: 214.5
click at [874, 461] on div "Чтобы активировать перетаскивание с помощью клавиатуры, нажмите Alt + Ввод. Пос…" at bounding box center [630, 302] width 1186 height 553
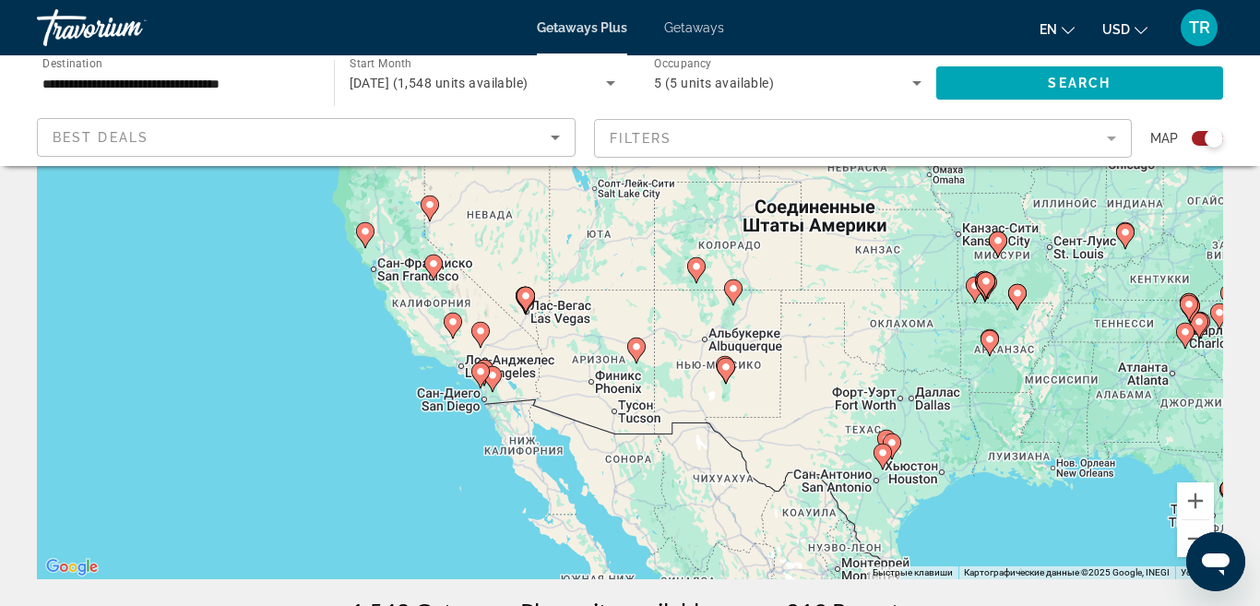
drag, startPoint x: 738, startPoint y: 427, endPoint x: 742, endPoint y: 489, distance: 62.0
click at [742, 489] on div "Чтобы активировать перетаскивание с помощью клавиатуры, нажмите Alt + Ввод. Пос…" at bounding box center [630, 302] width 1186 height 553
click at [1197, 500] on button "Увеличить" at bounding box center [1195, 500] width 37 height 37
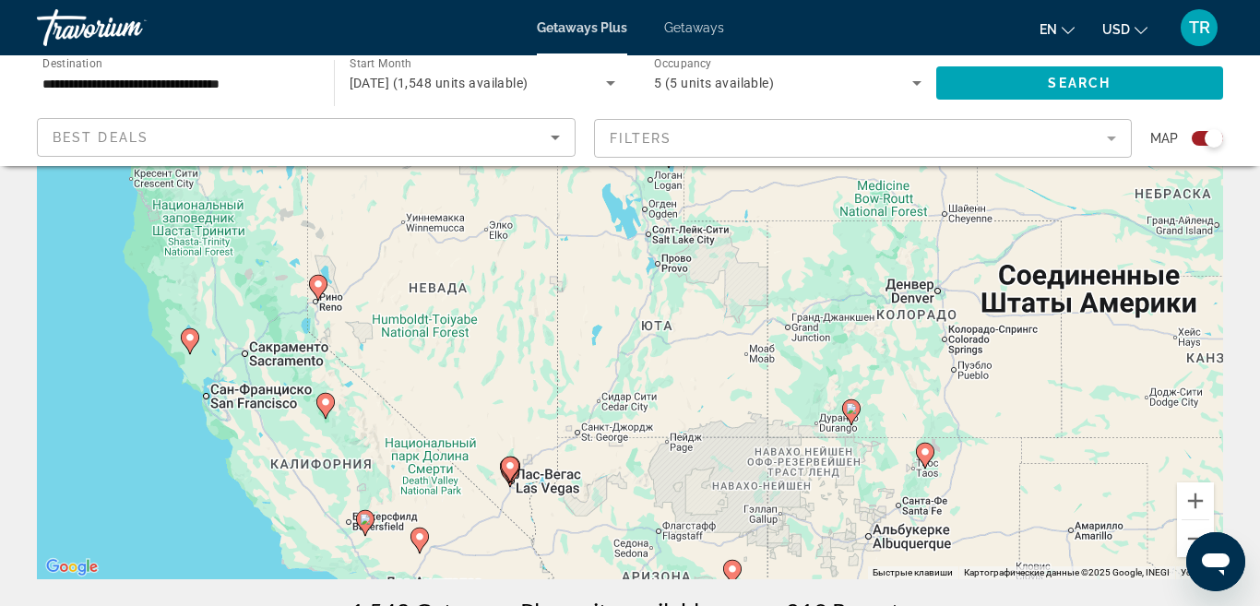
drag, startPoint x: 412, startPoint y: 398, endPoint x: 514, endPoint y: 569, distance: 198.5
click at [514, 569] on div "Чтобы активировать перетаскивание с помощью клавиатуры, нажмите Alt + Ввод. Пос…" at bounding box center [630, 302] width 1186 height 553
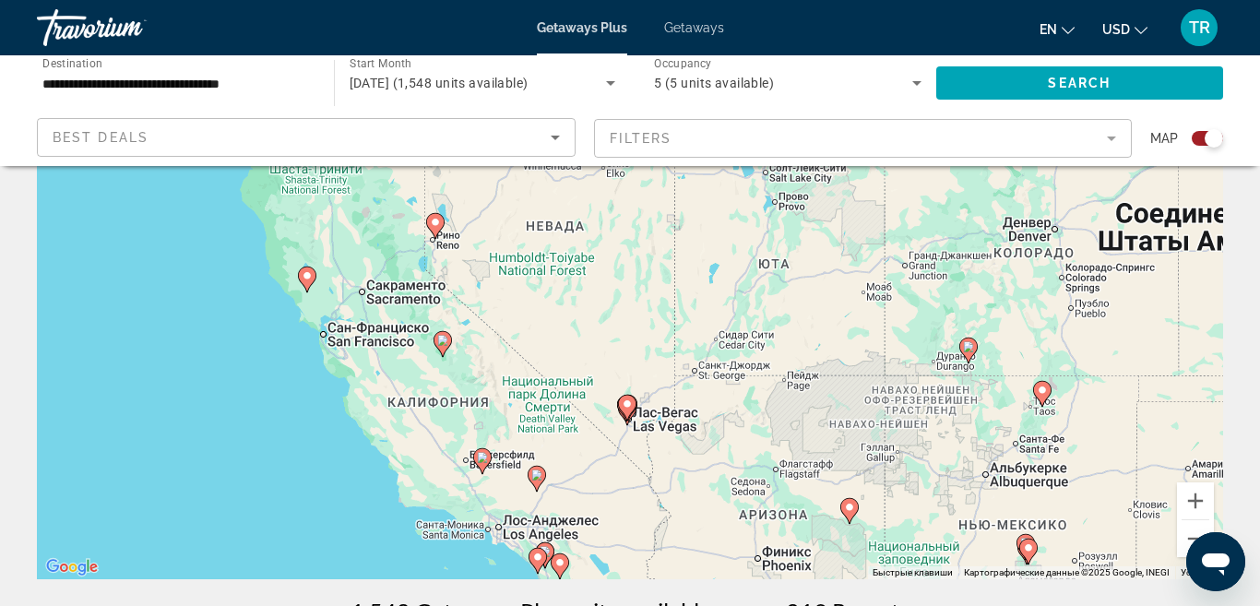
drag, startPoint x: 672, startPoint y: 451, endPoint x: 775, endPoint y: 387, distance: 120.5
click at [775, 387] on div "Чтобы активировать перетаскивание с помощью клавиатуры, нажмите Alt + Ввод. Пос…" at bounding box center [630, 302] width 1186 height 553
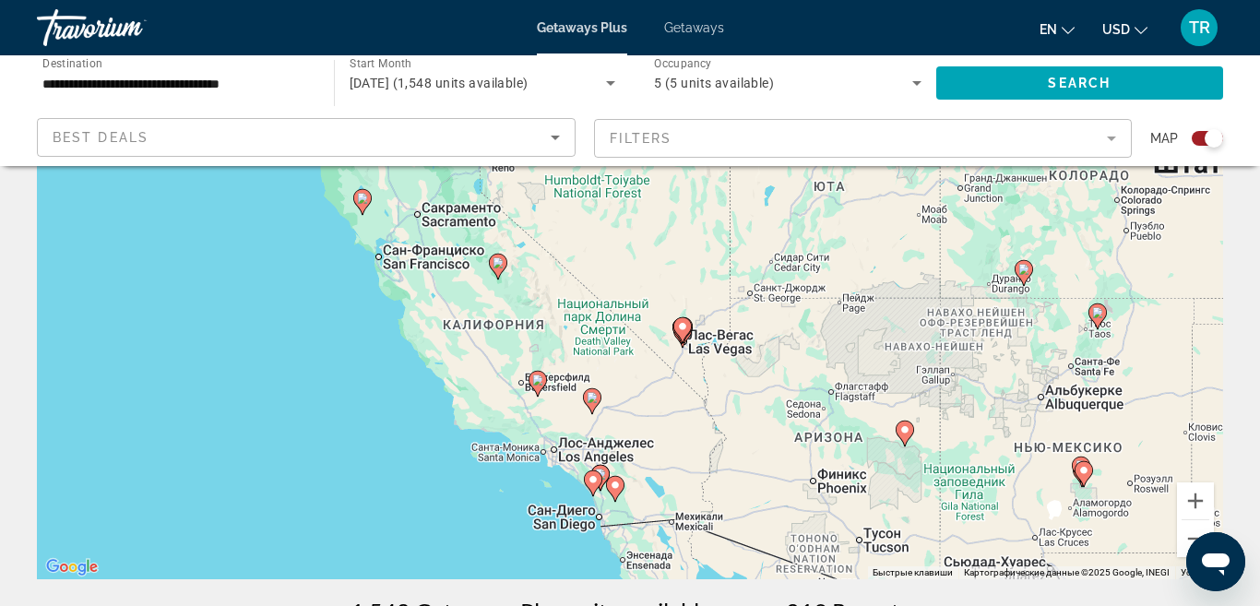
drag, startPoint x: 722, startPoint y: 451, endPoint x: 770, endPoint y: 379, distance: 86.4
click at [770, 379] on div "Чтобы активировать перетаскивание с помощью клавиатуры, нажмите Alt + Ввод. Пос…" at bounding box center [630, 302] width 1186 height 553
click at [1187, 501] on button "Увеличить" at bounding box center [1195, 500] width 37 height 37
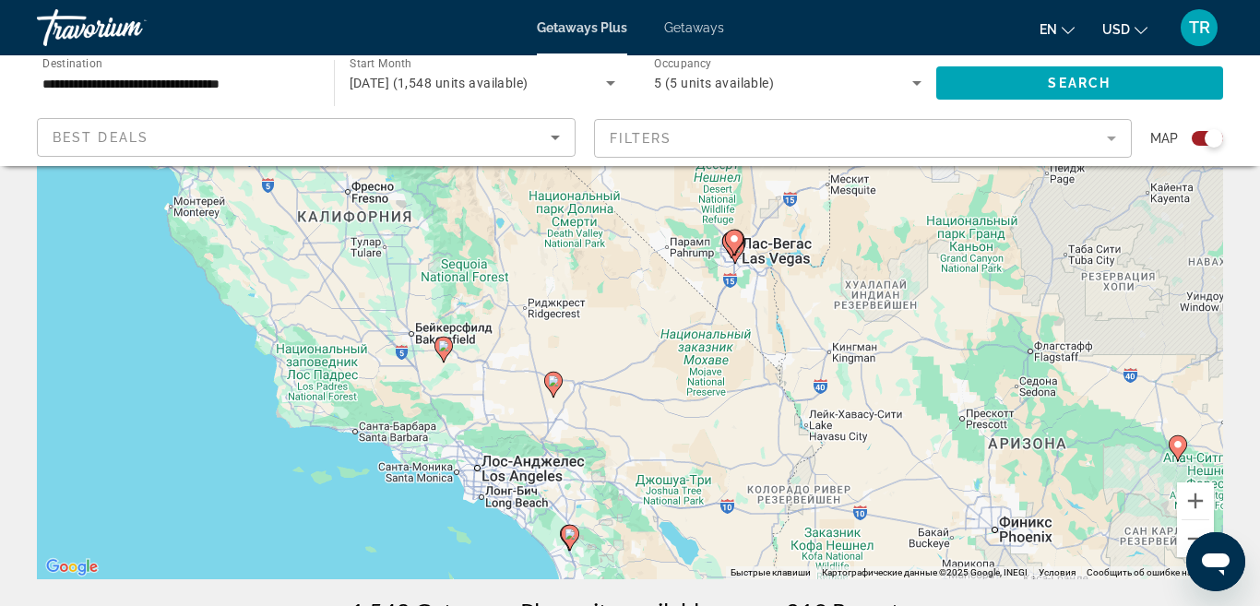
drag, startPoint x: 785, startPoint y: 420, endPoint x: 794, endPoint y: 175, distance: 244.5
click at [794, 186] on div "Чтобы активировать перетаскивание с помощью клавиатуры, нажмите Alt + Ввод. Пос…" at bounding box center [630, 302] width 1186 height 553
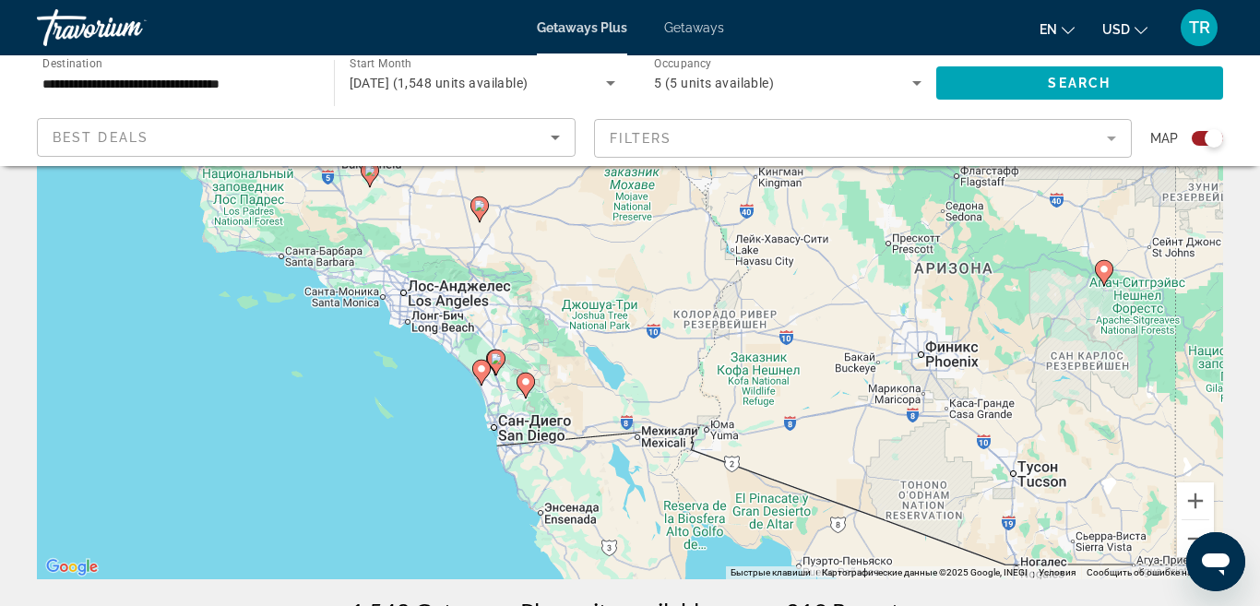
drag, startPoint x: 859, startPoint y: 274, endPoint x: 756, endPoint y: 391, distance: 156.1
click at [756, 391] on div "Чтобы активировать перетаскивание с помощью клавиатуры, нажмите Alt + Ввод. Пос…" at bounding box center [630, 302] width 1186 height 553
click at [1200, 503] on button "Увеличить" at bounding box center [1195, 500] width 37 height 37
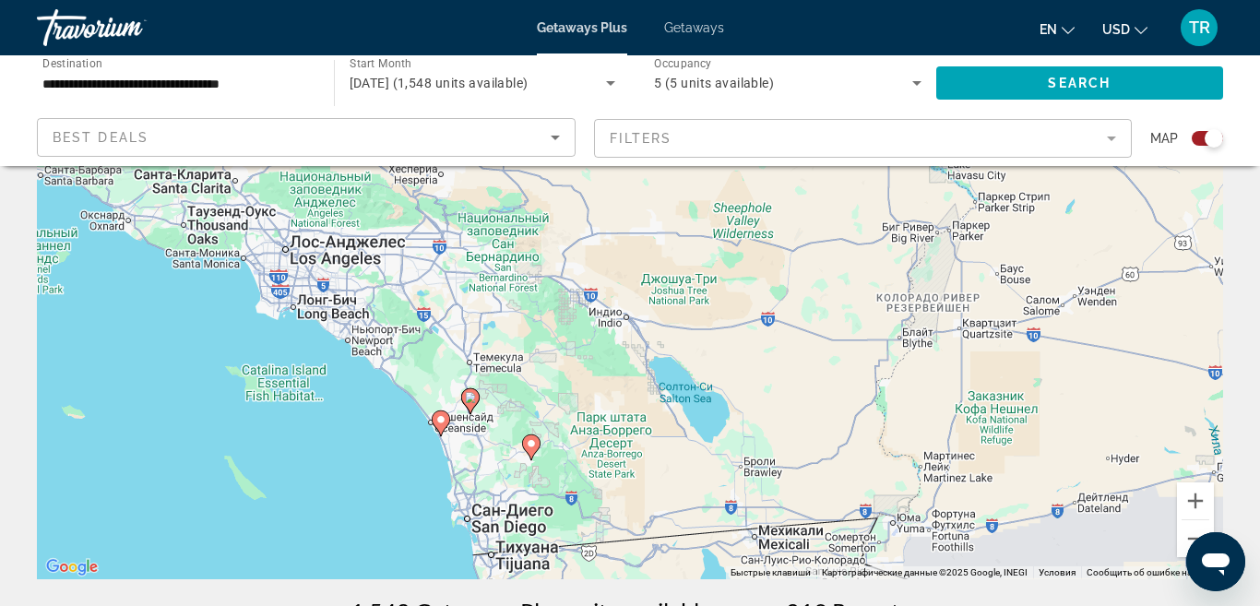
drag, startPoint x: 490, startPoint y: 406, endPoint x: 604, endPoint y: 373, distance: 119.1
click at [604, 373] on div "Чтобы активировать перетаскивание с помощью клавиатуры, нажмите Alt + Ввод. Пос…" at bounding box center [630, 302] width 1186 height 553
click at [472, 399] on image "Main content" at bounding box center [470, 397] width 11 height 11
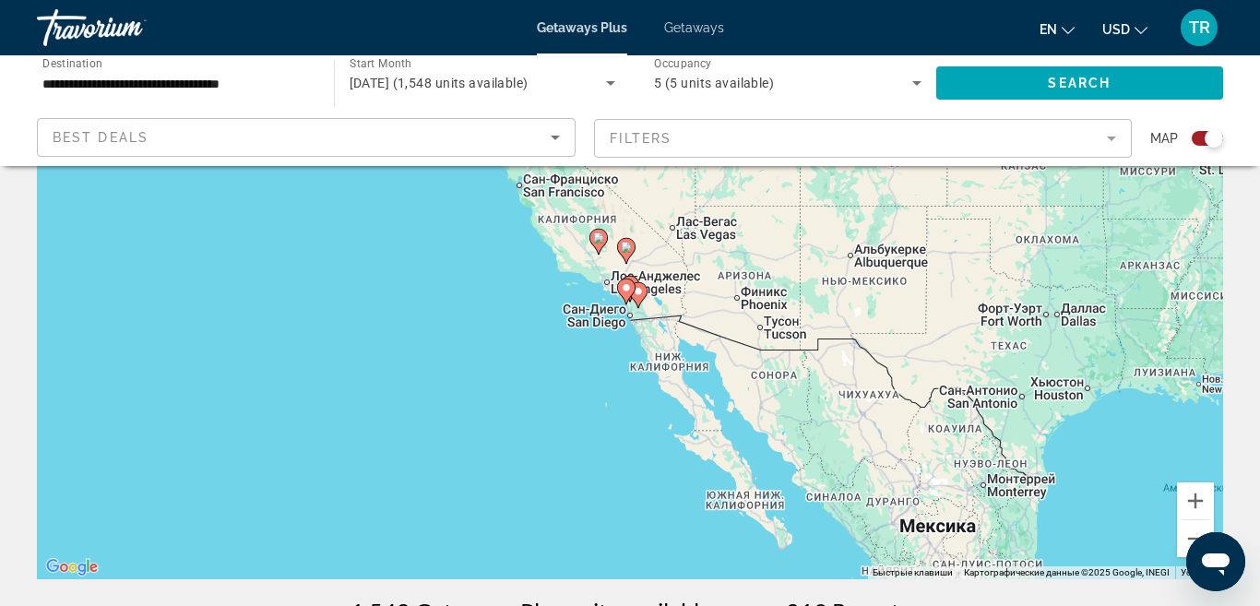
click at [635, 284] on icon "Main content" at bounding box center [638, 295] width 17 height 24
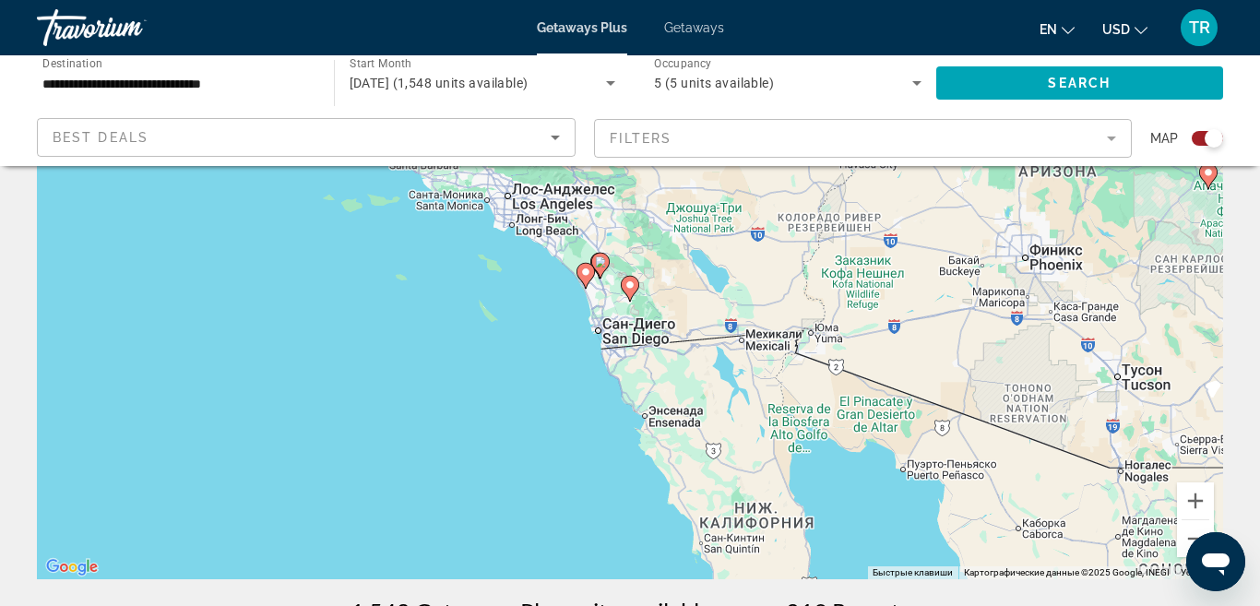
click at [599, 267] on icon "Main content" at bounding box center [600, 266] width 17 height 24
type input "**********"
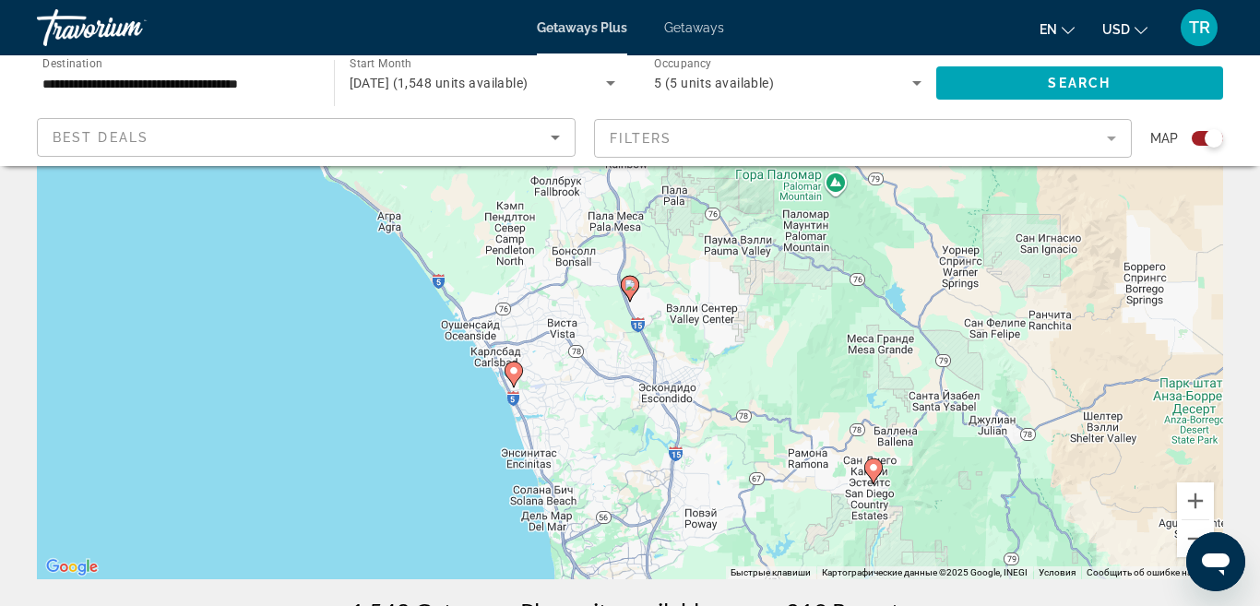
click at [633, 284] on image "Main content" at bounding box center [629, 284] width 11 height 11
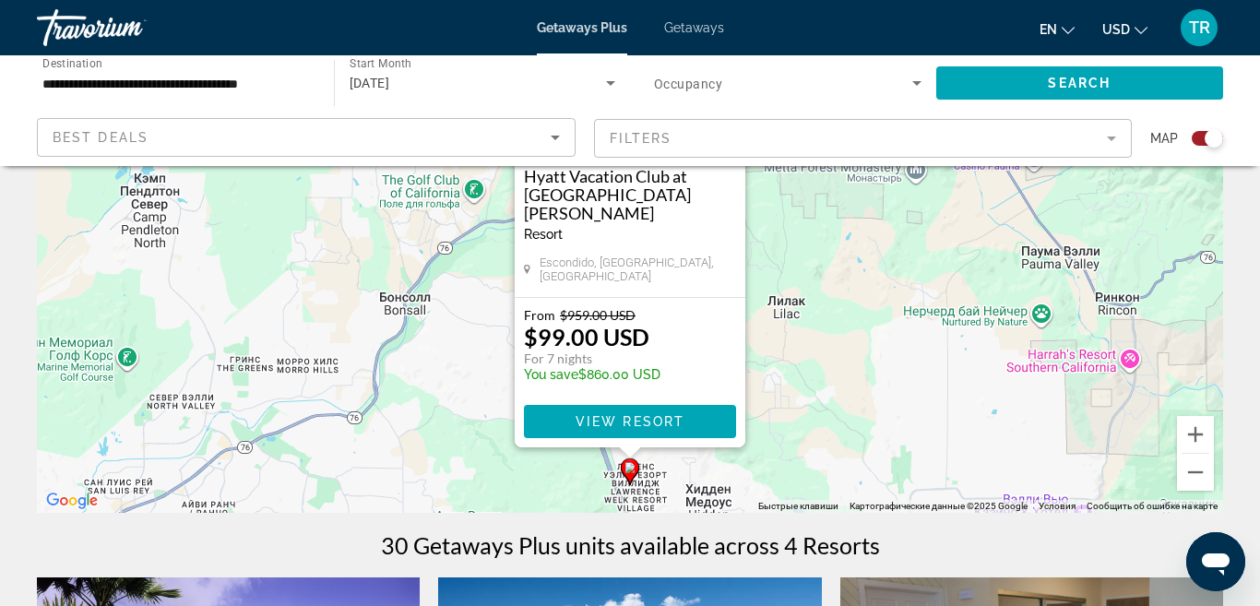
scroll to position [240, 0]
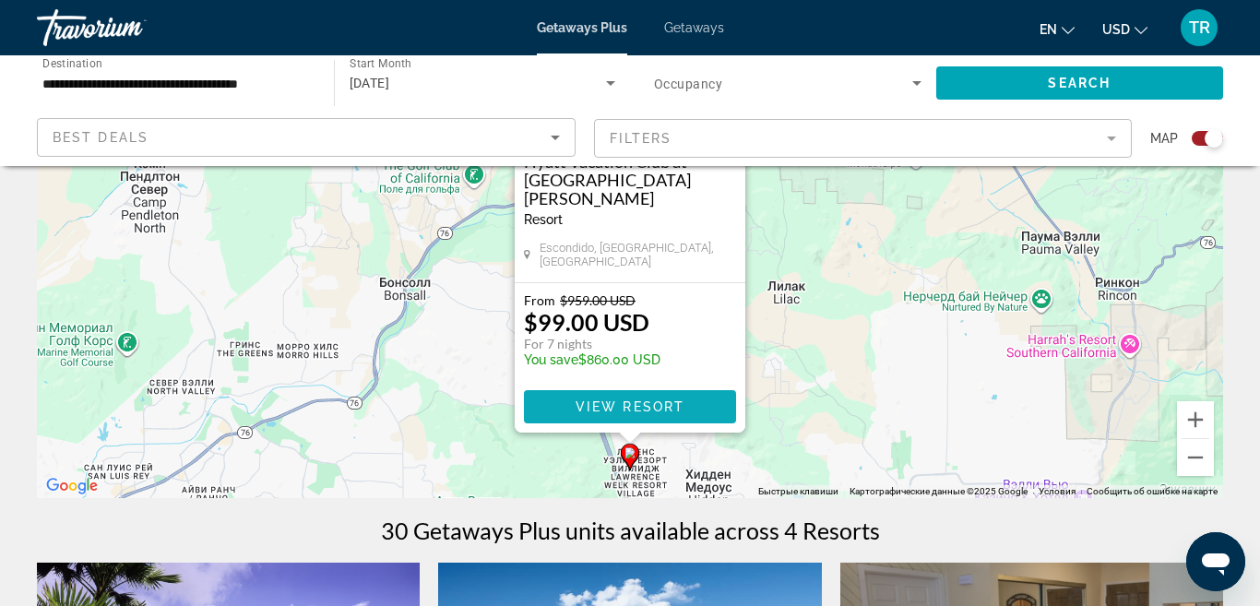
click at [645, 407] on span "View Resort" at bounding box center [629, 406] width 109 height 15
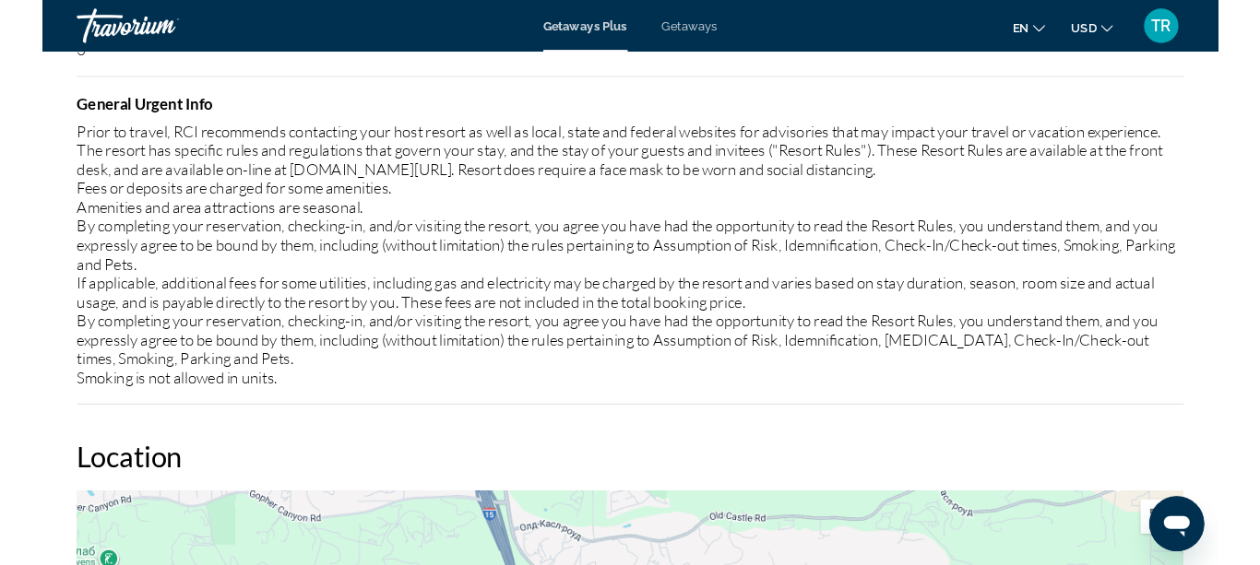
scroll to position [2581, 0]
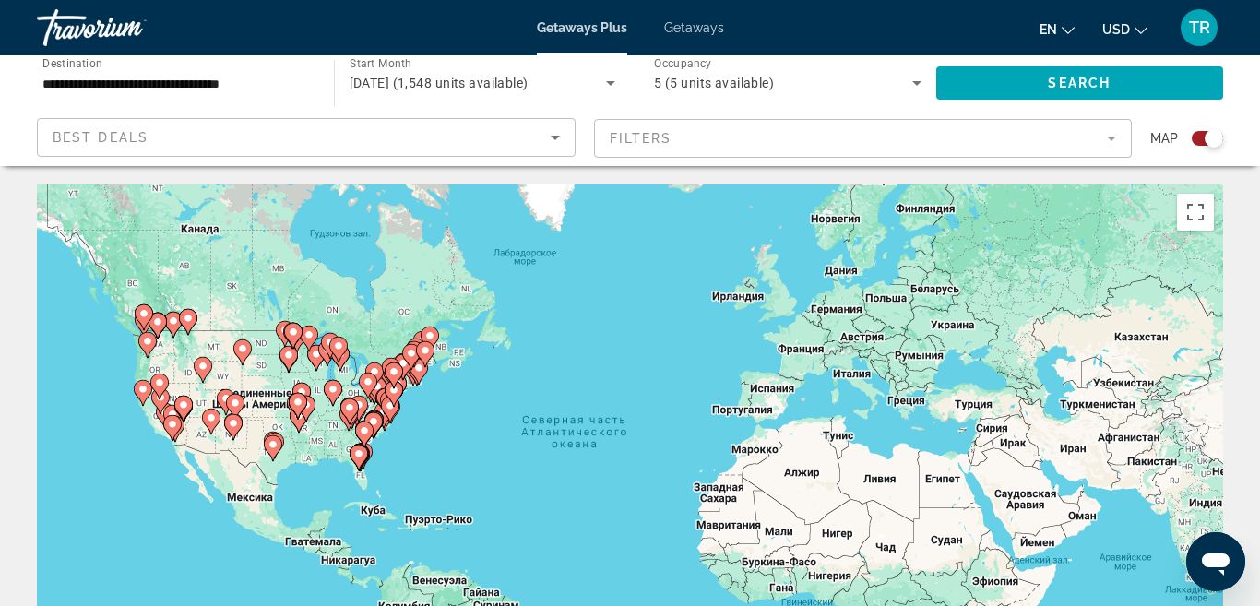
click at [612, 77] on icon "Search widget" at bounding box center [610, 83] width 22 height 22
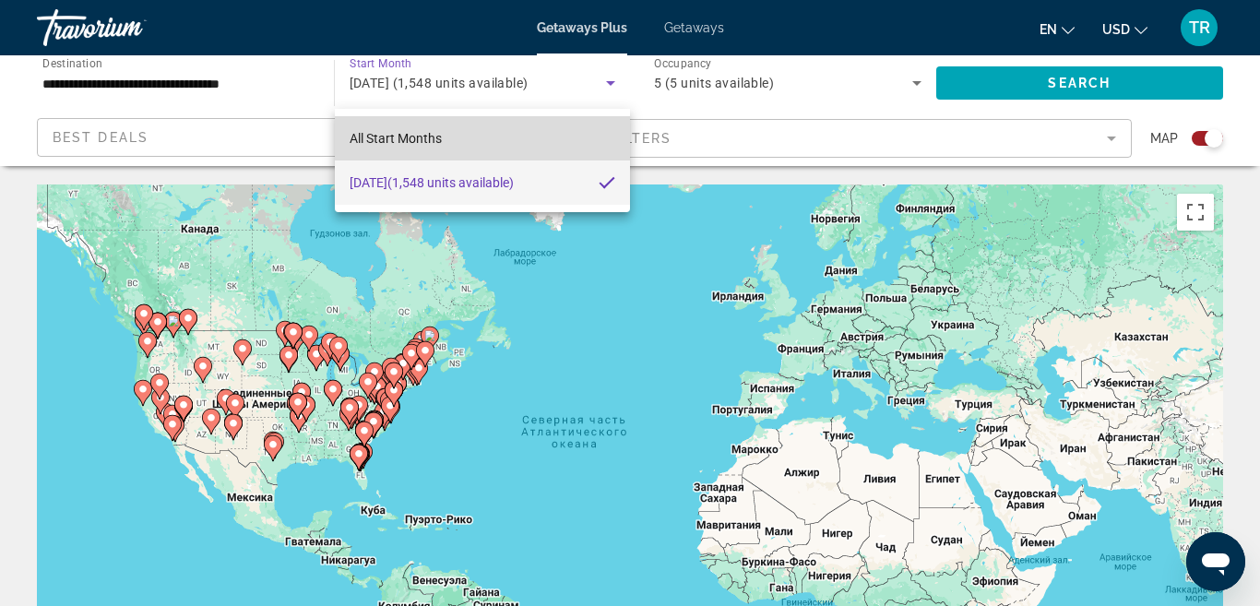
click at [478, 143] on mat-option "All Start Months" at bounding box center [483, 138] width 296 height 44
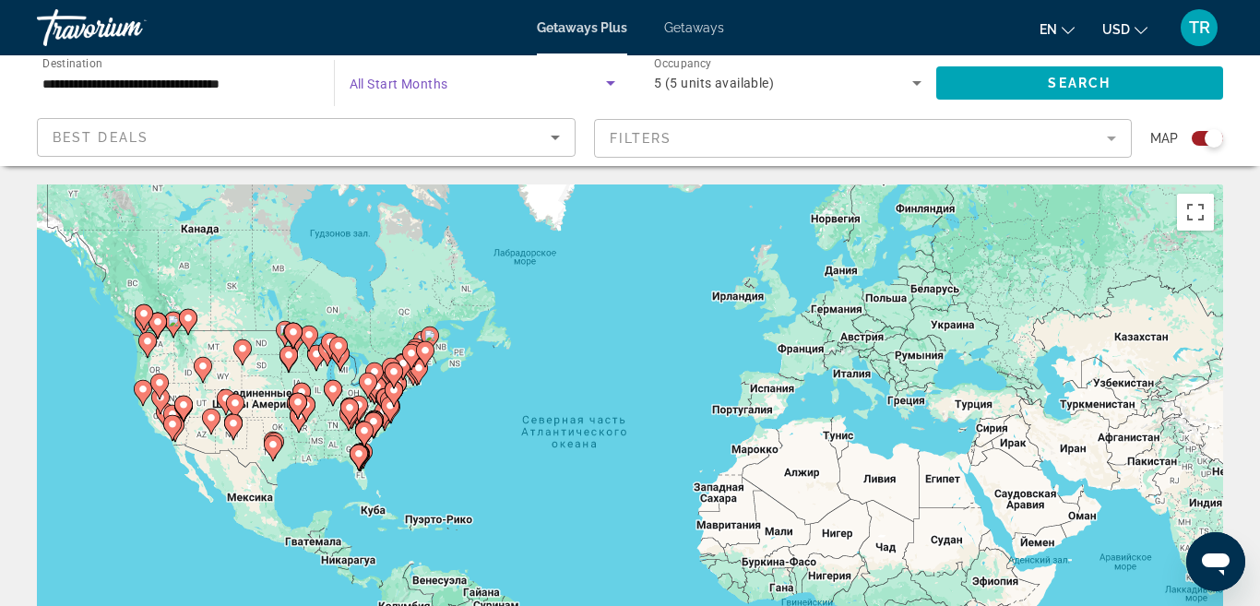
click at [408, 86] on span "All Start Months" at bounding box center [398, 84] width 99 height 15
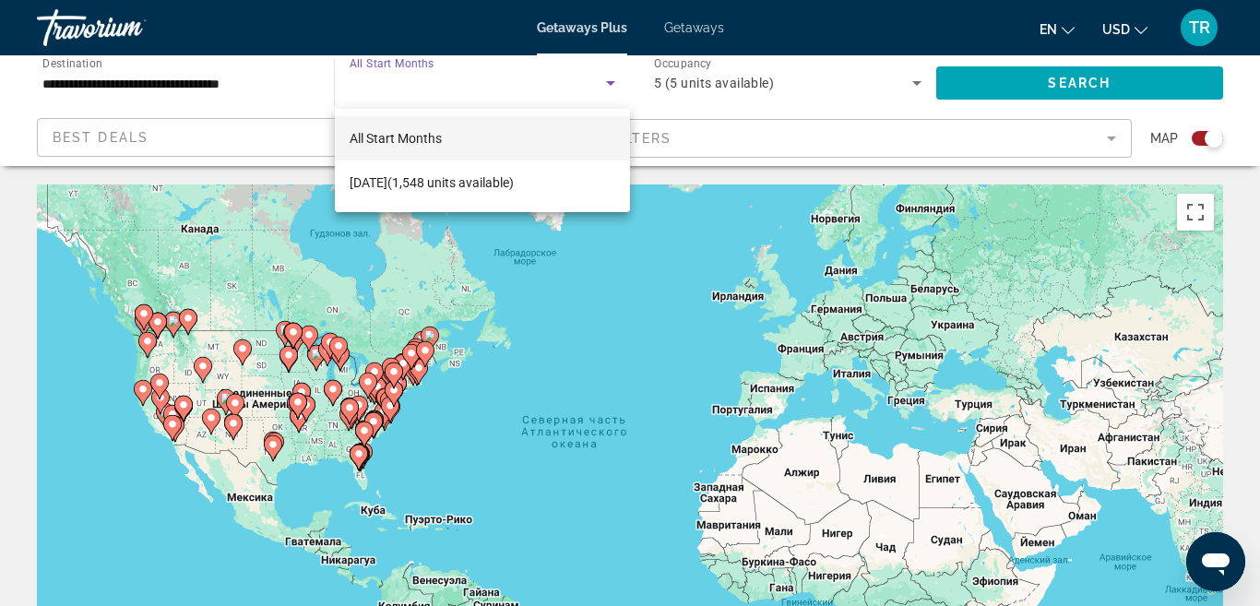
click at [444, 127] on mat-option "All Start Months" at bounding box center [483, 138] width 296 height 44
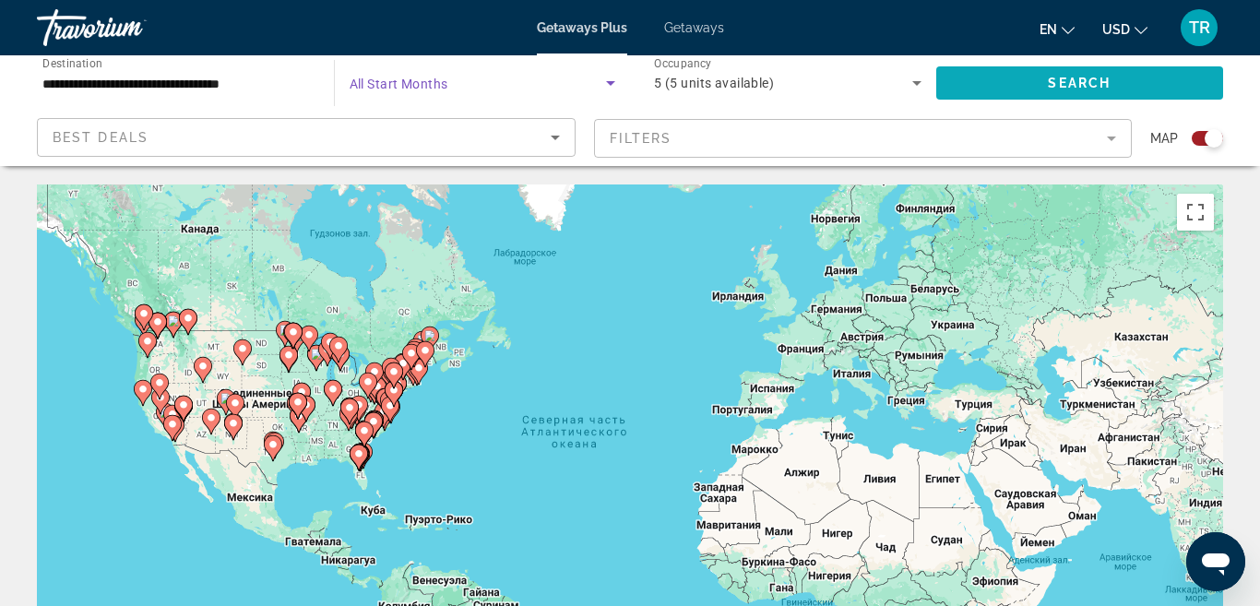
click at [1020, 76] on span "Search widget" at bounding box center [1080, 83] width 288 height 44
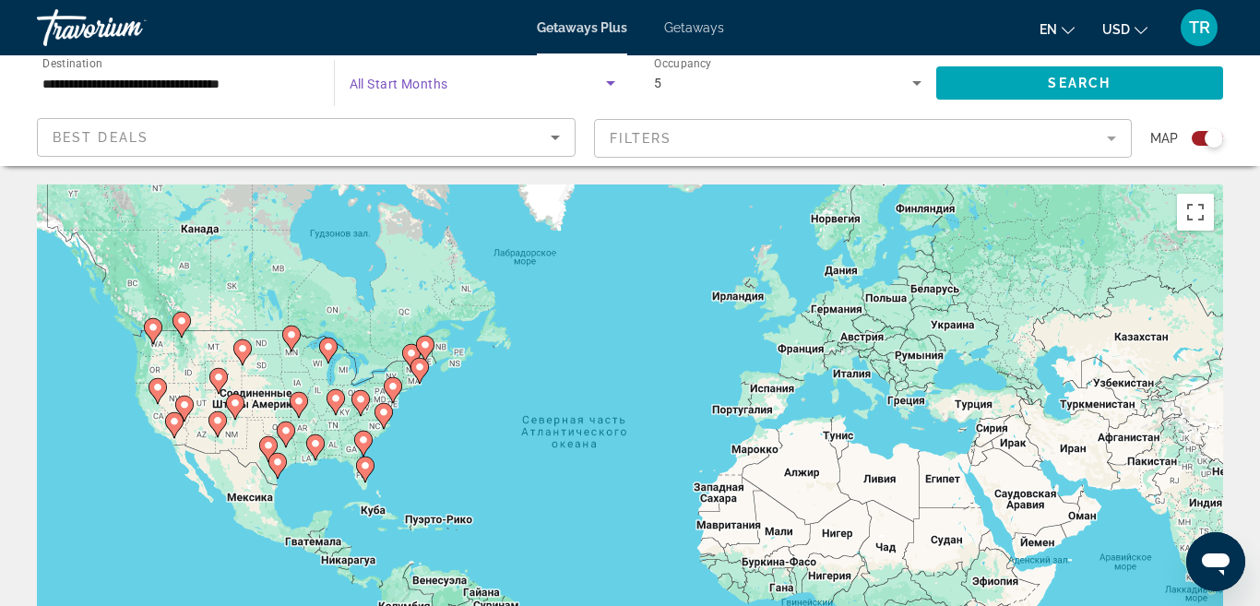
click at [611, 77] on icon "Search widget" at bounding box center [610, 83] width 22 height 22
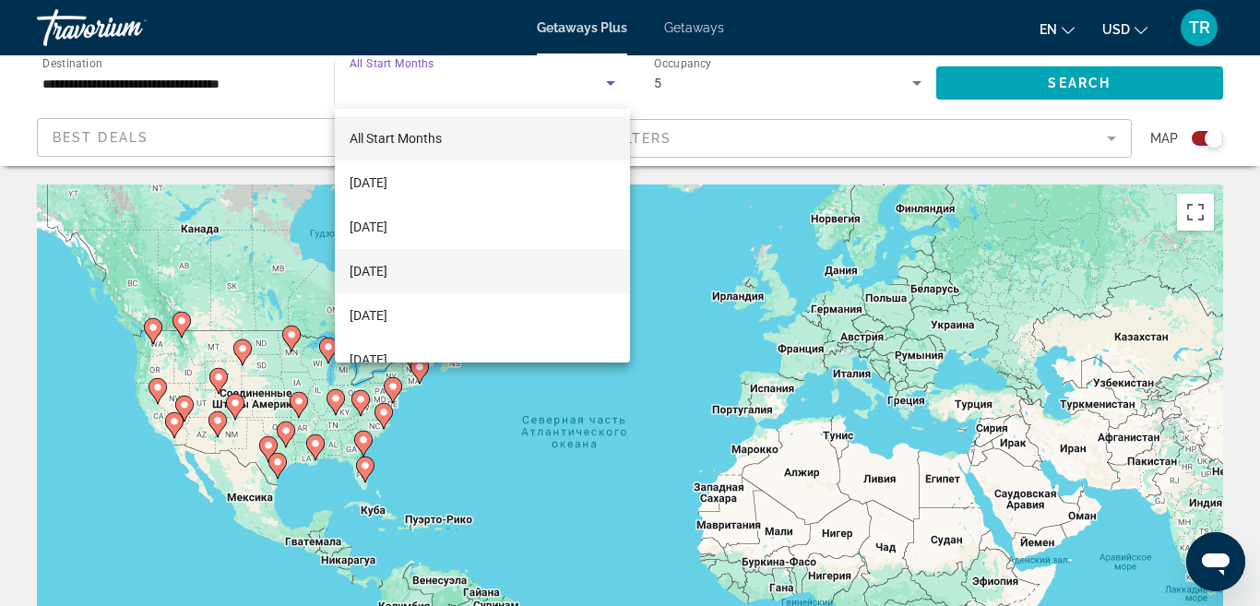
click at [387, 269] on span "[DATE]" at bounding box center [368, 271] width 38 height 22
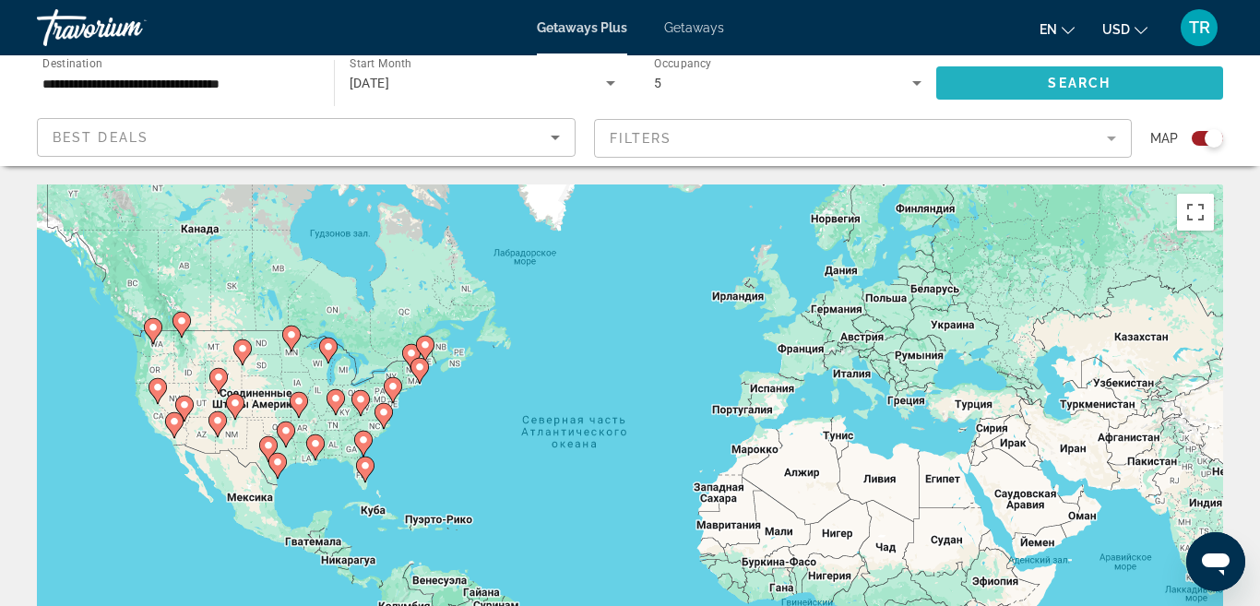
click at [1065, 78] on span "Search" at bounding box center [1078, 83] width 63 height 15
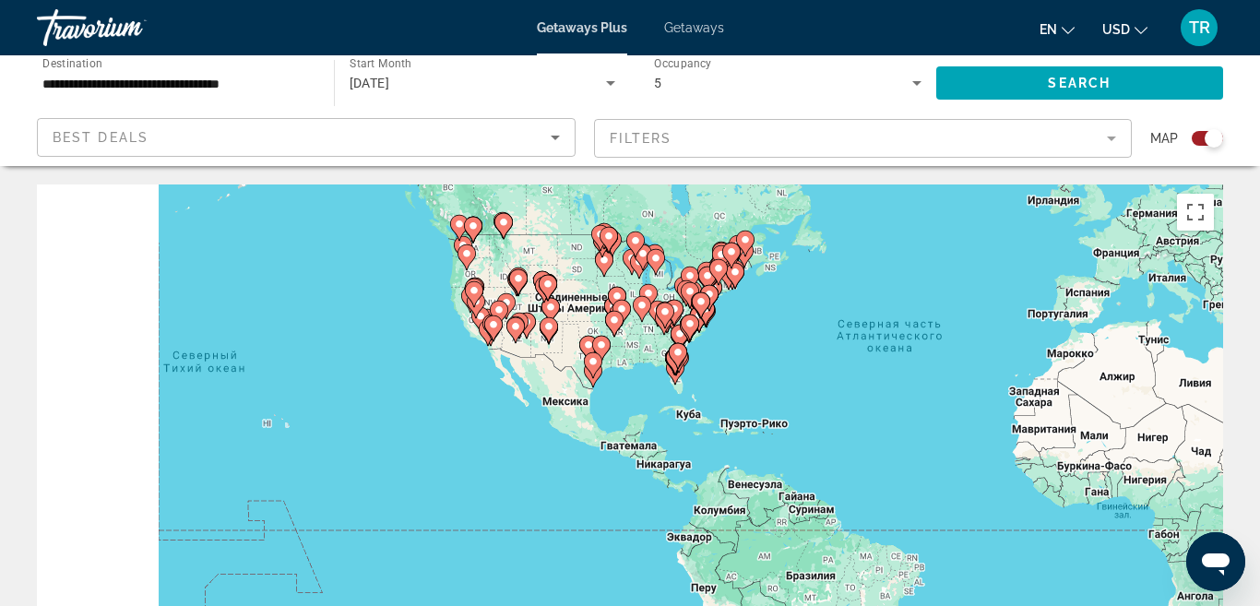
drag, startPoint x: 941, startPoint y: 482, endPoint x: 1252, endPoint y: 391, distance: 323.9
click at [1259, 391] on html "**********" at bounding box center [630, 303] width 1260 height 606
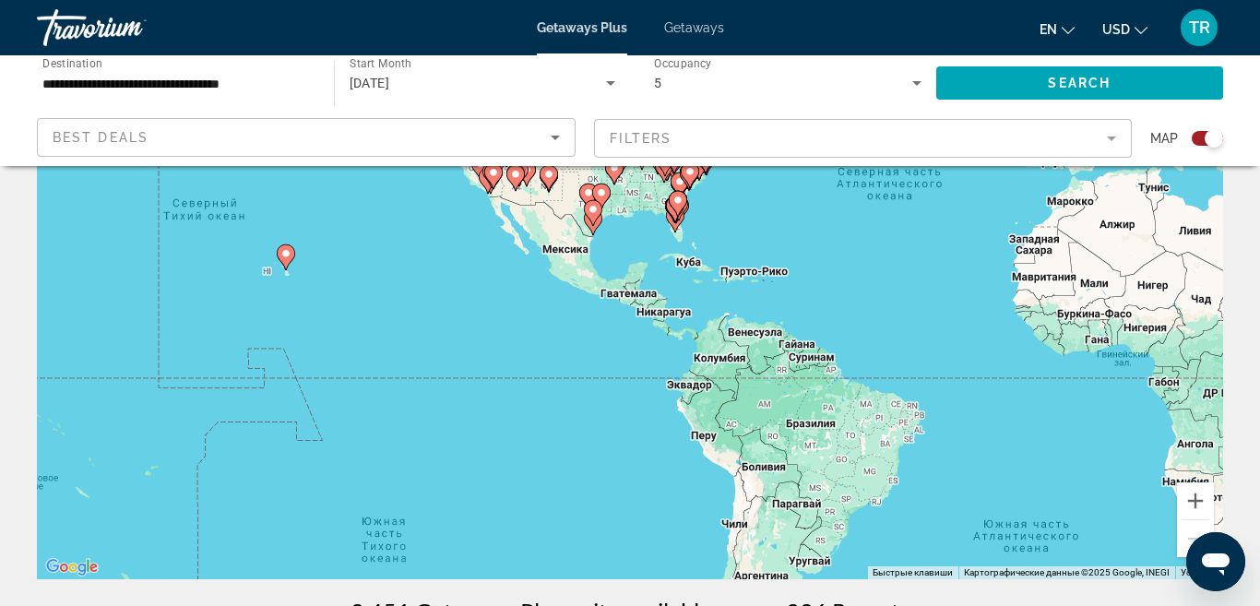
scroll to position [148, 0]
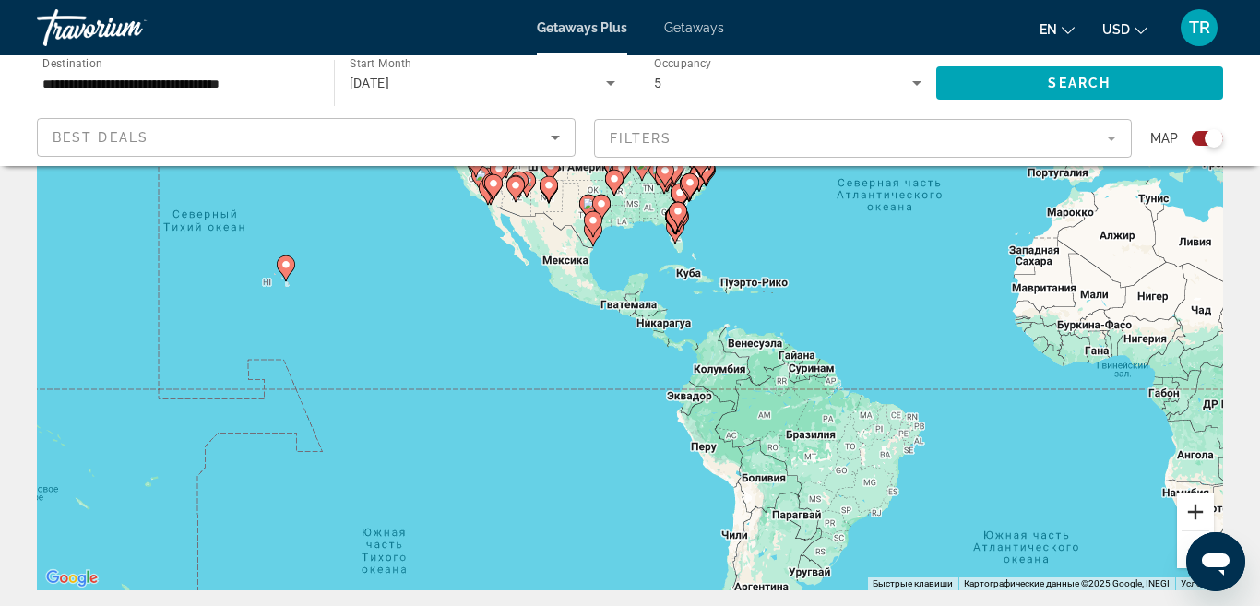
click at [1200, 508] on button "Увеличить" at bounding box center [1195, 511] width 37 height 37
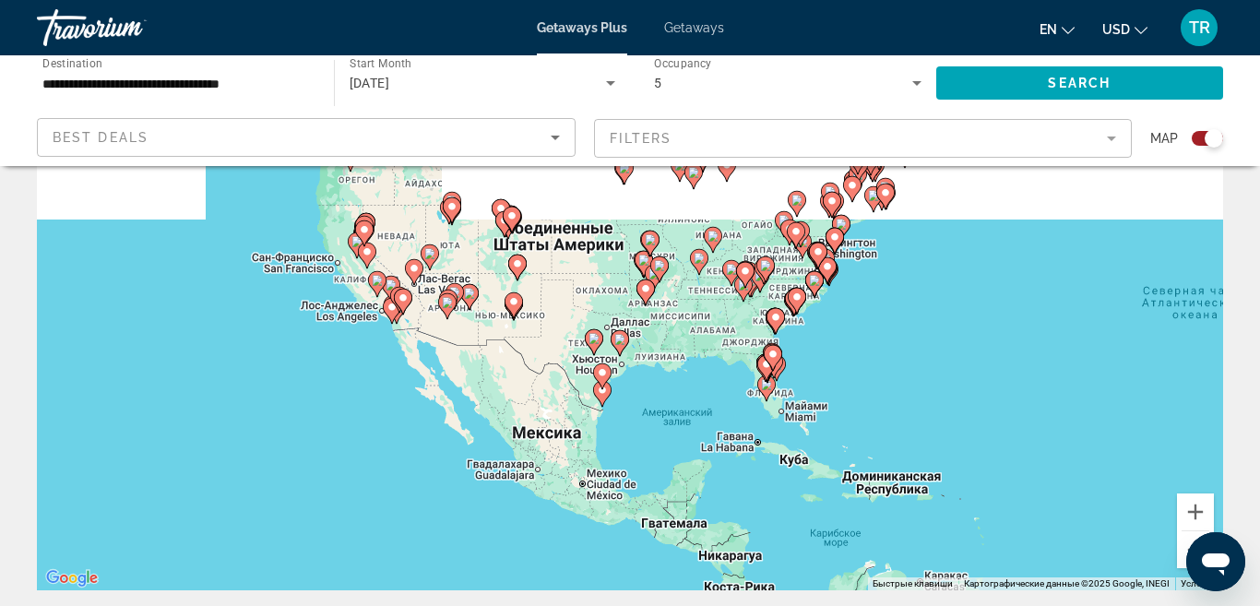
drag, startPoint x: 903, startPoint y: 346, endPoint x: 950, endPoint y: 574, distance: 233.5
click at [950, 574] on div "Чтобы активировать перетаскивание с помощью клавиатуры, нажмите Alt + Ввод. Пос…" at bounding box center [630, 313] width 1186 height 553
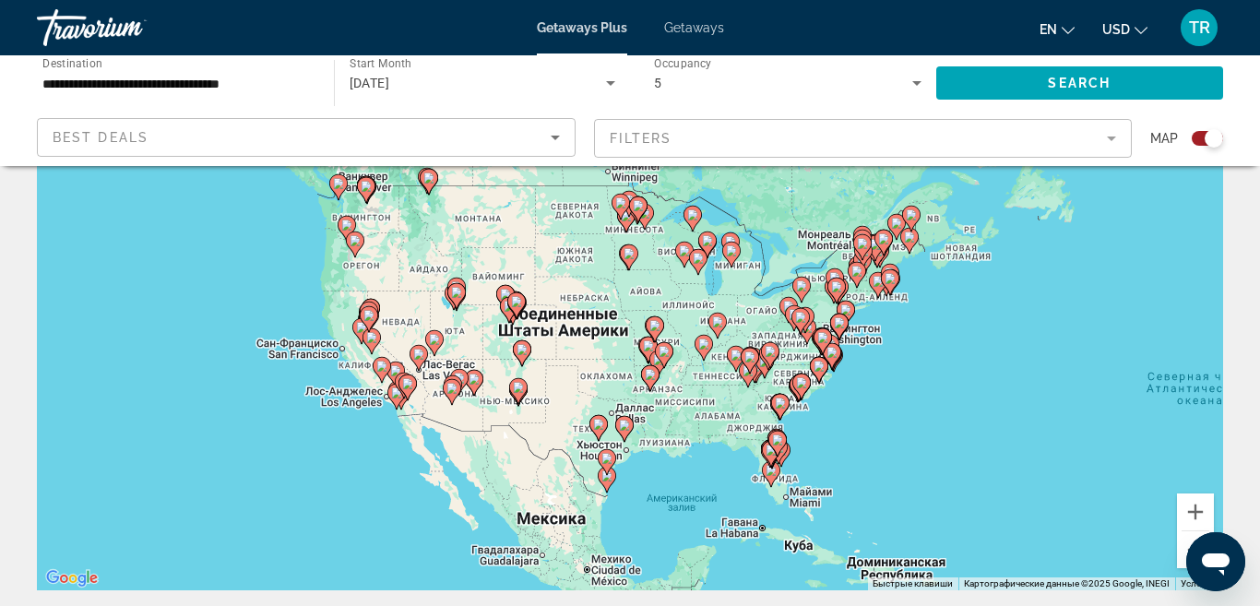
drag, startPoint x: 942, startPoint y: 365, endPoint x: 952, endPoint y: 460, distance: 95.4
click at [952, 460] on div "Чтобы активировать перетаскивание с помощью клавиатуры, нажмите Alt + Ввод. Пос…" at bounding box center [630, 313] width 1186 height 553
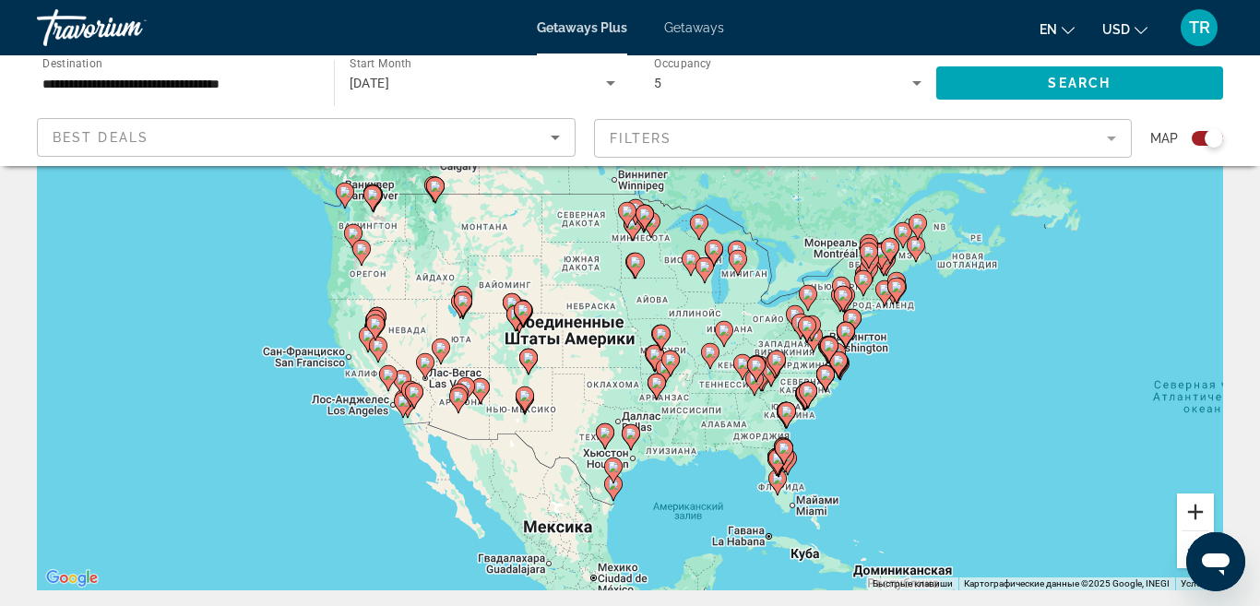
click at [1193, 516] on button "Увеличить" at bounding box center [1195, 511] width 37 height 37
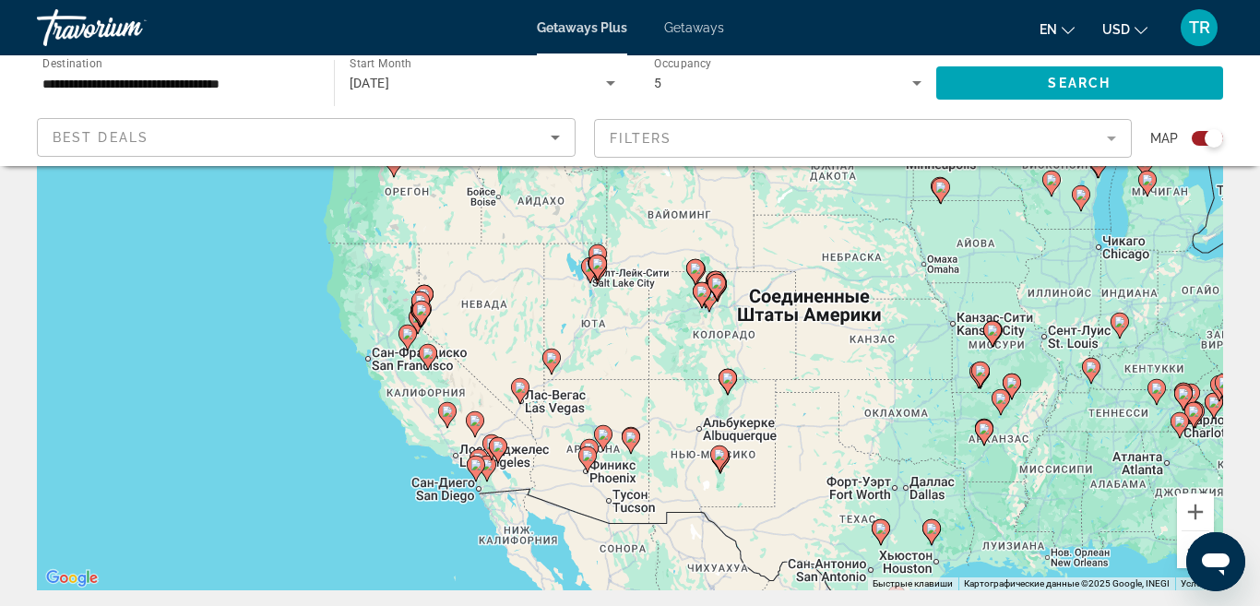
drag, startPoint x: 386, startPoint y: 461, endPoint x: 692, endPoint y: 419, distance: 308.1
click at [692, 419] on div "Чтобы активировать перетаскивание с помощью клавиатуры, нажмите Alt + Ввод. Пос…" at bounding box center [630, 313] width 1186 height 553
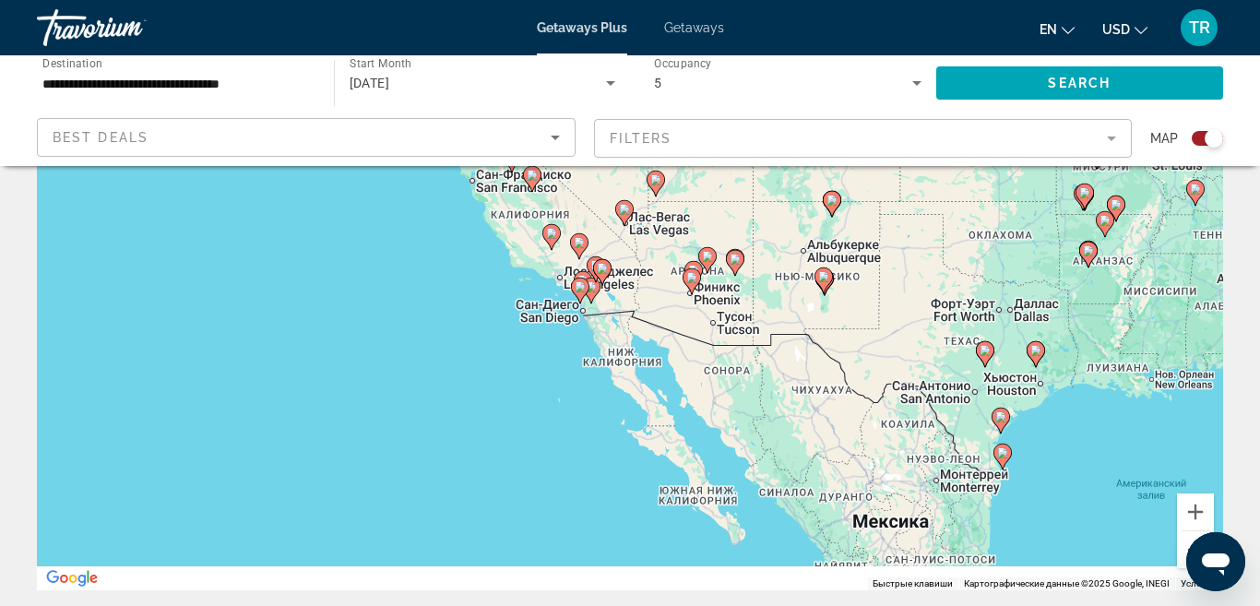
drag, startPoint x: 556, startPoint y: 479, endPoint x: 660, endPoint y: 301, distance: 207.0
click at [660, 301] on div "Чтобы активировать перетаскивание с помощью клавиатуры, нажмите Alt + Ввод. Пос…" at bounding box center [630, 313] width 1186 height 553
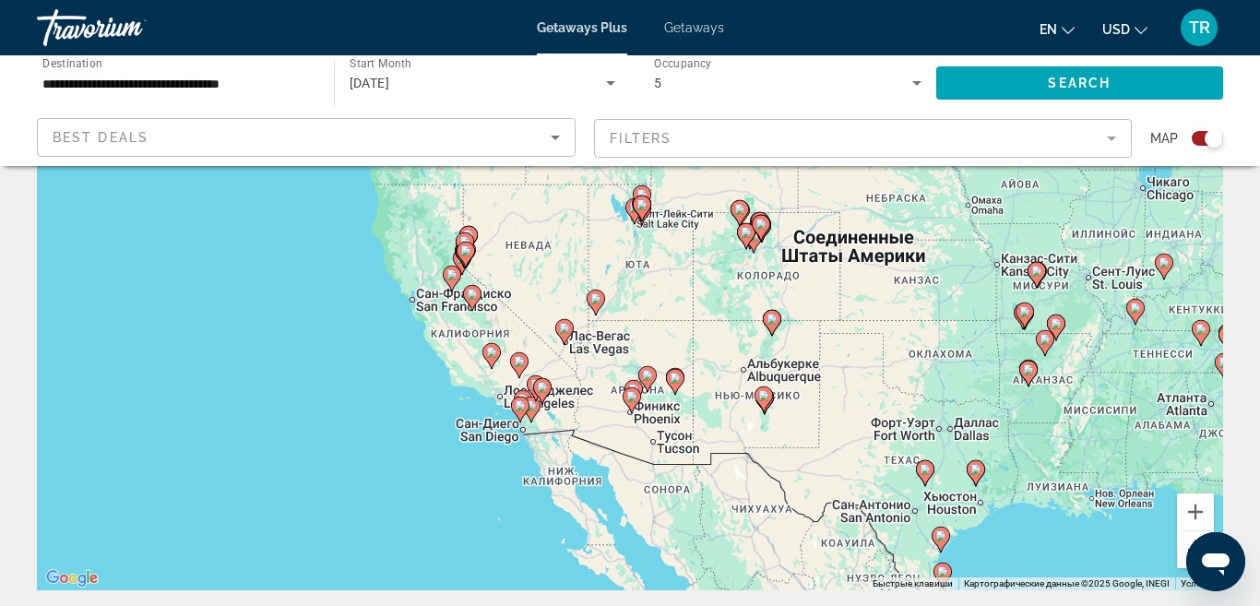
drag, startPoint x: 660, startPoint y: 301, endPoint x: 600, endPoint y: 424, distance: 137.3
click at [600, 424] on div "Чтобы активировать перетаскивание с помощью клавиатуры, нажмите Alt + Ввод. Пос…" at bounding box center [630, 313] width 1186 height 553
click at [1197, 515] on button "Увеличить" at bounding box center [1195, 511] width 37 height 37
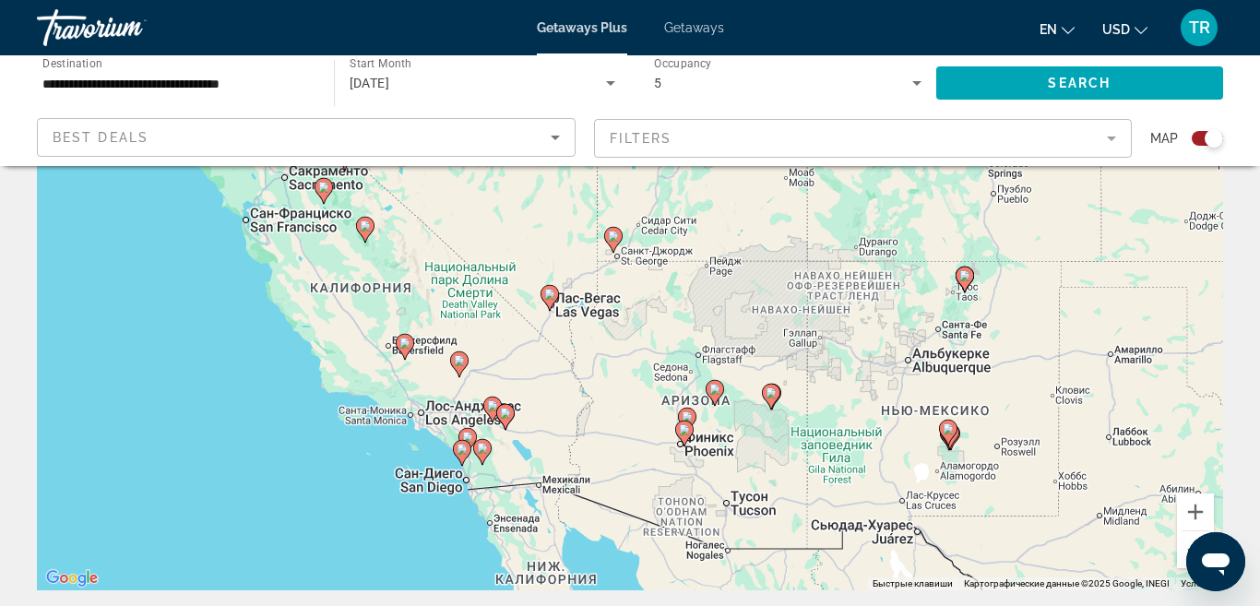
drag, startPoint x: 559, startPoint y: 483, endPoint x: 609, endPoint y: 415, distance: 85.0
click at [609, 415] on div "Чтобы активировать перетаскивание с помощью клавиатуры, нажмите Alt + Ввод. Пос…" at bounding box center [630, 313] width 1186 height 553
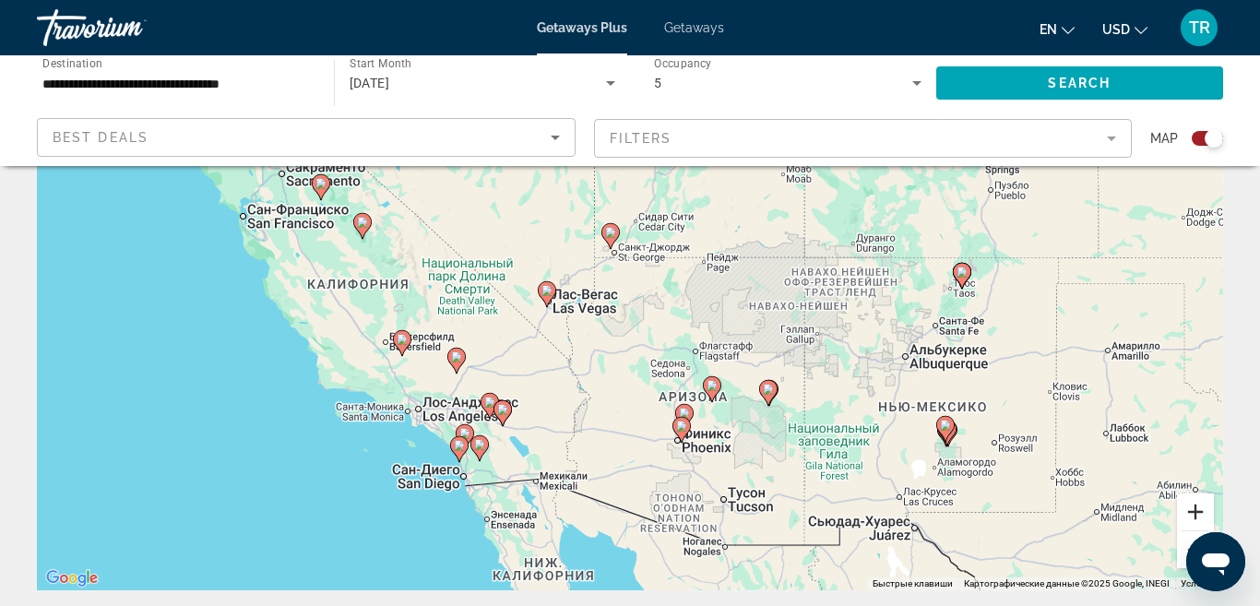
click at [1206, 511] on button "Увеличить" at bounding box center [1195, 511] width 37 height 37
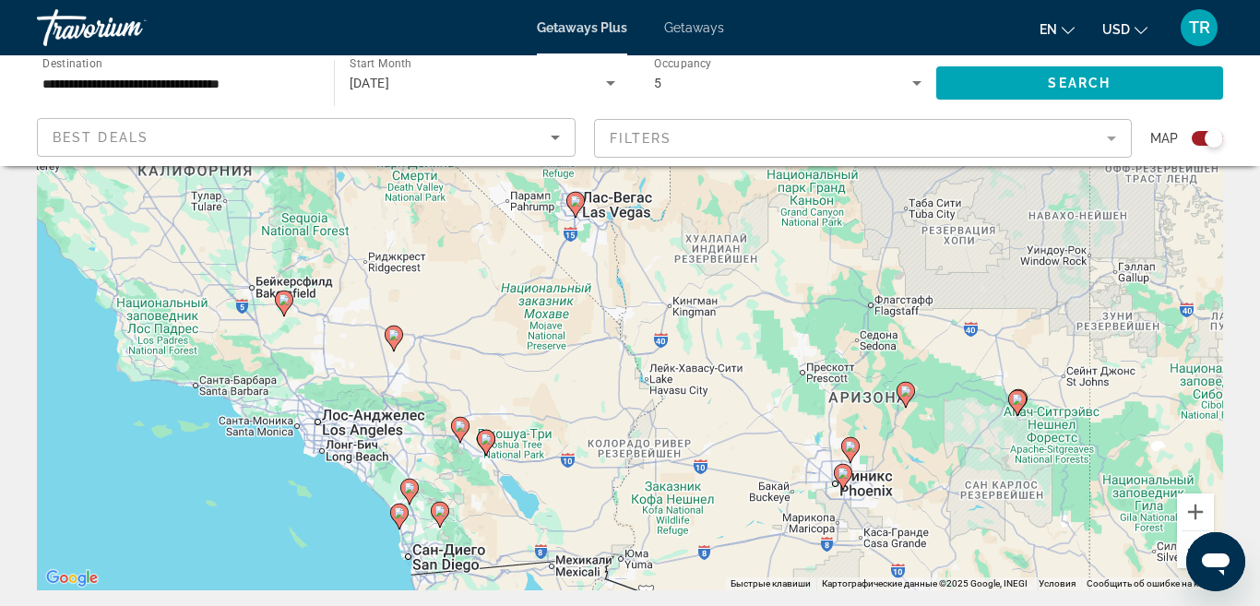
drag, startPoint x: 458, startPoint y: 515, endPoint x: 572, endPoint y: 427, distance: 143.9
click at [572, 427] on div "Чтобы активировать перетаскивание с помощью клавиатуры, нажмите Alt + Ввод. Пос…" at bounding box center [630, 313] width 1186 height 553
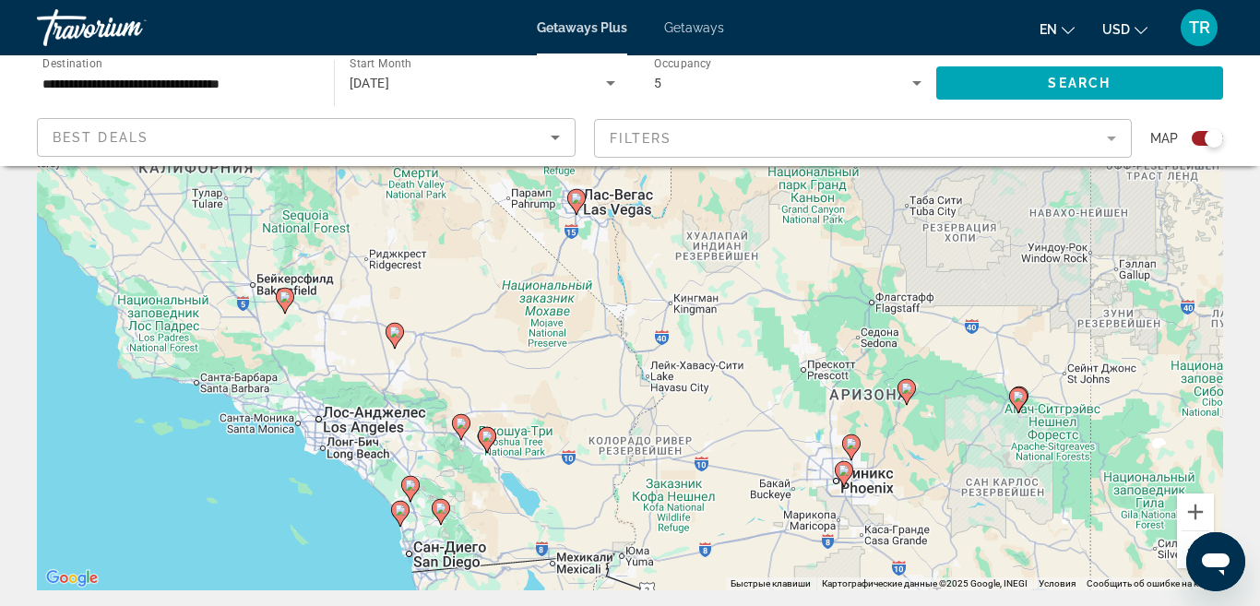
click at [490, 437] on image "Main content" at bounding box center [486, 436] width 11 height 11
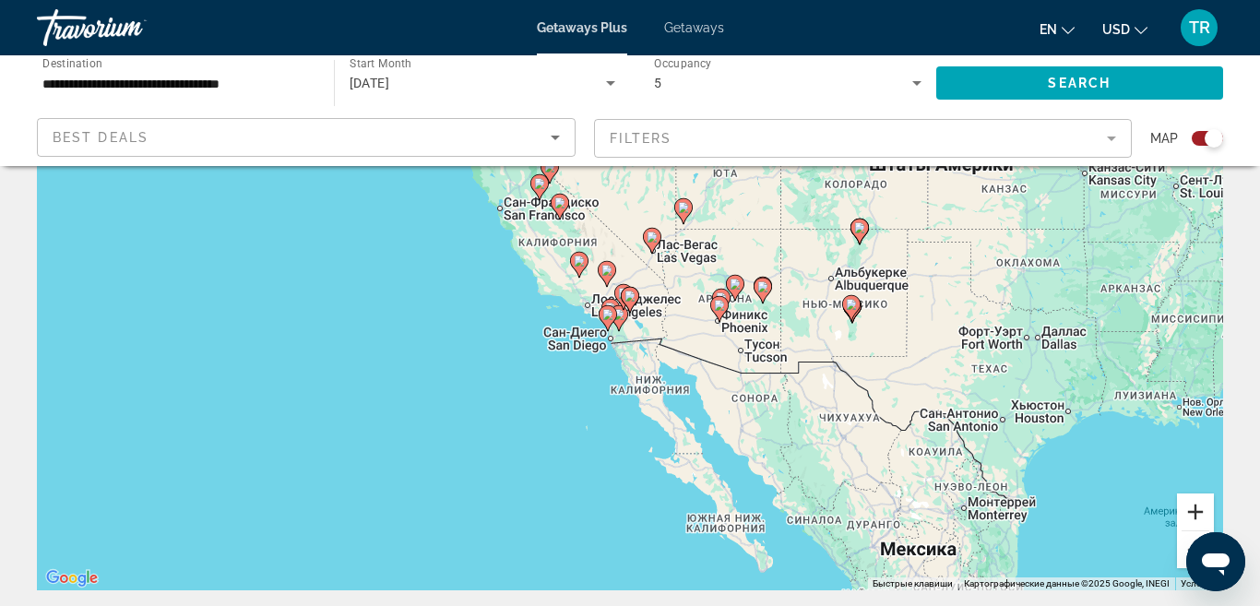
click at [1193, 505] on button "Увеличить" at bounding box center [1195, 511] width 37 height 37
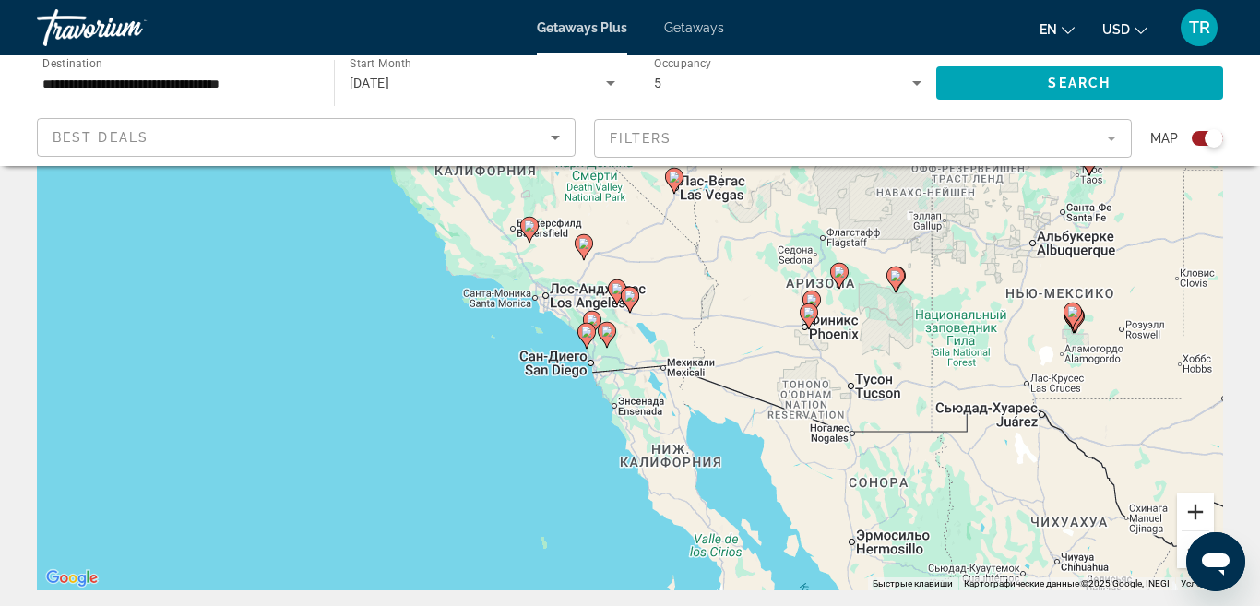
click at [1193, 505] on button "Увеличить" at bounding box center [1195, 511] width 37 height 37
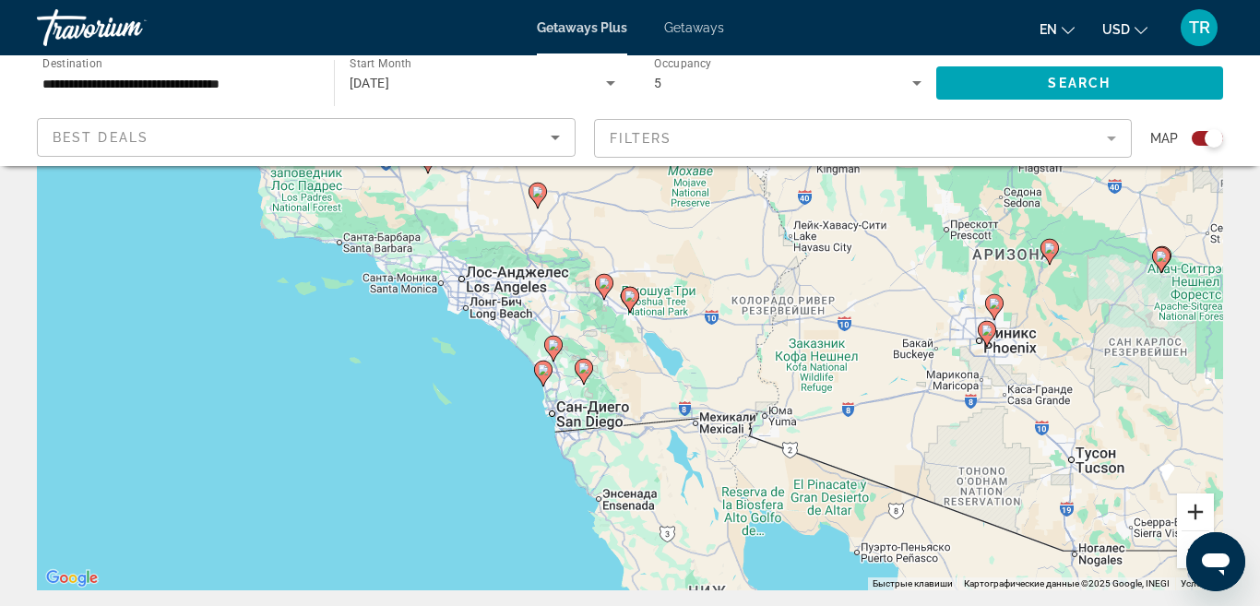
click at [1193, 505] on button "Увеличить" at bounding box center [1195, 511] width 37 height 37
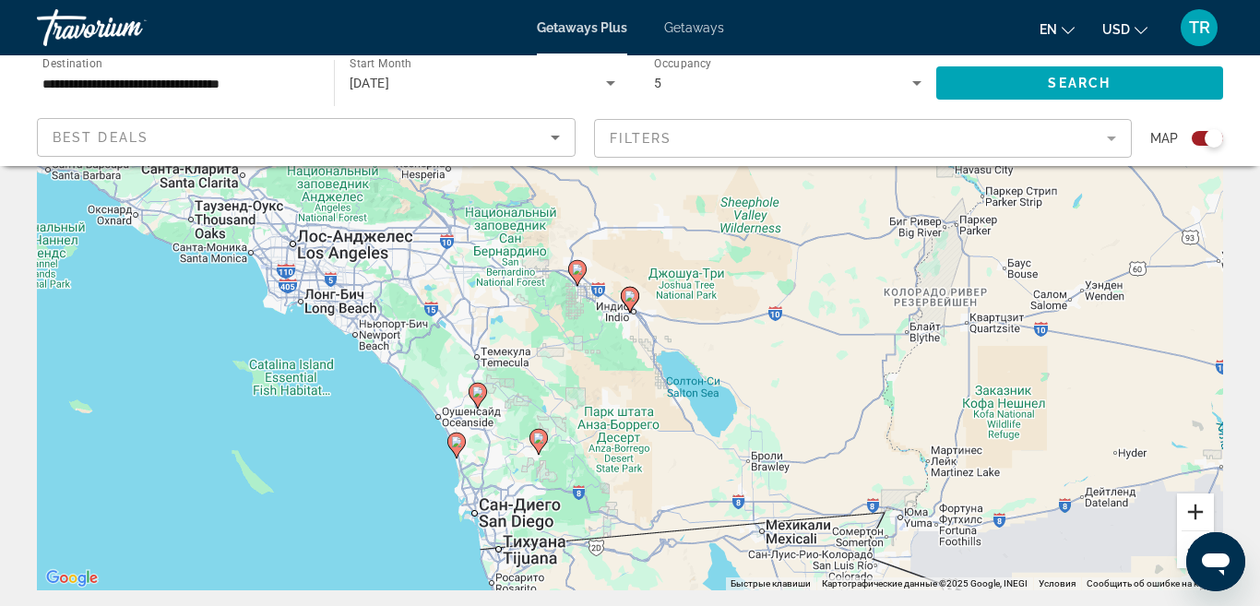
click at [1193, 505] on button "Увеличить" at bounding box center [1195, 511] width 37 height 37
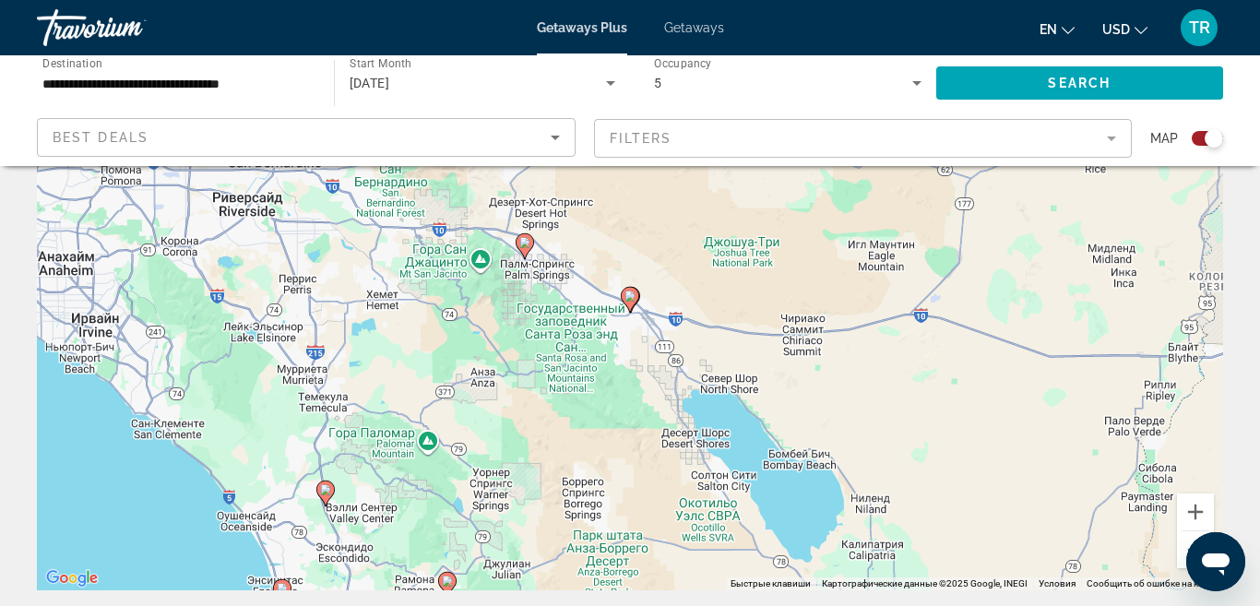
click at [329, 491] on image "Main content" at bounding box center [325, 489] width 11 height 11
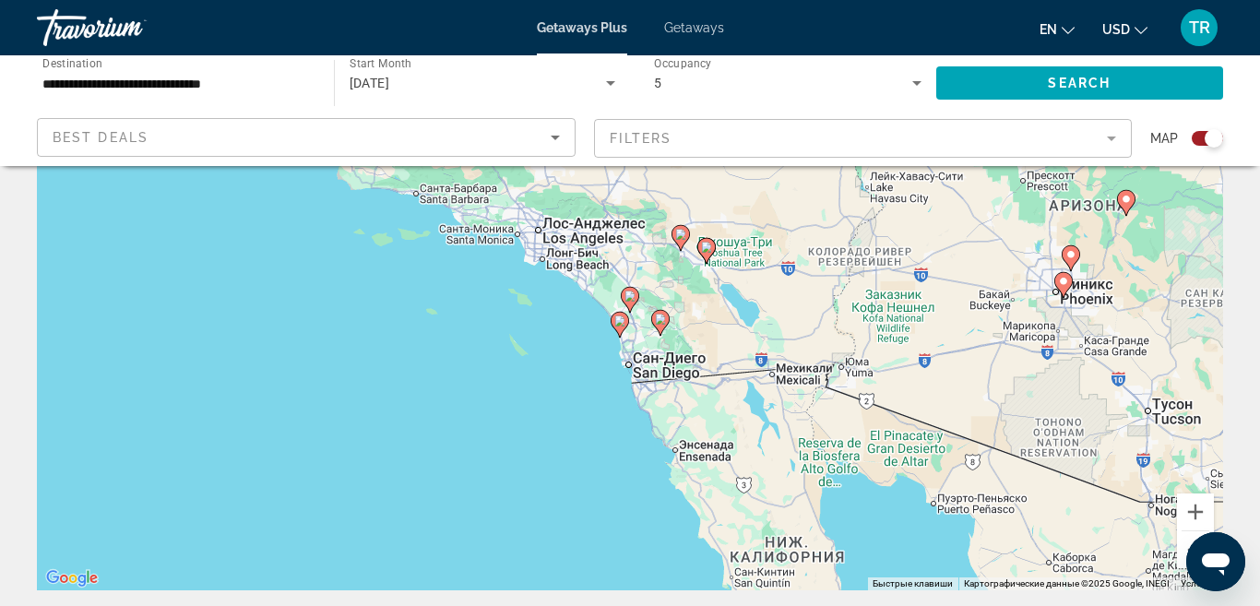
click at [628, 302] on icon "Main content" at bounding box center [629, 300] width 17 height 24
type input "**********"
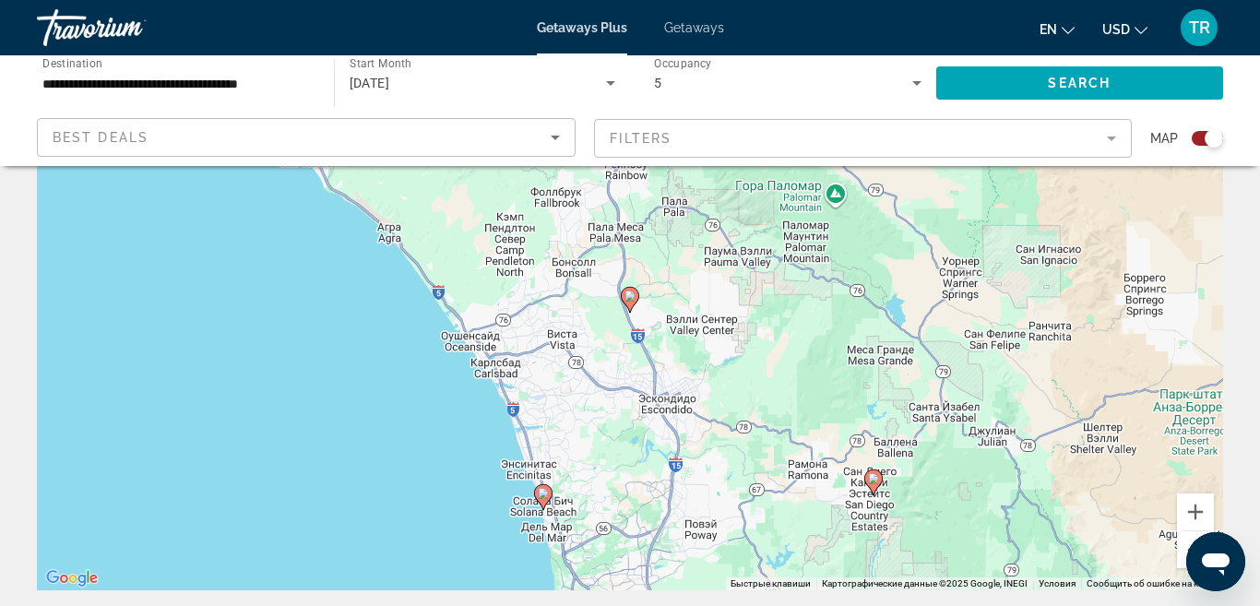
click at [628, 302] on icon "Main content" at bounding box center [629, 300] width 17 height 24
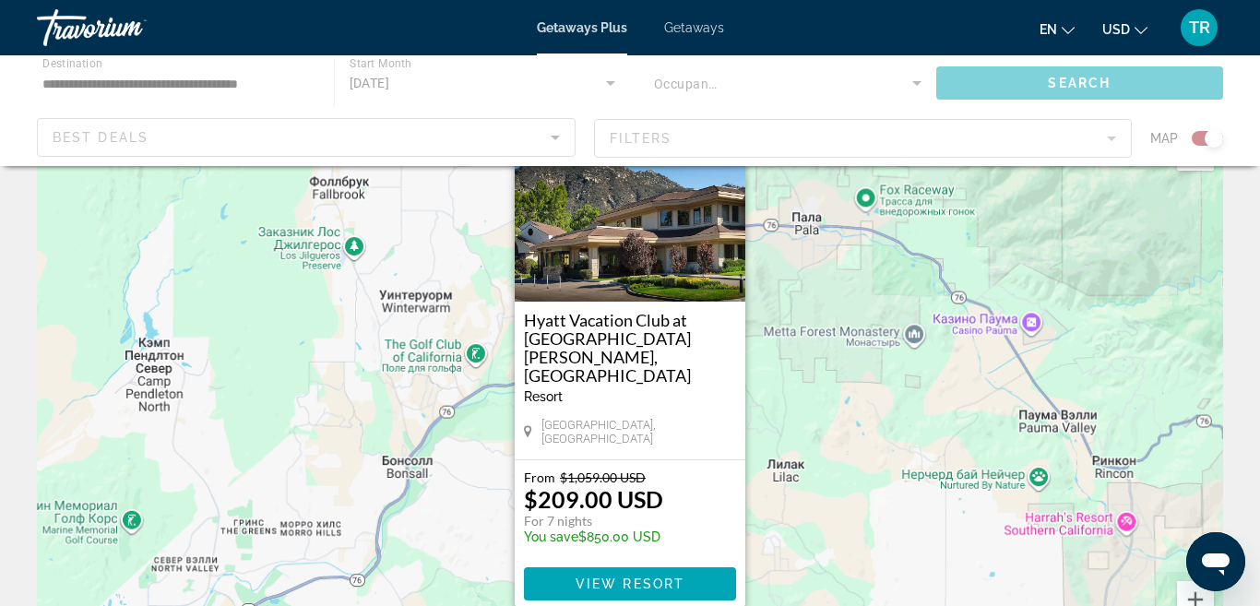
scroll to position [0, 0]
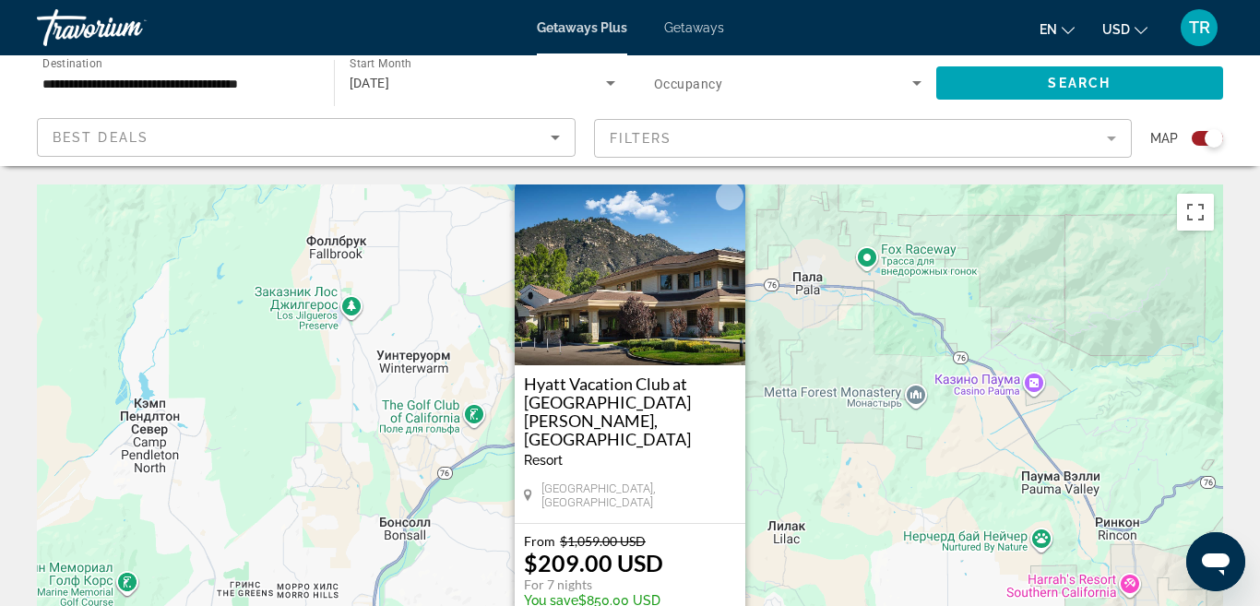
click at [652, 453] on div "Resort - This is an adults only resort" at bounding box center [630, 460] width 212 height 15
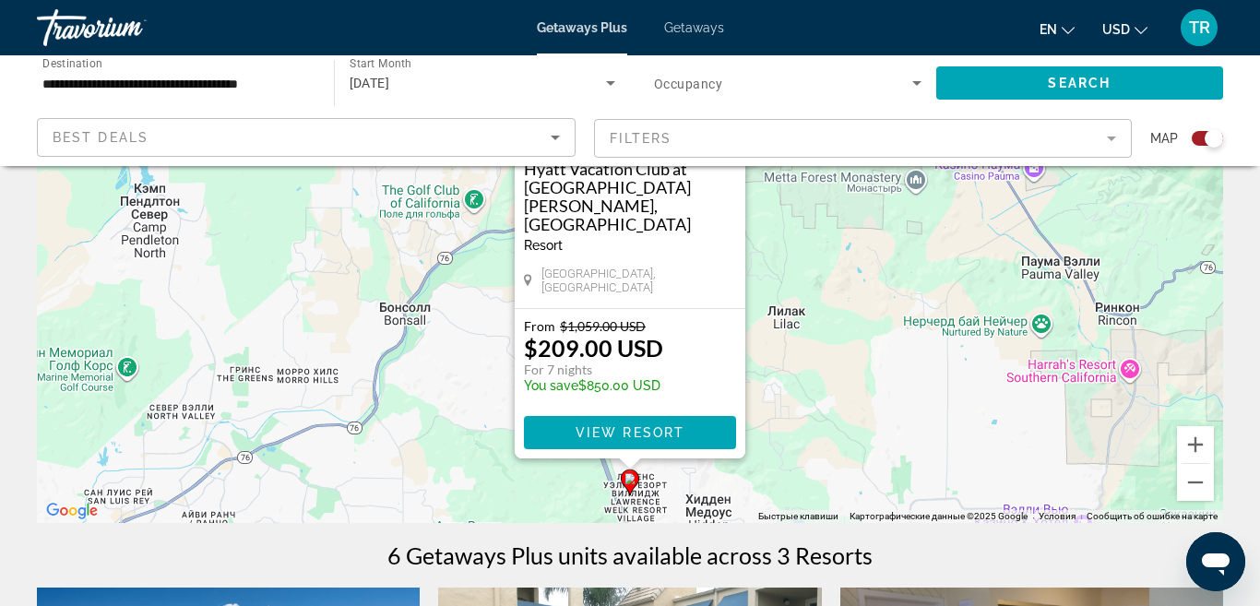
scroll to position [230, 0]
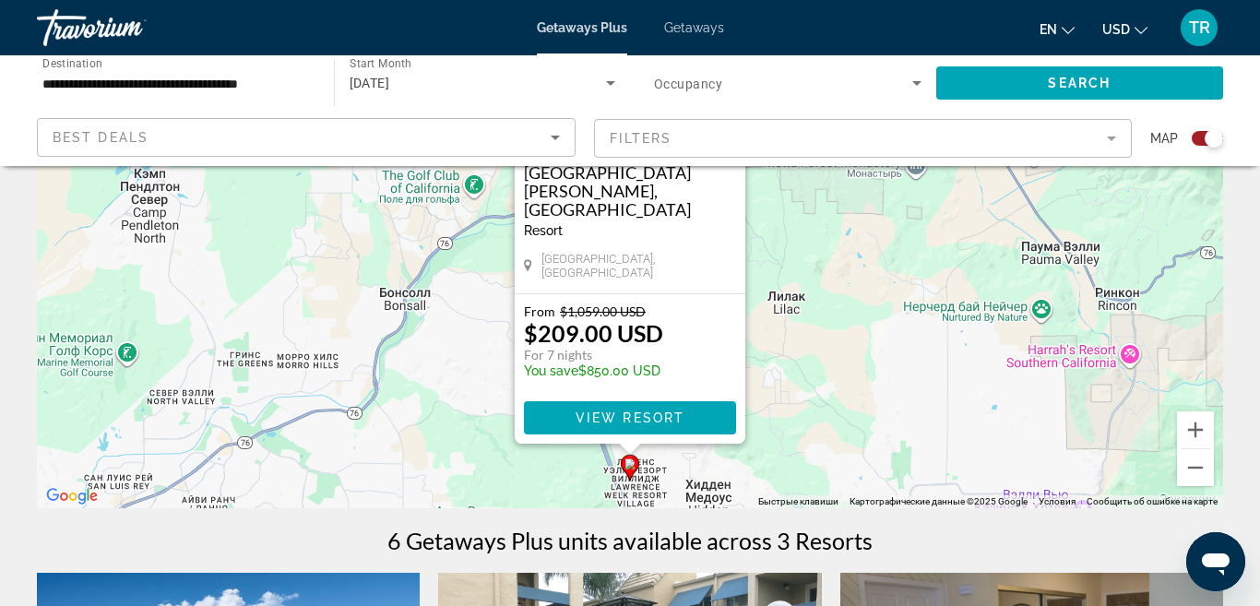
click at [653, 418] on span "View Resort" at bounding box center [629, 417] width 109 height 15
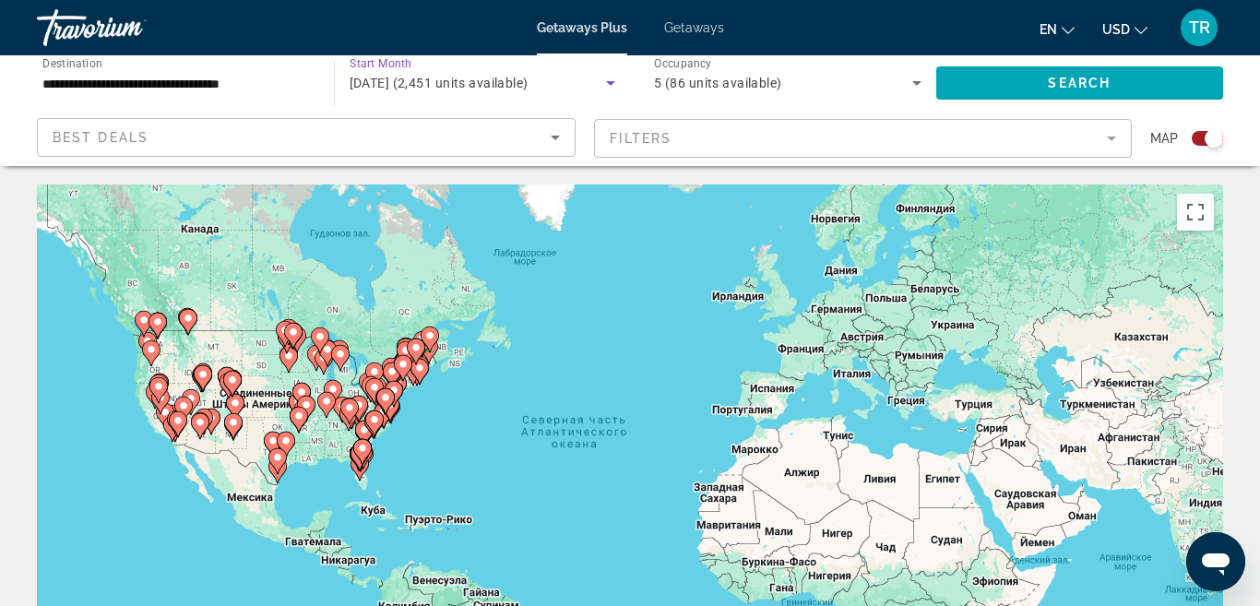
click at [610, 86] on icon "Search widget" at bounding box center [610, 83] width 22 height 22
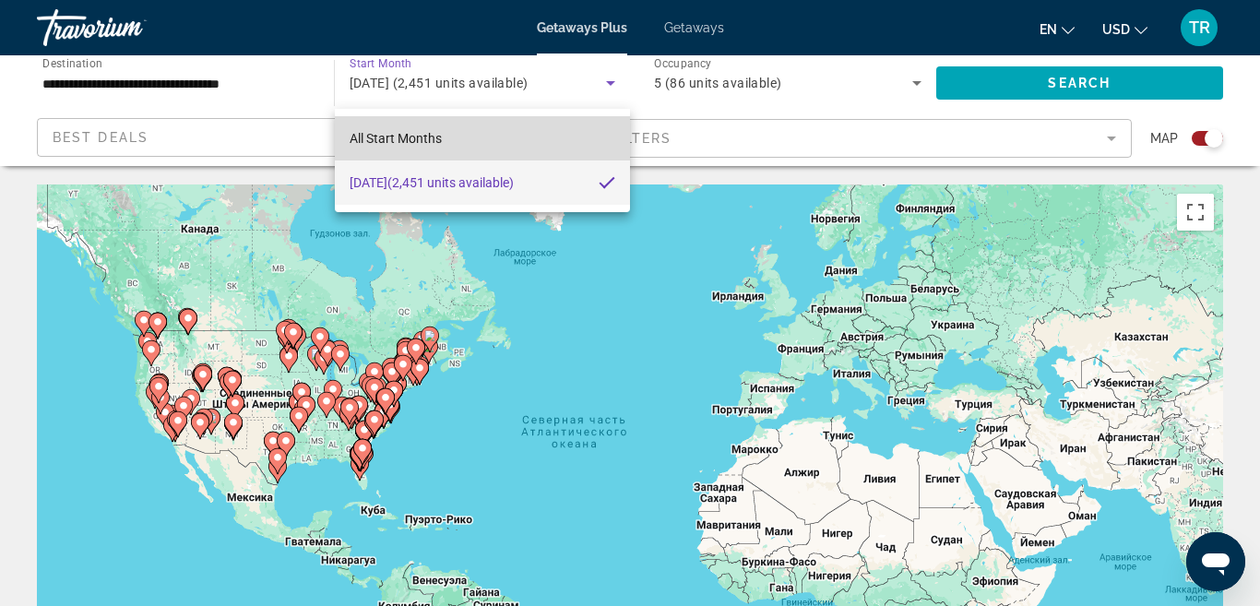
click at [562, 144] on mat-option "All Start Months" at bounding box center [483, 138] width 296 height 44
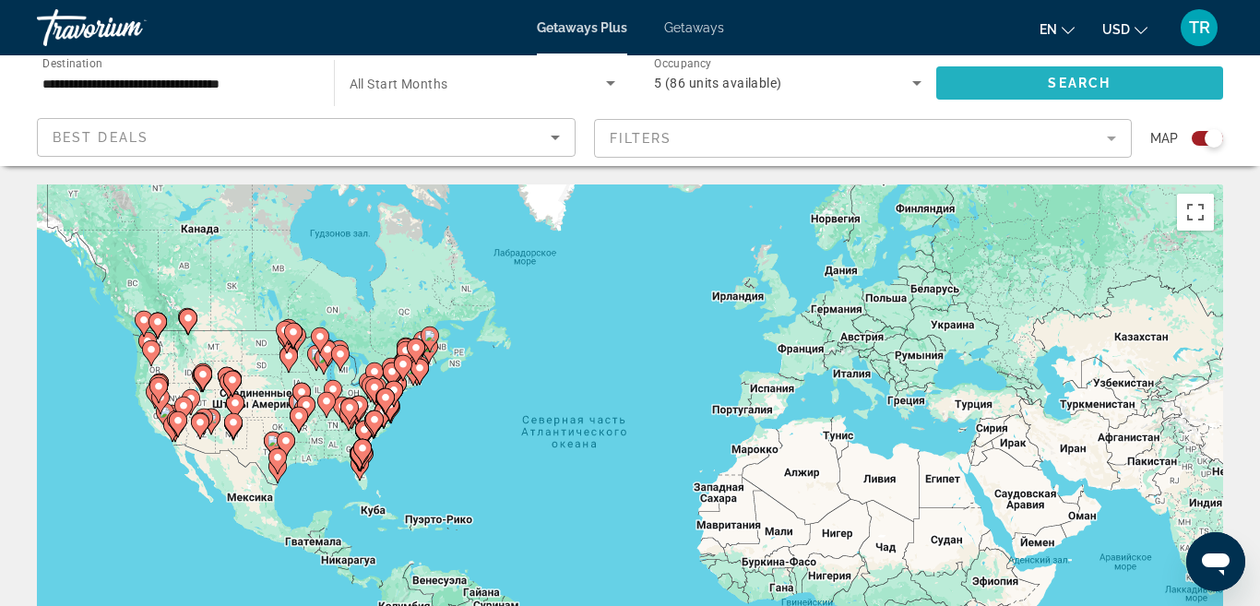
click at [1018, 82] on span "Search widget" at bounding box center [1080, 83] width 288 height 44
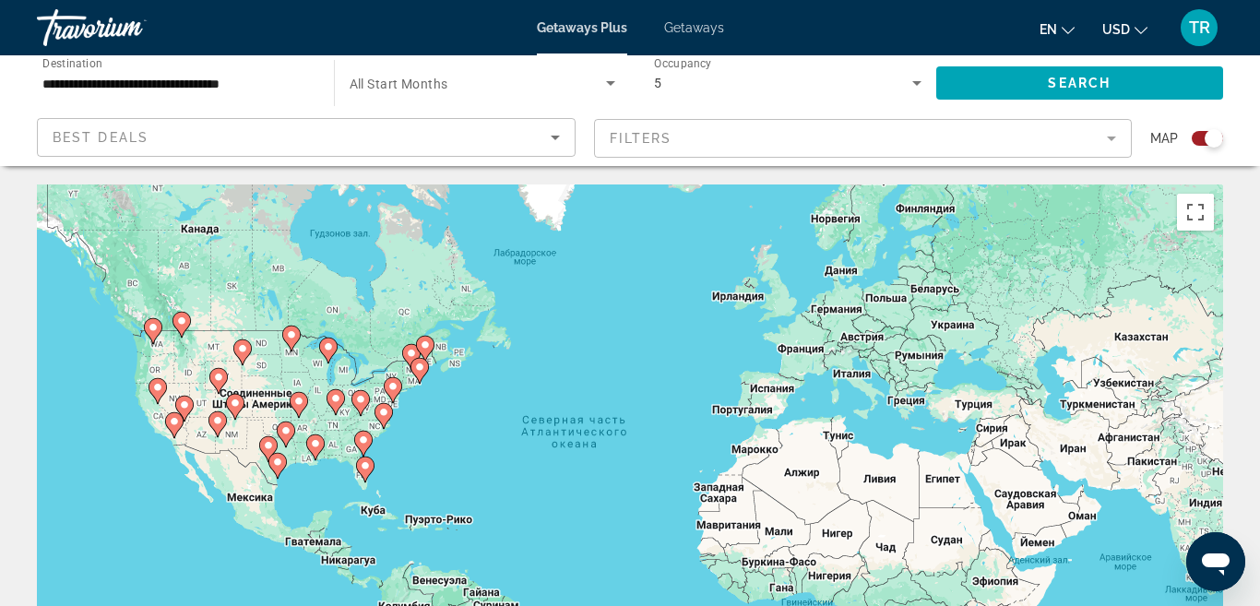
click at [608, 83] on icon "Search widget" at bounding box center [610, 83] width 9 height 5
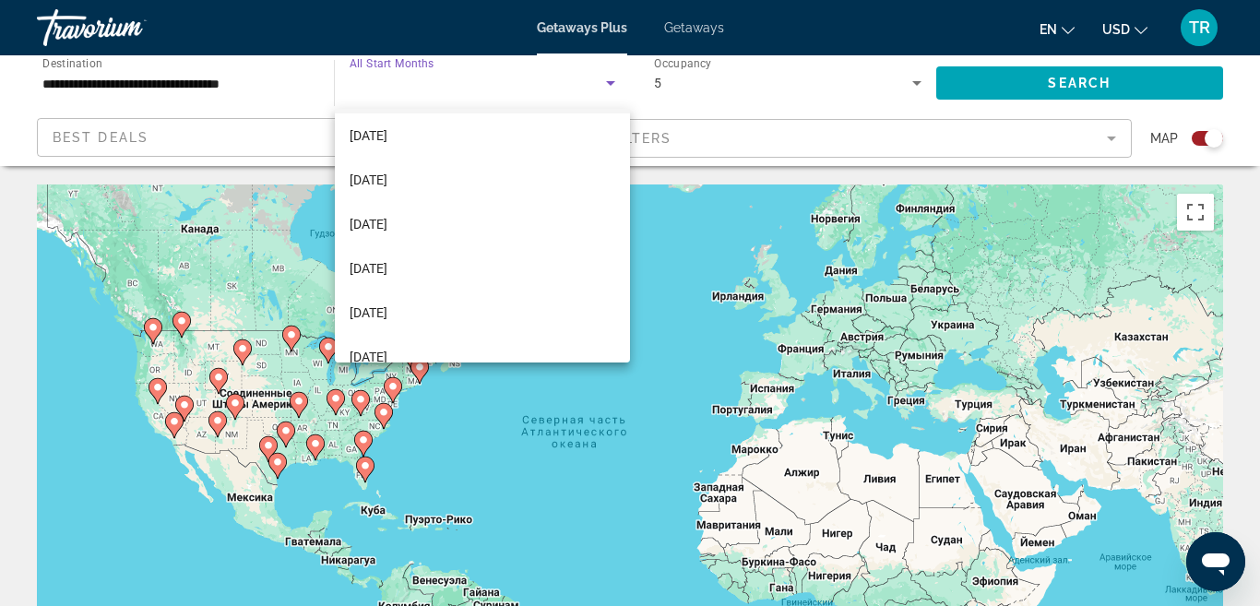
scroll to position [183, 0]
click at [387, 269] on span "[DATE]" at bounding box center [368, 265] width 38 height 22
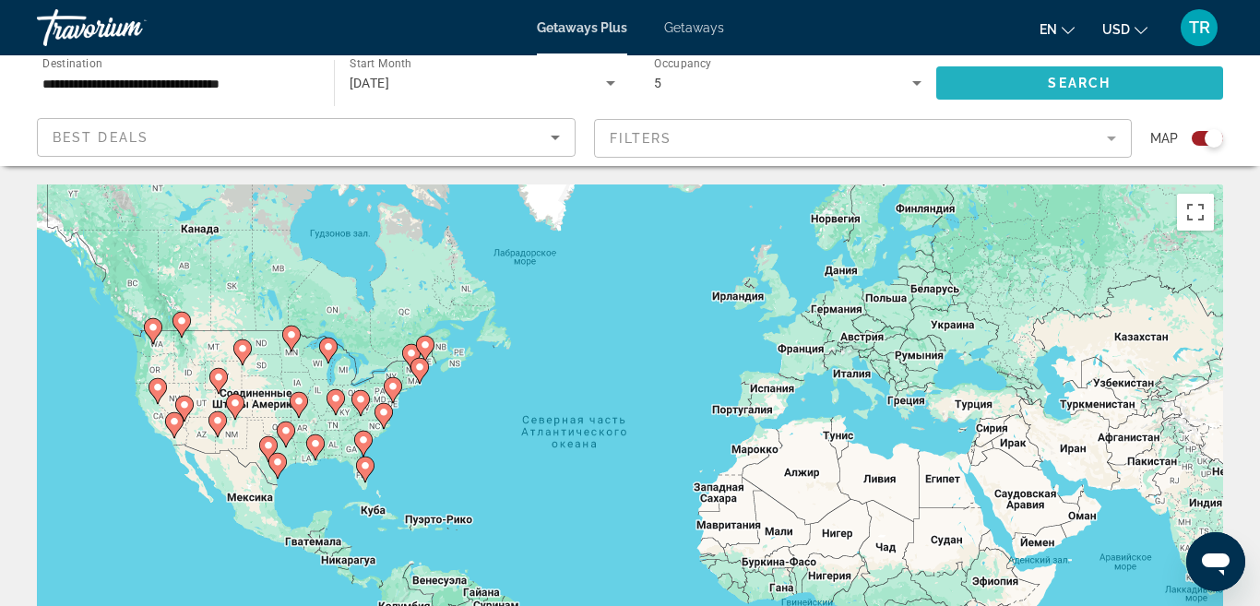
click at [1055, 85] on span "Search" at bounding box center [1078, 83] width 63 height 15
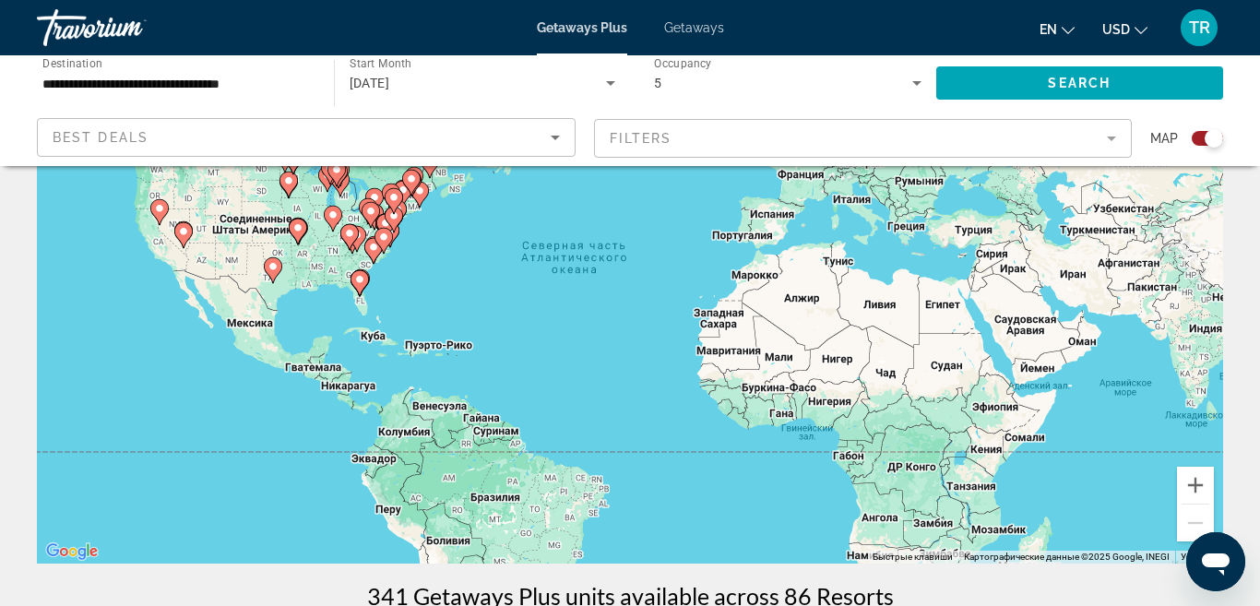
scroll to position [181, 0]
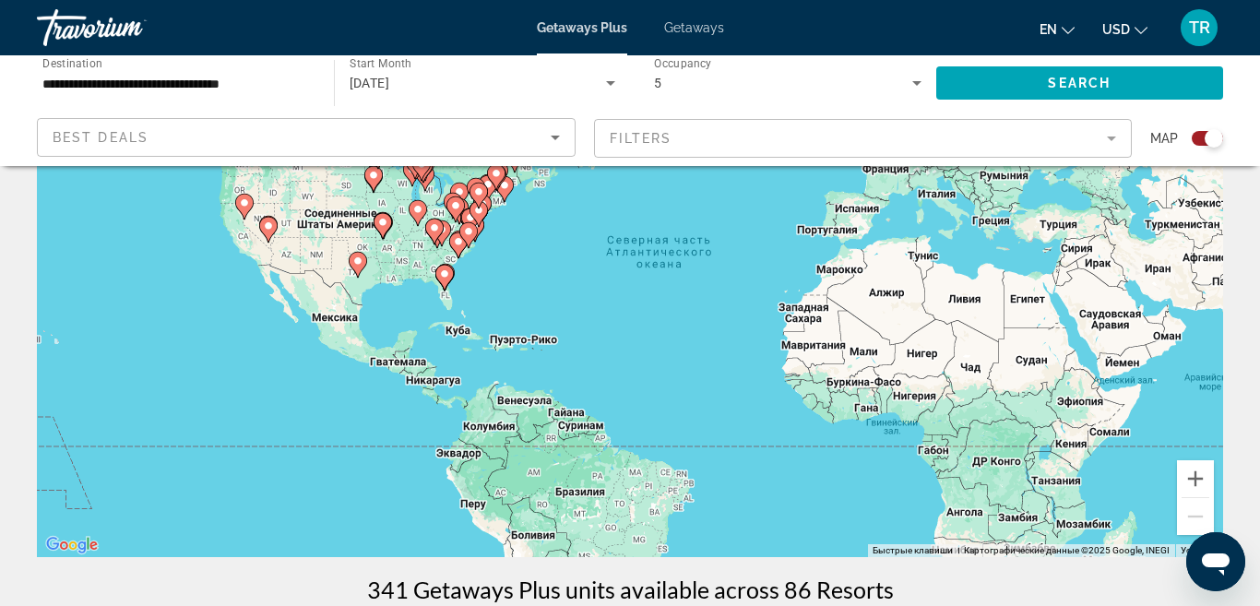
drag, startPoint x: 687, startPoint y: 294, endPoint x: 1090, endPoint y: 373, distance: 410.7
click at [1090, 373] on div "Чтобы активировать перетаскивание с помощью клавиатуры, нажмите Alt + Ввод. Пос…" at bounding box center [630, 280] width 1186 height 553
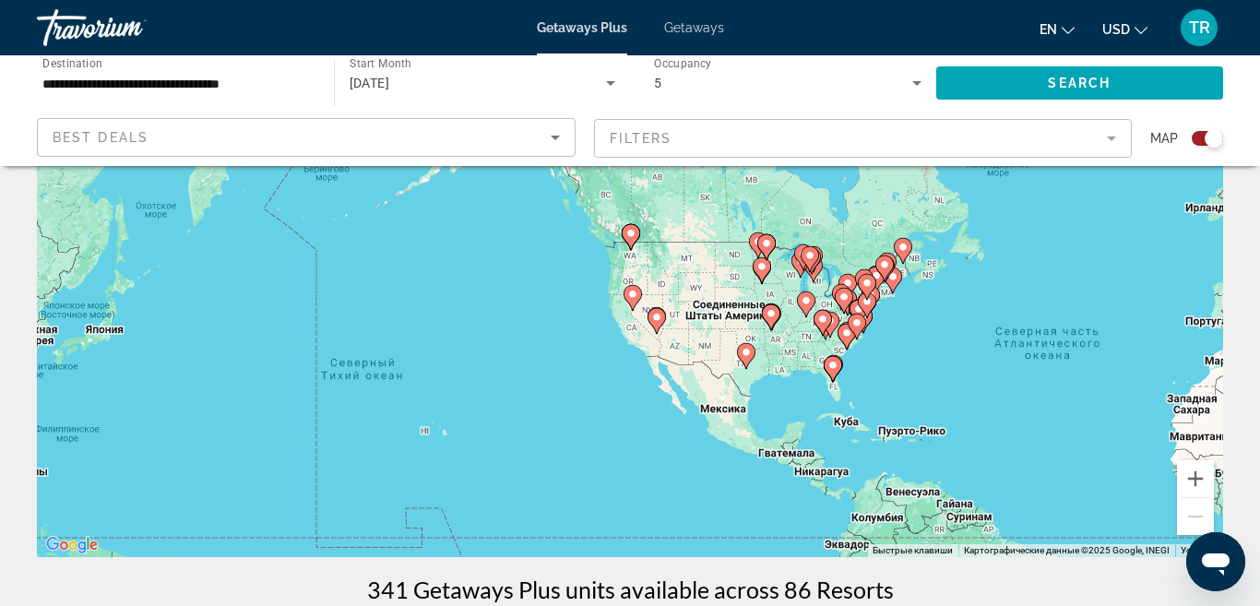
drag, startPoint x: 867, startPoint y: 390, endPoint x: 998, endPoint y: 394, distance: 131.0
click at [998, 394] on div "Чтобы активировать перетаскивание с помощью клавиатуры, нажмите Alt + Ввод. Пос…" at bounding box center [630, 280] width 1186 height 553
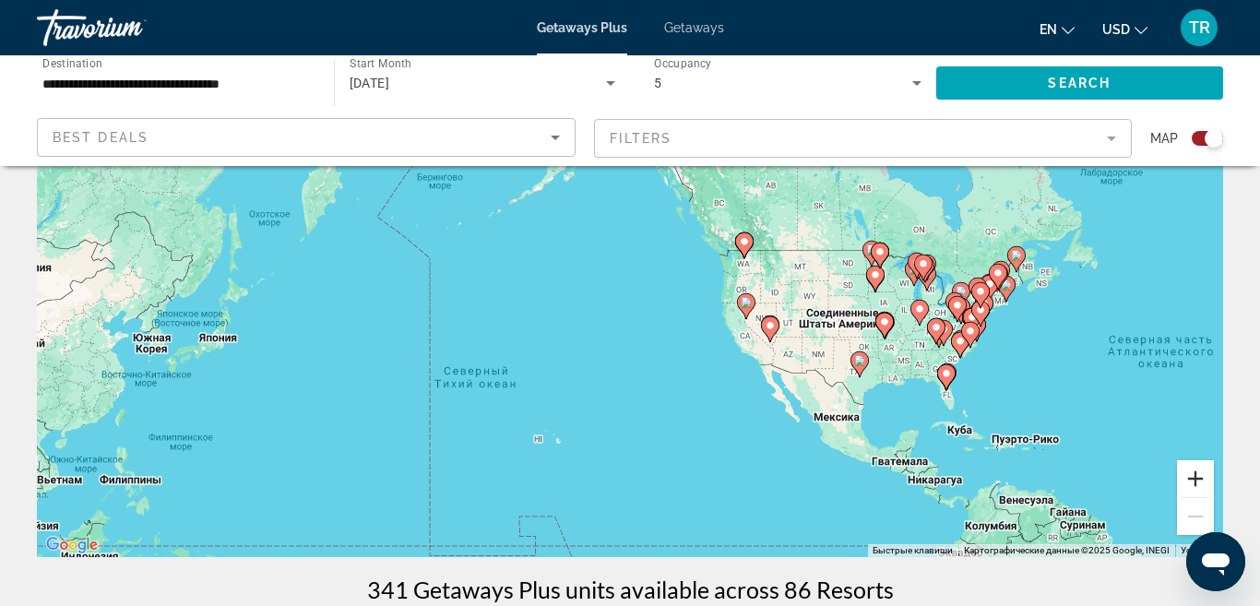
click at [1191, 468] on button "Увеличить" at bounding box center [1195, 478] width 37 height 37
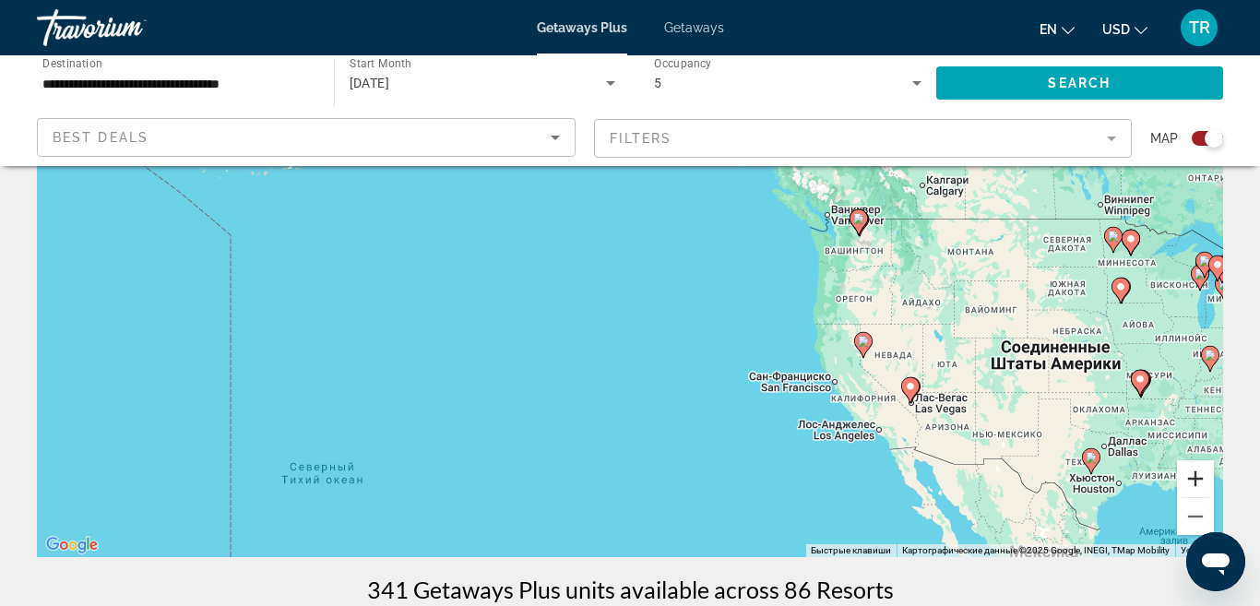
click at [1191, 468] on button "Увеличить" at bounding box center [1195, 478] width 37 height 37
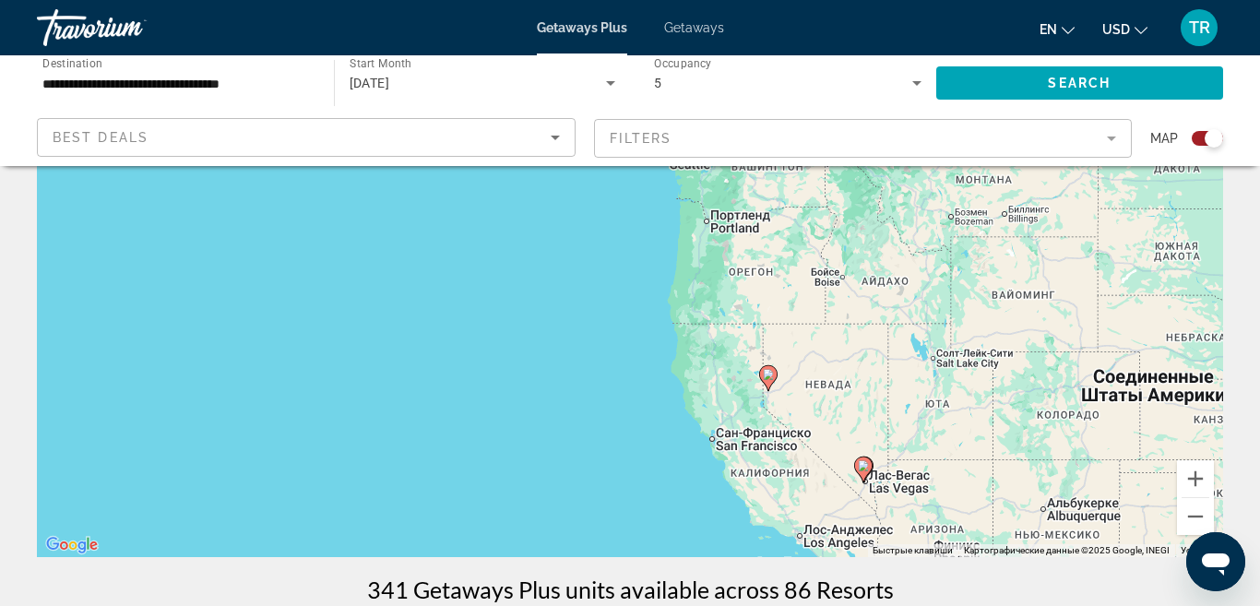
drag, startPoint x: 1074, startPoint y: 453, endPoint x: 741, endPoint y: 411, distance: 335.4
click at [741, 411] on div "Чтобы активировать перетаскивание с помощью клавиатуры, нажмите Alt + Ввод. Пос…" at bounding box center [630, 280] width 1186 height 553
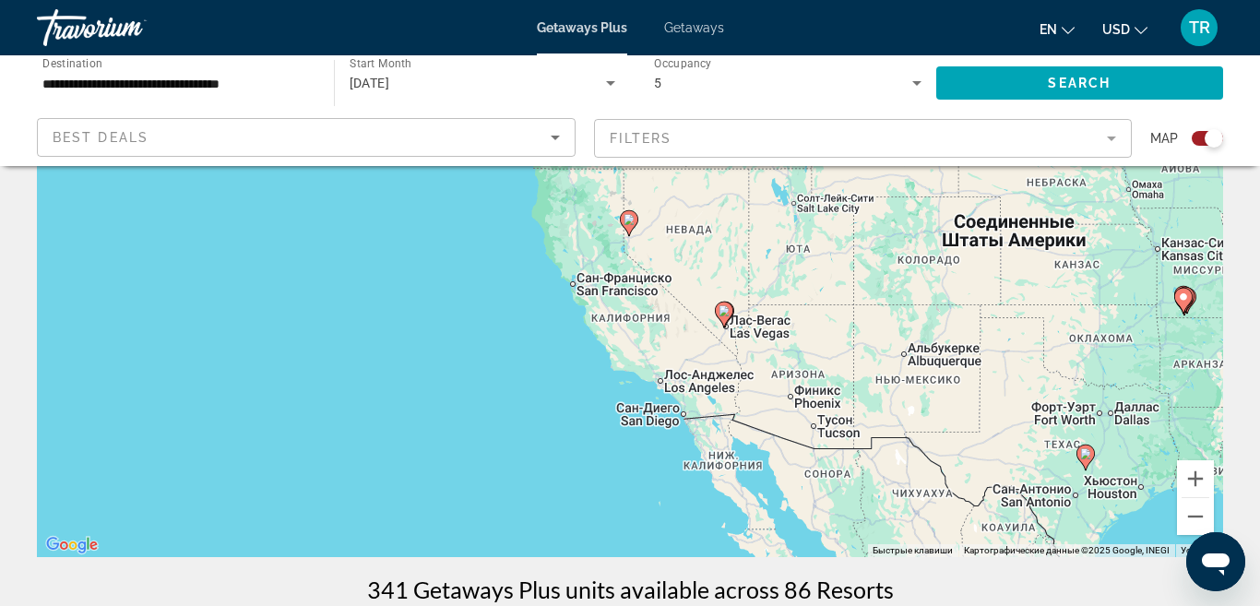
drag, startPoint x: 916, startPoint y: 487, endPoint x: 778, endPoint y: 302, distance: 230.0
click at [778, 302] on div "Чтобы активировать перетаскивание с помощью клавиатуры, нажмите Alt + Ввод. Пос…" at bounding box center [630, 280] width 1186 height 553
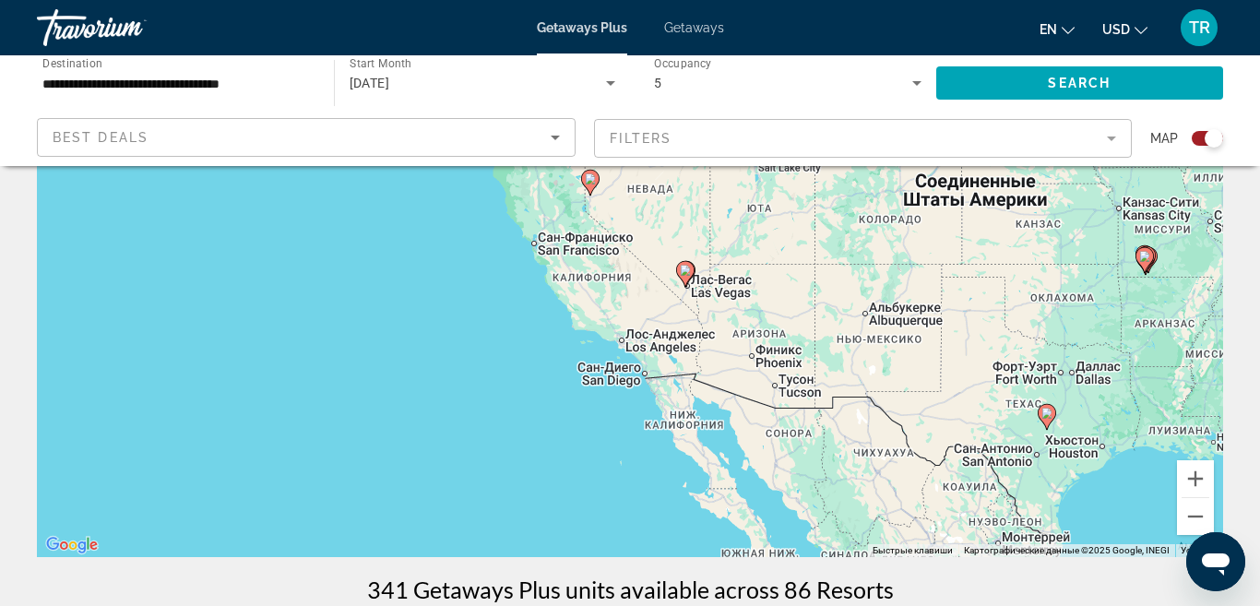
drag, startPoint x: 920, startPoint y: 337, endPoint x: 892, endPoint y: 315, distance: 35.6
click at [892, 315] on div "Чтобы активировать перетаскивание с помощью клавиатуры, нажмите Alt + Ввод. Пос…" at bounding box center [630, 280] width 1186 height 553
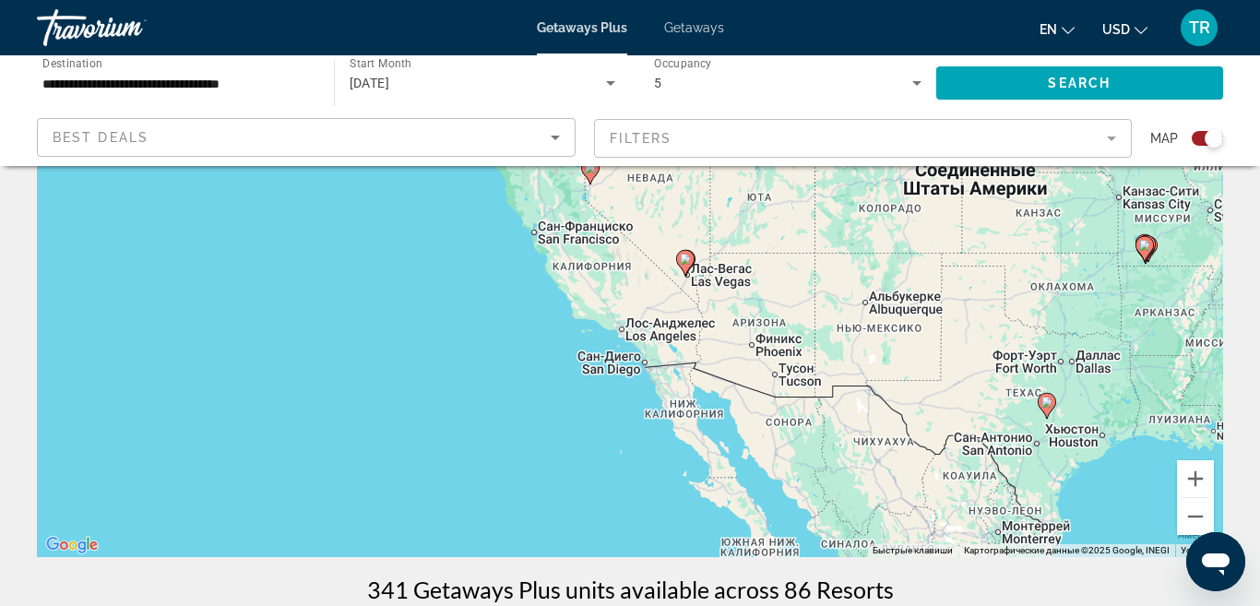
click at [683, 266] on icon "Main content" at bounding box center [685, 263] width 17 height 24
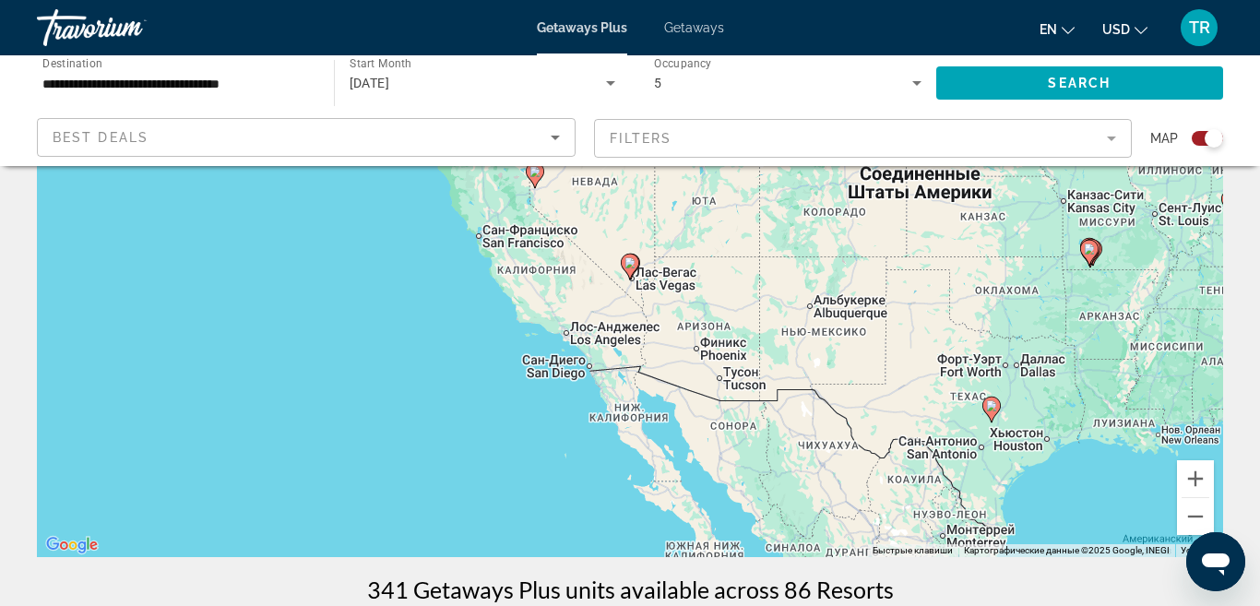
click at [633, 266] on image "Main content" at bounding box center [629, 262] width 11 height 11
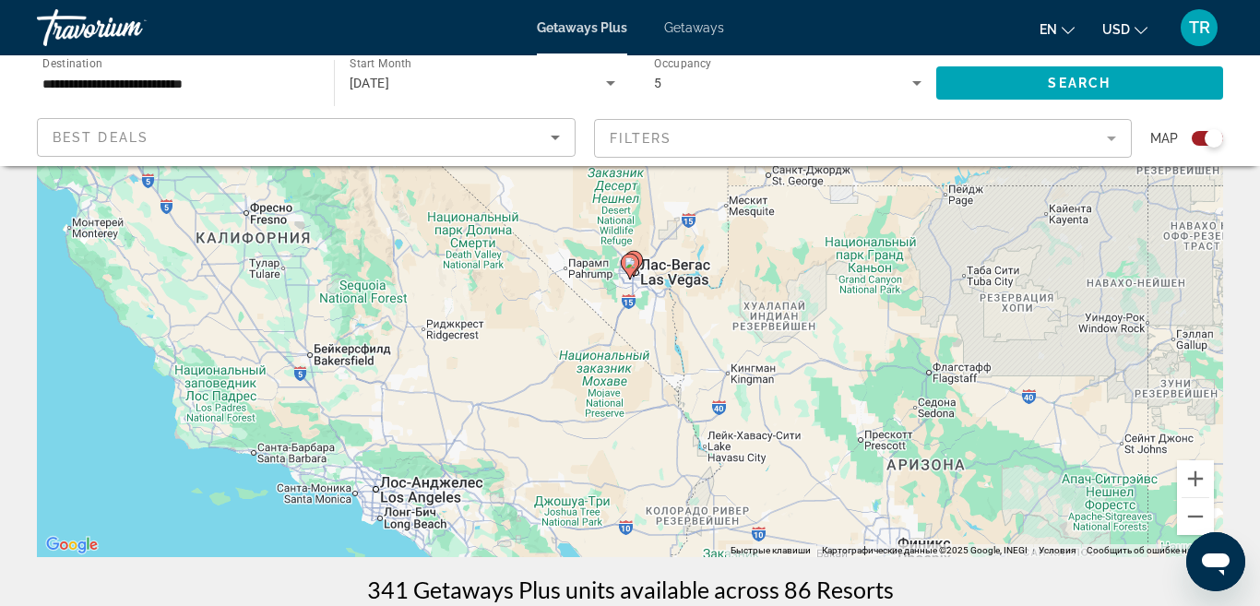
click at [633, 266] on image "Main content" at bounding box center [629, 262] width 11 height 11
type input "**********"
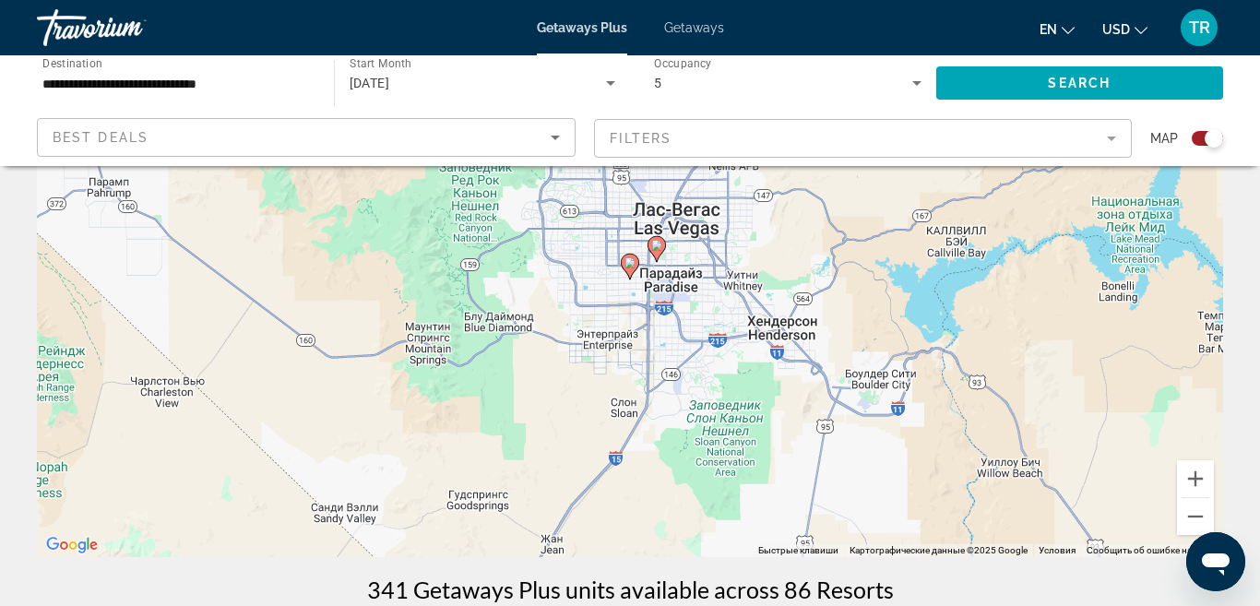
click at [633, 266] on image "Main content" at bounding box center [629, 262] width 11 height 11
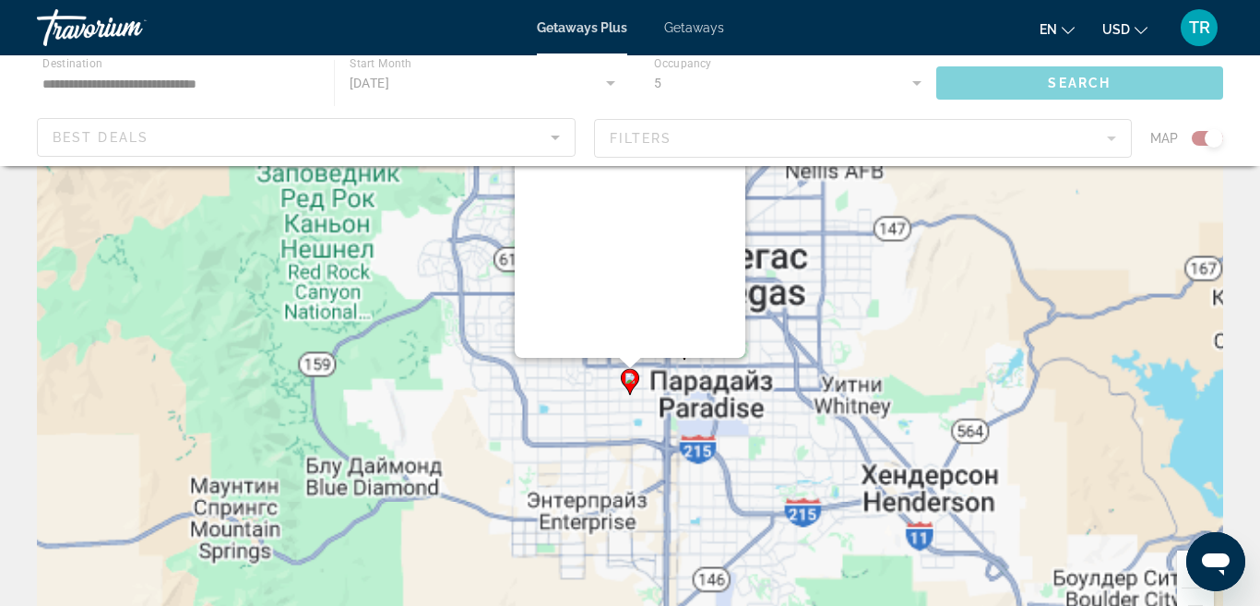
scroll to position [0, 0]
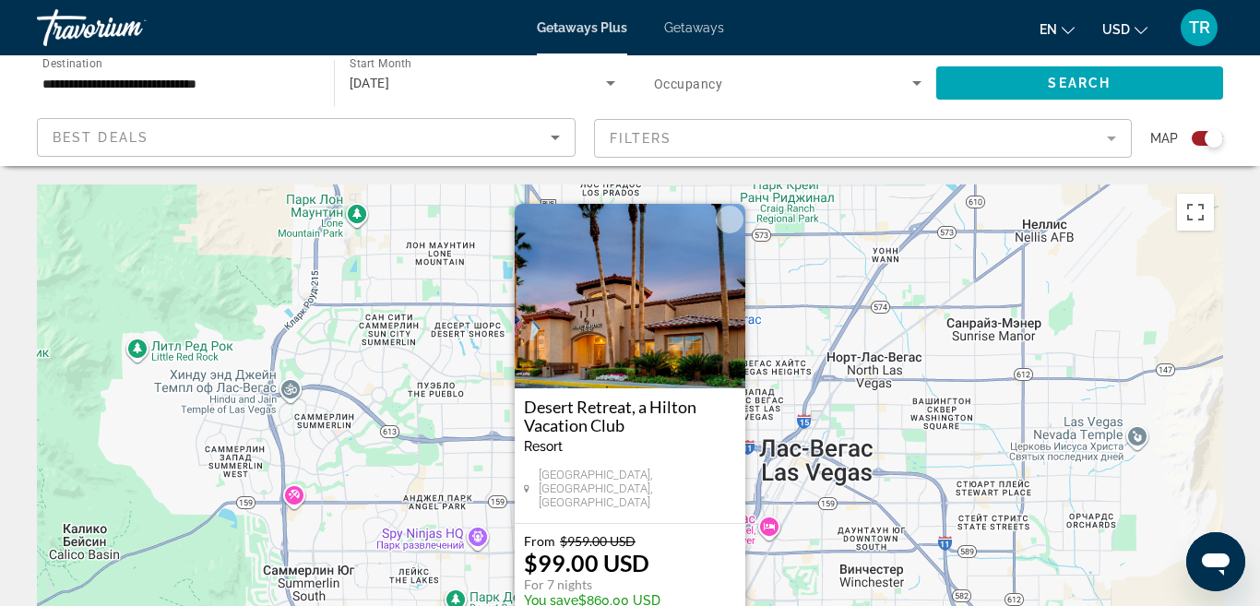
click at [788, 299] on div "Чтобы активировать перетаскивание с помощью клавиатуры, нажмите Alt + Ввод. Пос…" at bounding box center [630, 460] width 1186 height 553
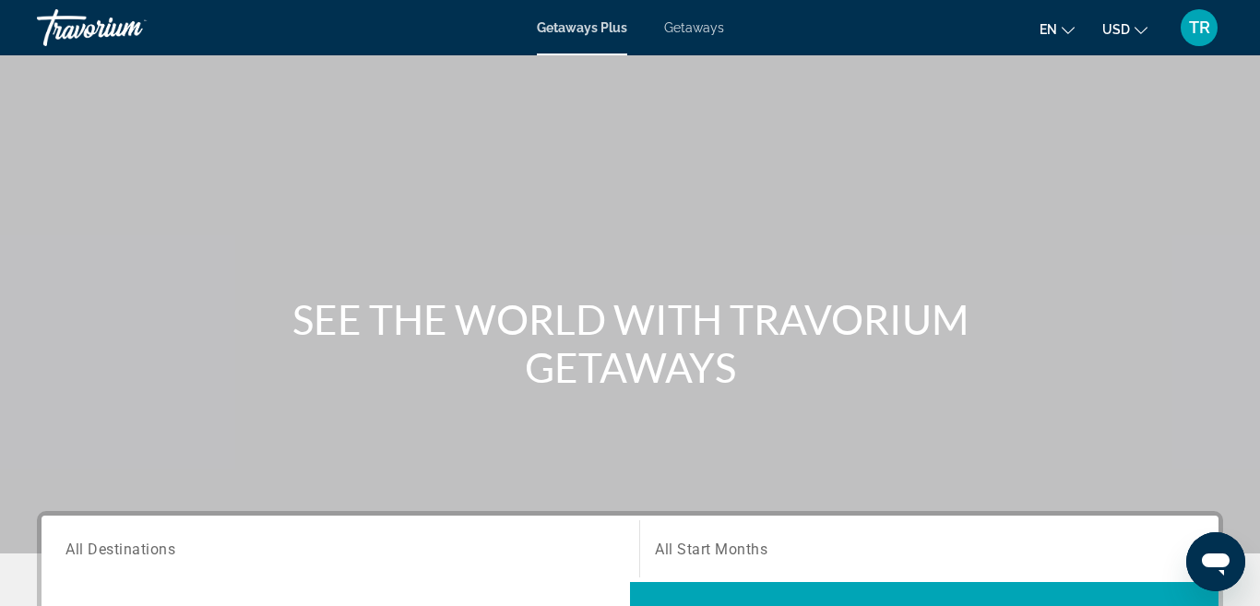
click at [706, 24] on span "Getaways" at bounding box center [694, 27] width 60 height 15
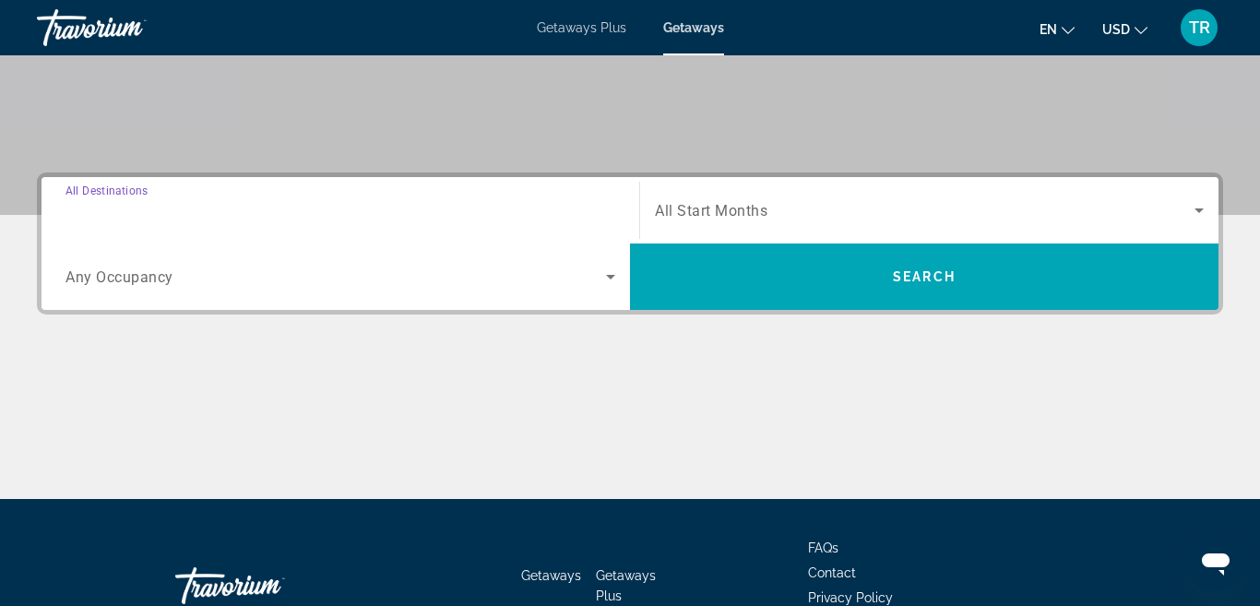
click at [198, 214] on input "Destination All Destinations" at bounding box center [340, 211] width 550 height 22
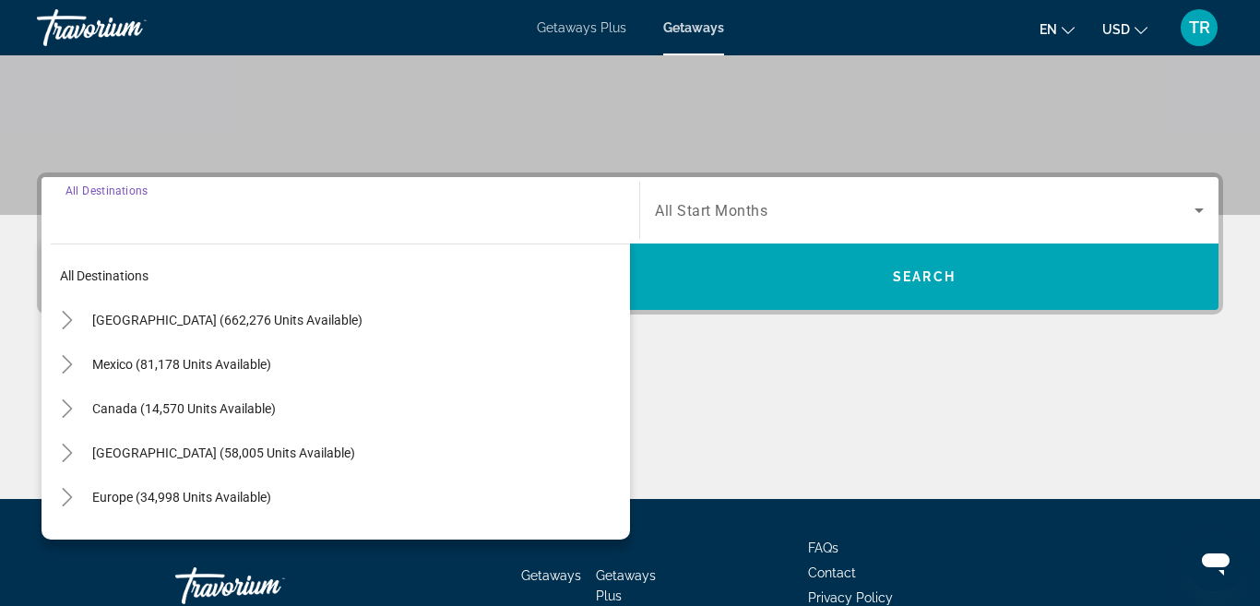
scroll to position [451, 0]
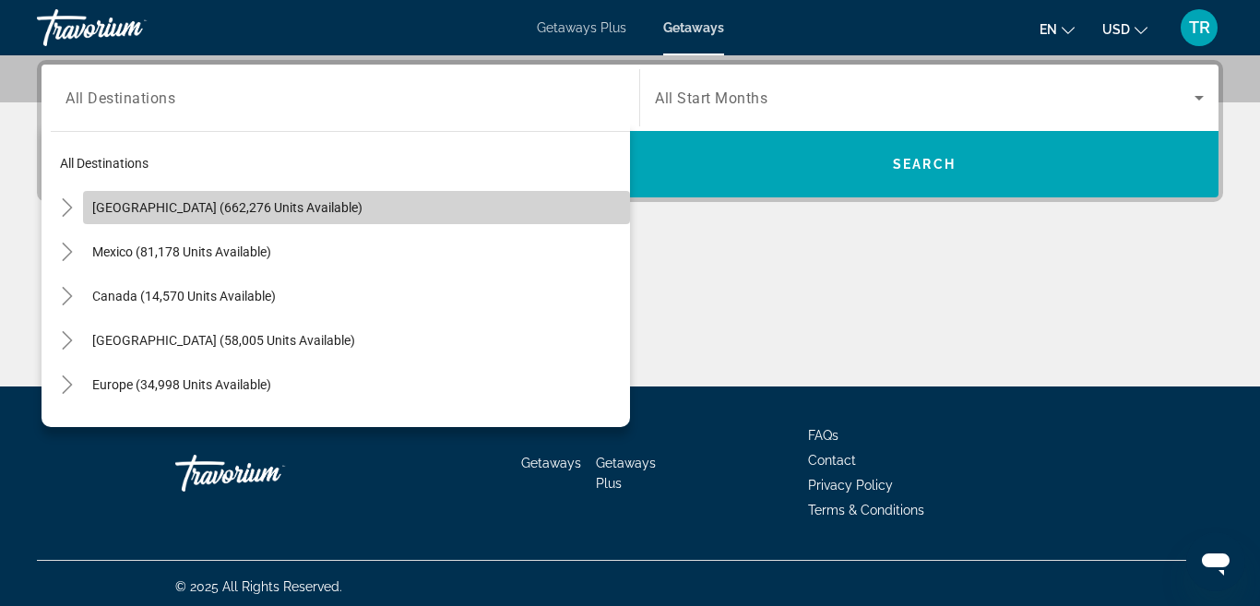
click at [187, 217] on span "Search widget" at bounding box center [356, 207] width 547 height 44
type input "**********"
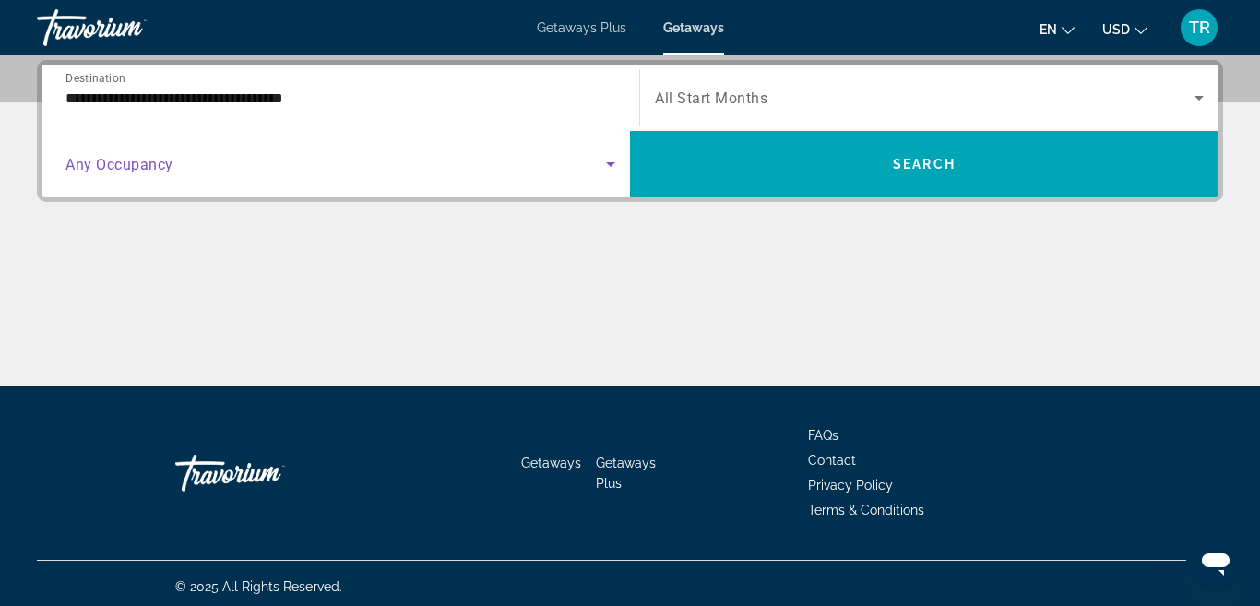
click at [238, 172] on span "Search widget" at bounding box center [335, 164] width 540 height 22
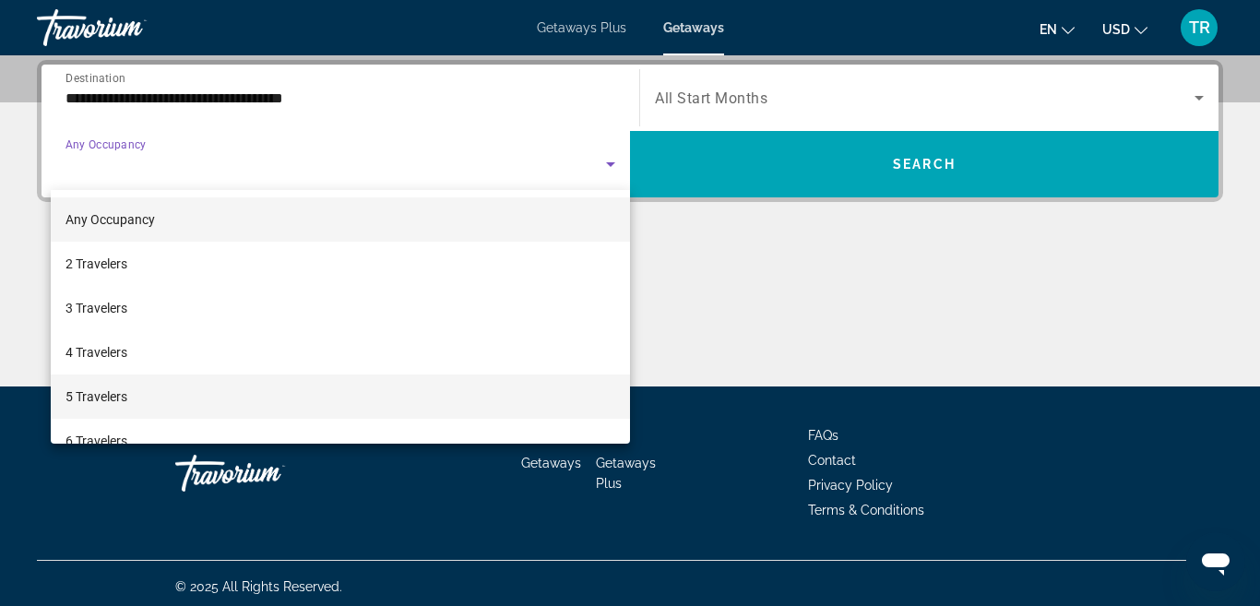
click at [167, 402] on mat-option "5 Travelers" at bounding box center [340, 396] width 579 height 44
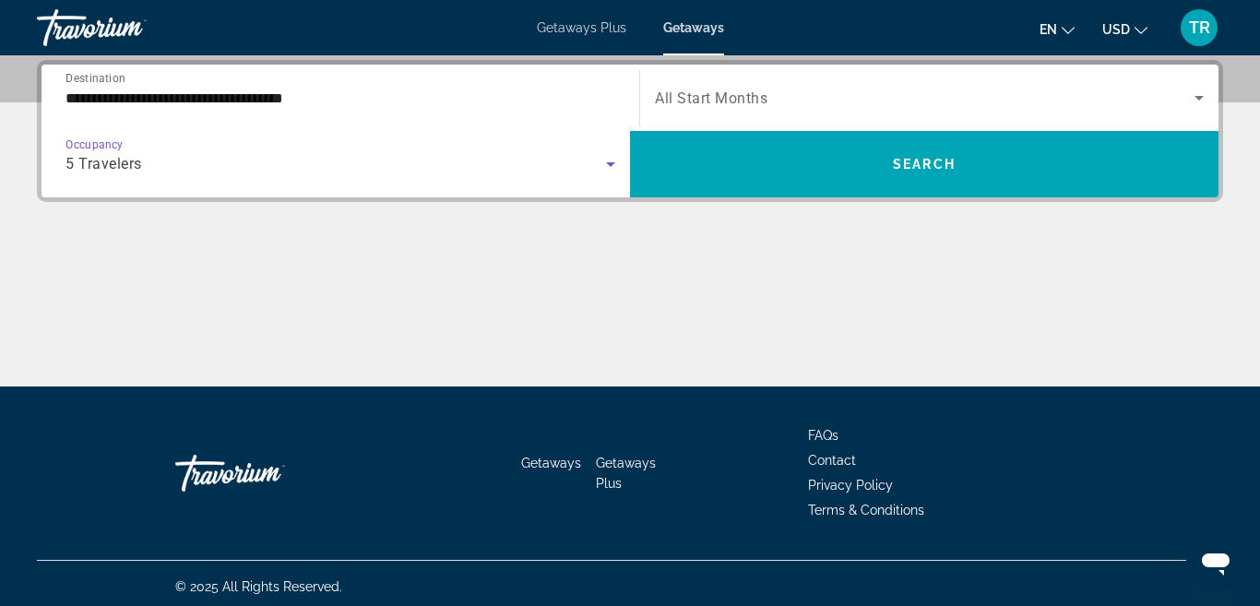
click at [834, 98] on span "Search widget" at bounding box center [924, 98] width 539 height 22
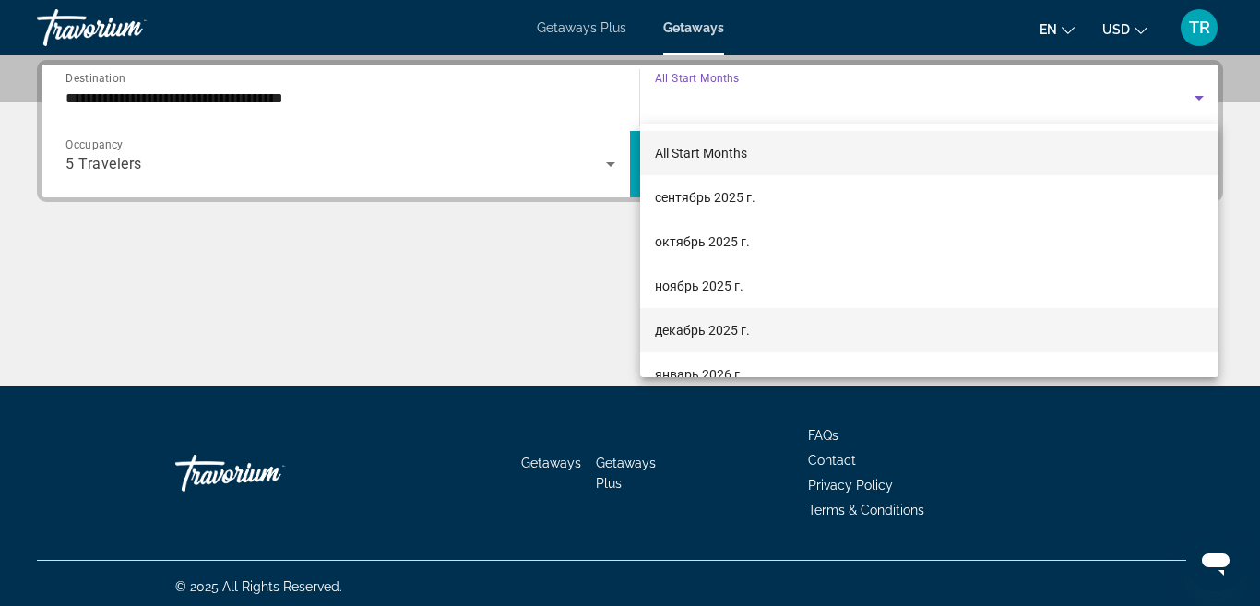
click at [756, 328] on mat-option "декабрь 2025 г." at bounding box center [929, 330] width 578 height 44
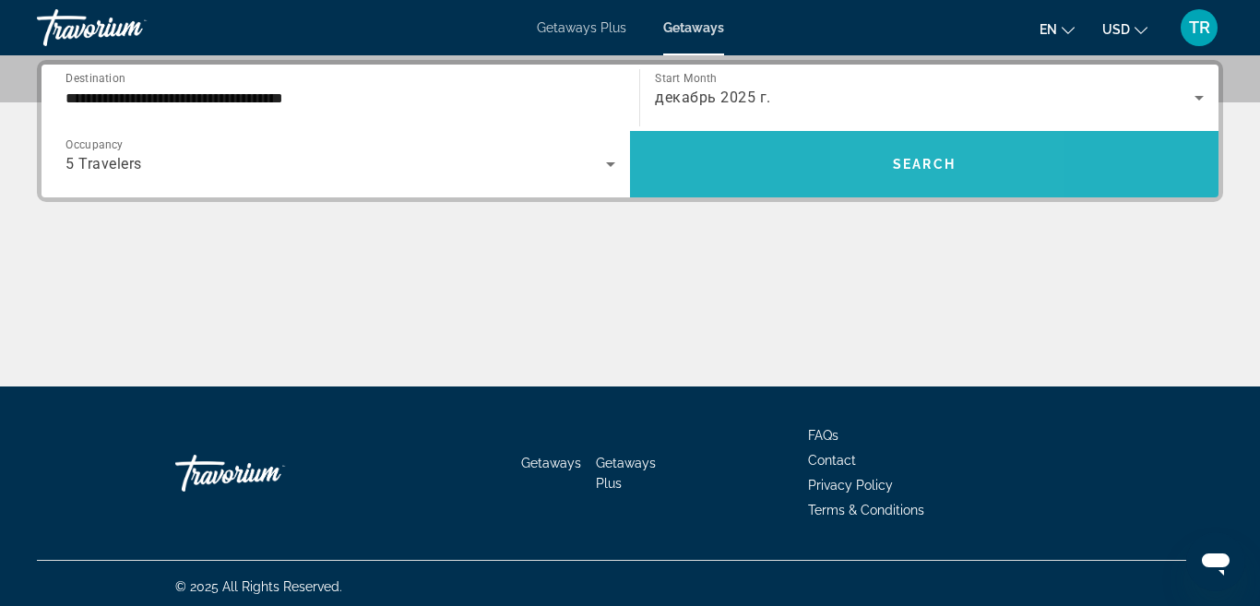
click at [907, 161] on span "Search" at bounding box center [924, 164] width 63 height 15
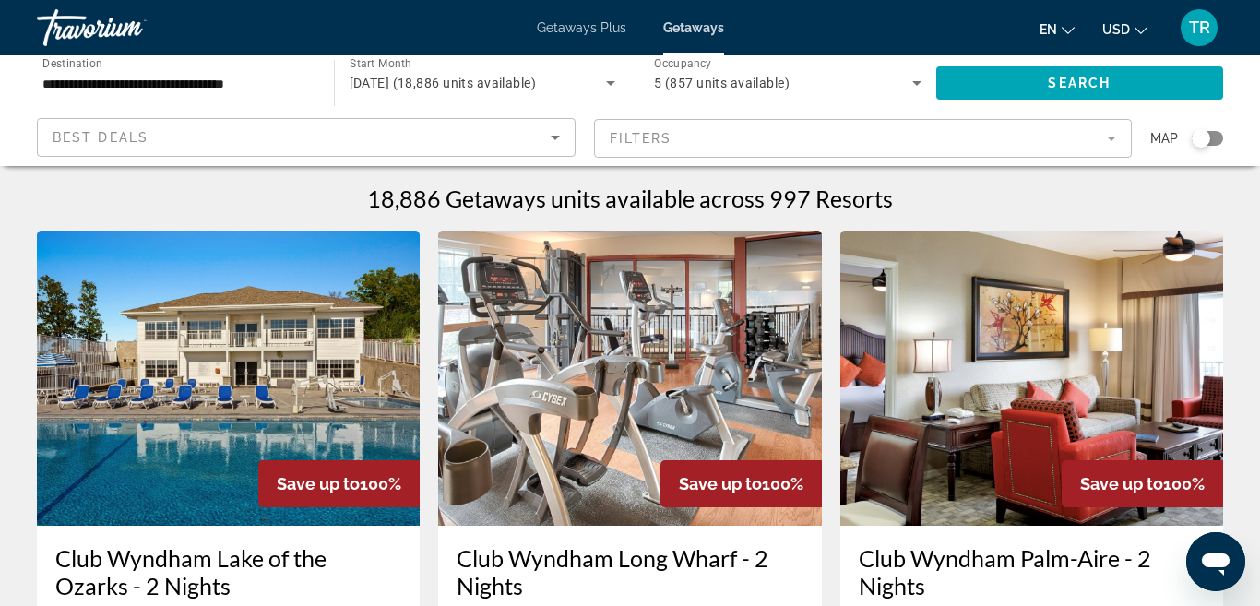
click at [1201, 142] on div "Search widget" at bounding box center [1200, 138] width 18 height 18
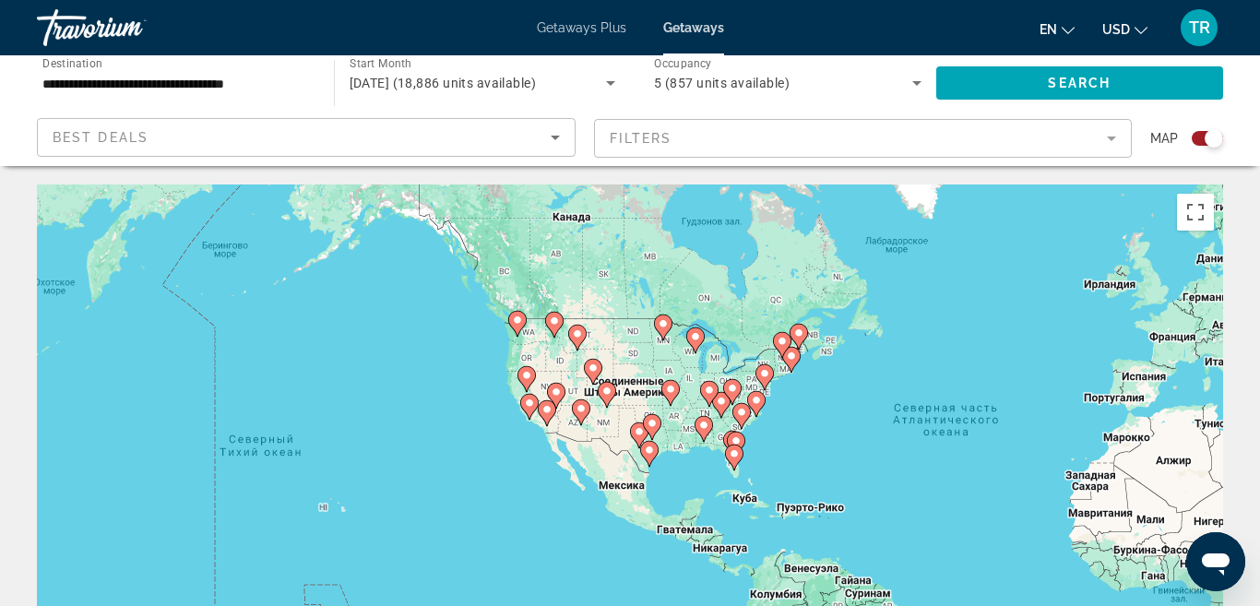
drag, startPoint x: 379, startPoint y: 408, endPoint x: 763, endPoint y: 396, distance: 383.8
click at [762, 396] on image "Main content" at bounding box center [756, 400] width 11 height 11
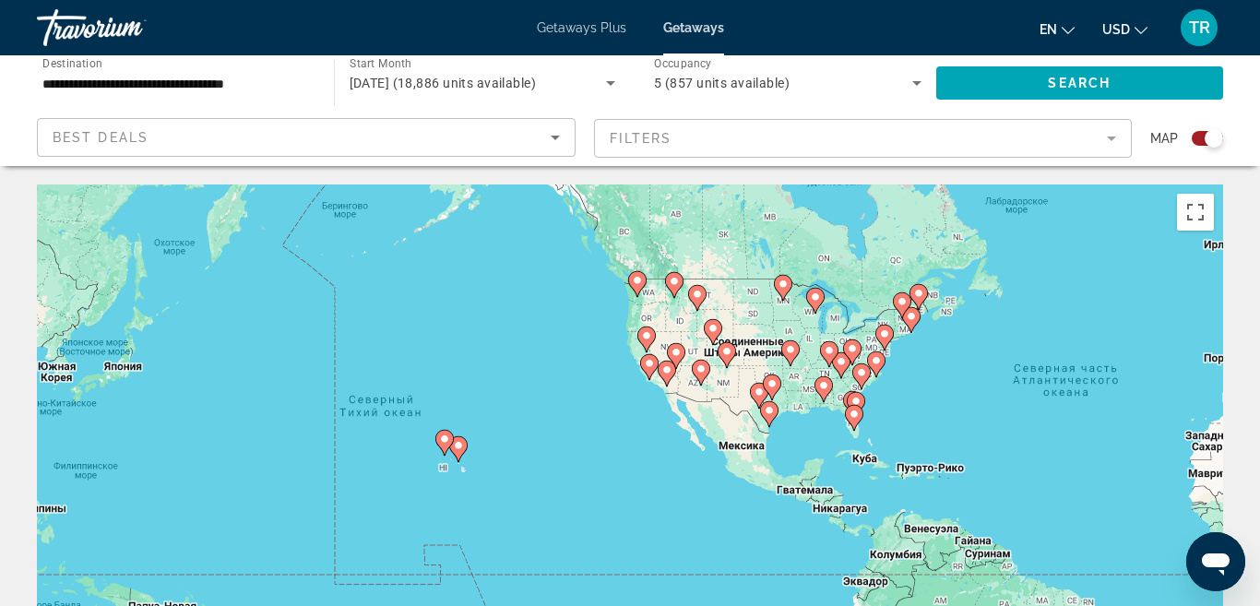
drag, startPoint x: 717, startPoint y: 394, endPoint x: 867, endPoint y: 321, distance: 166.2
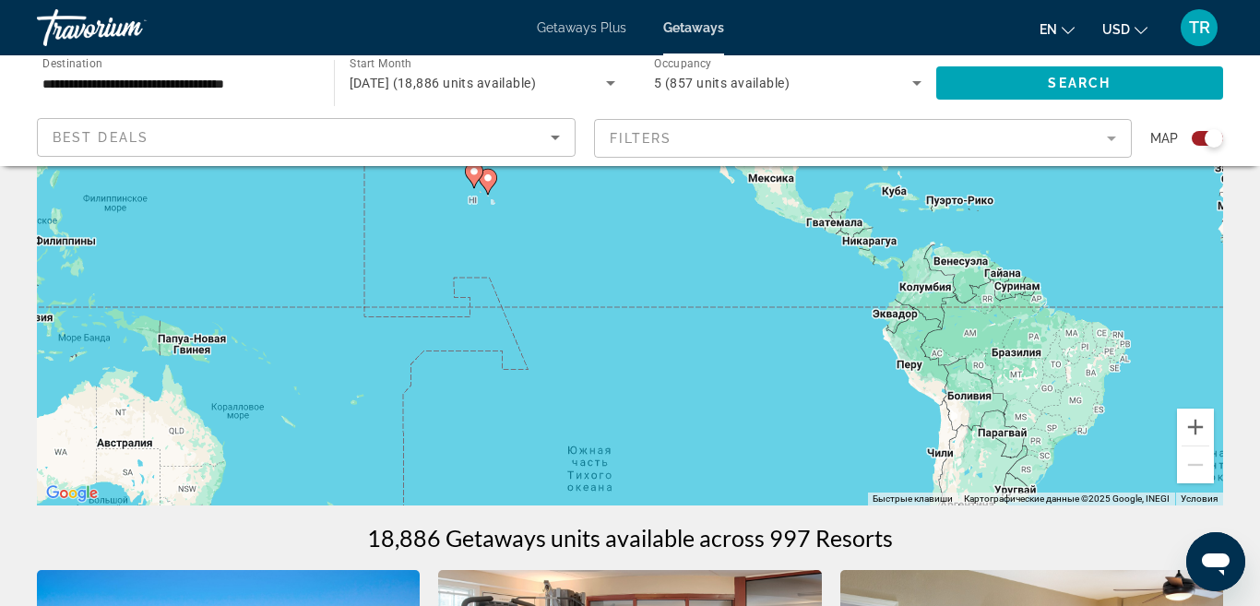
scroll to position [235, 0]
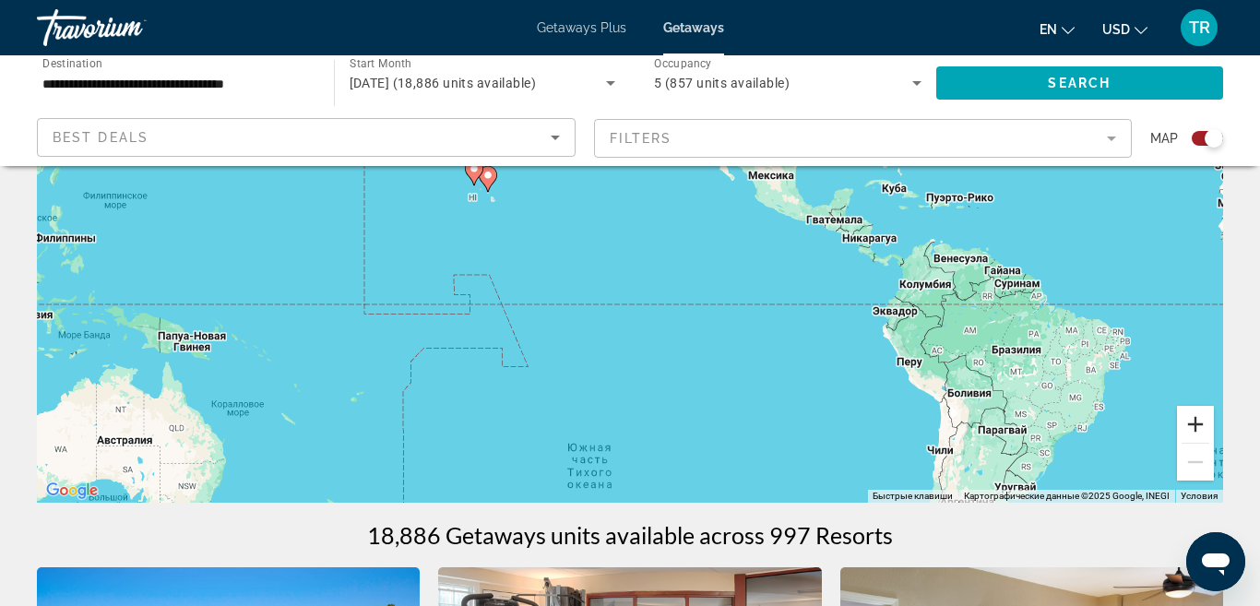
click at [1194, 429] on button "Увеличить" at bounding box center [1195, 424] width 37 height 37
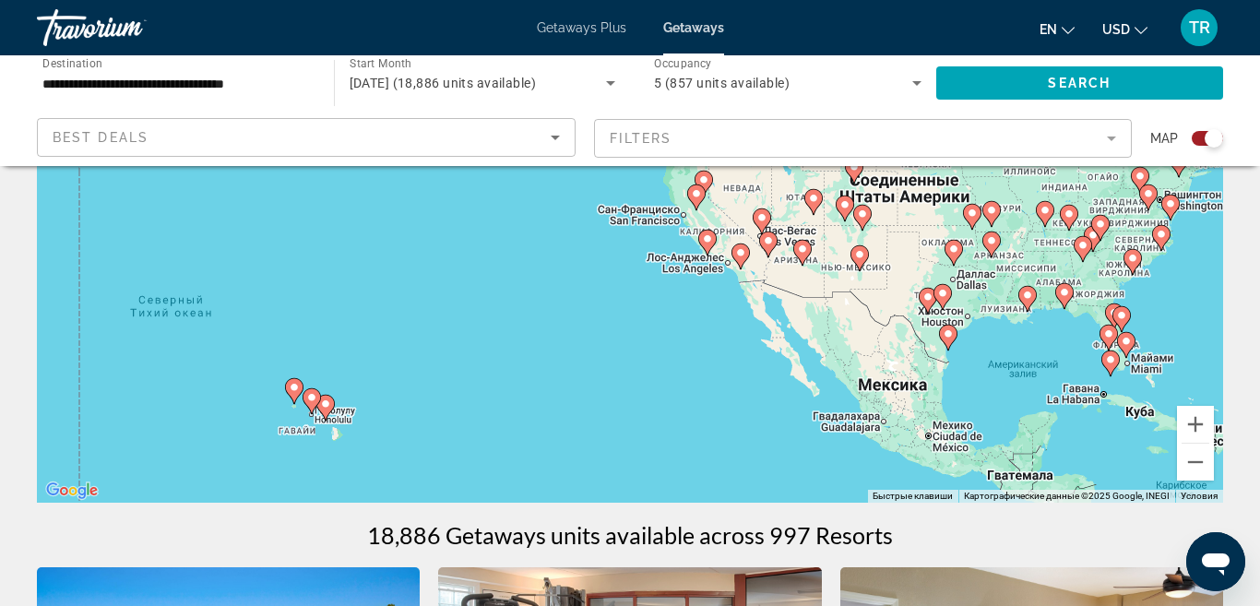
drag, startPoint x: 1075, startPoint y: 247, endPoint x: 1055, endPoint y: 514, distance: 267.3
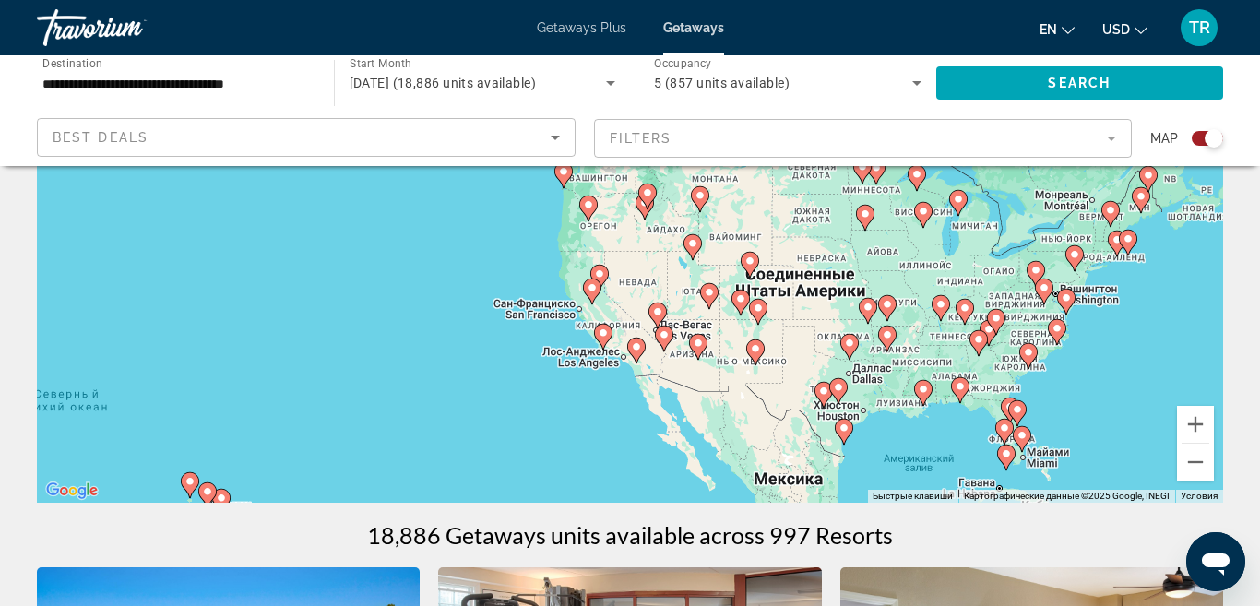
drag, startPoint x: 1054, startPoint y: 398, endPoint x: 949, endPoint y: 495, distance: 142.9
click at [949, 495] on div "Чтобы активировать перетаскивание с помощью клавиатуры, нажмите Alt + Ввод. Пос…" at bounding box center [630, 225] width 1186 height 553
click at [1197, 425] on button "Увеличить" at bounding box center [1195, 424] width 37 height 37
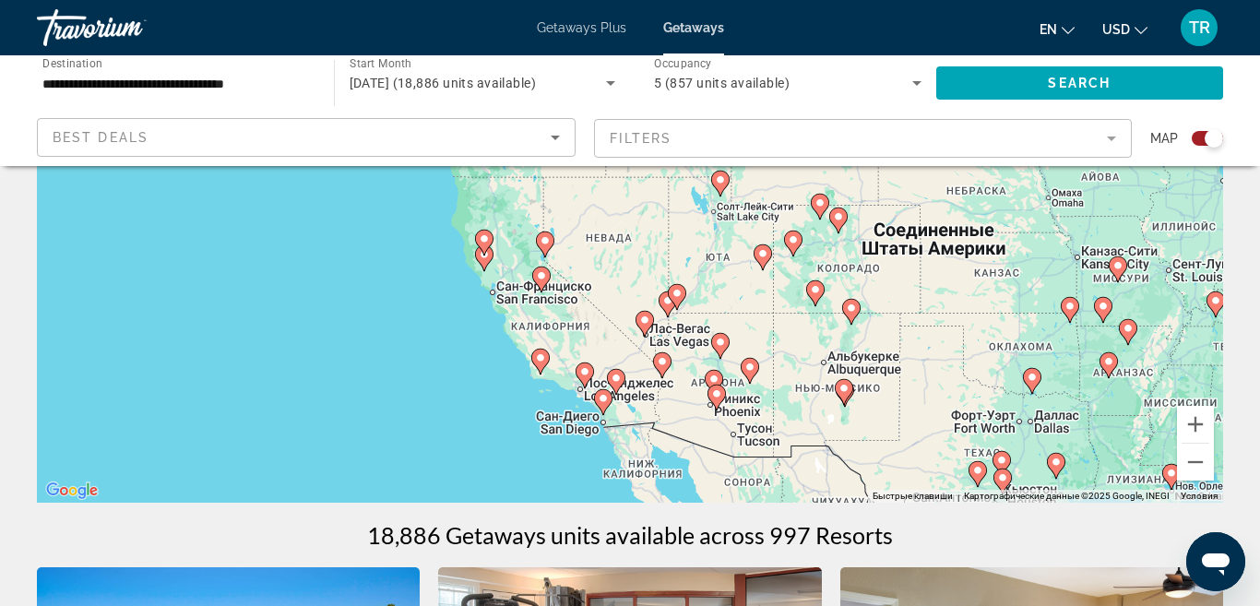
drag, startPoint x: 802, startPoint y: 413, endPoint x: 766, endPoint y: 308, distance: 111.1
click at [766, 308] on div "Чтобы активировать перетаскивание с помощью клавиатуры, нажмите Alt + Ввод. Пос…" at bounding box center [630, 225] width 1186 height 553
click at [1199, 430] on button "Увеличить" at bounding box center [1195, 424] width 37 height 37
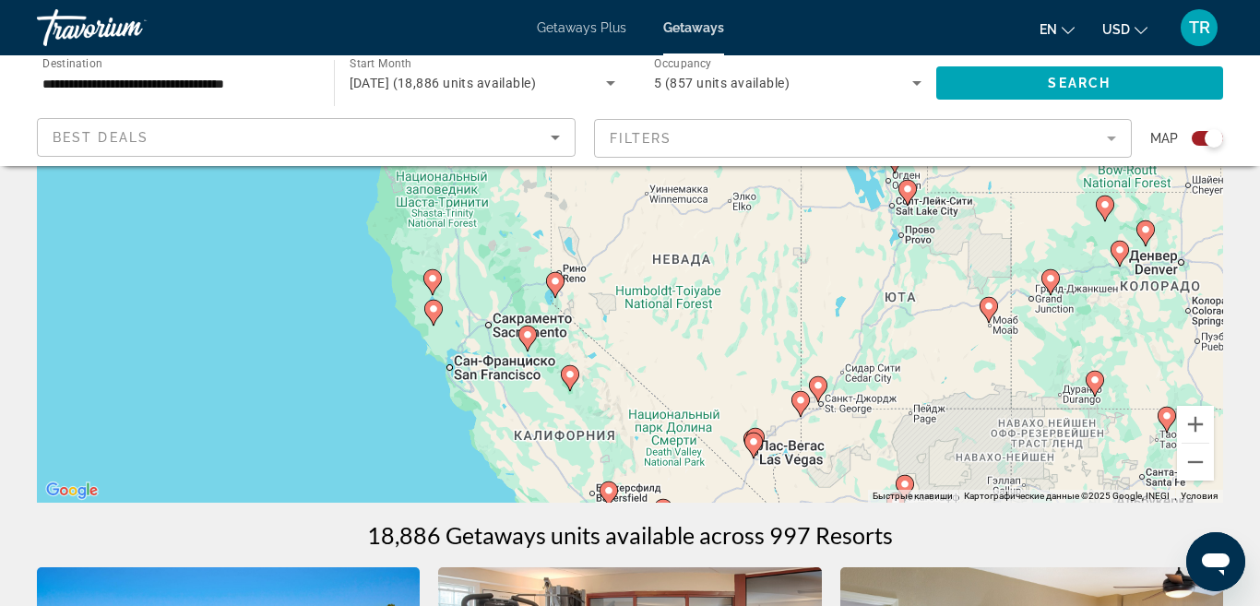
drag, startPoint x: 639, startPoint y: 382, endPoint x: 741, endPoint y: 390, distance: 102.7
click at [741, 390] on div "Чтобы активировать перетаскивание с помощью клавиатуры, нажмите Alt + Ввод. Пос…" at bounding box center [630, 225] width 1186 height 553
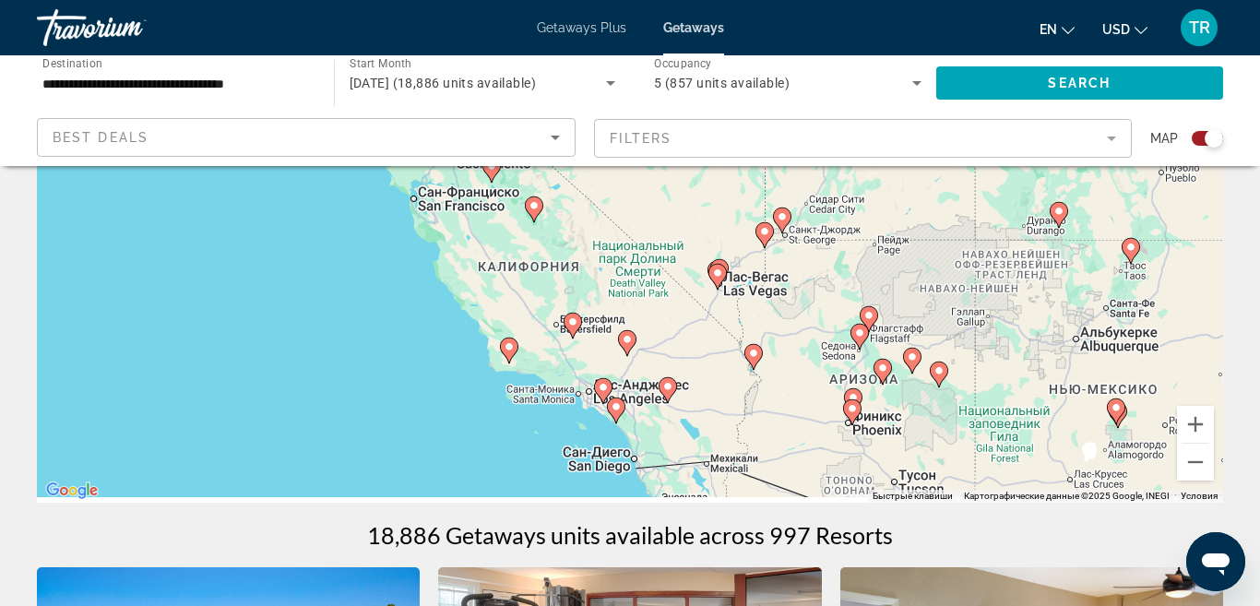
drag, startPoint x: 899, startPoint y: 426, endPoint x: 863, endPoint y: 253, distance: 177.0
click at [863, 253] on div "Чтобы активировать перетаскивание с помощью клавиатуры, нажмите Alt + Ввод. Пос…" at bounding box center [630, 225] width 1186 height 553
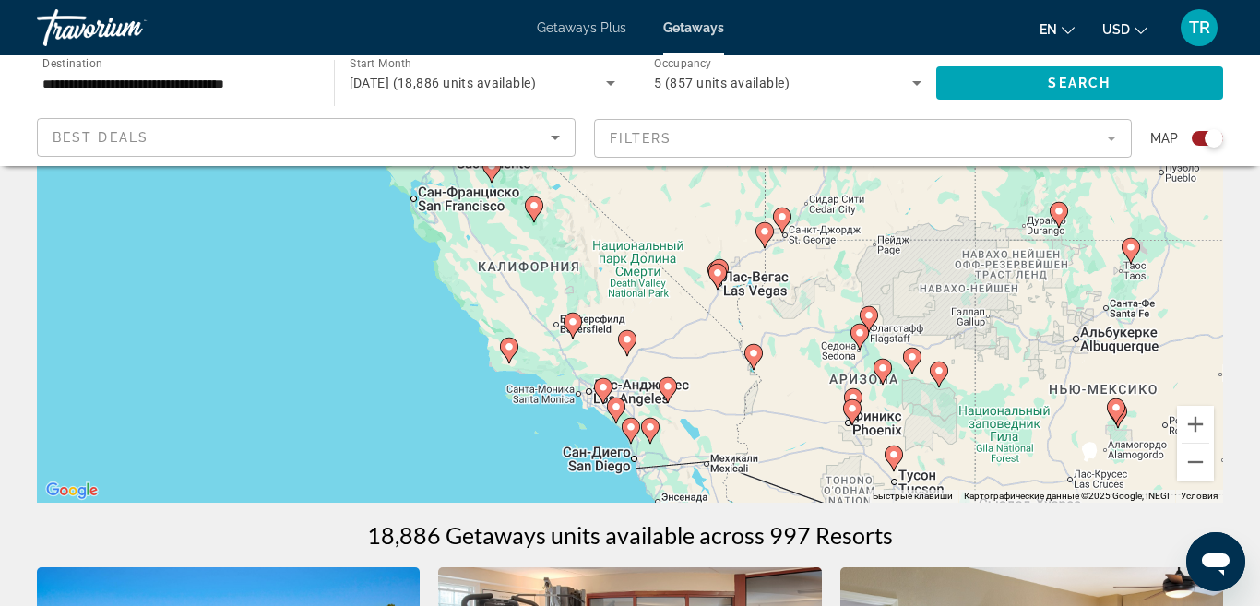
click at [671, 389] on image "Main content" at bounding box center [667, 386] width 11 height 11
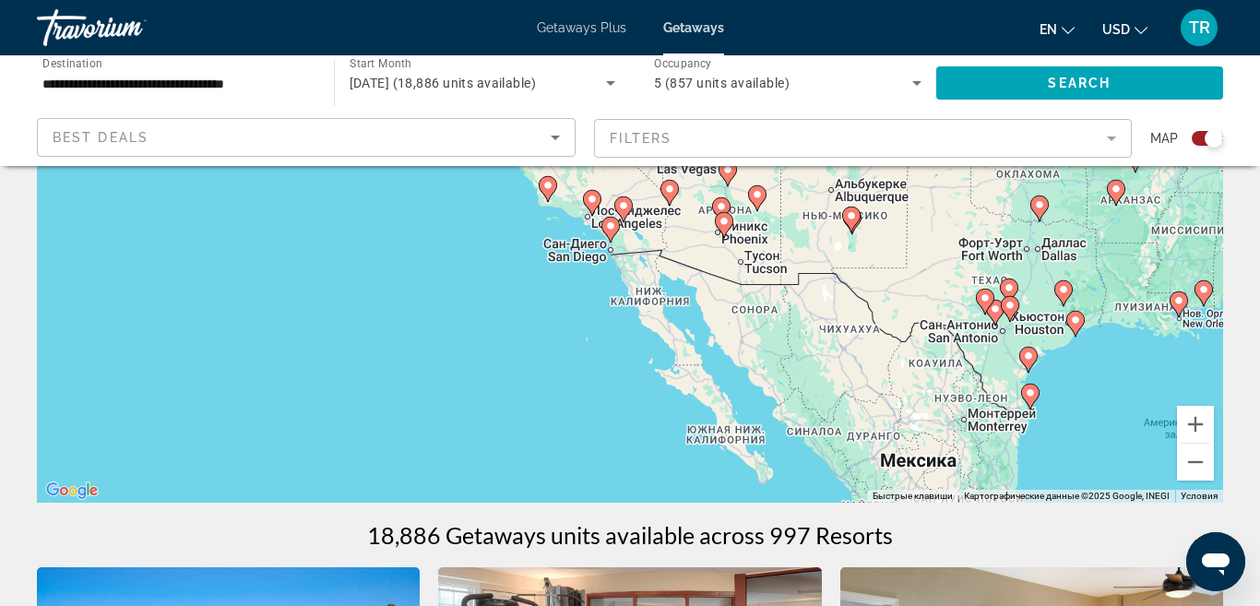
click at [675, 184] on icon "Main content" at bounding box center [669, 193] width 17 height 24
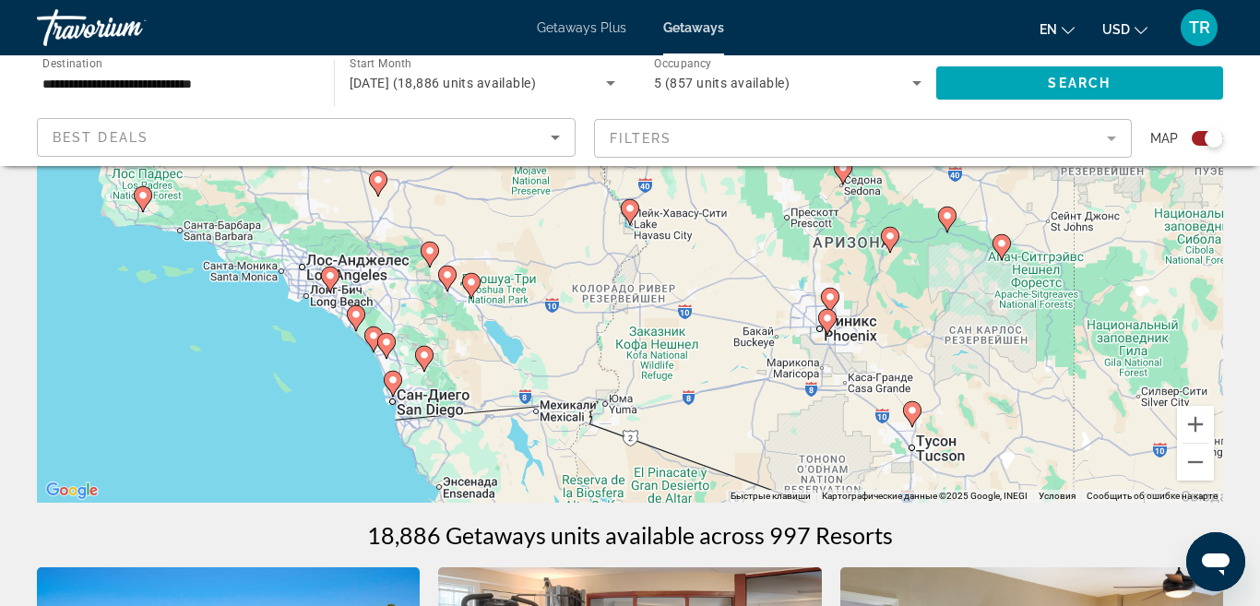
click at [473, 283] on image "Main content" at bounding box center [471, 282] width 11 height 11
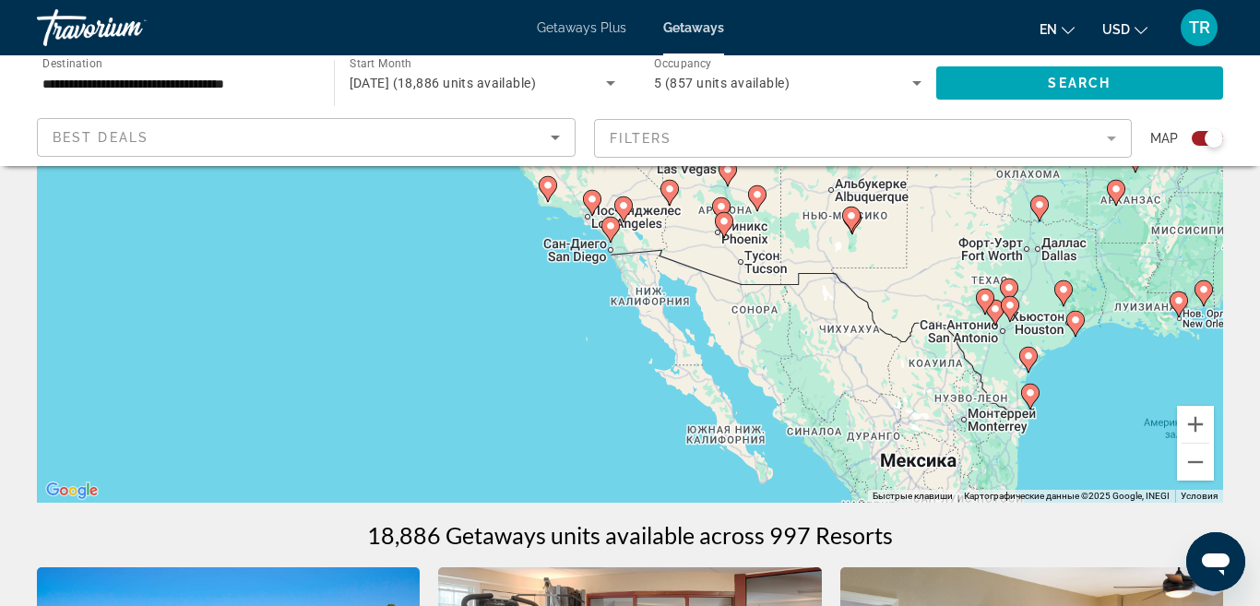
click at [625, 201] on image "Main content" at bounding box center [623, 205] width 11 height 11
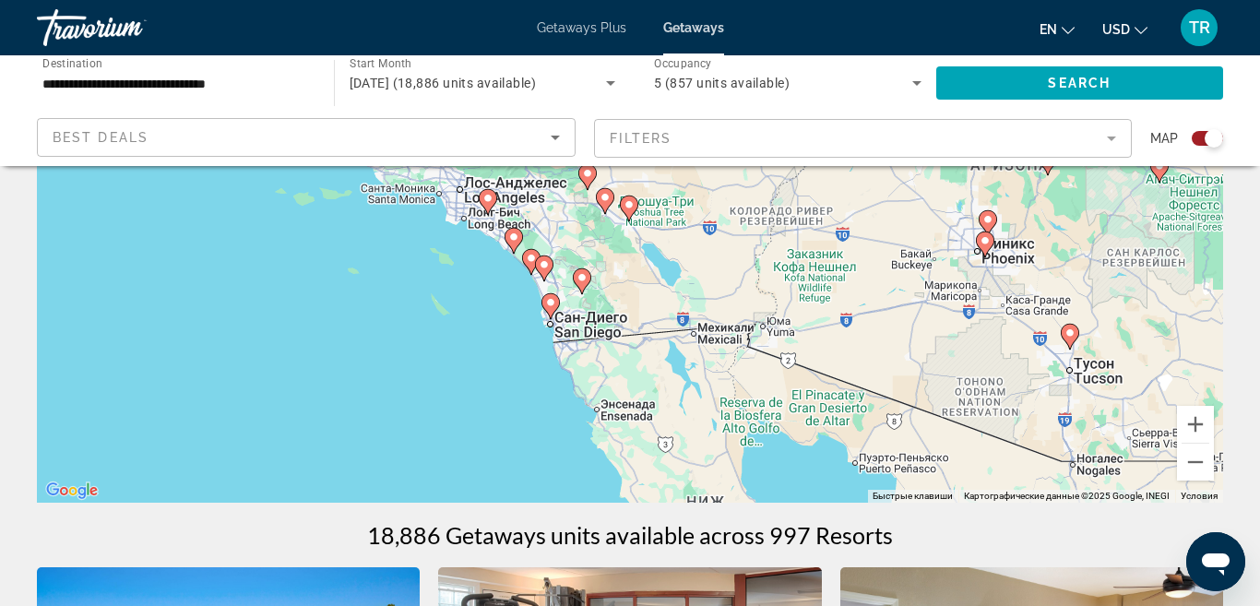
click at [625, 201] on image "Main content" at bounding box center [628, 204] width 11 height 11
type input "**********"
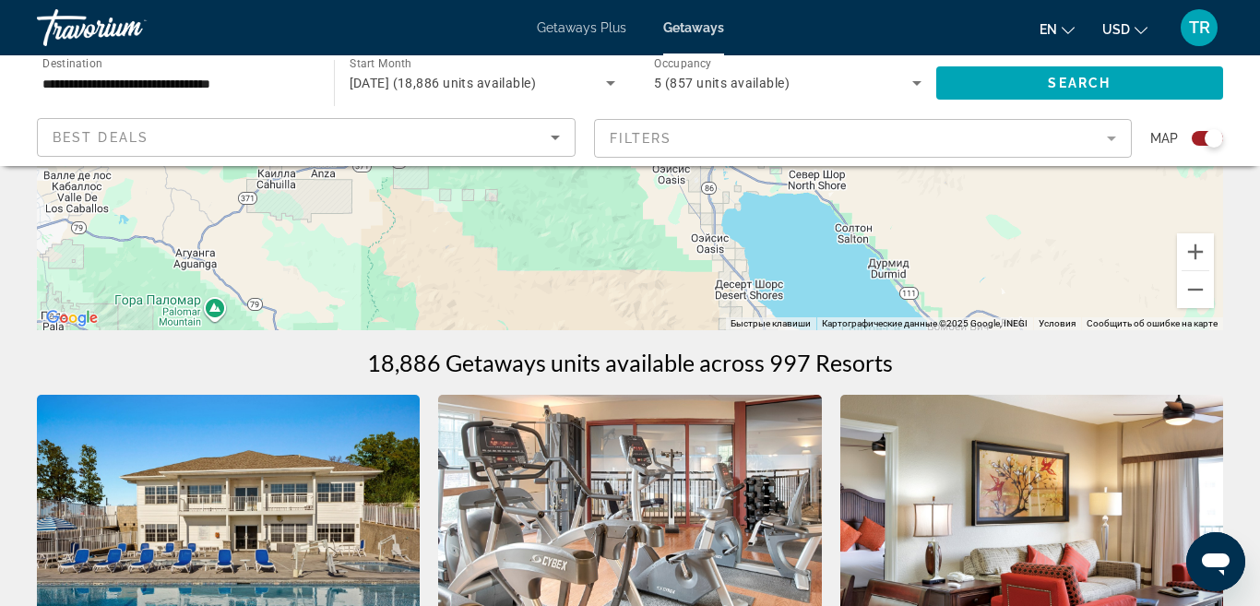
drag, startPoint x: 685, startPoint y: 264, endPoint x: 656, endPoint y: 90, distance: 175.8
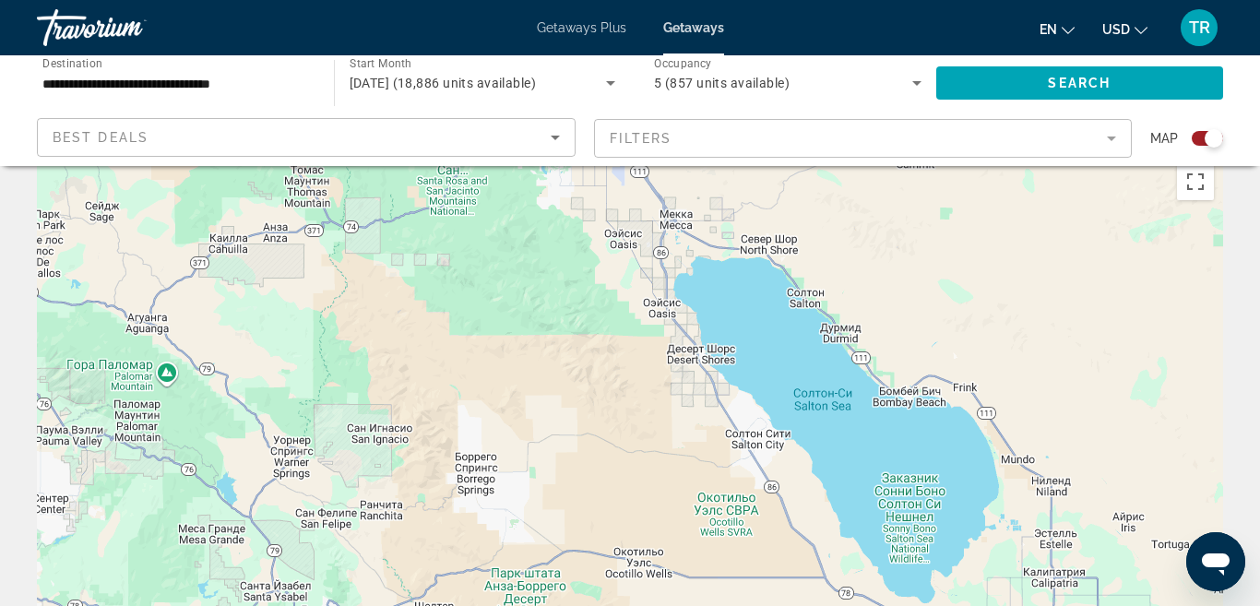
scroll to position [0, 0]
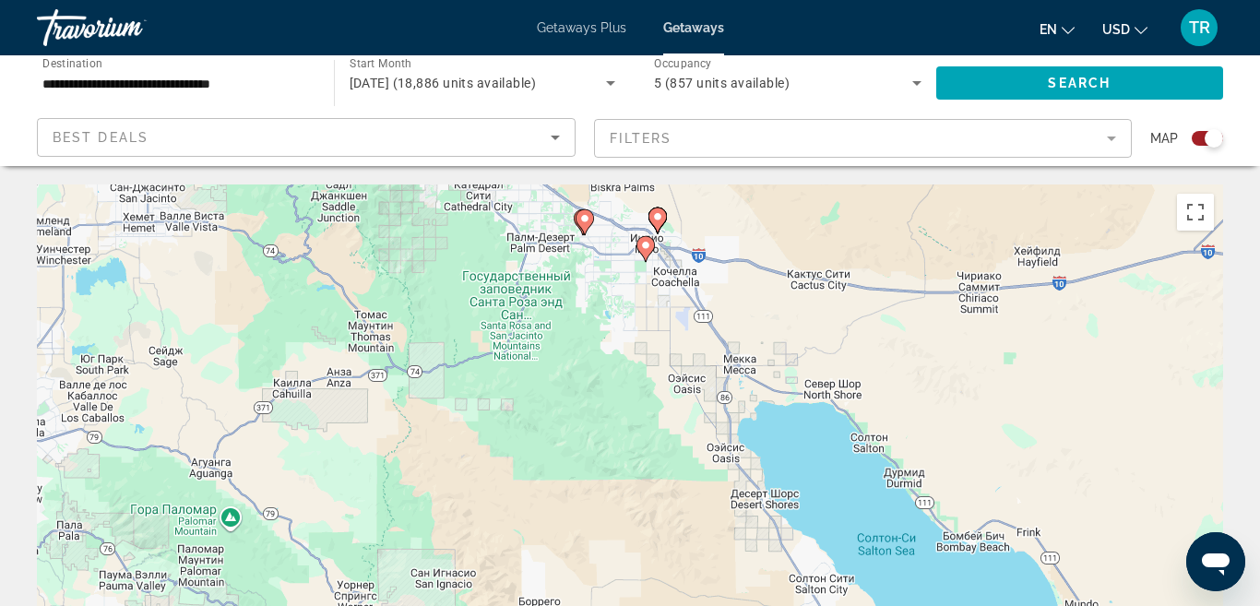
drag, startPoint x: 622, startPoint y: 347, endPoint x: 708, endPoint y: 491, distance: 167.5
click at [708, 491] on div "Для навигации используйте клавиши со стрелками. Чтобы активировать перетаскиван…" at bounding box center [630, 460] width 1186 height 553
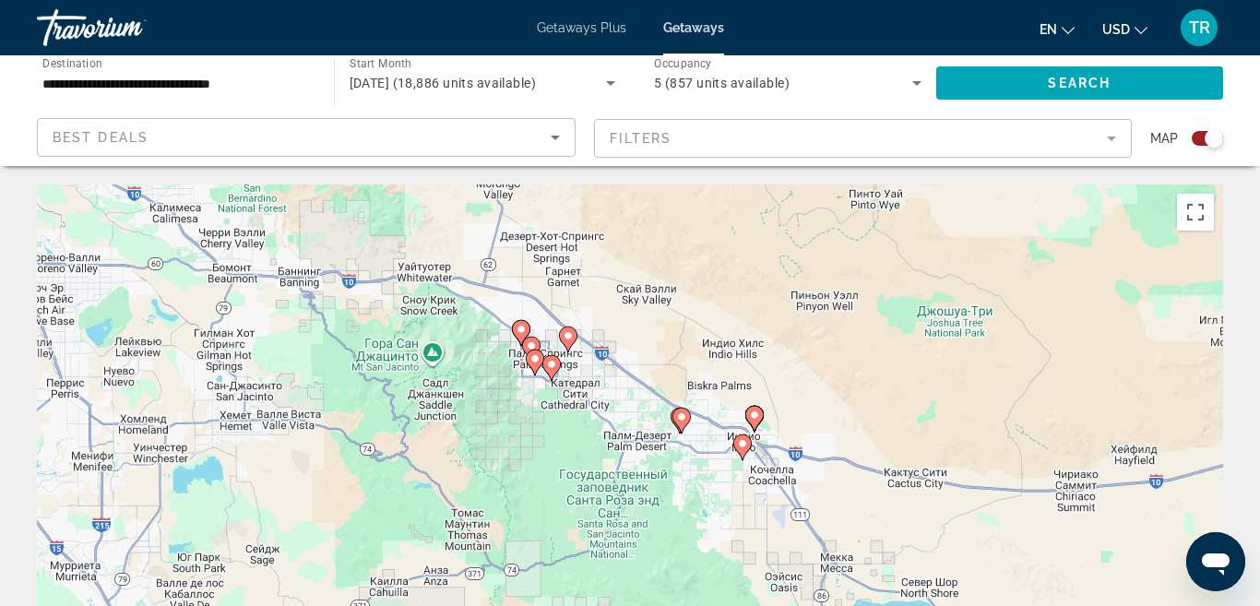
drag, startPoint x: 752, startPoint y: 325, endPoint x: 822, endPoint y: 498, distance: 187.0
click at [822, 498] on div "Для навигации используйте клавиши со стрелками. Чтобы активировать перетаскиван…" at bounding box center [630, 460] width 1186 height 553
click at [755, 419] on image "Main content" at bounding box center [753, 414] width 11 height 11
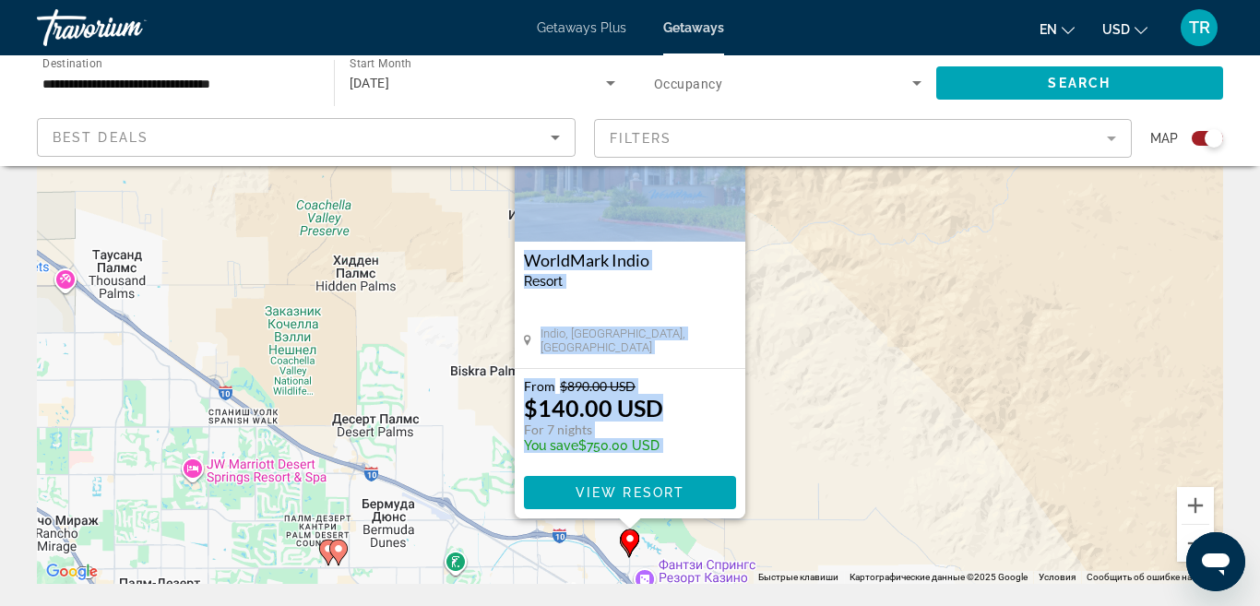
scroll to position [155, 0]
click at [657, 496] on span "View Resort" at bounding box center [629, 491] width 109 height 15
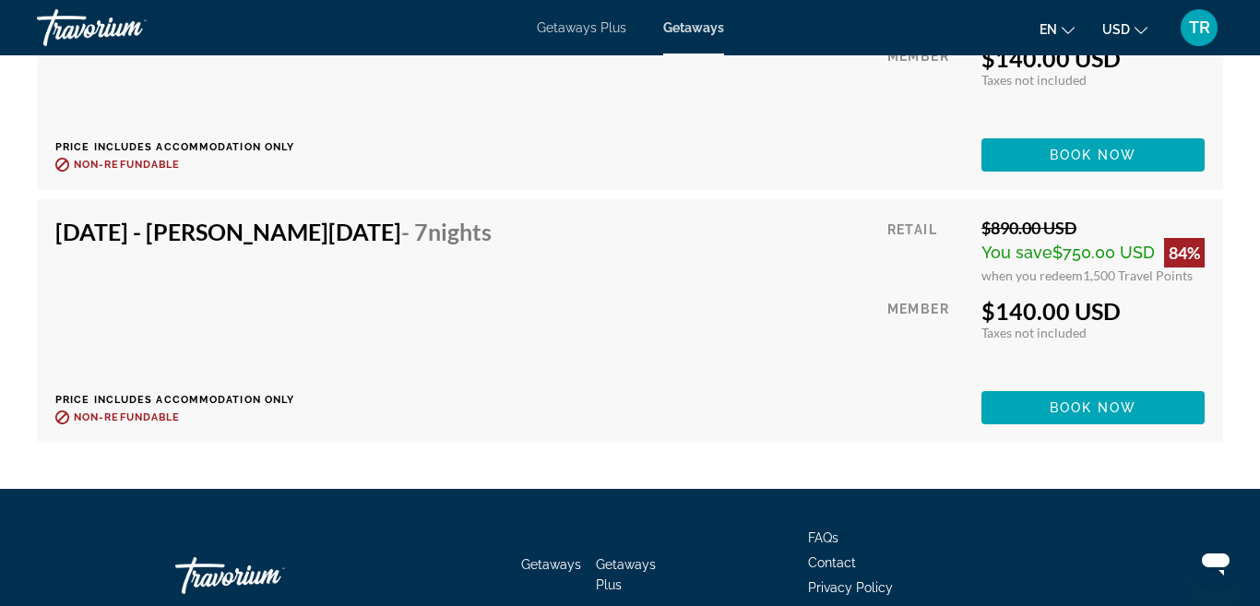
scroll to position [6728, 0]
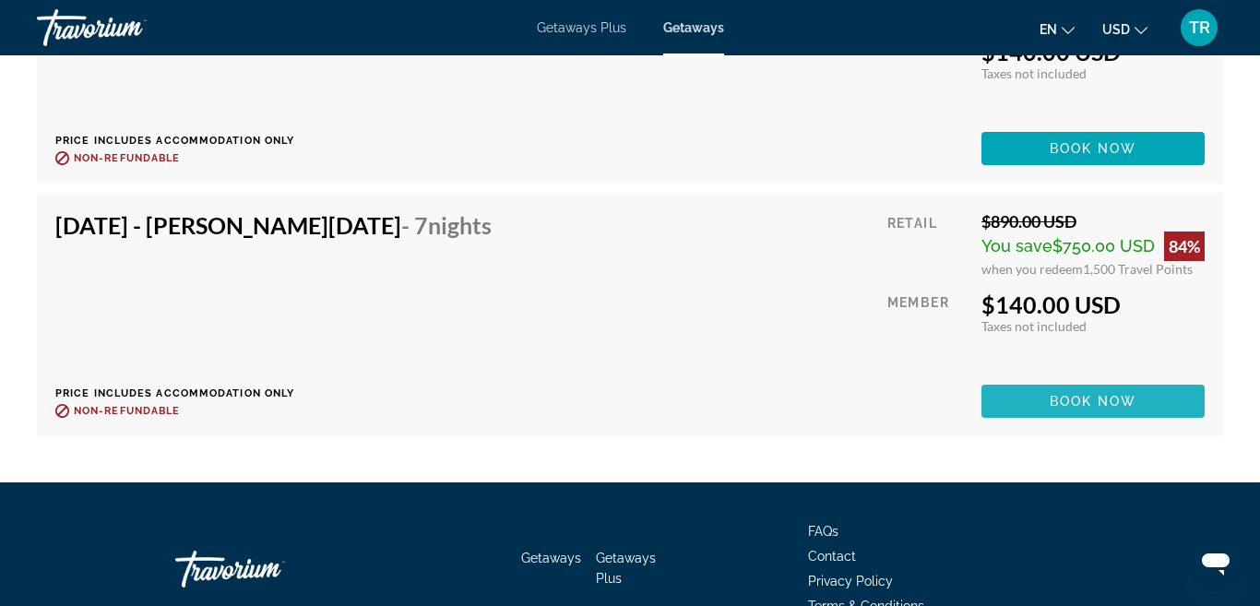
click at [1056, 398] on span "Book now" at bounding box center [1093, 401] width 88 height 15
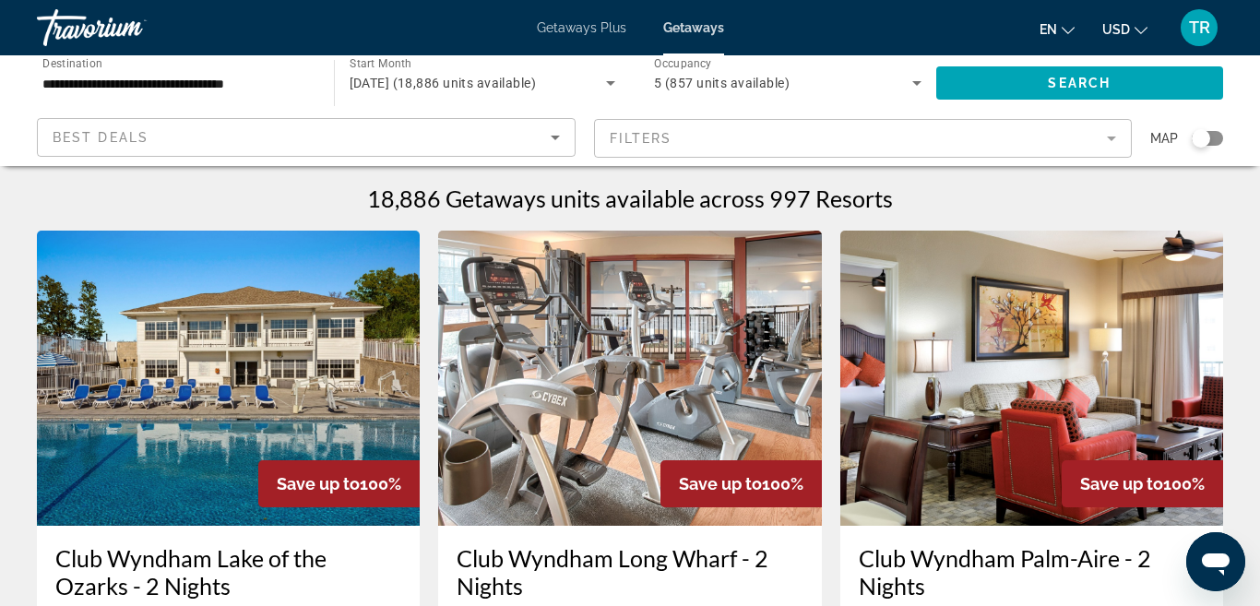
click at [1201, 136] on div "Search widget" at bounding box center [1200, 138] width 18 height 18
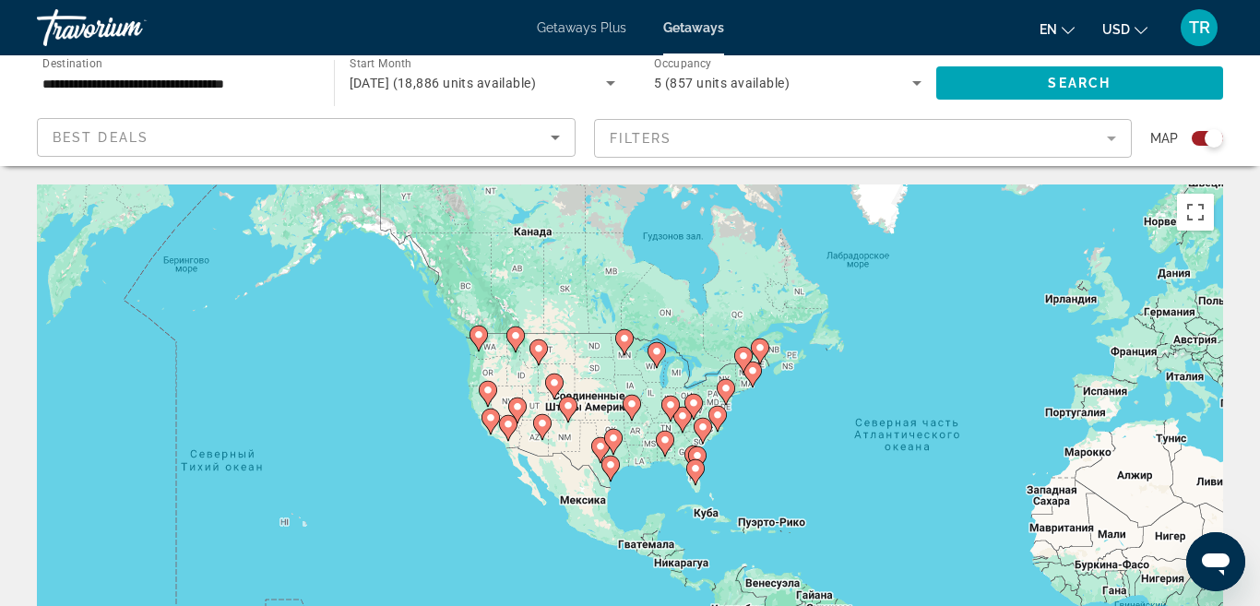
drag, startPoint x: 421, startPoint y: 370, endPoint x: 811, endPoint y: 380, distance: 389.3
click at [758, 376] on image "Main content" at bounding box center [752, 370] width 11 height 11
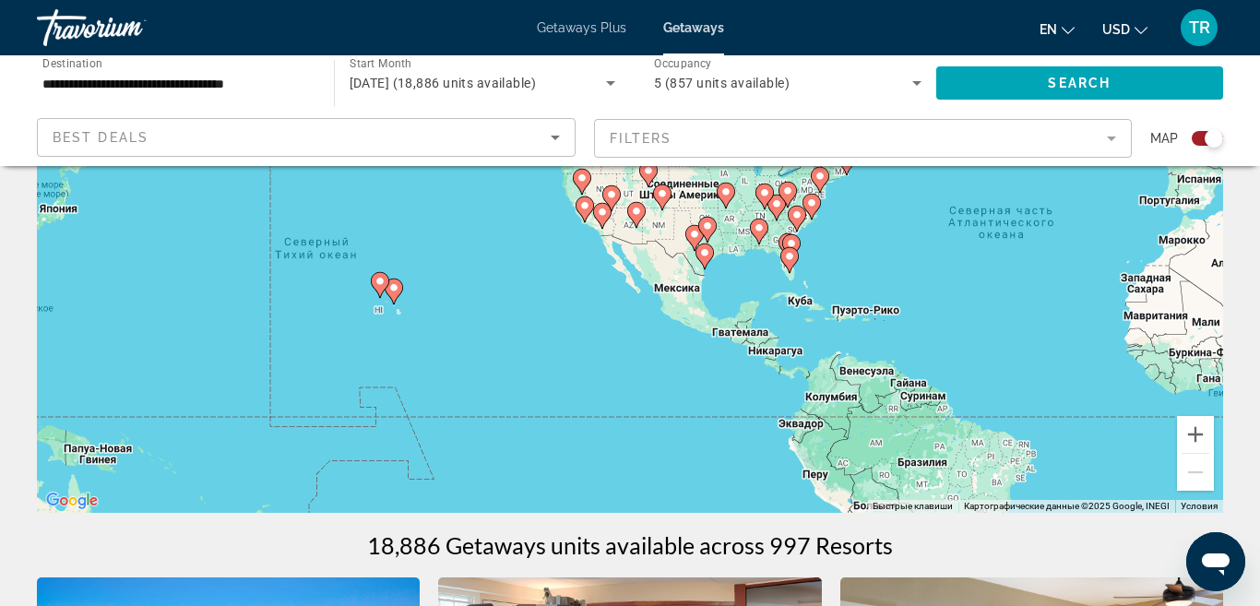
scroll to position [242, 0]
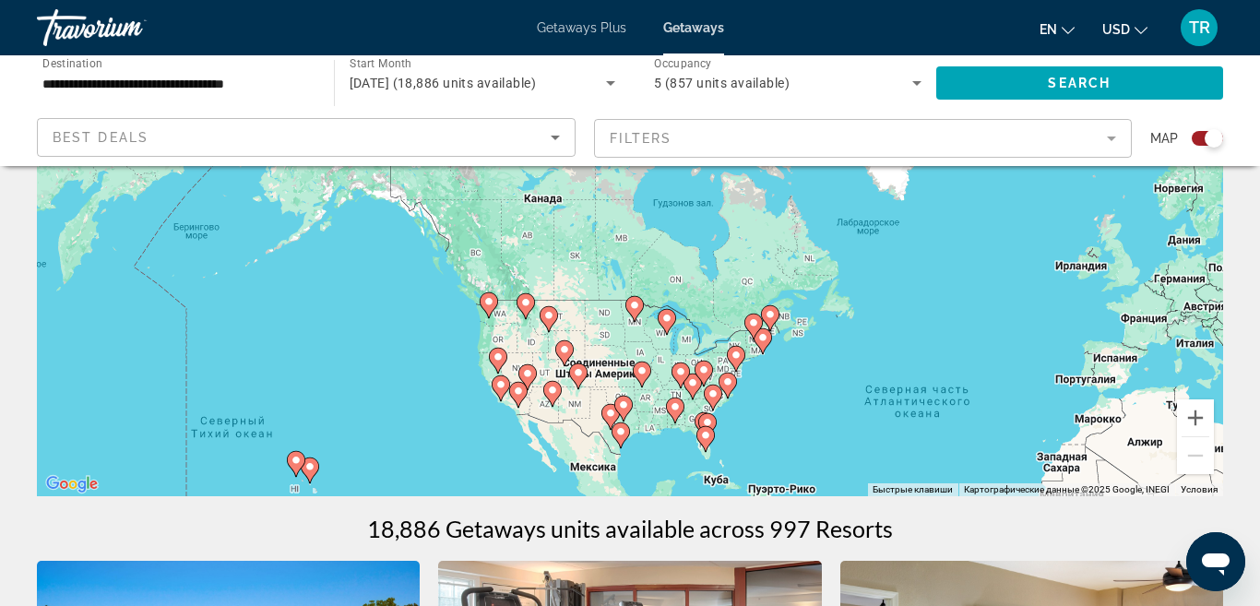
drag, startPoint x: 737, startPoint y: 269, endPoint x: 652, endPoint y: 472, distance: 219.9
click at [652, 472] on div "Чтобы активировать перетаскивание с помощью клавиатуры, нажмите Alt + Ввод. Пос…" at bounding box center [630, 219] width 1186 height 553
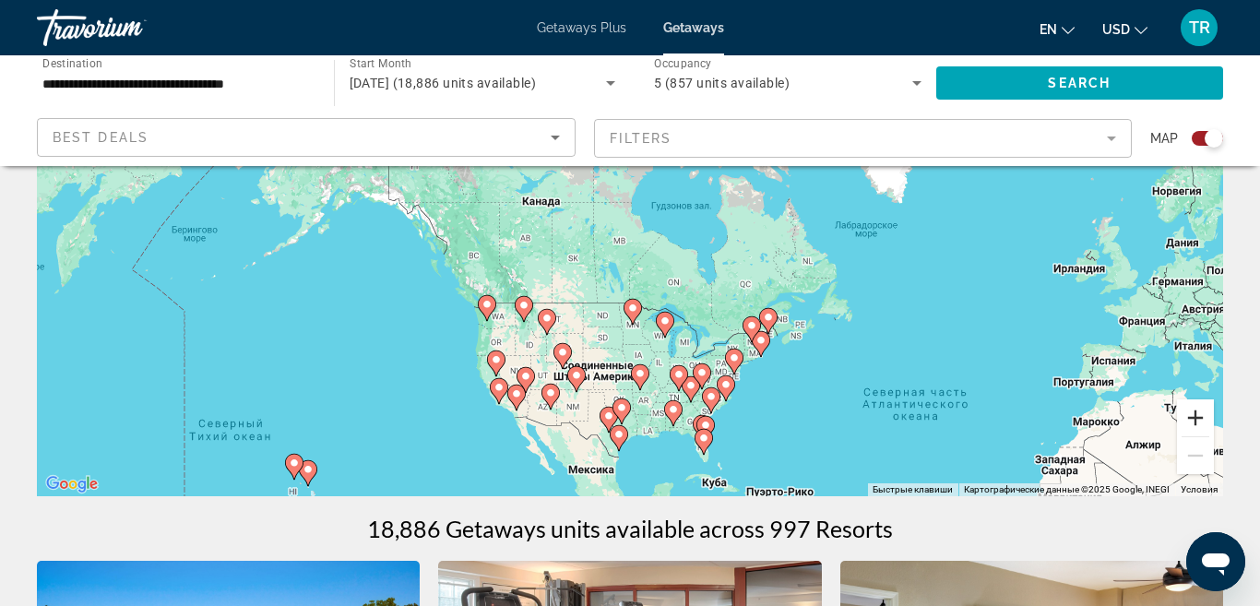
click at [1201, 415] on button "Увеличить" at bounding box center [1195, 417] width 37 height 37
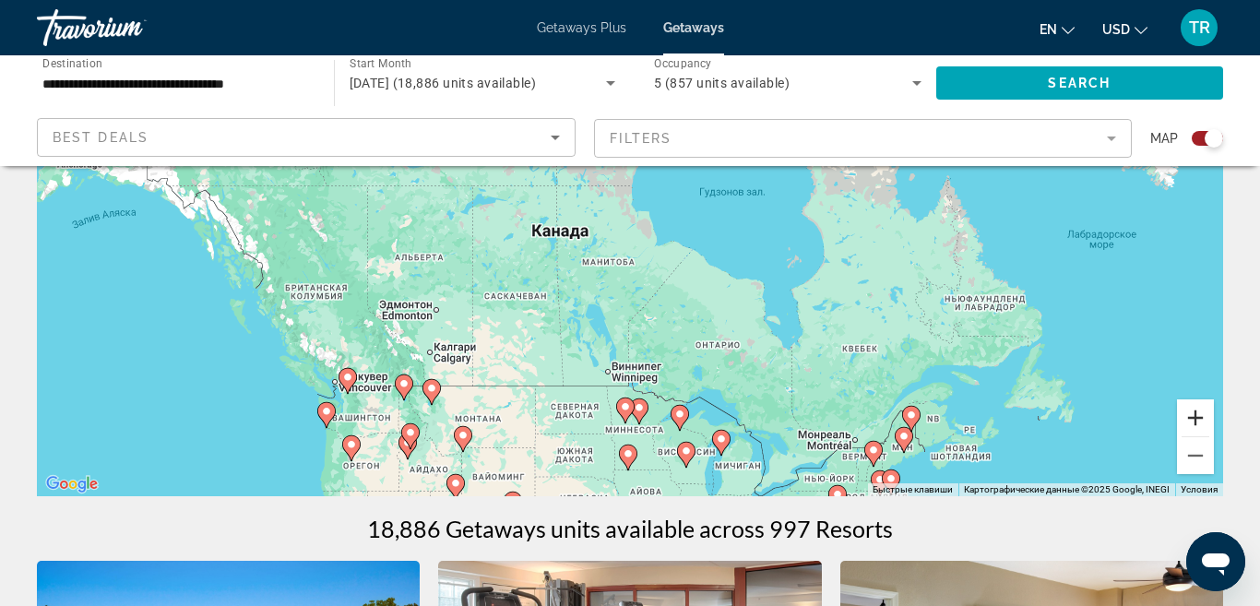
click at [1201, 415] on button "Увеличить" at bounding box center [1195, 417] width 37 height 37
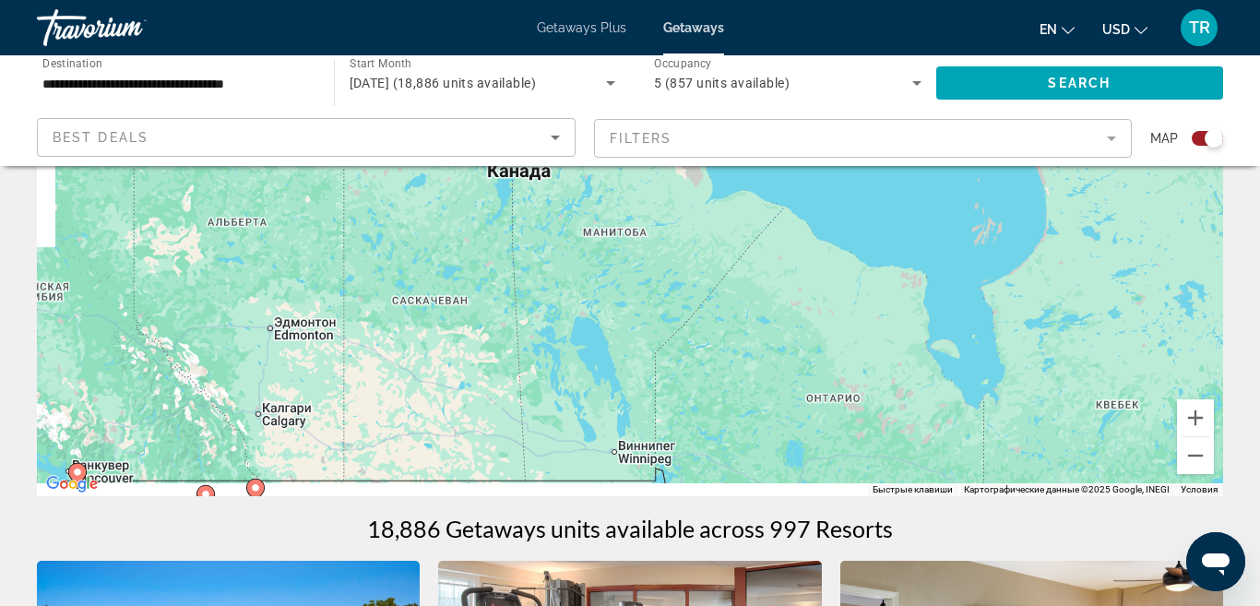
drag, startPoint x: 455, startPoint y: 385, endPoint x: 704, endPoint y: 133, distance: 354.7
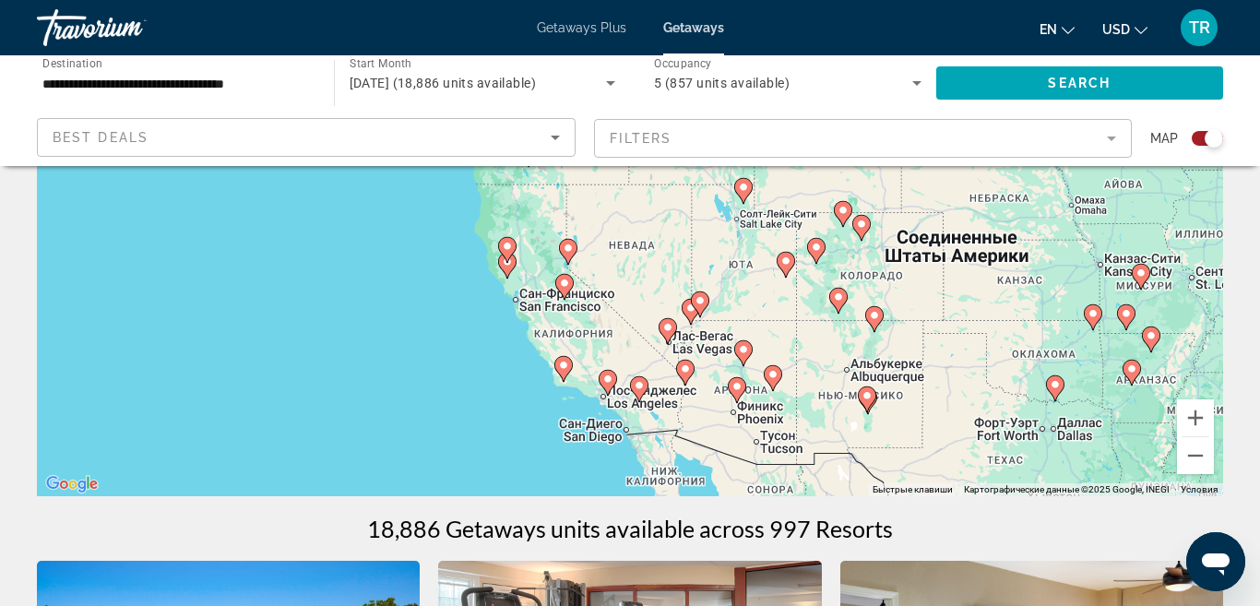
drag, startPoint x: 727, startPoint y: 356, endPoint x: 730, endPoint y: 179, distance: 177.1
click at [730, 179] on div "Чтобы активировать перетаскивание с помощью клавиатуры, нажмите Alt + Ввод. Пос…" at bounding box center [630, 219] width 1186 height 553
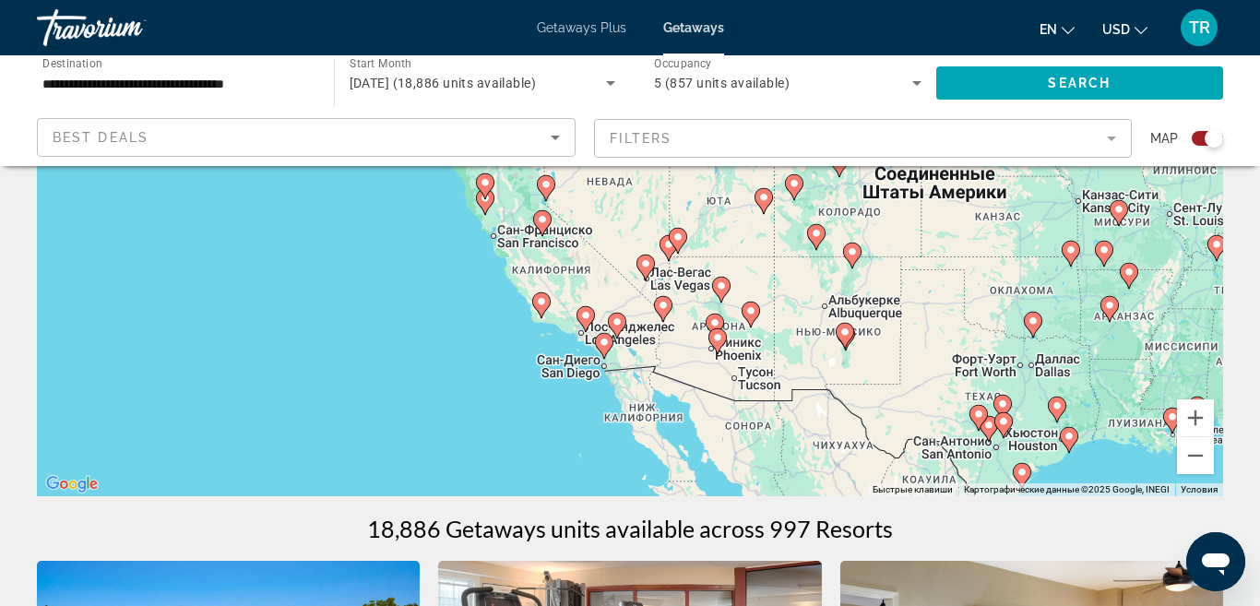
drag, startPoint x: 738, startPoint y: 351, endPoint x: 716, endPoint y: 284, distance: 70.9
click at [716, 284] on g "Main content" at bounding box center [721, 290] width 18 height 26
click at [1201, 419] on button "Увеличить" at bounding box center [1195, 417] width 37 height 37
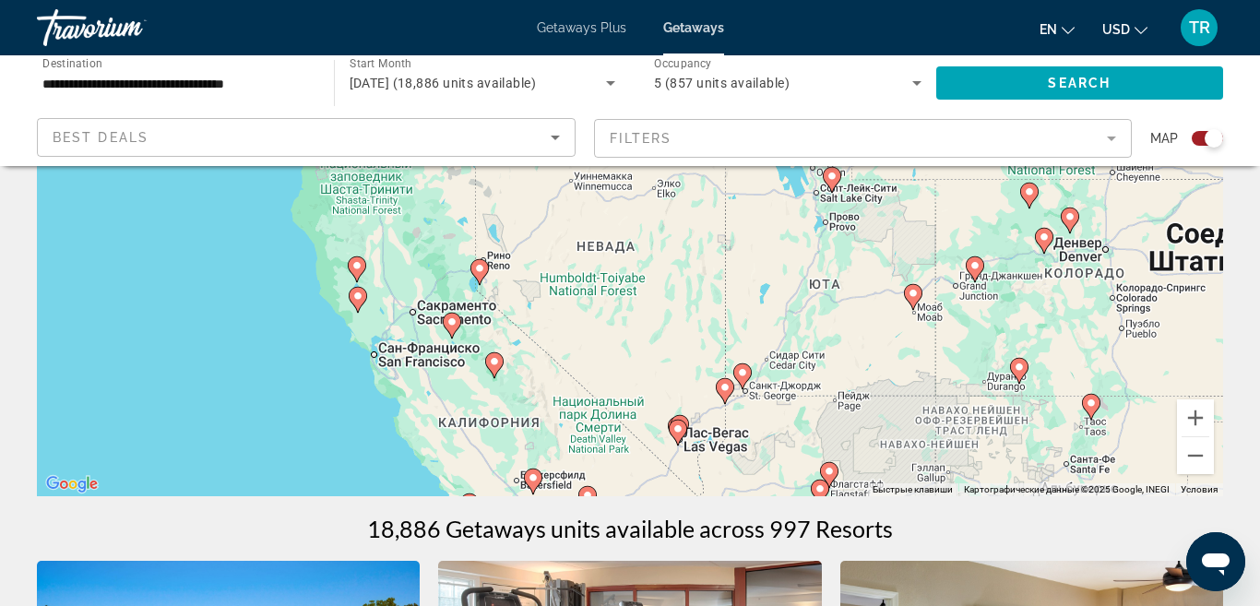
drag, startPoint x: 497, startPoint y: 202, endPoint x: 514, endPoint y: 305, distance: 104.6
click at [514, 305] on div "Чтобы активировать перетаскивание с помощью клавиатуры, нажмите Alt + Ввод. Пос…" at bounding box center [630, 219] width 1186 height 553
click at [483, 270] on image "Main content" at bounding box center [479, 268] width 11 height 11
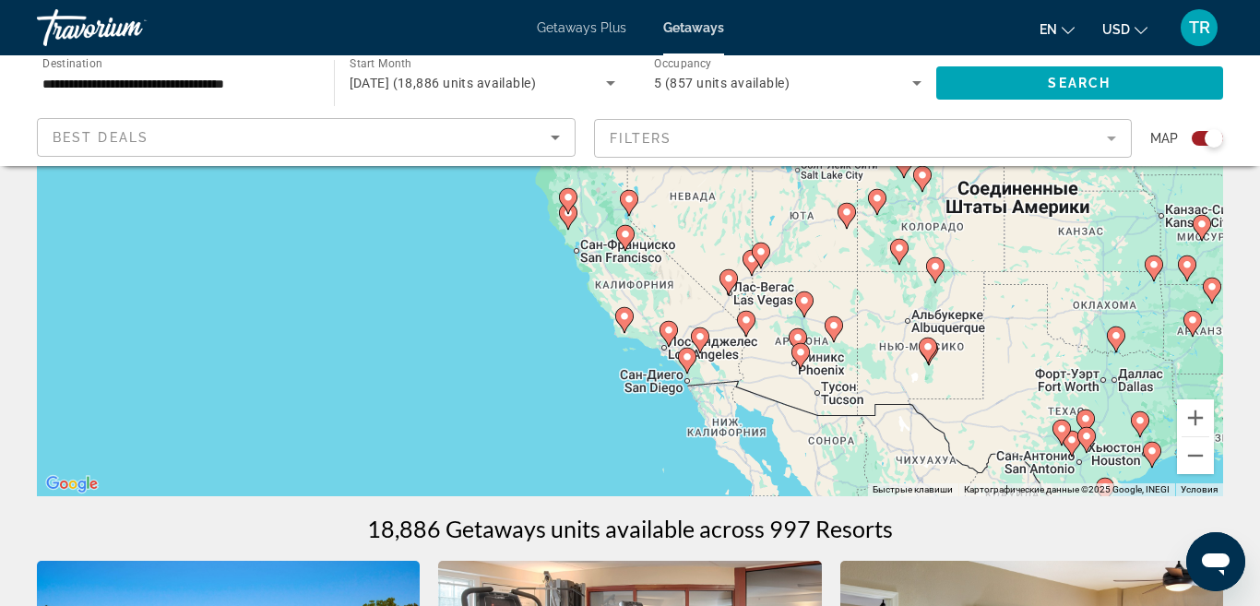
click at [631, 198] on image "Main content" at bounding box center [628, 199] width 11 height 11
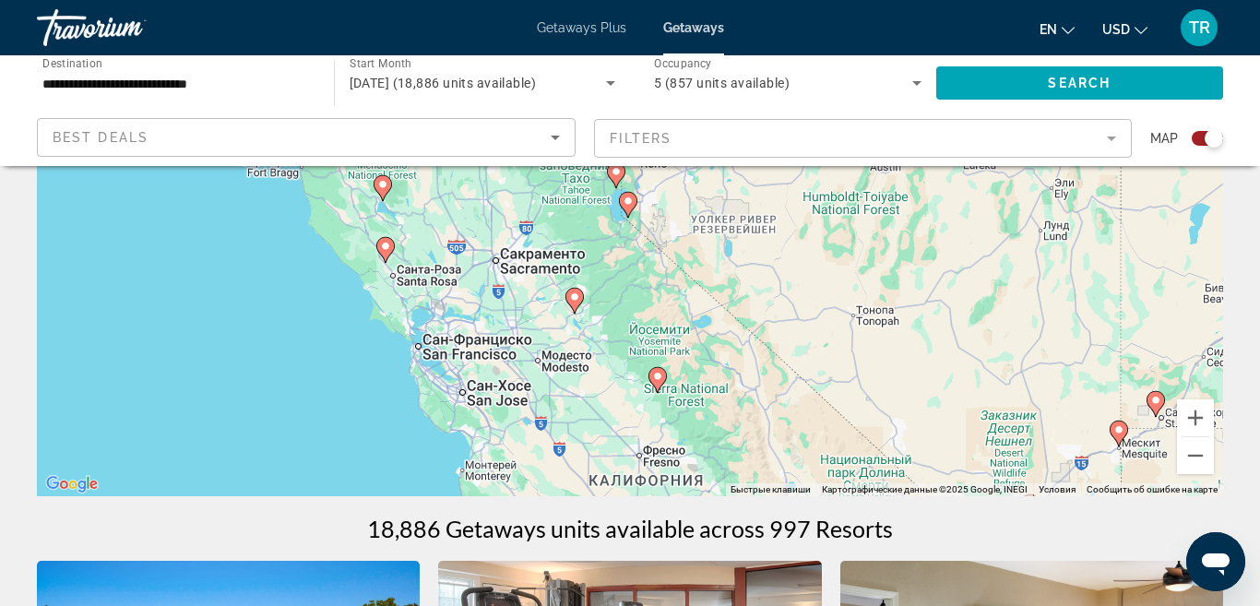
click at [631, 204] on image "Main content" at bounding box center [627, 200] width 11 height 11
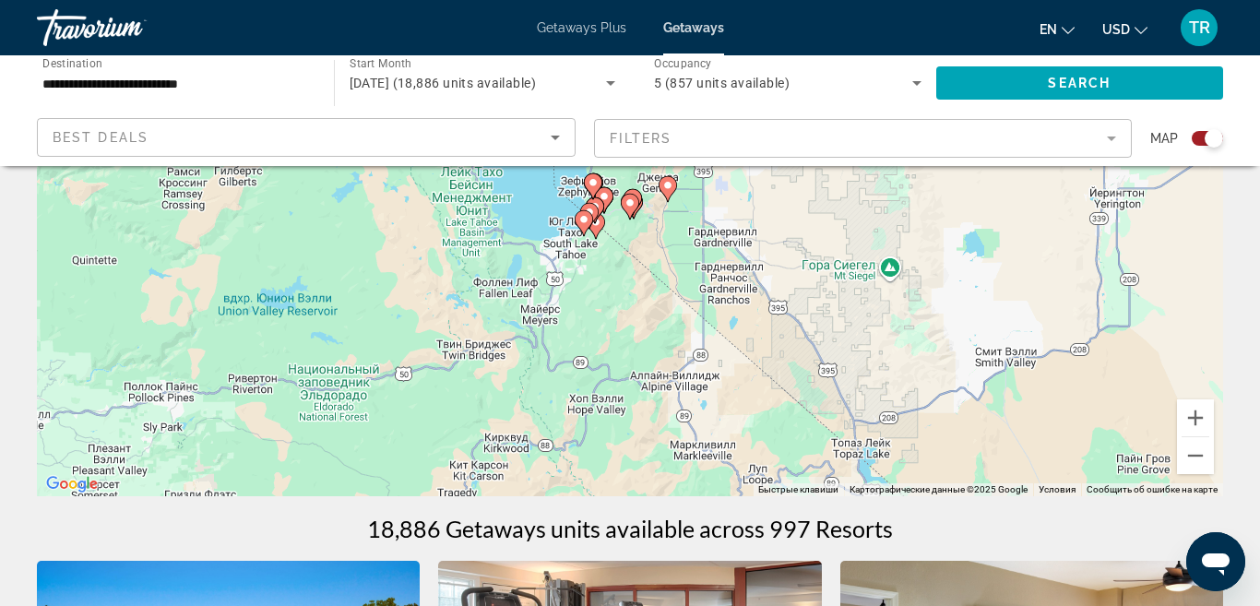
click at [583, 215] on image "Main content" at bounding box center [583, 219] width 11 height 11
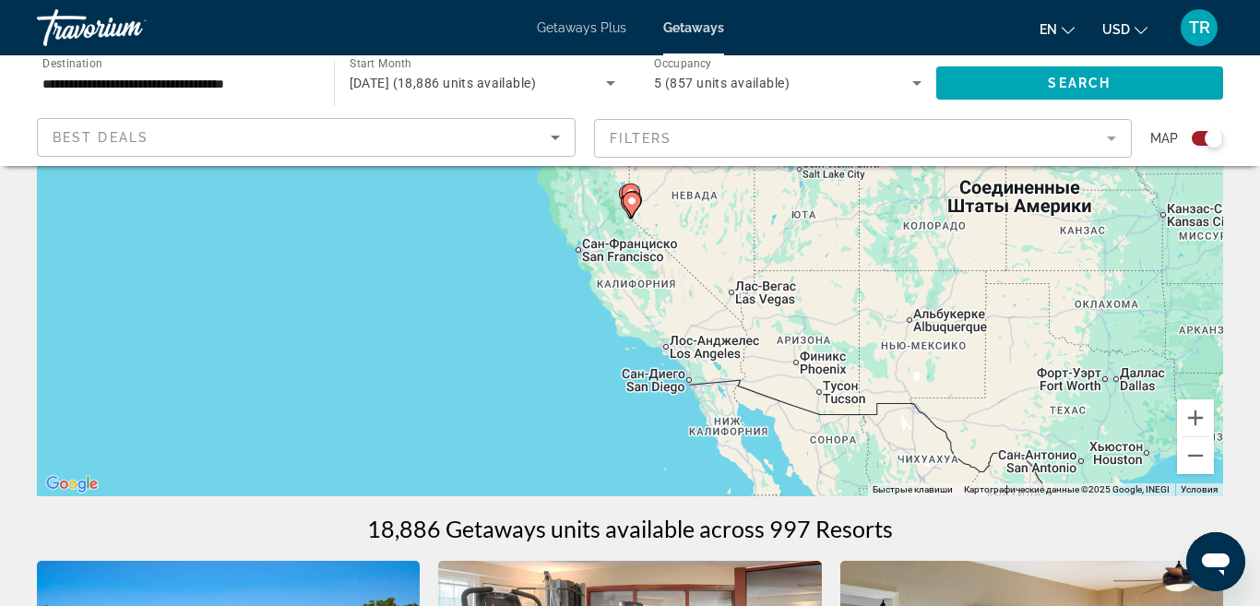
click at [631, 206] on image "Main content" at bounding box center [631, 200] width 11 height 11
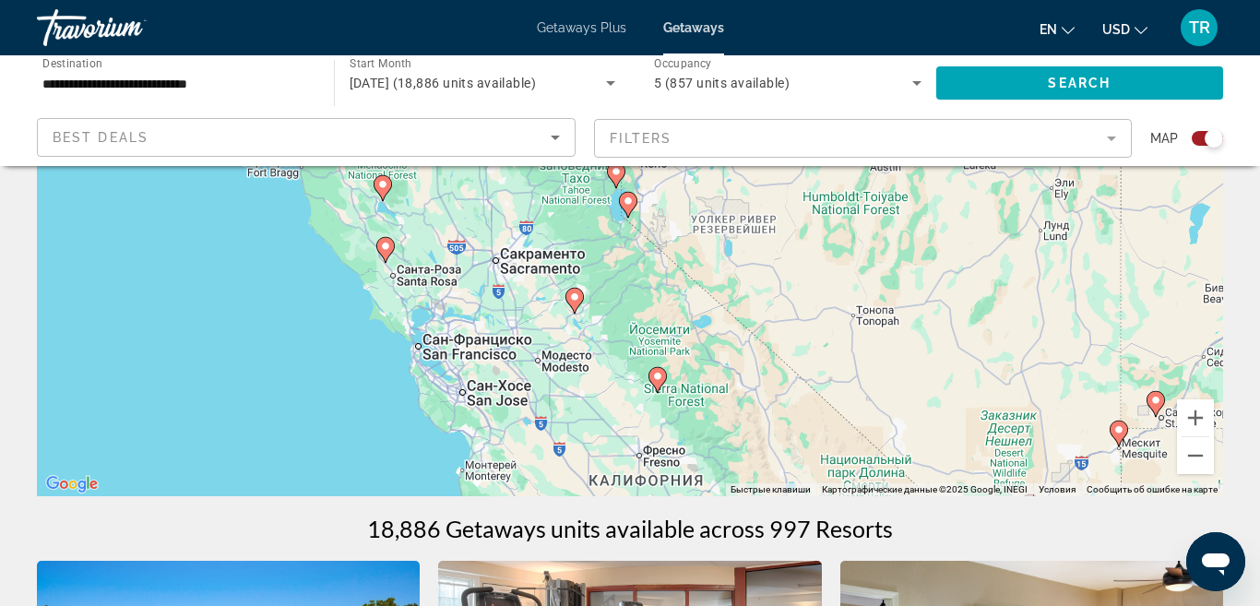
click at [631, 206] on image "Main content" at bounding box center [627, 200] width 11 height 11
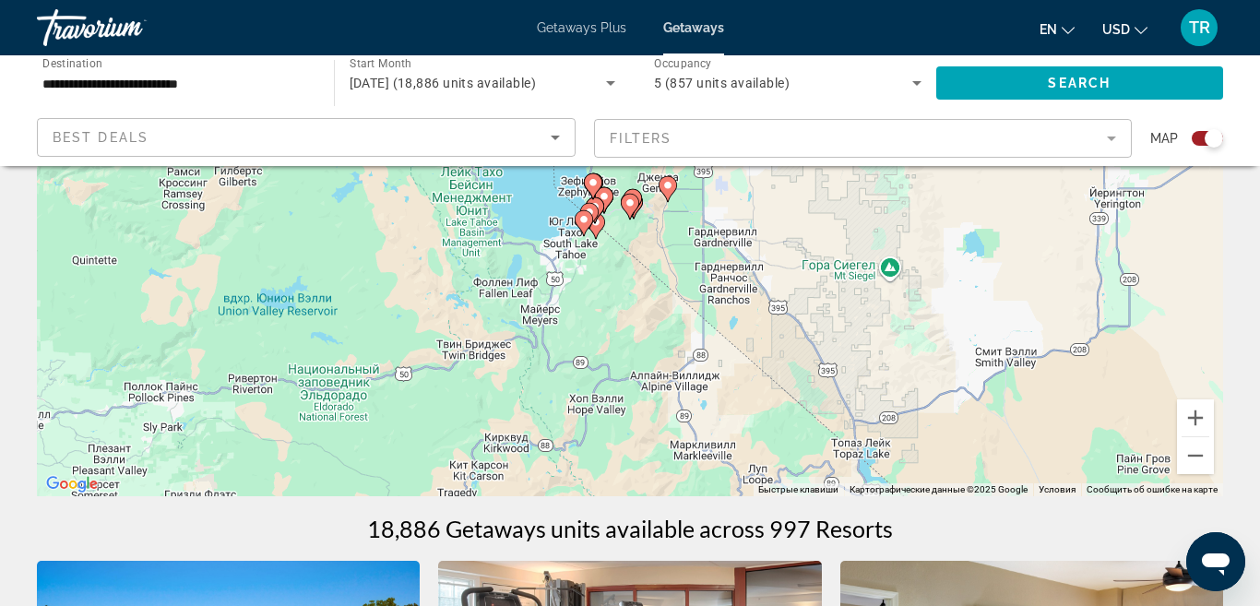
click at [586, 219] on image "Main content" at bounding box center [583, 219] width 11 height 11
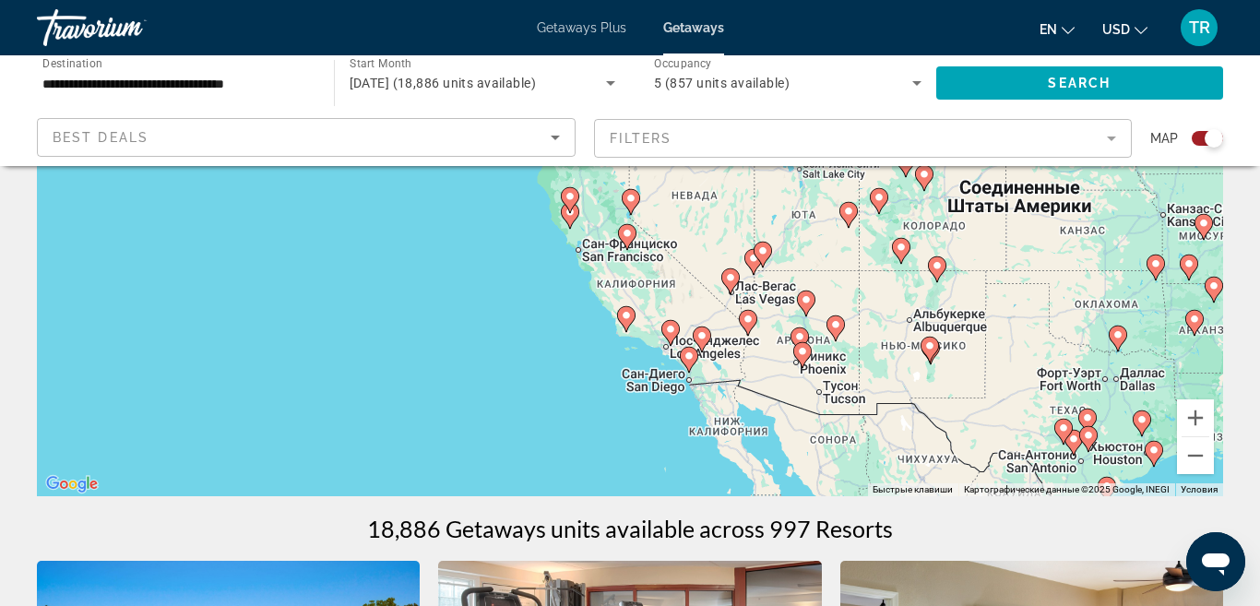
click at [629, 231] on image "Main content" at bounding box center [626, 233] width 11 height 11
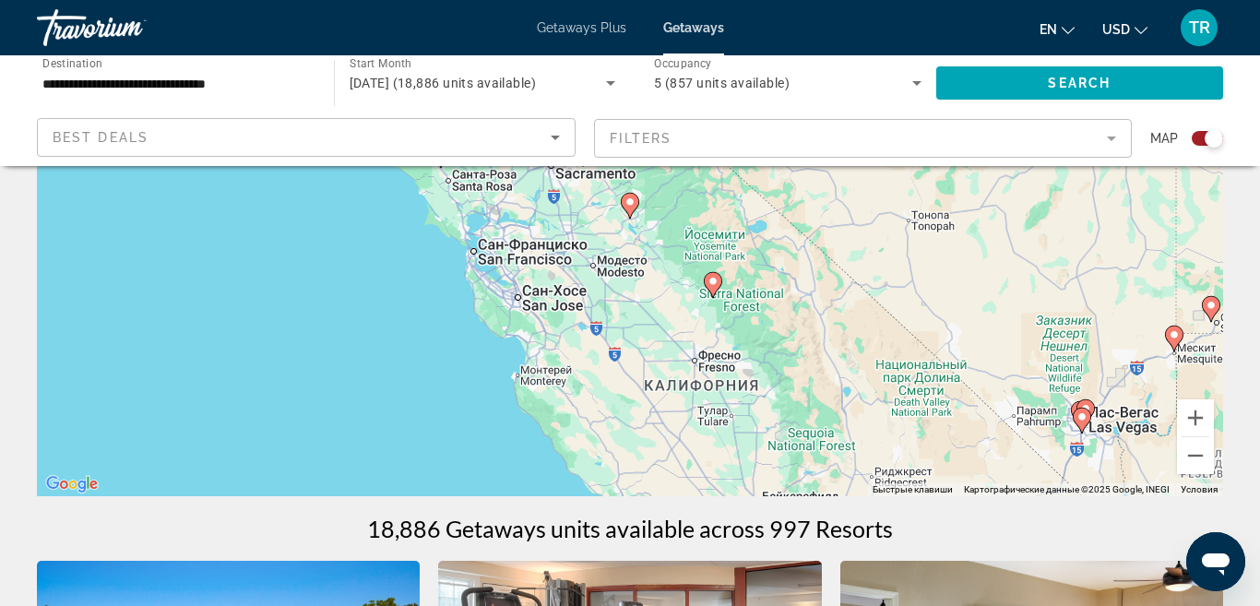
click at [634, 207] on image "Main content" at bounding box center [629, 201] width 11 height 11
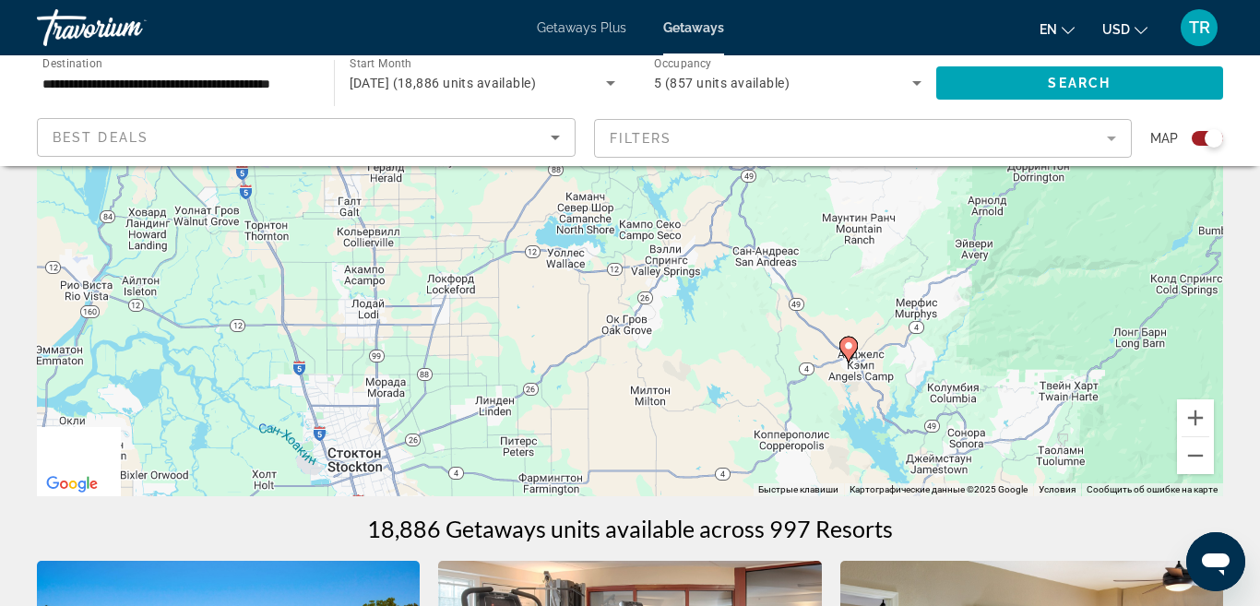
drag, startPoint x: 541, startPoint y: 300, endPoint x: 776, endPoint y: 452, distance: 280.1
click at [775, 450] on div "Для навигации используйте клавиши со стрелками. Чтобы активировать перетаскиван…" at bounding box center [630, 219] width 1186 height 553
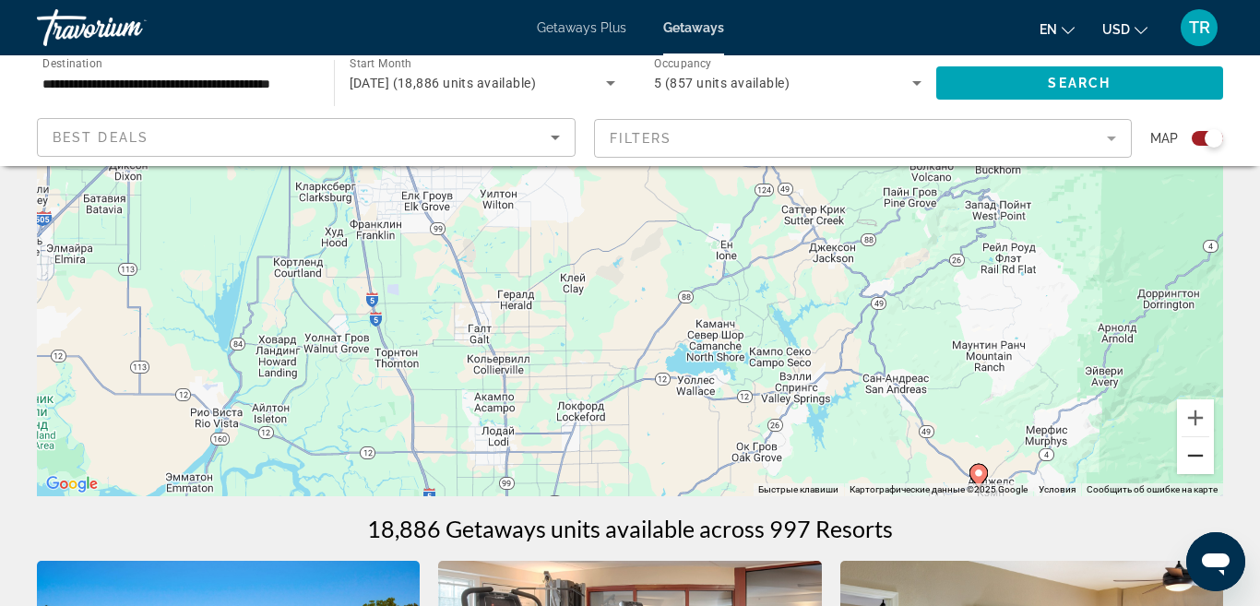
click at [1200, 460] on button "Уменьшить" at bounding box center [1195, 455] width 37 height 37
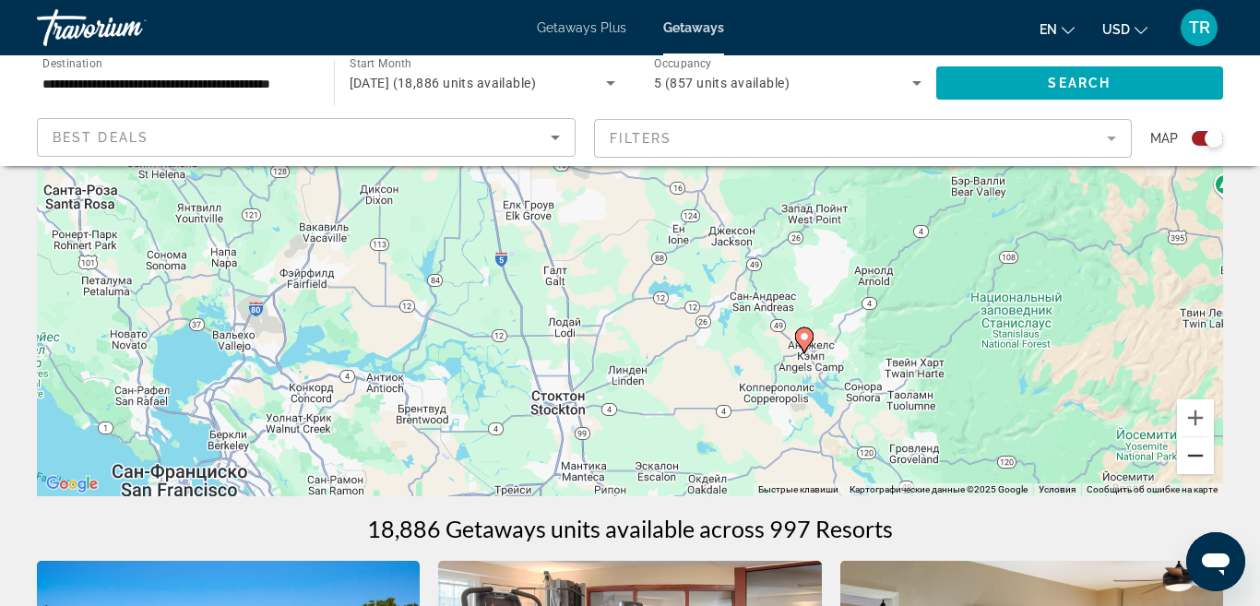
click at [1200, 460] on button "Уменьшить" at bounding box center [1195, 455] width 37 height 37
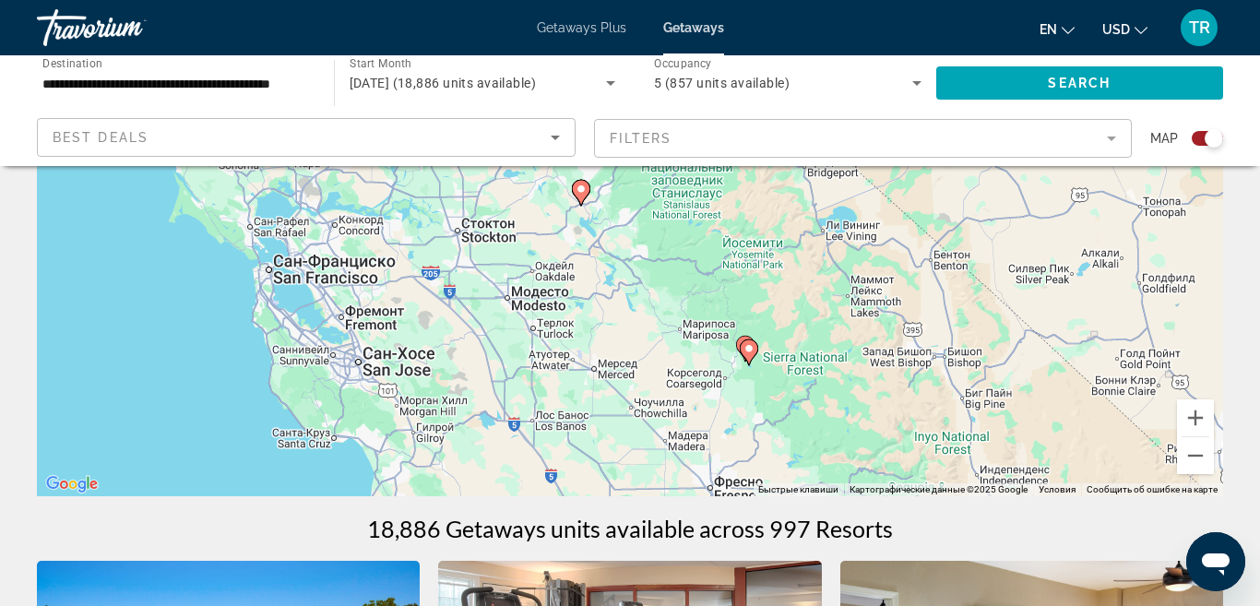
drag, startPoint x: 918, startPoint y: 379, endPoint x: 780, endPoint y: 298, distance: 160.4
click at [780, 298] on div "Для навигации используйте клавиши со стрелками. Чтобы активировать перетаскиван…" at bounding box center [630, 219] width 1186 height 553
click at [1198, 425] on button "Увеличить" at bounding box center [1195, 417] width 37 height 37
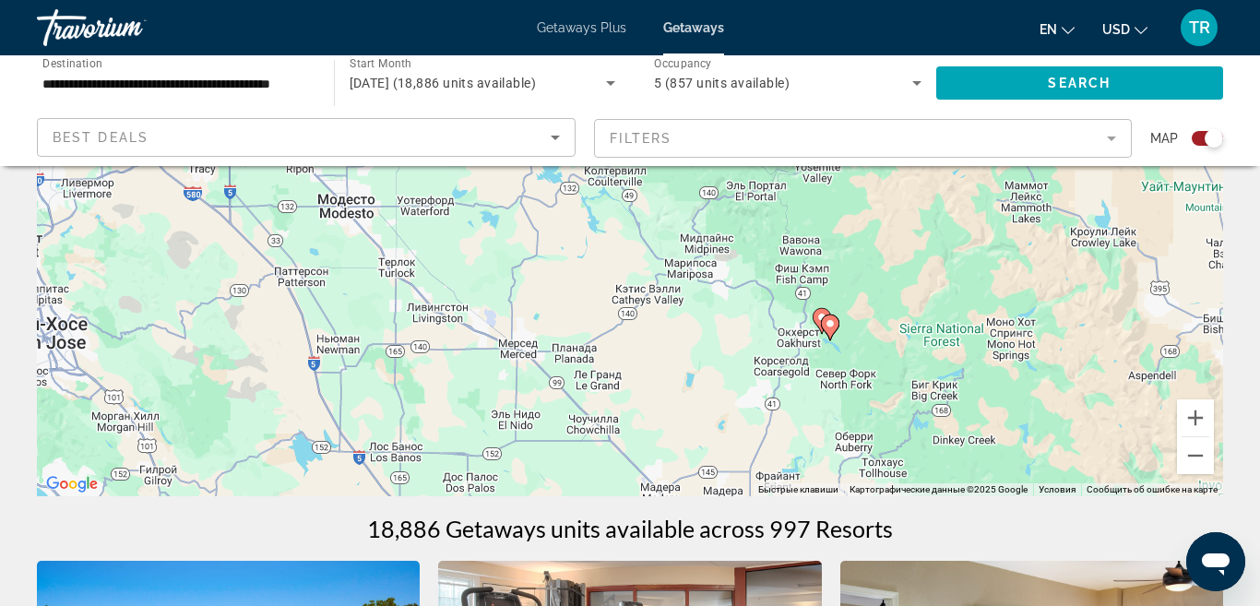
drag, startPoint x: 1012, startPoint y: 408, endPoint x: 970, endPoint y: 222, distance: 190.8
click at [970, 222] on div "Для навигации используйте клавиши со стрелками. Чтобы активировать перетаскиван…" at bounding box center [630, 219] width 1186 height 553
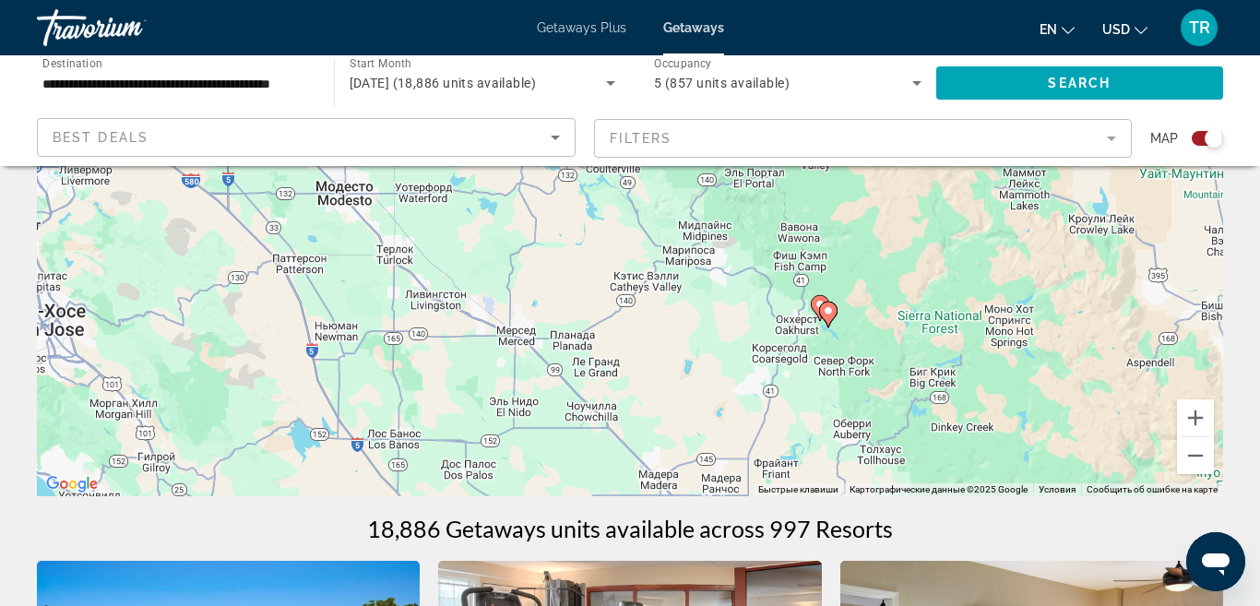
click at [831, 308] on image "Main content" at bounding box center [827, 310] width 11 height 11
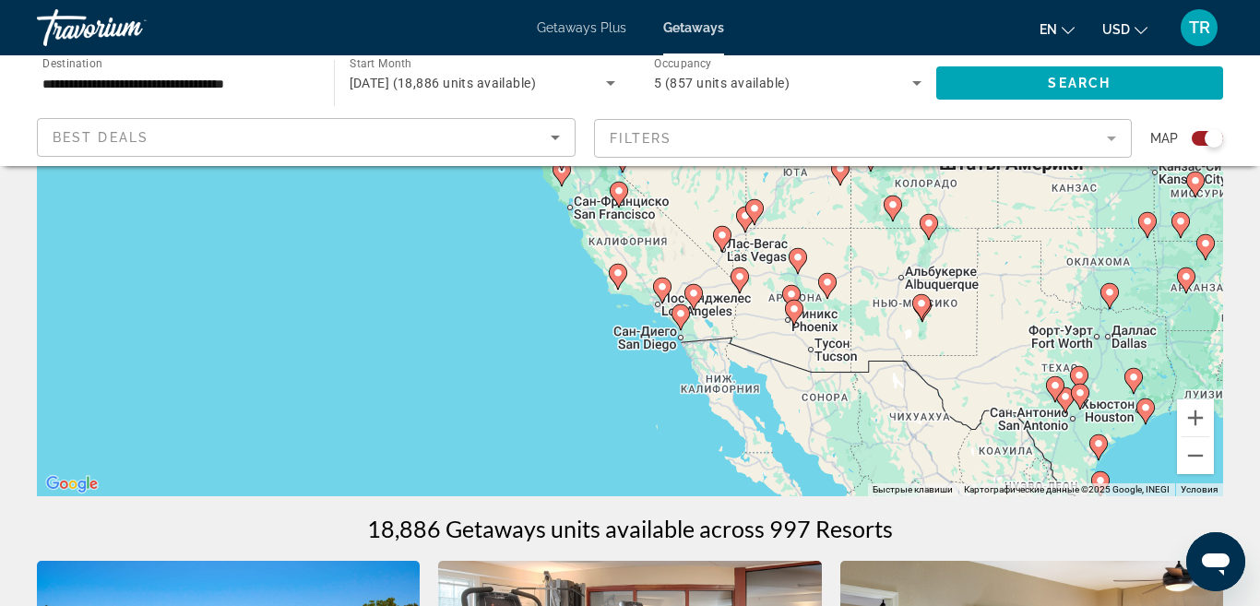
click at [618, 194] on image "Main content" at bounding box center [618, 190] width 11 height 11
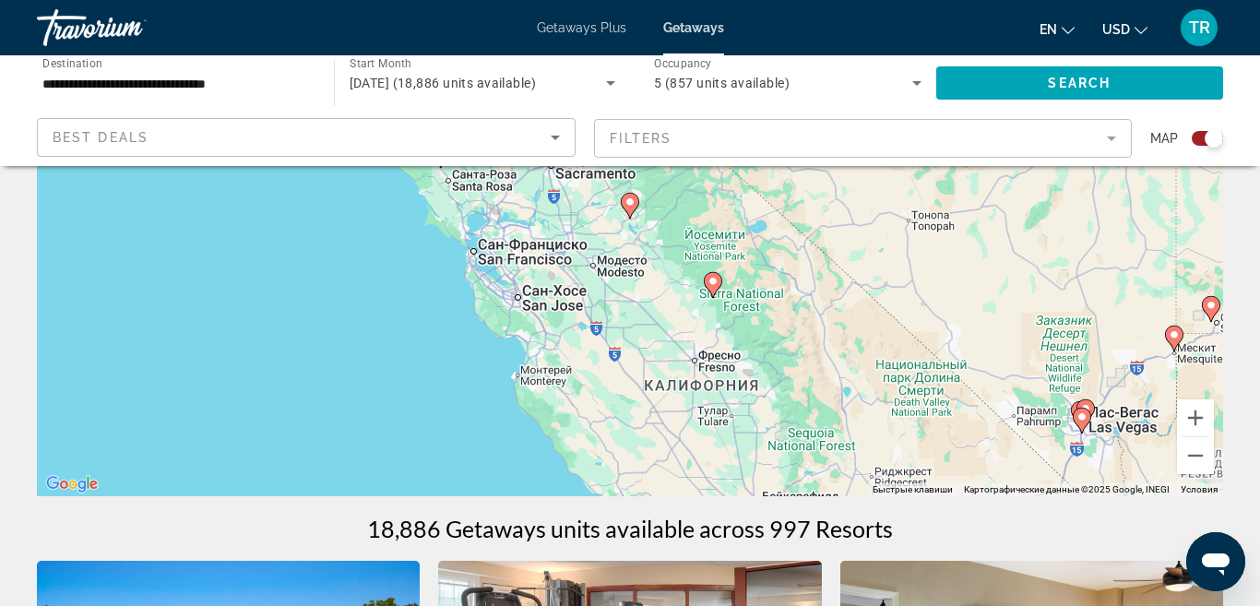
click at [717, 278] on image "Main content" at bounding box center [712, 281] width 11 height 11
type input "**********"
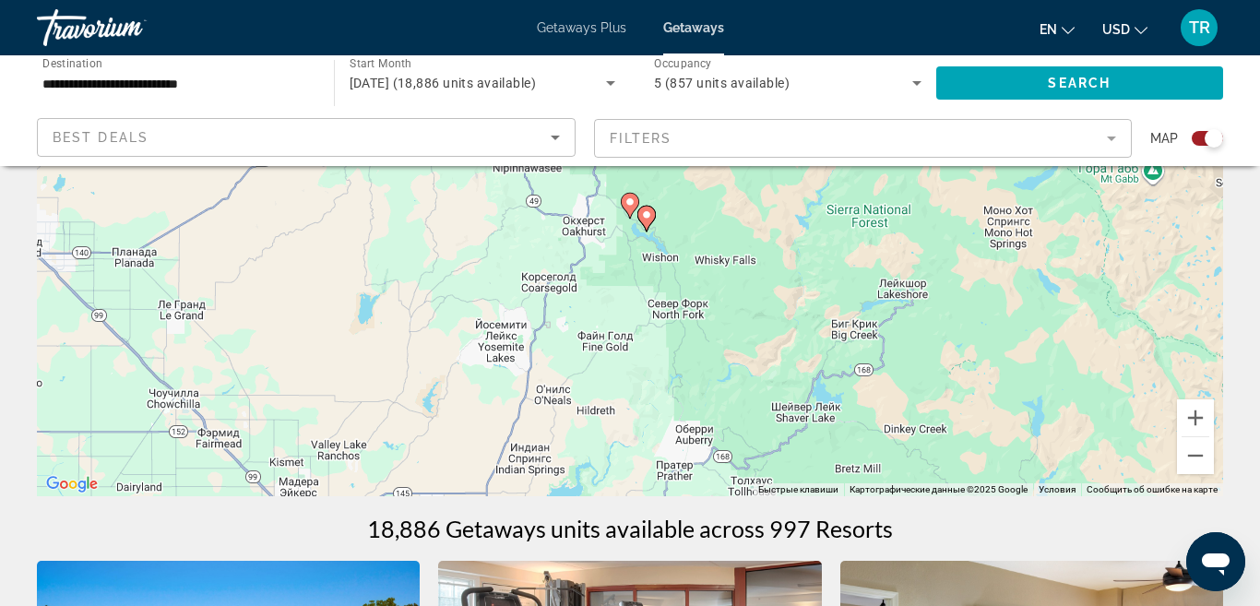
click at [653, 219] on icon "Main content" at bounding box center [646, 219] width 17 height 24
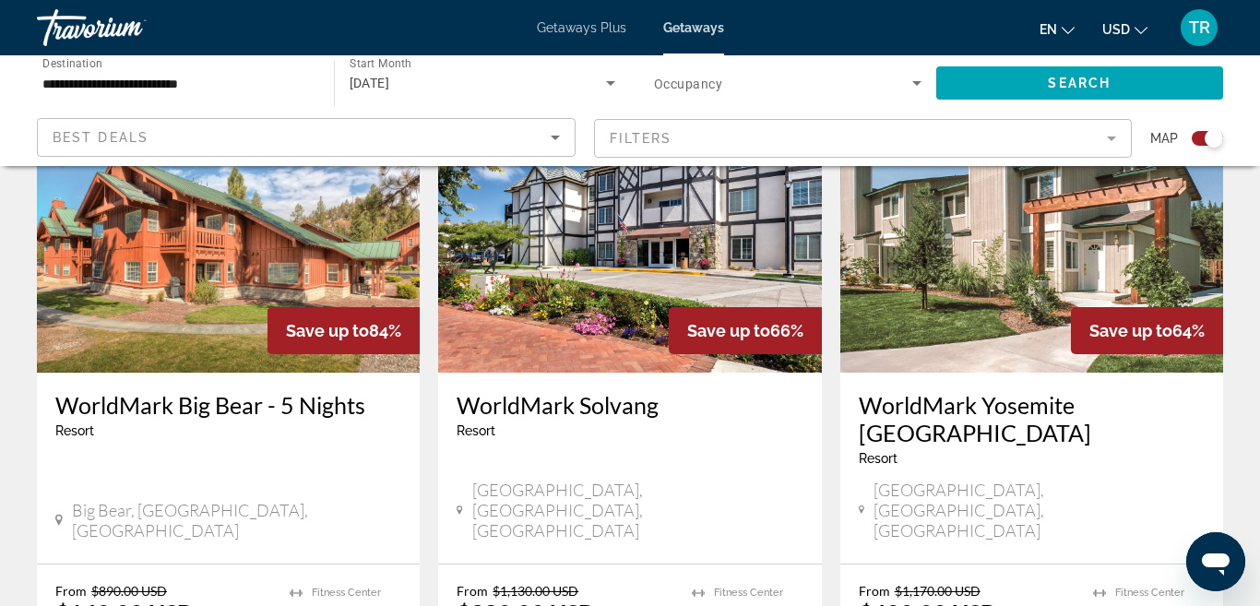
scroll to position [2114, 0]
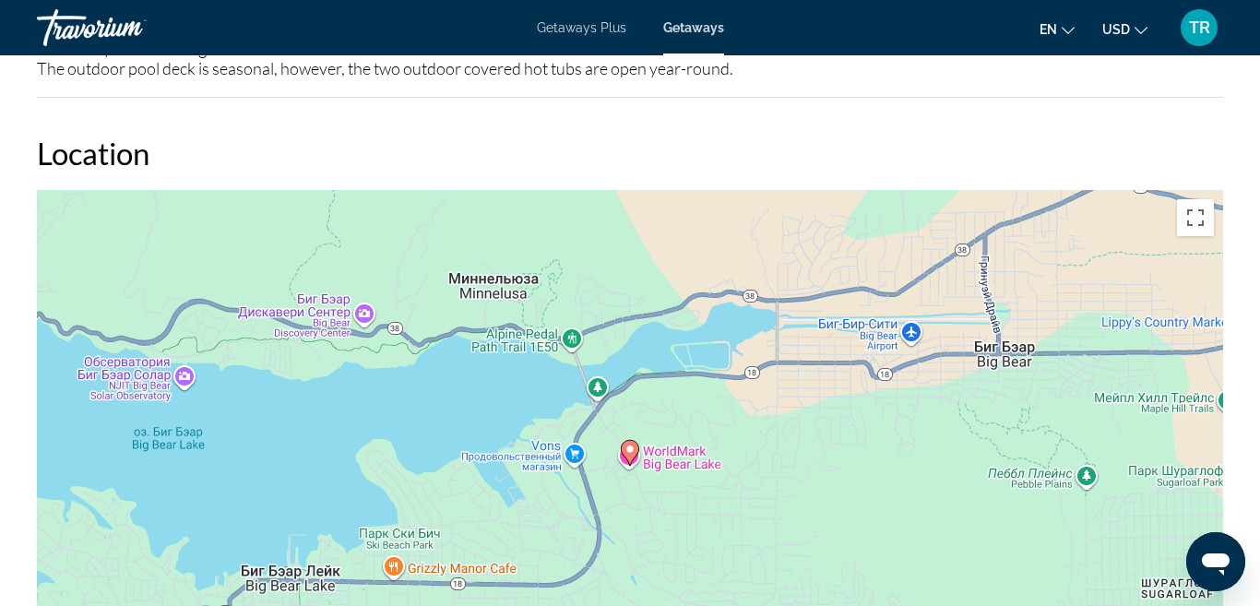
scroll to position [2724, 0]
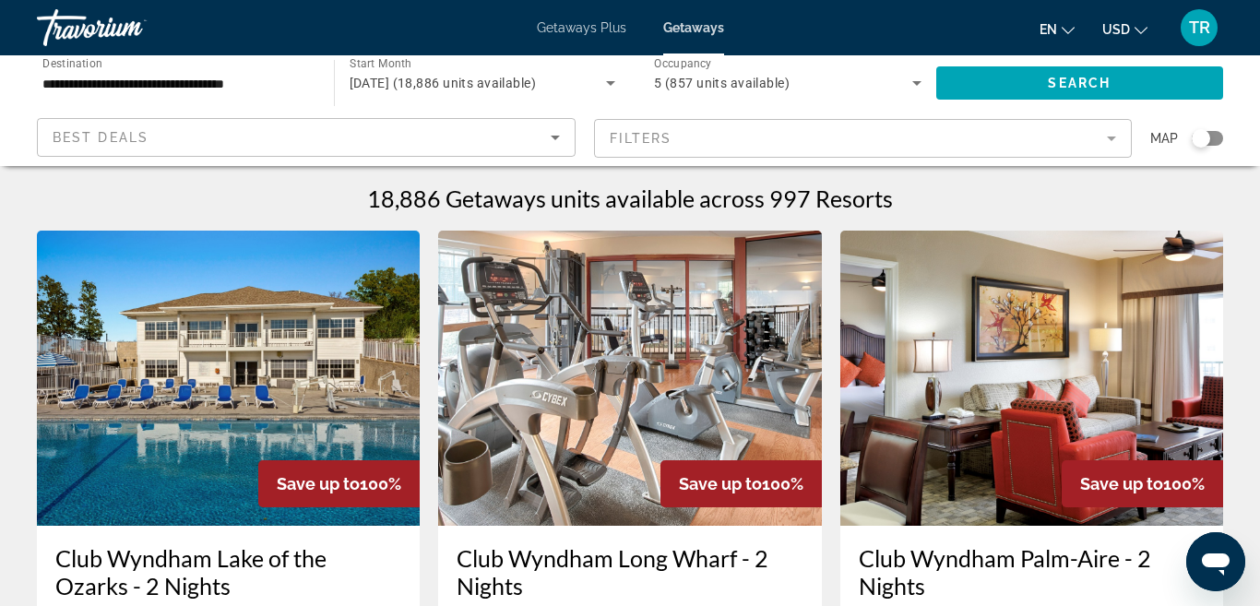
click at [1207, 135] on div "Search widget" at bounding box center [1200, 138] width 18 height 18
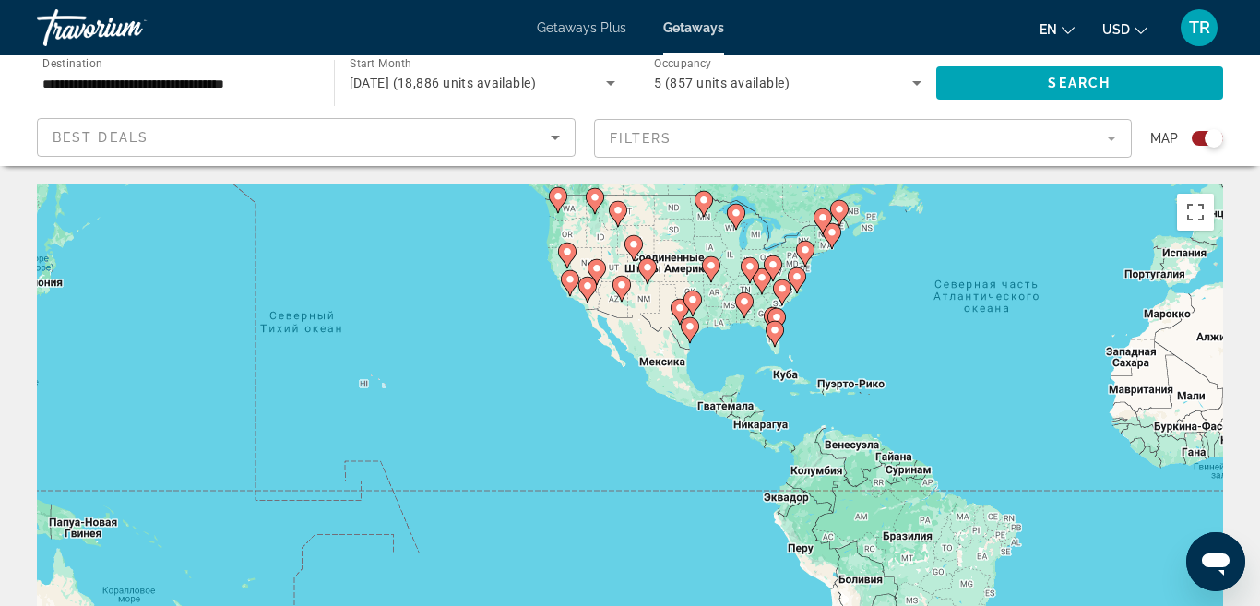
drag, startPoint x: 609, startPoint y: 417, endPoint x: 1143, endPoint y: 322, distance: 542.3
click at [1143, 322] on div "Чтобы активировать перетаскивание с помощью клавиатуры, нажмите Alt + Ввод. Пос…" at bounding box center [630, 460] width 1186 height 553
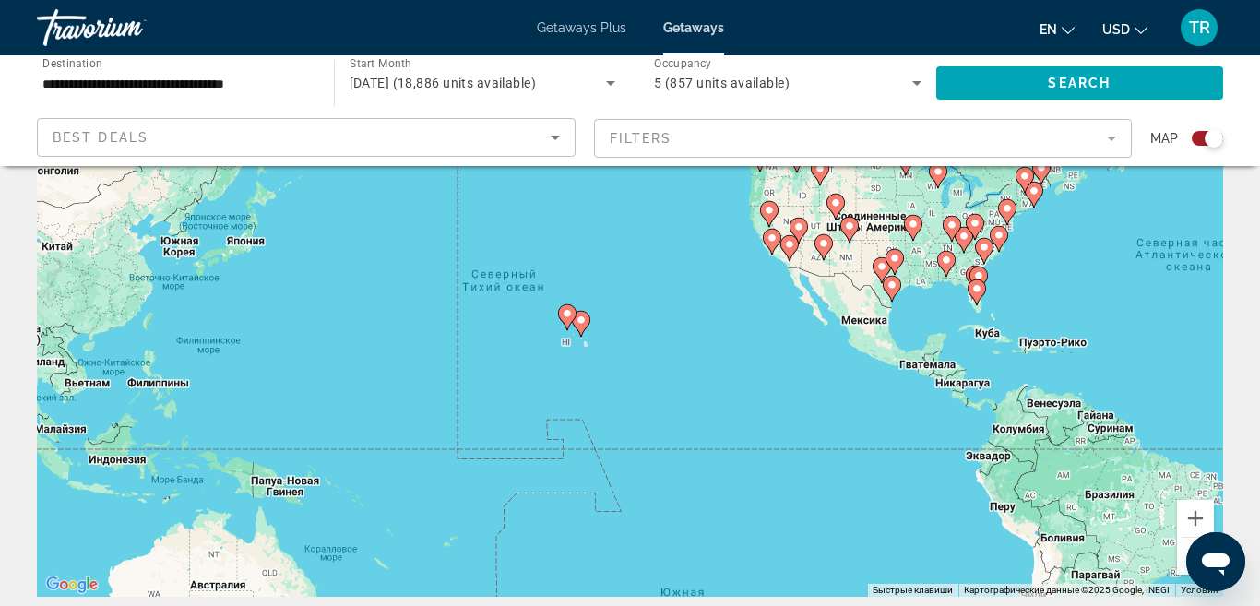
scroll to position [165, 0]
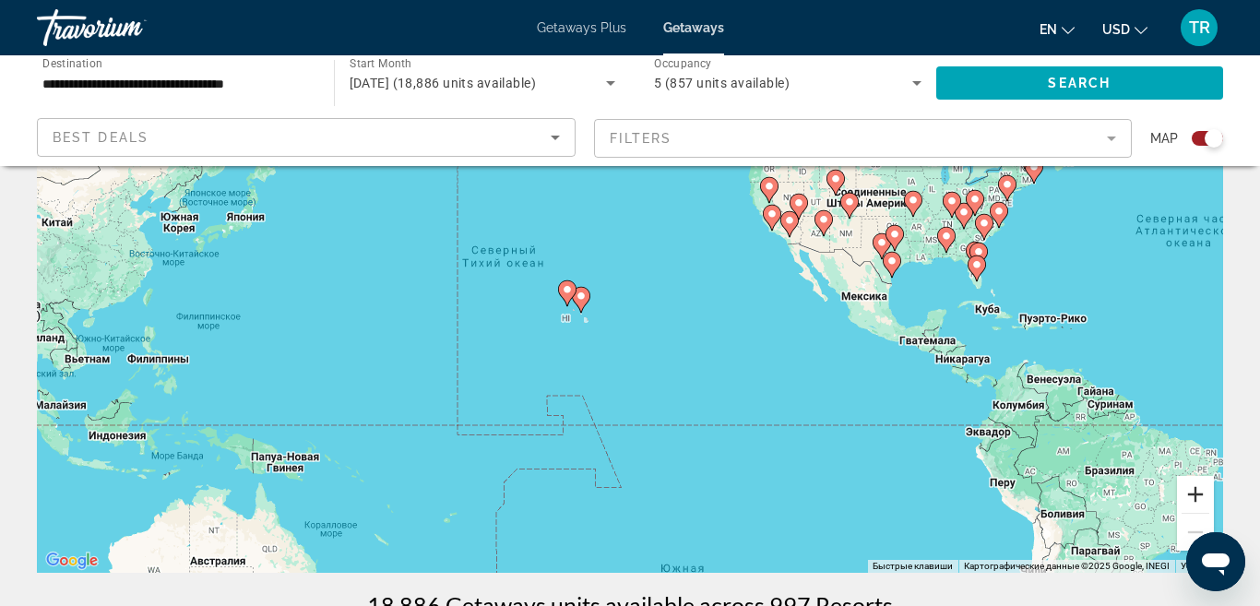
click at [1197, 498] on button "Увеличить" at bounding box center [1195, 494] width 37 height 37
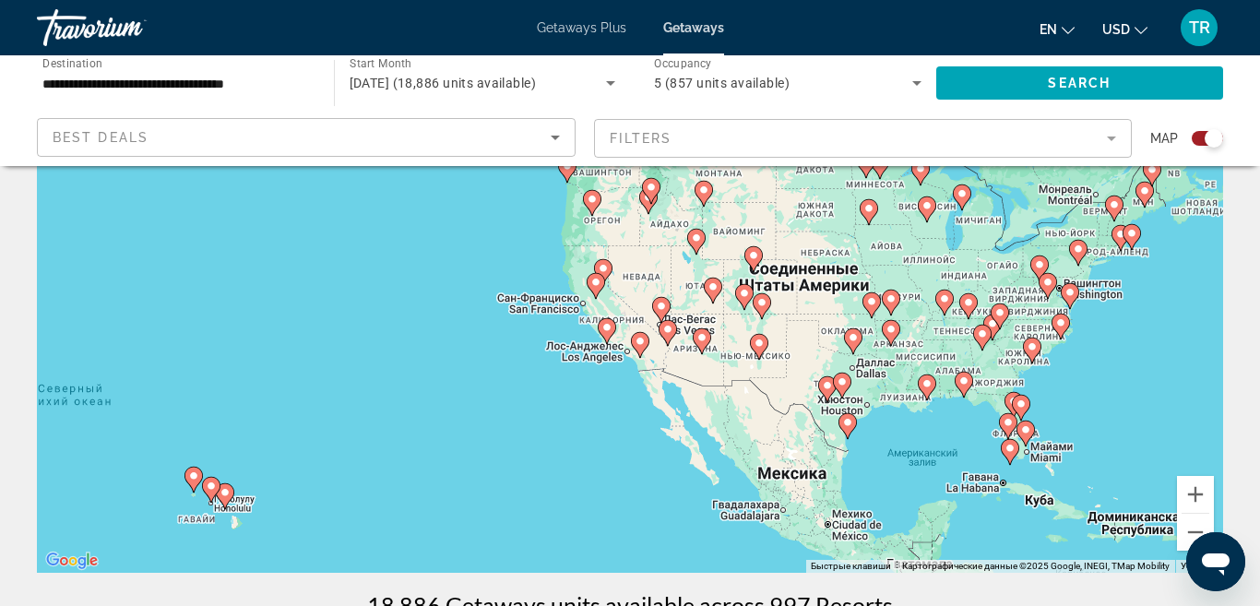
drag, startPoint x: 969, startPoint y: 288, endPoint x: 658, endPoint y: 466, distance: 358.1
click at [658, 466] on div "Чтобы активировать перетаскивание с помощью клавиатуры, нажмите Alt + Ввод. Пос…" at bounding box center [630, 295] width 1186 height 553
click at [1201, 494] on button "Увеличить" at bounding box center [1195, 494] width 37 height 37
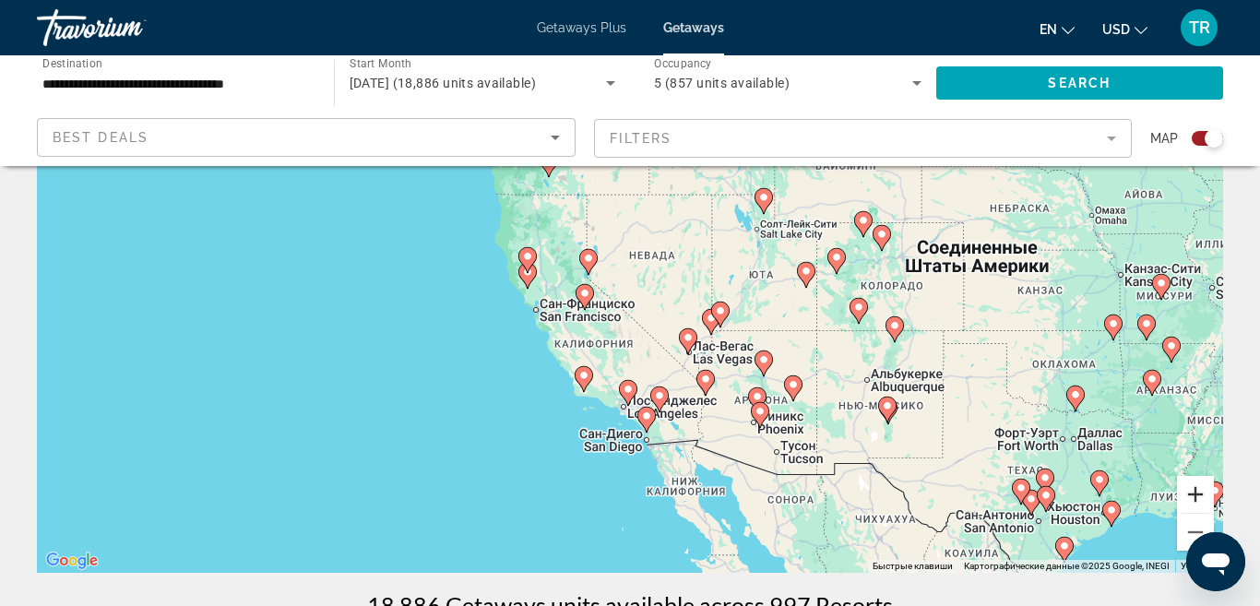
click at [1196, 491] on button "Увеличить" at bounding box center [1195, 494] width 37 height 37
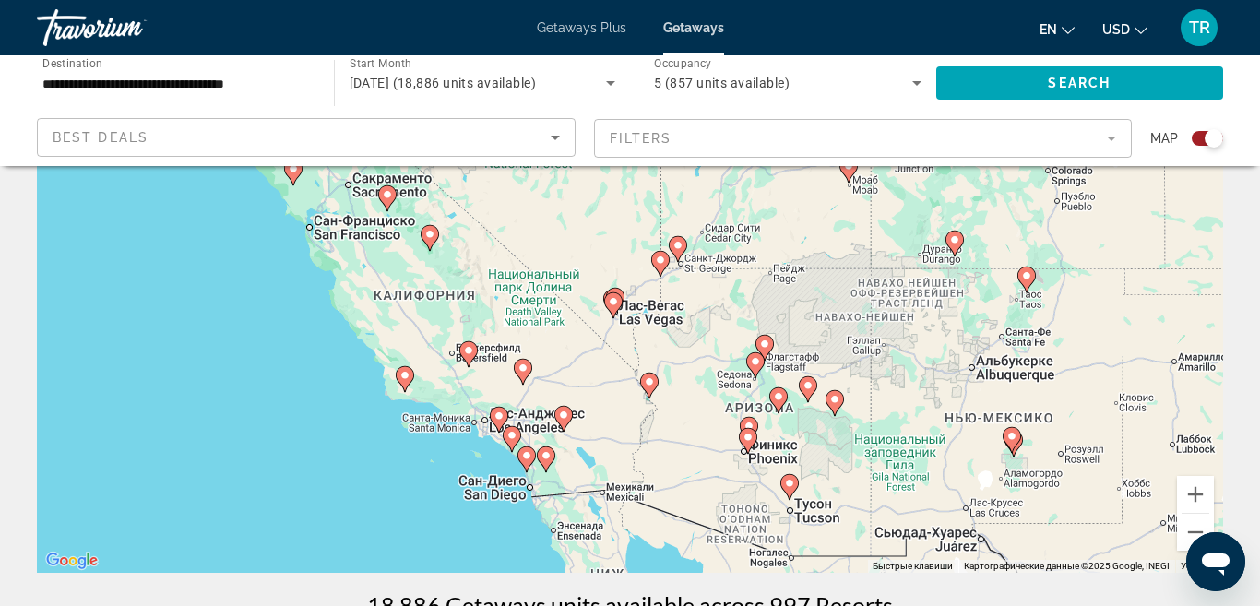
drag, startPoint x: 799, startPoint y: 491, endPoint x: 662, endPoint y: 387, distance: 172.4
click at [662, 387] on div "Чтобы активировать перетаскивание с помощью клавиатуры, нажмите Alt + Ввод. Пос…" at bounding box center [630, 295] width 1186 height 553
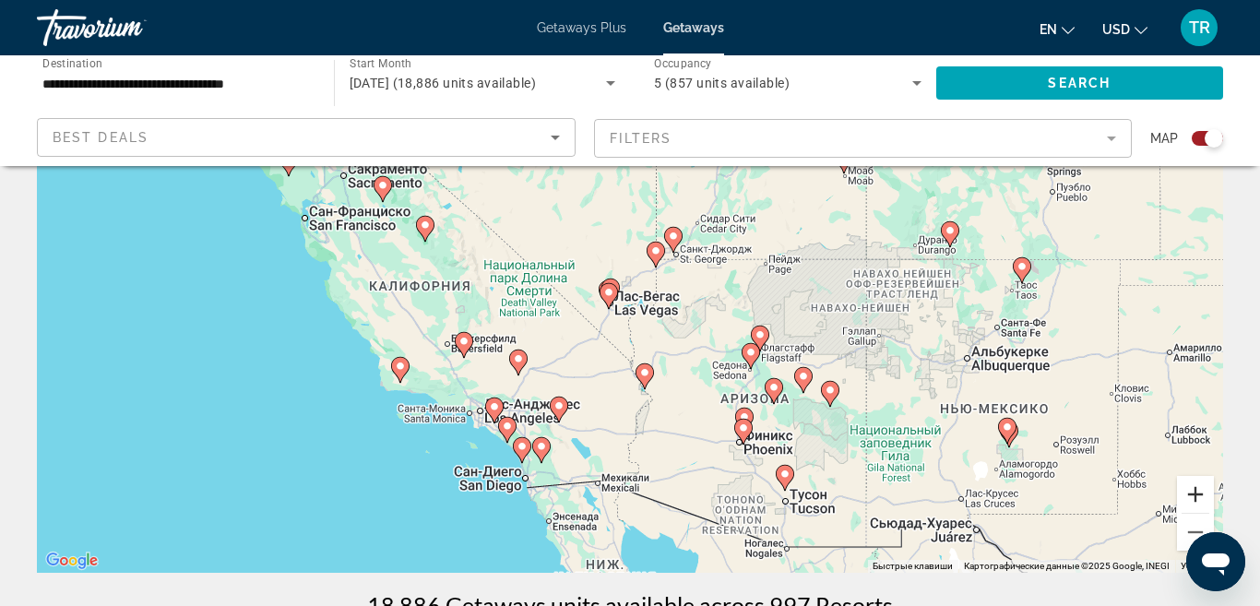
click at [1192, 490] on button "Увеличить" at bounding box center [1195, 494] width 37 height 37
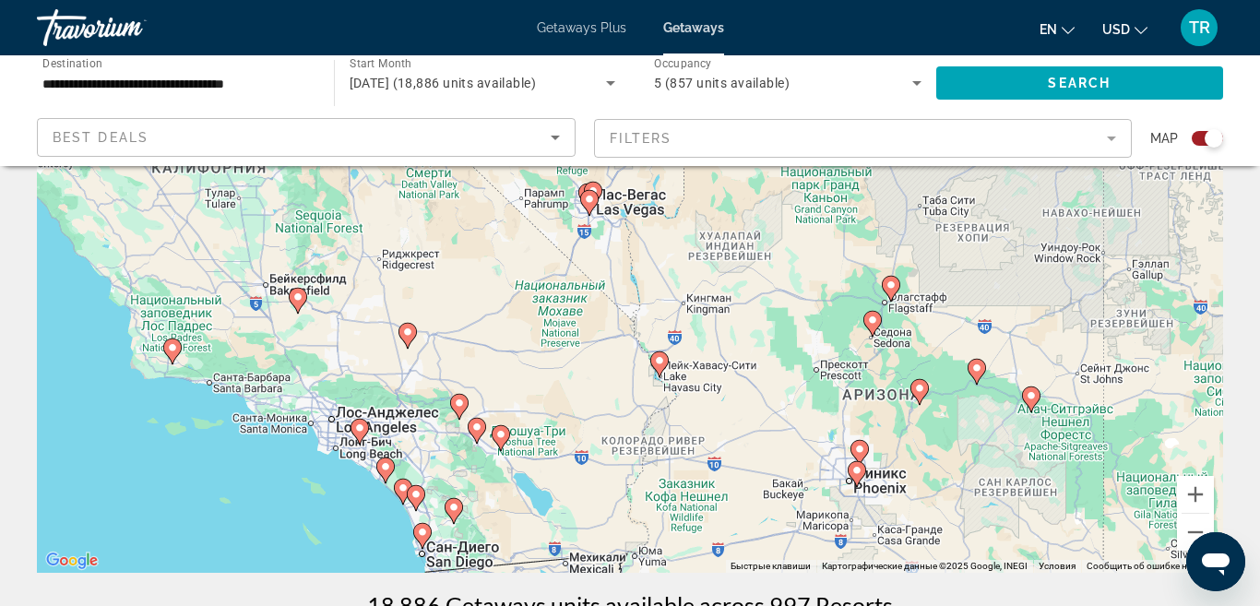
drag, startPoint x: 596, startPoint y: 495, endPoint x: 596, endPoint y: 360, distance: 135.5
click at [596, 360] on div "Чтобы активировать перетаскивание с помощью клавиатуры, нажмите Alt + Ввод. Пос…" at bounding box center [630, 295] width 1186 height 553
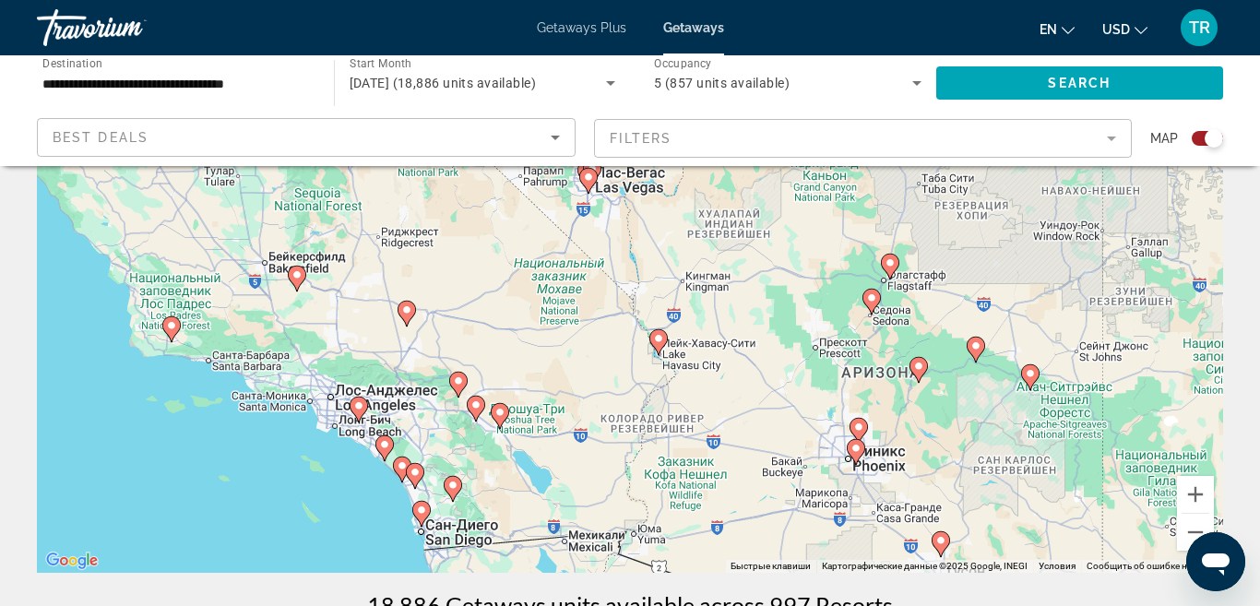
click at [409, 314] on image "Main content" at bounding box center [406, 309] width 11 height 11
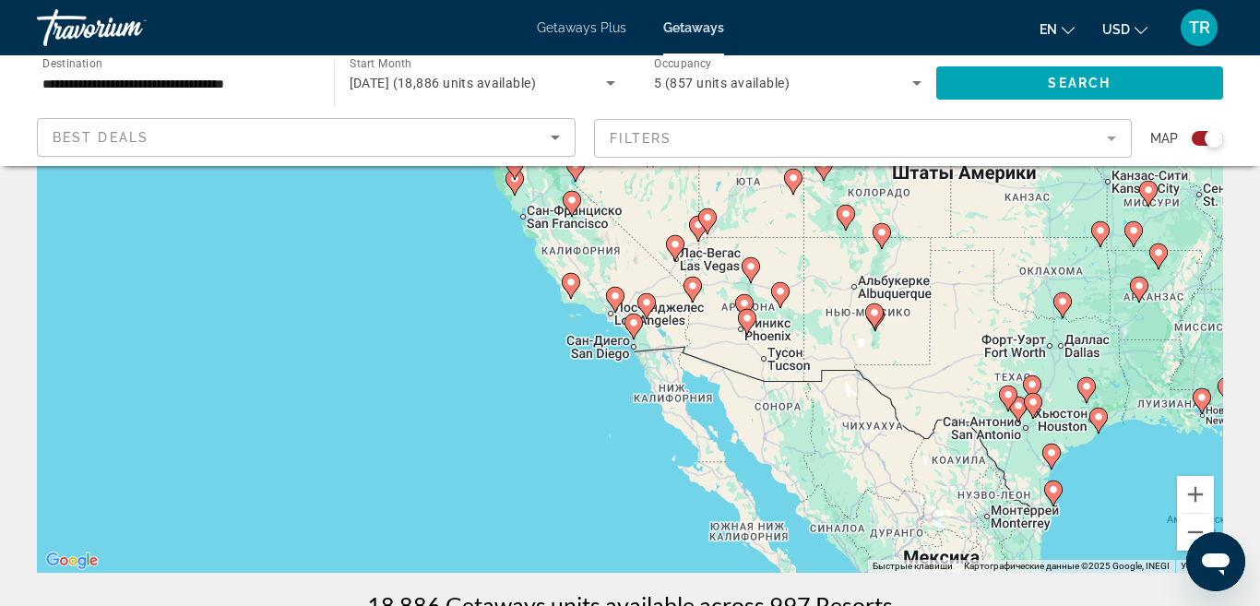
click at [650, 304] on image "Main content" at bounding box center [646, 302] width 11 height 11
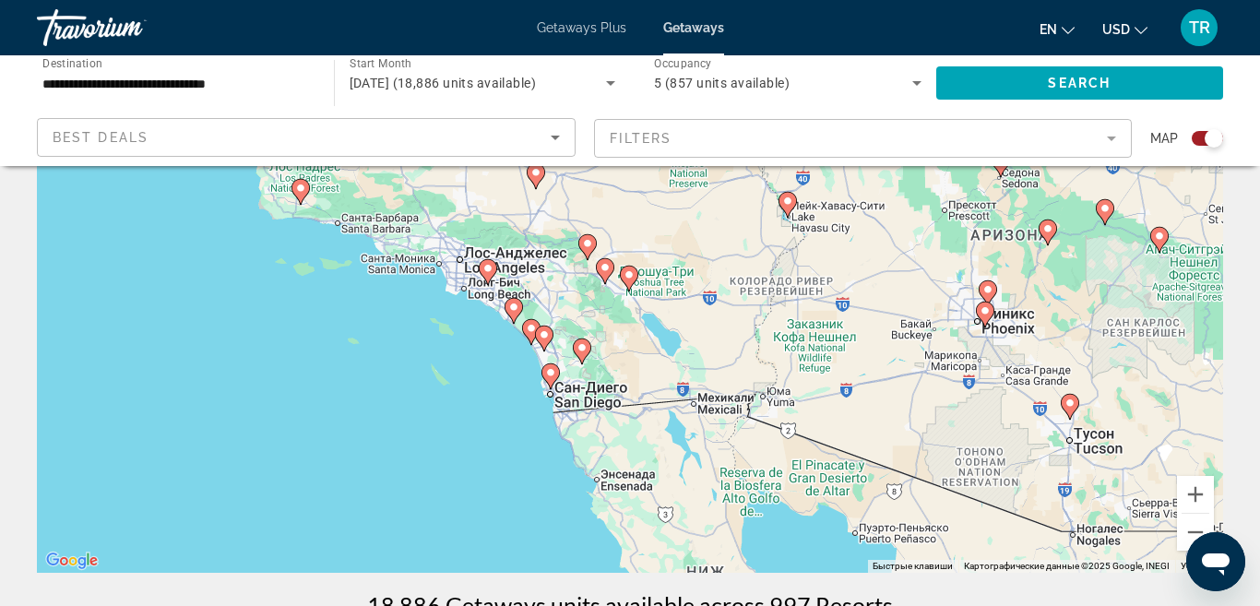
click at [534, 175] on image "Main content" at bounding box center [535, 172] width 11 height 11
type input "**********"
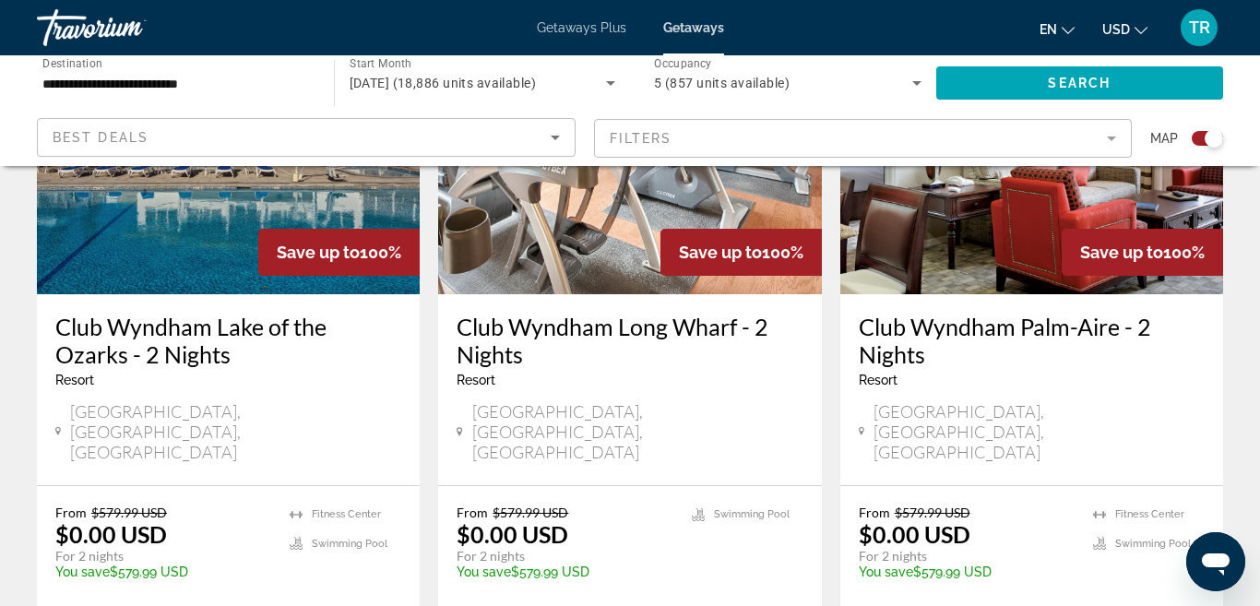
scroll to position [0, 0]
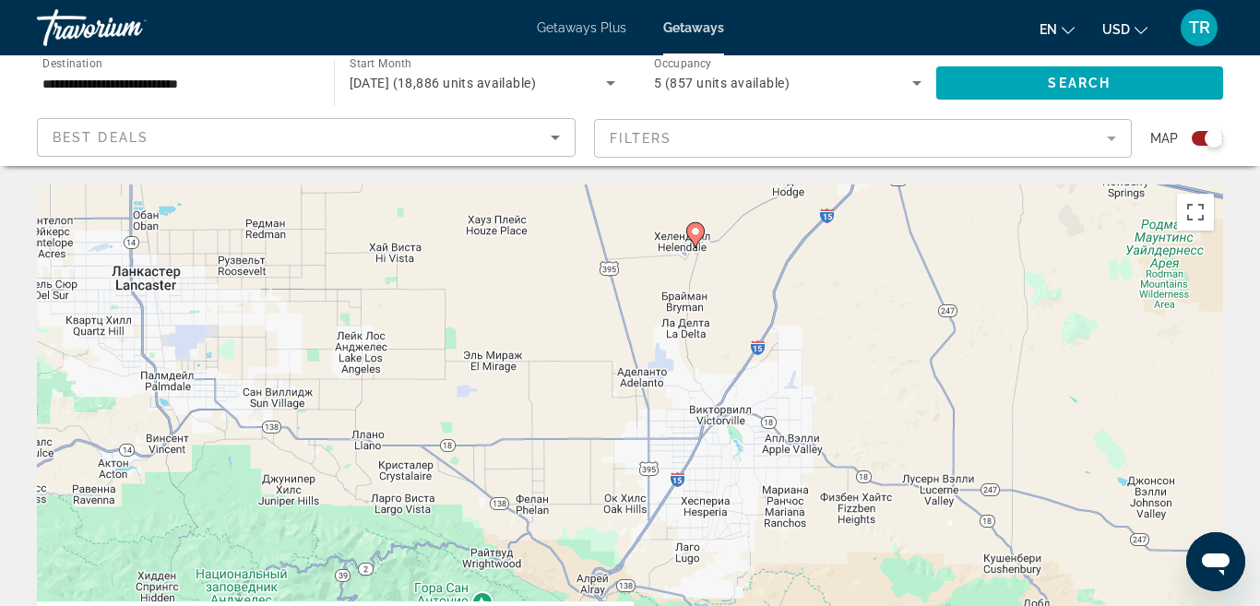
drag, startPoint x: 774, startPoint y: 526, endPoint x: 882, endPoint y: 238, distance: 307.6
click at [877, 250] on div "Чтобы активировать перетаскивание с помощью клавиатуры, нажмите Alt + Ввод. Пос…" at bounding box center [630, 460] width 1186 height 553
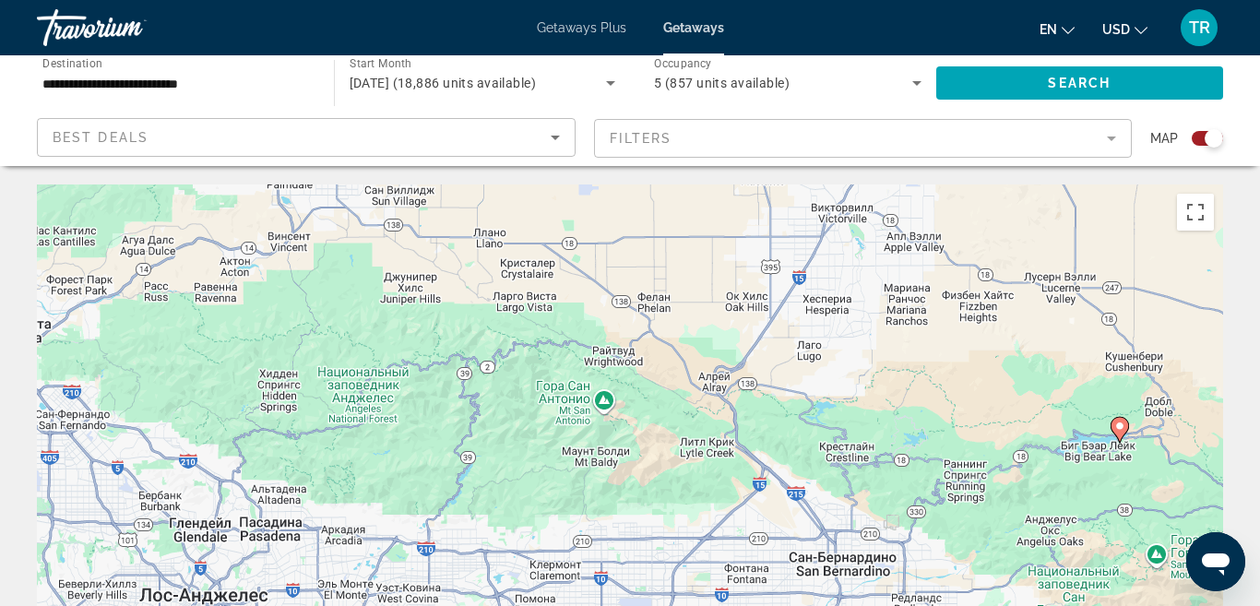
click at [1123, 433] on icon "Main content" at bounding box center [1119, 430] width 17 height 24
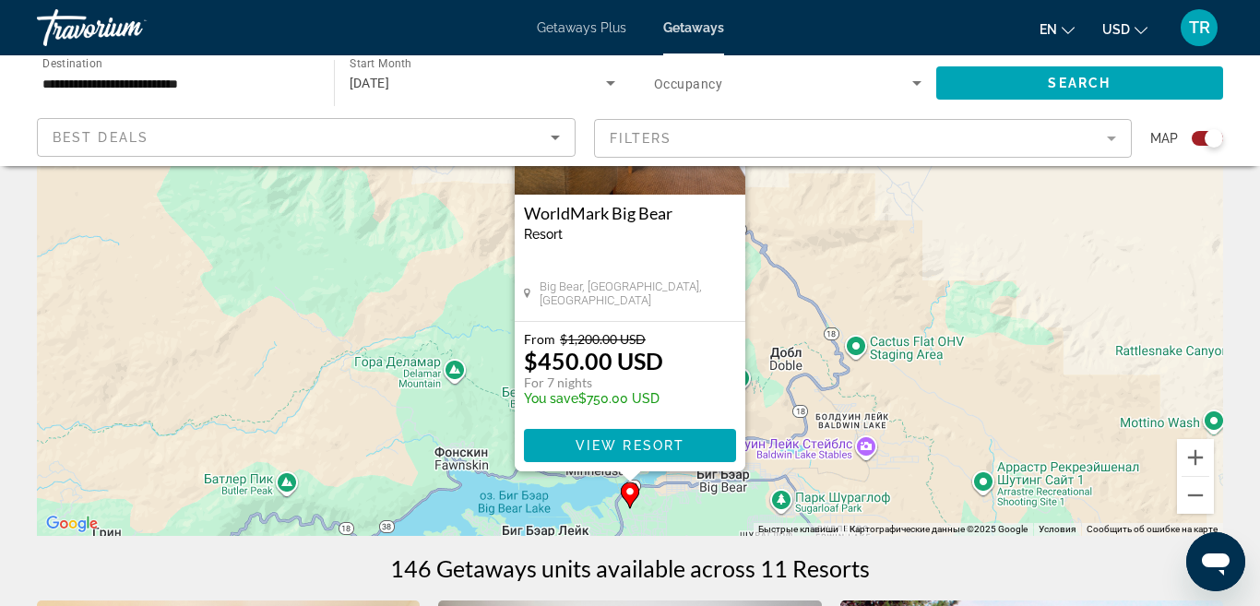
scroll to position [222, 0]
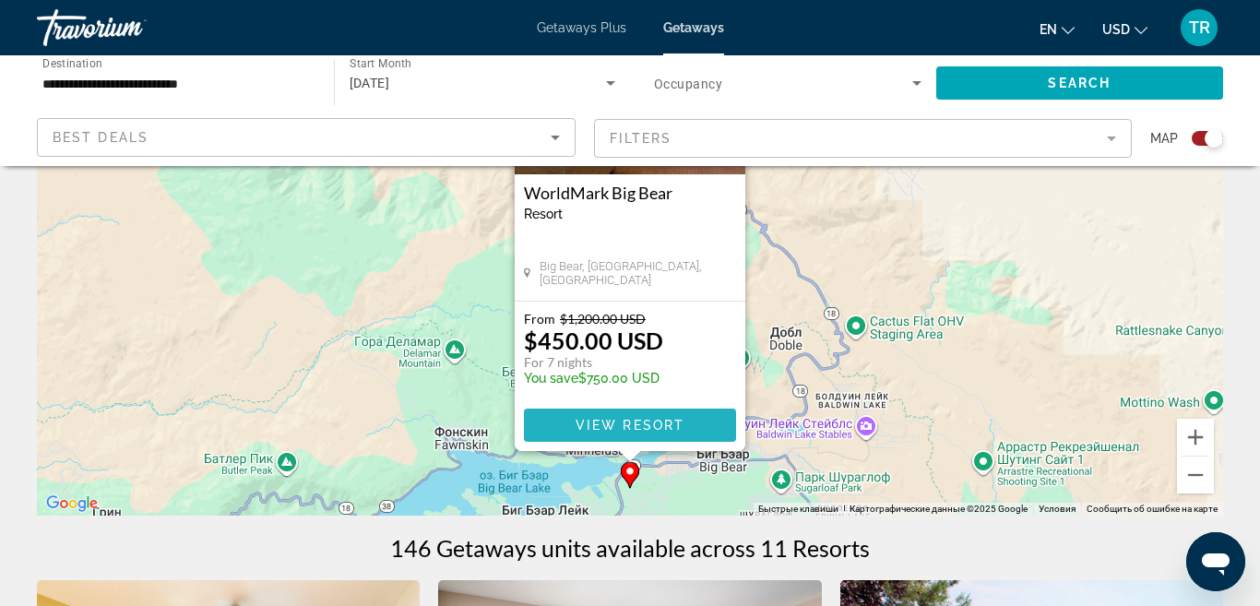
click at [659, 423] on span "View Resort" at bounding box center [629, 425] width 109 height 15
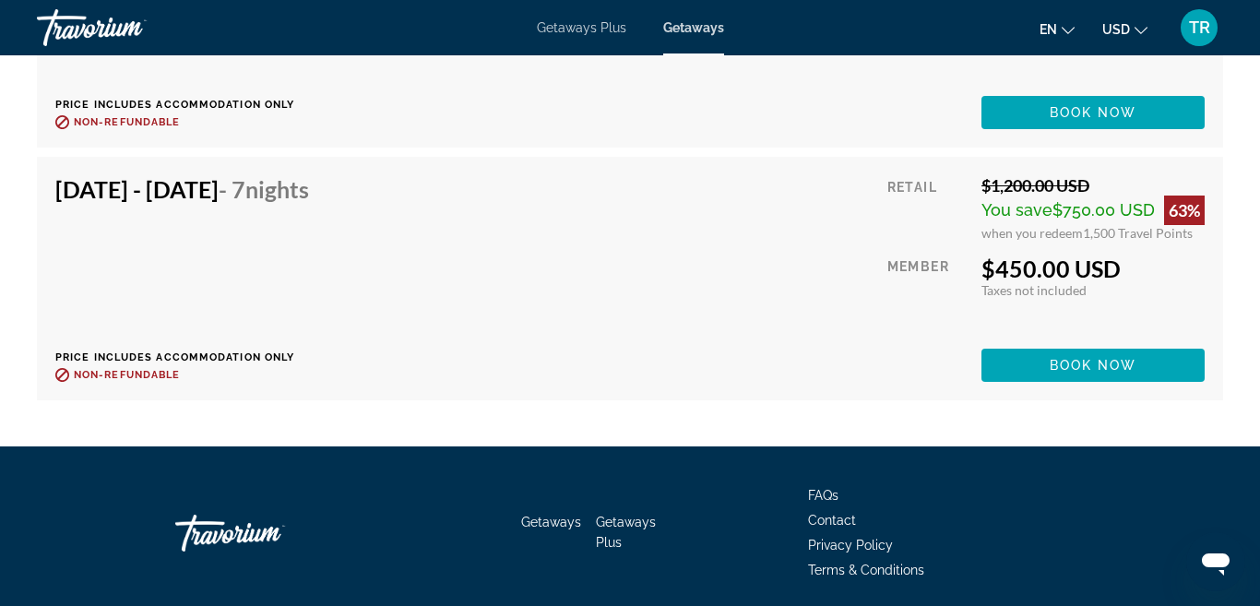
scroll to position [4044, 0]
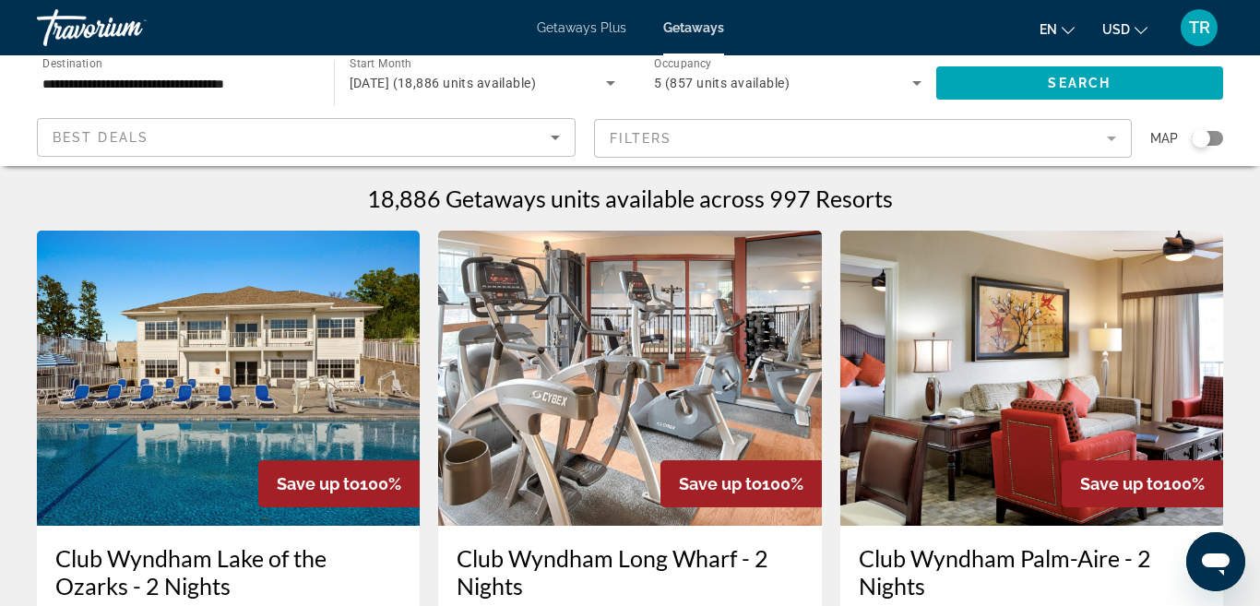
click at [1205, 142] on div "Search widget" at bounding box center [1200, 138] width 18 height 18
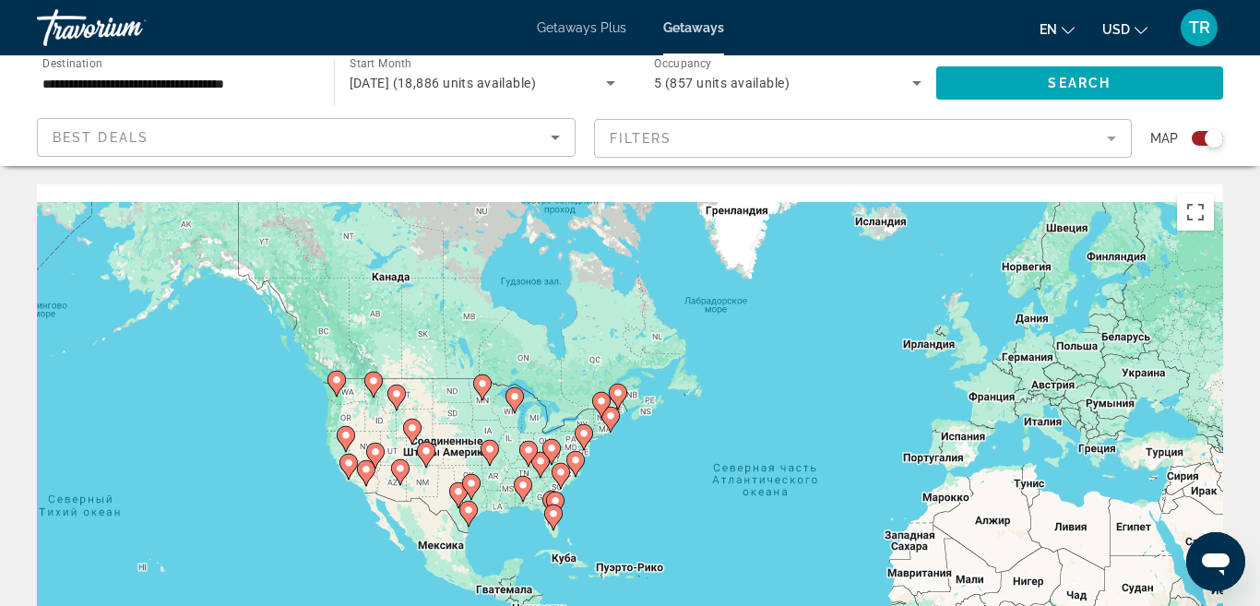
drag, startPoint x: 458, startPoint y: 428, endPoint x: 839, endPoint y: 523, distance: 392.5
click at [838, 523] on div "Чтобы активировать перетаскивание с помощью клавиатуры, нажмите Alt + Ввод. Пос…" at bounding box center [630, 460] width 1186 height 553
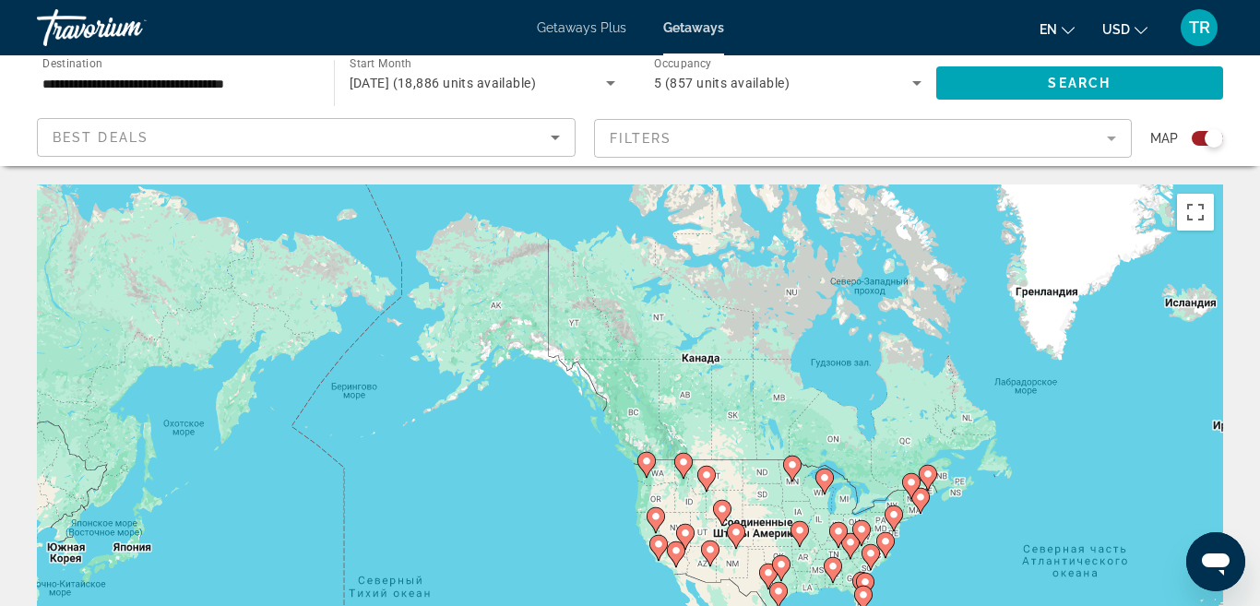
click at [846, 523] on gmp-advanced-marker "Main content" at bounding box center [838, 535] width 18 height 28
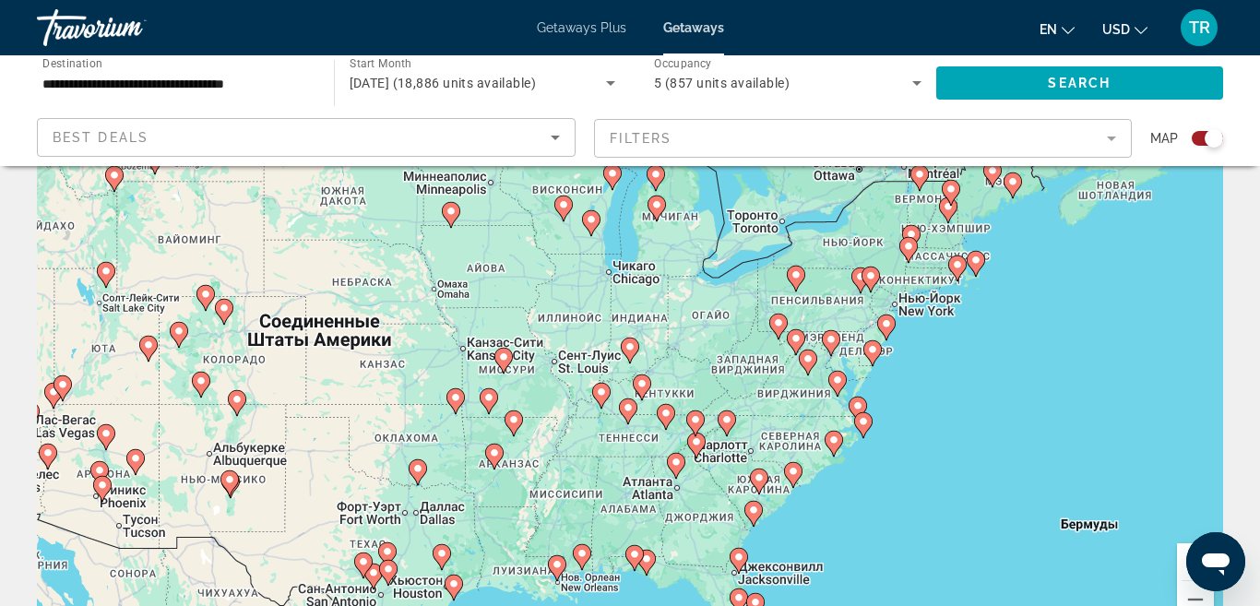
scroll to position [121, 0]
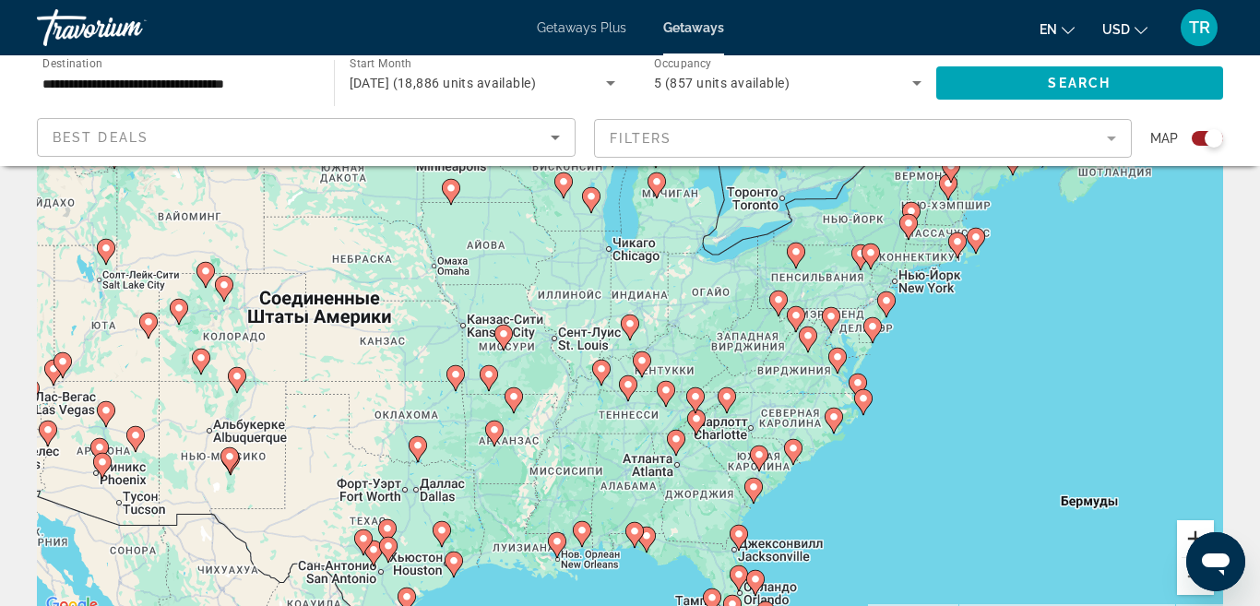
click at [1195, 534] on button "Увеличить" at bounding box center [1195, 538] width 37 height 37
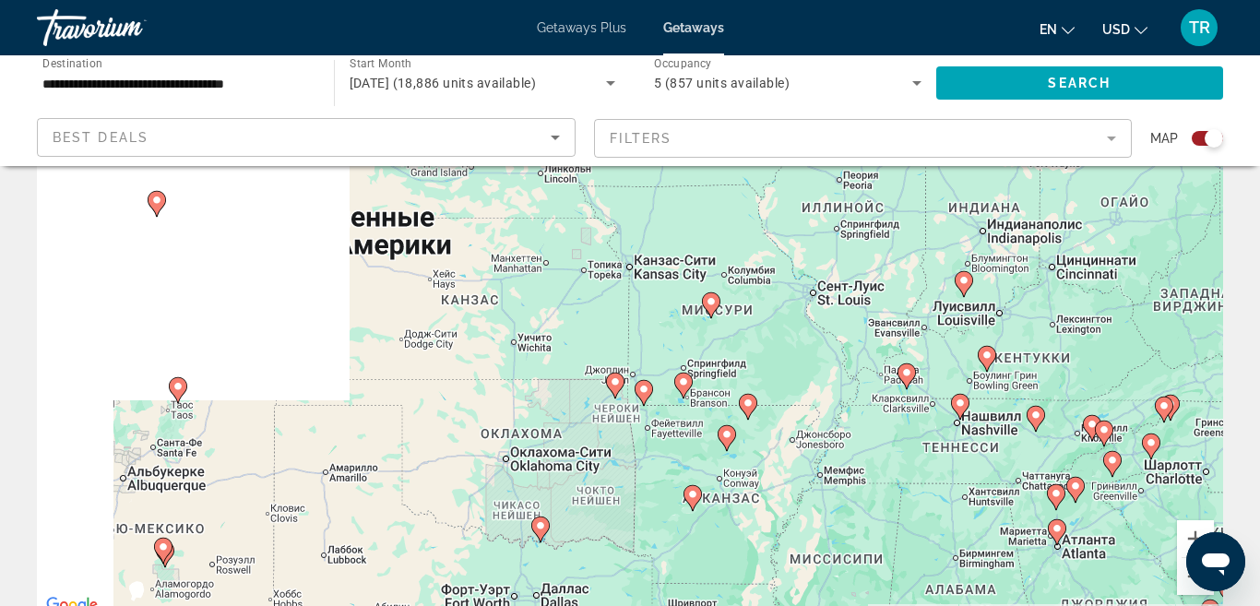
drag, startPoint x: 384, startPoint y: 441, endPoint x: 720, endPoint y: 396, distance: 339.6
click at [720, 396] on div "Чтобы активировать перетаскивание с помощью клавиатуры, нажмите Alt + Ввод. Пос…" at bounding box center [630, 340] width 1186 height 553
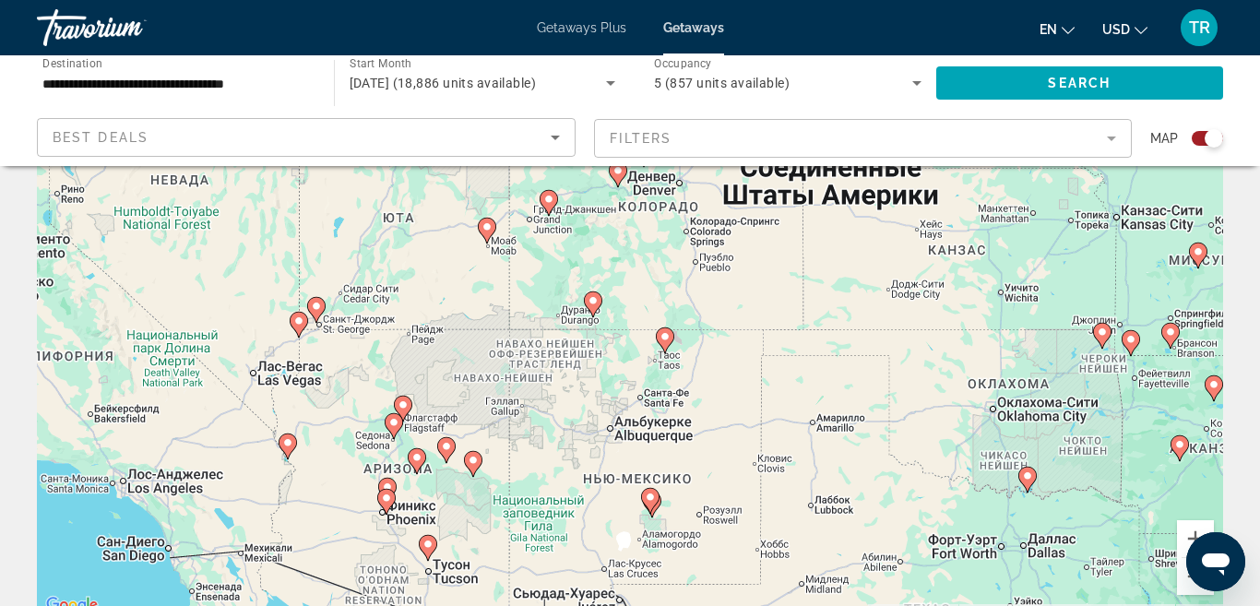
drag, startPoint x: 372, startPoint y: 429, endPoint x: 851, endPoint y: 383, distance: 481.7
click at [853, 383] on div "Чтобы активировать перетаскивание с помощью клавиатуры, нажмите Alt + Ввод. Пос…" at bounding box center [630, 340] width 1186 height 553
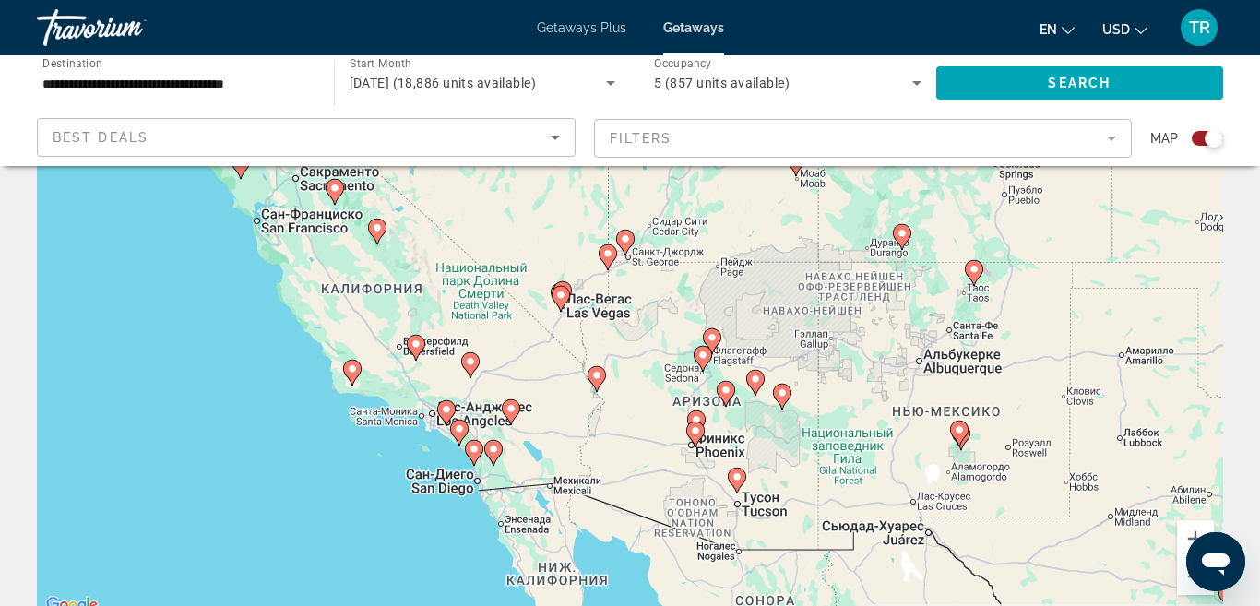
drag, startPoint x: 466, startPoint y: 478, endPoint x: 764, endPoint y: 407, distance: 307.1
click at [764, 407] on div "Чтобы активировать перетаскивание с помощью клавиатуры, нажмите Alt + Ввод. Пос…" at bounding box center [630, 340] width 1186 height 553
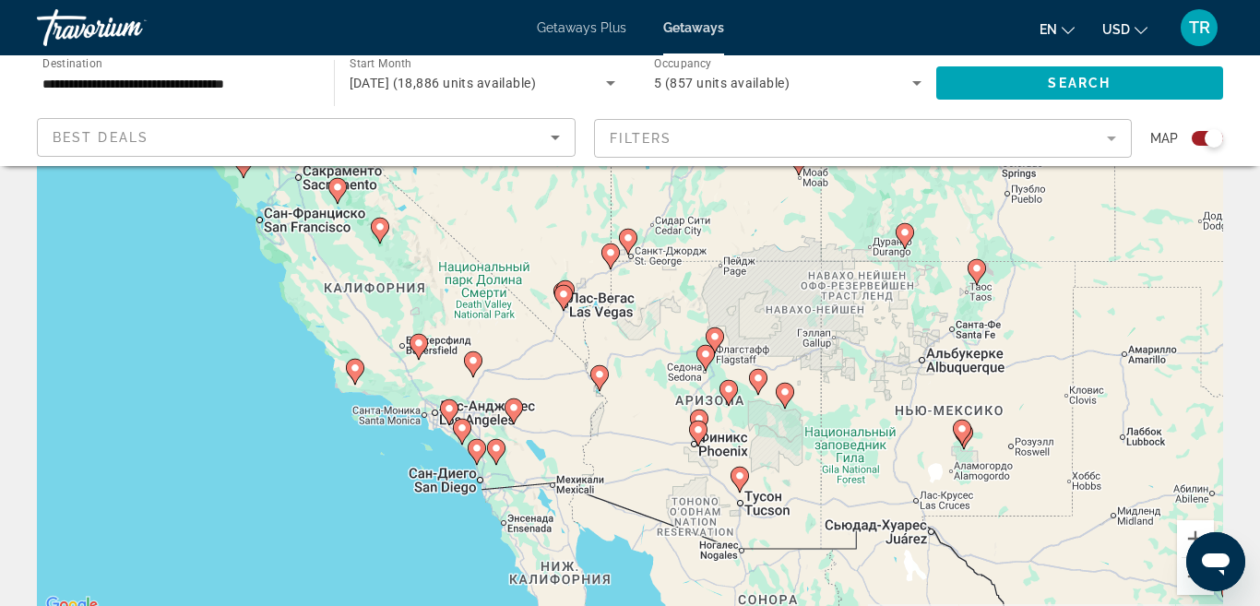
click at [356, 376] on icon "Main content" at bounding box center [355, 372] width 17 height 24
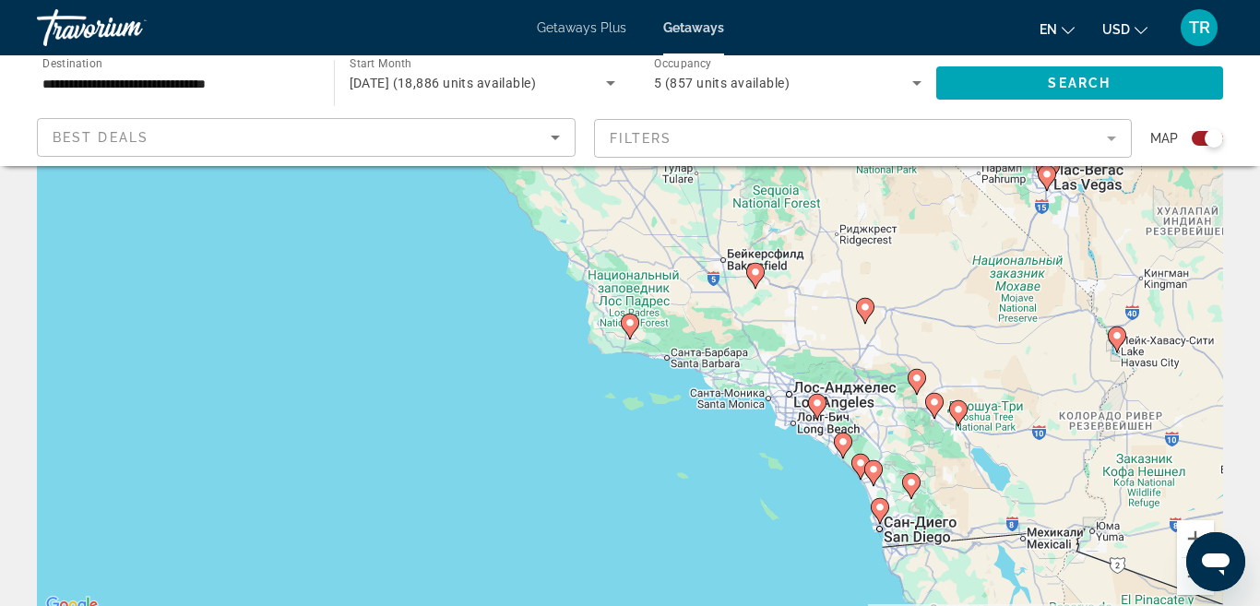
click at [633, 325] on image "Main content" at bounding box center [629, 322] width 11 height 11
type input "**********"
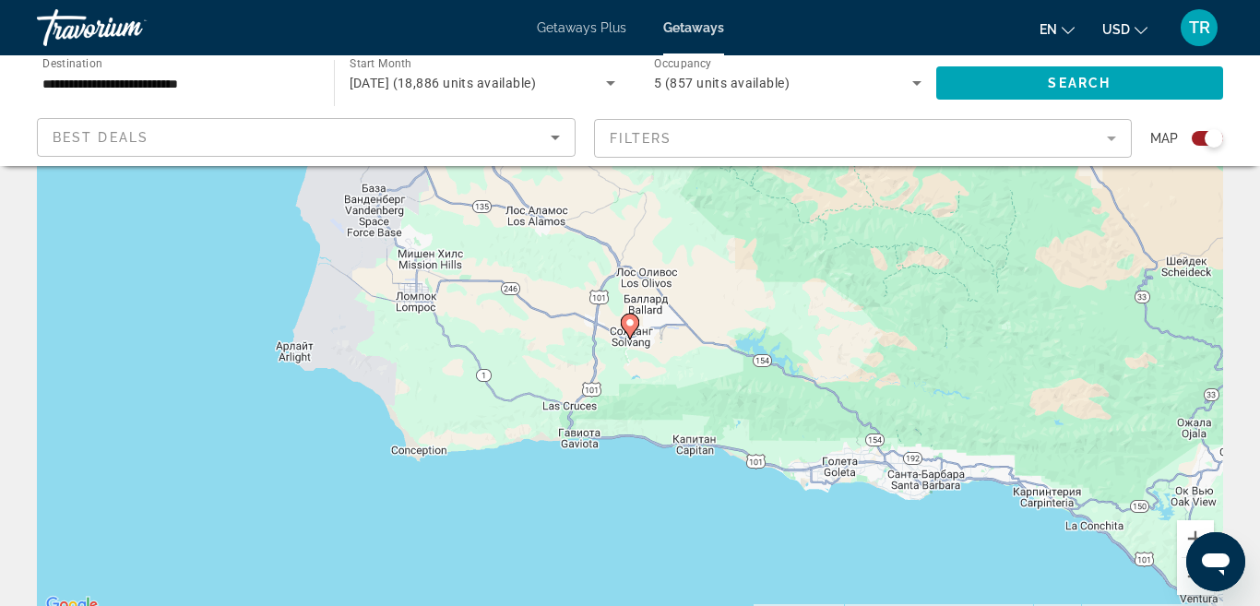
click at [631, 325] on image "Main content" at bounding box center [629, 322] width 11 height 11
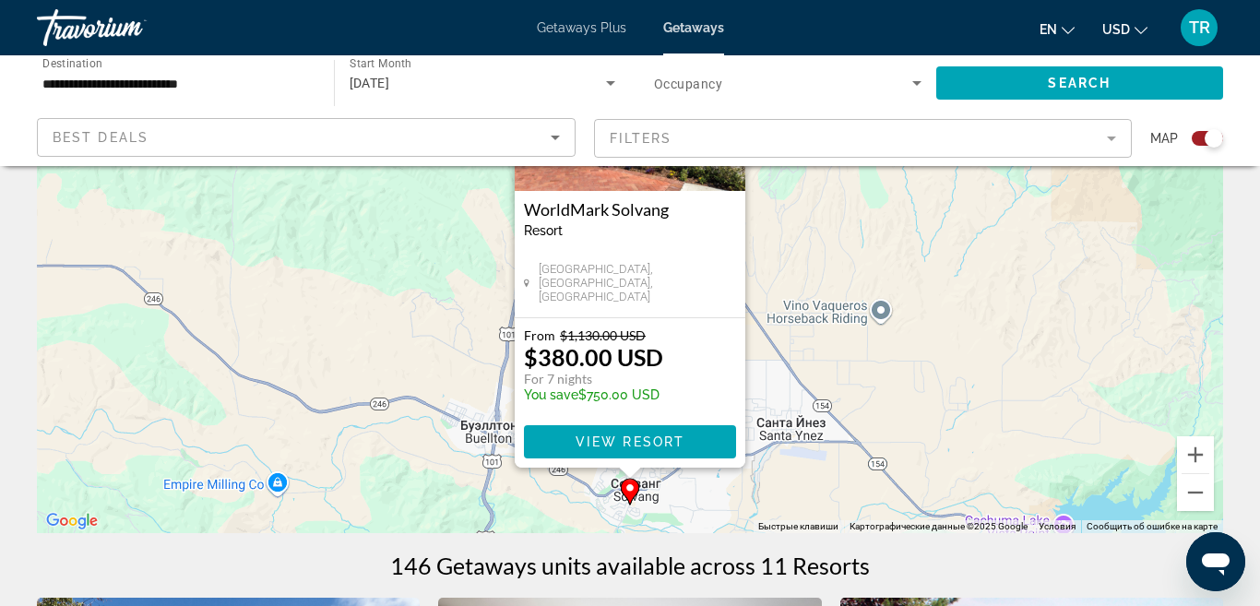
scroll to position [203, 0]
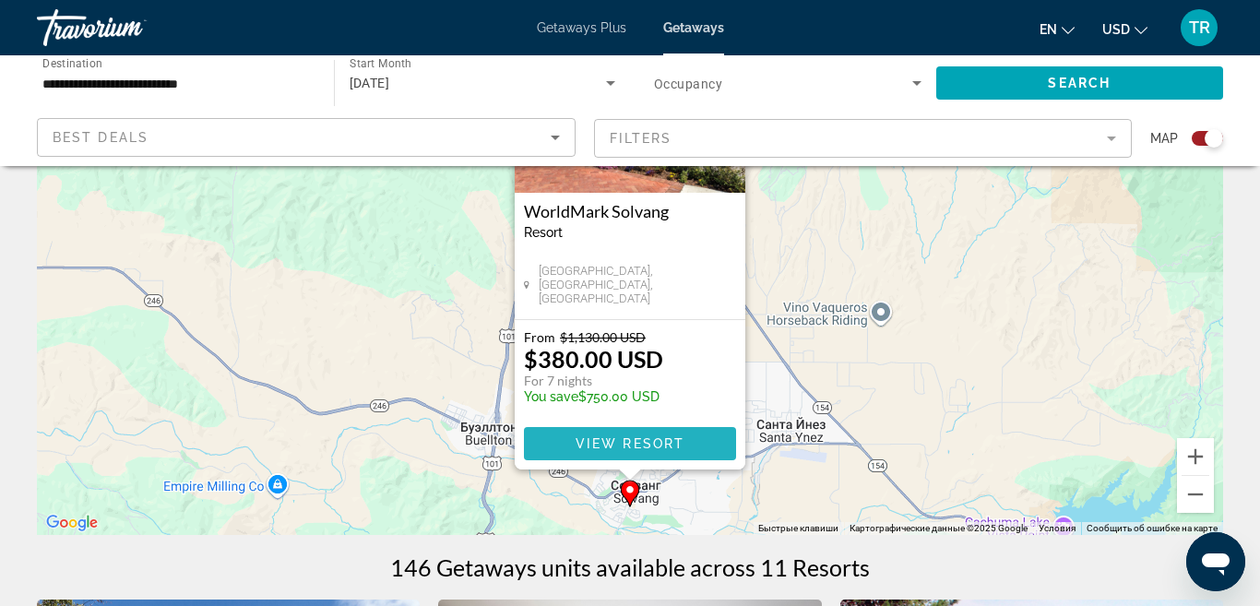
click at [668, 427] on span "Main content" at bounding box center [630, 443] width 212 height 44
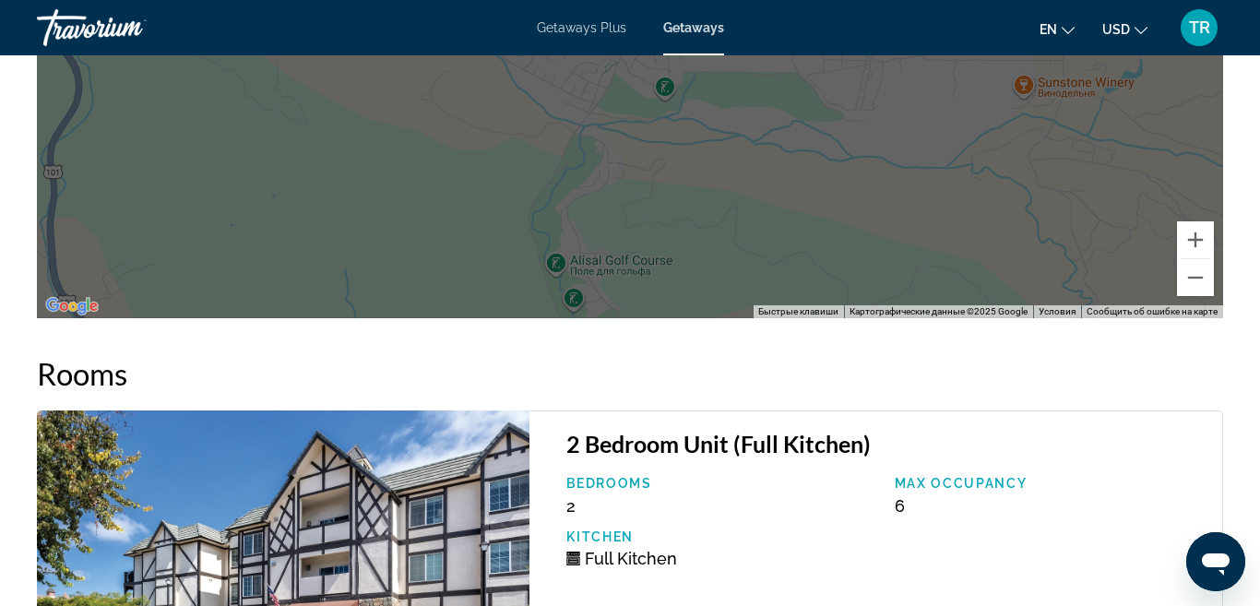
scroll to position [4171, 0]
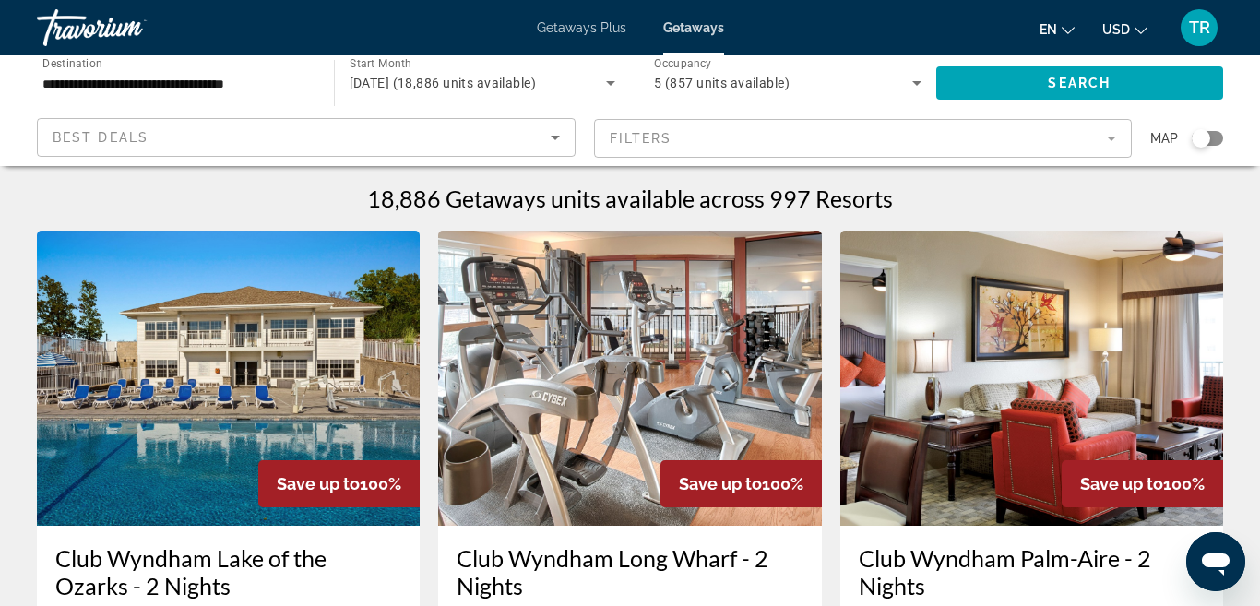
click at [1204, 135] on div "Search widget" at bounding box center [1200, 138] width 18 height 18
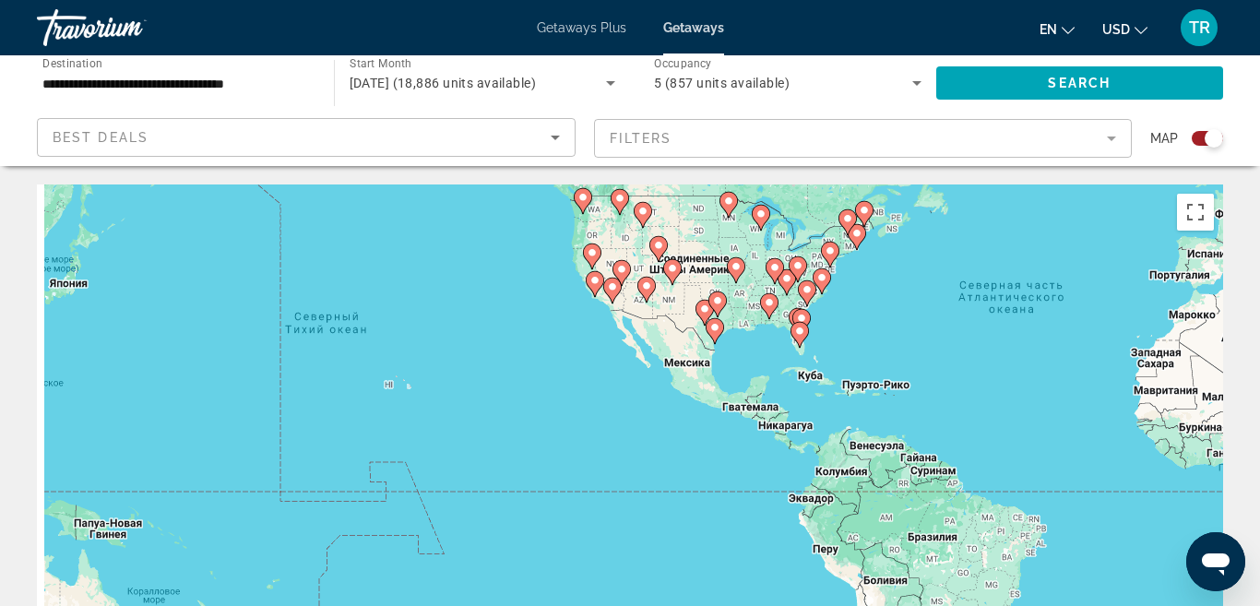
drag, startPoint x: 409, startPoint y: 472, endPoint x: 876, endPoint y: 334, distance: 486.6
click at [876, 334] on div "Чтобы активировать перетаскивание с помощью клавиатуры, нажмите Alt + Ввод. Пос…" at bounding box center [630, 460] width 1186 height 553
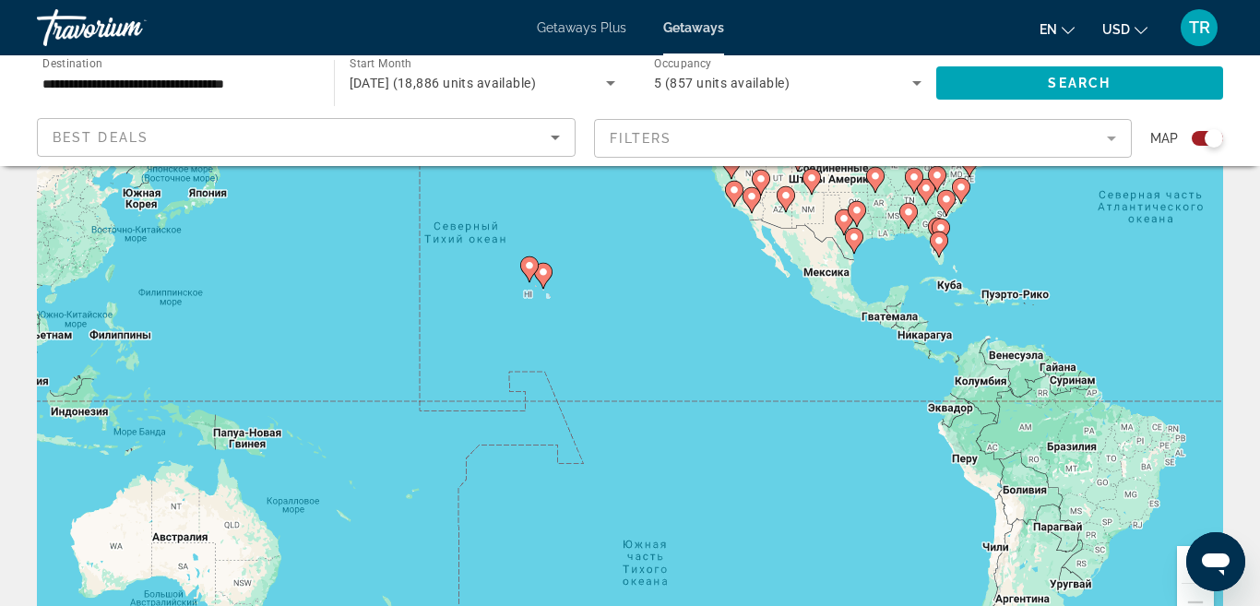
scroll to position [91, 0]
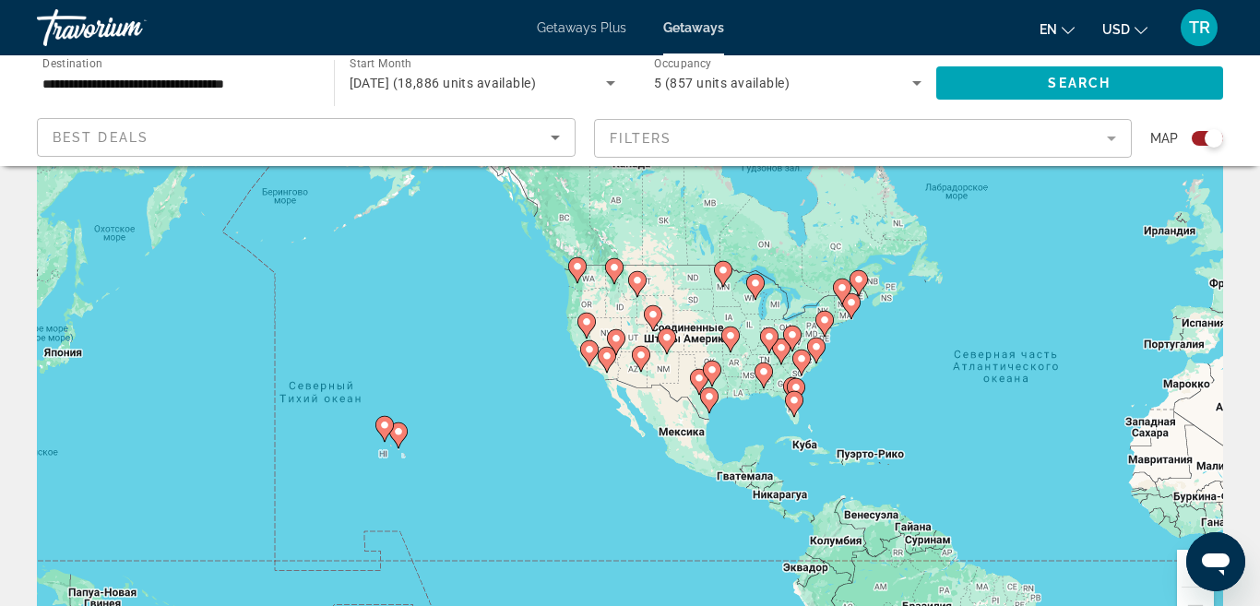
drag, startPoint x: 1113, startPoint y: 400, endPoint x: 962, endPoint y: 560, distance: 219.8
click at [962, 560] on div "Чтобы активировать перетаскивание с помощью клавиатуры, нажмите Alt + Ввод. Пос…" at bounding box center [630, 369] width 1186 height 553
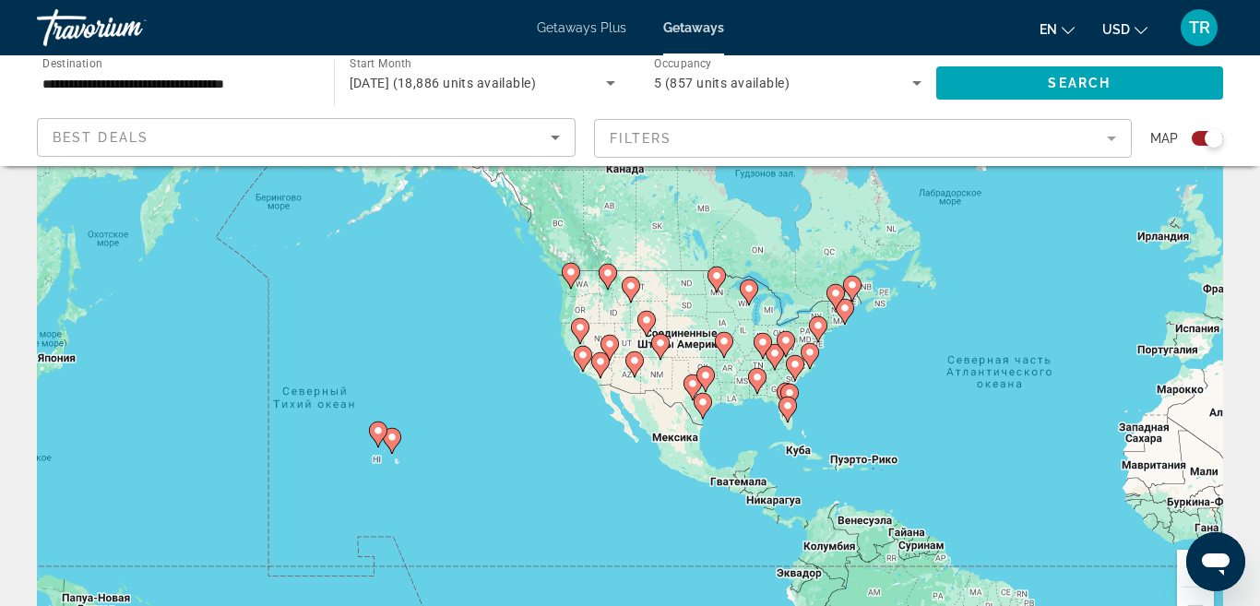
scroll to position [156, 0]
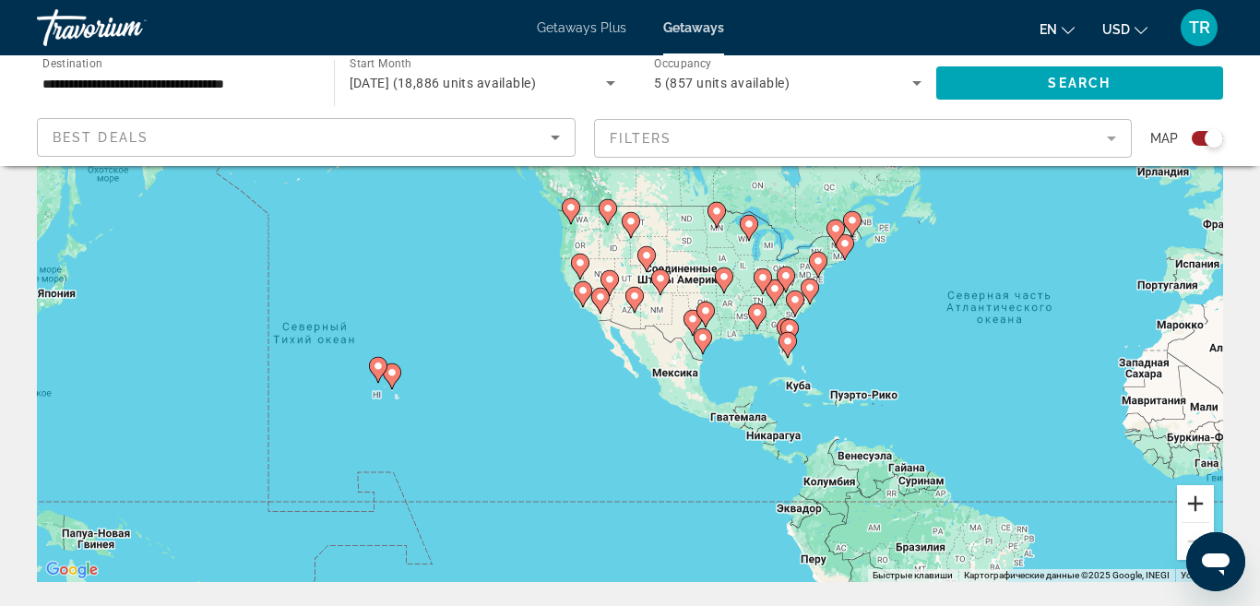
click at [1201, 495] on button "Увеличить" at bounding box center [1195, 503] width 37 height 37
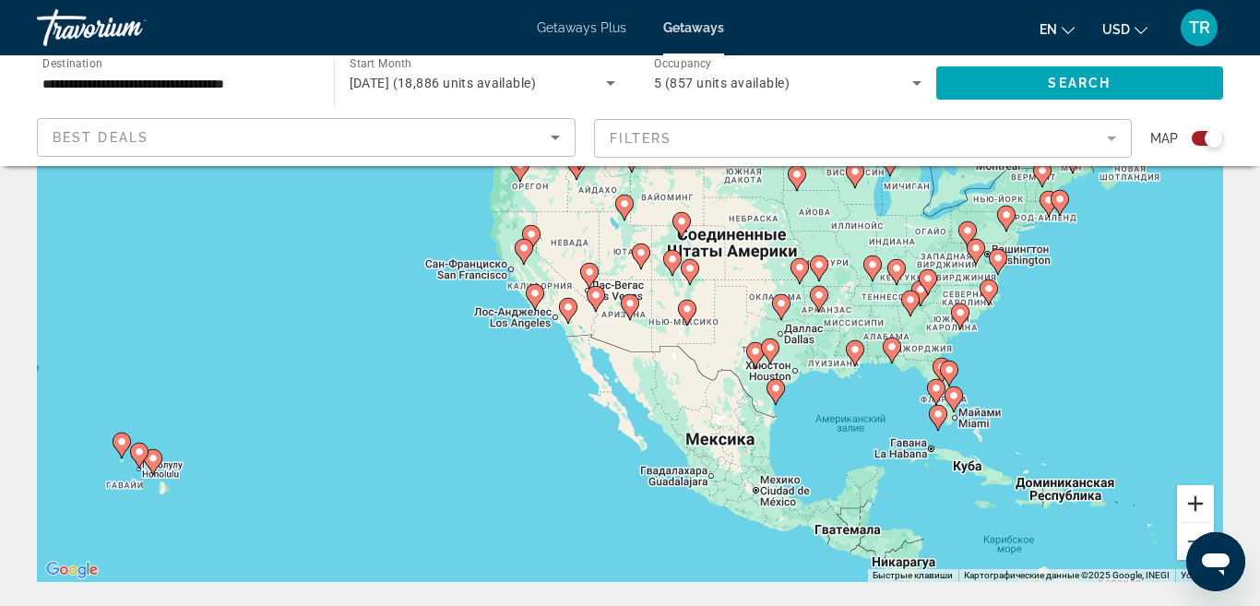
click at [1201, 495] on button "Увеличить" at bounding box center [1195, 503] width 37 height 37
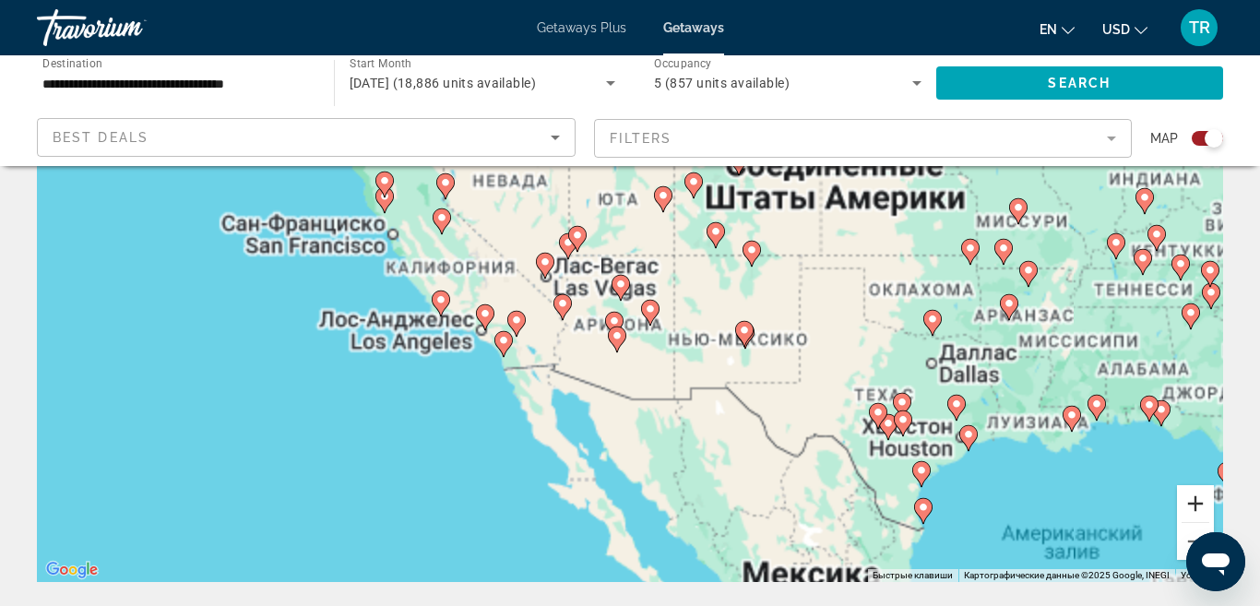
click at [1201, 495] on button "Увеличить" at bounding box center [1195, 503] width 37 height 37
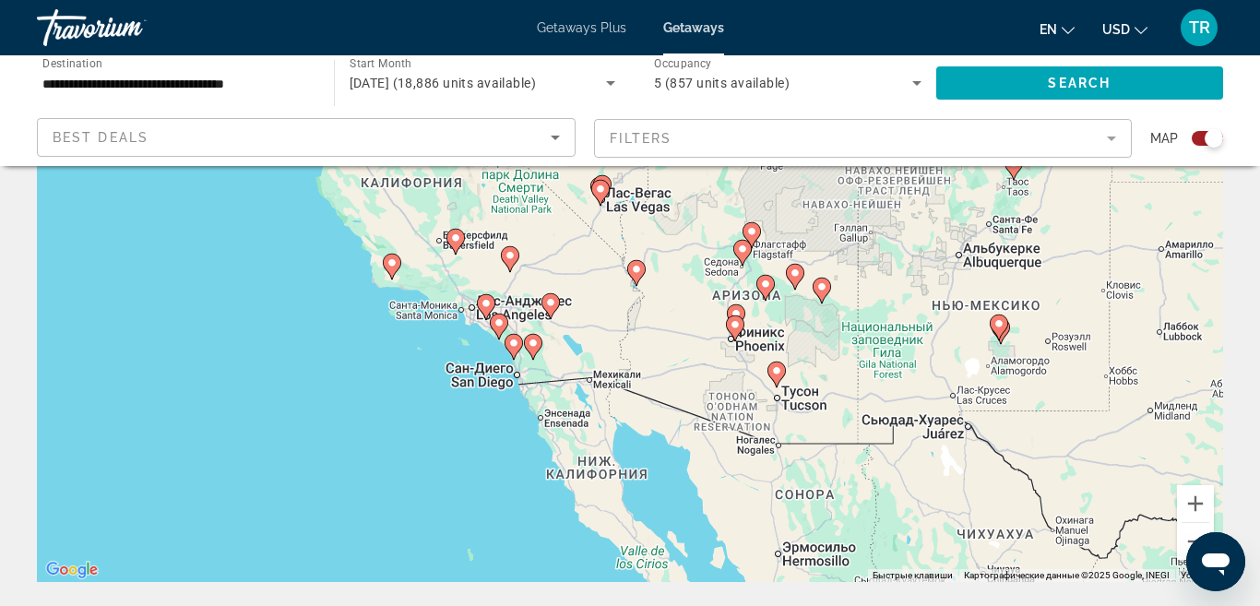
drag, startPoint x: 608, startPoint y: 442, endPoint x: 754, endPoint y: 393, distance: 154.5
click at [754, 393] on div "Чтобы активировать перетаскивание с помощью клавиатуры, нажмите Alt + Ввод. Пос…" at bounding box center [630, 305] width 1186 height 553
click at [743, 254] on image "Main content" at bounding box center [743, 248] width 11 height 11
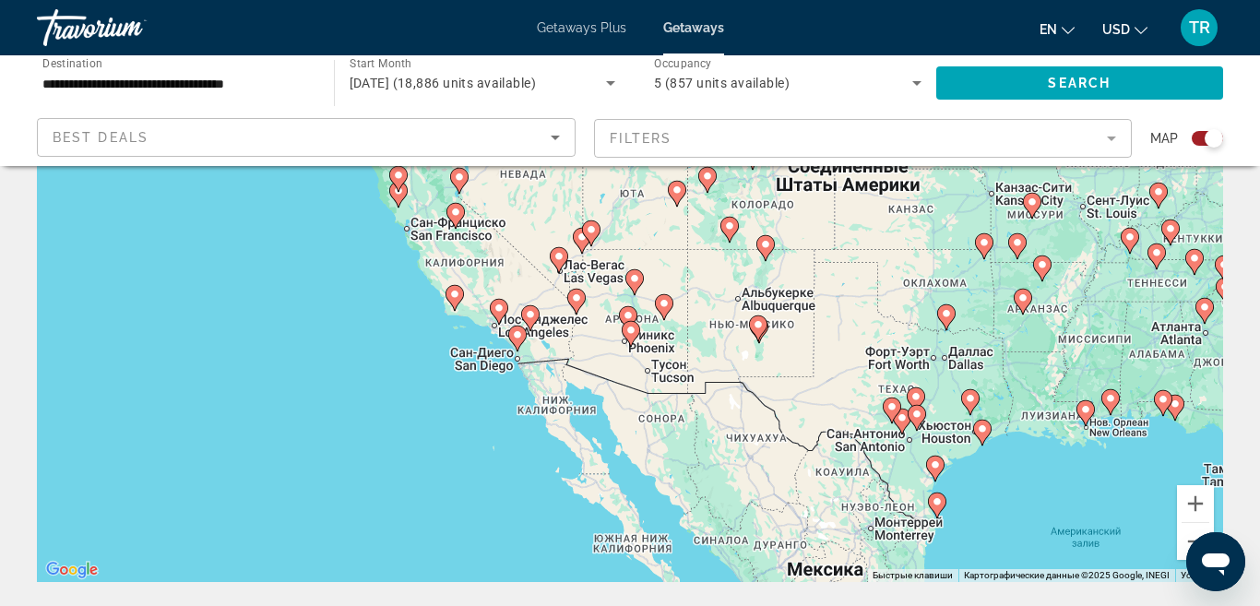
click at [634, 275] on image "Main content" at bounding box center [634, 278] width 11 height 11
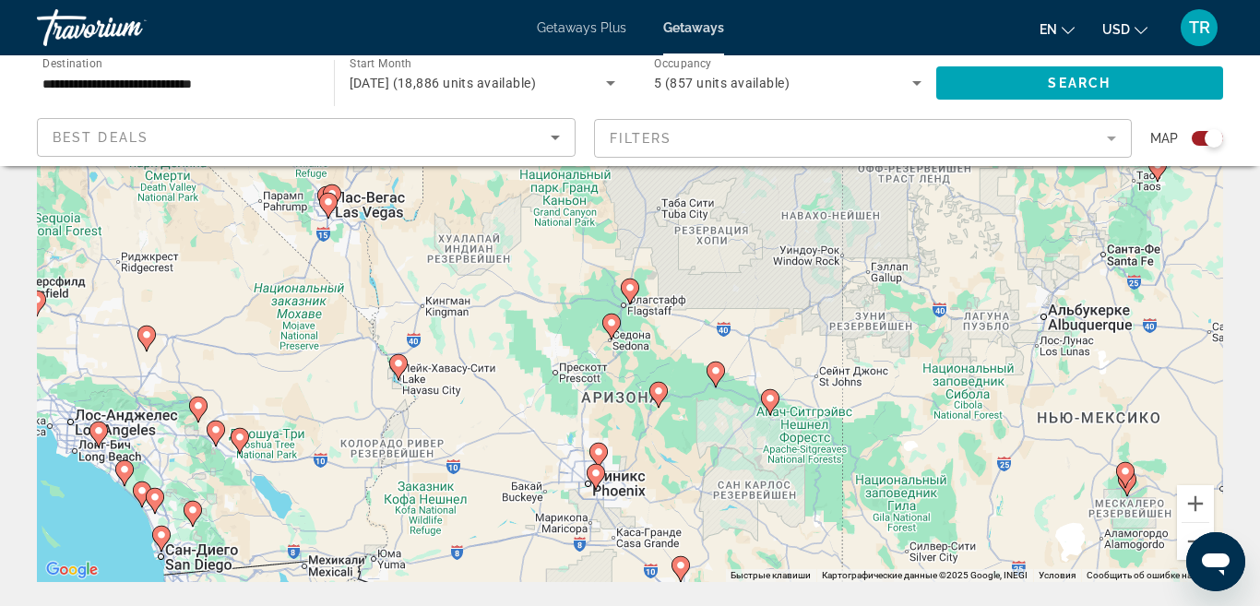
click at [630, 290] on image "Main content" at bounding box center [629, 287] width 11 height 11
type input "**********"
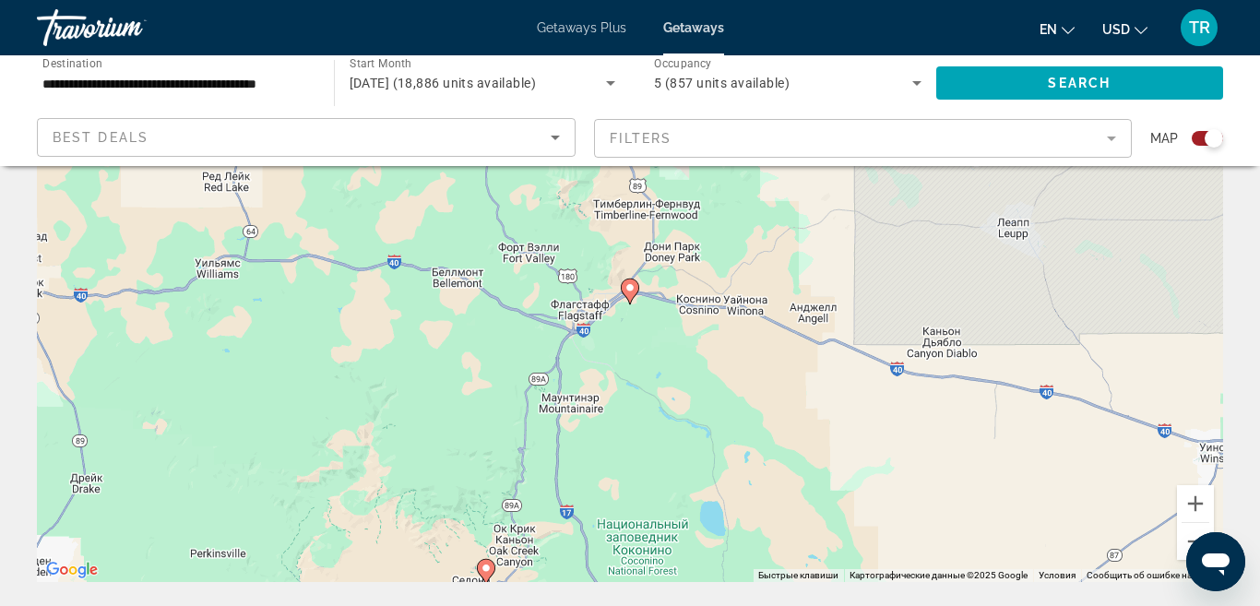
click at [630, 290] on image "Main content" at bounding box center [629, 287] width 11 height 11
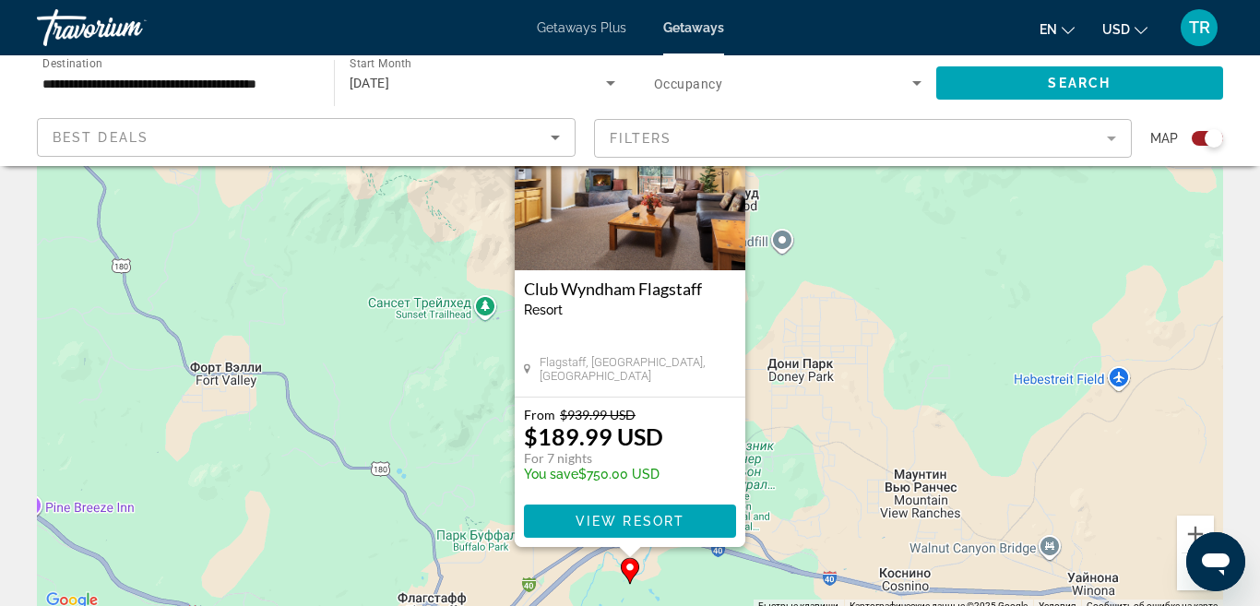
scroll to position [137, 0]
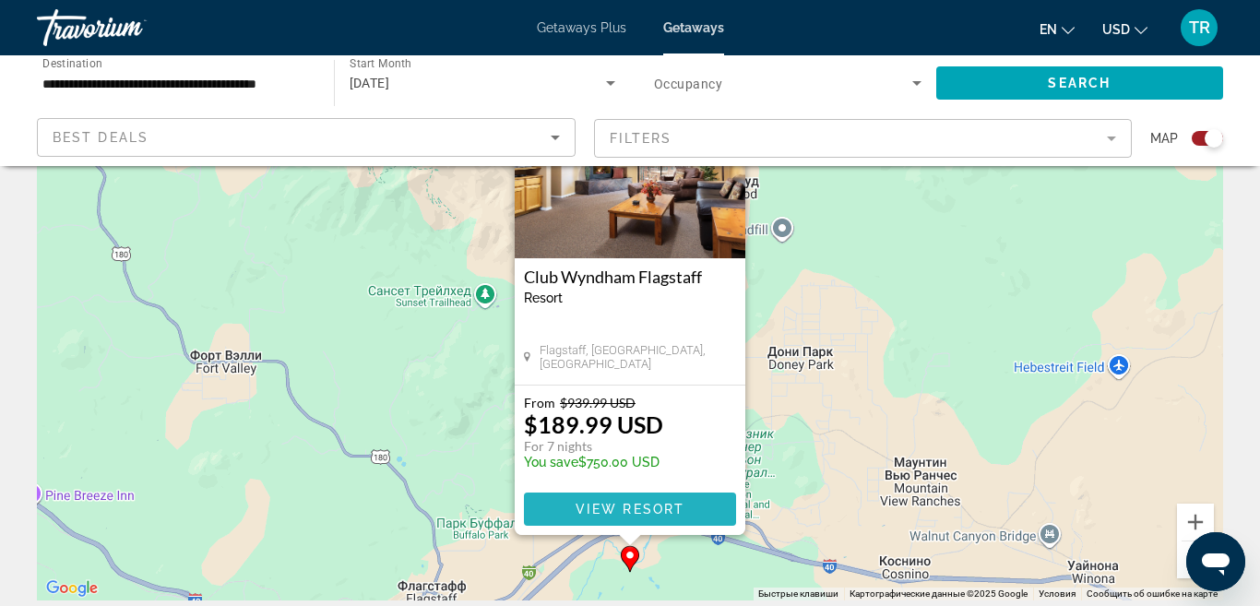
click at [643, 515] on span "View Resort" at bounding box center [629, 509] width 109 height 15
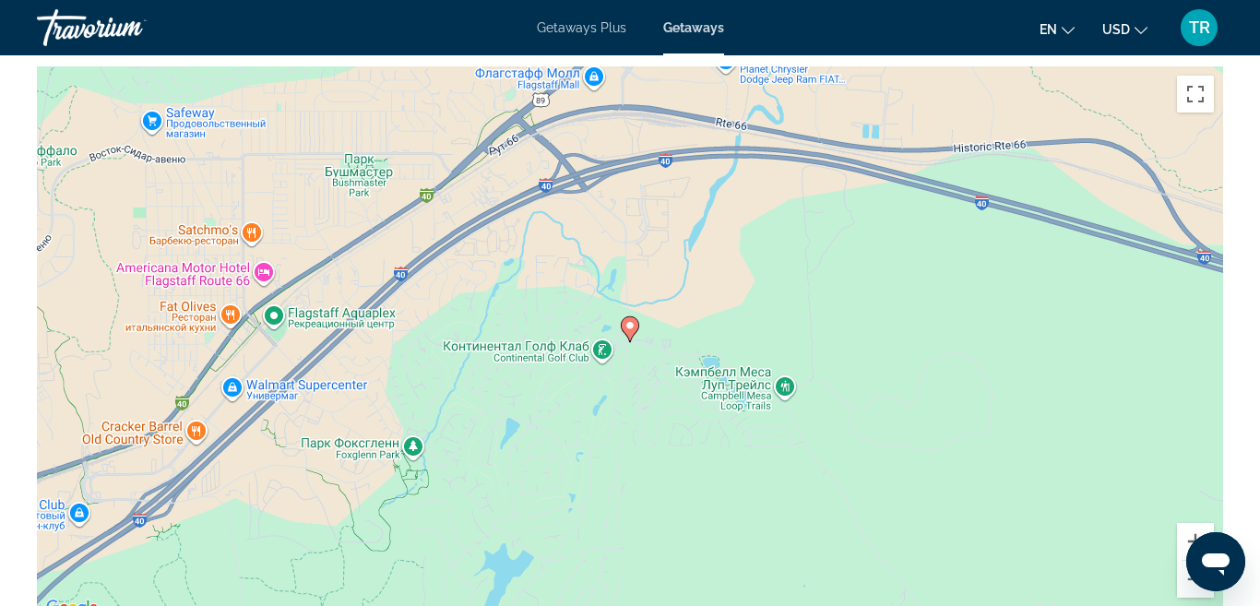
scroll to position [3642, 0]
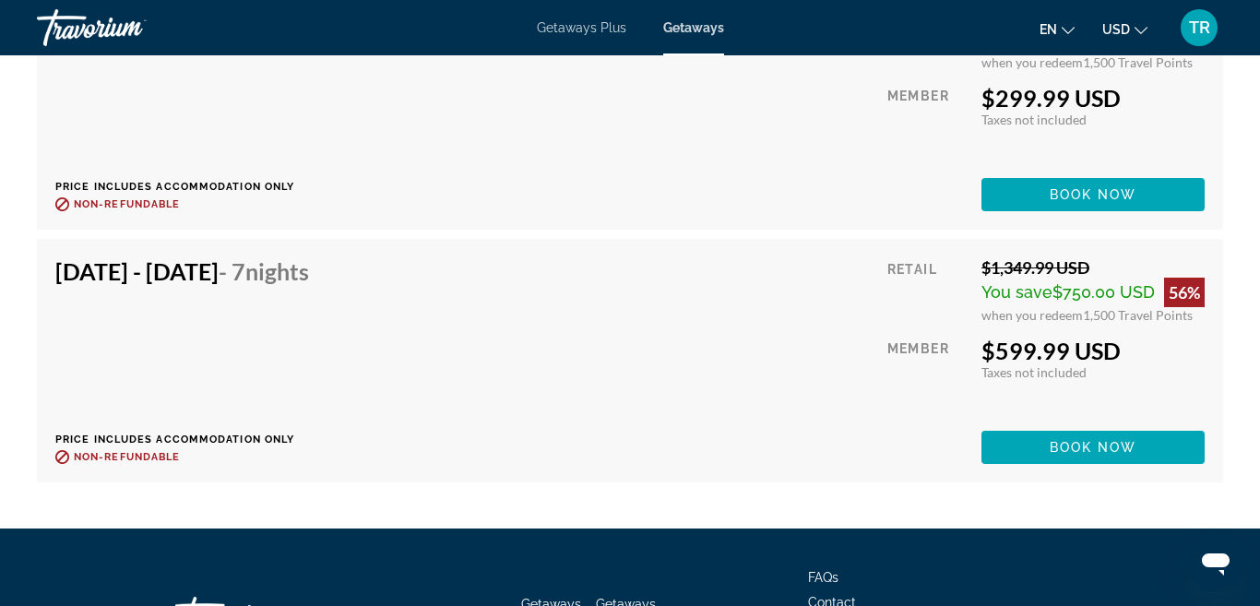
scroll to position [6689, 0]
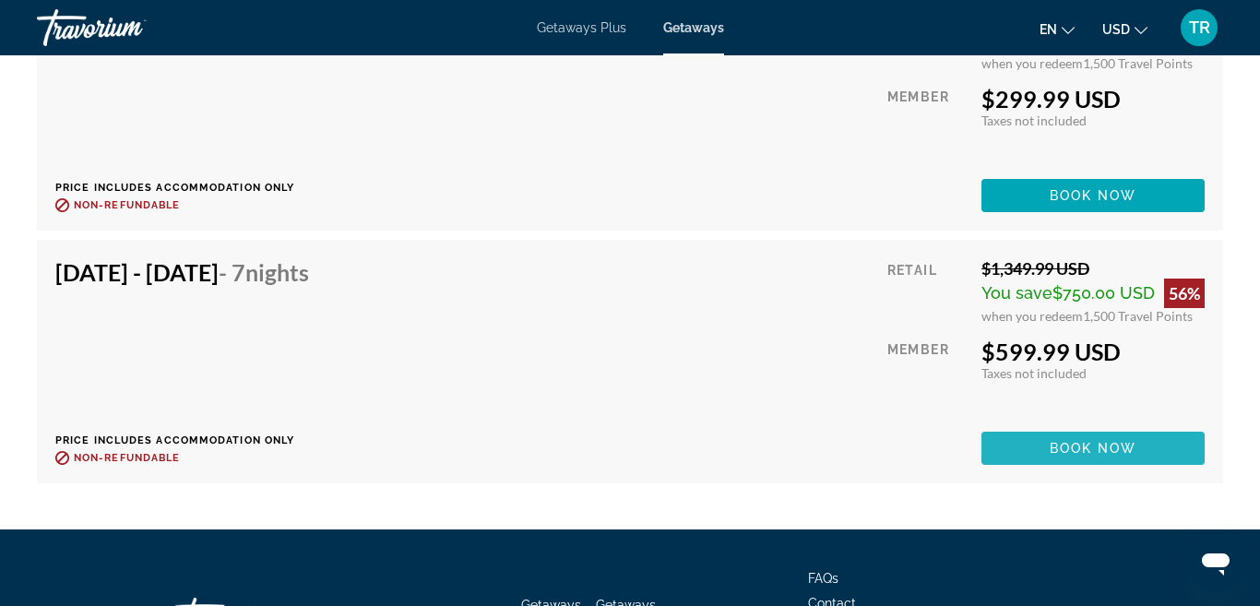
click at [1028, 451] on span "Main content" at bounding box center [1092, 448] width 223 height 44
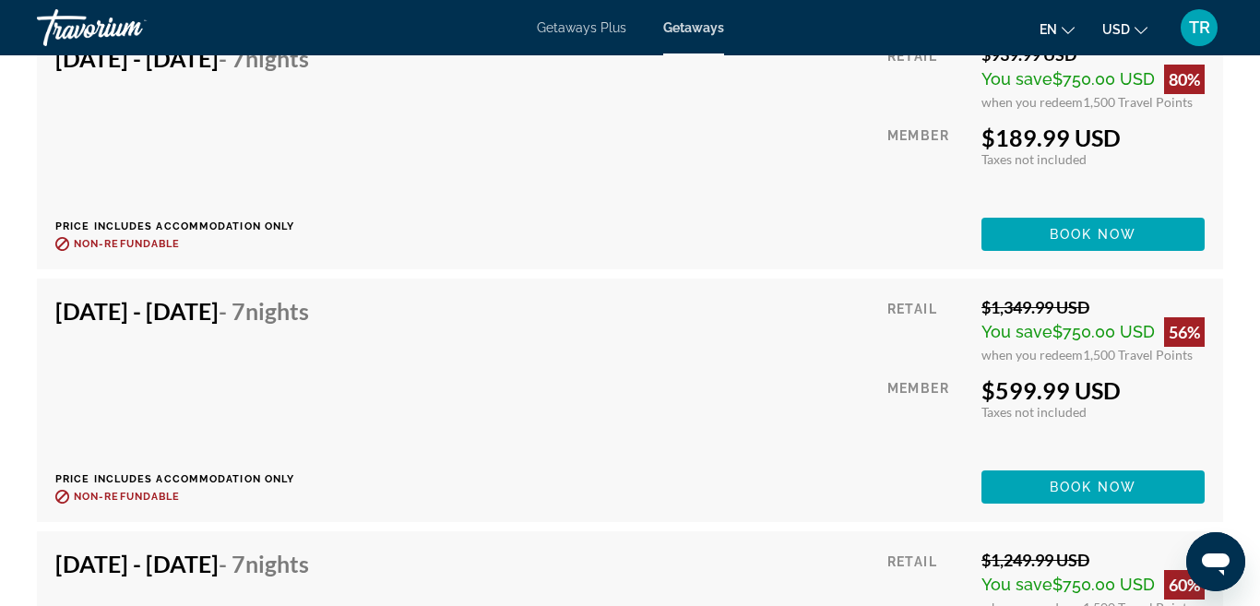
scroll to position [4160, 0]
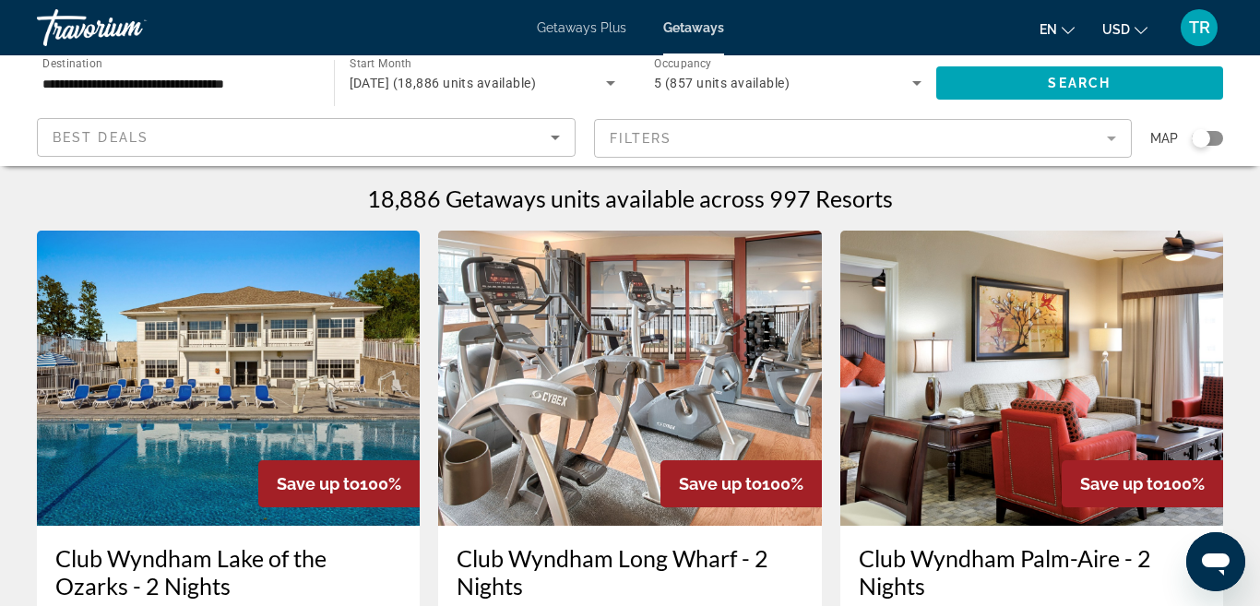
click at [1198, 142] on div "Search widget" at bounding box center [1200, 138] width 18 height 18
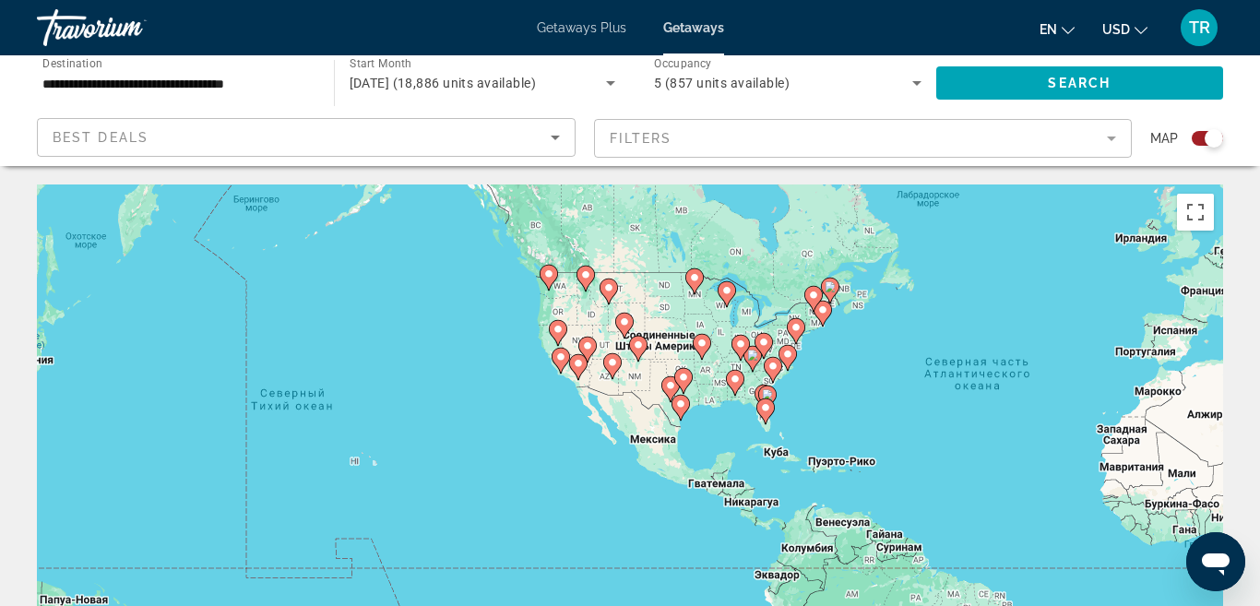
drag, startPoint x: 450, startPoint y: 428, endPoint x: 853, endPoint y: 369, distance: 407.2
click at [853, 369] on div "Чтобы активировать перетаскивание с помощью клавиатуры, нажмите Alt + Ввод. Пос…" at bounding box center [630, 460] width 1186 height 553
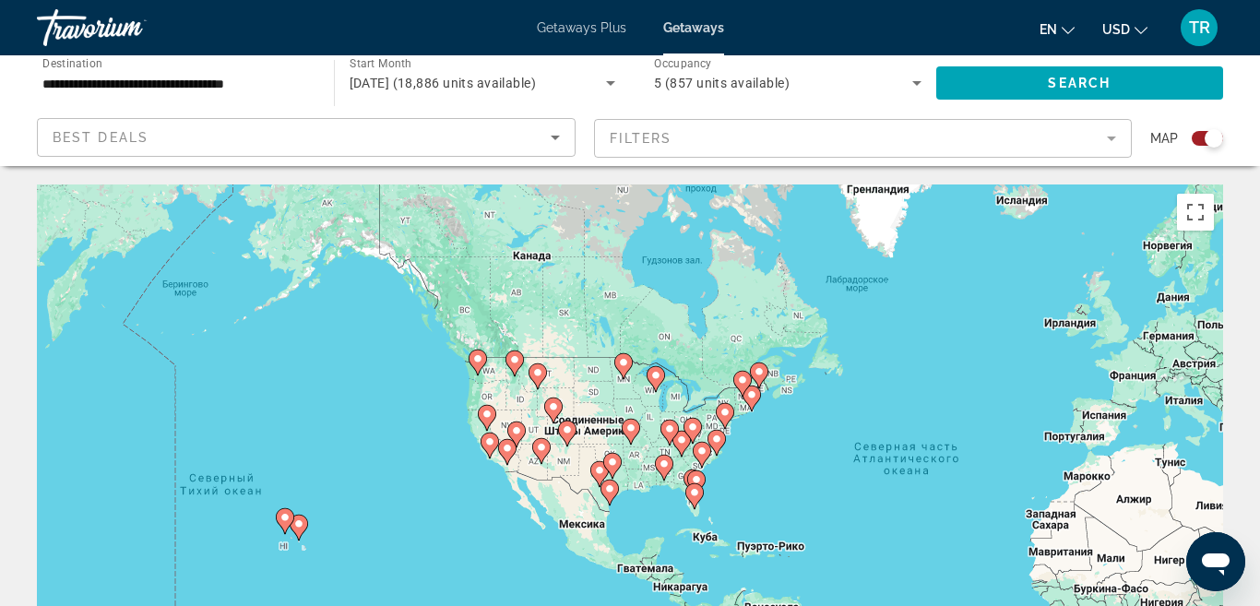
drag, startPoint x: 788, startPoint y: 400, endPoint x: 717, endPoint y: 496, distance: 119.3
click at [717, 496] on div "Чтобы активировать перетаскивание с помощью клавиатуры, нажмите Alt + Ввод. Пос…" at bounding box center [630, 460] width 1186 height 553
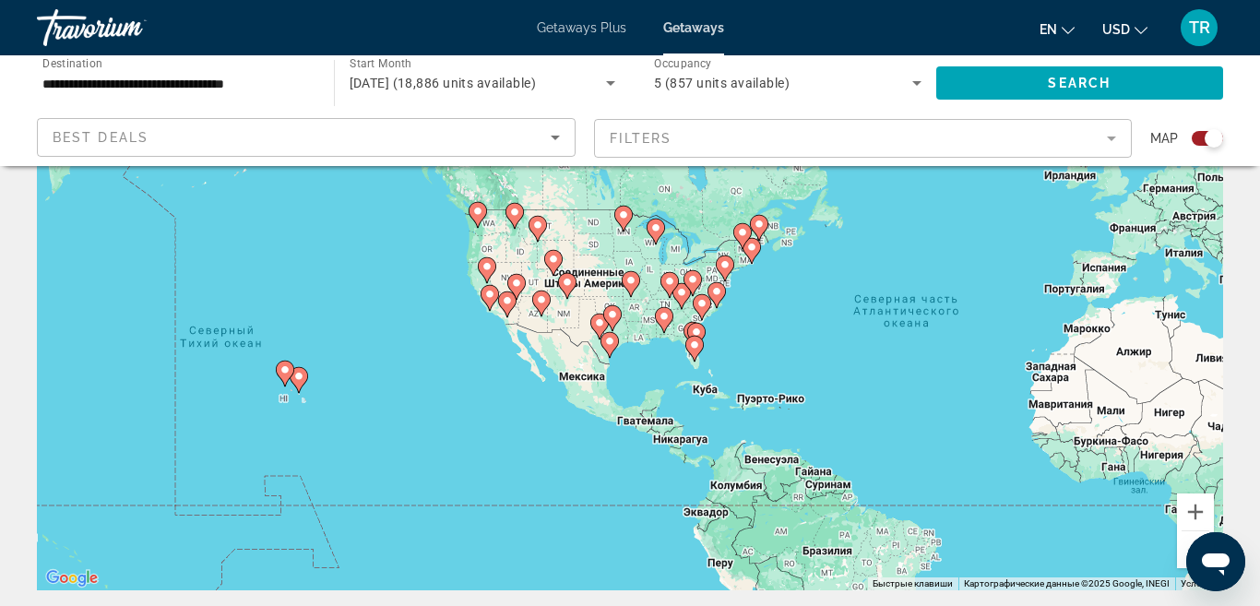
scroll to position [177, 0]
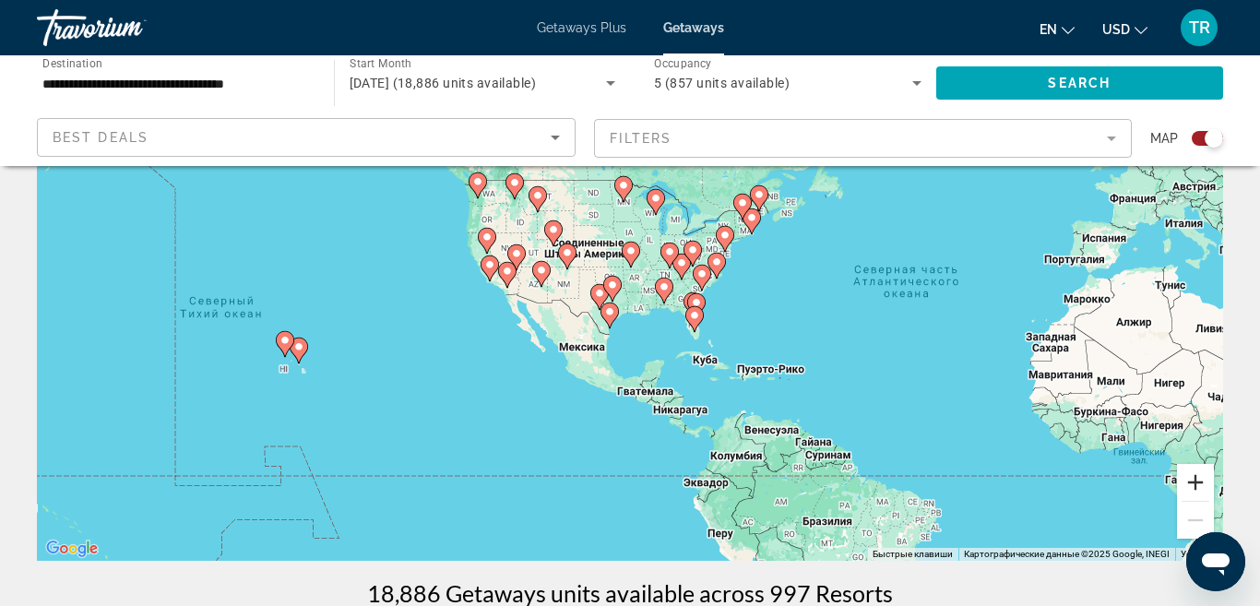
click at [1192, 477] on button "Увеличить" at bounding box center [1195, 482] width 37 height 37
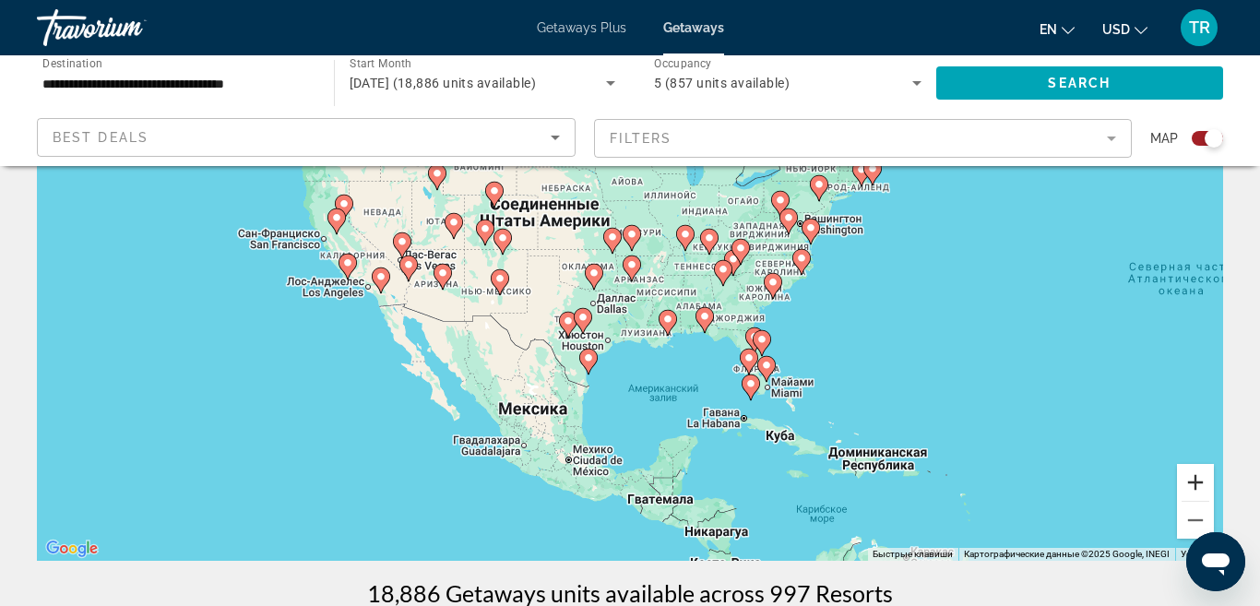
click at [1192, 477] on button "Увеличить" at bounding box center [1195, 482] width 37 height 37
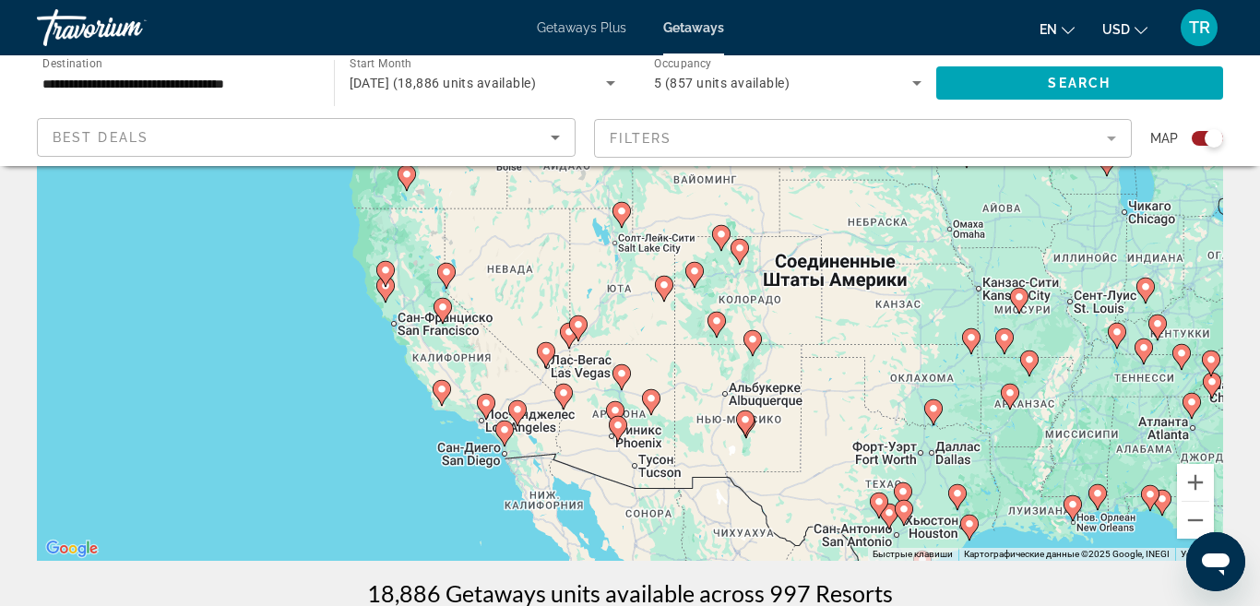
drag, startPoint x: 360, startPoint y: 394, endPoint x: 740, endPoint y: 523, distance: 401.2
click at [740, 523] on div "Чтобы активировать перетаскивание с помощью клавиатуры, нажмите Alt + Ввод. Пос…" at bounding box center [630, 283] width 1186 height 553
click at [1192, 474] on button "Увеличить" at bounding box center [1195, 482] width 37 height 37
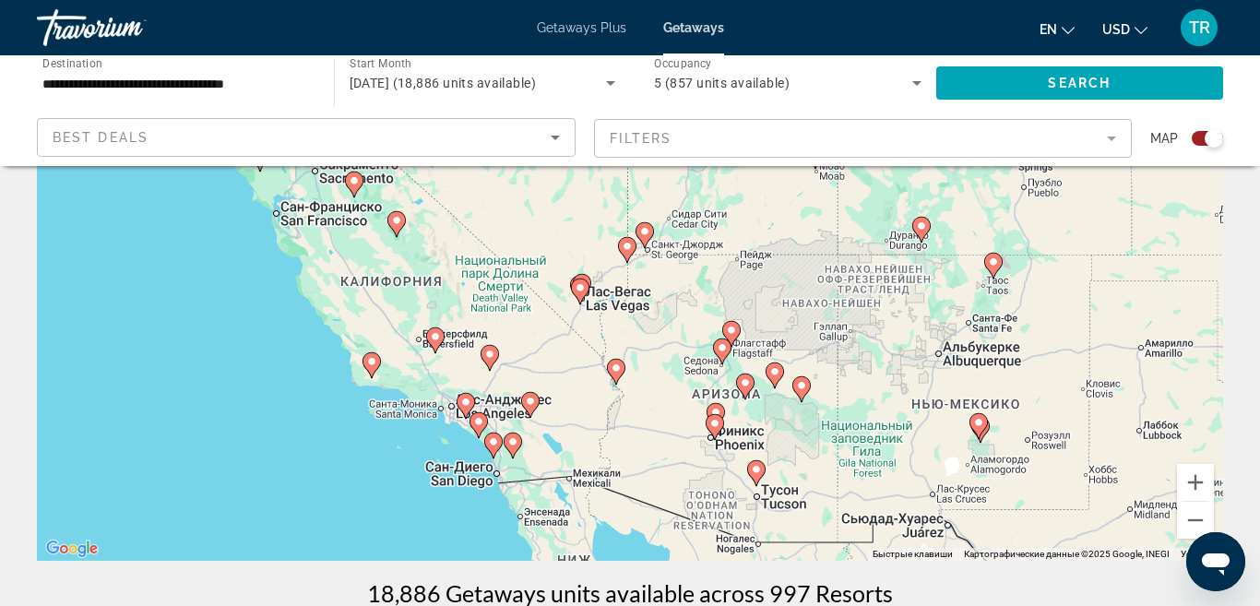
drag, startPoint x: 609, startPoint y: 444, endPoint x: 736, endPoint y: 284, distance: 204.2
click at [736, 284] on div "Чтобы активировать перетаскивание с помощью клавиатуры, нажмите Alt + Ввод. Пос…" at bounding box center [630, 283] width 1186 height 553
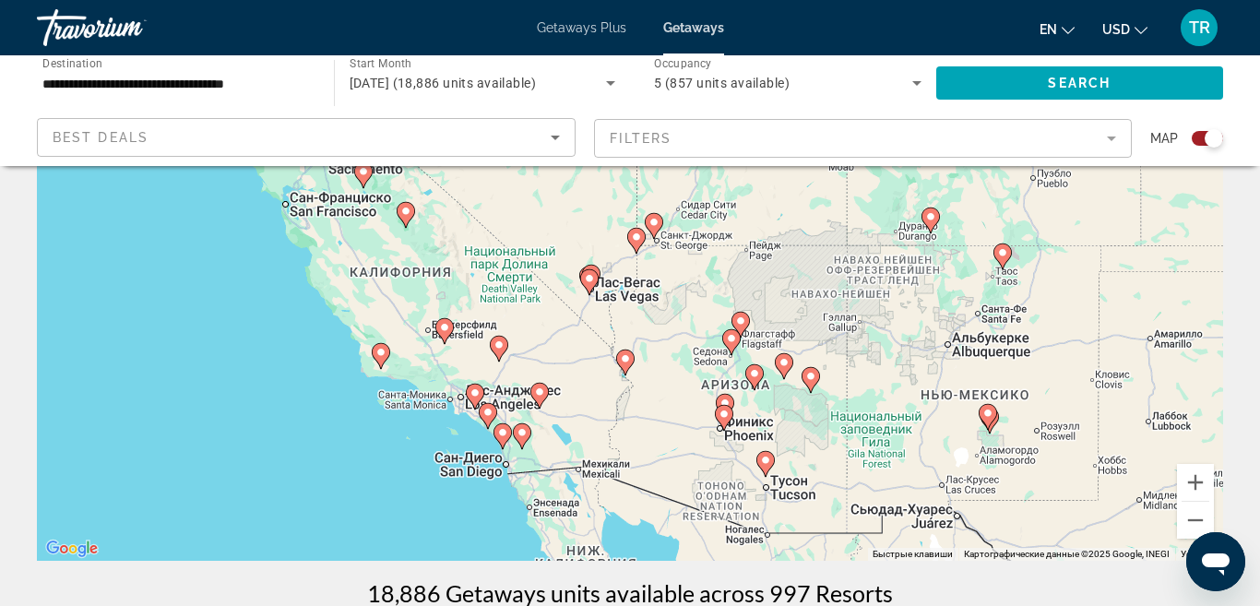
click at [505, 432] on image "Main content" at bounding box center [502, 432] width 11 height 11
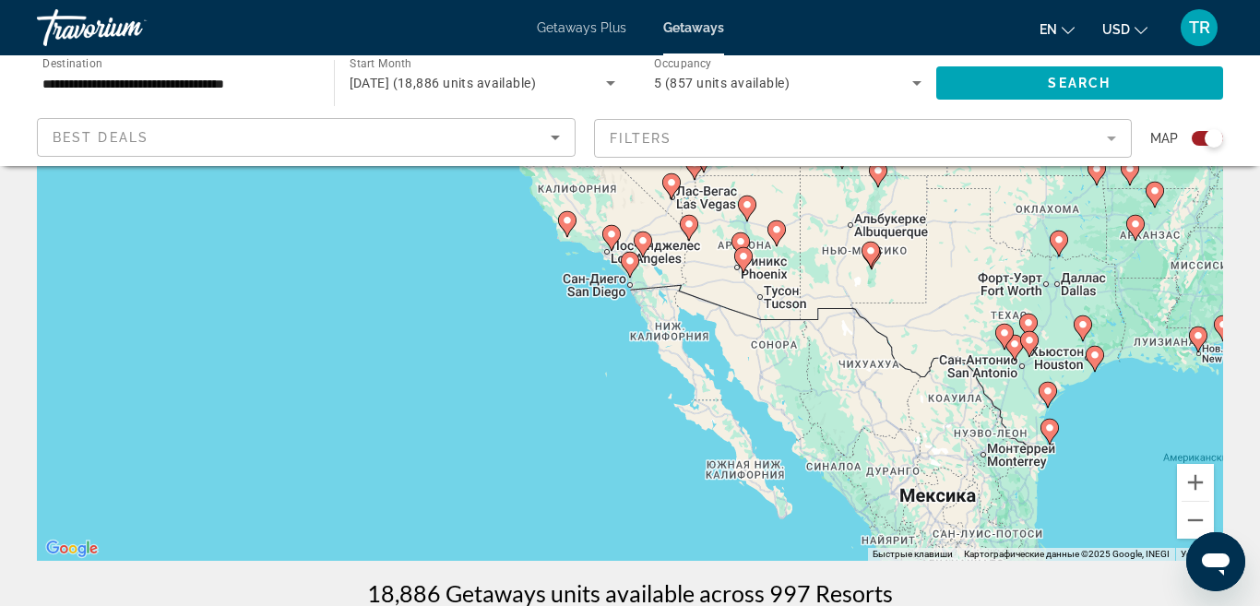
click at [633, 264] on image "Main content" at bounding box center [629, 260] width 11 height 11
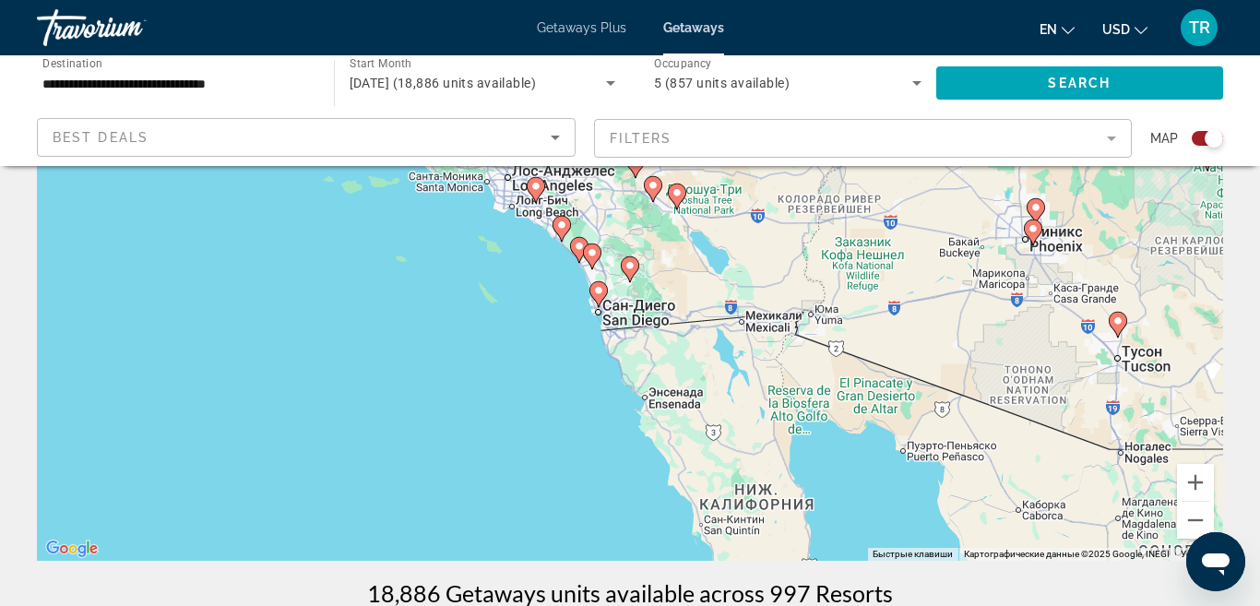
click at [602, 289] on image "Main content" at bounding box center [598, 290] width 11 height 11
type input "**********"
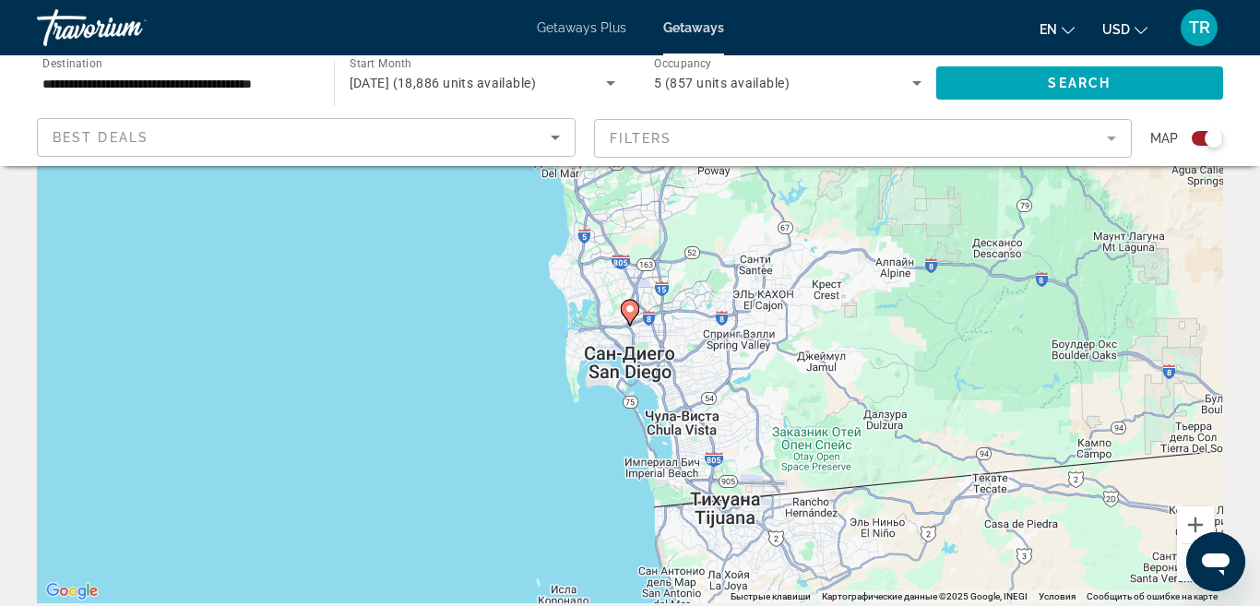
scroll to position [110, 0]
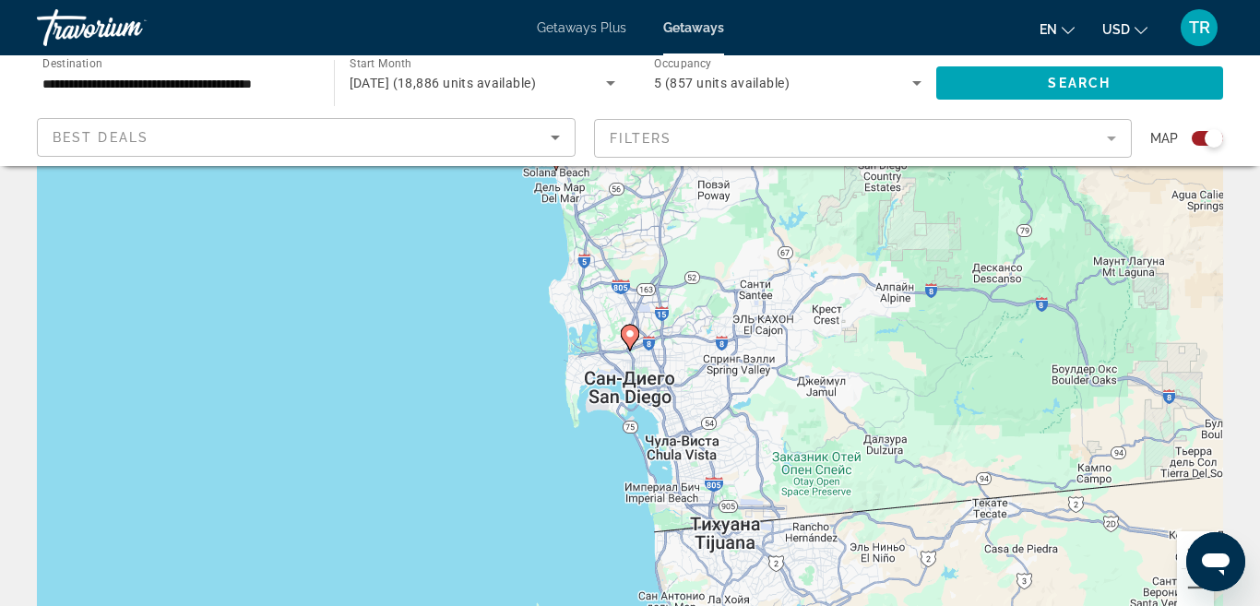
click at [630, 337] on image "Main content" at bounding box center [629, 333] width 11 height 11
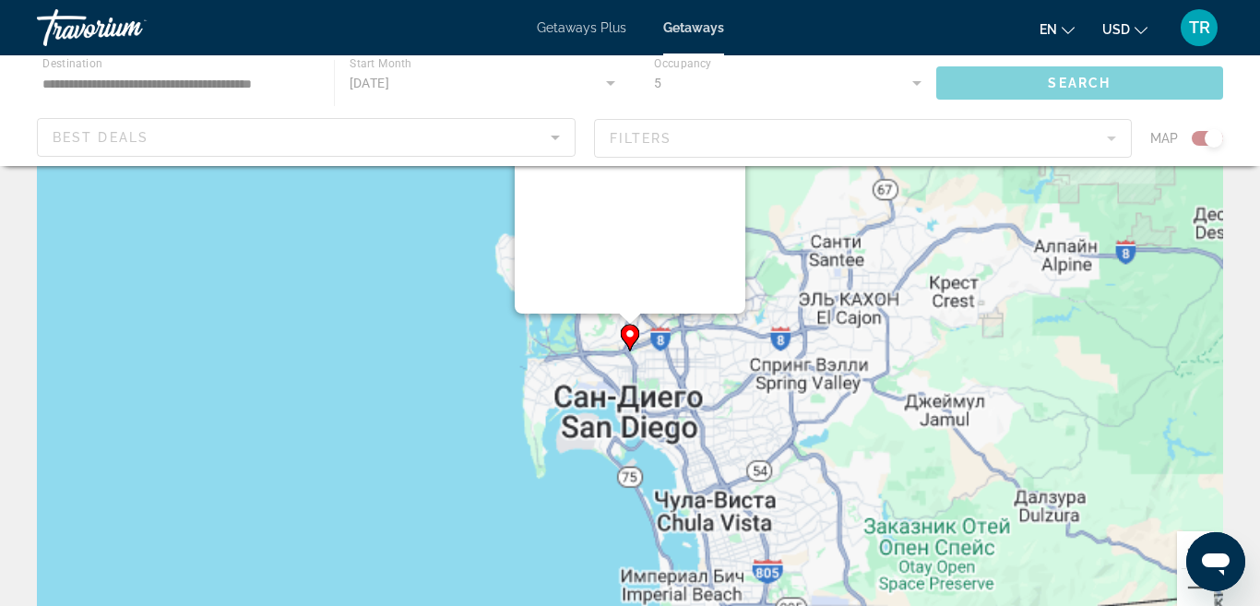
scroll to position [0, 0]
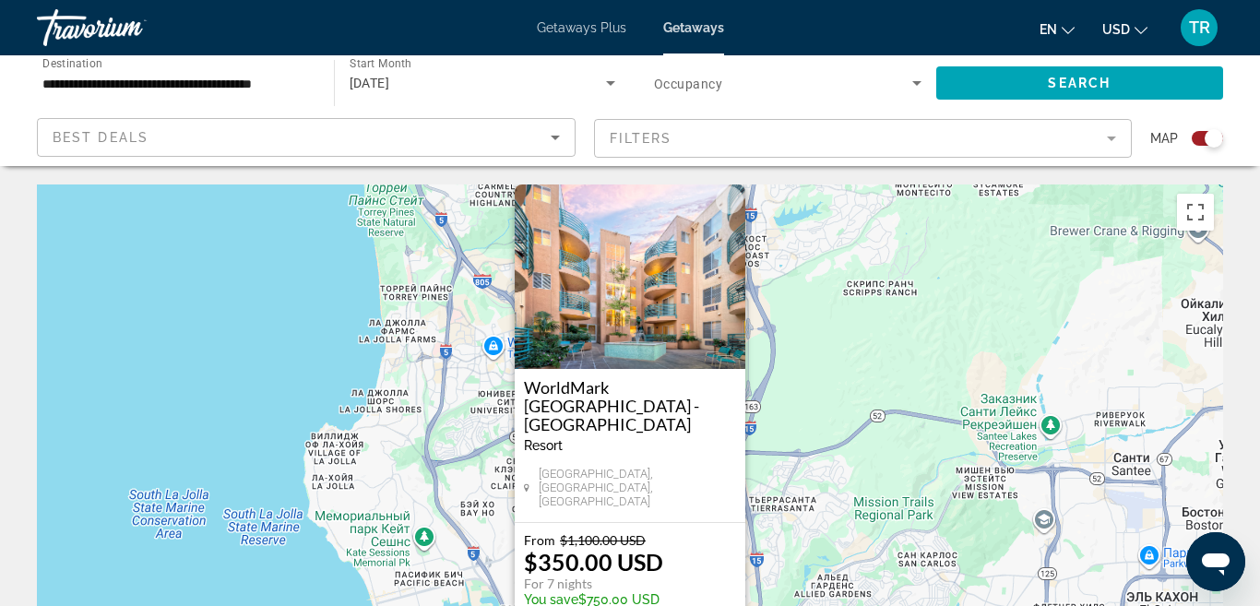
click at [665, 433] on h3 "WorldMark San Diego - Mission Valley" at bounding box center [630, 405] width 212 height 55
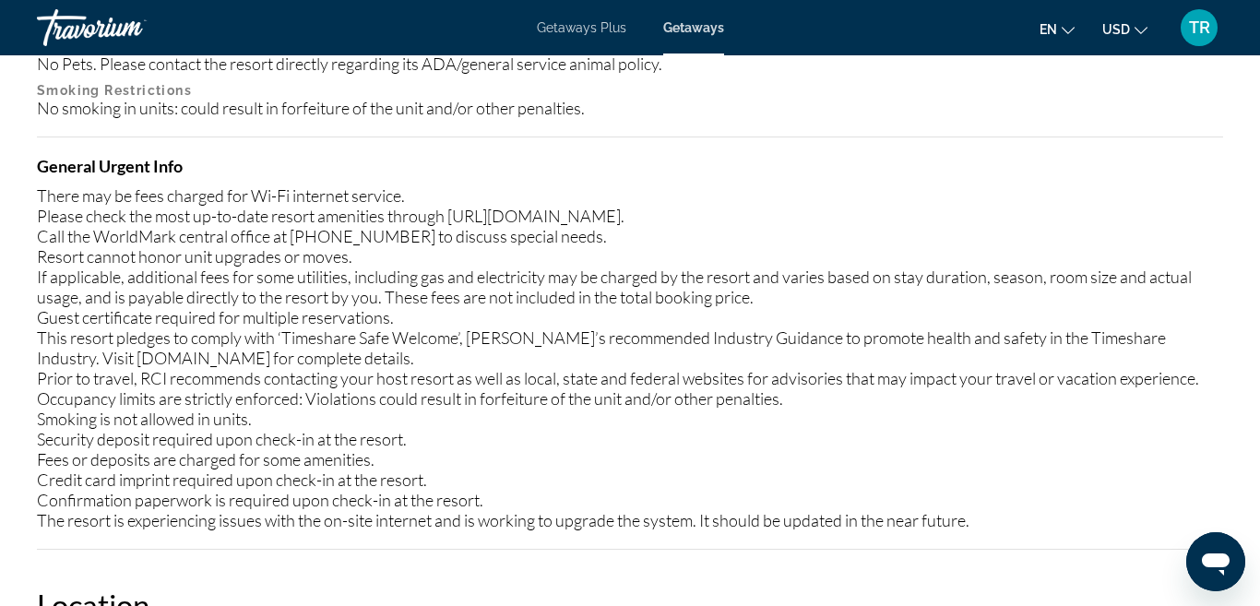
scroll to position [2699, 0]
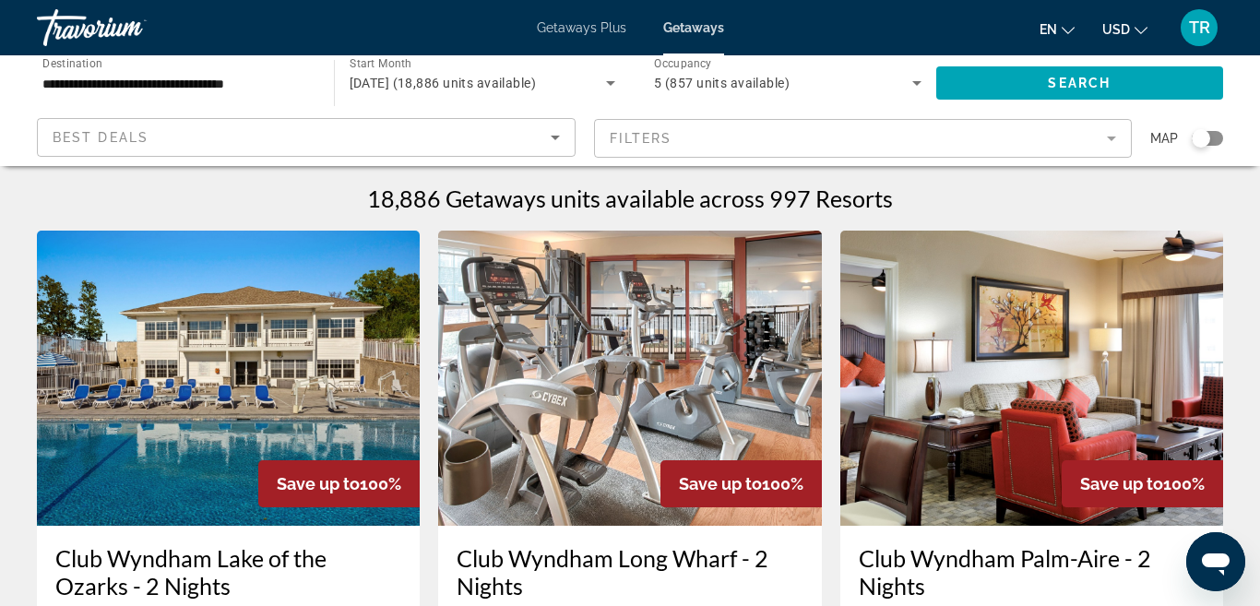
click at [1202, 131] on div "Search widget" at bounding box center [1200, 138] width 18 height 18
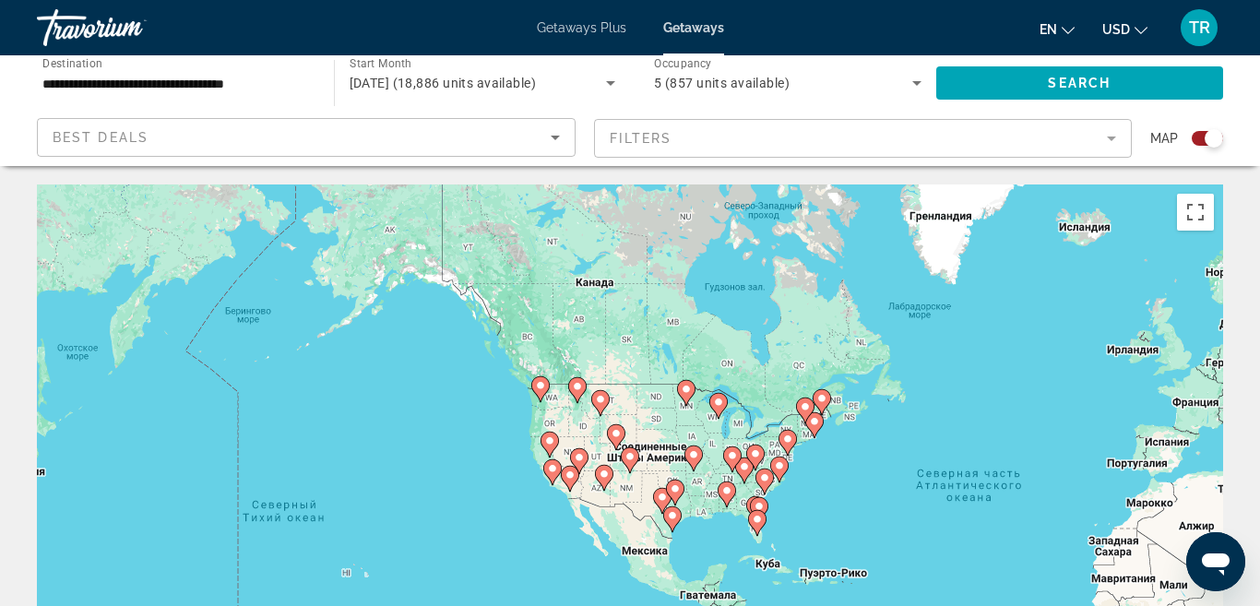
drag, startPoint x: 546, startPoint y: 451, endPoint x: 963, endPoint y: 519, distance: 422.3
click at [963, 519] on div "Чтобы активировать перетаскивание с помощью клавиатуры, нажмите Alt + Ввод. Пос…" at bounding box center [630, 460] width 1186 height 553
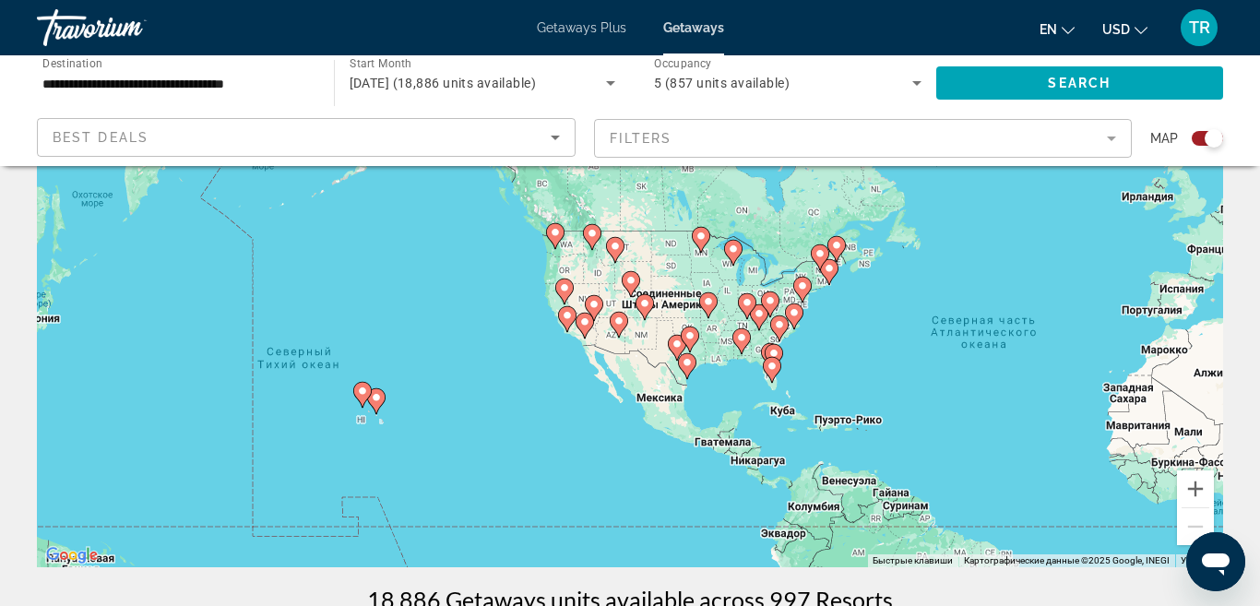
scroll to position [185, 0]
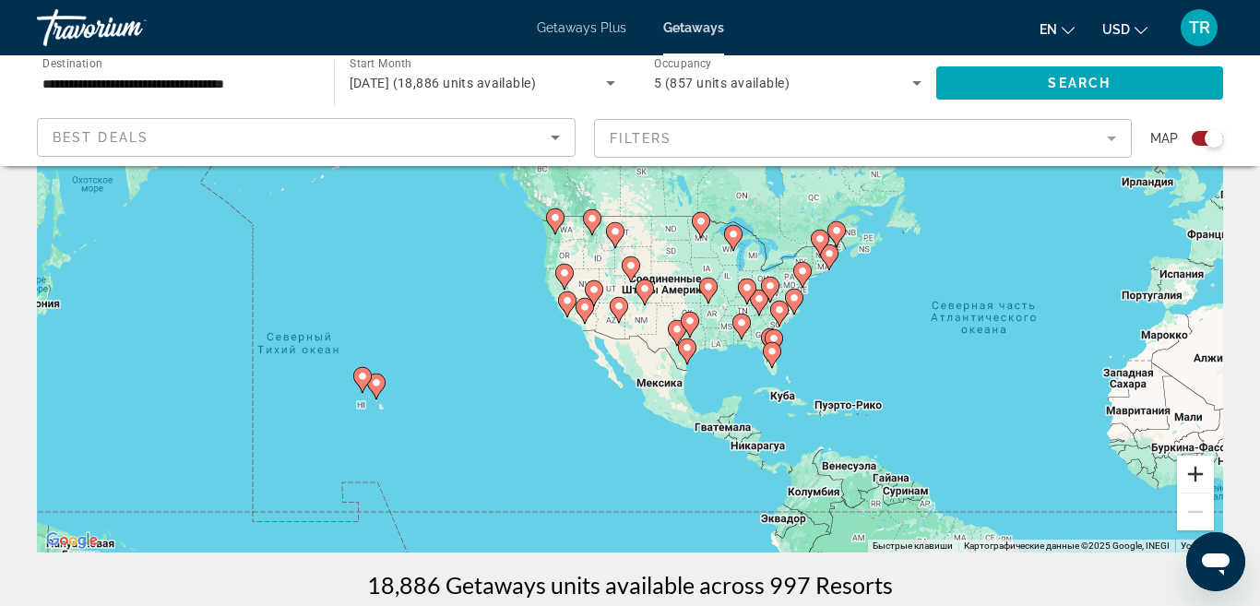
click at [1198, 475] on button "Увеличить" at bounding box center [1195, 474] width 37 height 37
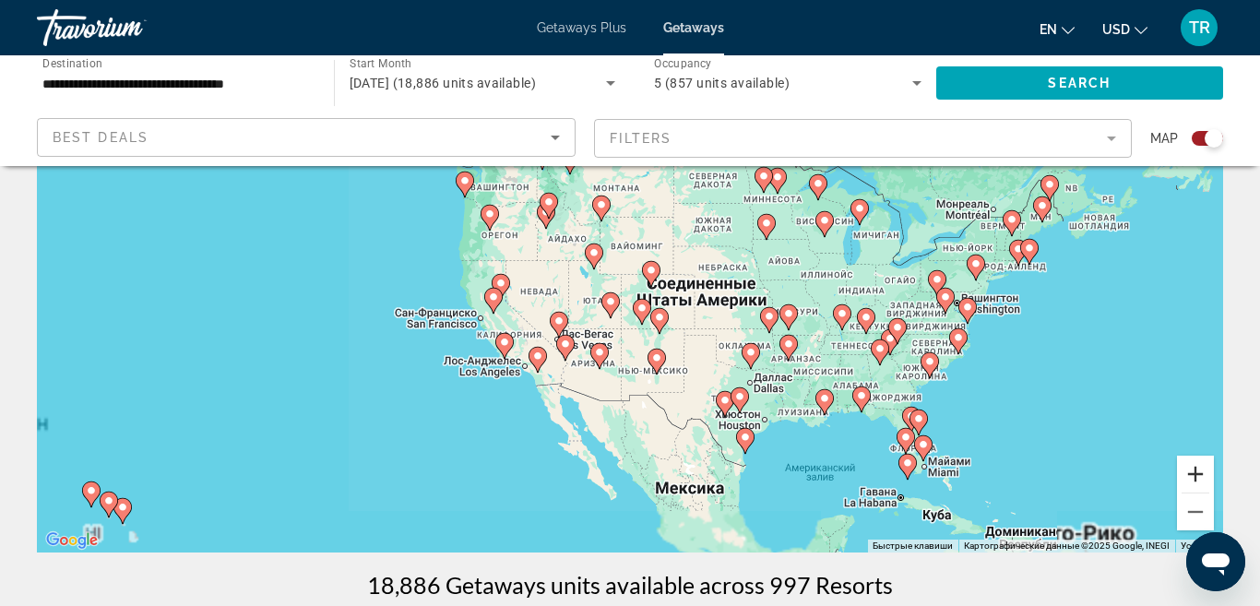
click at [1198, 475] on button "Увеличить" at bounding box center [1195, 474] width 37 height 37
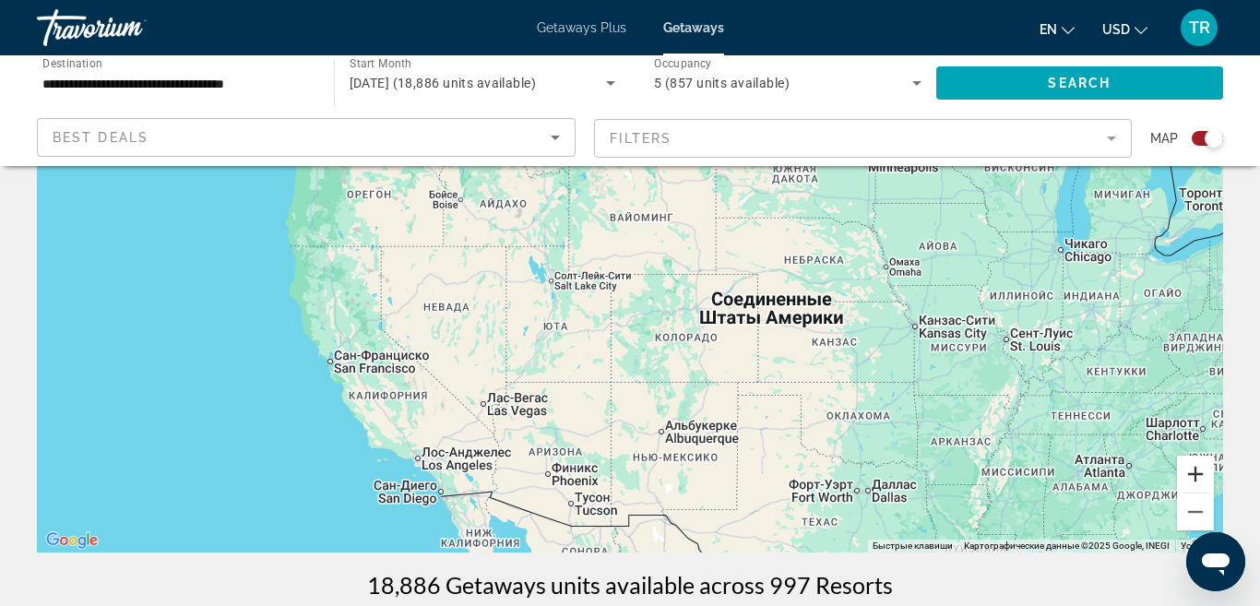
click at [1198, 475] on button "Увеличить" at bounding box center [1195, 474] width 37 height 37
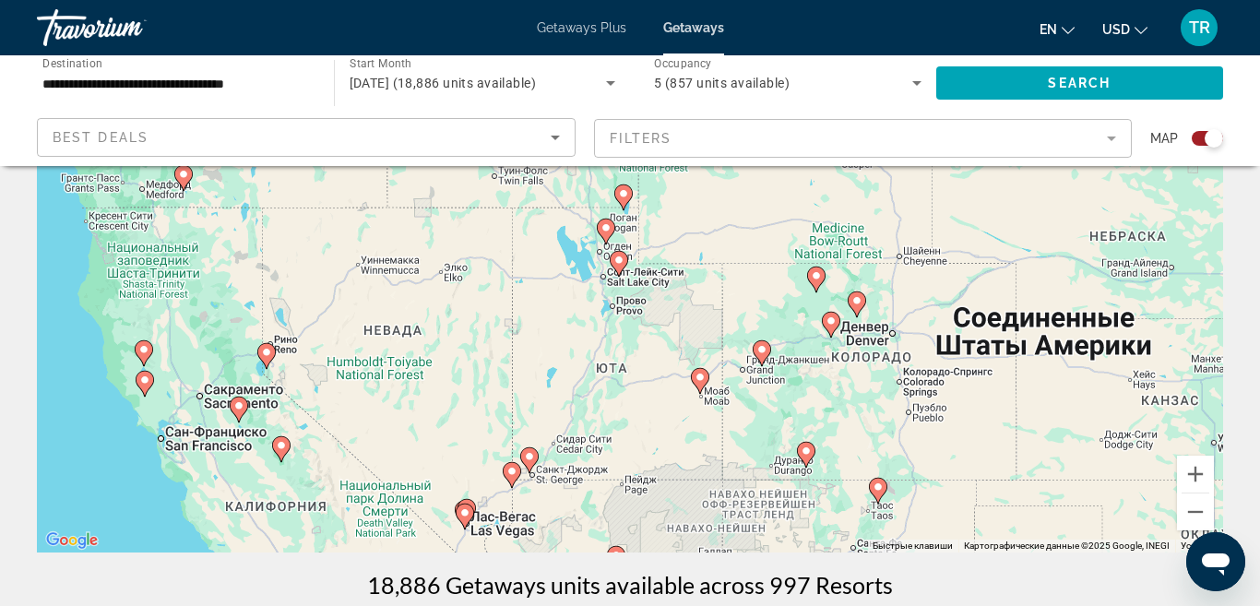
drag, startPoint x: 517, startPoint y: 460, endPoint x: 680, endPoint y: 389, distance: 178.0
click at [680, 399] on div "Чтобы активировать перетаскивание с помощью клавиатуры, нажмите Alt + Ввод. Пос…" at bounding box center [630, 275] width 1186 height 553
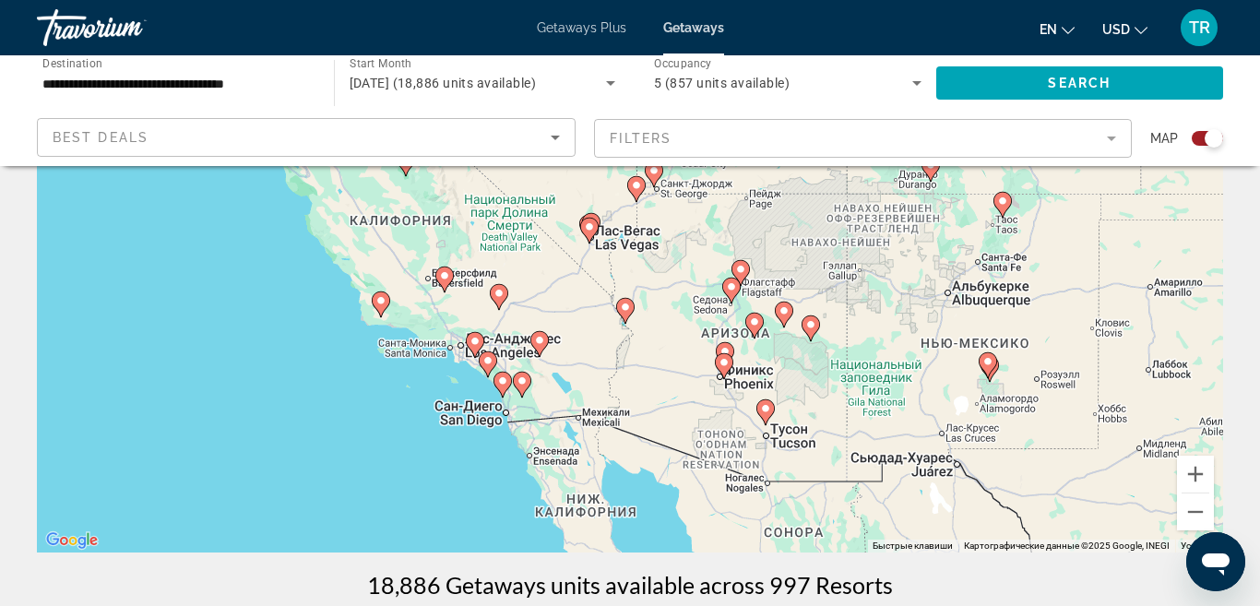
drag, startPoint x: 555, startPoint y: 430, endPoint x: 615, endPoint y: 247, distance: 192.2
click at [615, 247] on div "Чтобы активировать перетаскивание с помощью клавиатуры, нажмите Alt + Ввод. Пос…" at bounding box center [630, 275] width 1186 height 553
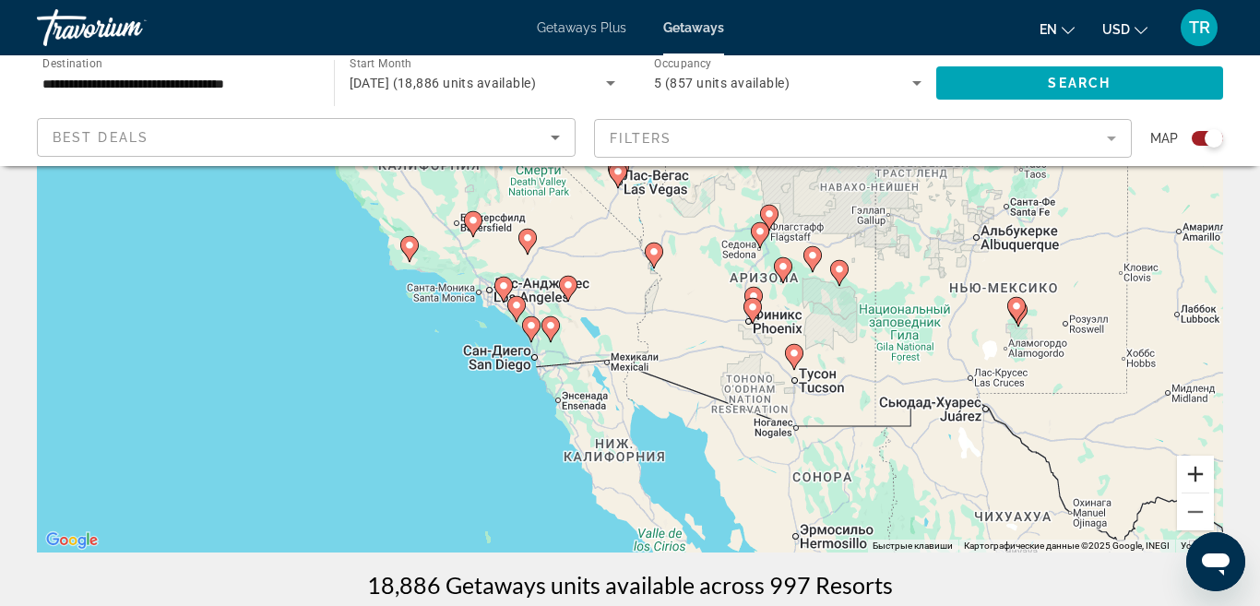
click at [1190, 471] on button "Увеличить" at bounding box center [1195, 474] width 37 height 37
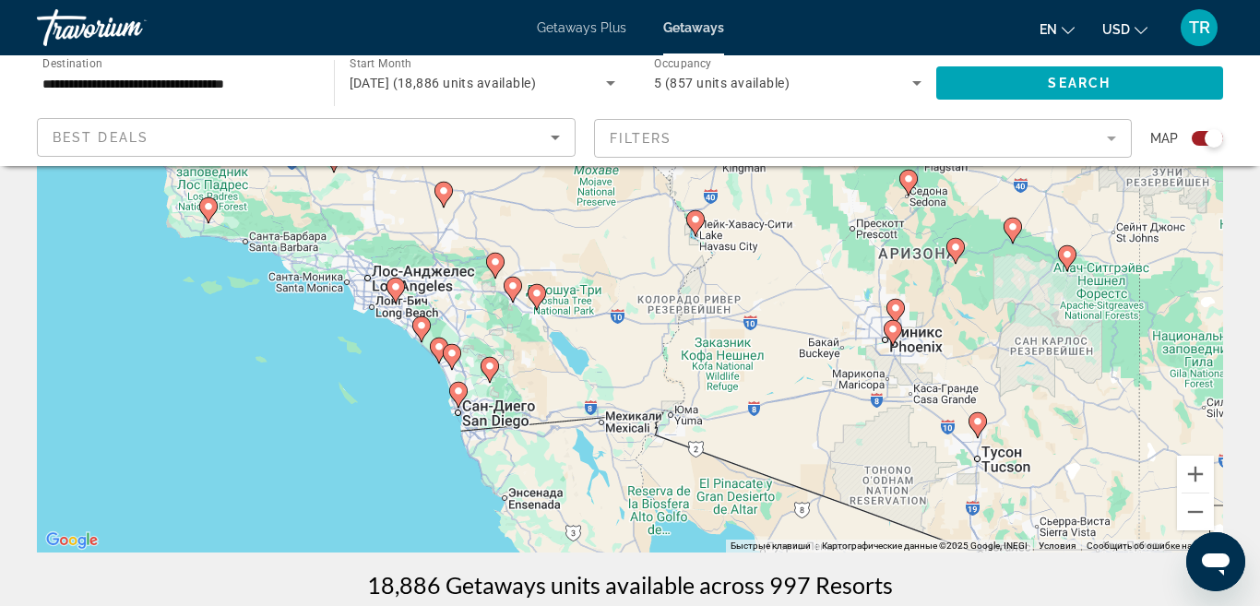
drag, startPoint x: 569, startPoint y: 421, endPoint x: 600, endPoint y: 393, distance: 42.4
click at [600, 393] on div "Чтобы активировать перетаскивание с помощью клавиатуры, нажмите Alt + Ввод. Пос…" at bounding box center [630, 275] width 1186 height 553
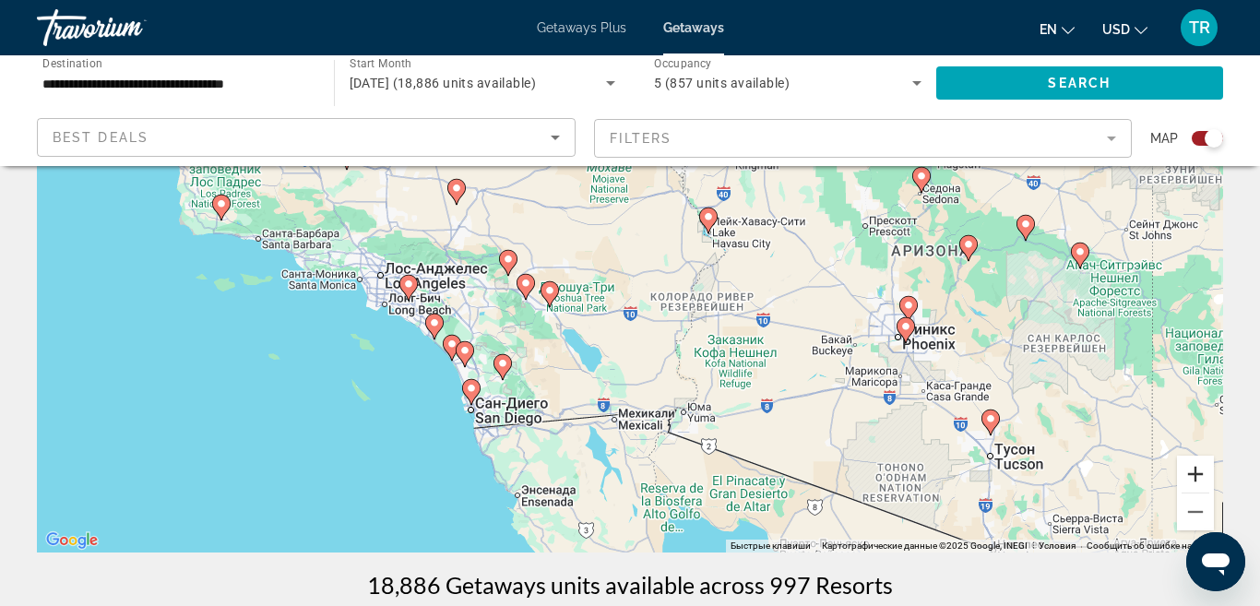
click at [1198, 482] on button "Увеличить" at bounding box center [1195, 474] width 37 height 37
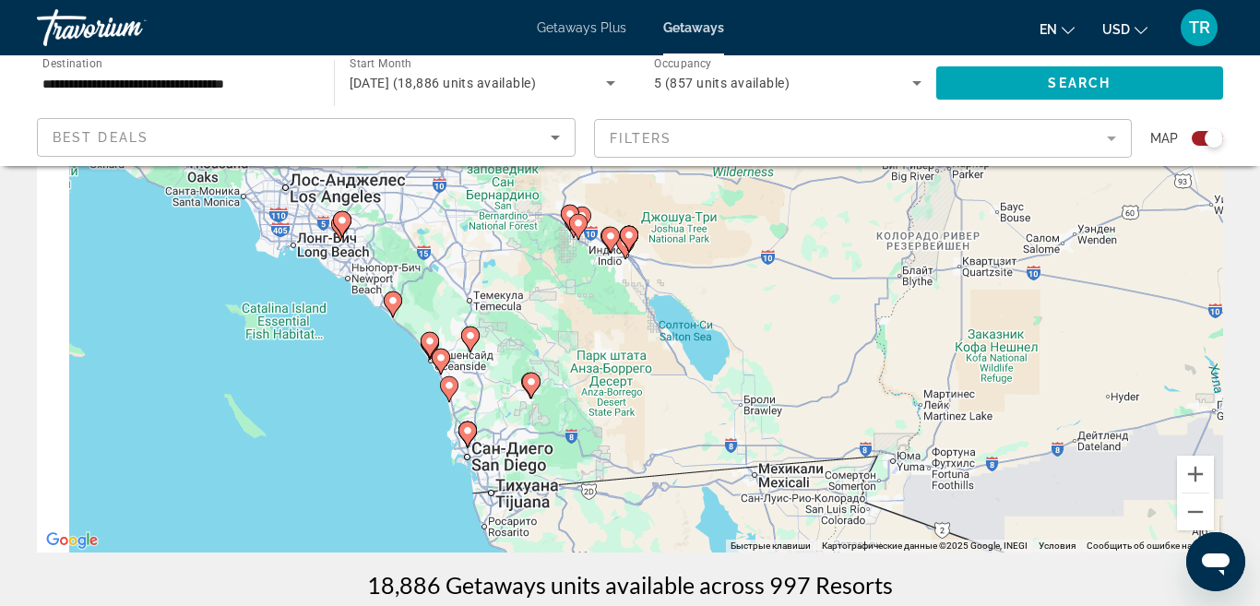
drag, startPoint x: 836, startPoint y: 444, endPoint x: 1003, endPoint y: 355, distance: 188.9
click at [1003, 355] on div "Чтобы активировать перетаскивание с помощью клавиатуры, нажмите Alt + Ввод. Пос…" at bounding box center [630, 275] width 1186 height 553
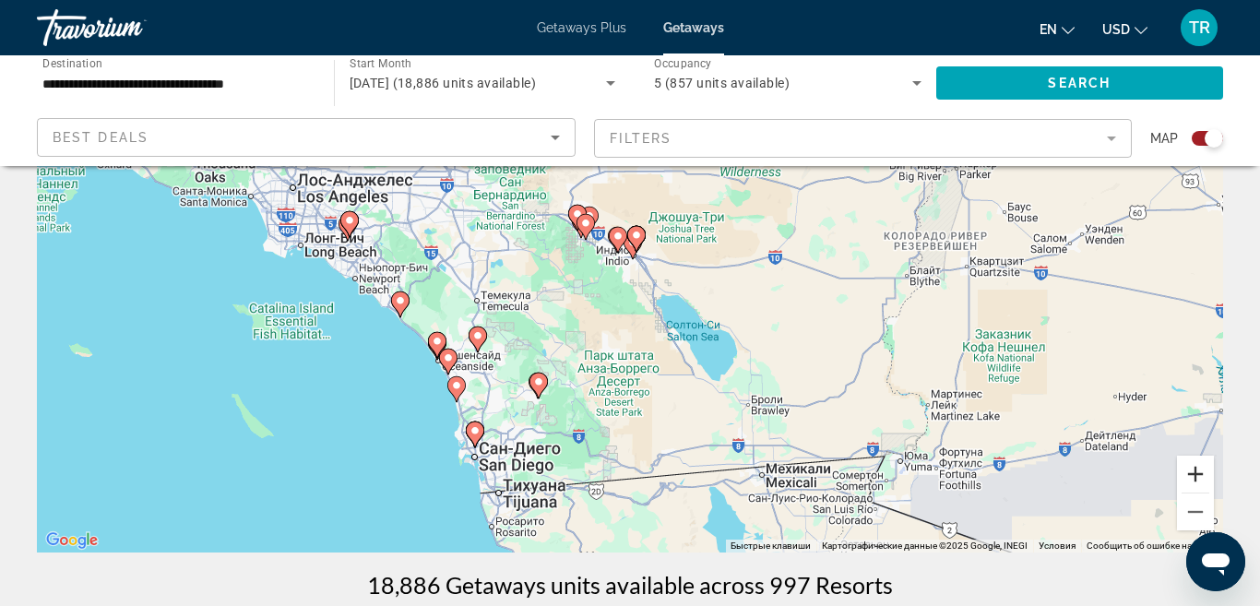
click at [1187, 475] on button "Увеличить" at bounding box center [1195, 474] width 37 height 37
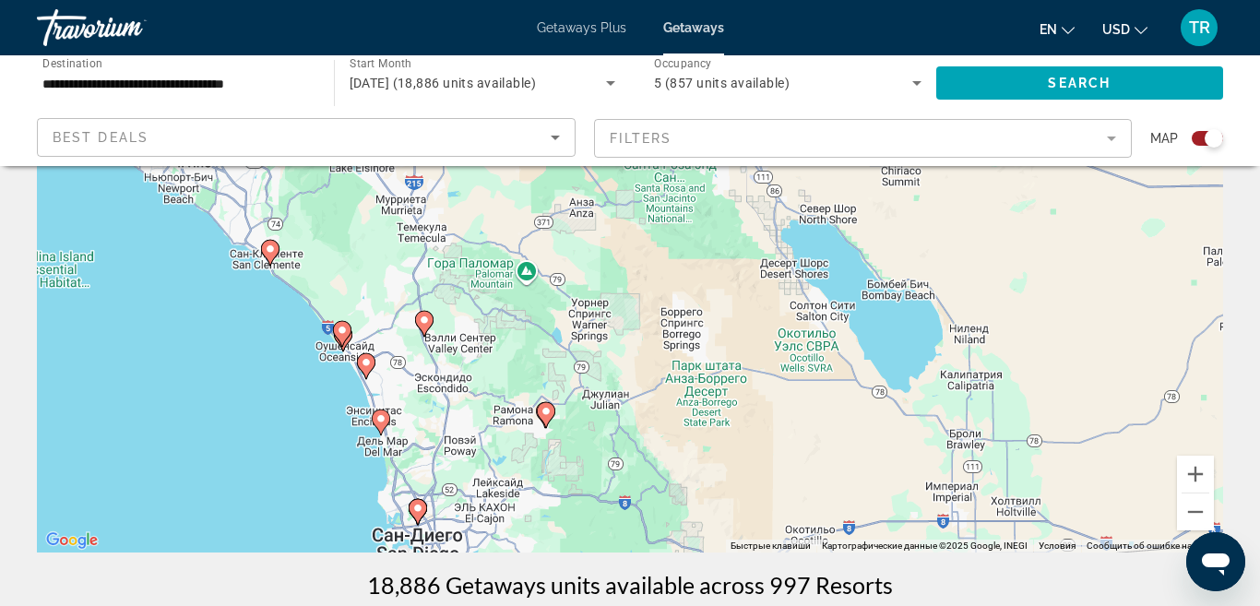
drag, startPoint x: 509, startPoint y: 391, endPoint x: 613, endPoint y: 291, distance: 144.1
click at [613, 292] on div "Чтобы активировать перетаскивание с помощью клавиатуры, нажмите Alt + Ввод. Пос…" at bounding box center [630, 275] width 1186 height 553
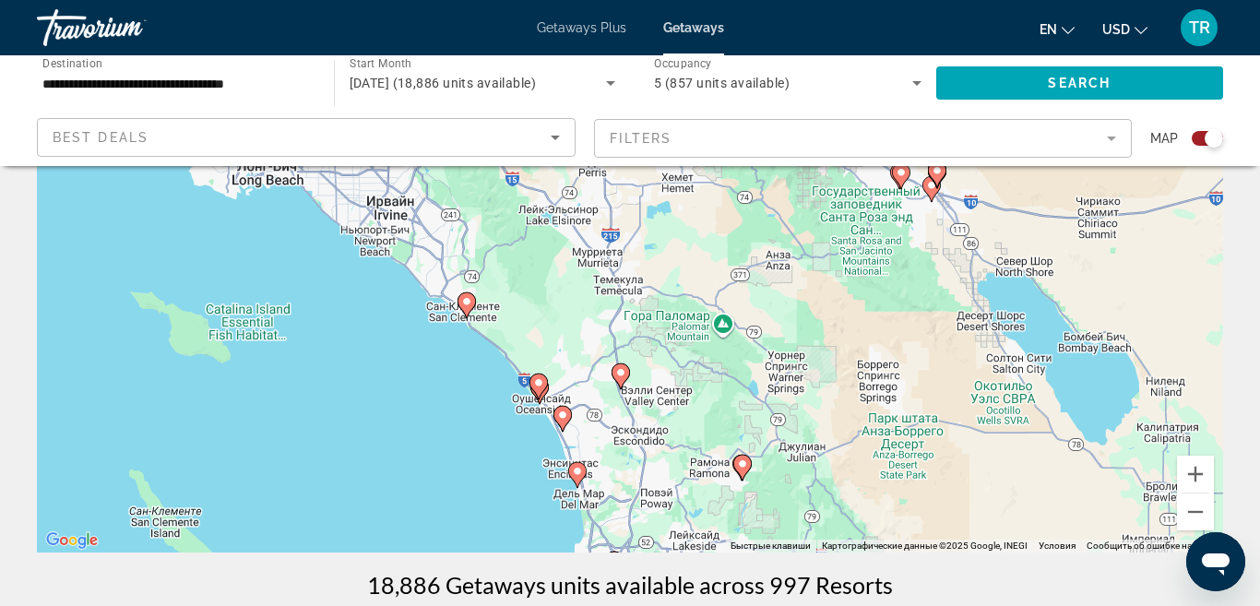
drag, startPoint x: 526, startPoint y: 356, endPoint x: 752, endPoint y: 431, distance: 238.8
click at [752, 431] on div "Чтобы активировать перетаскивание с помощью клавиатуры, нажмите Alt + Ввод. Пос…" at bounding box center [630, 275] width 1186 height 553
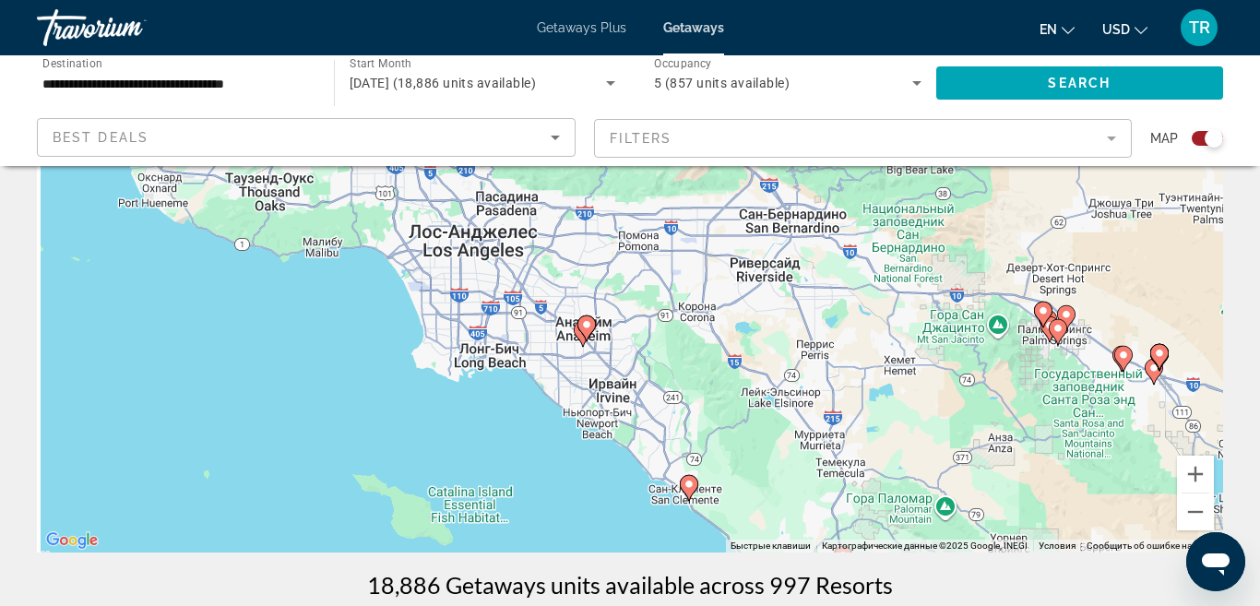
drag, startPoint x: 515, startPoint y: 298, endPoint x: 694, endPoint y: 459, distance: 240.9
click at [694, 459] on div "Чтобы активировать перетаскивание с помощью клавиатуры, нажмите Alt + Ввод. Пос…" at bounding box center [630, 275] width 1186 height 553
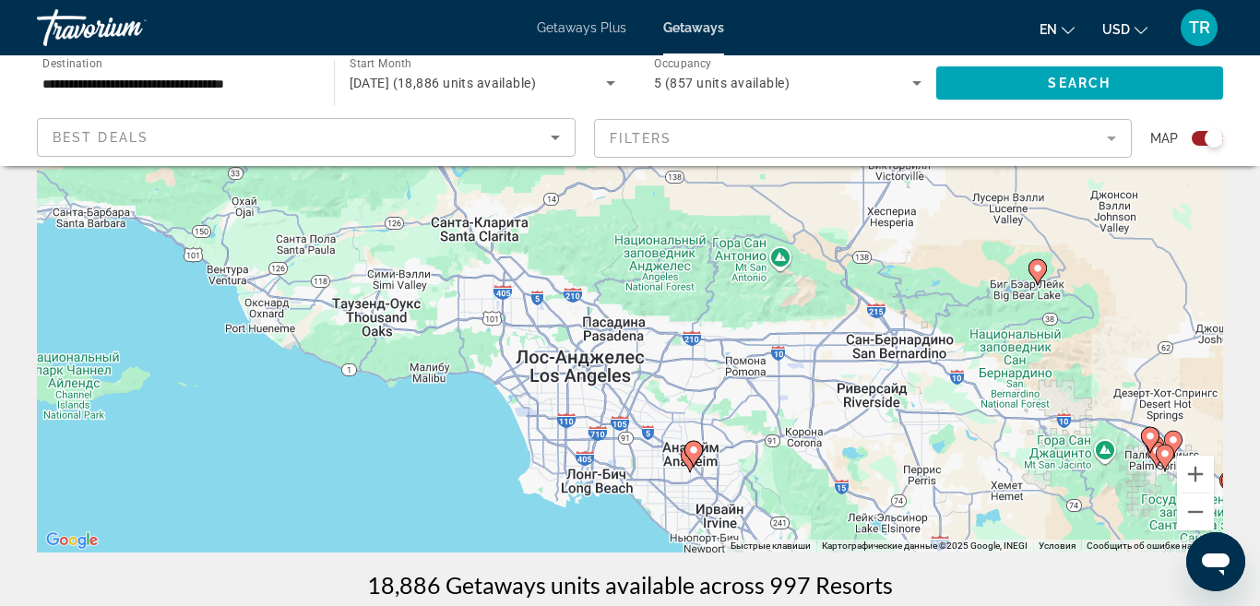
drag, startPoint x: 547, startPoint y: 330, endPoint x: 656, endPoint y: 456, distance: 166.0
click at [656, 456] on div "Чтобы активировать перетаскивание с помощью клавиатуры, нажмите Alt + Ввод. Пос…" at bounding box center [630, 275] width 1186 height 553
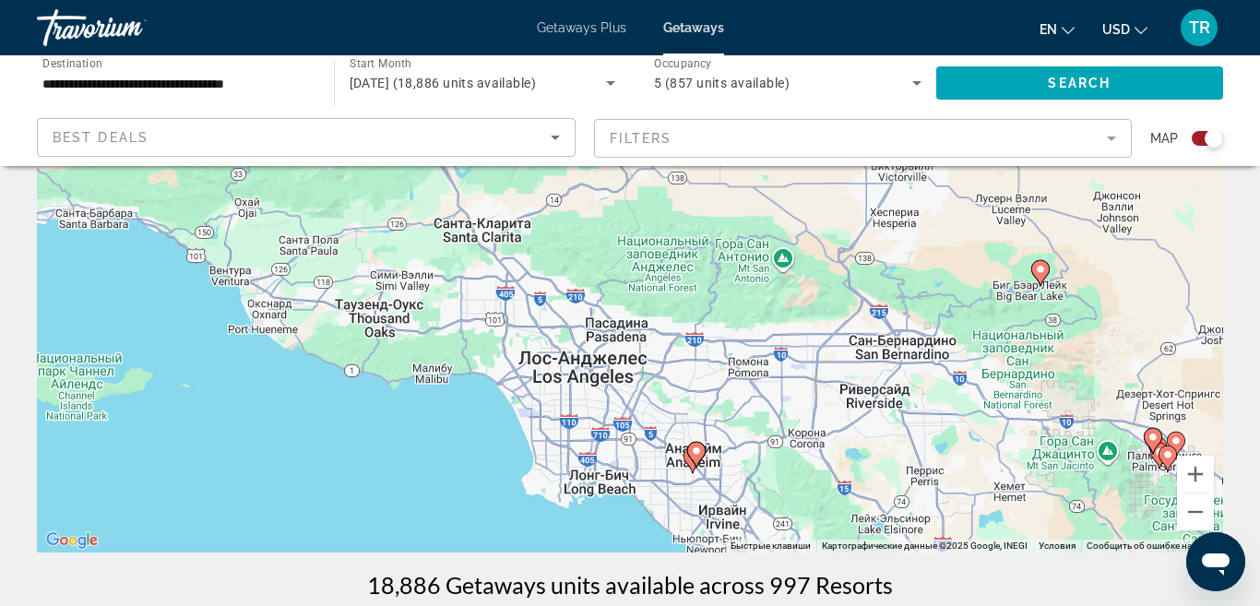
click at [1041, 269] on image "Main content" at bounding box center [1040, 269] width 11 height 11
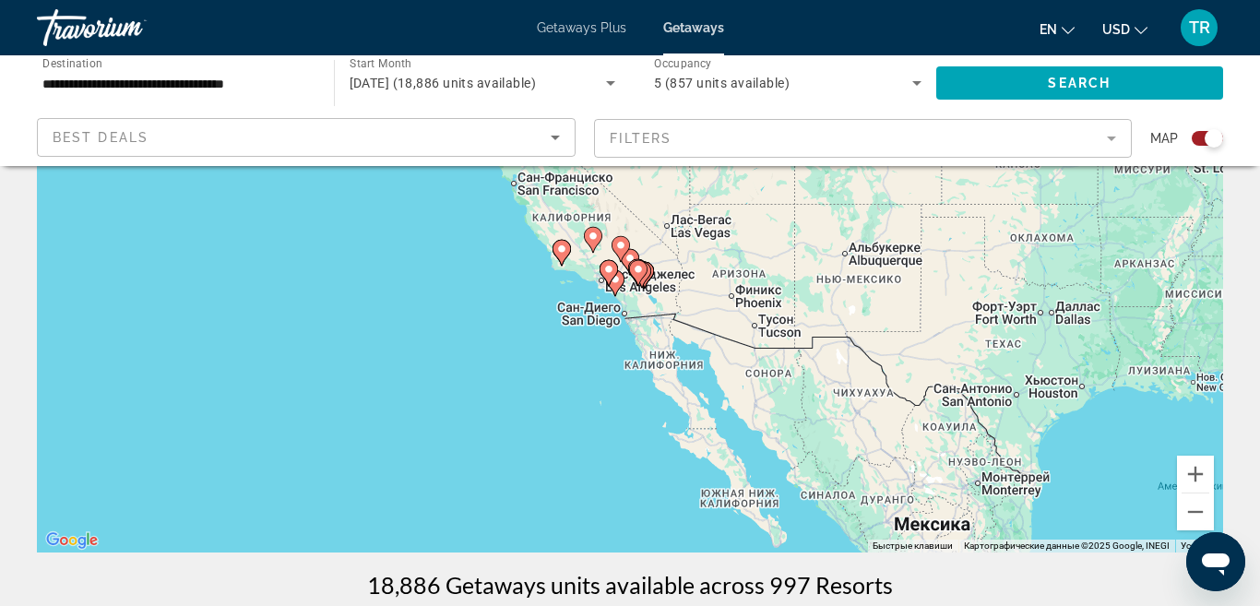
click at [631, 251] on icon "Main content" at bounding box center [629, 262] width 17 height 24
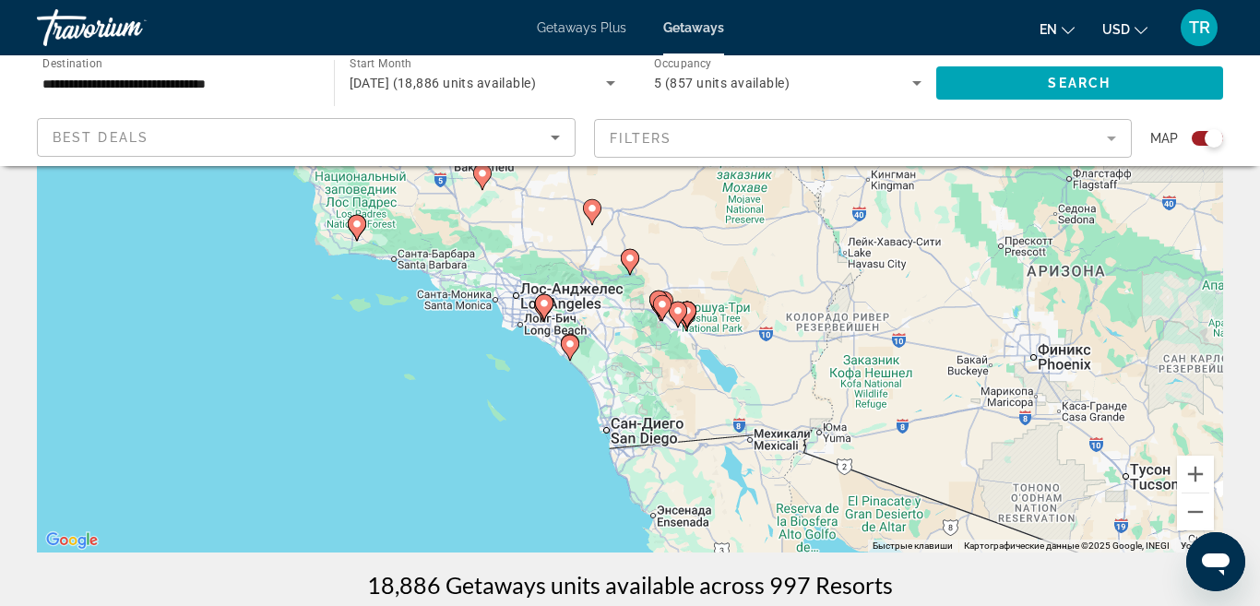
click at [631, 251] on icon "Main content" at bounding box center [629, 262] width 17 height 24
type input "**********"
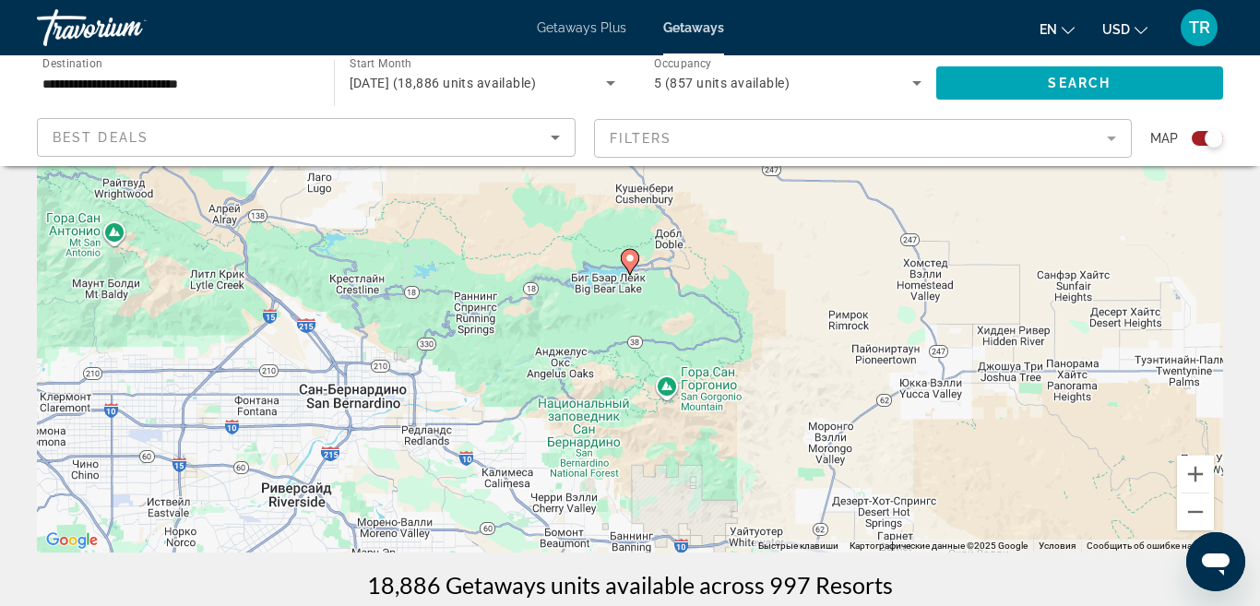
click at [630, 257] on image "Main content" at bounding box center [629, 258] width 11 height 11
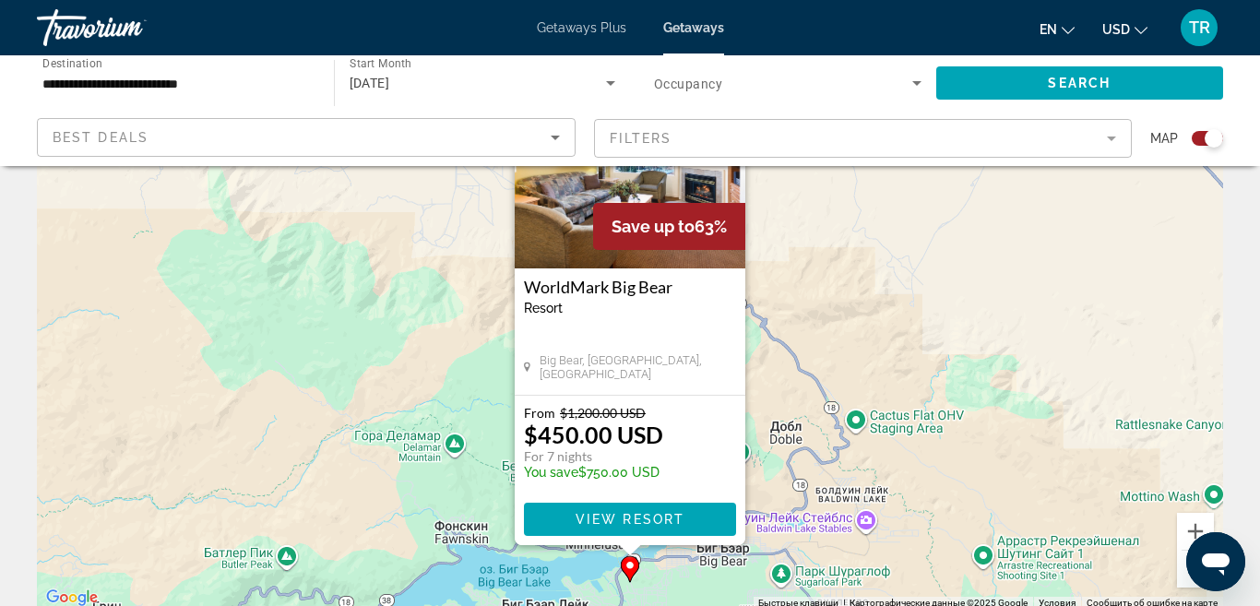
scroll to position [139, 0]
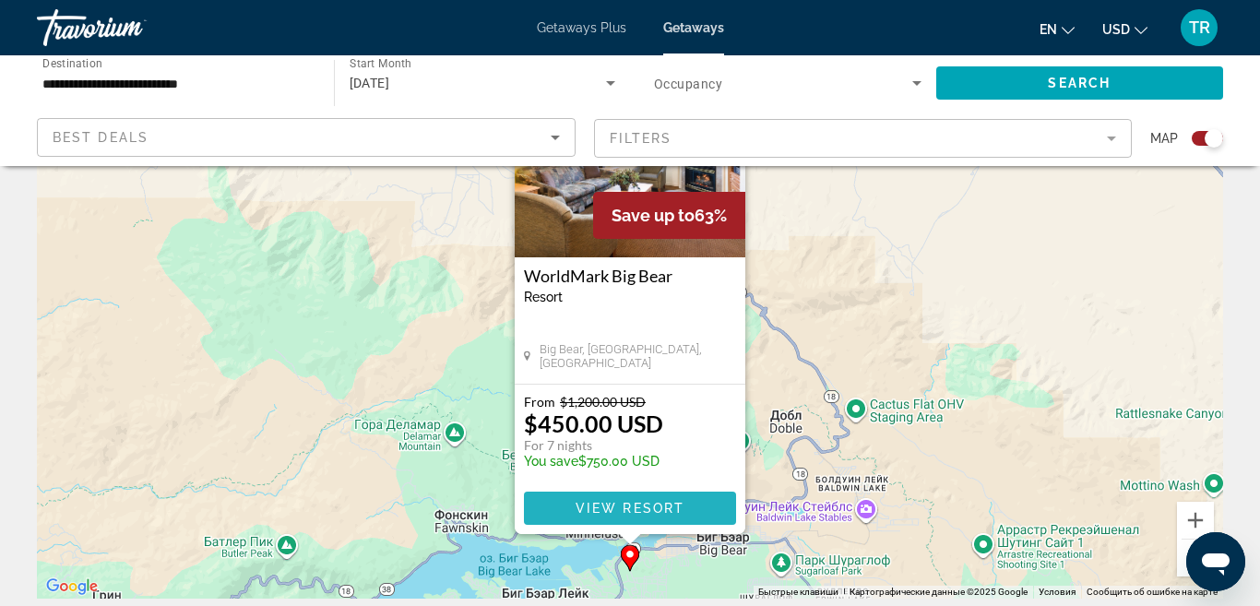
click at [641, 499] on span "Main content" at bounding box center [630, 508] width 212 height 44
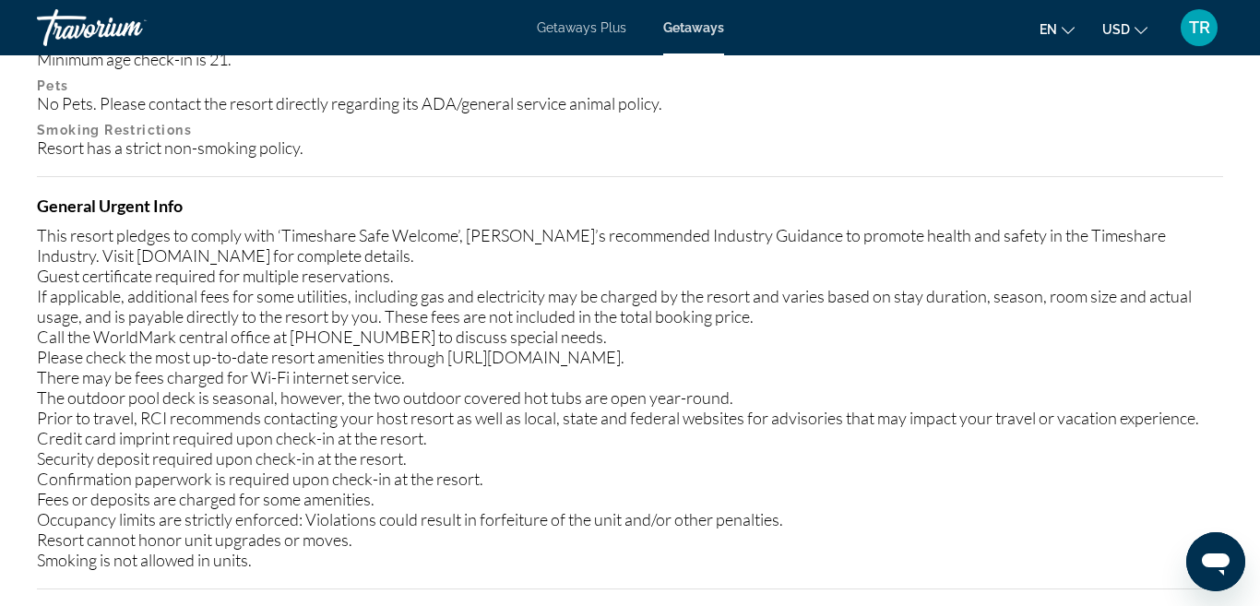
scroll to position [2182, 0]
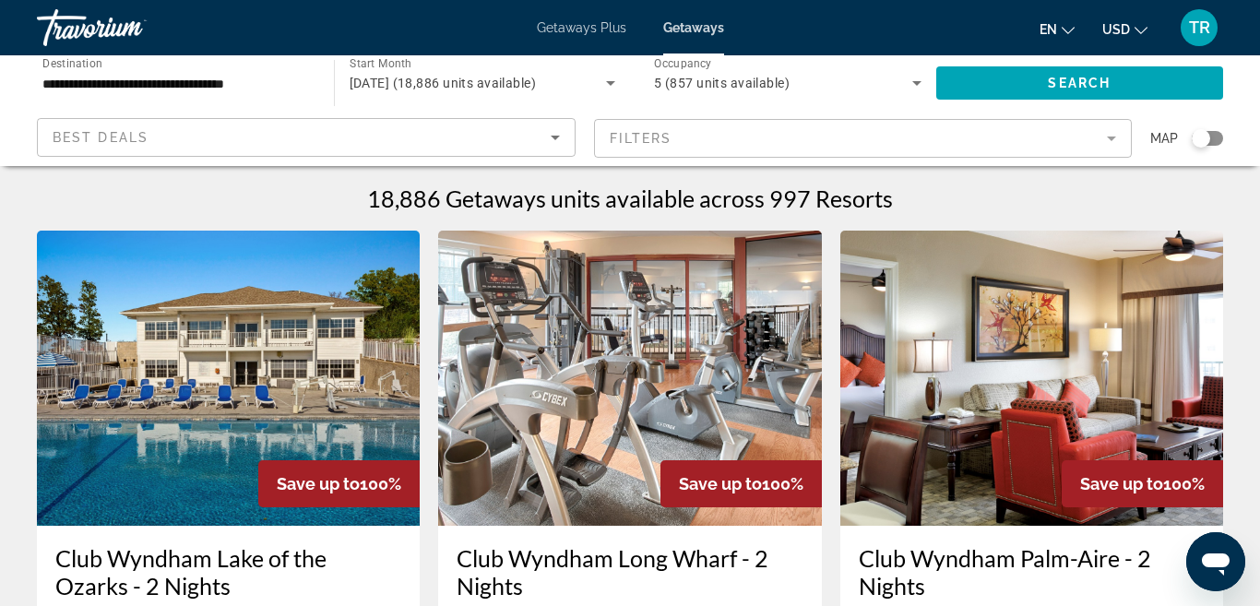
click at [1203, 136] on div "Search widget" at bounding box center [1200, 138] width 18 height 18
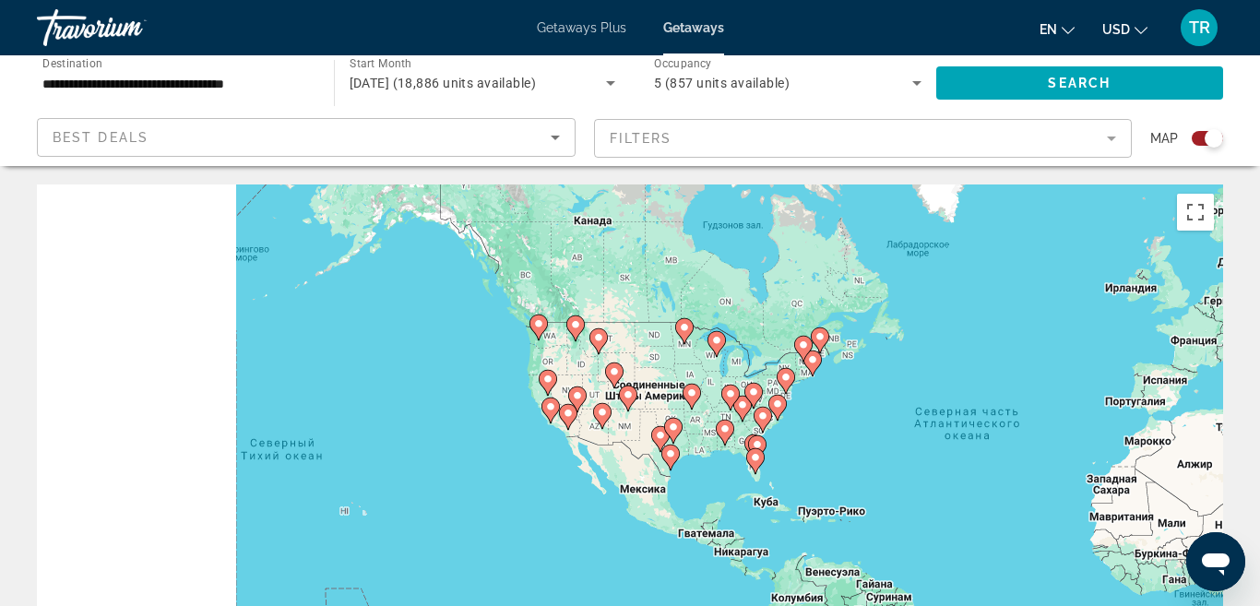
drag, startPoint x: 438, startPoint y: 450, endPoint x: 925, endPoint y: 440, distance: 487.0
click at [921, 441] on div "Чтобы активировать перетаскивание с помощью клавиатуры, нажмите Alt + Ввод. Пос…" at bounding box center [630, 460] width 1186 height 553
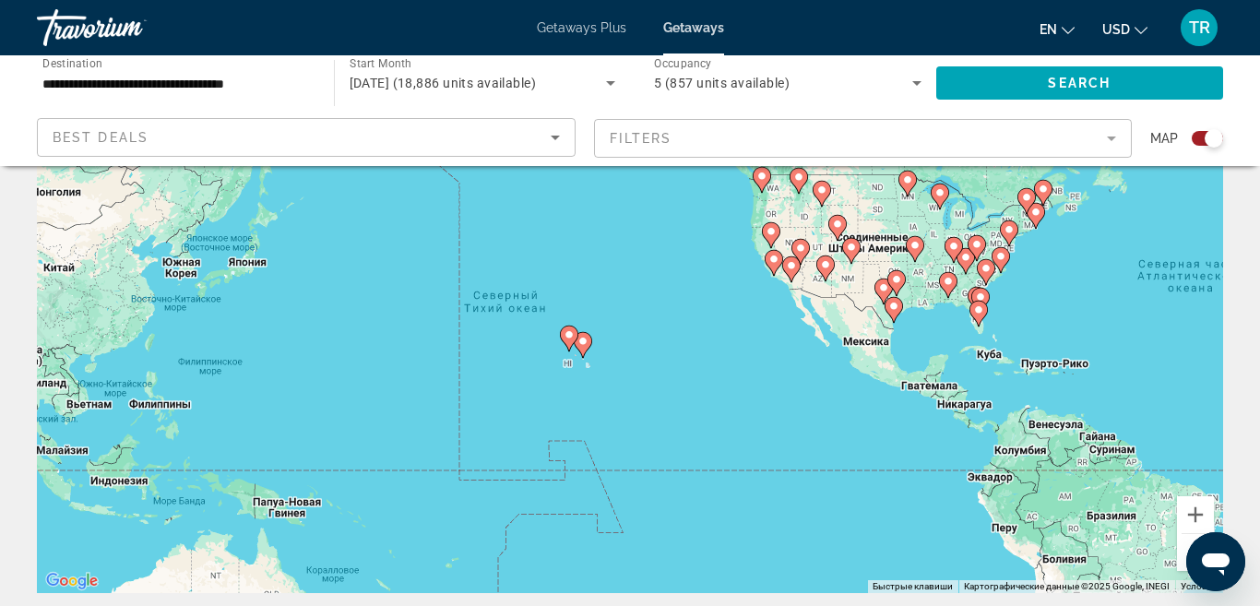
scroll to position [151, 0]
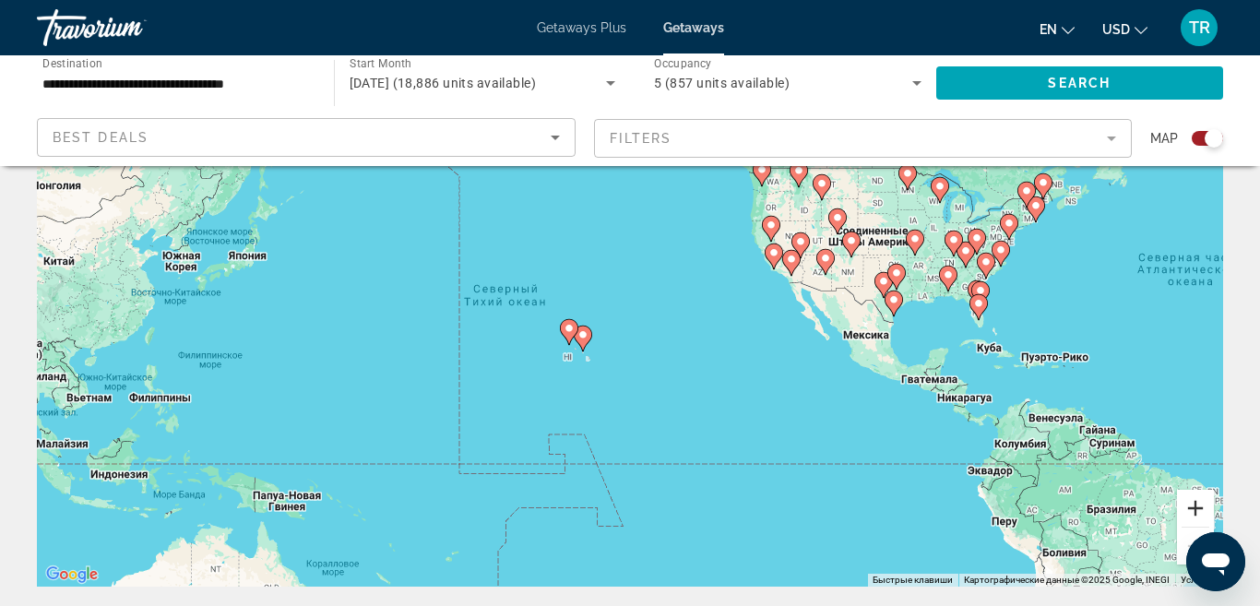
click at [1193, 512] on button "Увеличить" at bounding box center [1195, 508] width 37 height 37
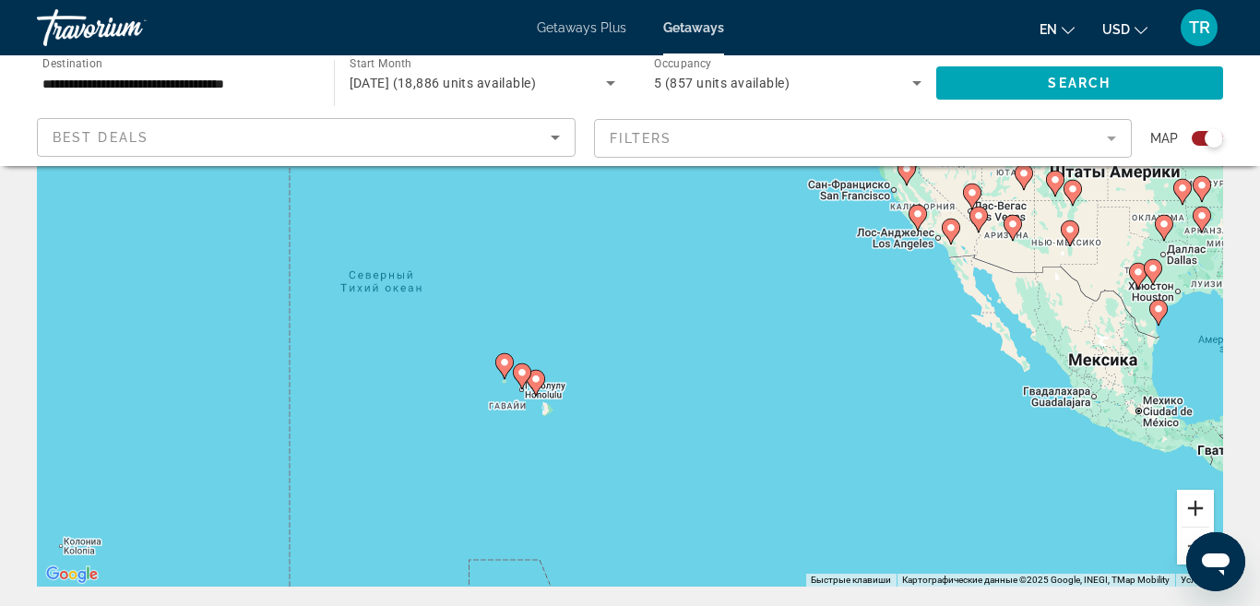
click at [1193, 512] on button "Увеличить" at bounding box center [1195, 508] width 37 height 37
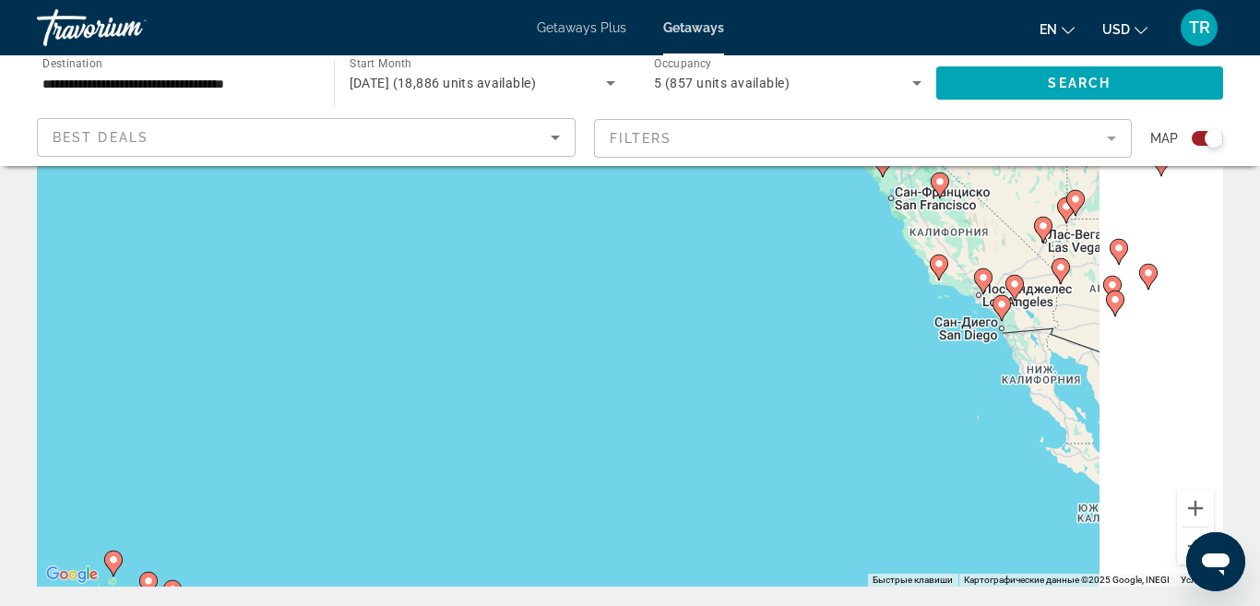
drag, startPoint x: 1135, startPoint y: 285, endPoint x: 859, endPoint y: 429, distance: 311.0
click at [858, 428] on div "Чтобы активировать перетаскивание с помощью клавиатуры, нажмите Alt + Ввод. Пос…" at bounding box center [630, 309] width 1186 height 553
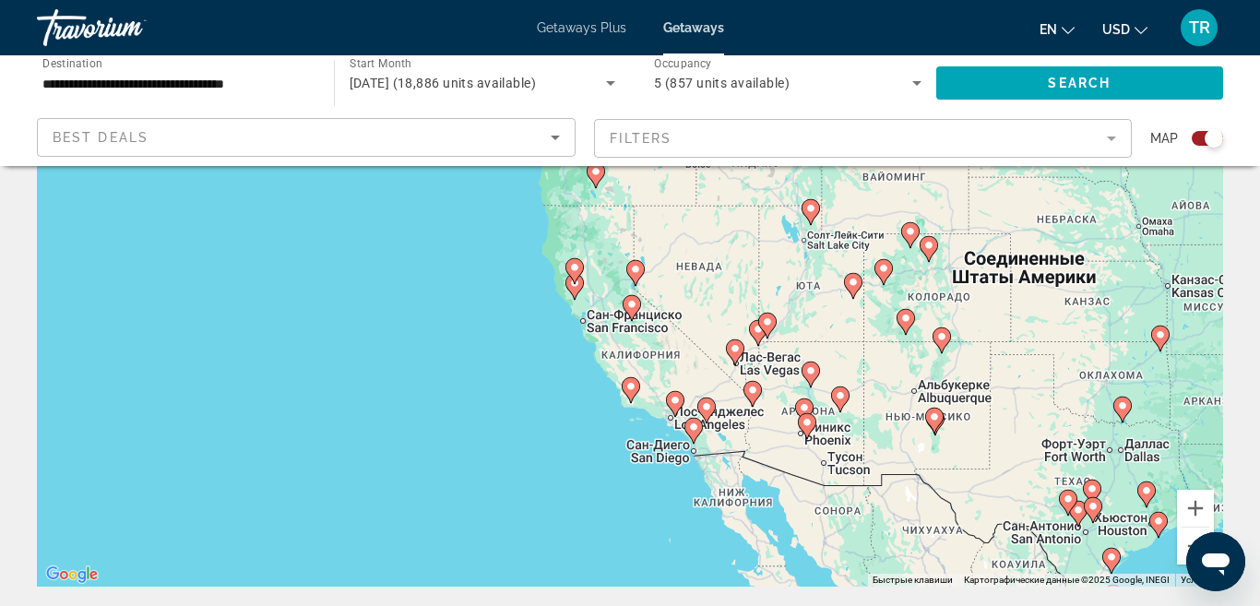
drag, startPoint x: 1000, startPoint y: 397, endPoint x: 687, endPoint y: 499, distance: 328.6
click at [687, 499] on div "Чтобы активировать перетаскивание с помощью клавиатуры, нажмите Alt + Ввод. Пос…" at bounding box center [630, 309] width 1186 height 553
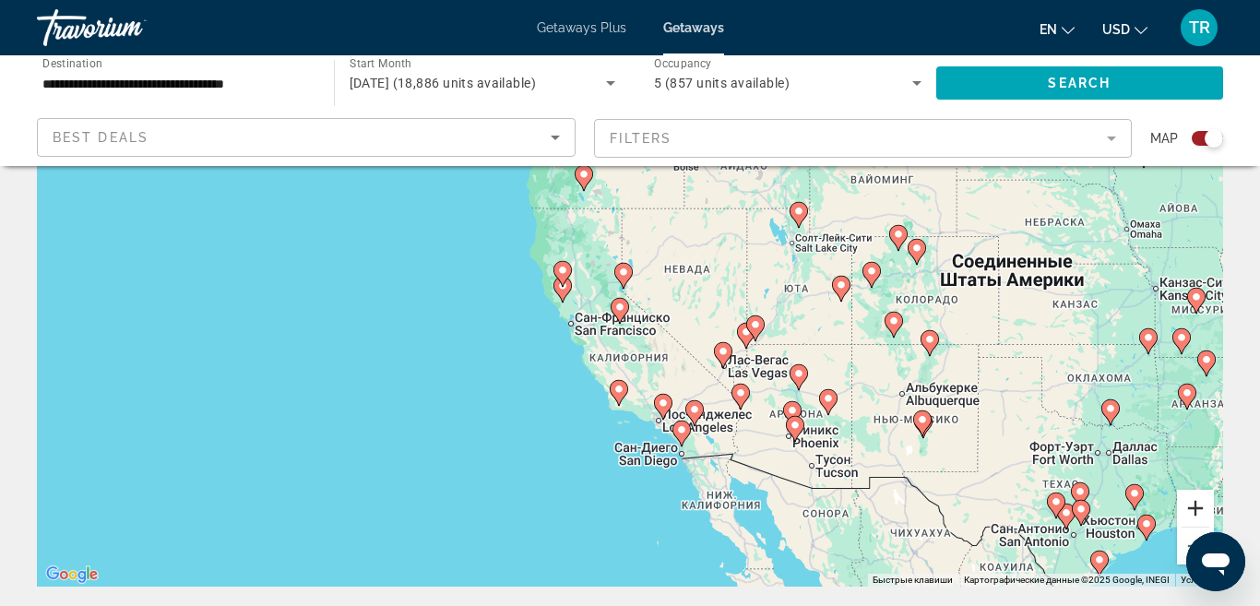
click at [1193, 505] on button "Увеличить" at bounding box center [1195, 508] width 37 height 37
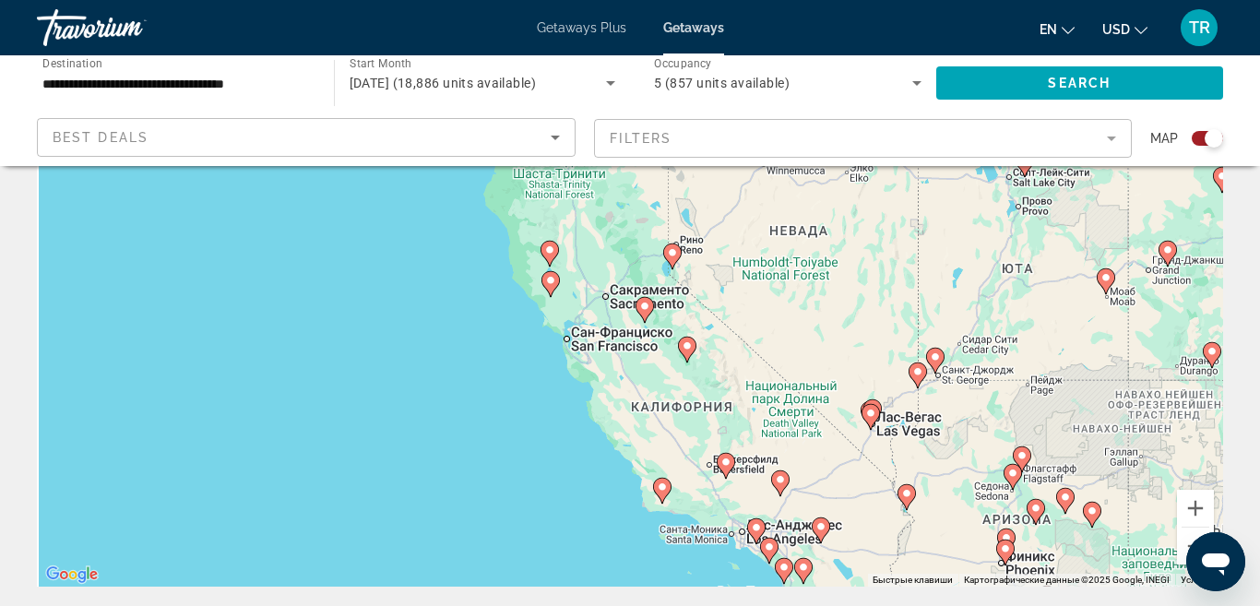
drag, startPoint x: 636, startPoint y: 367, endPoint x: 692, endPoint y: 369, distance: 56.3
click at [692, 369] on div "Чтобы активировать перетаскивание с помощью клавиатуры, нажмите Alt + Ввод. Пос…" at bounding box center [630, 309] width 1186 height 553
click at [1197, 509] on button "Увеличить" at bounding box center [1195, 508] width 37 height 37
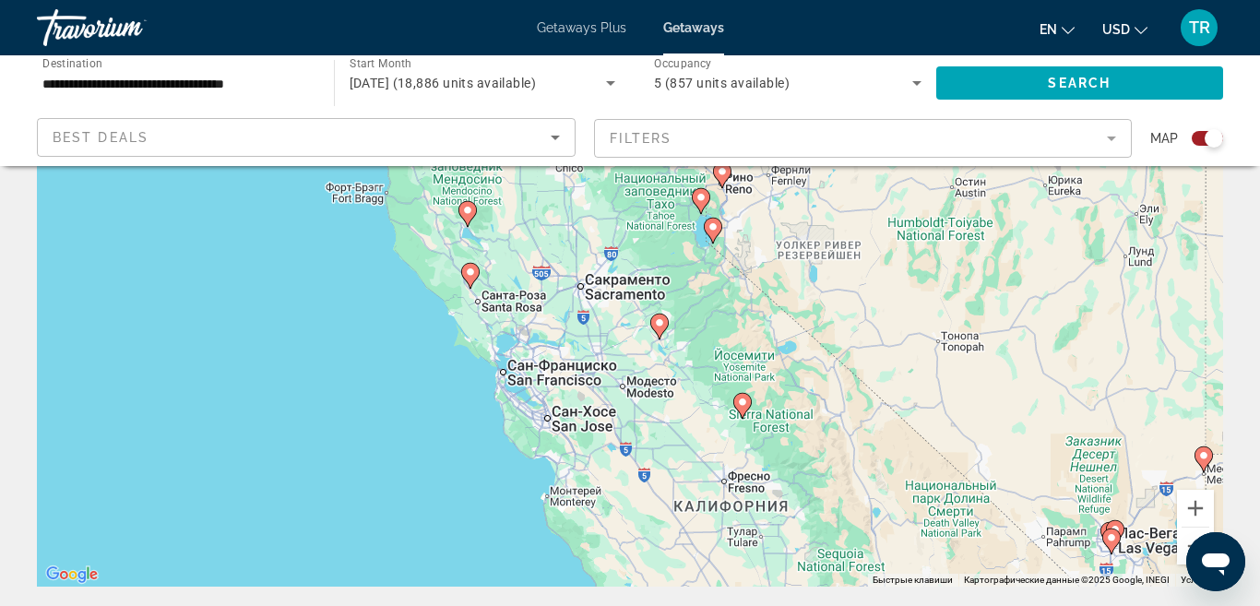
click at [745, 398] on image "Main content" at bounding box center [742, 401] width 11 height 11
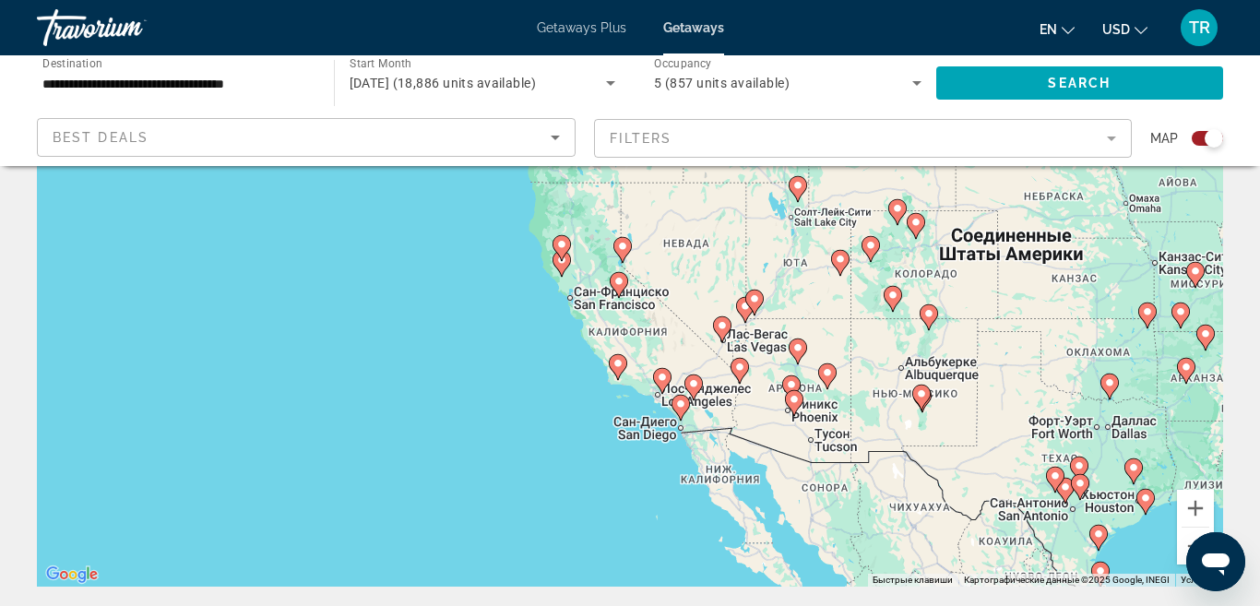
click at [622, 288] on icon "Main content" at bounding box center [618, 285] width 17 height 24
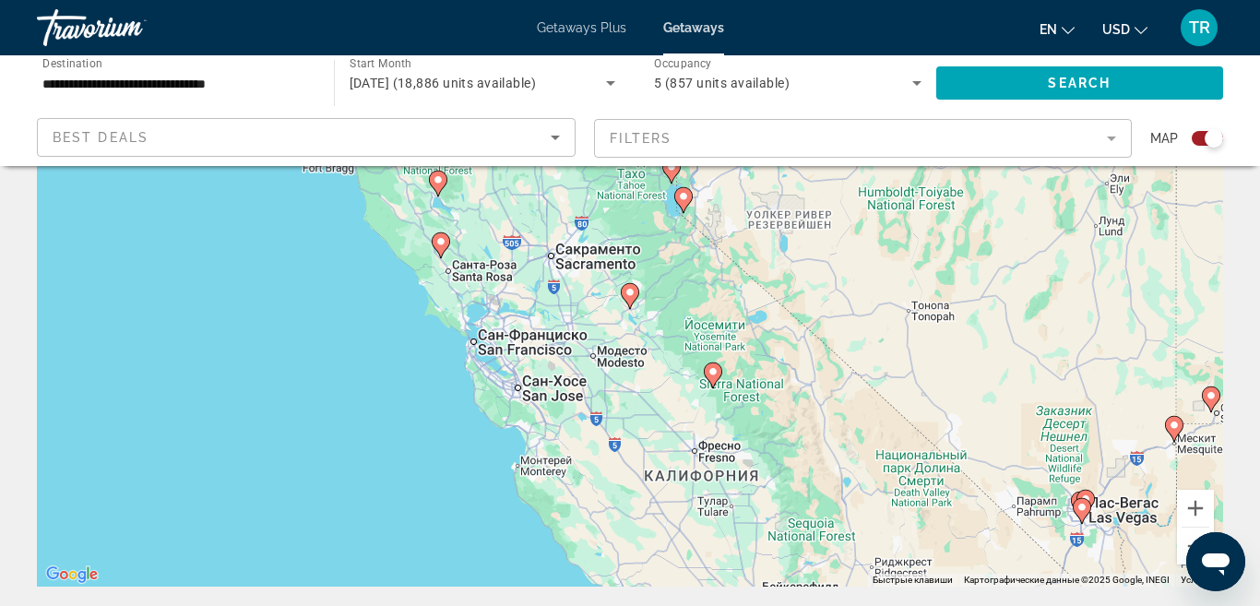
click at [716, 368] on image "Main content" at bounding box center [712, 371] width 11 height 11
type input "**********"
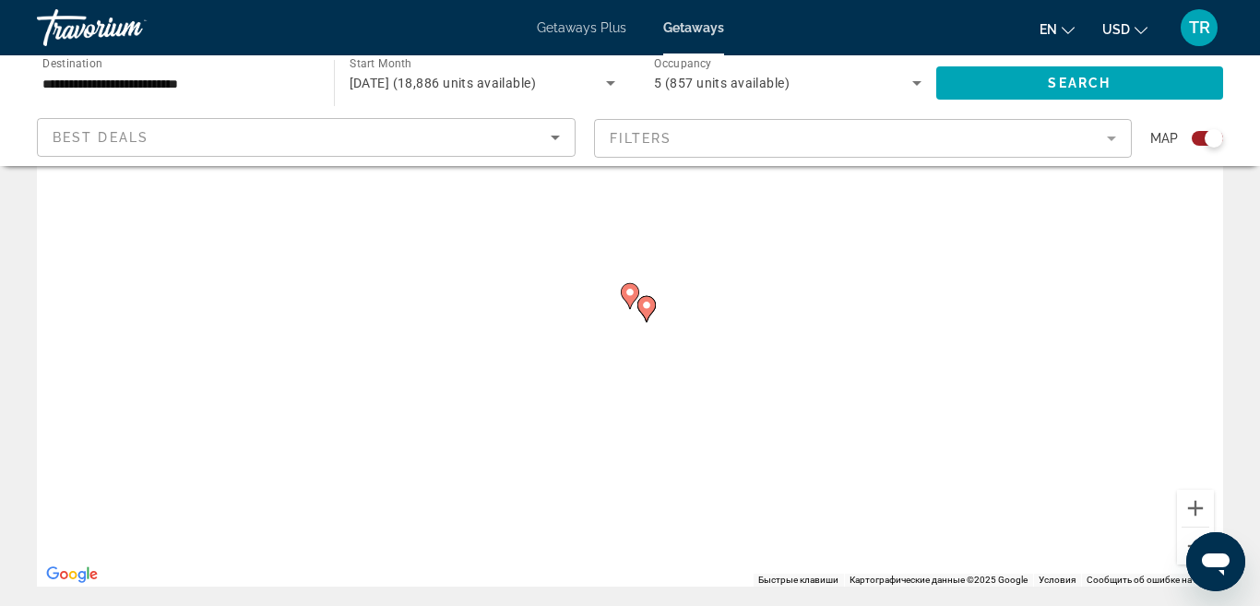
click at [628, 293] on image "Main content" at bounding box center [629, 292] width 11 height 11
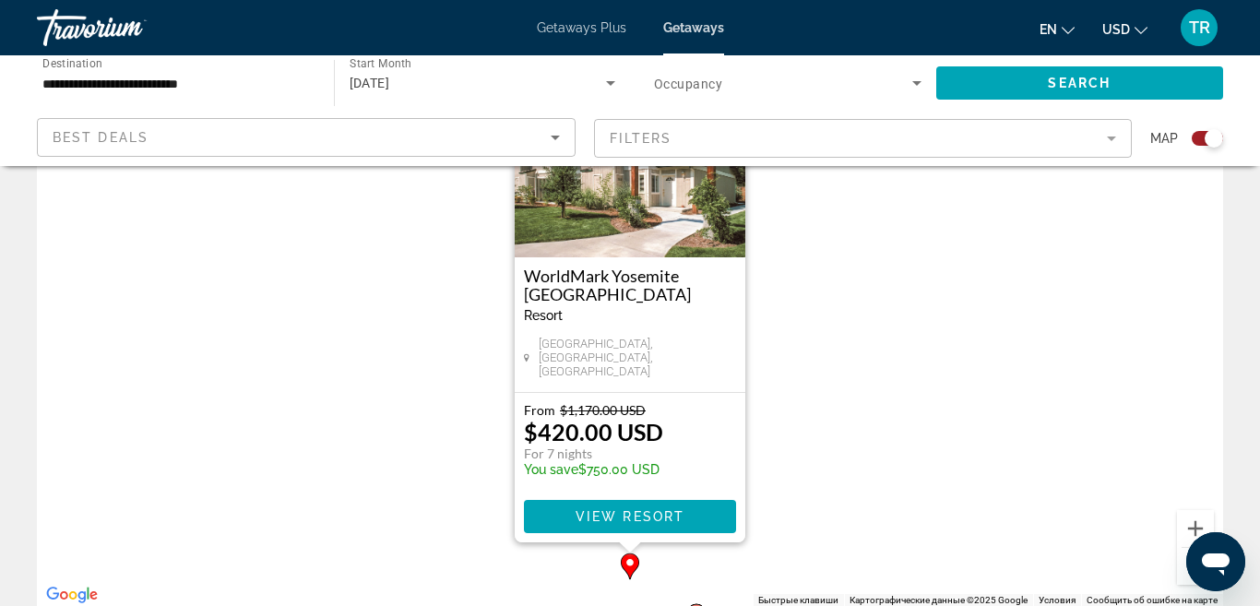
scroll to position [145, 0]
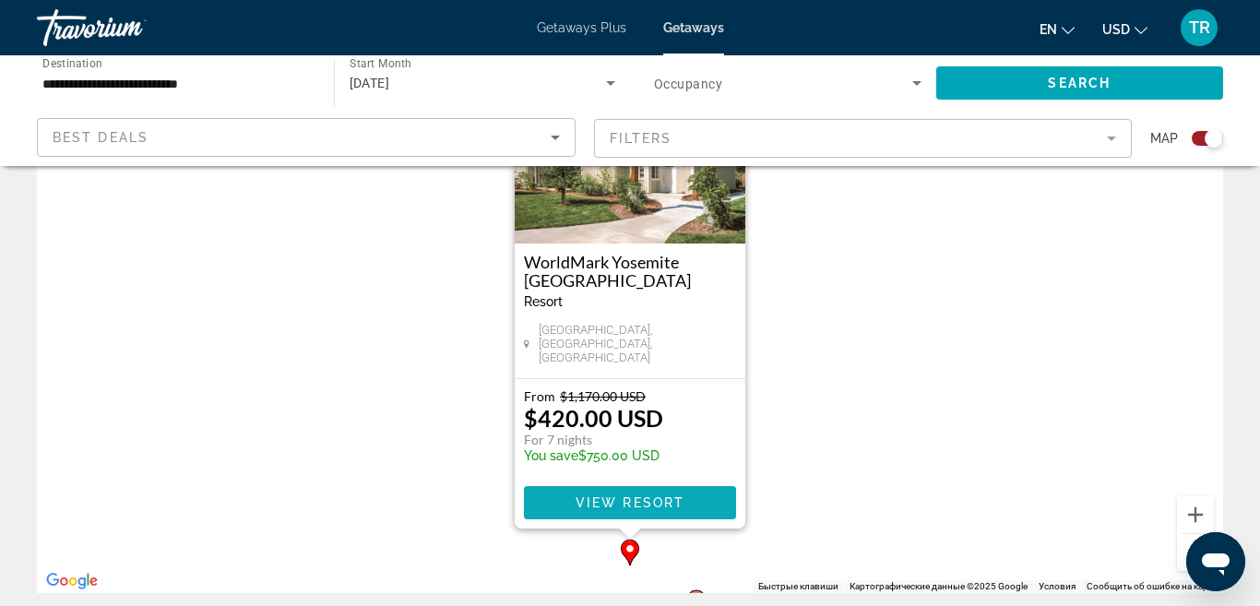
click at [660, 501] on span "View Resort" at bounding box center [629, 502] width 109 height 15
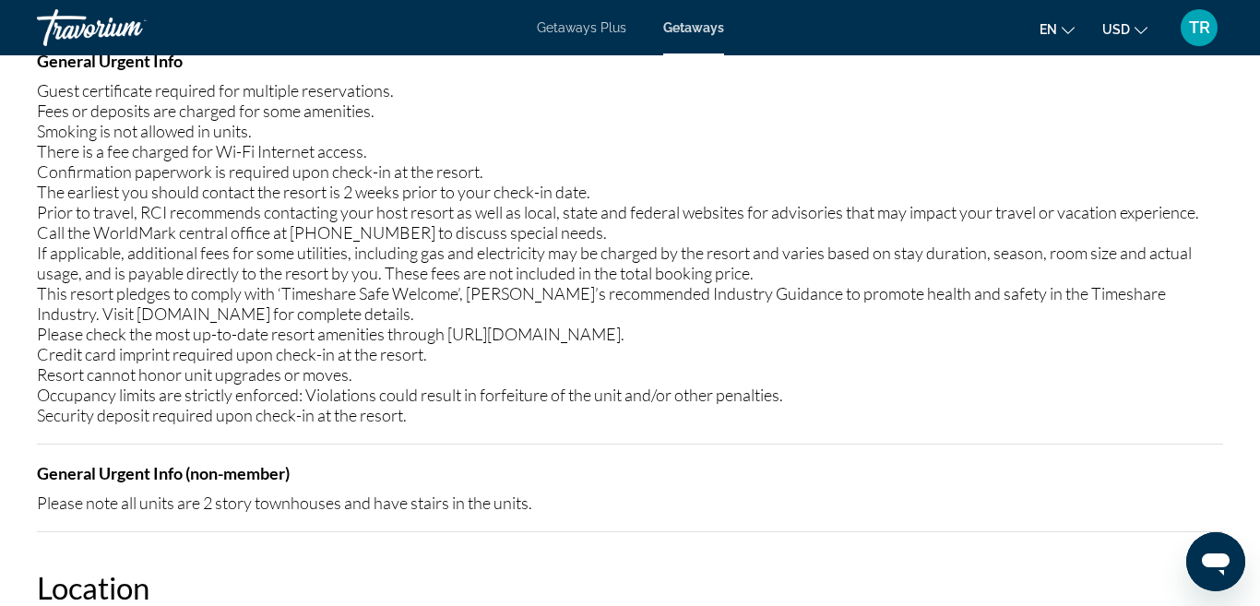
scroll to position [2584, 0]
